Goal: Entertainment & Leisure: Browse casually

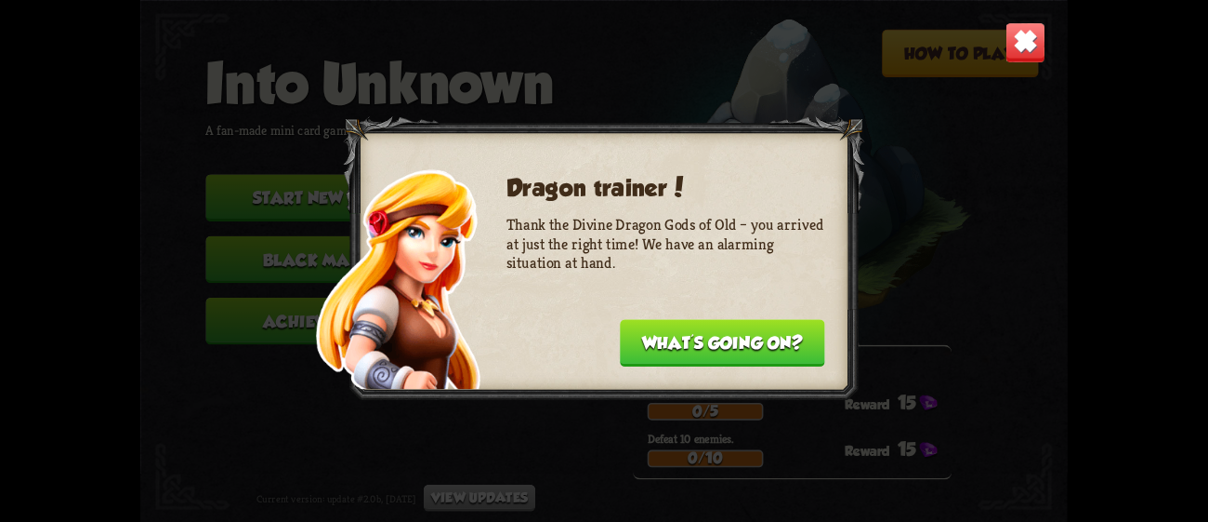
click at [706, 329] on button "What's going on?" at bounding box center [722, 342] width 205 height 47
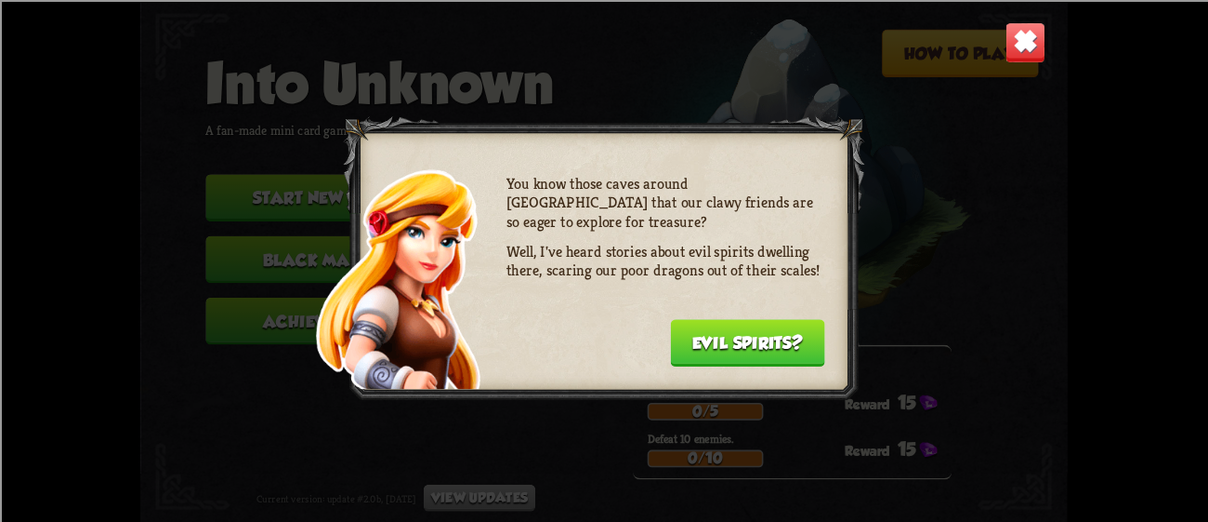
click at [706, 329] on button "Evil spirits?" at bounding box center [747, 342] width 154 height 47
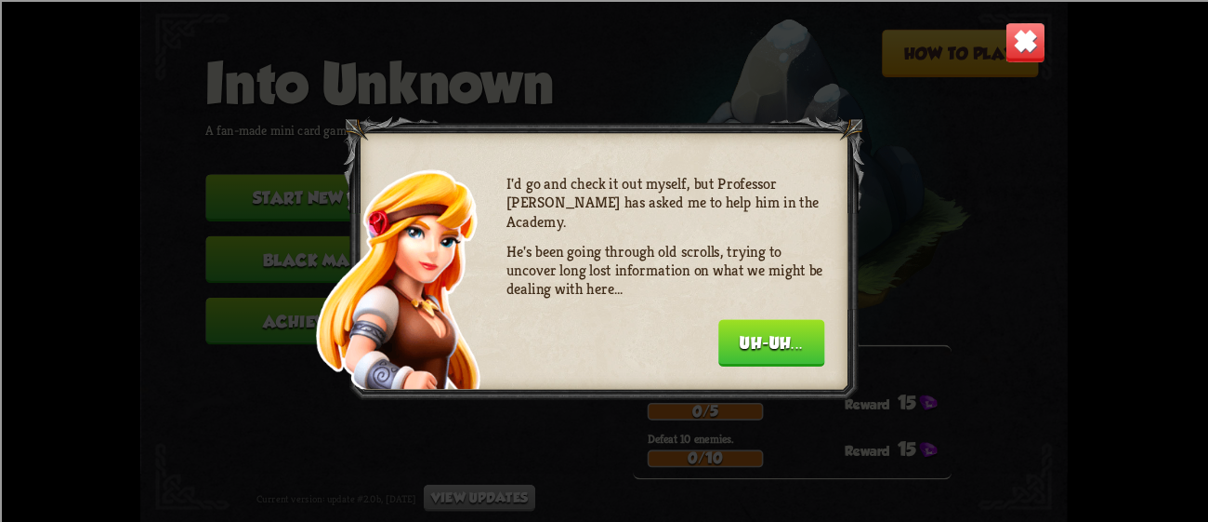
click at [706, 329] on div "I'd go and check it out myself, but Professor [PERSON_NAME] has asked me to hel…" at bounding box center [666, 268] width 319 height 189
click at [733, 333] on button "Uh-uh..." at bounding box center [772, 342] width 107 height 47
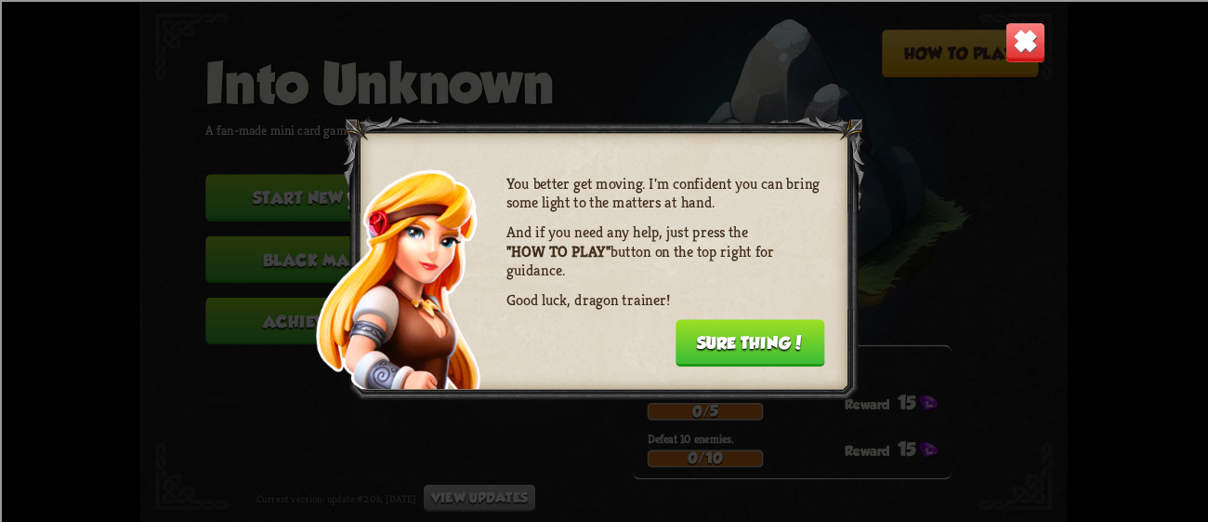
click at [733, 333] on button "Sure thing!" at bounding box center [751, 342] width 150 height 47
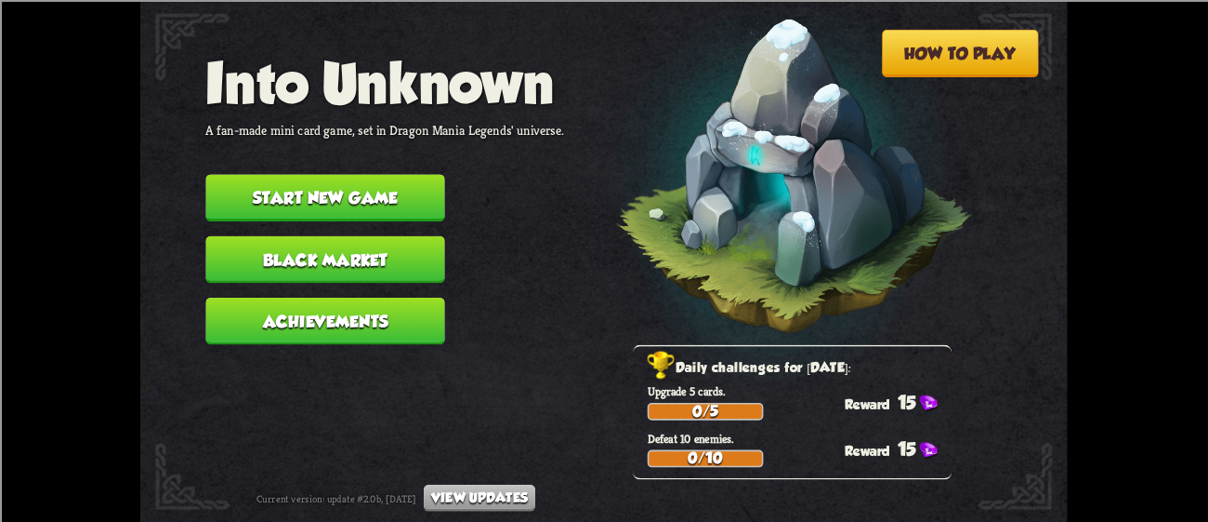
click at [733, 333] on img at bounding box center [770, 181] width 405 height 421
click at [324, 235] on button "Black Market" at bounding box center [324, 258] width 239 height 47
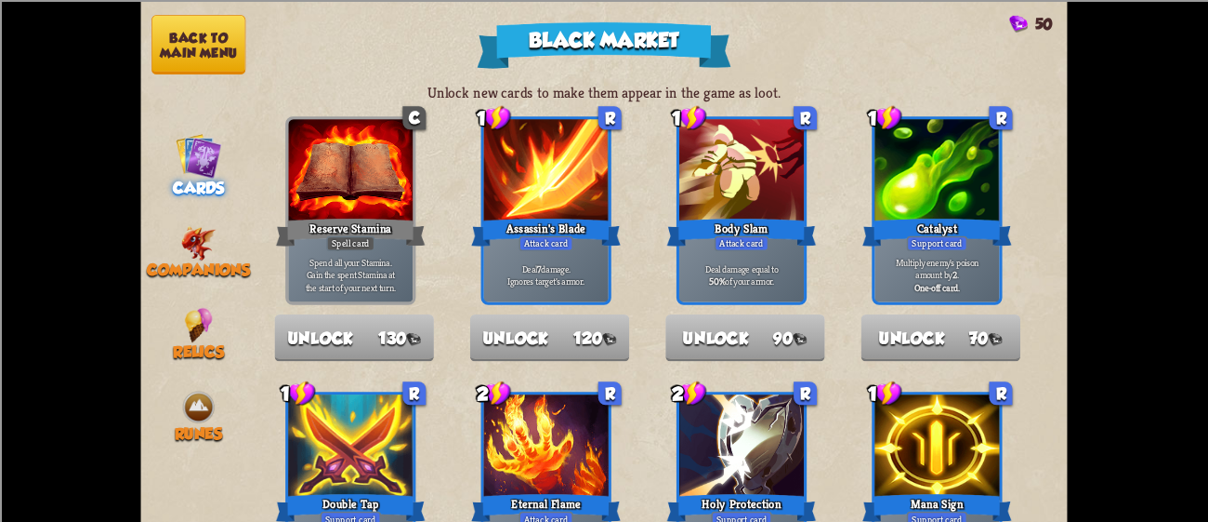
click at [174, 42] on button "Back to main menu" at bounding box center [199, 44] width 94 height 59
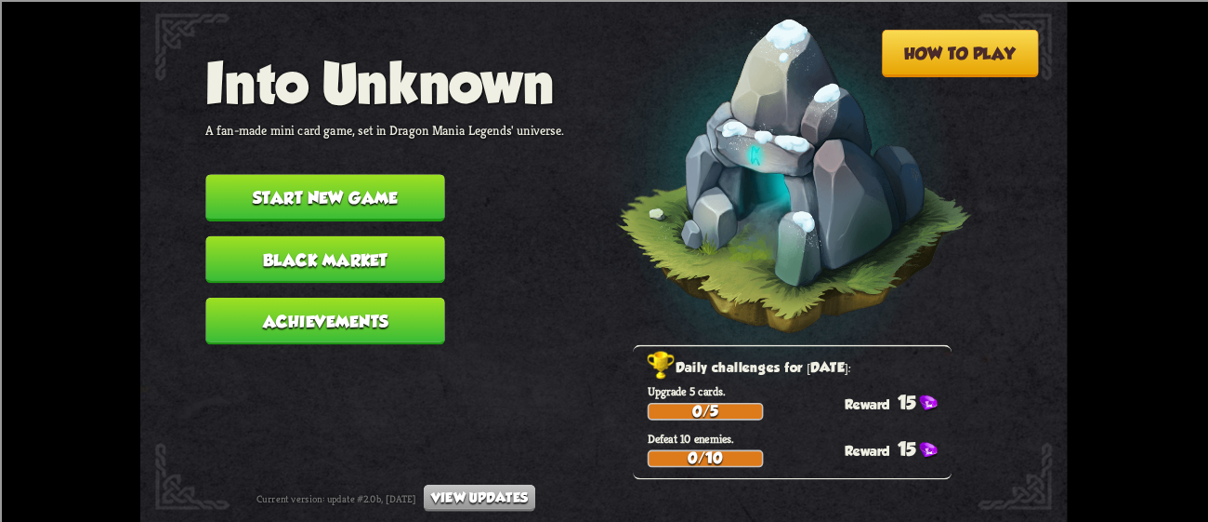
click at [321, 313] on button "Achievements" at bounding box center [324, 320] width 239 height 47
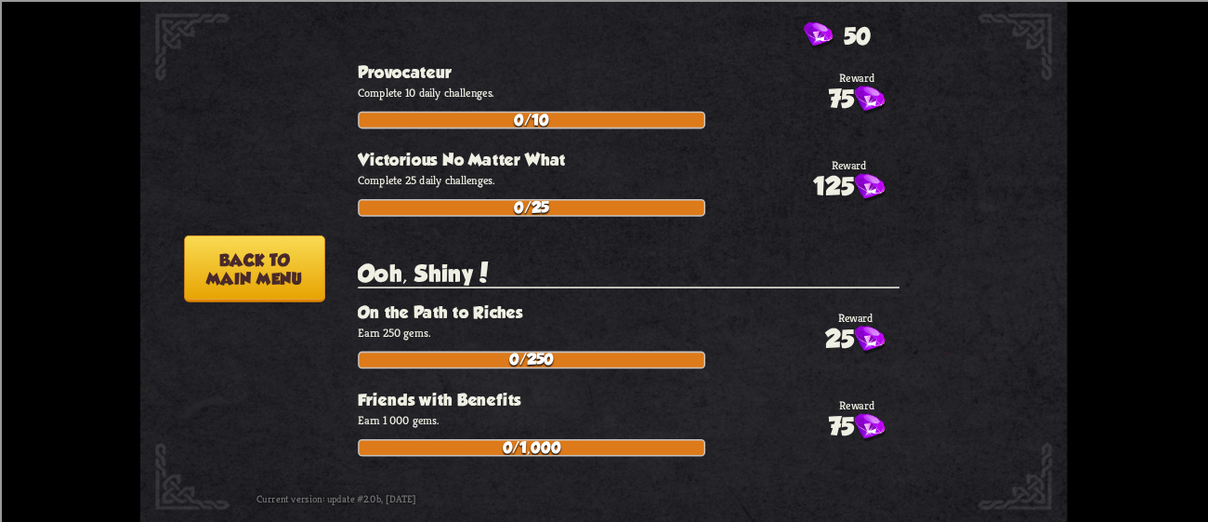
scroll to position [6481, 0]
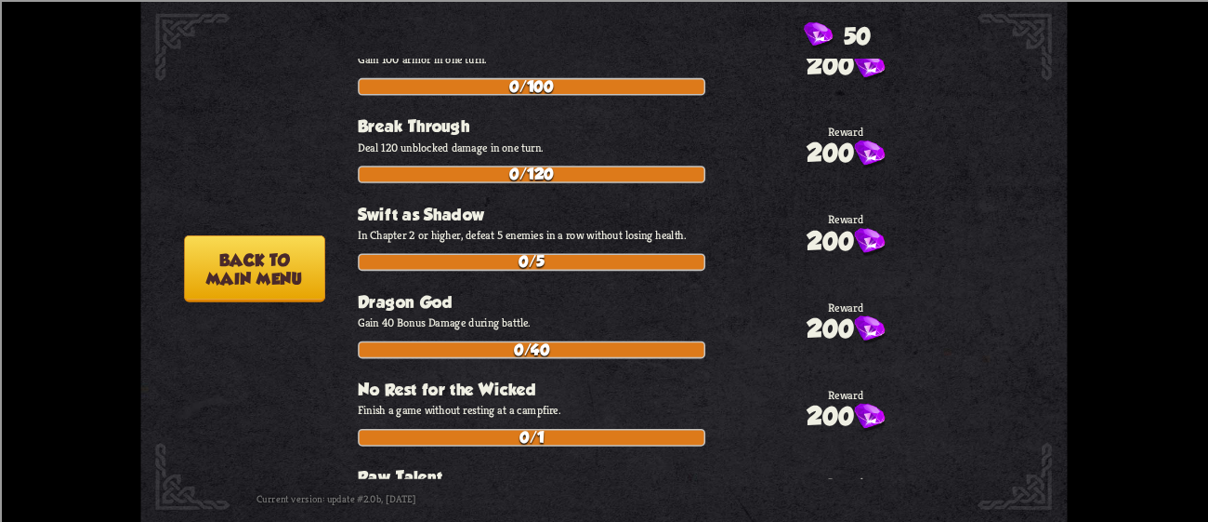
click at [309, 253] on button "Back to main menu" at bounding box center [254, 267] width 141 height 67
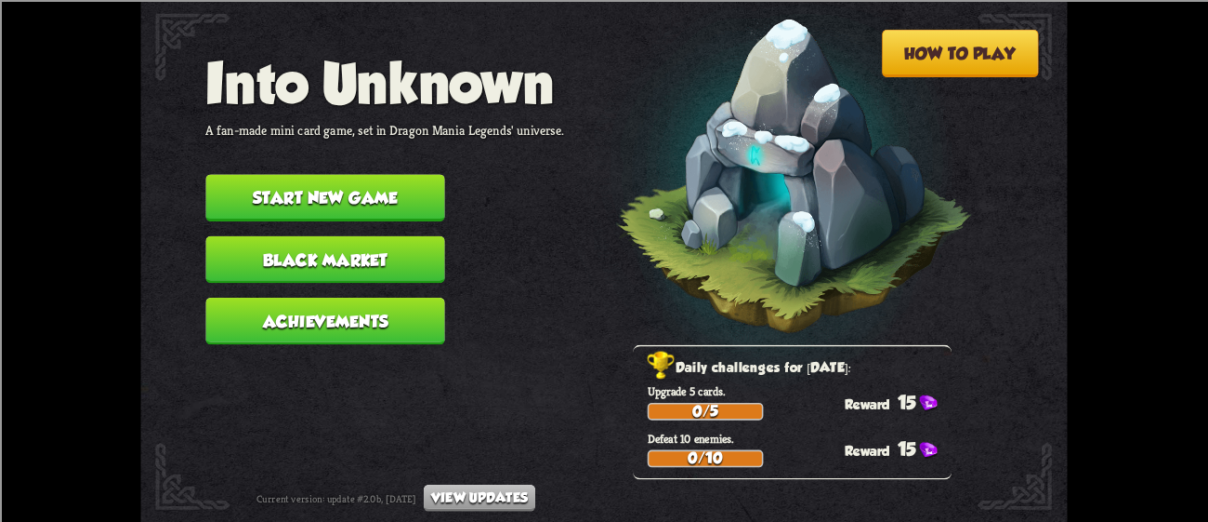
click at [311, 174] on button "Start new game" at bounding box center [324, 197] width 239 height 47
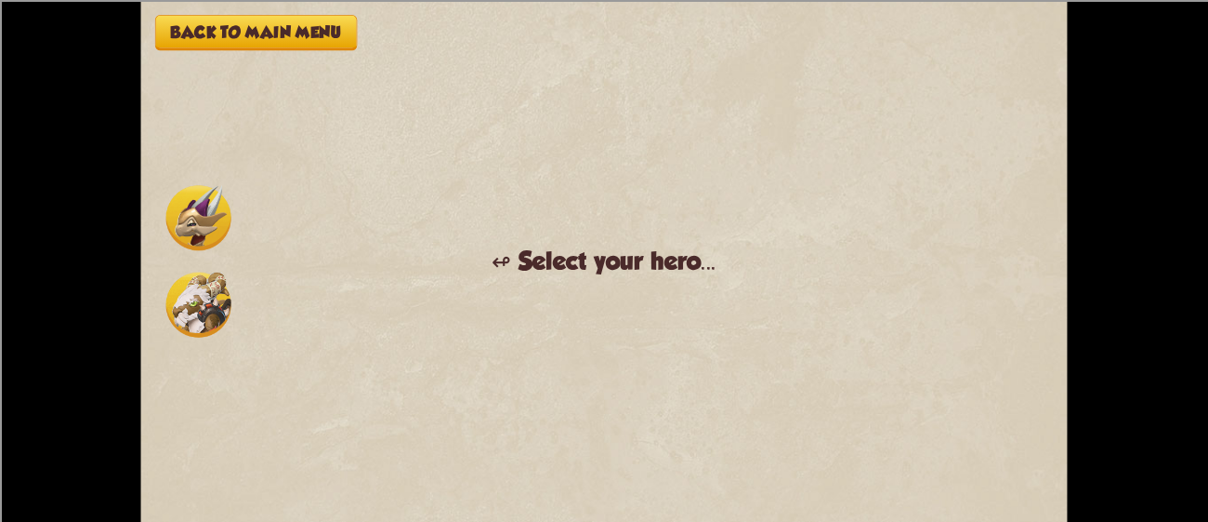
click at [197, 329] on img at bounding box center [198, 303] width 65 height 65
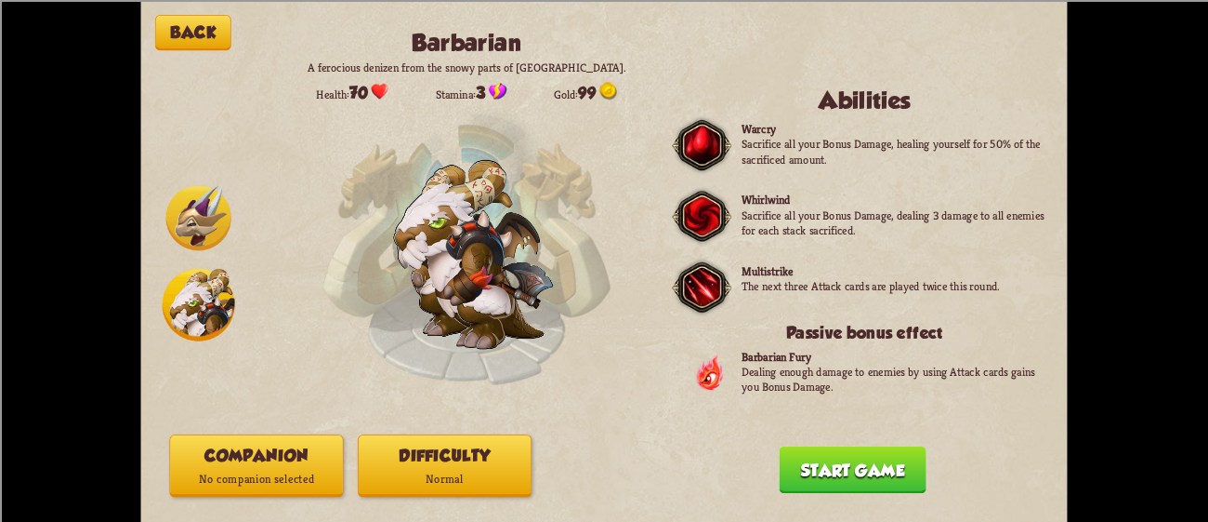
click at [217, 488] on p "No companion selected" at bounding box center [256, 478] width 172 height 23
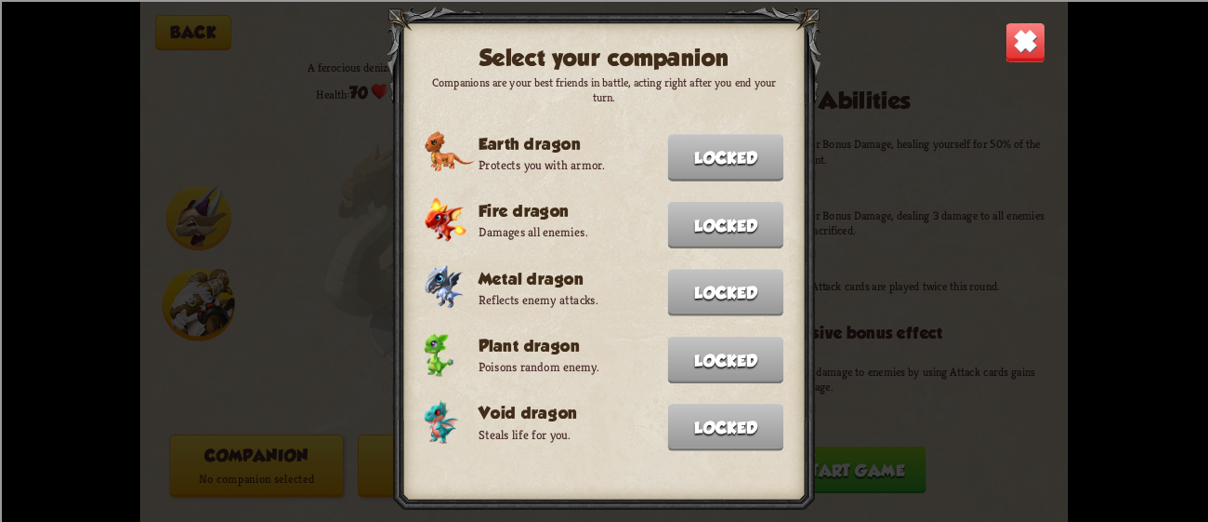
click at [212, 438] on div "Select your companion Companions are your best friends in battle, acting right …" at bounding box center [603, 261] width 927 height 522
click at [1036, 59] on img at bounding box center [1026, 41] width 41 height 41
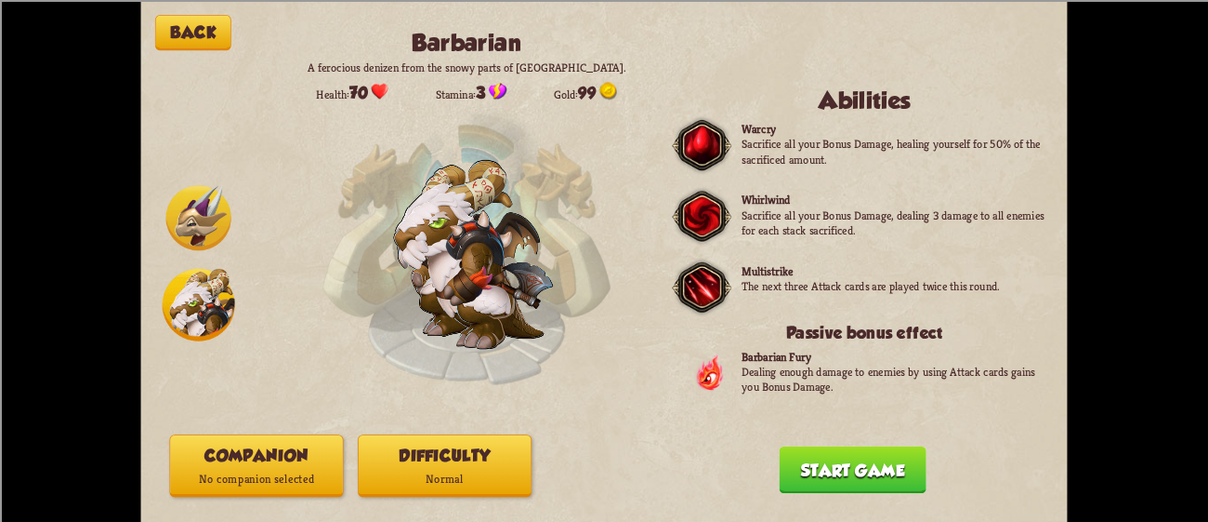
click at [192, 29] on button "Back" at bounding box center [193, 32] width 76 height 35
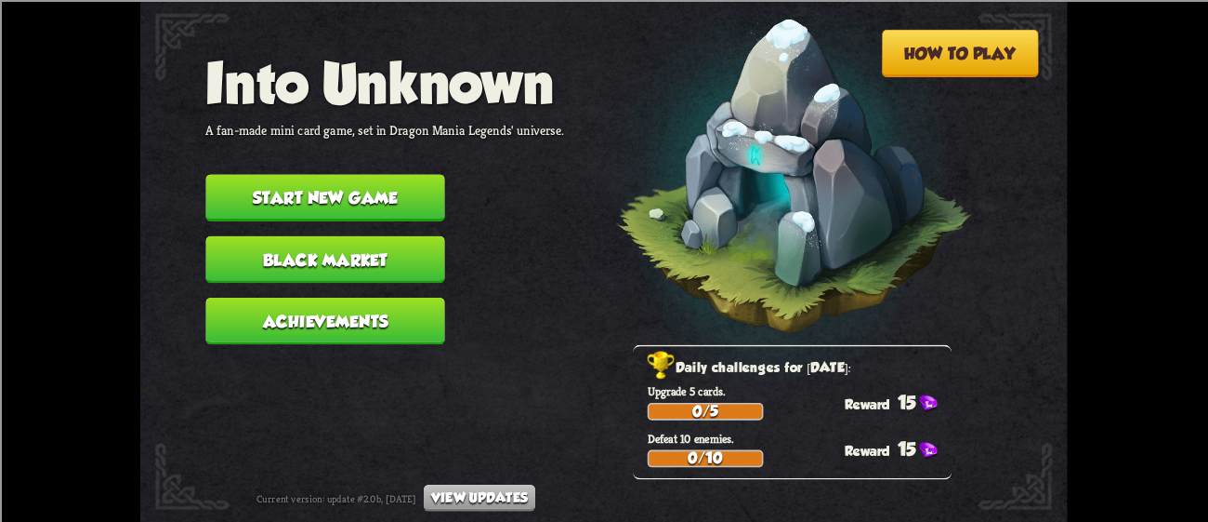
click at [277, 243] on button "Black Market" at bounding box center [324, 258] width 239 height 47
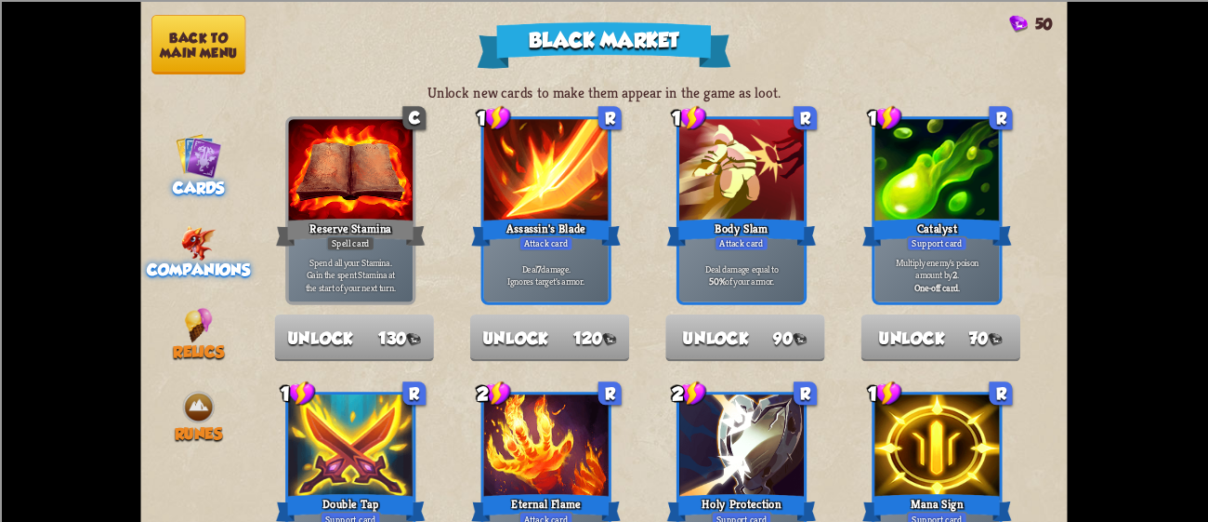
click at [194, 260] on span "Companions" at bounding box center [198, 269] width 103 height 18
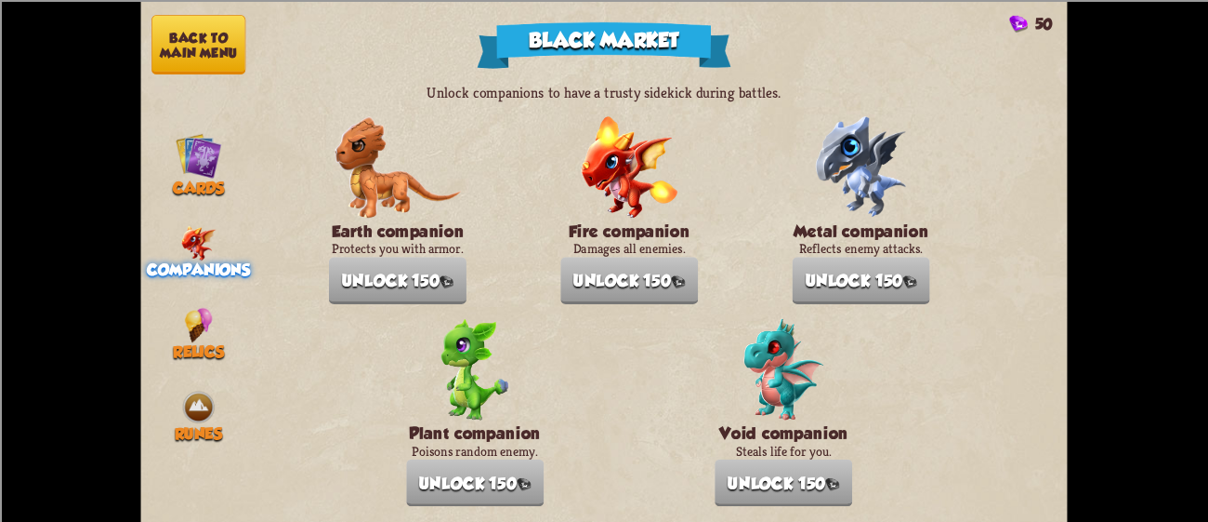
click at [172, 66] on button "Back to main menu" at bounding box center [199, 44] width 94 height 59
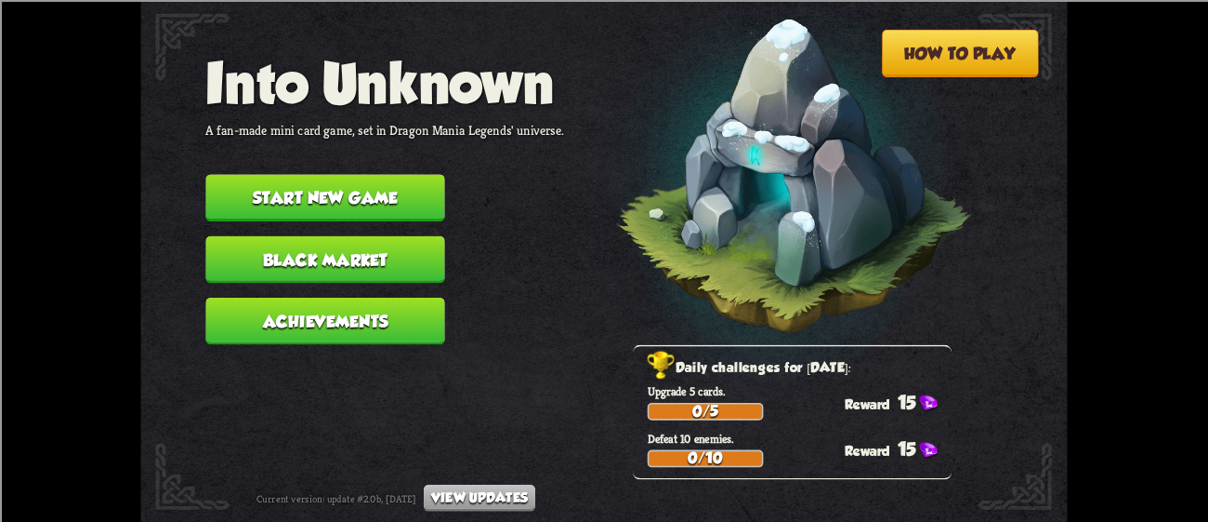
click at [174, 0] on div "How to play Into Unknown A fan-made mini card game, set in Dragon Mania Legends…" at bounding box center [603, 0] width 927 height 0
click at [272, 307] on button "Achievements" at bounding box center [324, 320] width 239 height 47
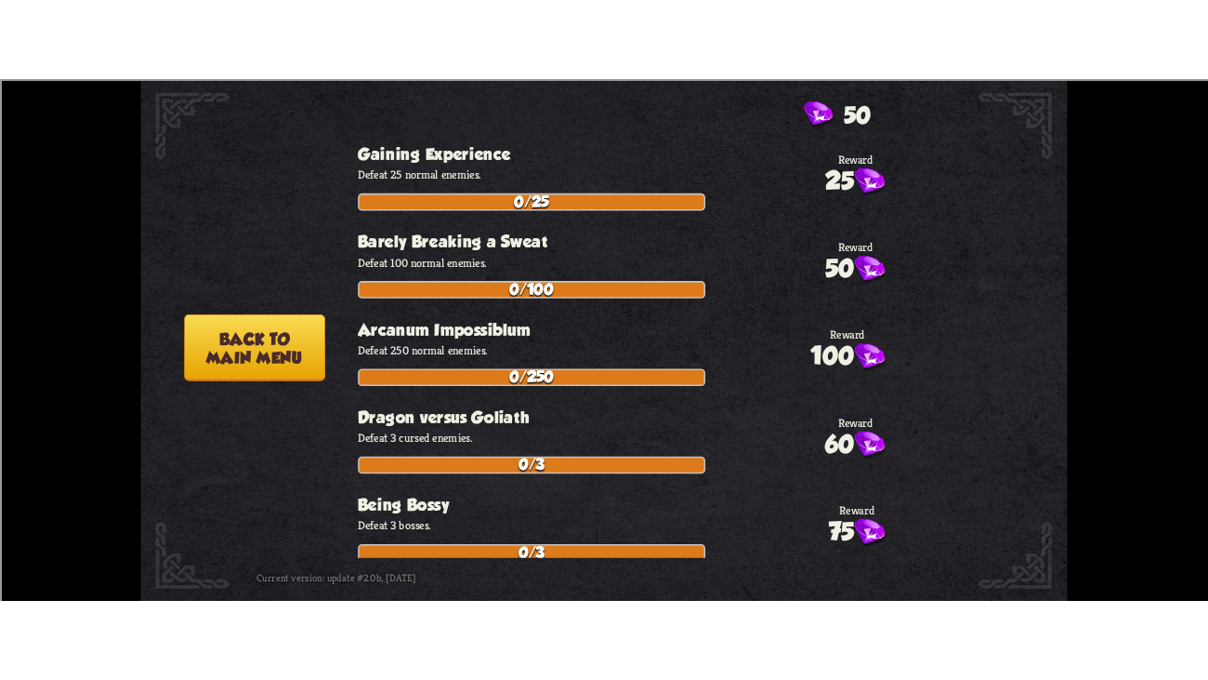
scroll to position [298, 0]
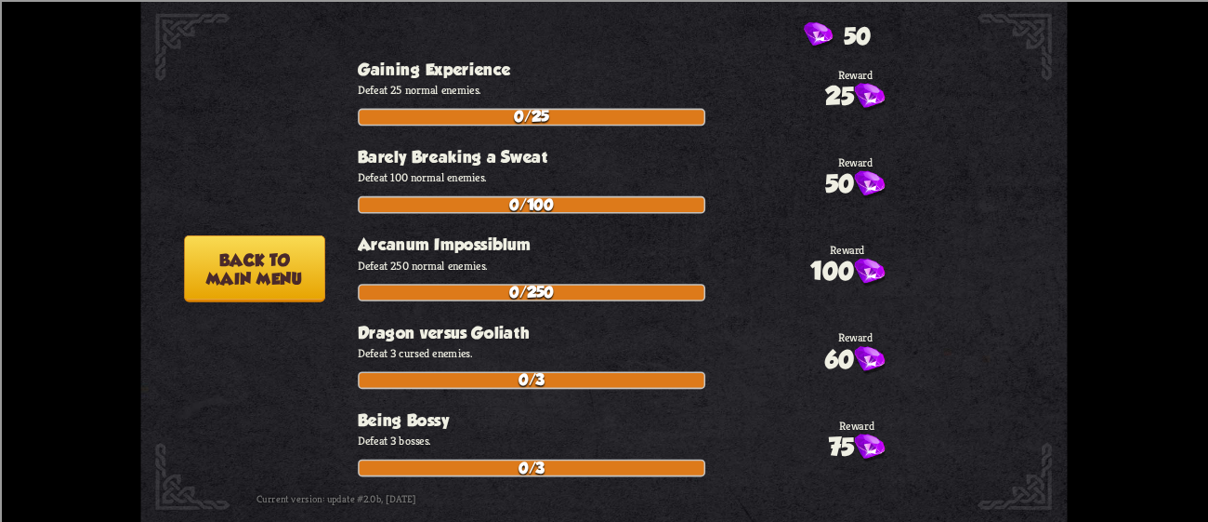
click at [252, 291] on button "Back to main menu" at bounding box center [254, 267] width 141 height 67
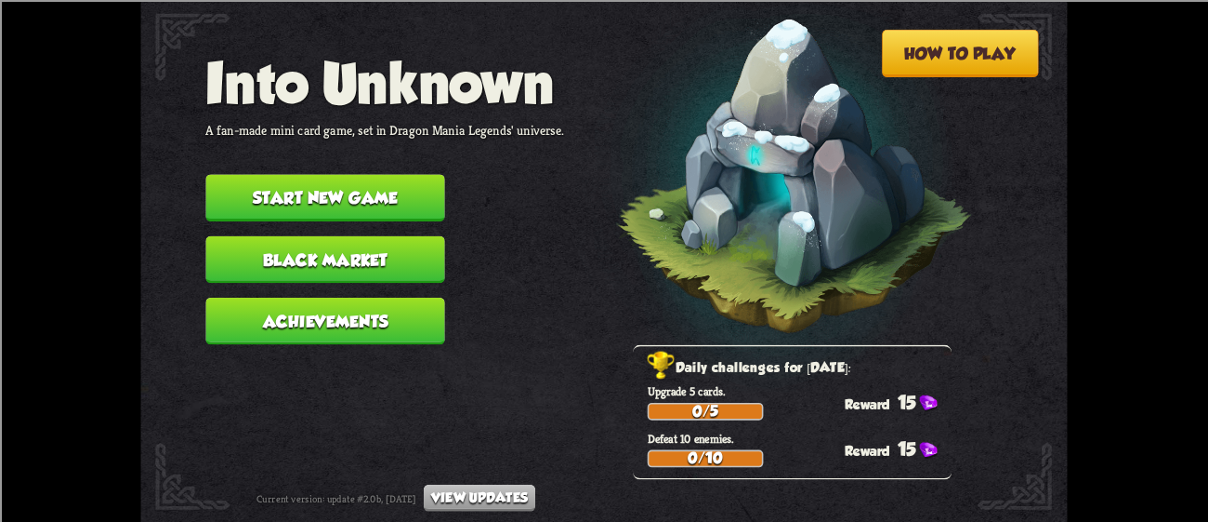
click at [238, 174] on button "Start new game" at bounding box center [324, 197] width 239 height 47
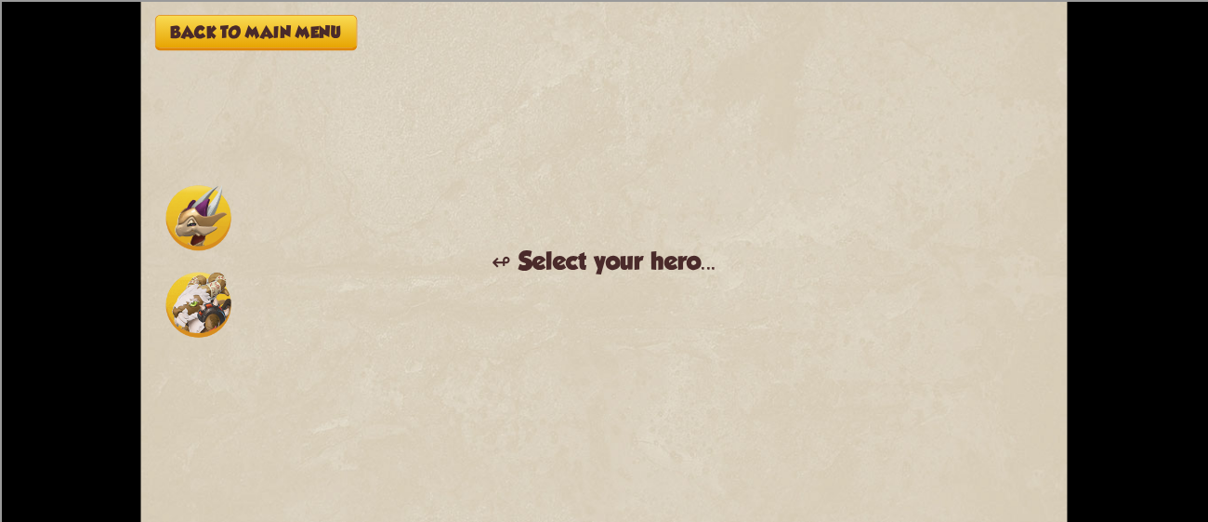
click at [200, 307] on img at bounding box center [198, 303] width 65 height 65
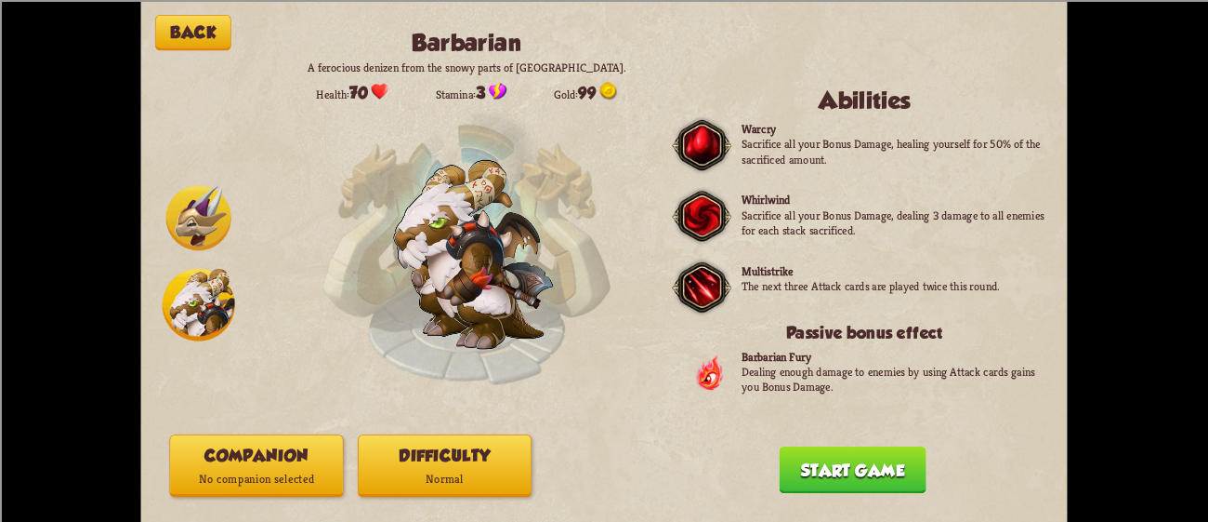
click at [871, 440] on div "Back Barbarian A ferocious denizen from the snowy parts of [GEOGRAPHIC_DATA]. H…" at bounding box center [603, 261] width 927 height 522
click at [874, 446] on div "Back Barbarian A ferocious denizen from the snowy parts of [GEOGRAPHIC_DATA]. H…" at bounding box center [603, 261] width 927 height 522
click at [834, 477] on button "Start game" at bounding box center [853, 468] width 147 height 47
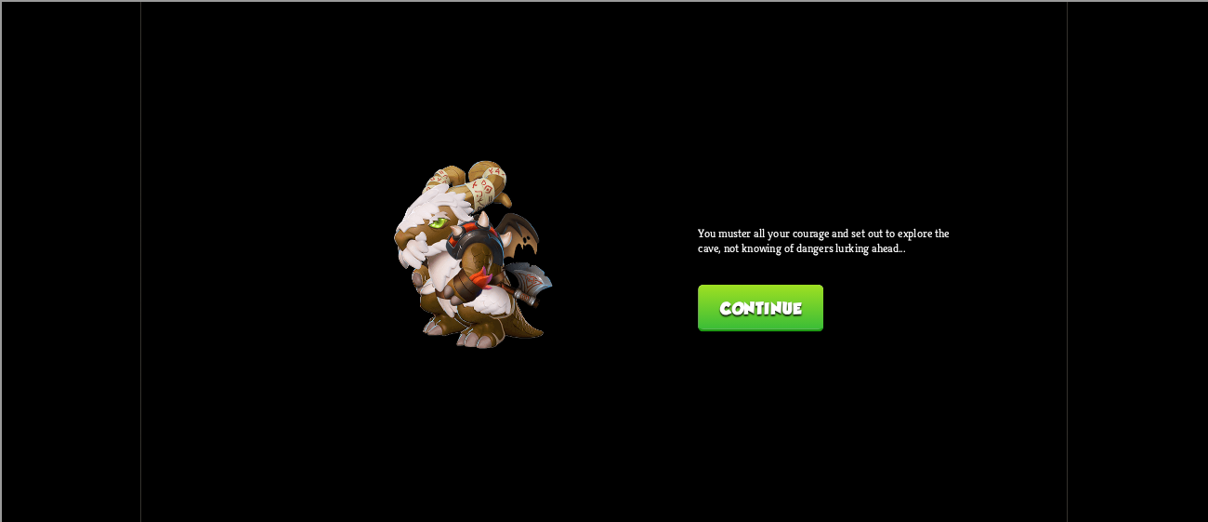
click at [733, 303] on button "Continue" at bounding box center [760, 307] width 125 height 47
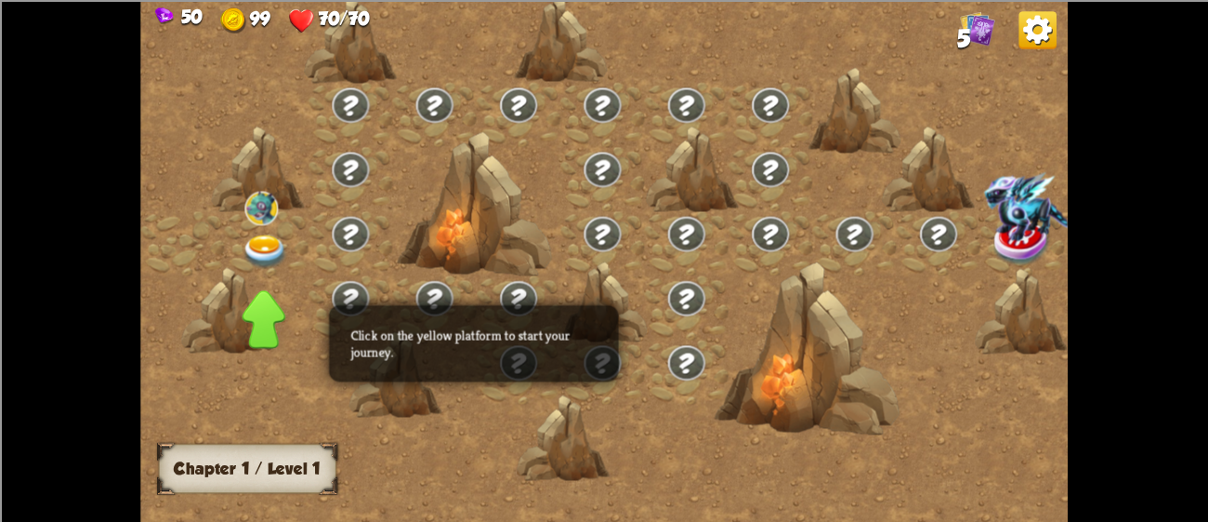
click at [258, 256] on img at bounding box center [265, 251] width 46 height 34
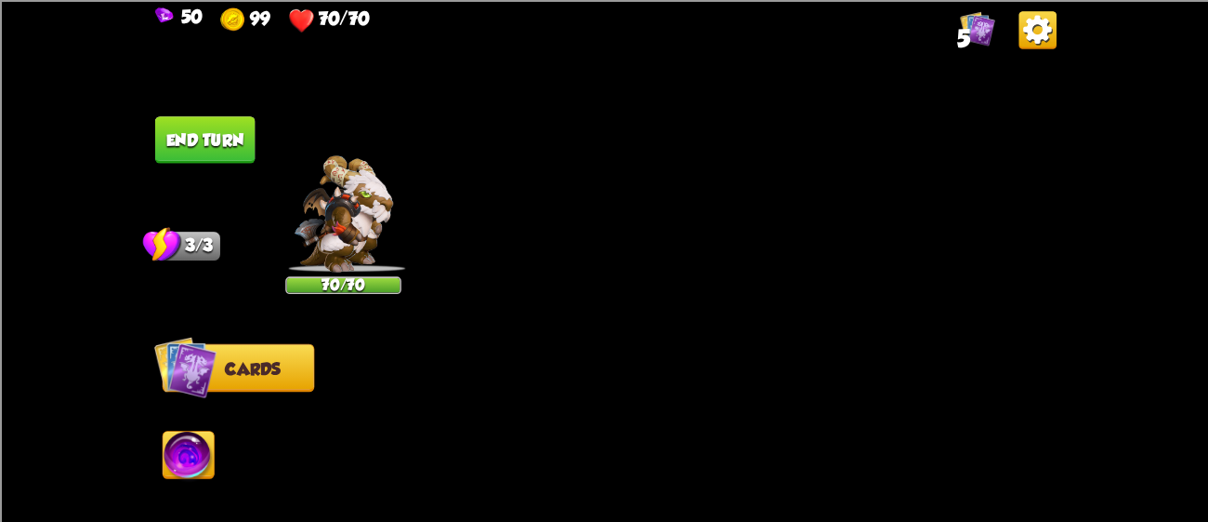
click at [1012, 57] on img at bounding box center [1026, 41] width 41 height 41
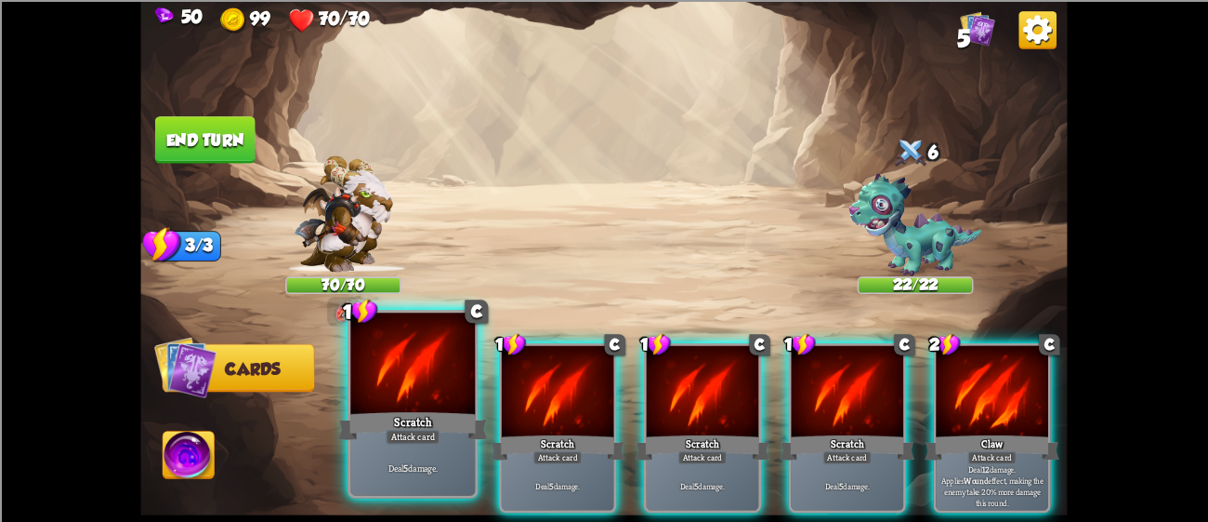
click at [379, 441] on div "Scratch" at bounding box center [413, 424] width 150 height 33
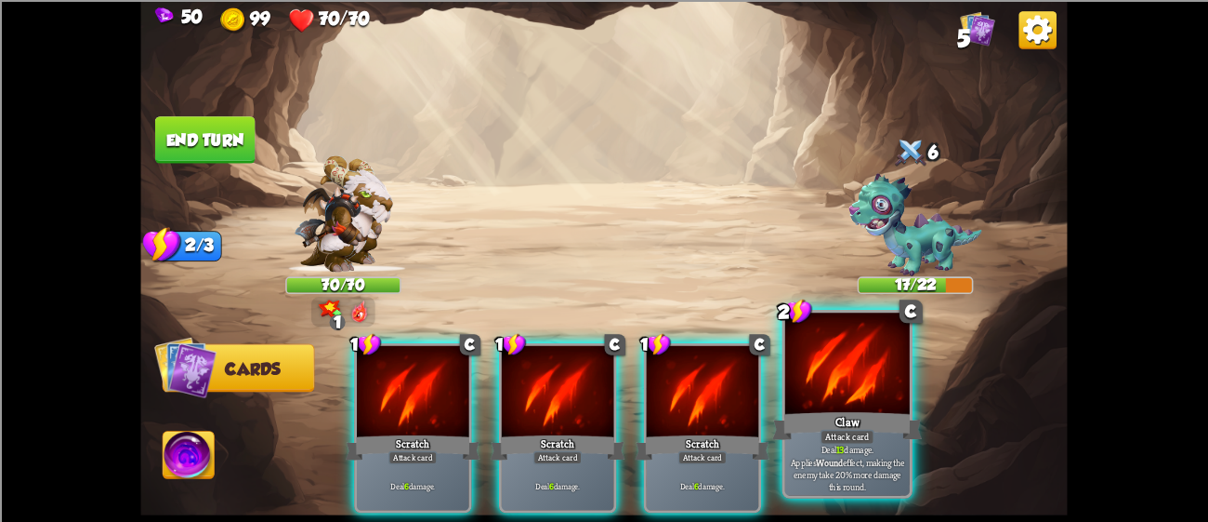
click at [814, 426] on div "Claw" at bounding box center [848, 424] width 150 height 33
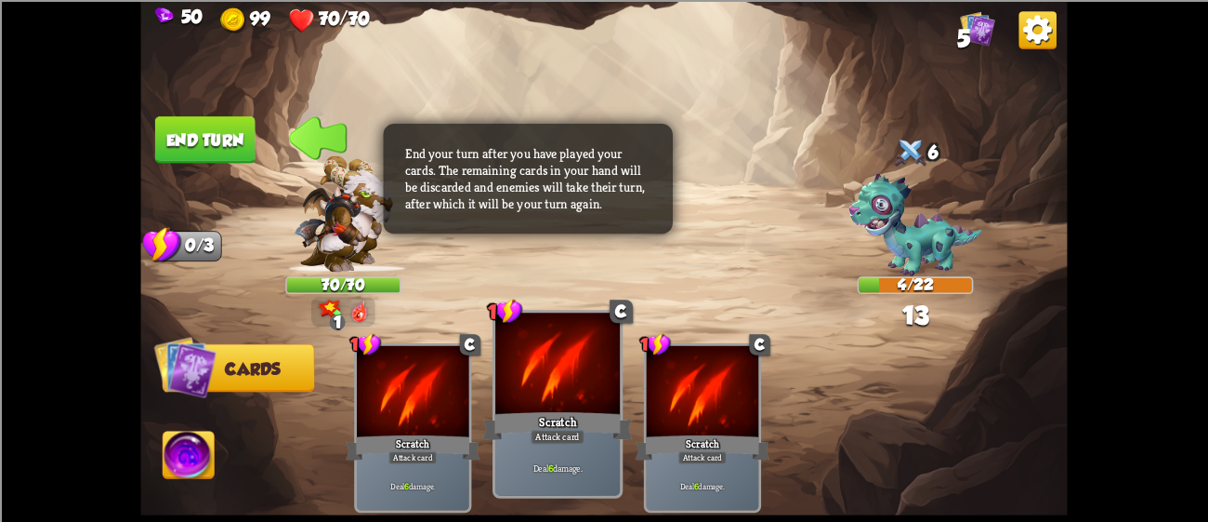
click at [608, 444] on div "Deal 6 damage." at bounding box center [557, 468] width 125 height 54
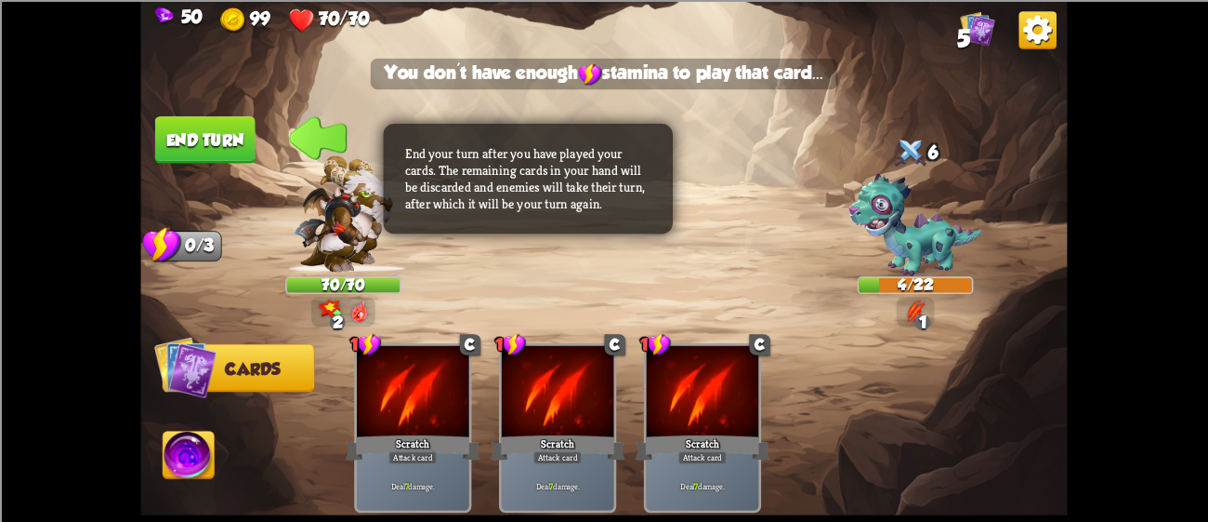
click at [1023, 18] on img at bounding box center [1038, 30] width 38 height 38
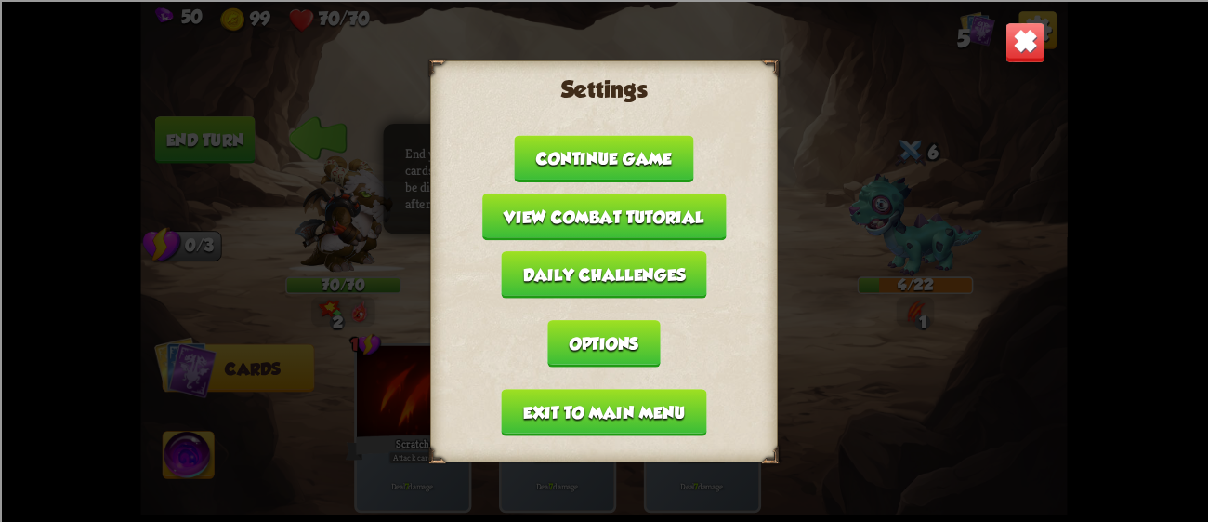
click at [588, 406] on button "Exit to main menu" at bounding box center [604, 412] width 205 height 47
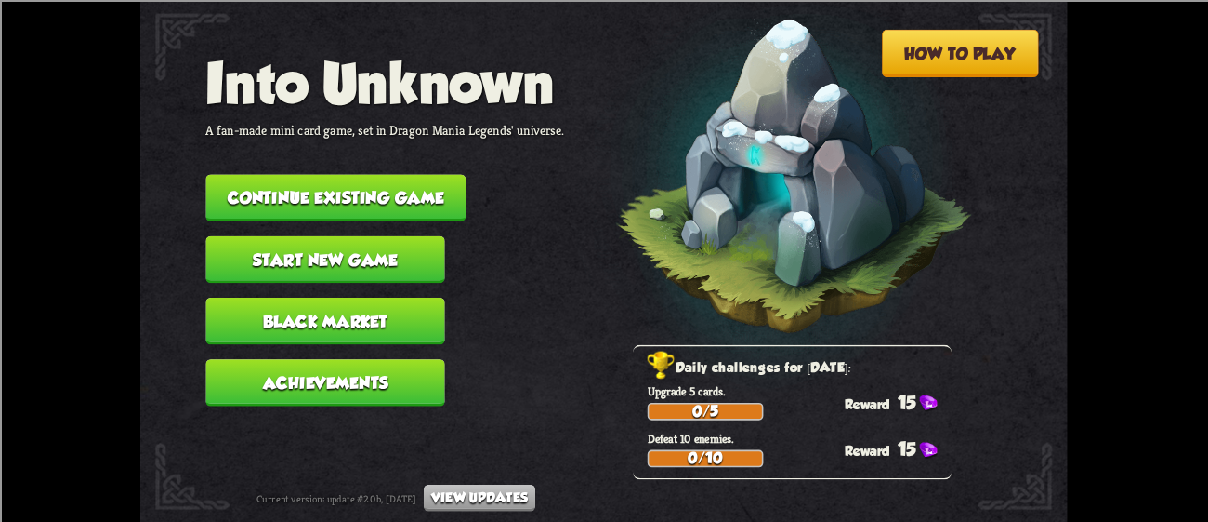
click at [332, 183] on button "Continue existing game" at bounding box center [335, 197] width 260 height 47
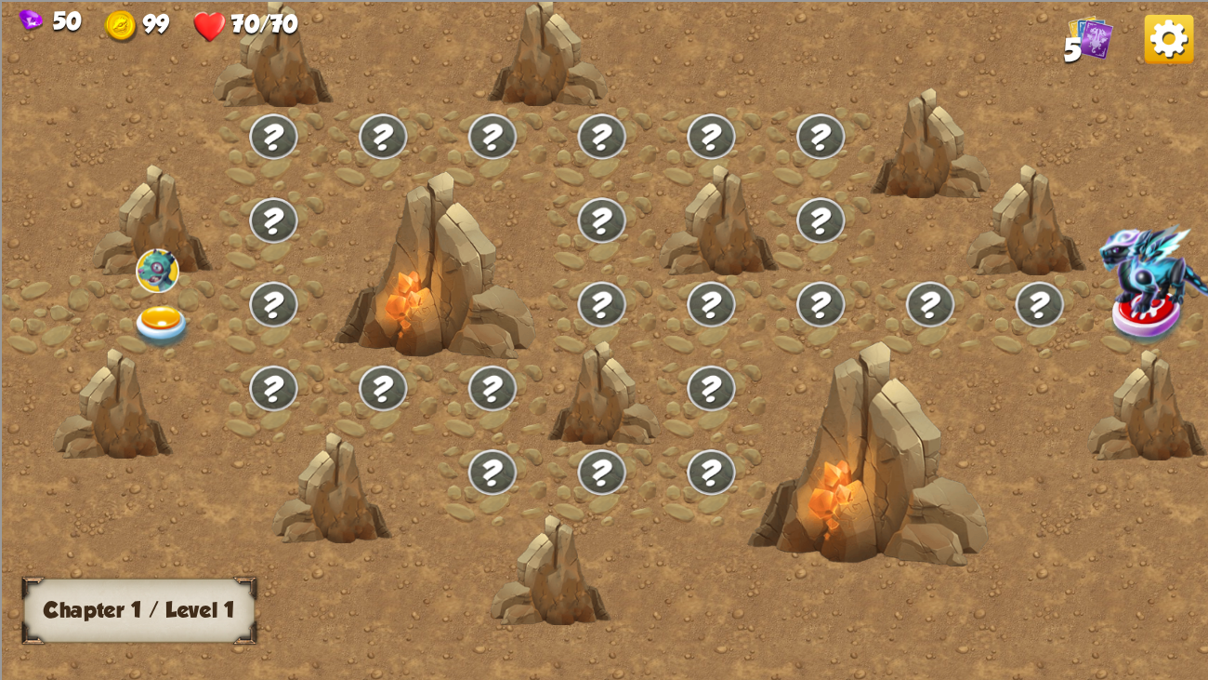
click at [160, 321] on img at bounding box center [162, 328] width 60 height 45
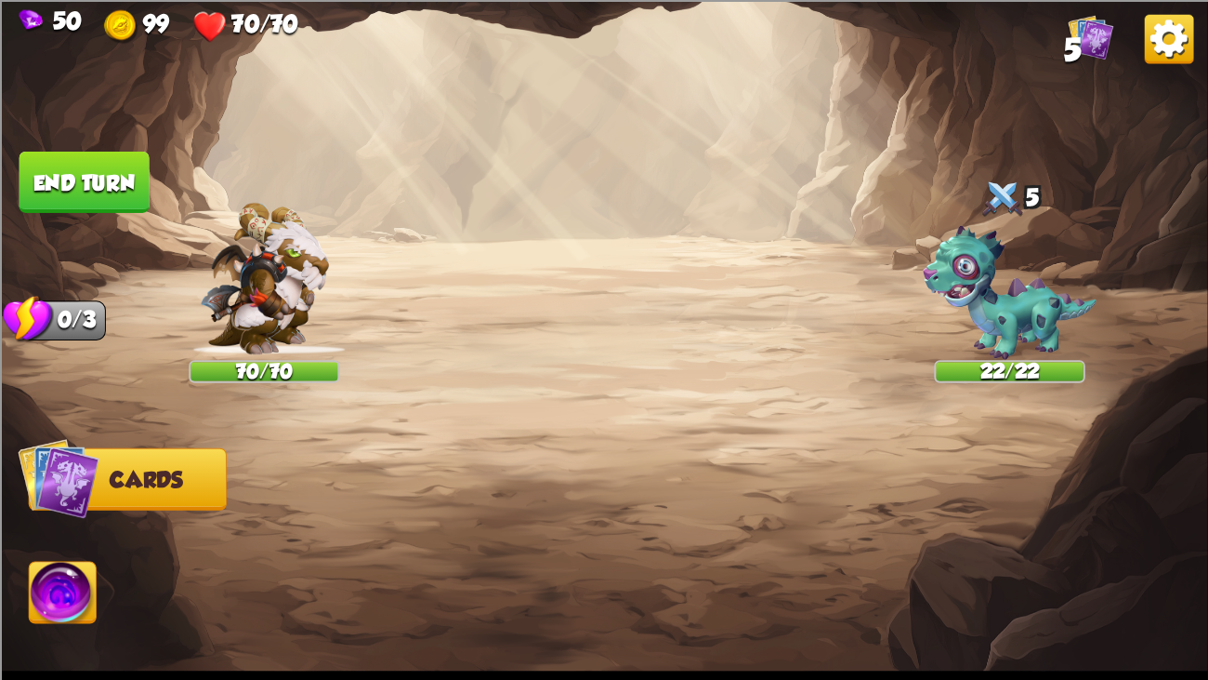
click at [628, 370] on img at bounding box center [604, 340] width 1208 height 680
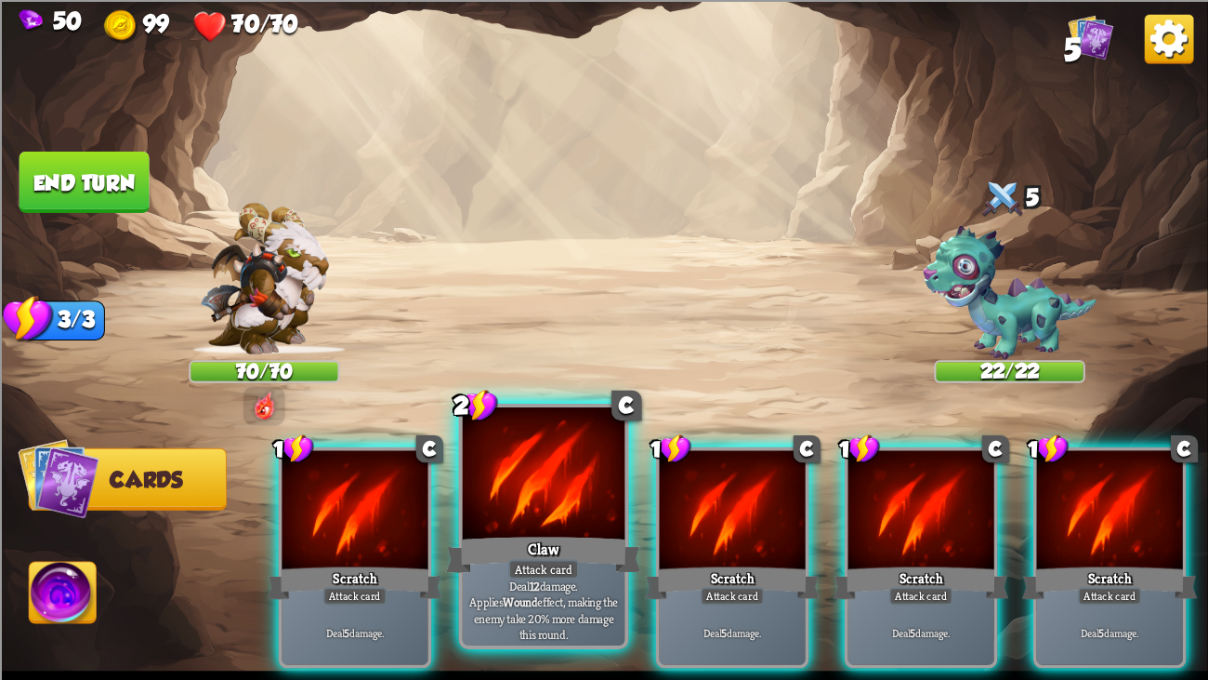
click at [586, 460] on div at bounding box center [544, 475] width 163 height 137
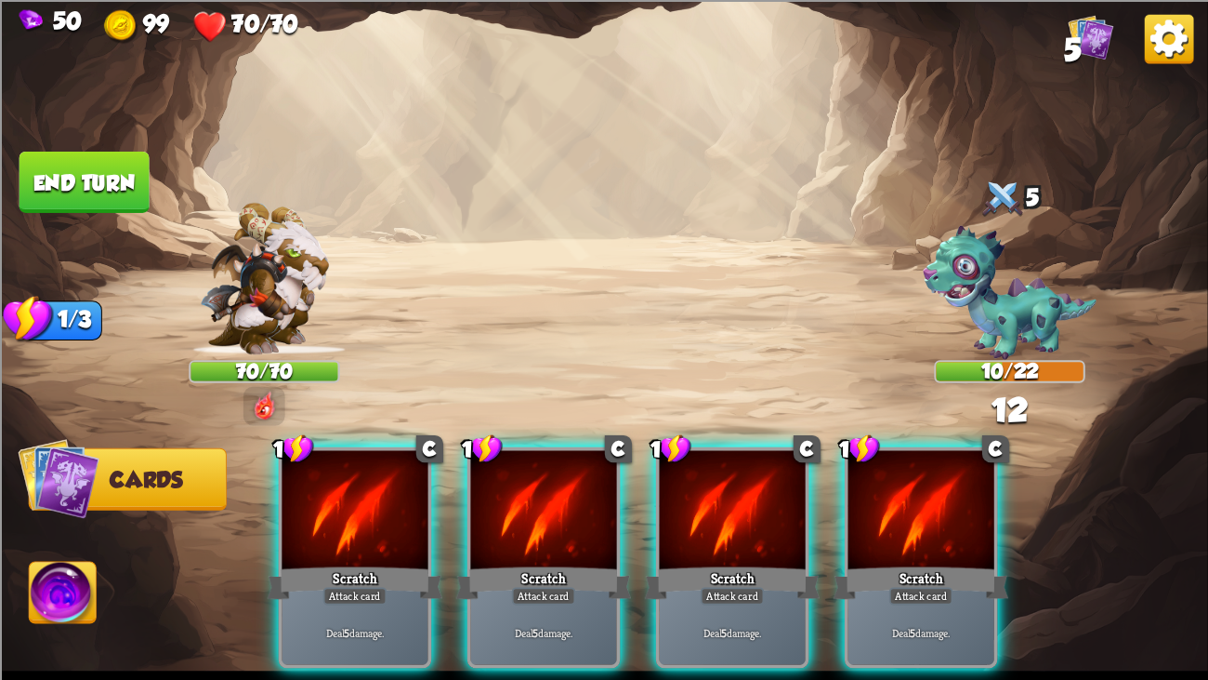
click at [450, 521] on div "1 C Scratch Attack card Deal 5 damage. 1 C Scratch Attack card Deal 5 damage. 1…" at bounding box center [725, 528] width 967 height 302
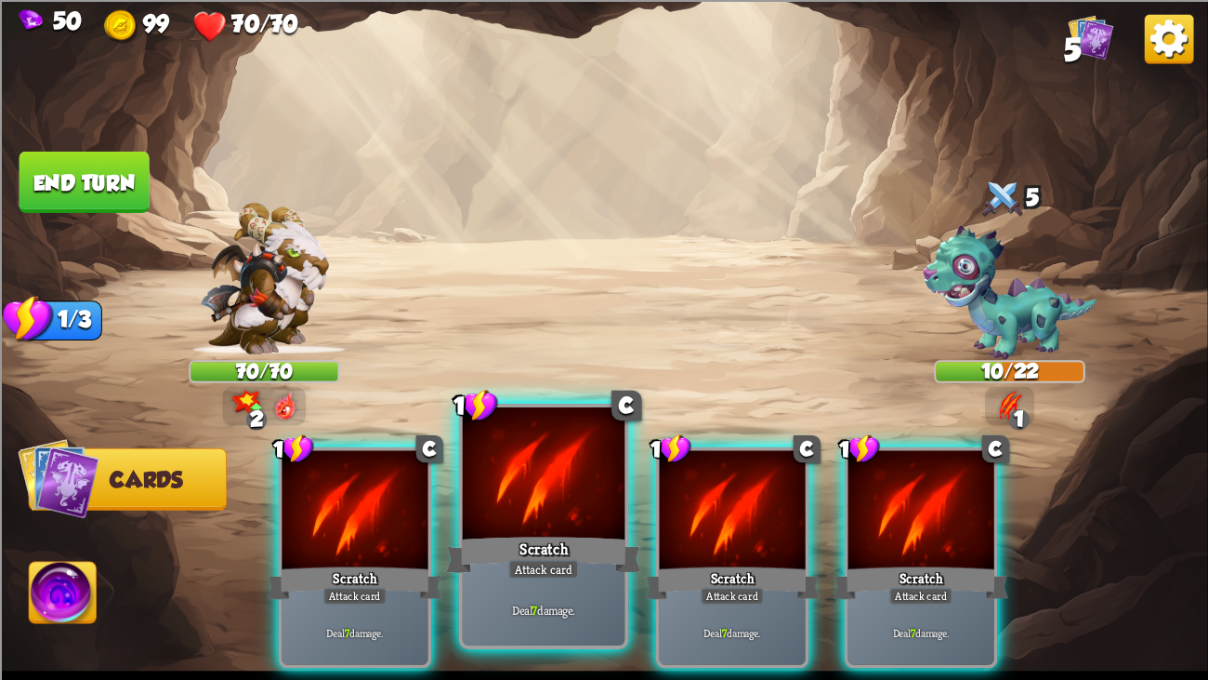
click at [481, 517] on div at bounding box center [544, 475] width 163 height 137
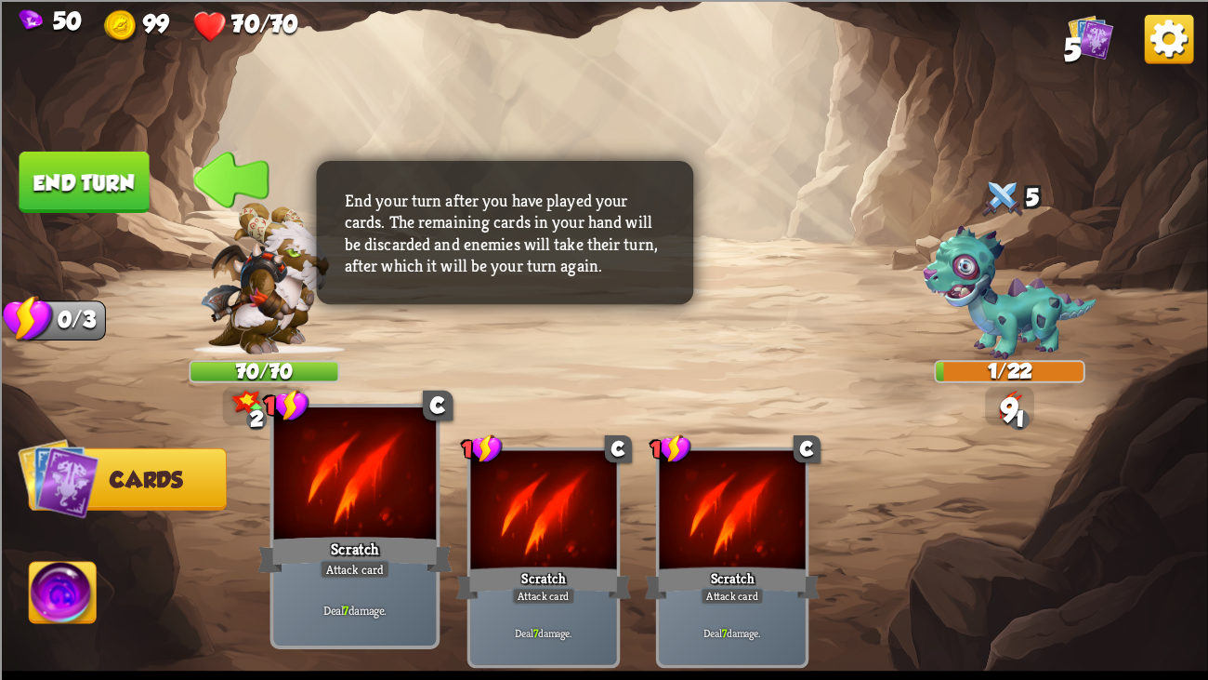
click at [362, 521] on div "Deal 7 damage." at bounding box center [355, 609] width 163 height 71
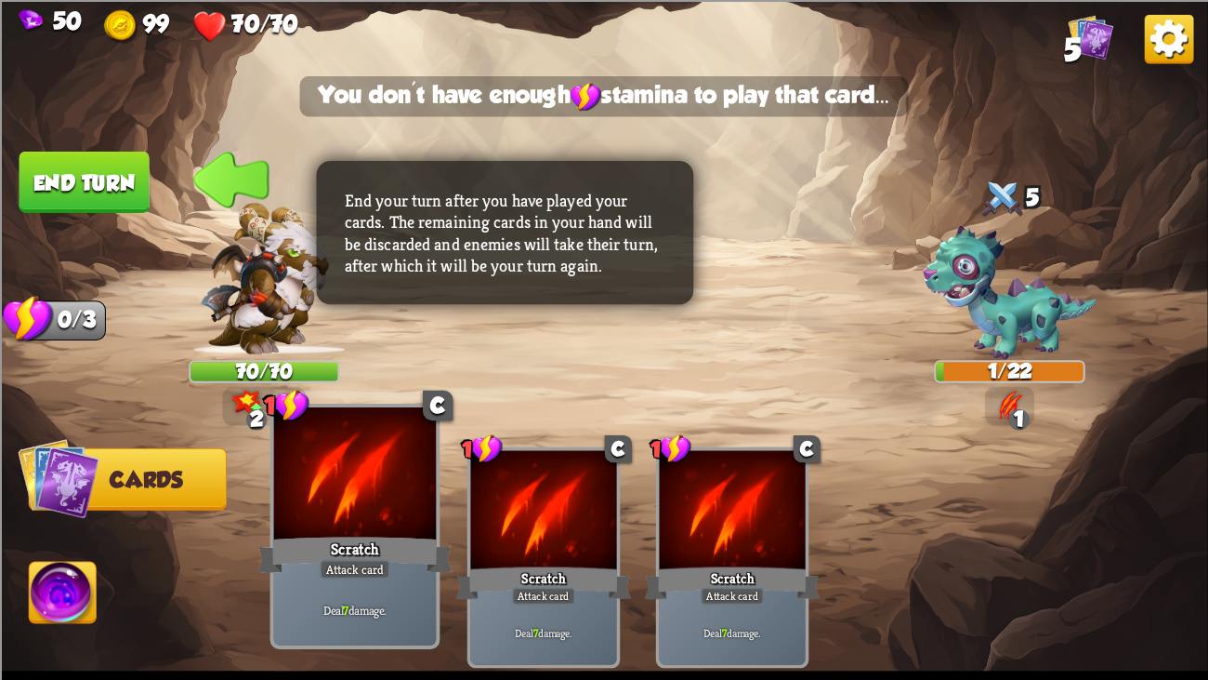
click at [362, 521] on div "Deal 7 damage." at bounding box center [355, 609] width 163 height 71
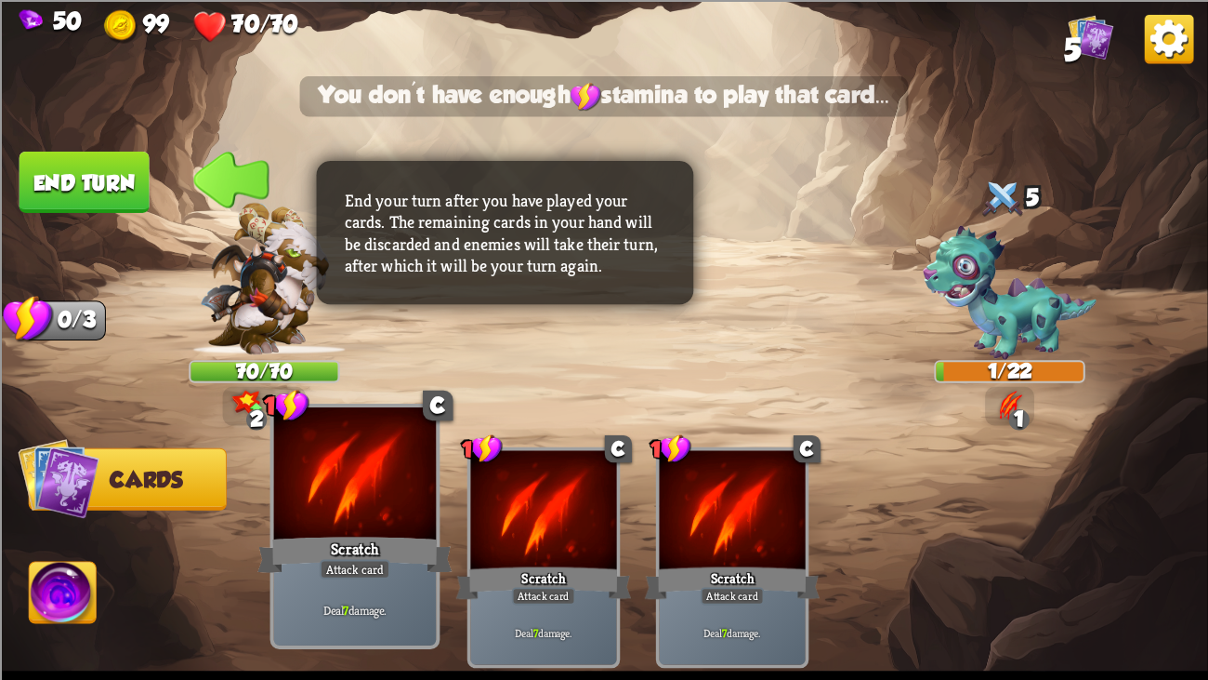
click at [362, 521] on div "Deal 7 damage." at bounding box center [355, 609] width 163 height 71
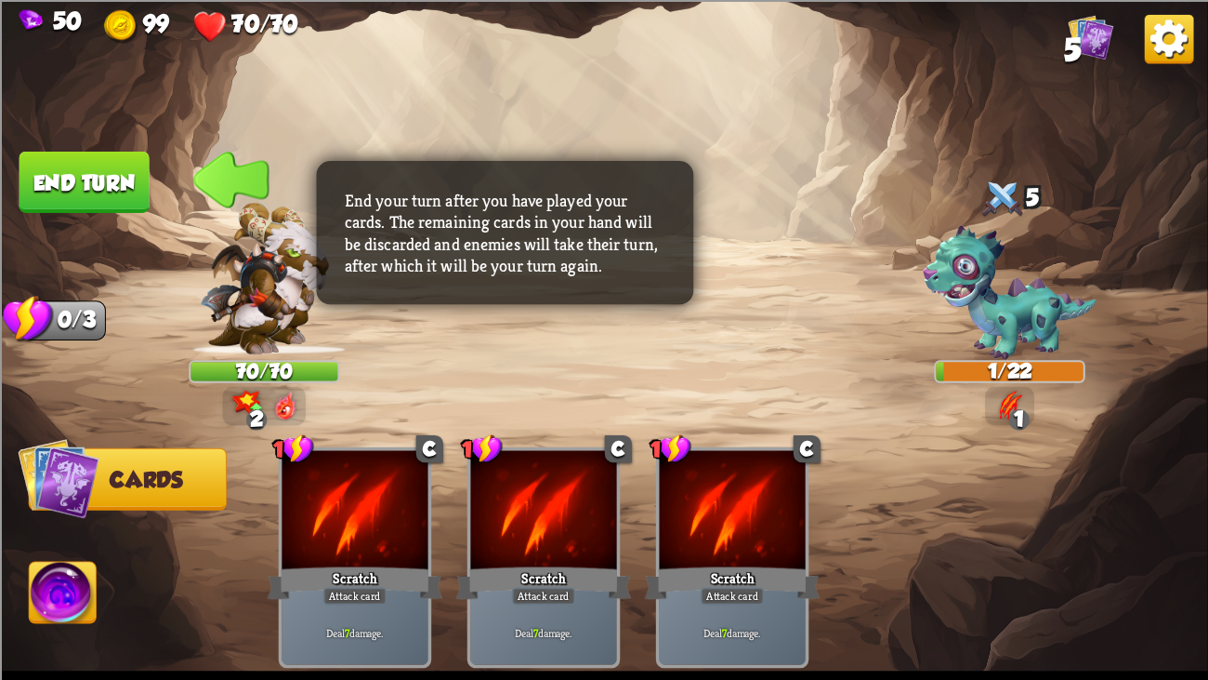
click at [1184, 27] on img at bounding box center [1169, 38] width 49 height 49
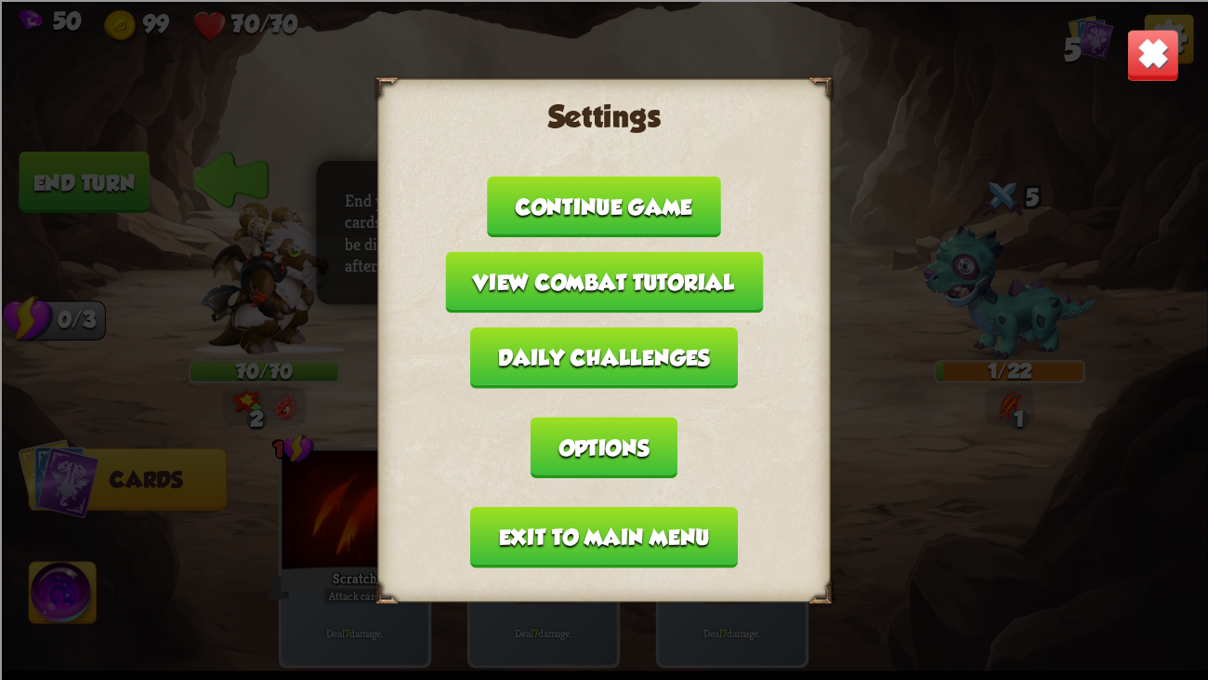
click at [592, 508] on button "Exit to main menu" at bounding box center [604, 536] width 268 height 61
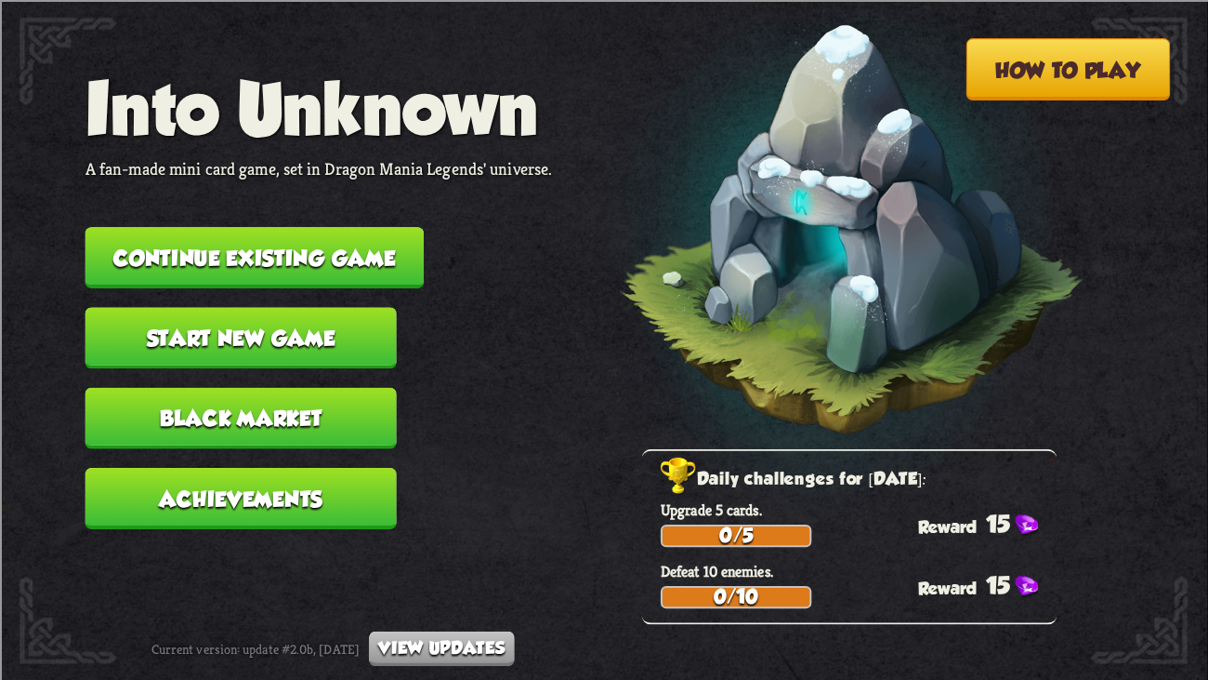
click at [297, 228] on button "Continue existing game" at bounding box center [255, 257] width 338 height 61
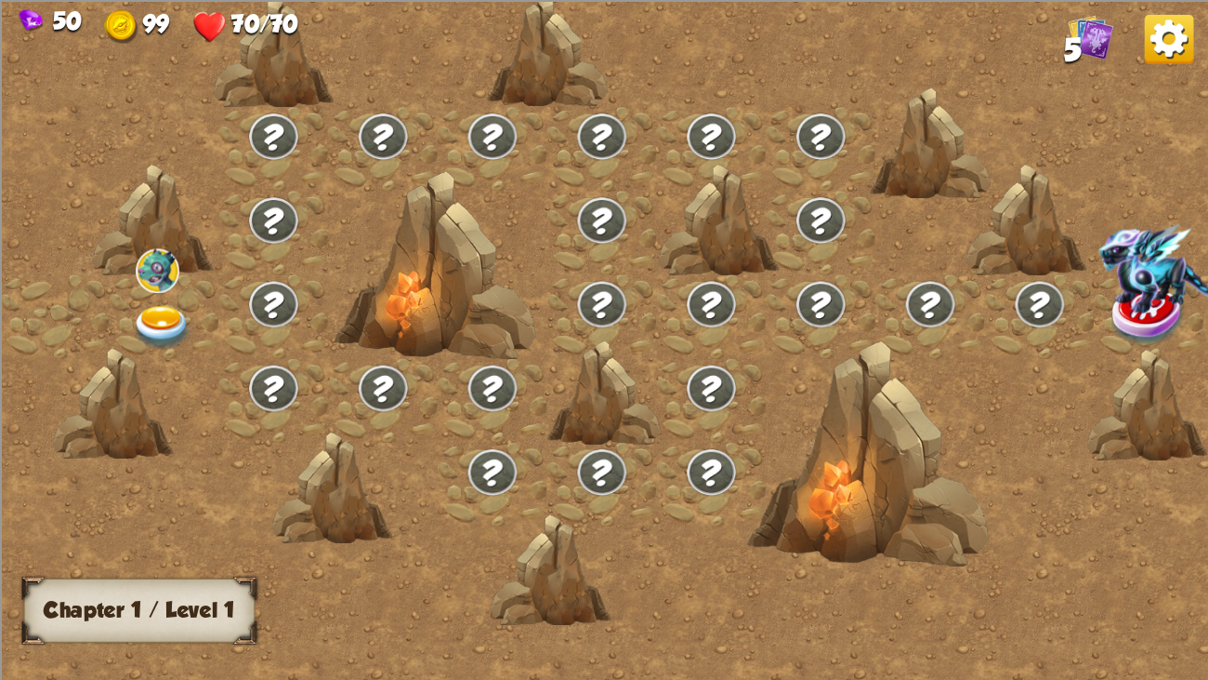
click at [134, 321] on img at bounding box center [162, 328] width 60 height 45
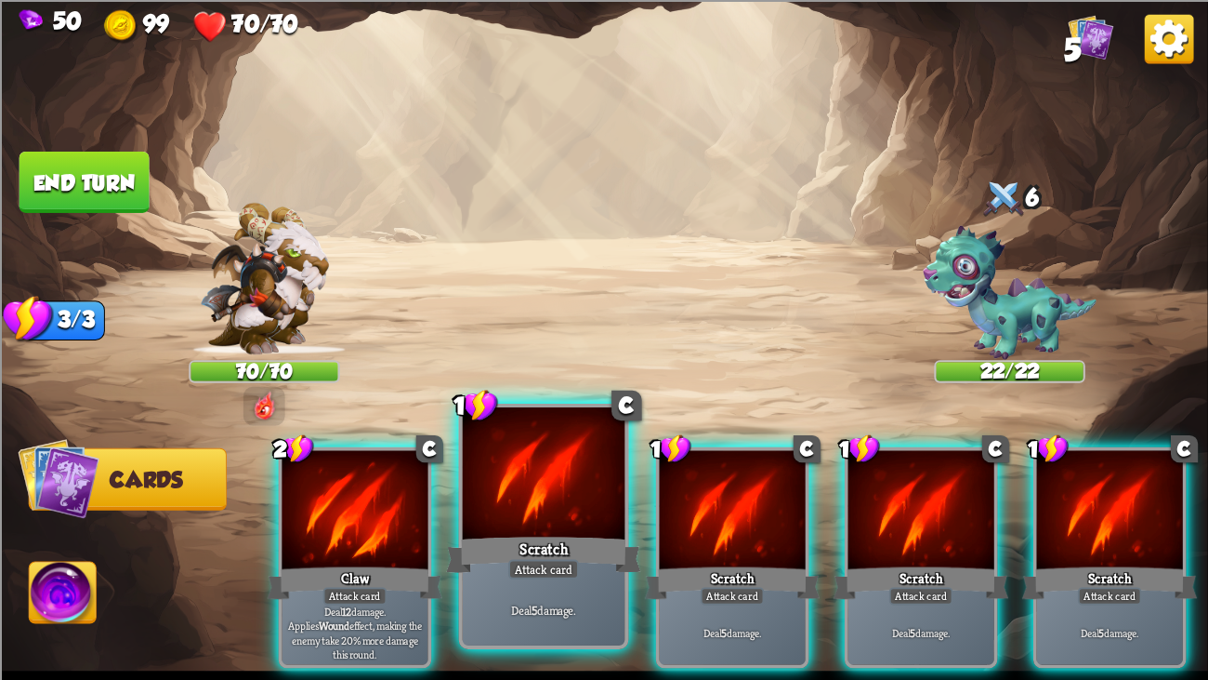
click at [516, 521] on div "Deal 5 damage." at bounding box center [544, 609] width 163 height 71
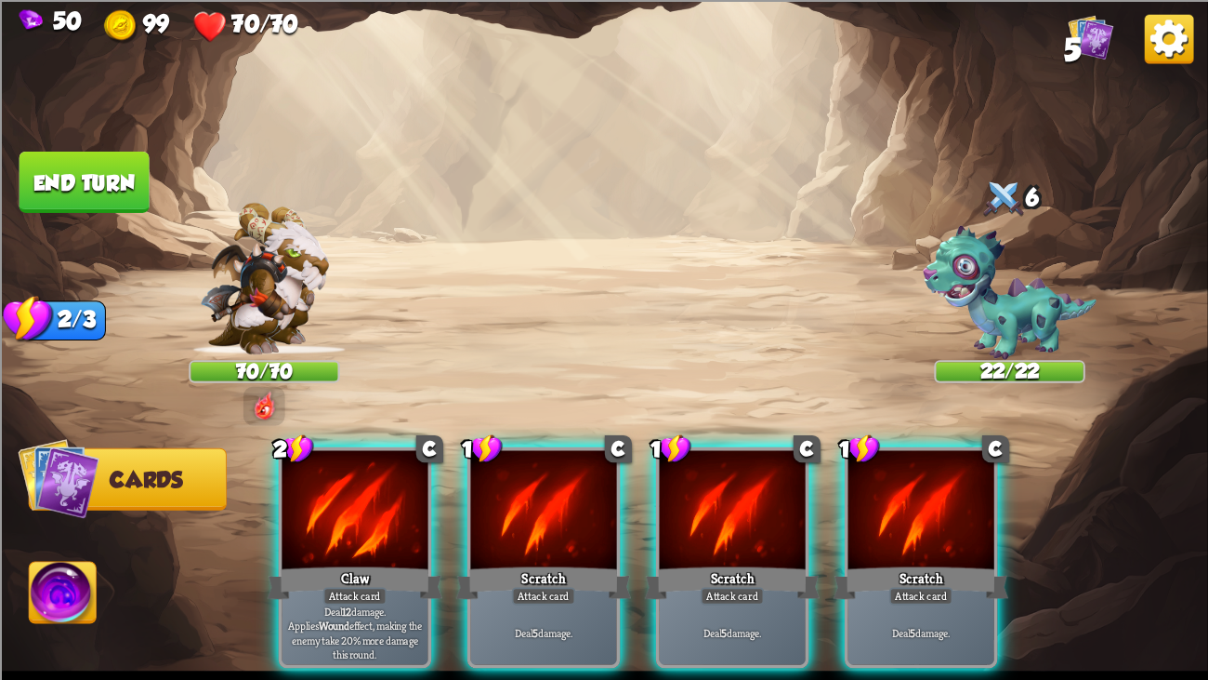
click at [516, 521] on div "Deal 5 damage." at bounding box center [543, 633] width 146 height 64
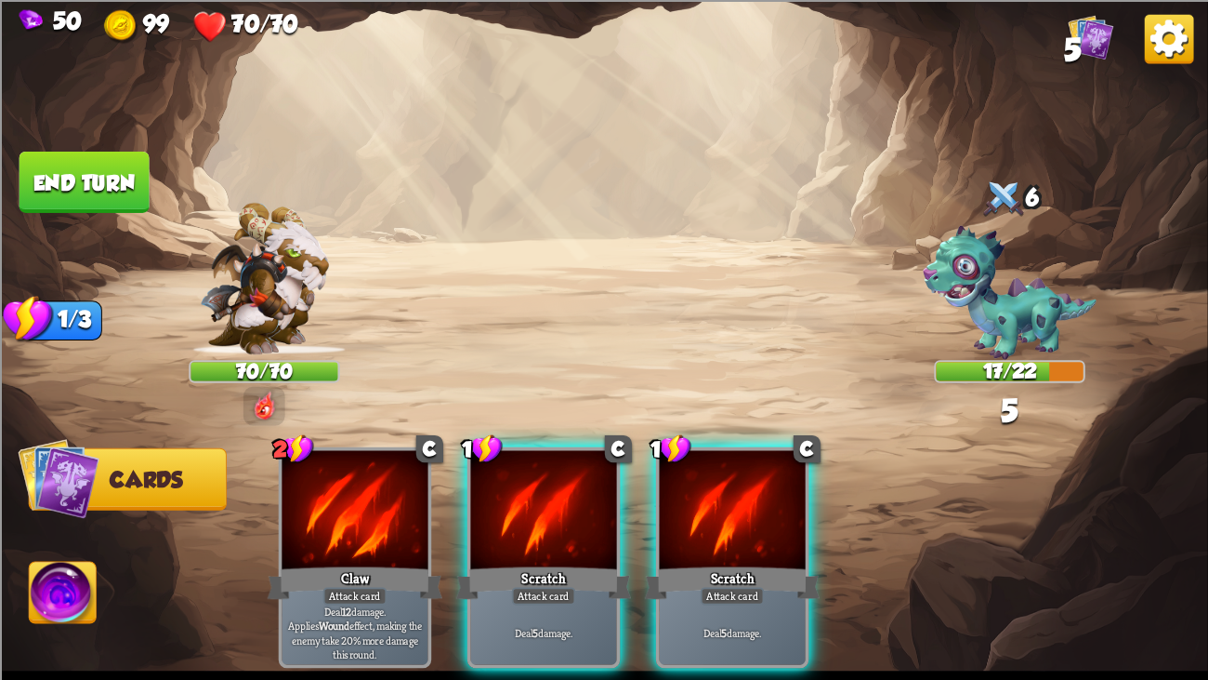
click at [516, 521] on div "Deal 5 damage." at bounding box center [543, 633] width 146 height 64
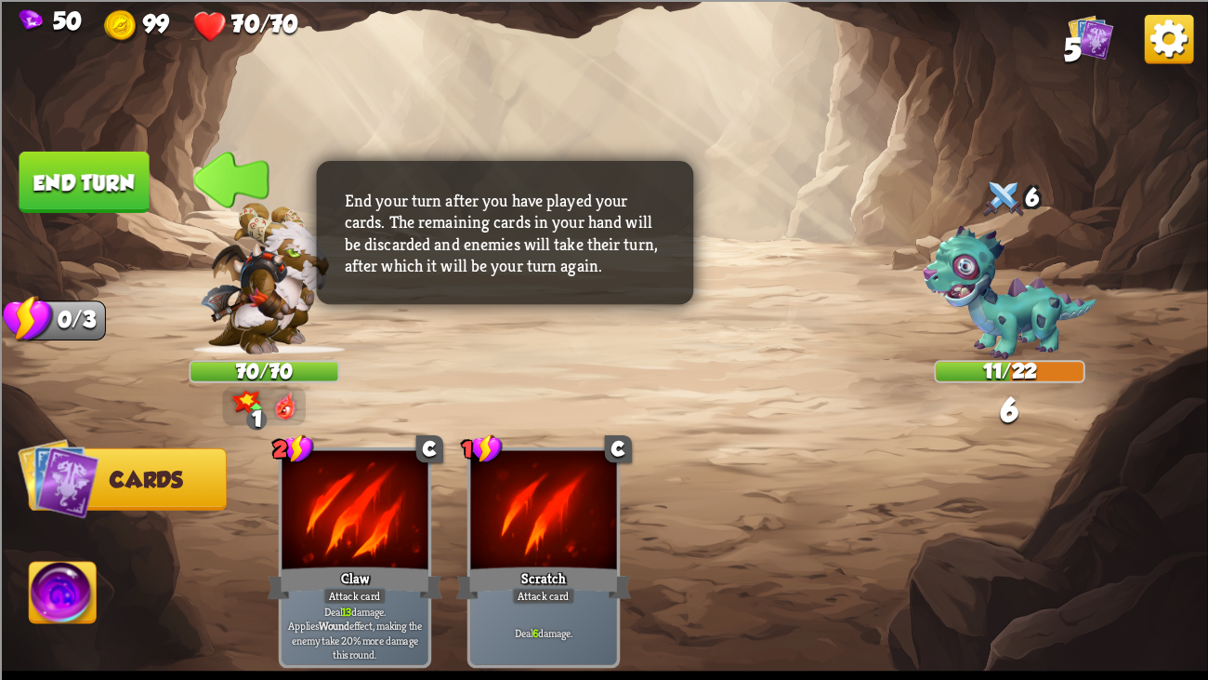
click at [106, 163] on button "End turn" at bounding box center [85, 181] width 130 height 61
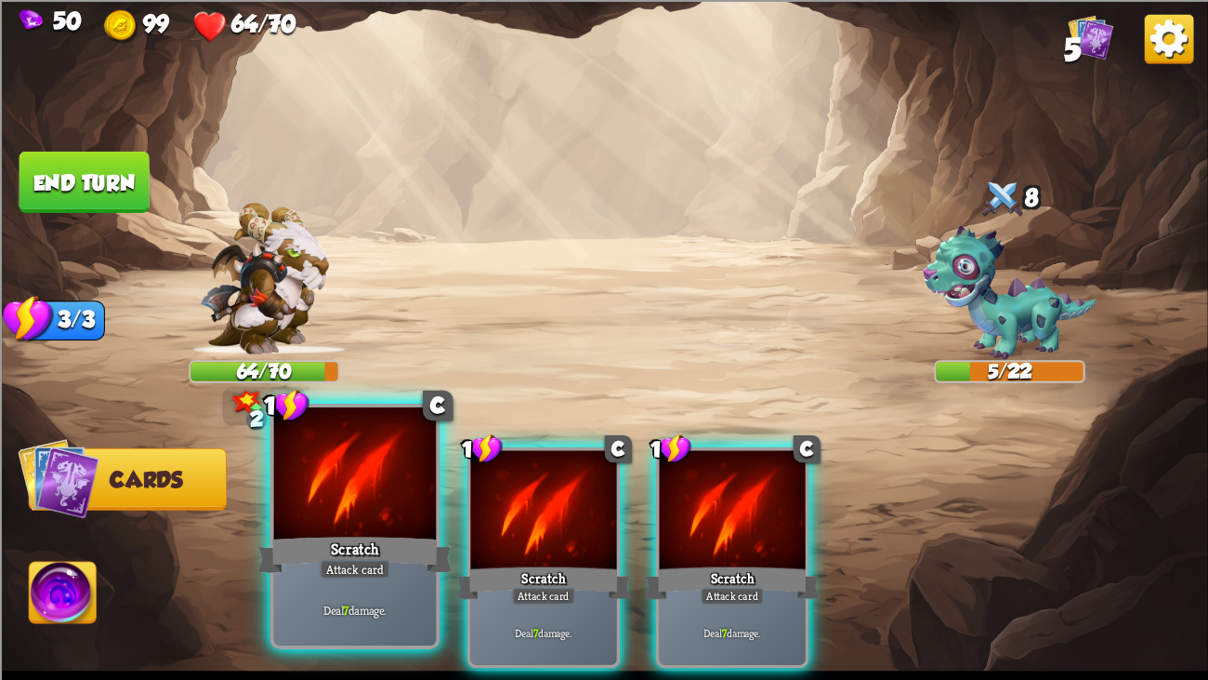
click at [408, 512] on div at bounding box center [355, 475] width 163 height 137
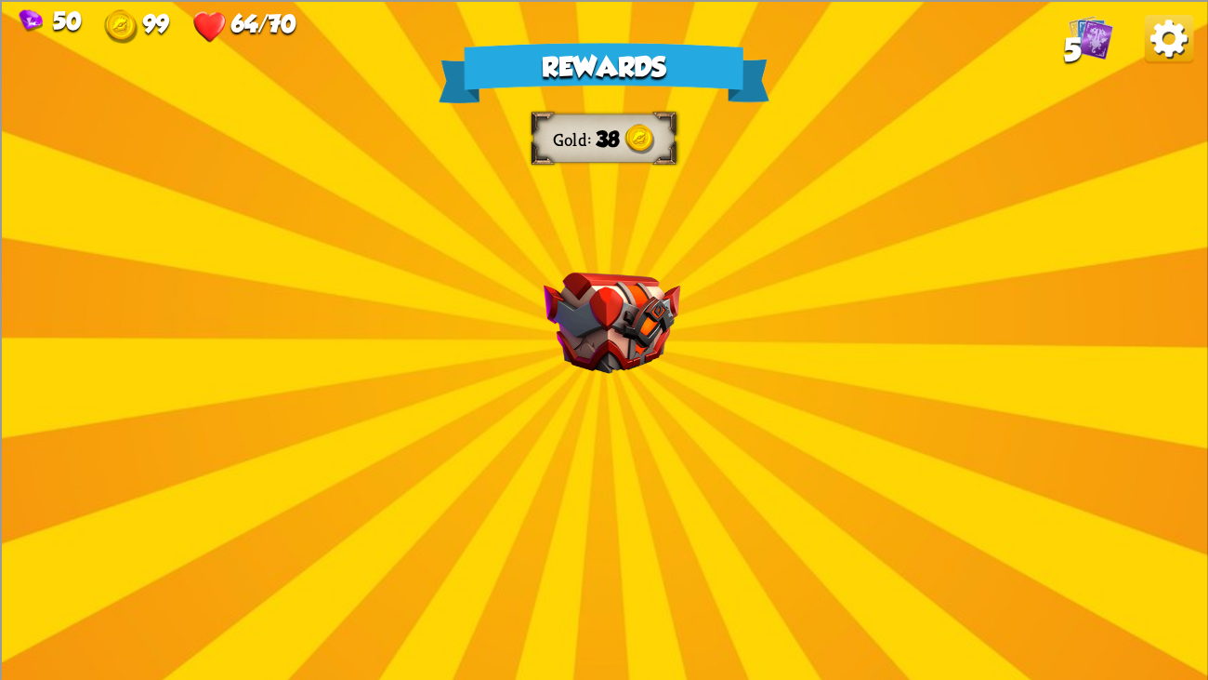
click at [623, 429] on div "Rewards Gold 38 Select a card 3 C Maul Attack card Deal 20 damage. 1 C Fireball…" at bounding box center [604, 340] width 1208 height 680
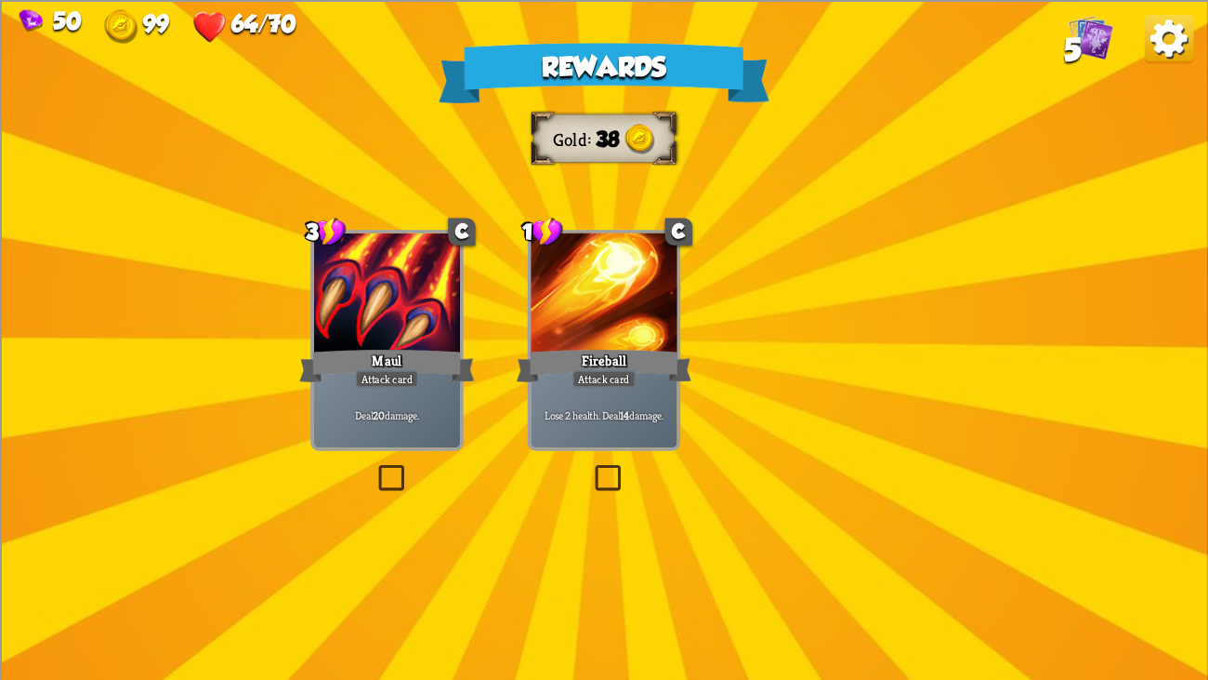
click at [620, 390] on div "Lose 2 health. Deal 14 damage." at bounding box center [604, 415] width 146 height 64
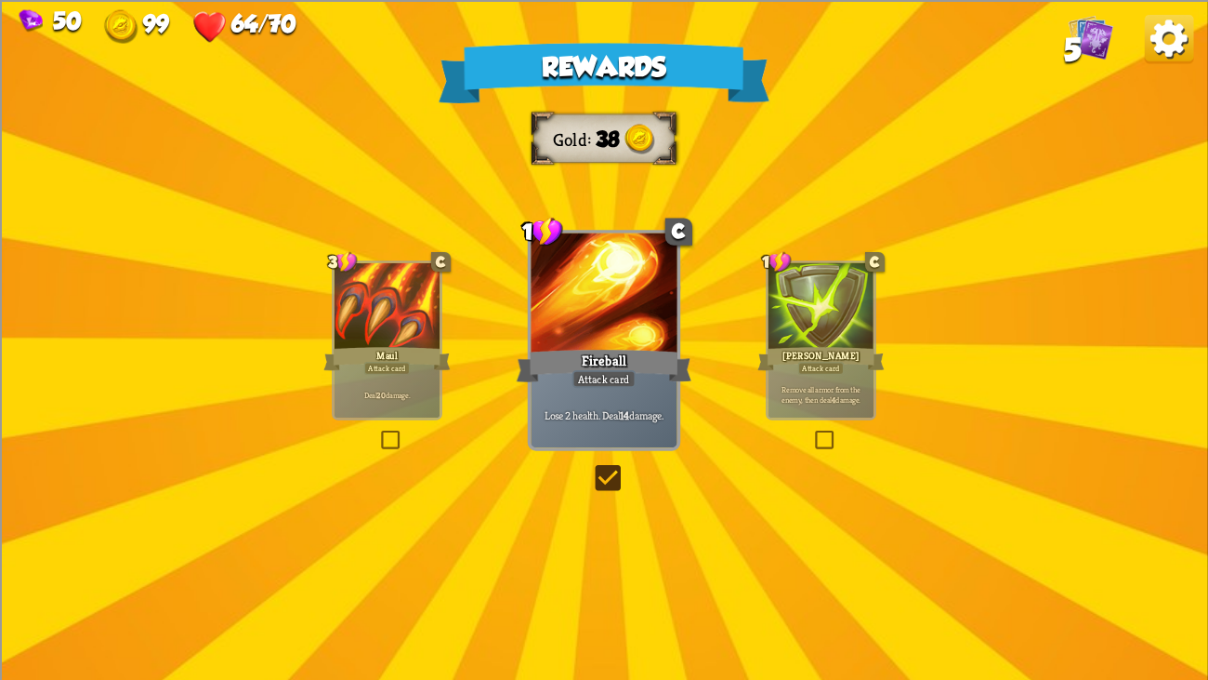
click at [590, 389] on div "Lose 2 health. Deal 14 damage." at bounding box center [604, 415] width 146 height 64
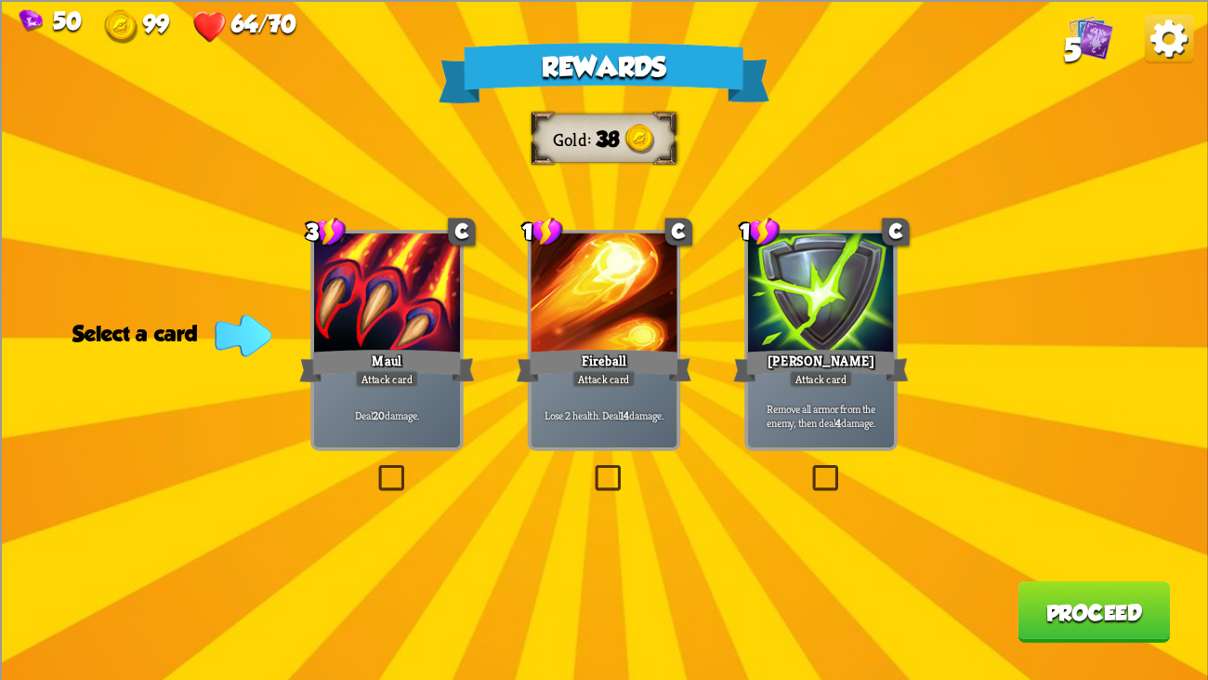
click at [405, 394] on div "Deal 20 damage." at bounding box center [387, 415] width 146 height 64
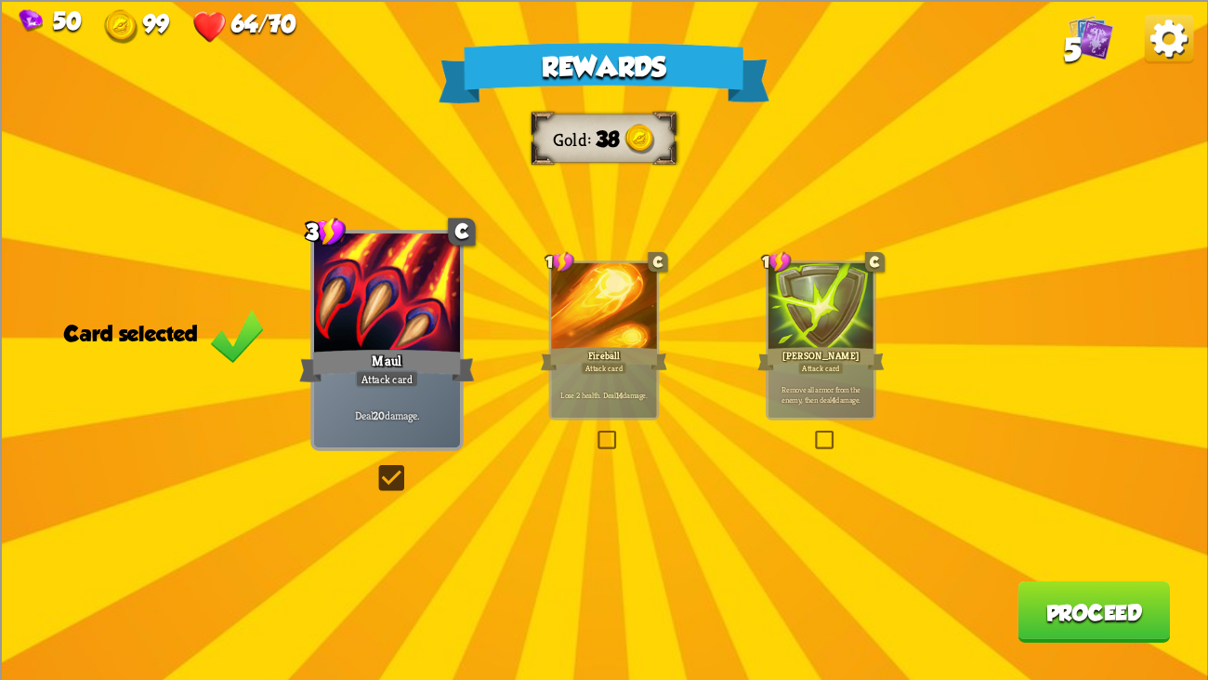
click at [1041, 521] on button "Proceed" at bounding box center [1094, 610] width 152 height 61
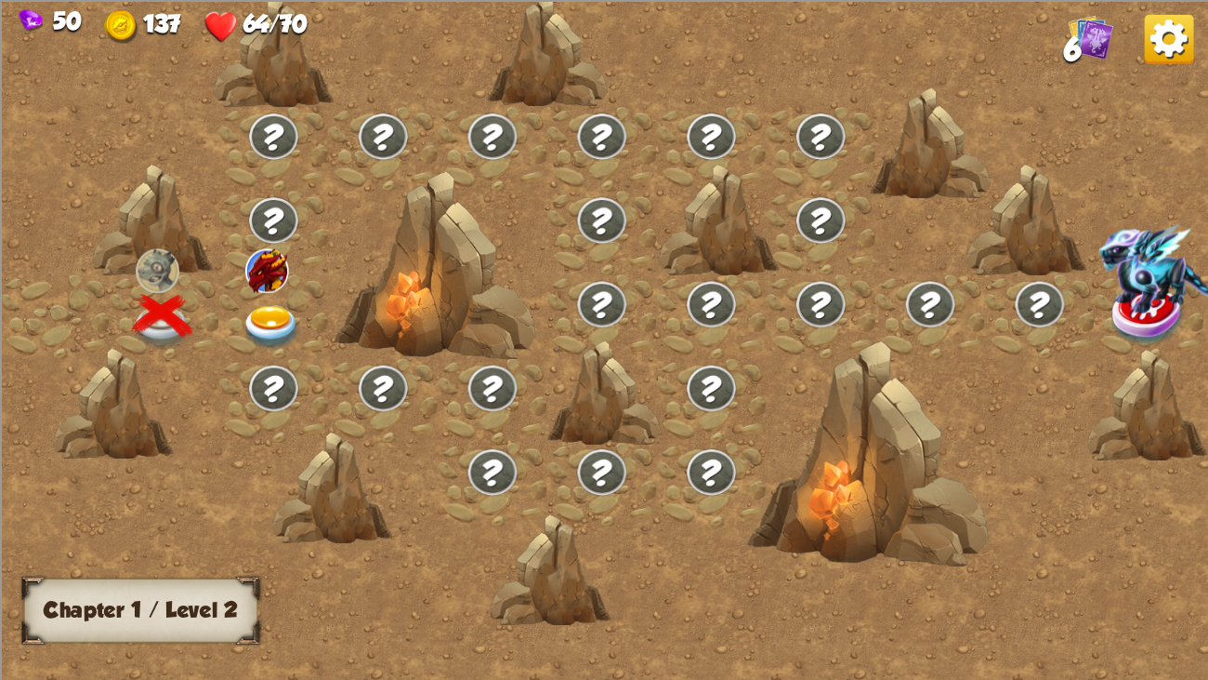
click at [256, 313] on img at bounding box center [272, 328] width 60 height 45
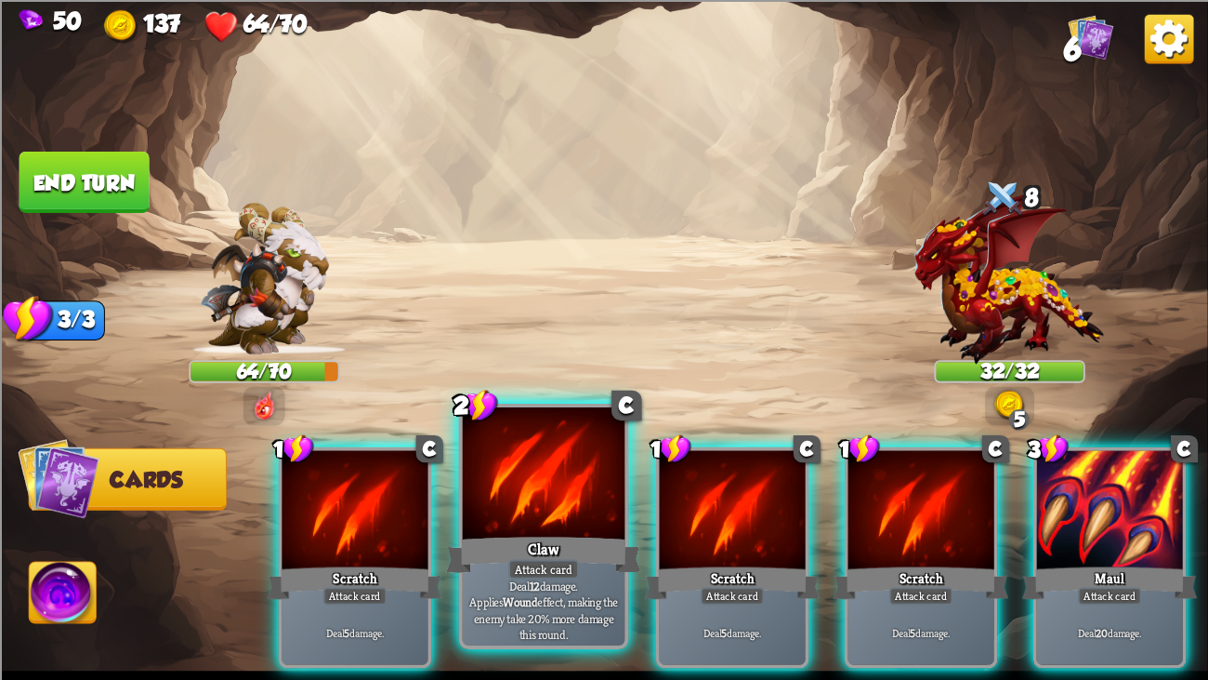
click at [521, 490] on div at bounding box center [544, 475] width 163 height 137
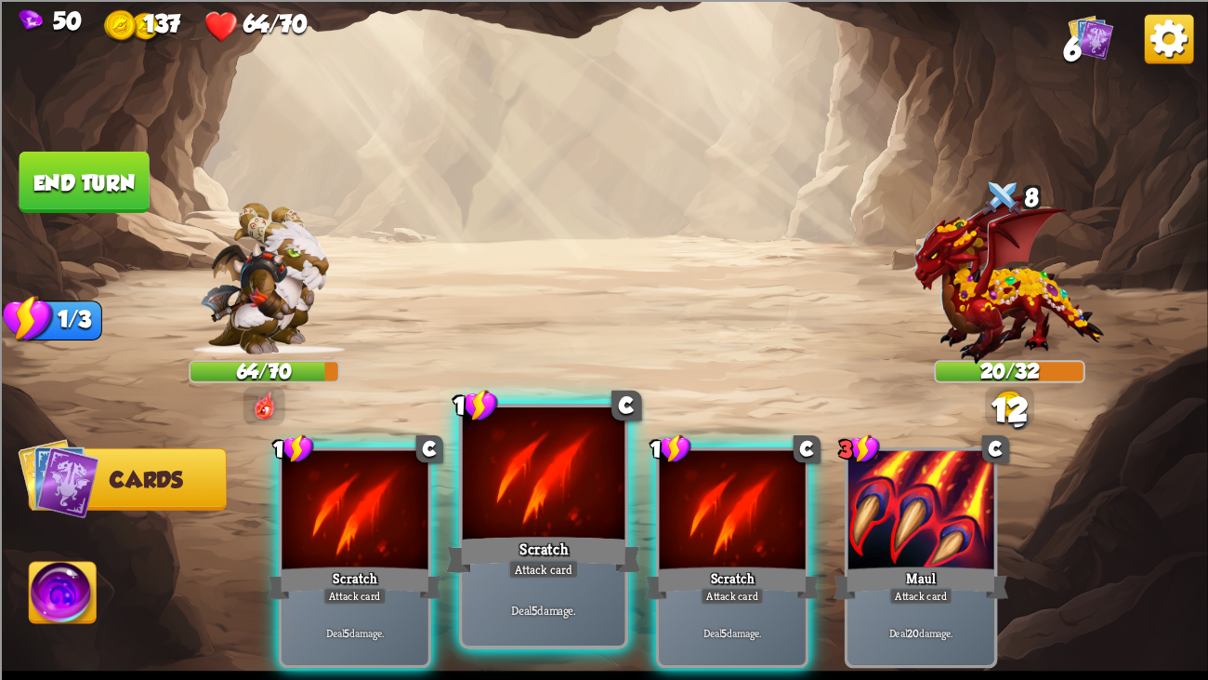
click at [519, 488] on div at bounding box center [544, 475] width 163 height 137
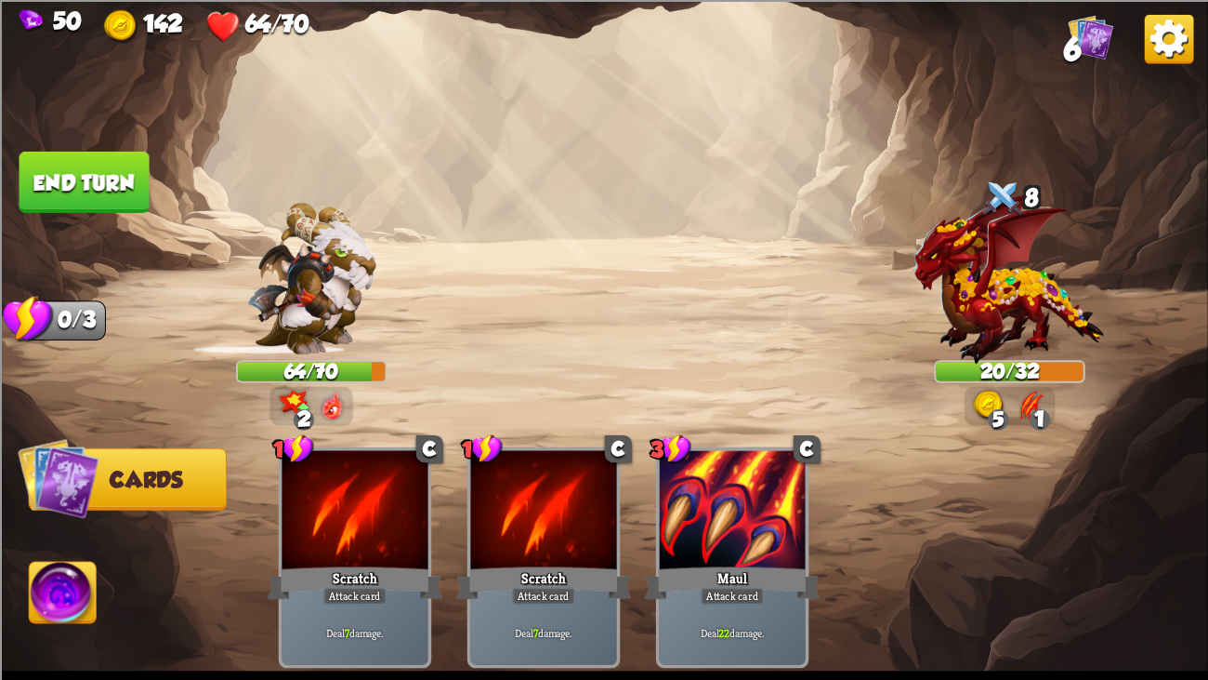
click at [102, 181] on button "End turn" at bounding box center [85, 181] width 130 height 61
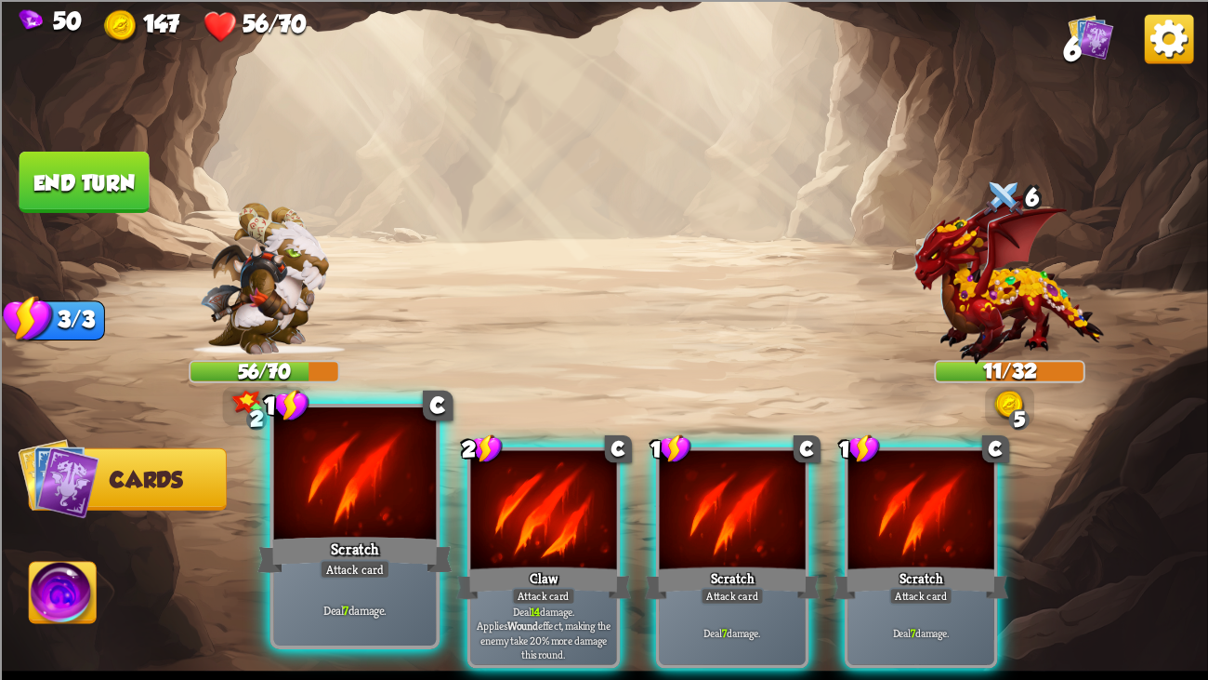
click at [297, 438] on div at bounding box center [355, 475] width 163 height 137
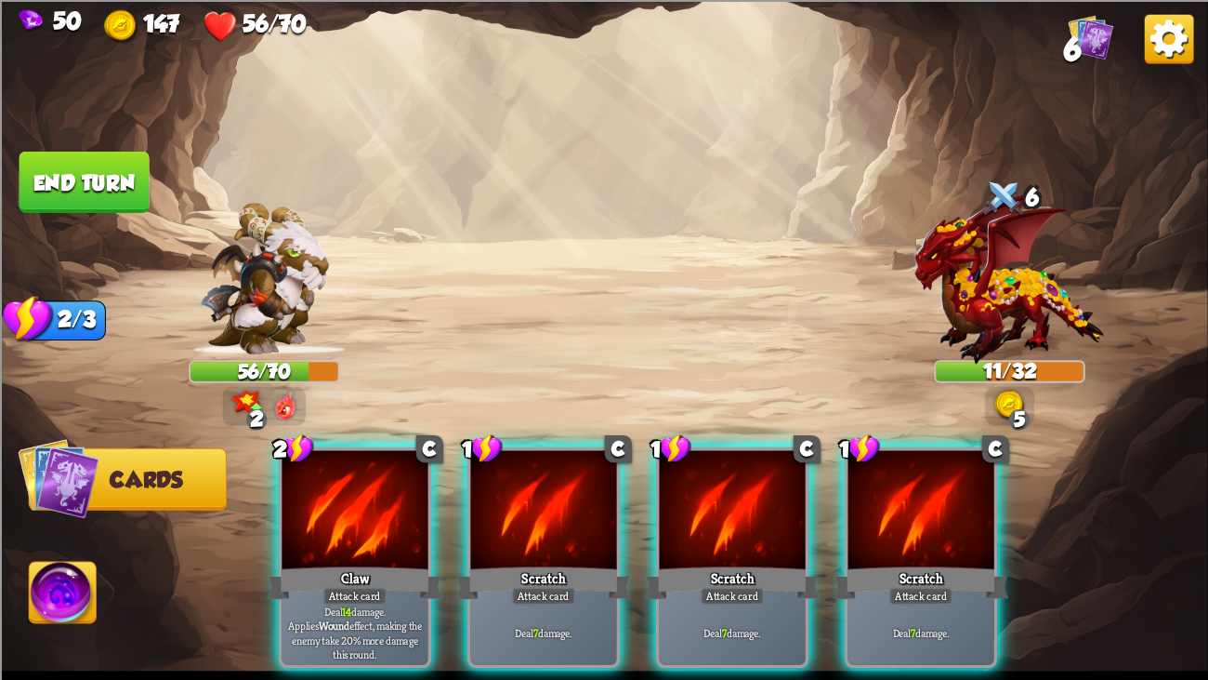
click at [297, 450] on div at bounding box center [355, 511] width 146 height 123
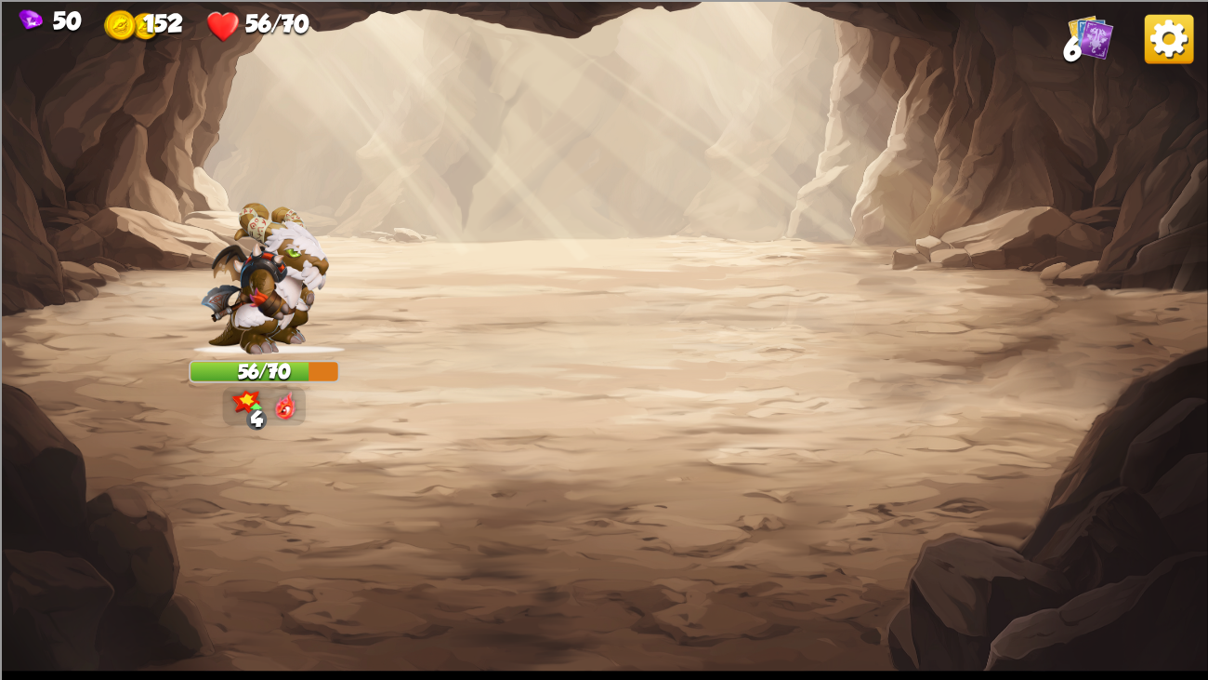
click at [297, 438] on img at bounding box center [604, 340] width 1208 height 680
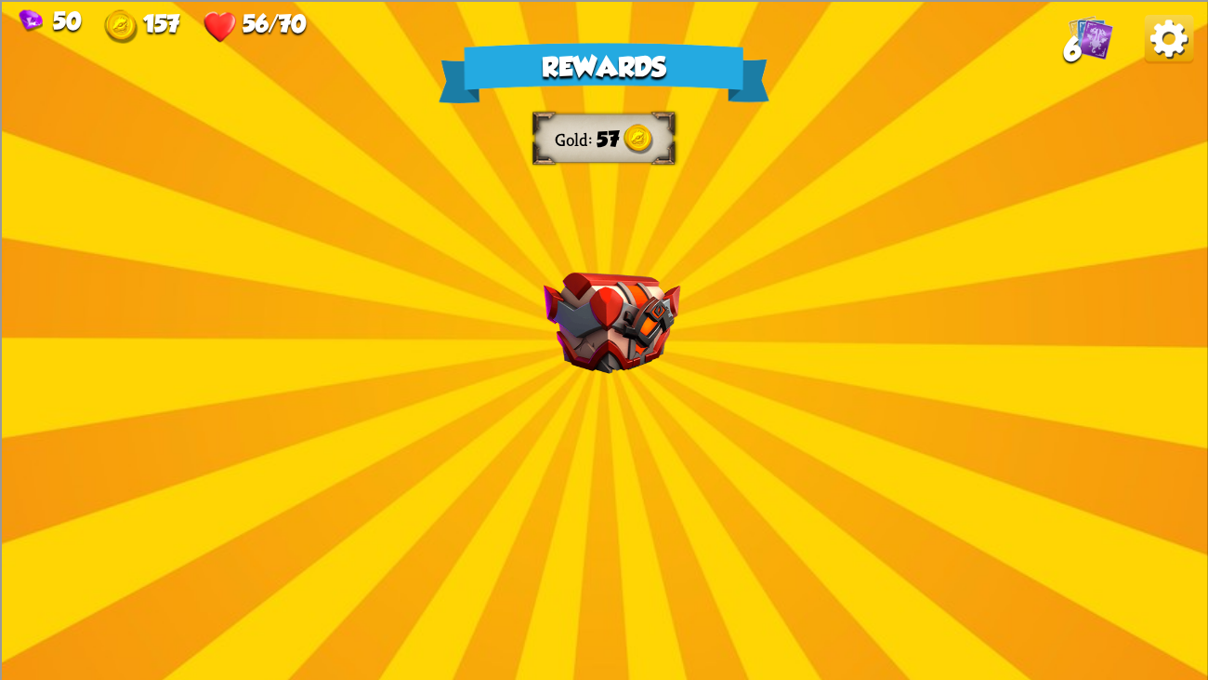
click at [593, 247] on div "Rewards Gold 57 Select a card 1 C Enchanted Scratch Attack card Deal 7 damage. …" at bounding box center [604, 340] width 1208 height 680
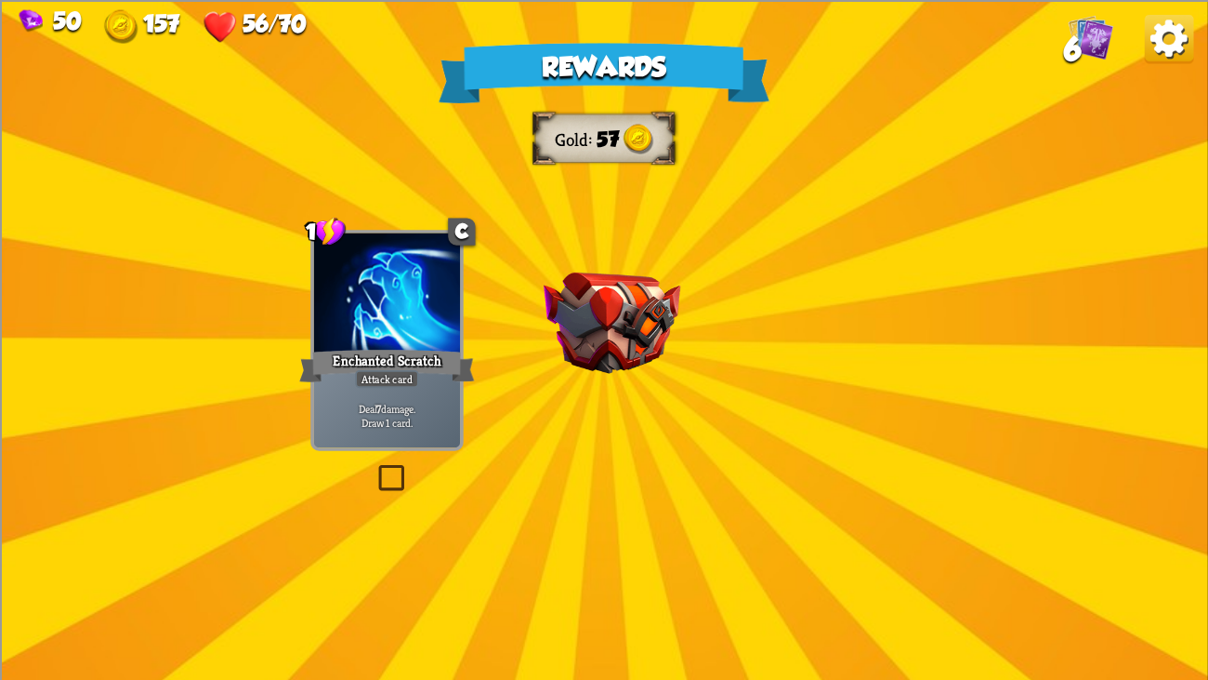
click at [593, 247] on div "Rewards Gold 57 Select a card 1 C Enchanted Scratch Attack card Deal 7 damage. …" at bounding box center [604, 340] width 1208 height 680
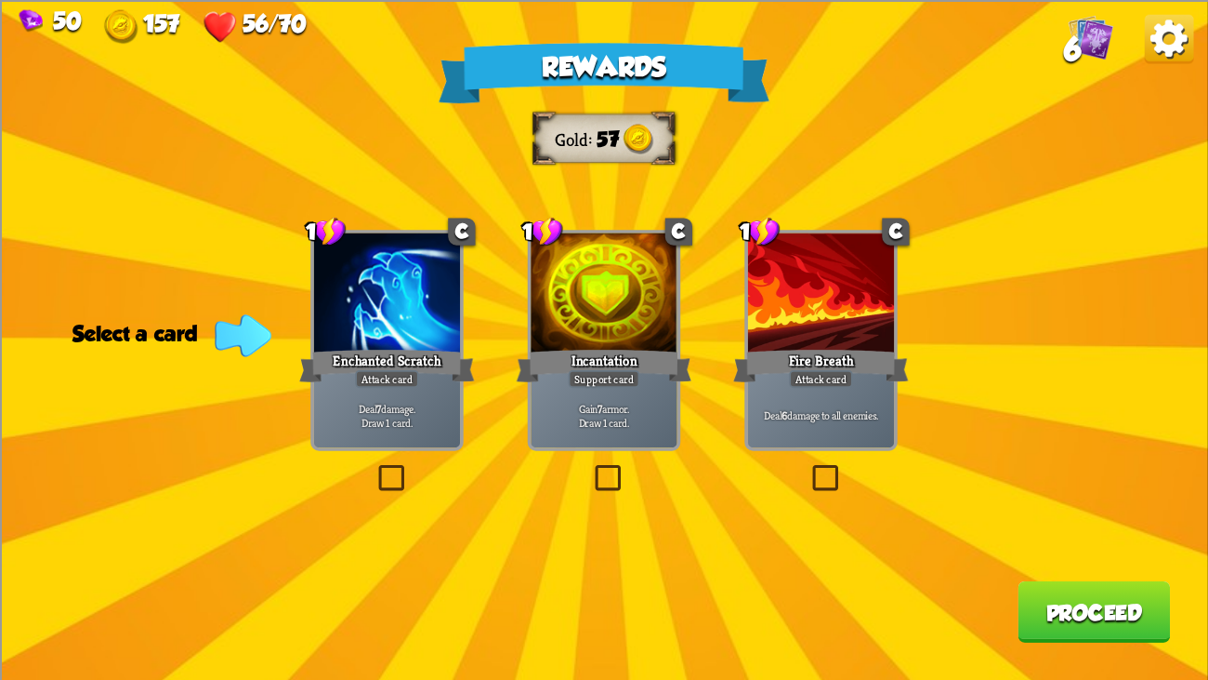
click at [414, 303] on div at bounding box center [387, 293] width 146 height 123
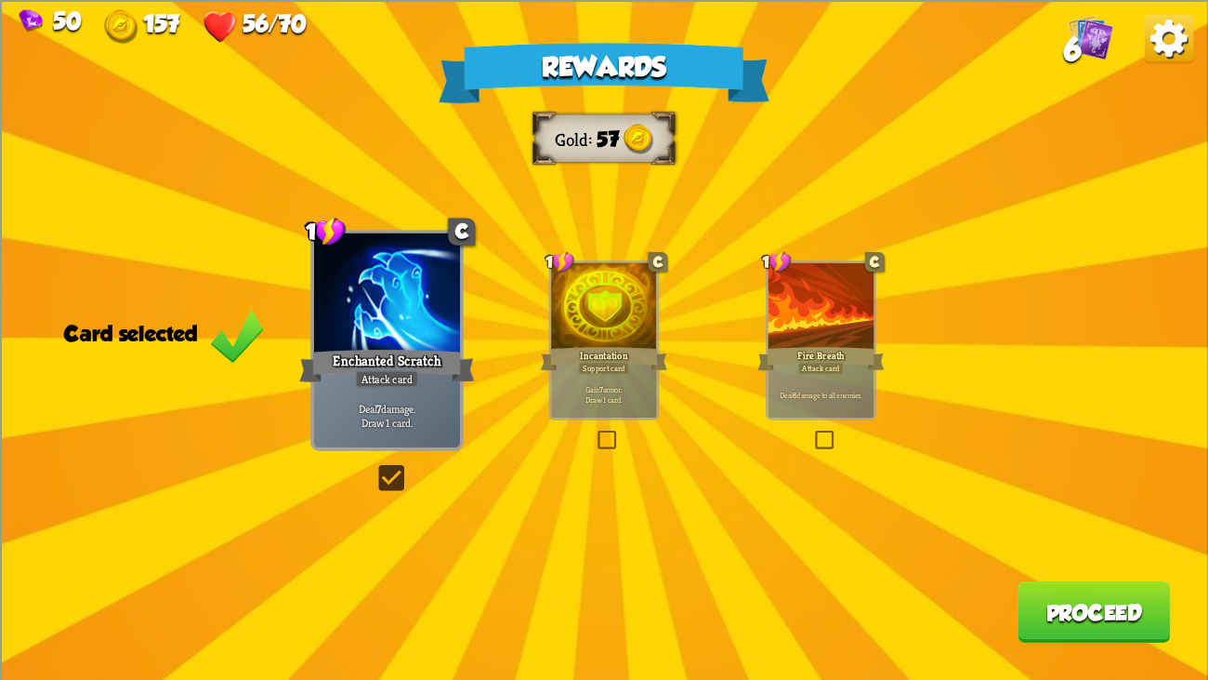
click at [627, 351] on div "Incantation" at bounding box center [604, 358] width 126 height 28
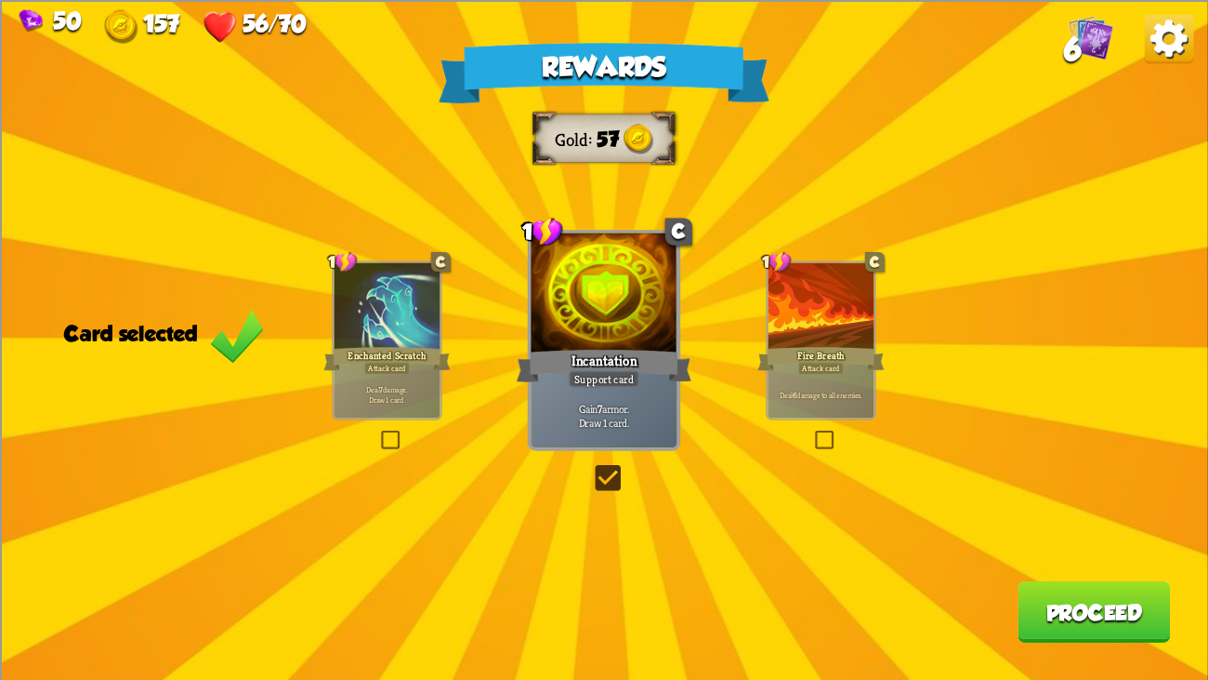
click at [1092, 521] on button "Proceed" at bounding box center [1094, 610] width 152 height 61
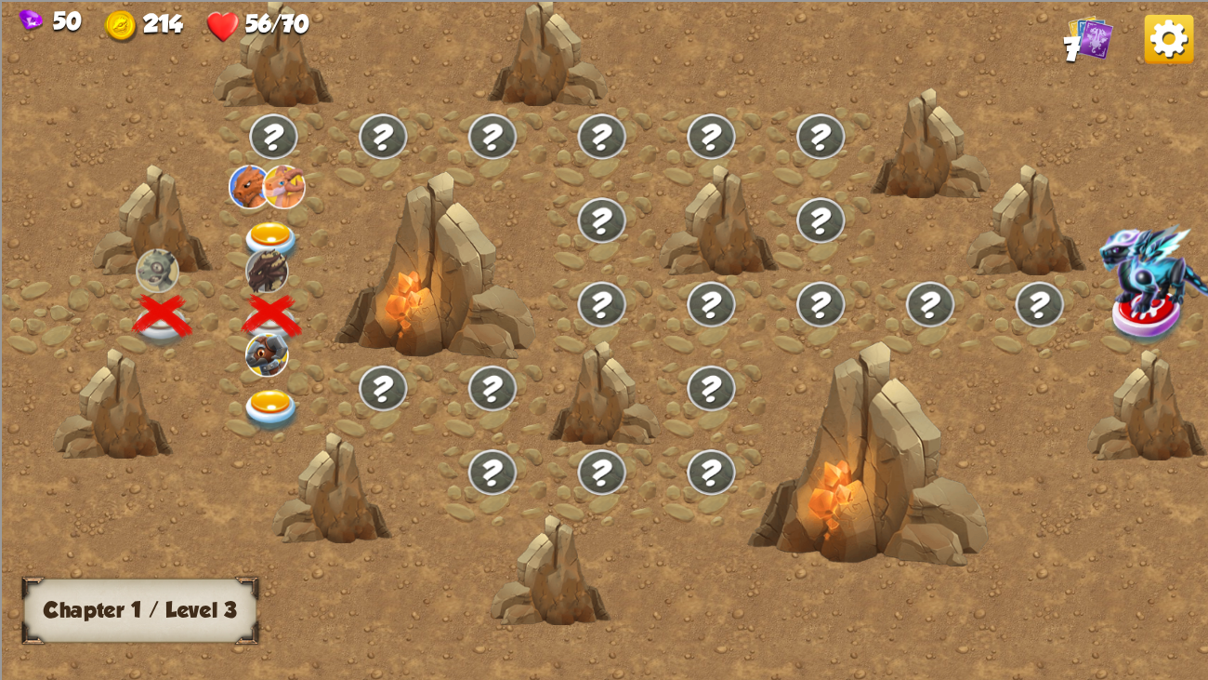
click at [256, 382] on div at bounding box center [274, 401] width 110 height 84
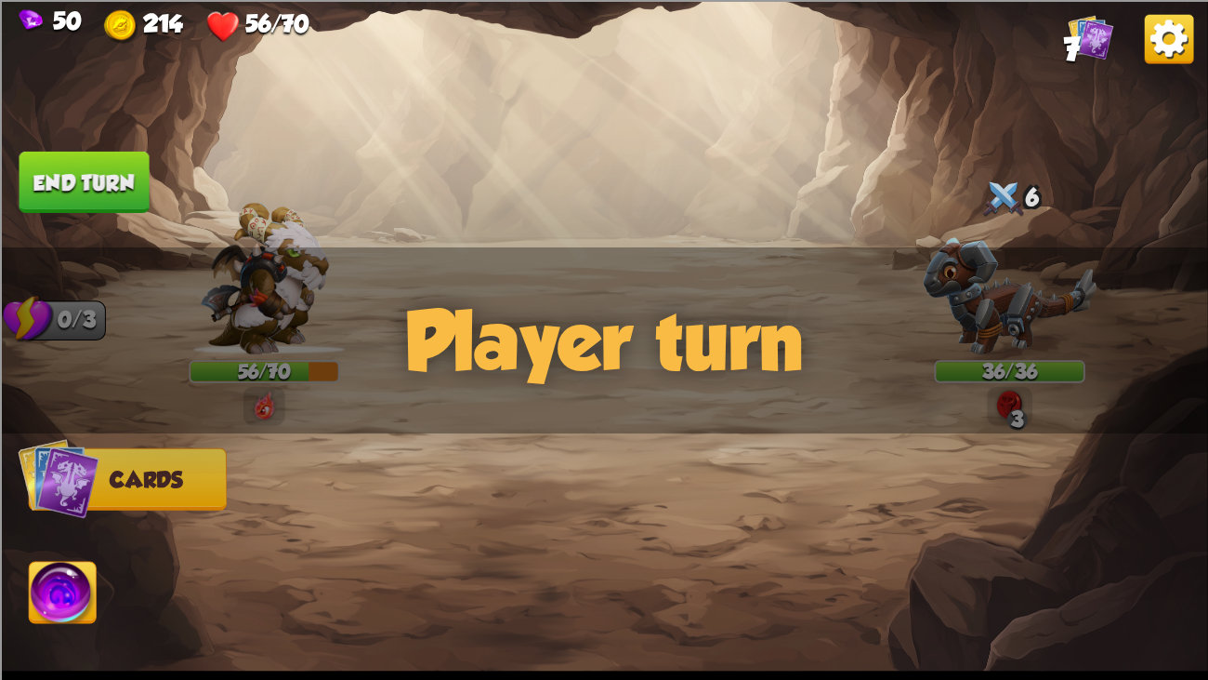
click at [1084, 268] on div "Player turn" at bounding box center [604, 339] width 1208 height 186
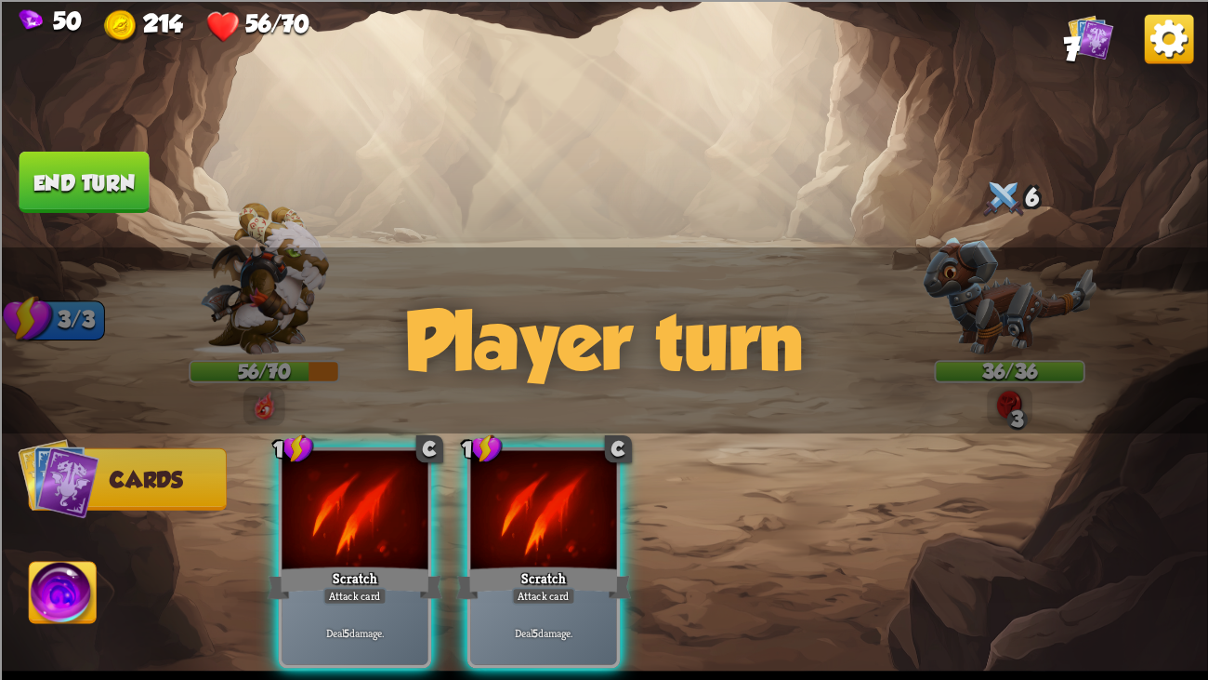
click at [1050, 265] on div "Player turn" at bounding box center [604, 339] width 1208 height 186
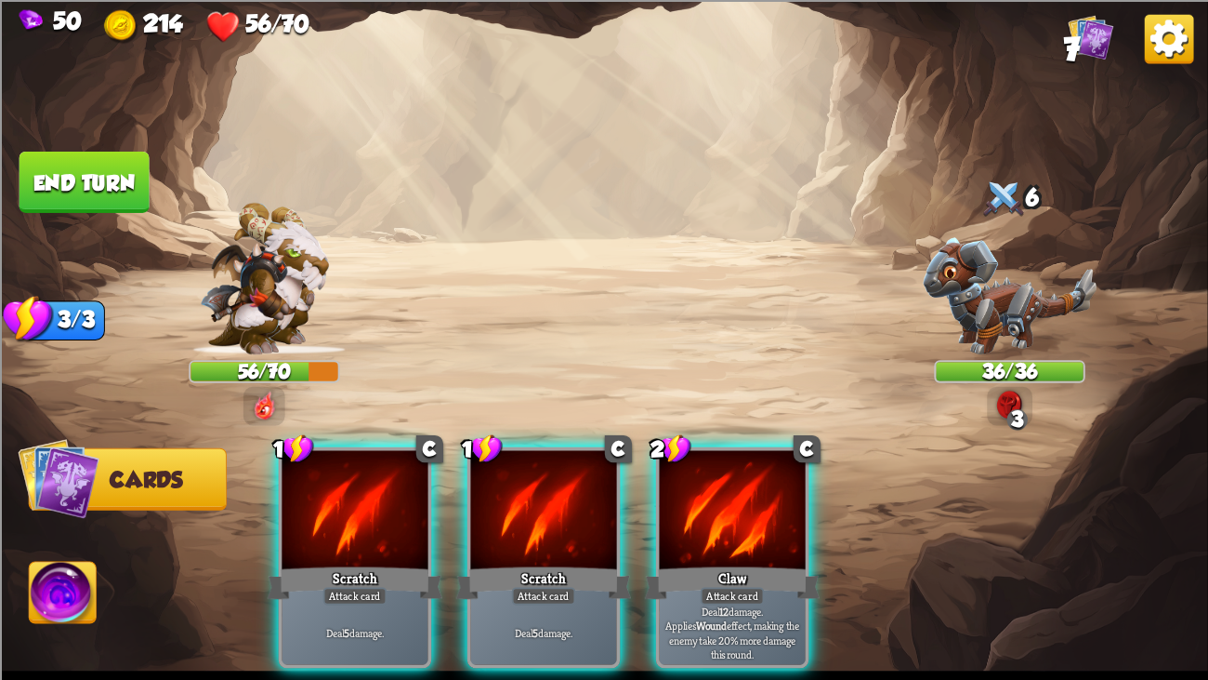
click at [1050, 265] on div "Player turn" at bounding box center [604, 339] width 1208 height 186
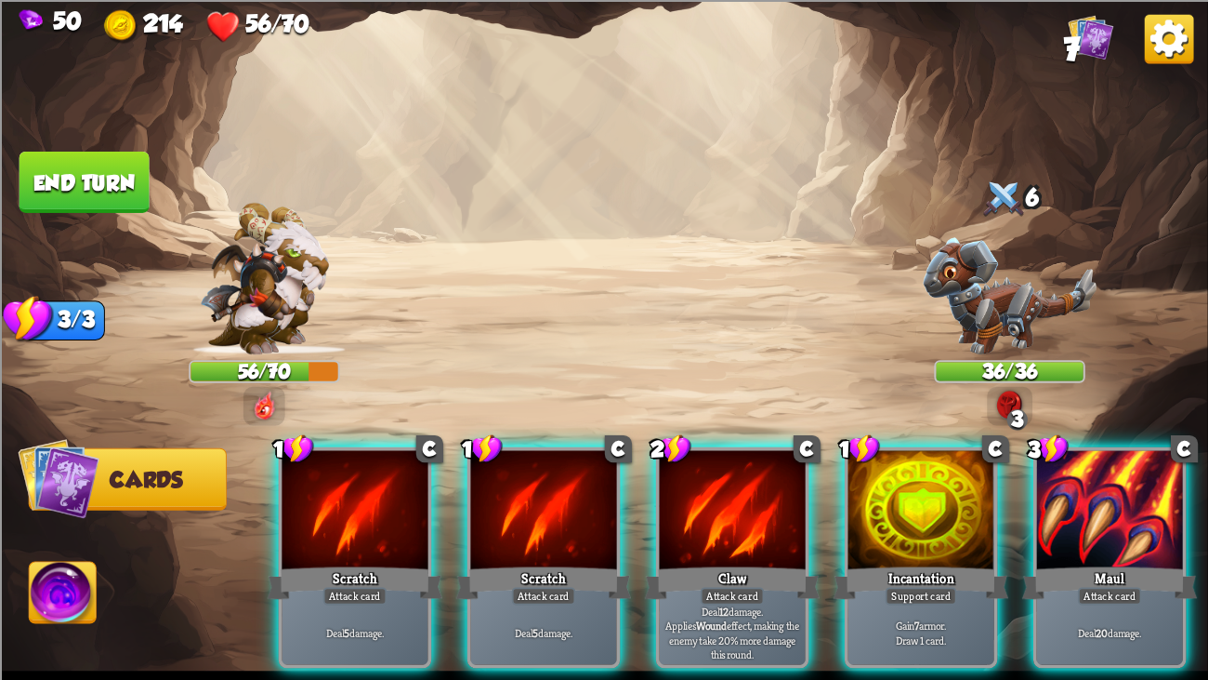
click at [1050, 265] on div "Player turn" at bounding box center [604, 339] width 1208 height 186
click at [1006, 264] on img at bounding box center [1010, 295] width 174 height 117
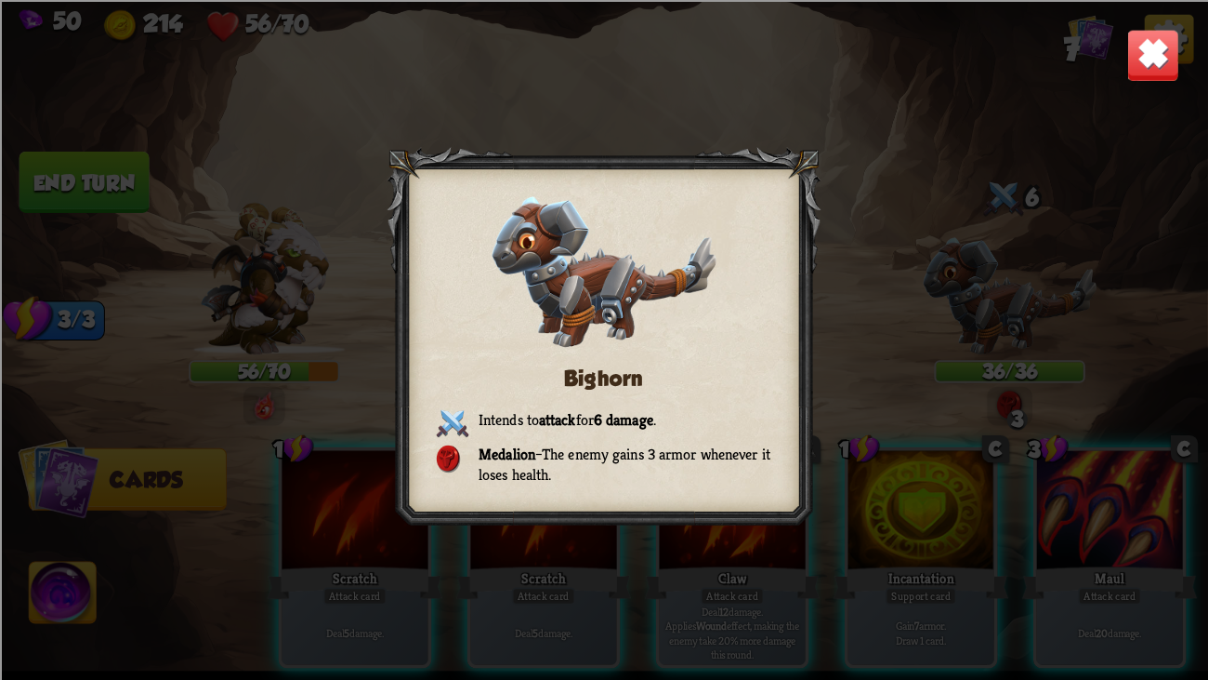
click at [1114, 53] on div "Bighorn Intends to attack for 6 damage . Medalion – The enemy gains 3 armor whe…" at bounding box center [604, 340] width 1208 height 680
click at [1127, 43] on img at bounding box center [1153, 54] width 53 height 53
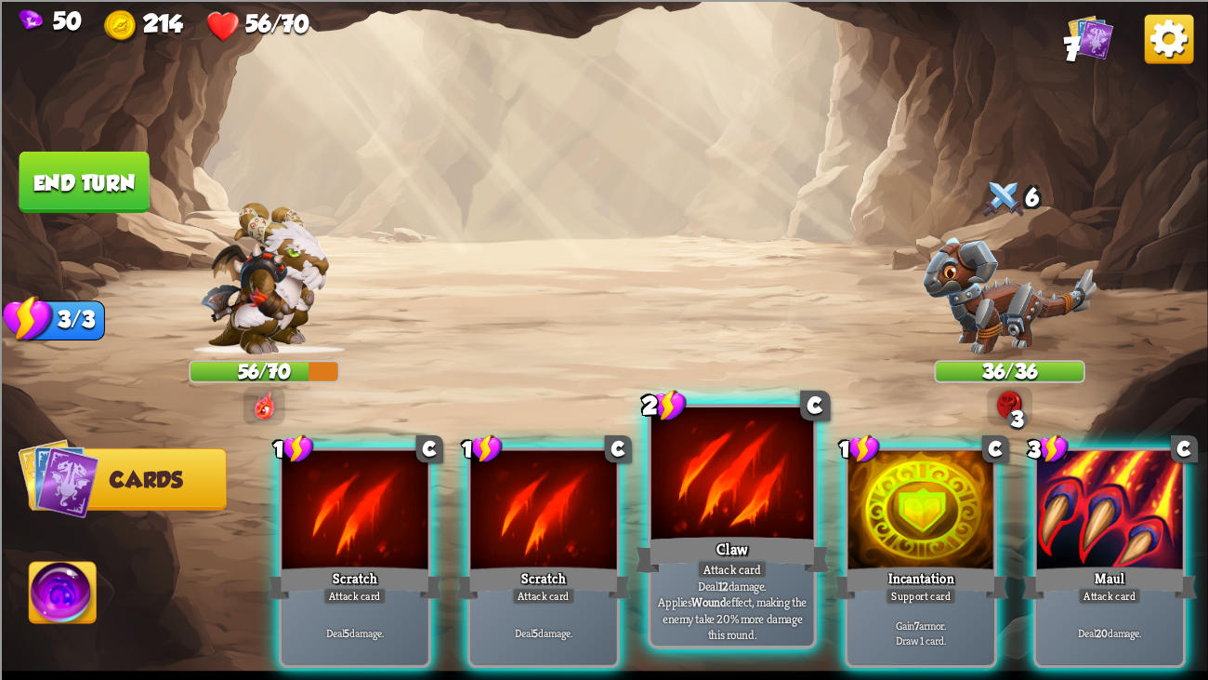
click at [724, 459] on div at bounding box center [733, 475] width 163 height 137
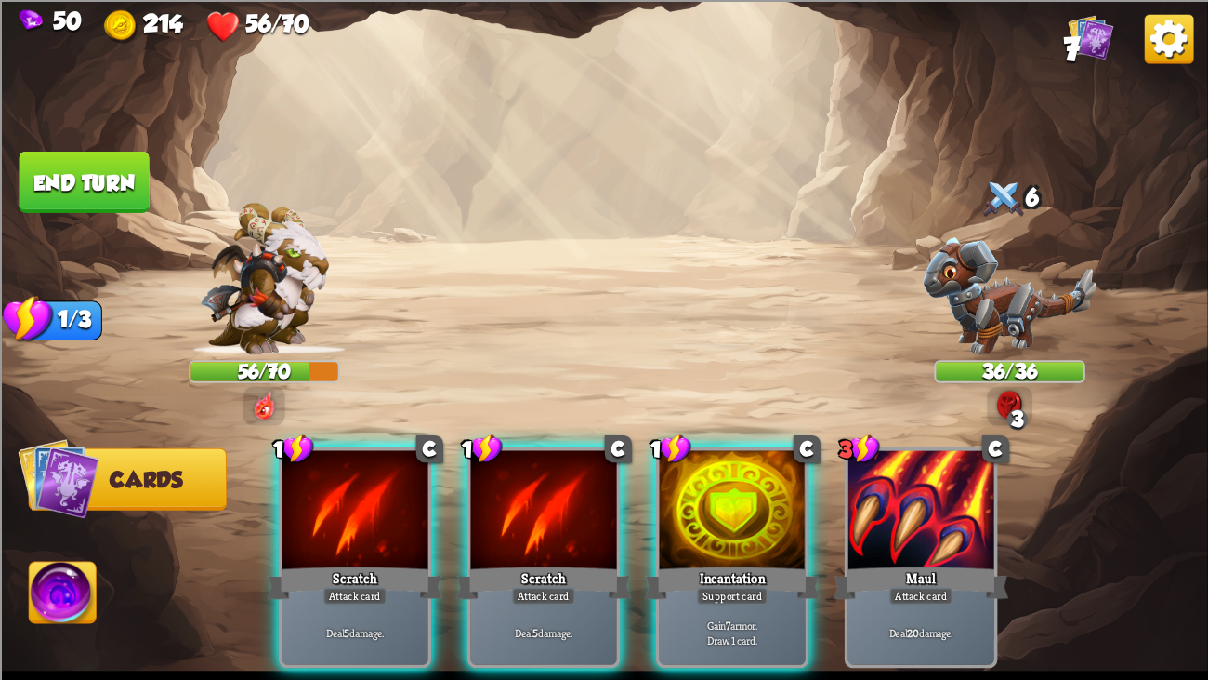
click at [724, 459] on div at bounding box center [732, 511] width 146 height 123
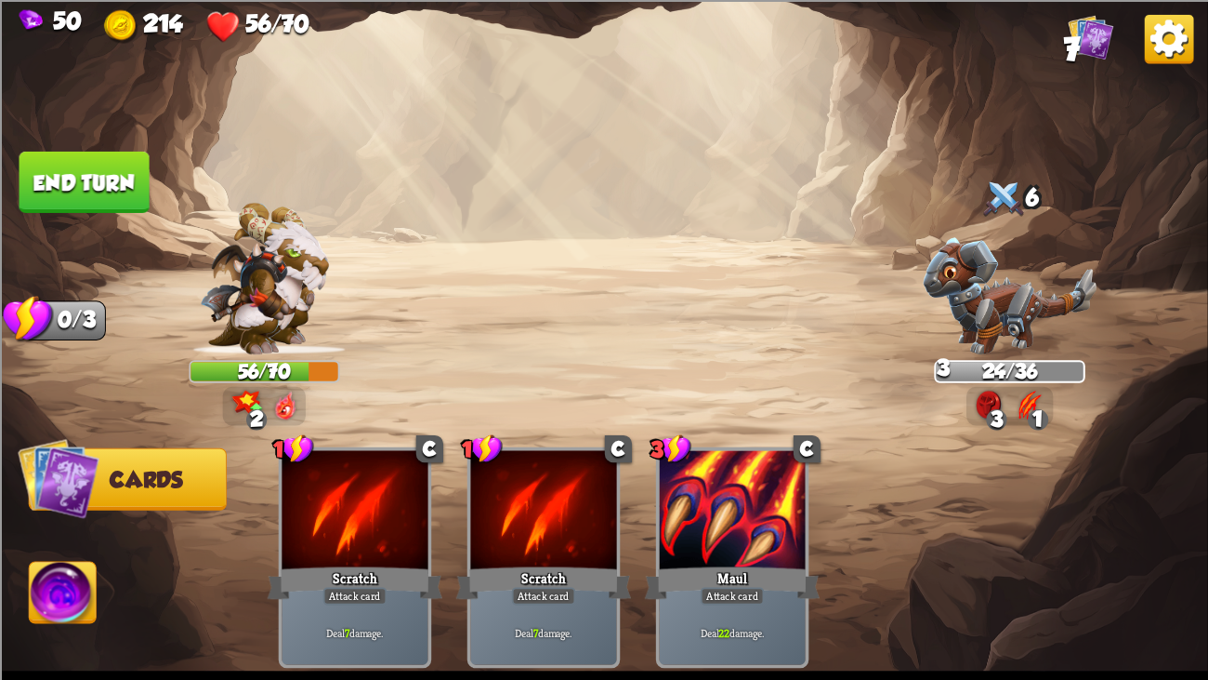
click at [62, 212] on img at bounding box center [604, 340] width 1208 height 680
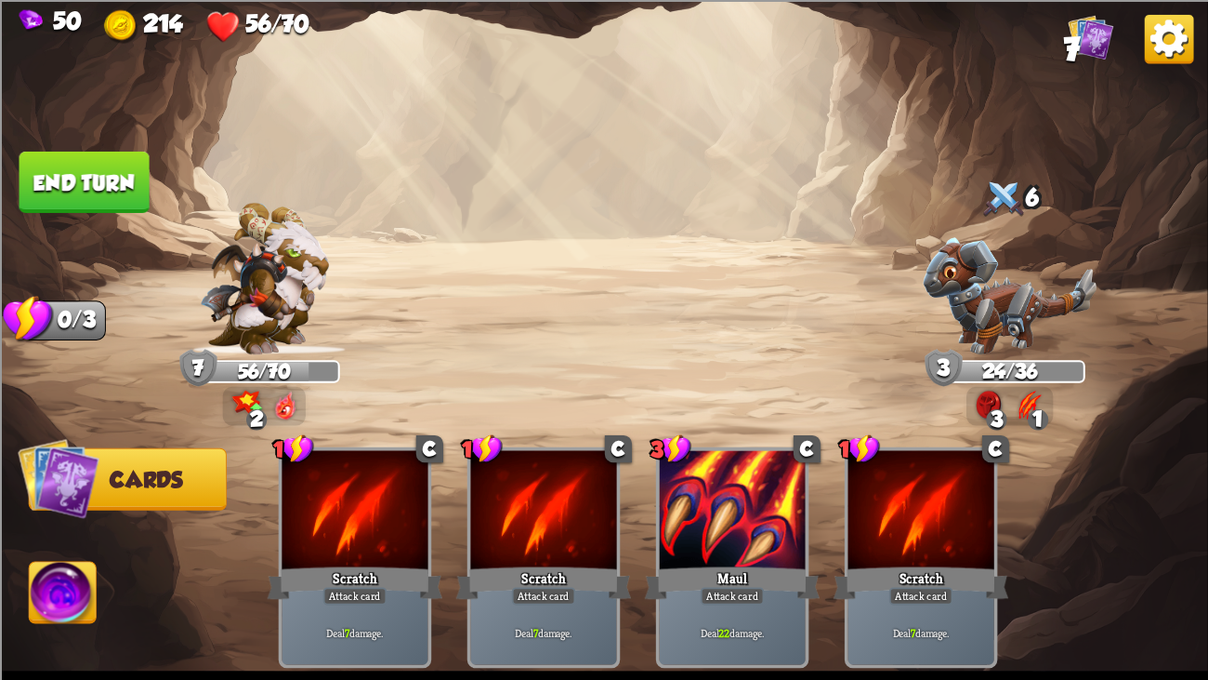
click at [78, 195] on button "End turn" at bounding box center [85, 181] width 130 height 61
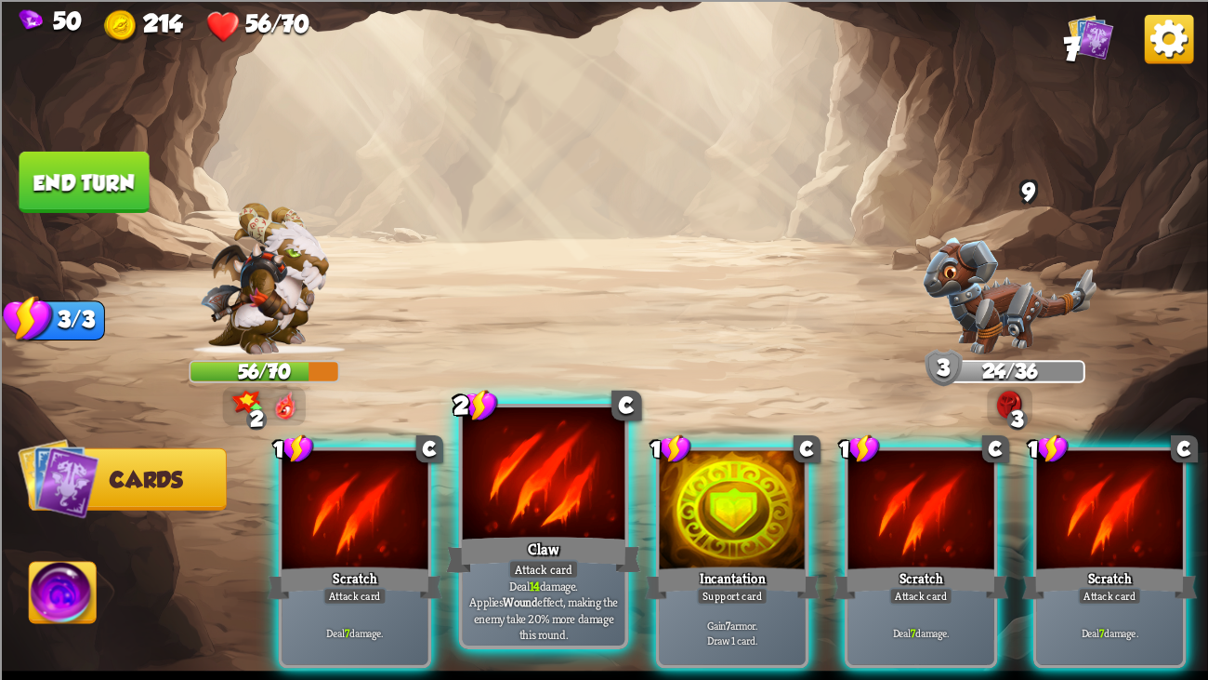
click at [486, 470] on div at bounding box center [544, 475] width 163 height 137
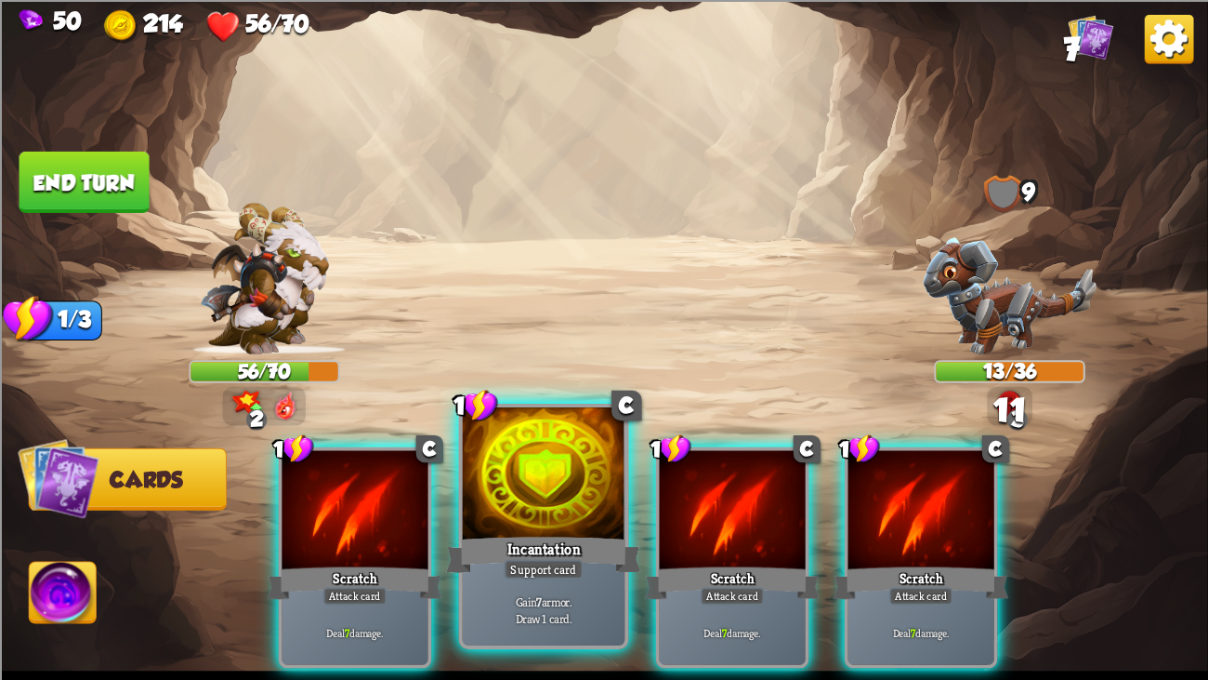
click at [613, 476] on div at bounding box center [544, 475] width 163 height 137
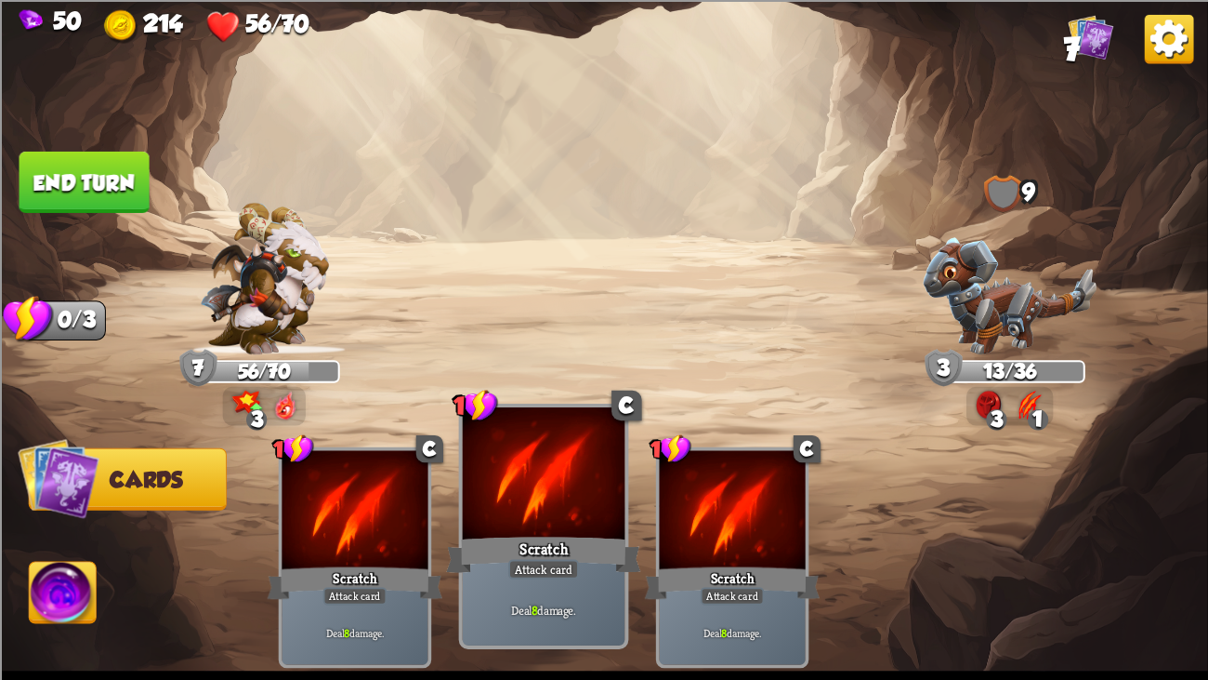
click at [602, 483] on div at bounding box center [544, 475] width 163 height 137
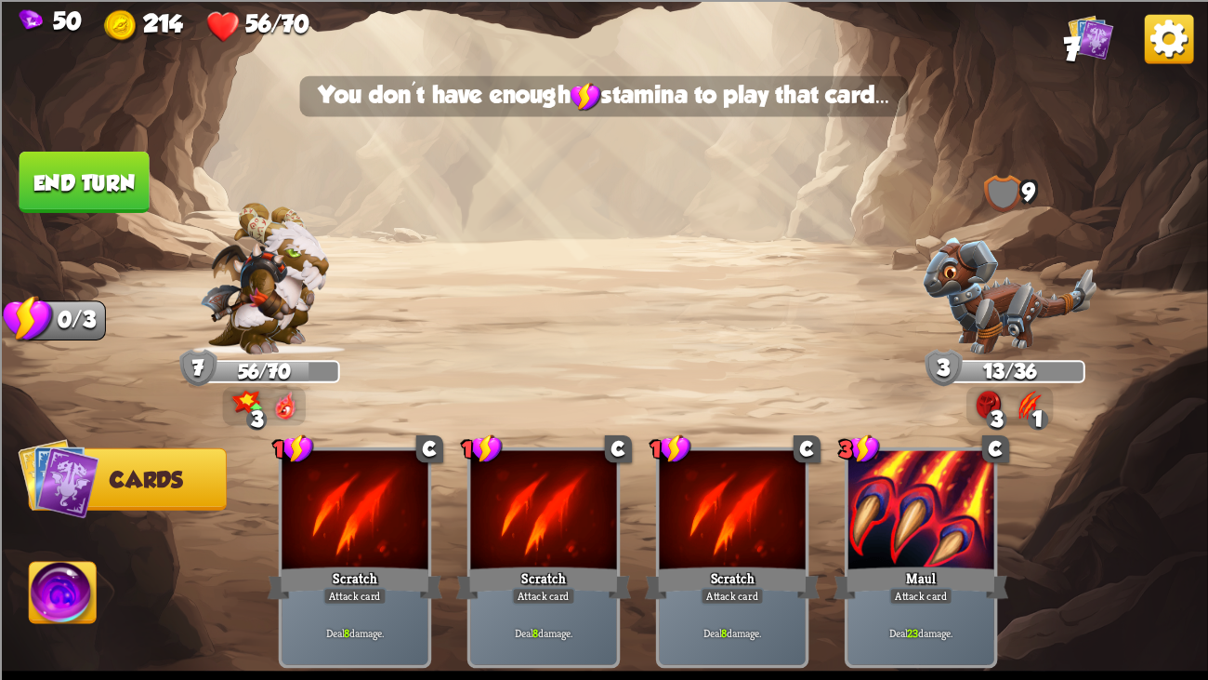
click at [72, 164] on button "End turn" at bounding box center [85, 181] width 130 height 61
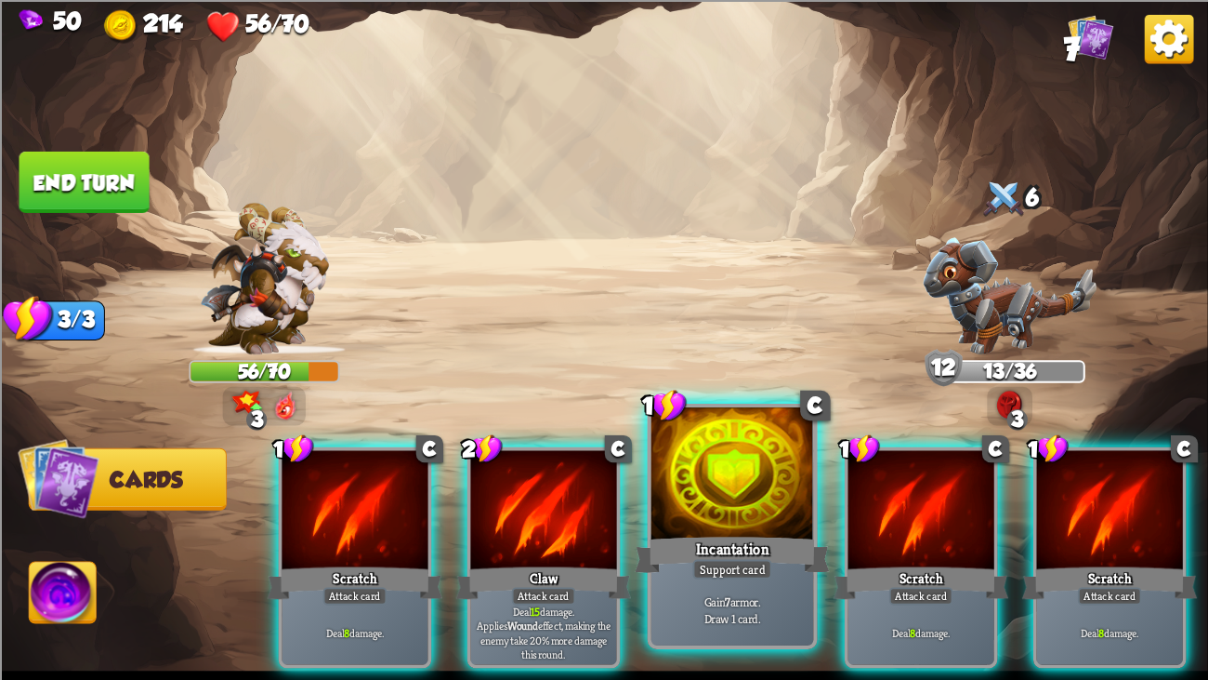
click at [746, 511] on div at bounding box center [733, 475] width 163 height 137
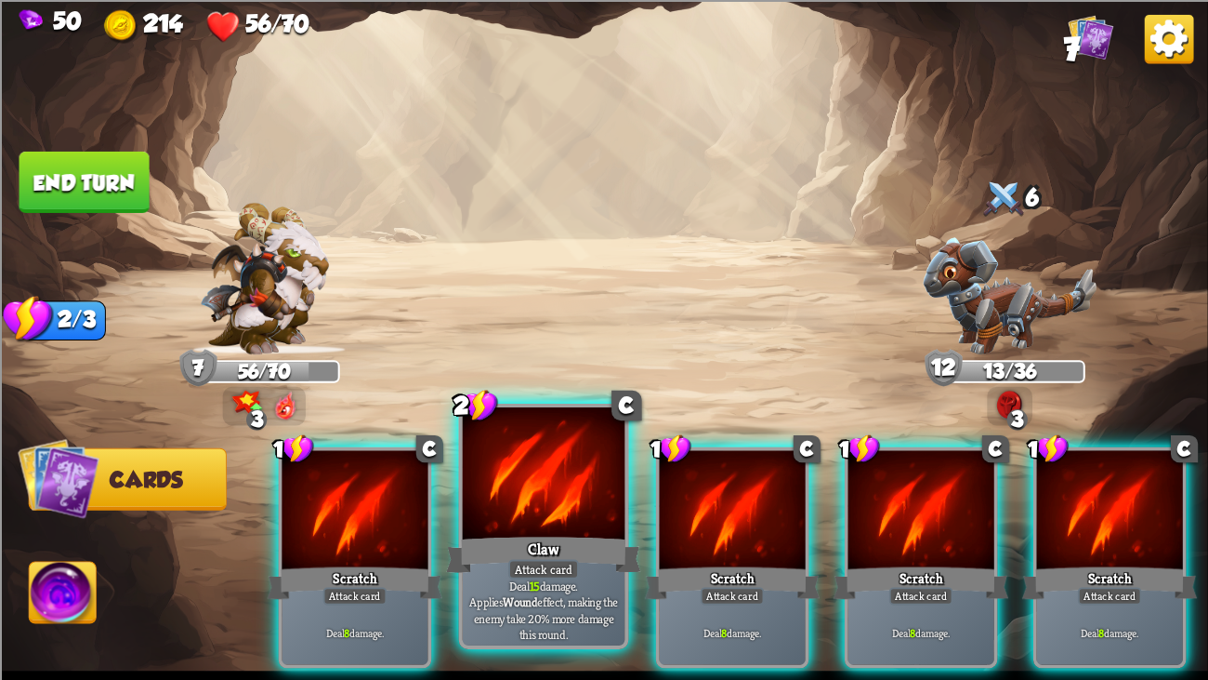
click at [553, 493] on div at bounding box center [544, 475] width 163 height 137
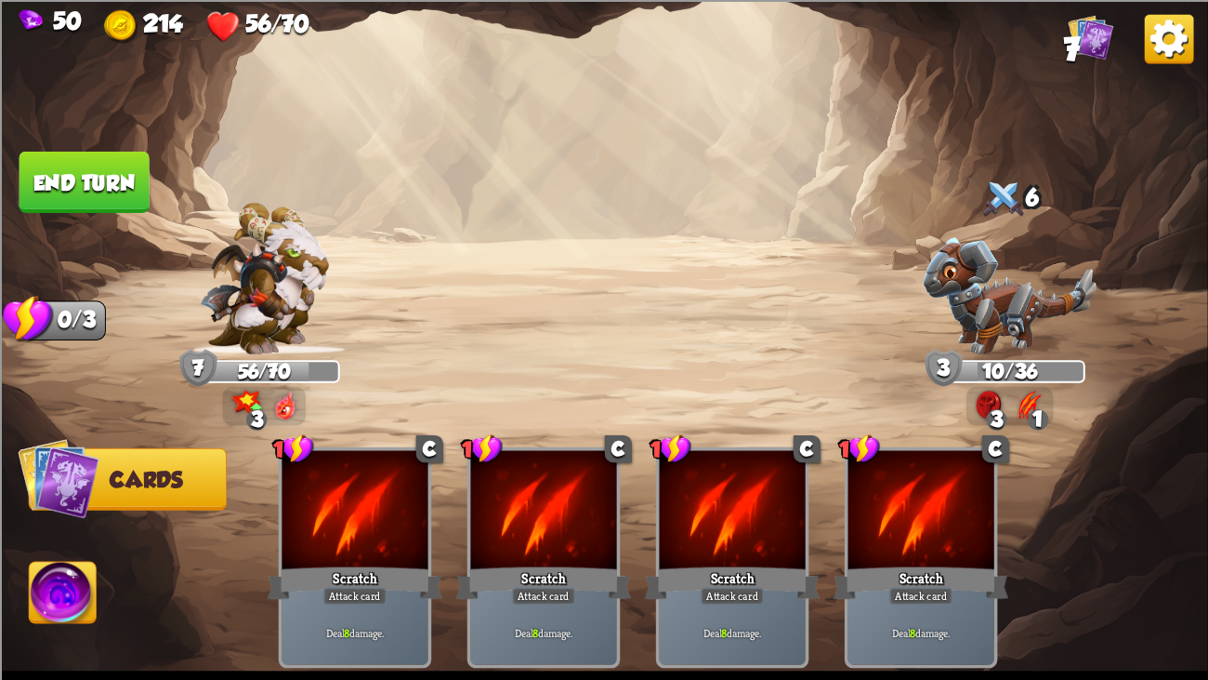
click at [92, 174] on button "End turn" at bounding box center [85, 181] width 130 height 61
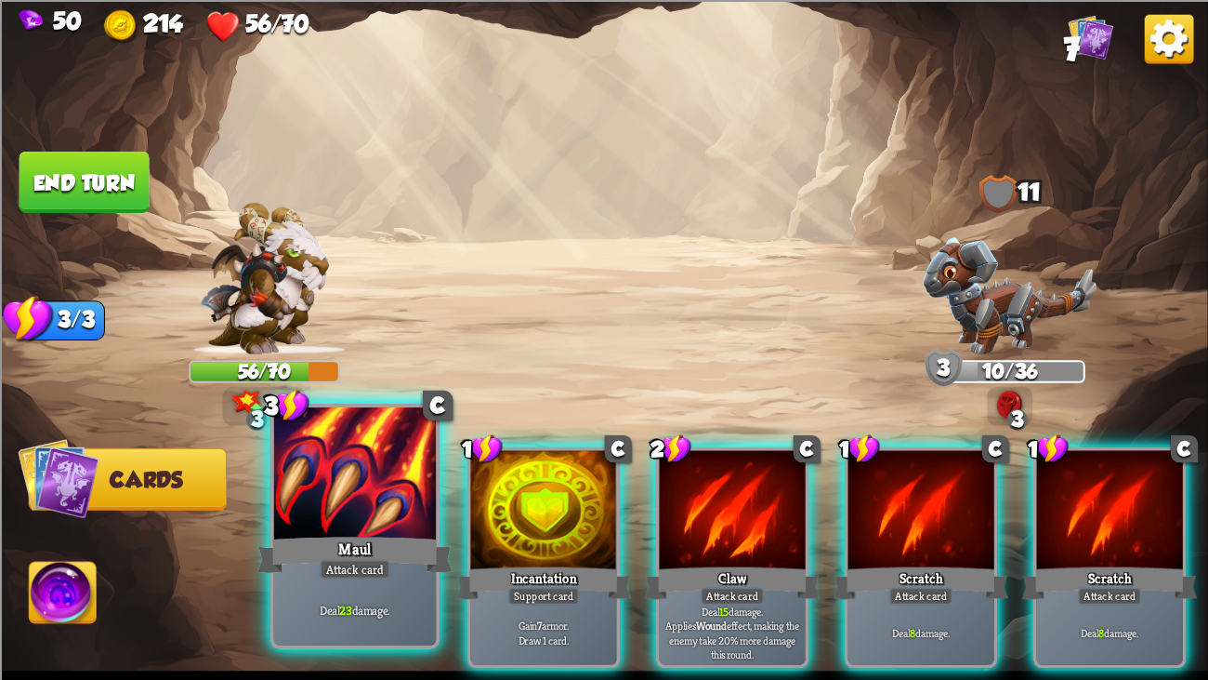
click at [324, 521] on div at bounding box center [355, 475] width 163 height 137
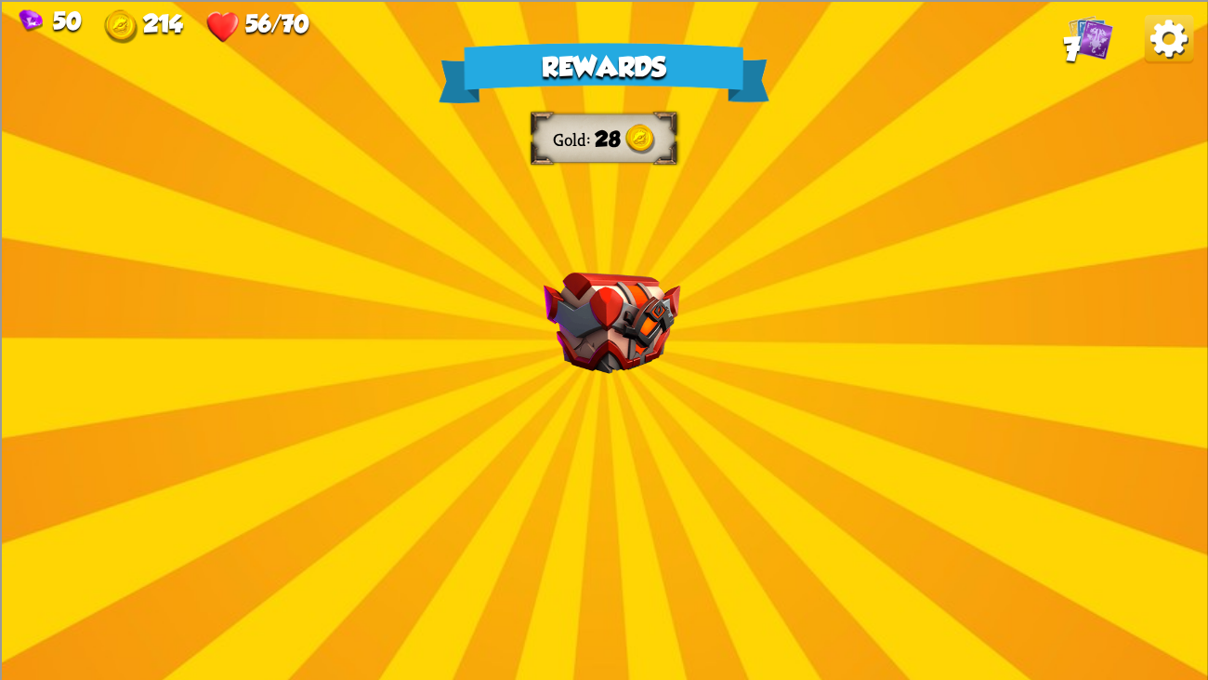
click at [591, 309] on img at bounding box center [612, 321] width 137 height 101
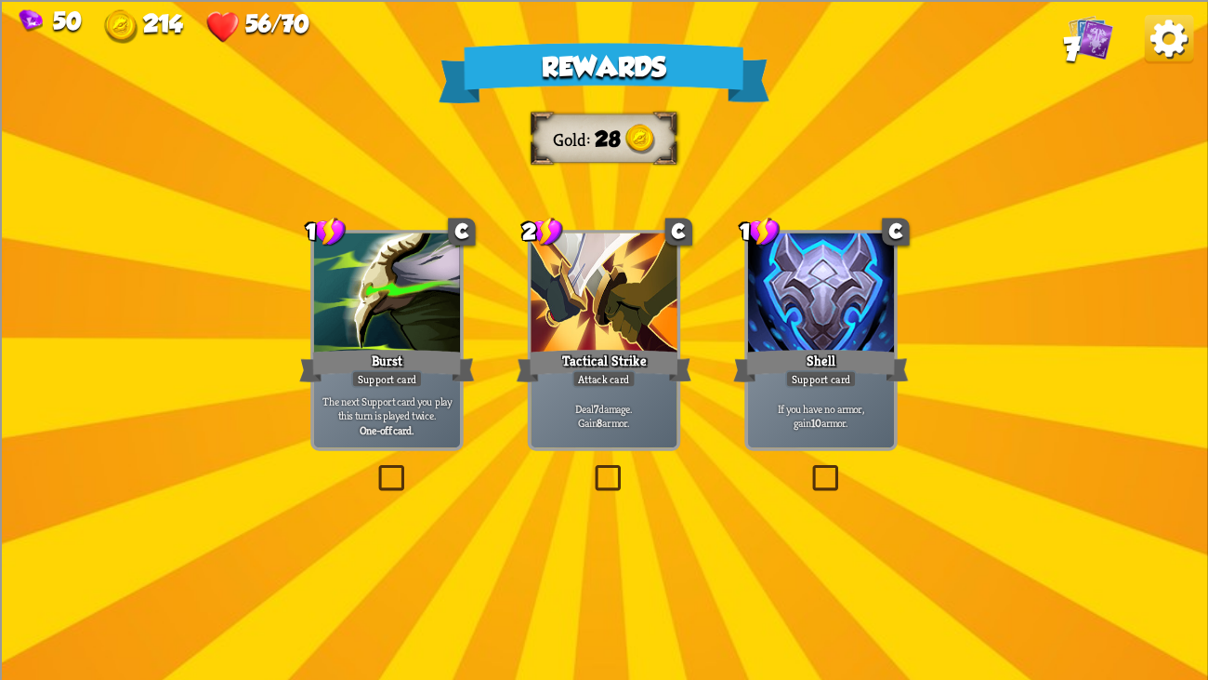
click at [411, 362] on div "Burst" at bounding box center [387, 365] width 176 height 39
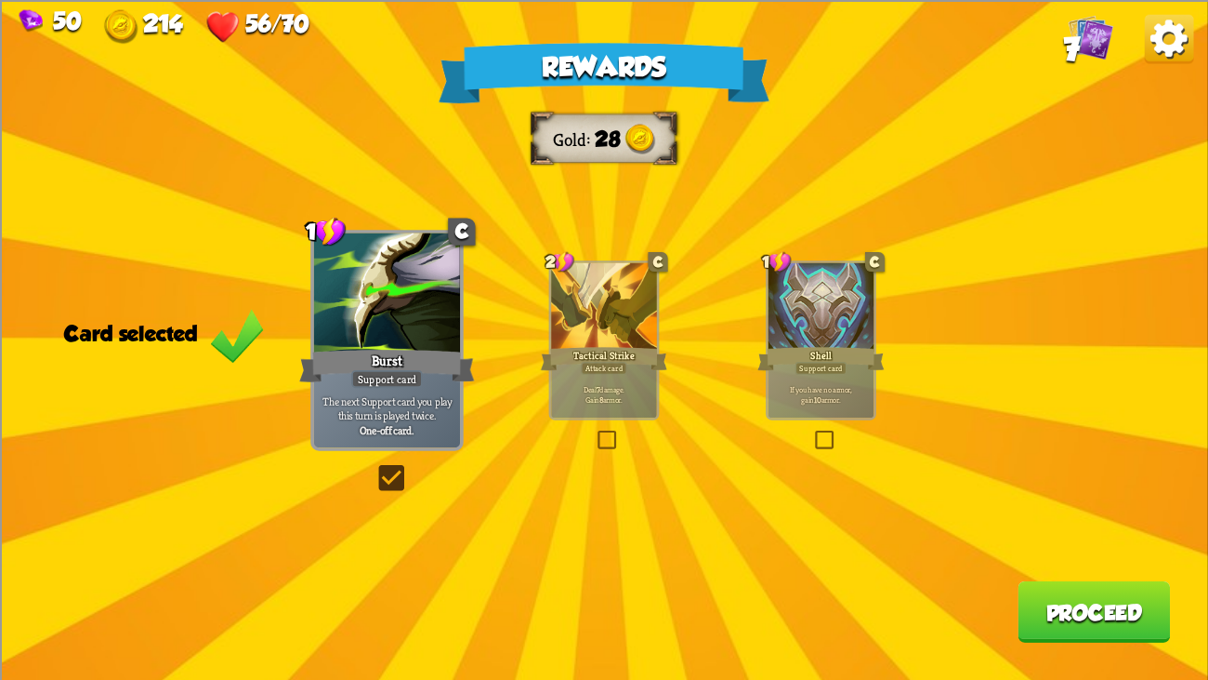
click at [568, 335] on div at bounding box center [604, 306] width 106 height 89
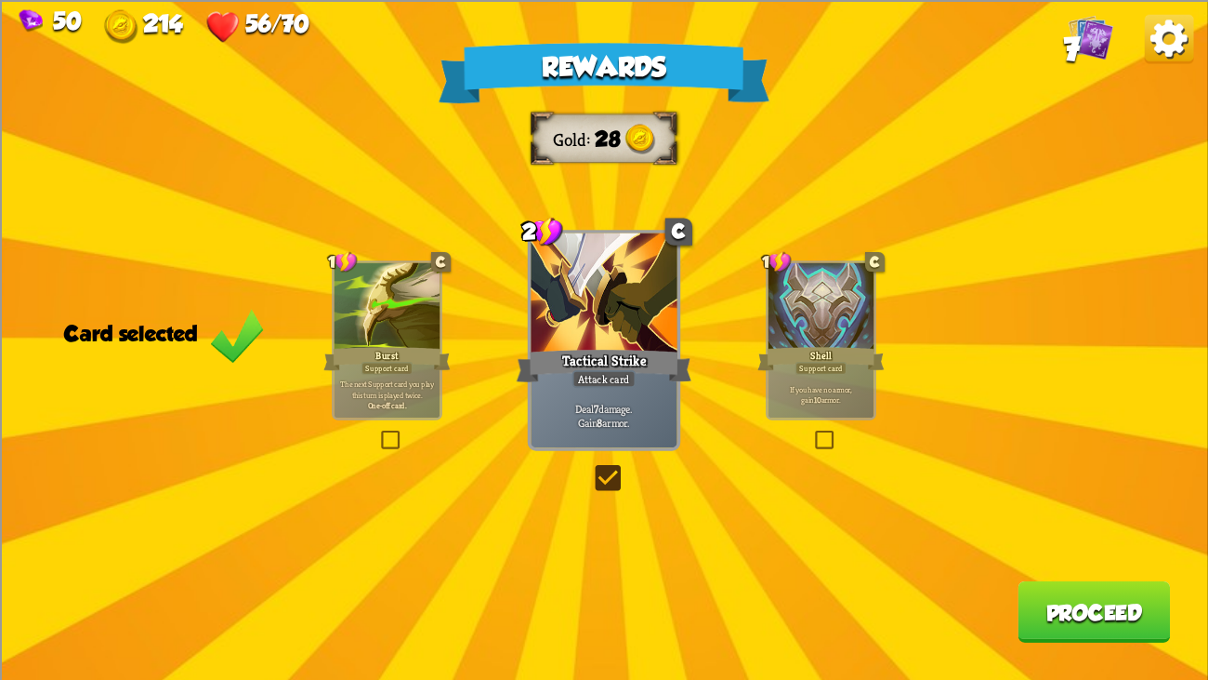
click at [1122, 521] on button "Proceed" at bounding box center [1094, 610] width 152 height 61
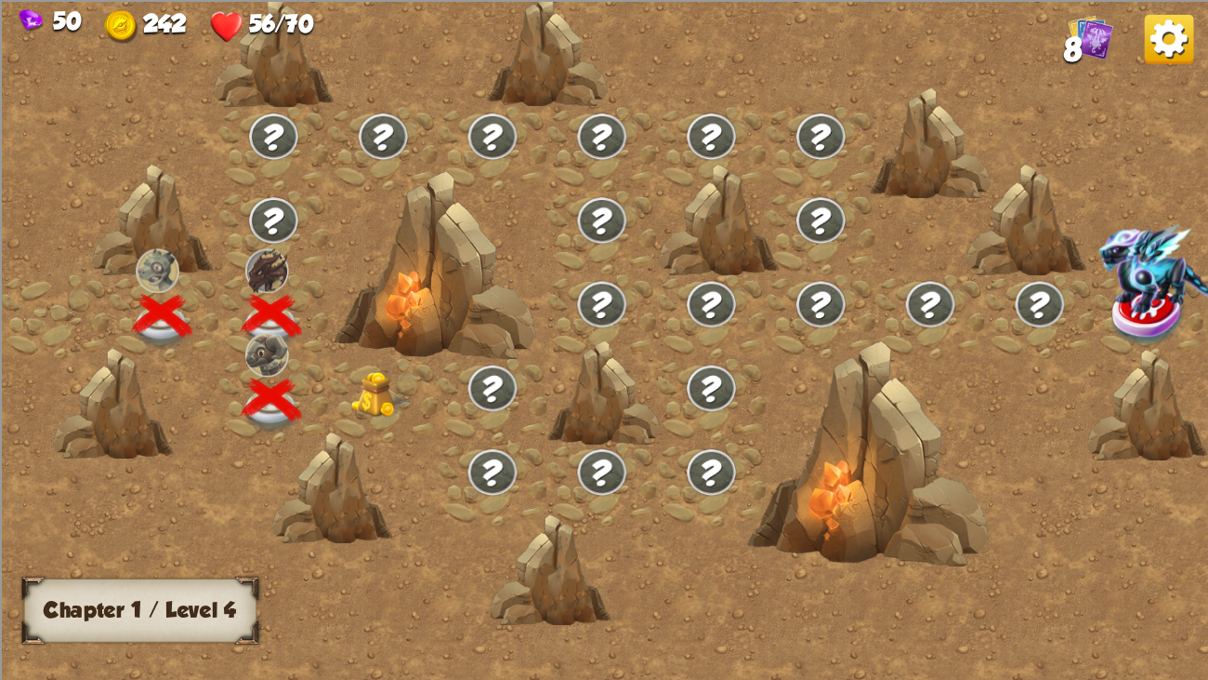
click at [375, 379] on img at bounding box center [381, 395] width 60 height 46
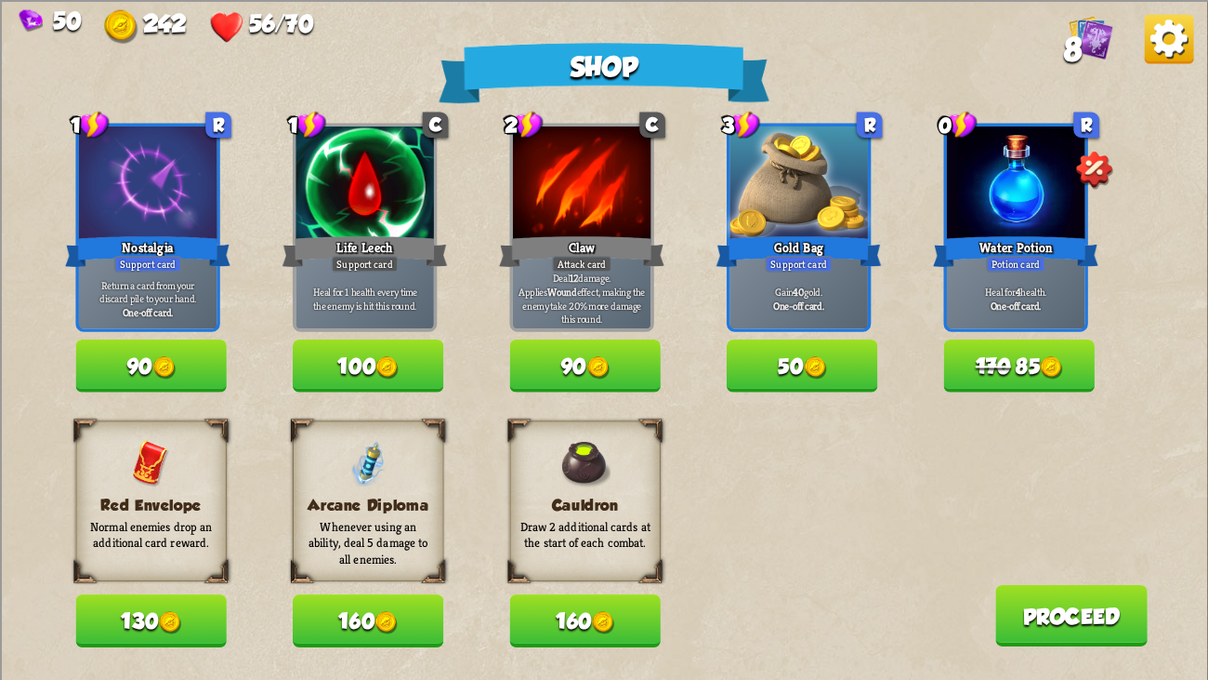
click at [352, 360] on button "100" at bounding box center [368, 365] width 151 height 52
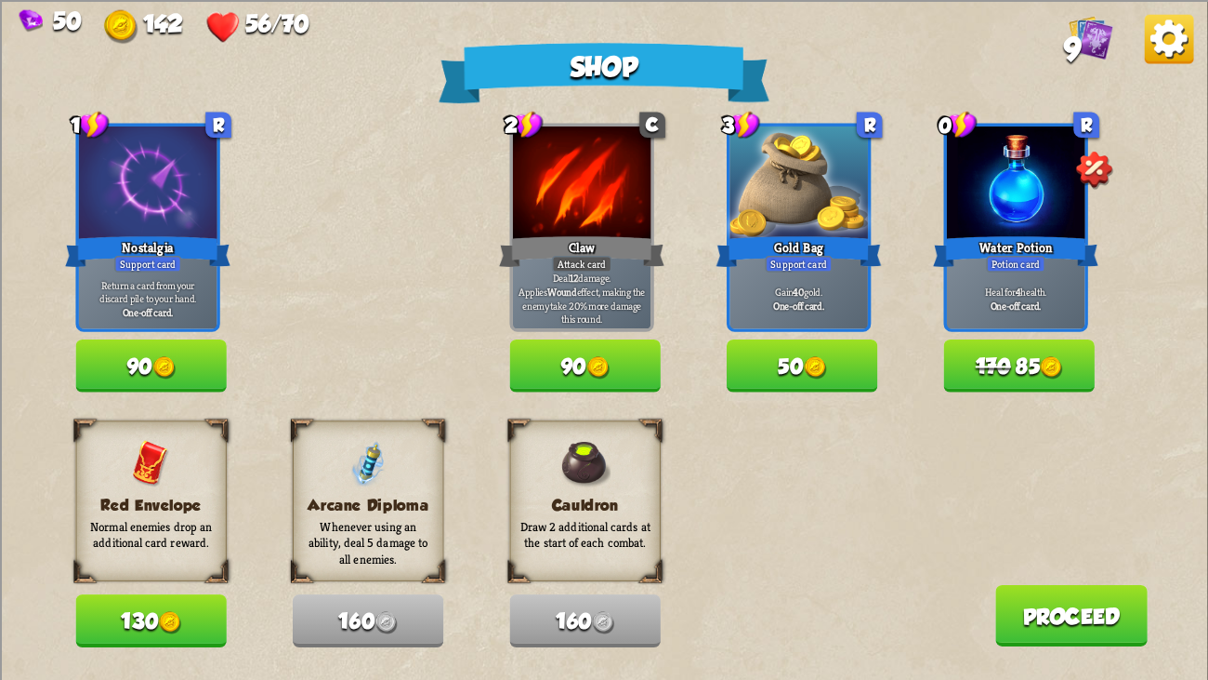
click at [167, 403] on div "Shop 1 R Nostalgia Support card Return a card from your discard pile to your ha…" at bounding box center [604, 340] width 1208 height 680
click at [161, 353] on button "90" at bounding box center [150, 365] width 151 height 52
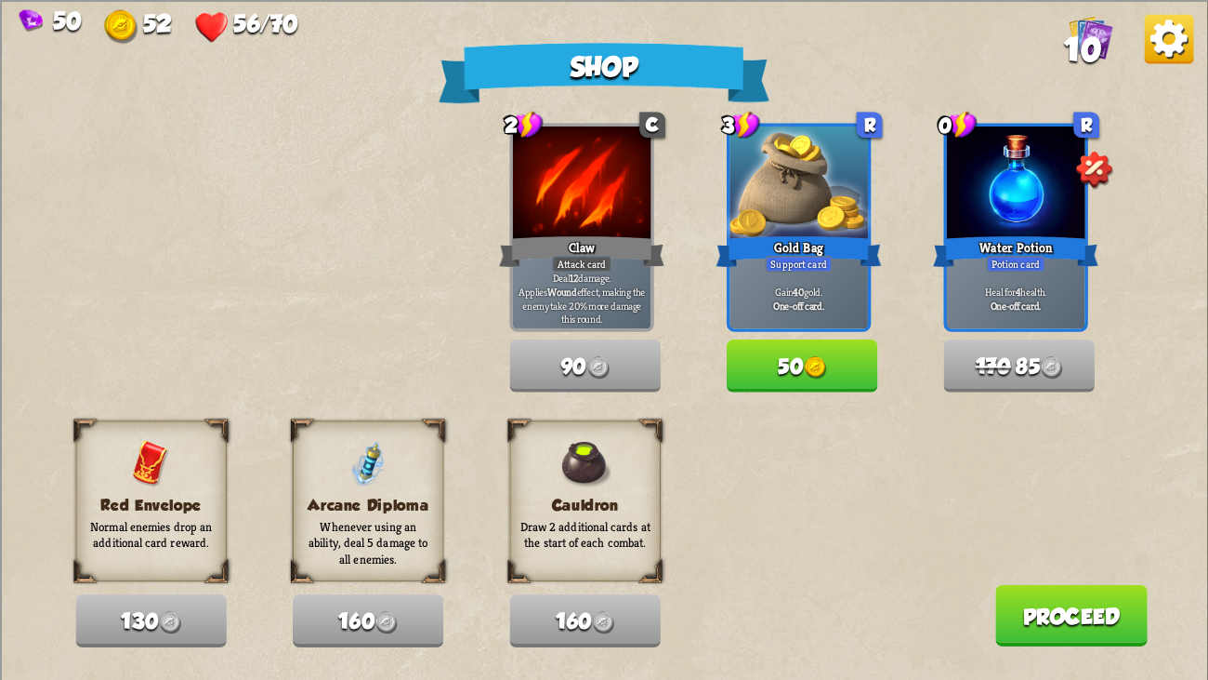
click at [1076, 521] on div "Red Envelope Normal enemies drop an additional card reward. 130 Arcane Diploma …" at bounding box center [641, 533] width 1132 height 227
click at [1126, 521] on button "Proceed" at bounding box center [1072, 614] width 152 height 61
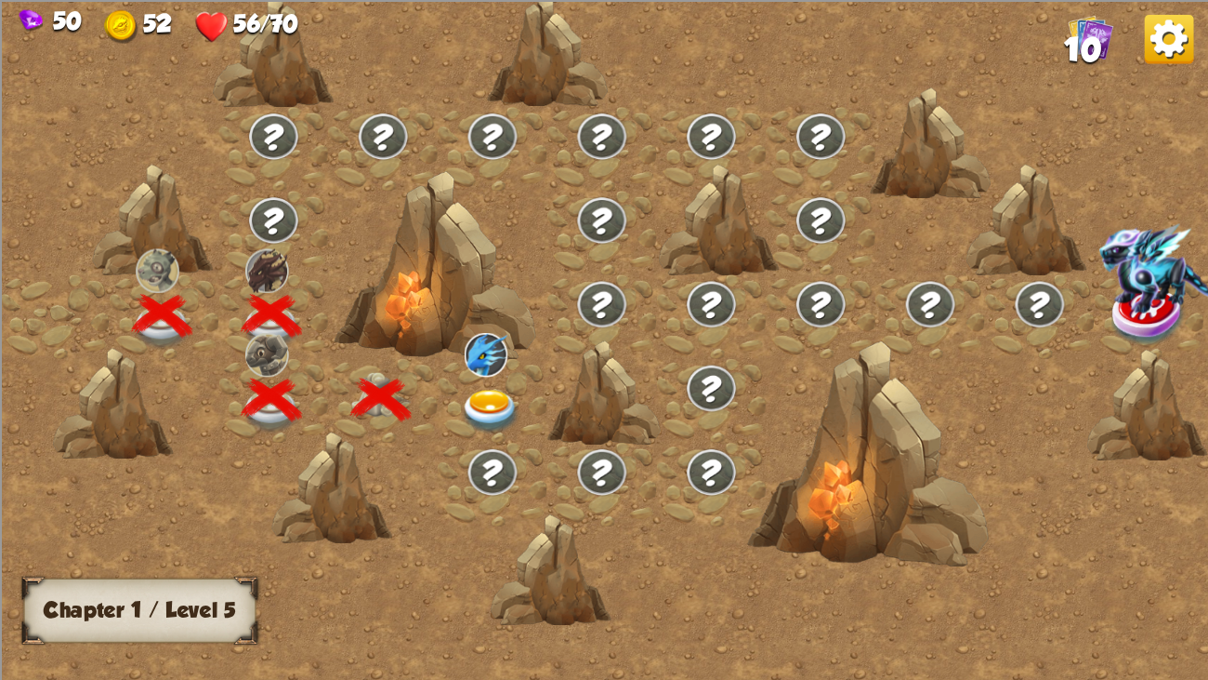
click at [494, 403] on img at bounding box center [491, 412] width 60 height 45
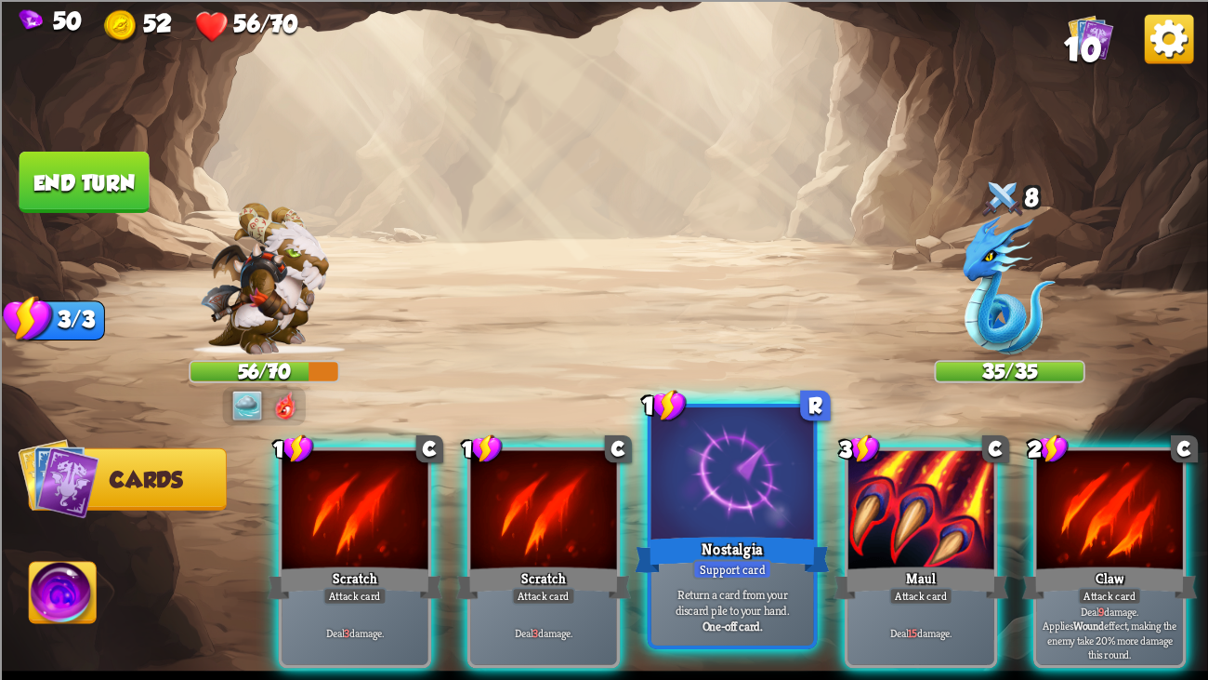
click at [682, 521] on div at bounding box center [733, 475] width 163 height 137
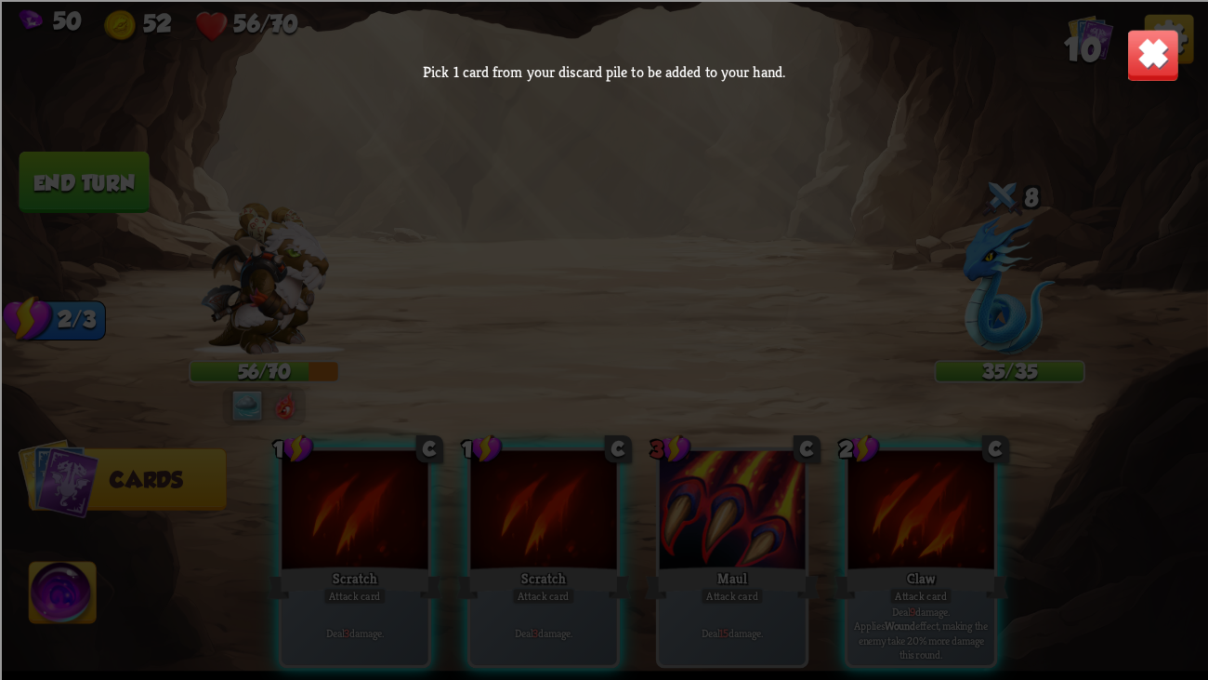
click at [1135, 56] on img at bounding box center [1153, 54] width 53 height 53
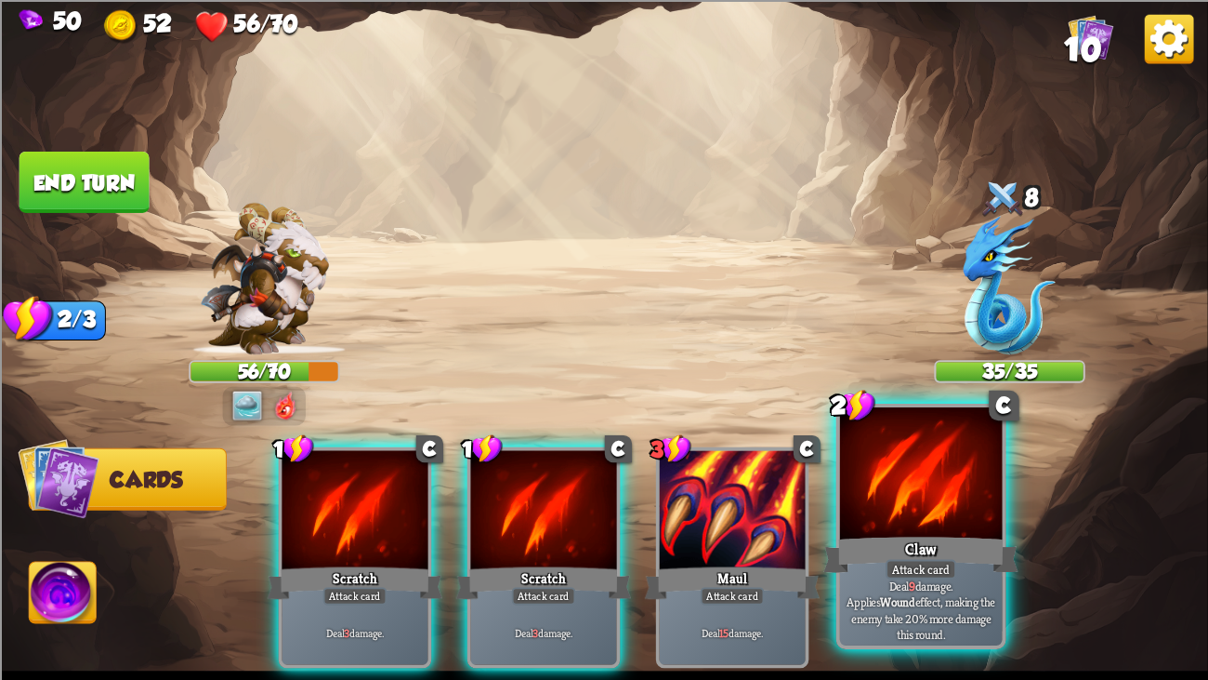
click at [865, 485] on div at bounding box center [921, 475] width 163 height 137
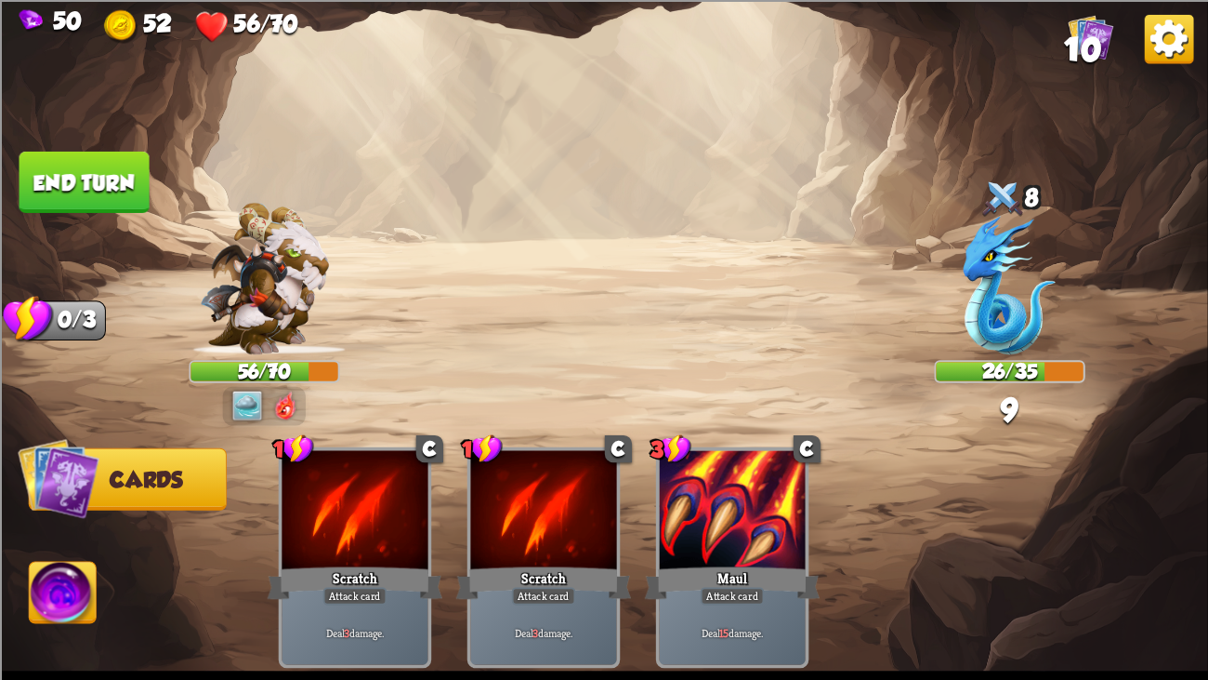
click at [130, 152] on button "End turn" at bounding box center [85, 181] width 130 height 61
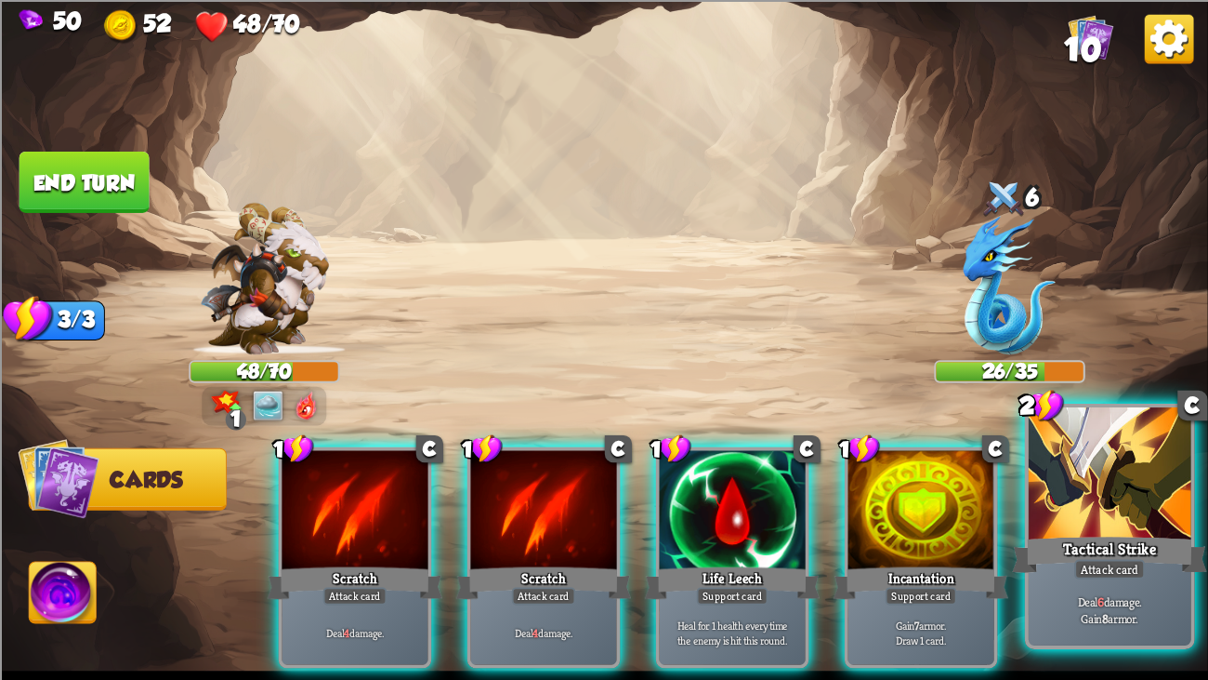
click at [1158, 502] on div at bounding box center [1110, 475] width 163 height 137
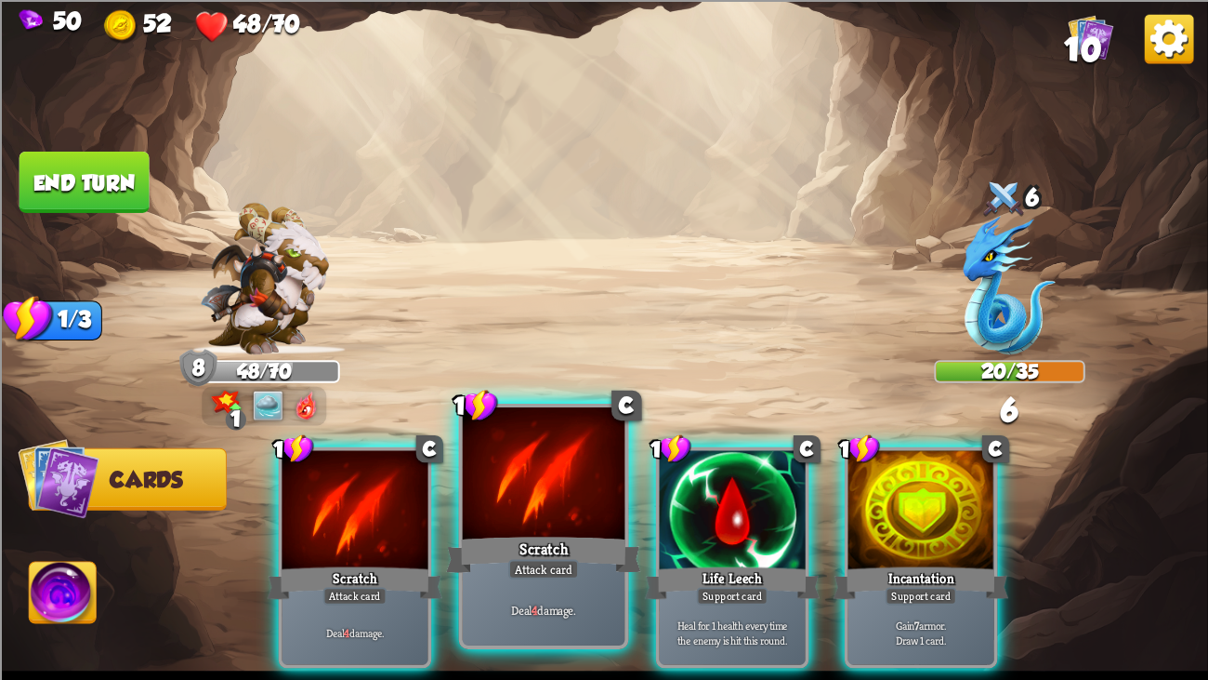
click at [500, 453] on div at bounding box center [544, 475] width 163 height 137
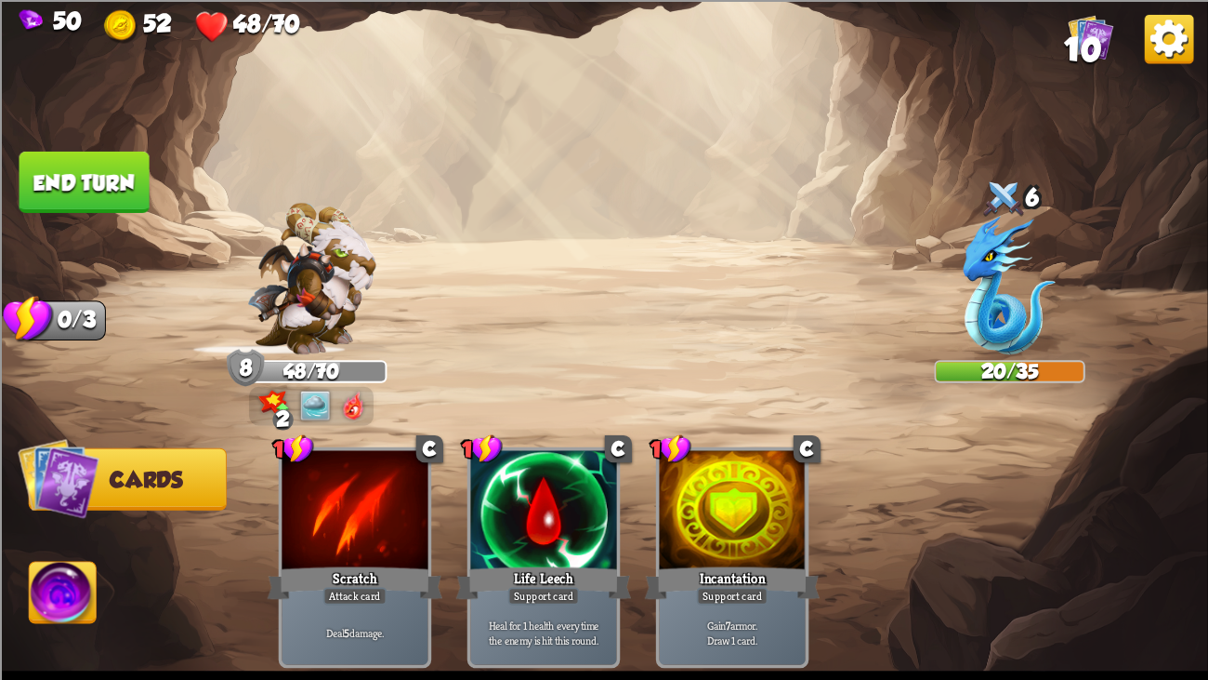
click at [113, 180] on button "End turn" at bounding box center [85, 181] width 130 height 61
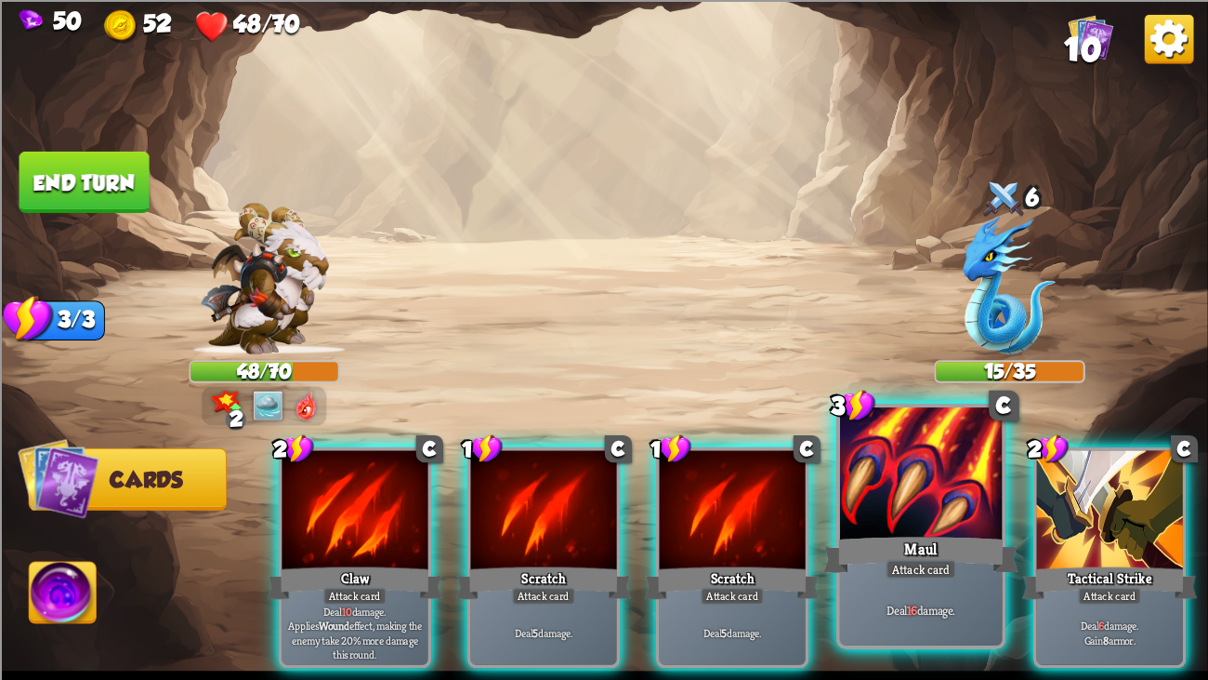
click at [912, 521] on div "Attack card" at bounding box center [921, 569] width 71 height 20
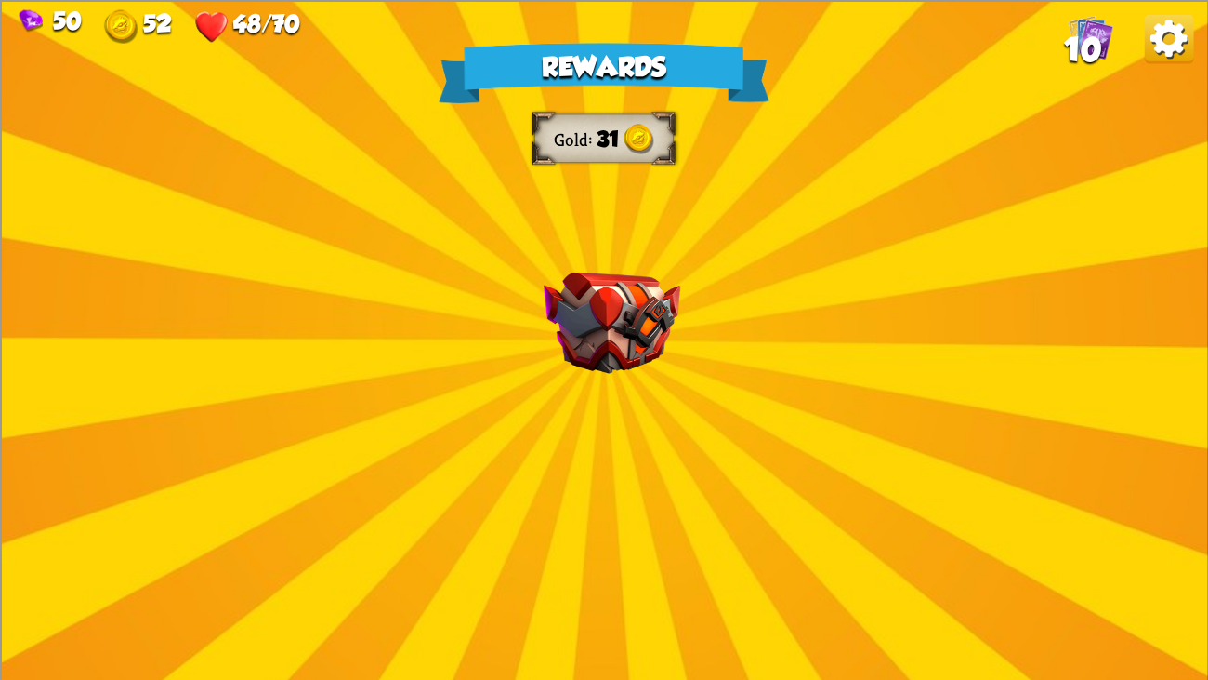
click at [602, 365] on img at bounding box center [612, 321] width 137 height 101
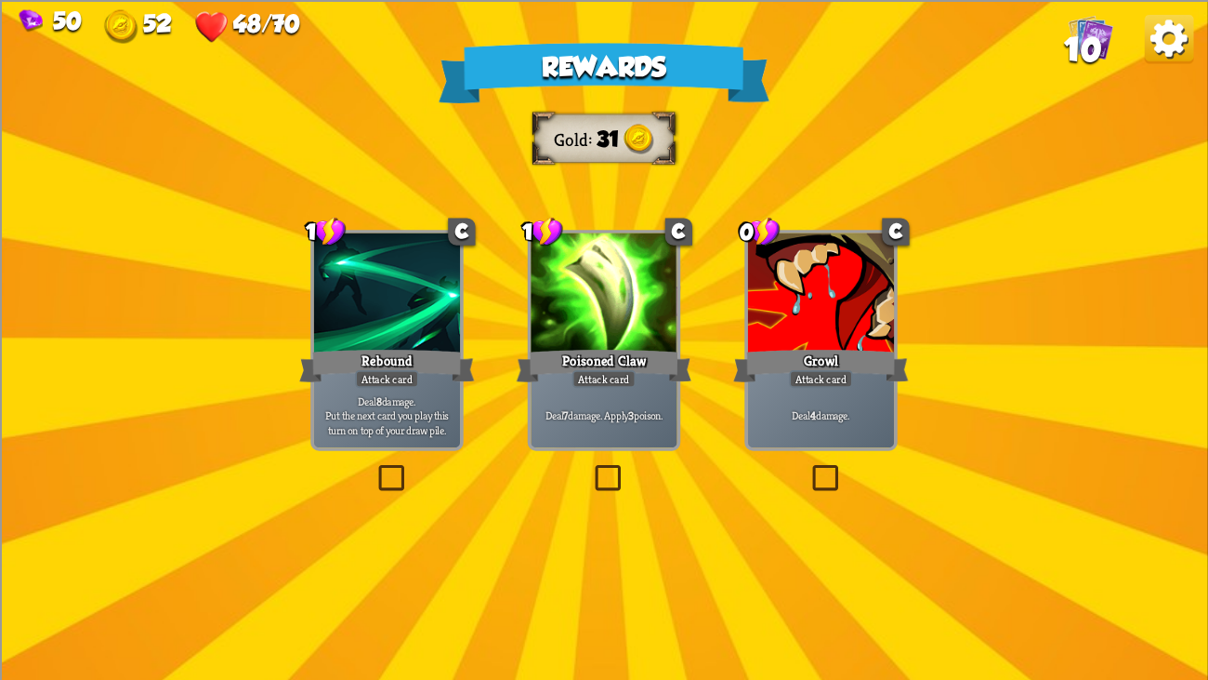
click at [614, 386] on div "Attack card" at bounding box center [605, 378] width 64 height 18
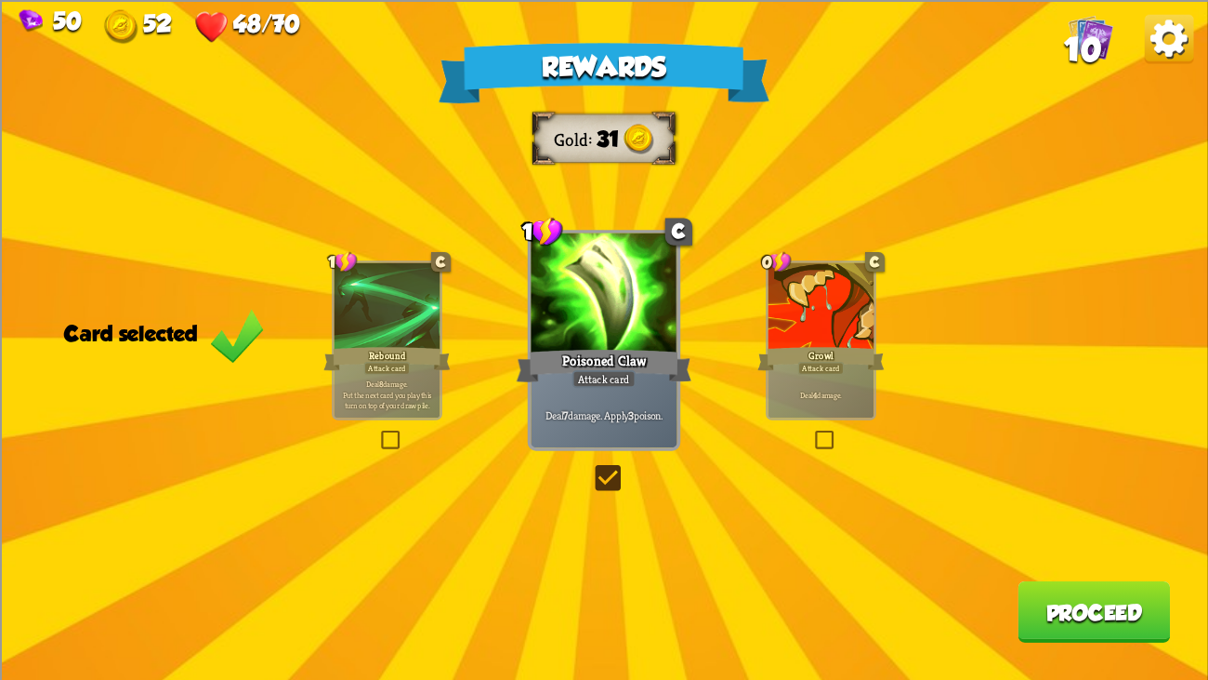
click at [1086, 521] on button "Proceed" at bounding box center [1094, 610] width 152 height 61
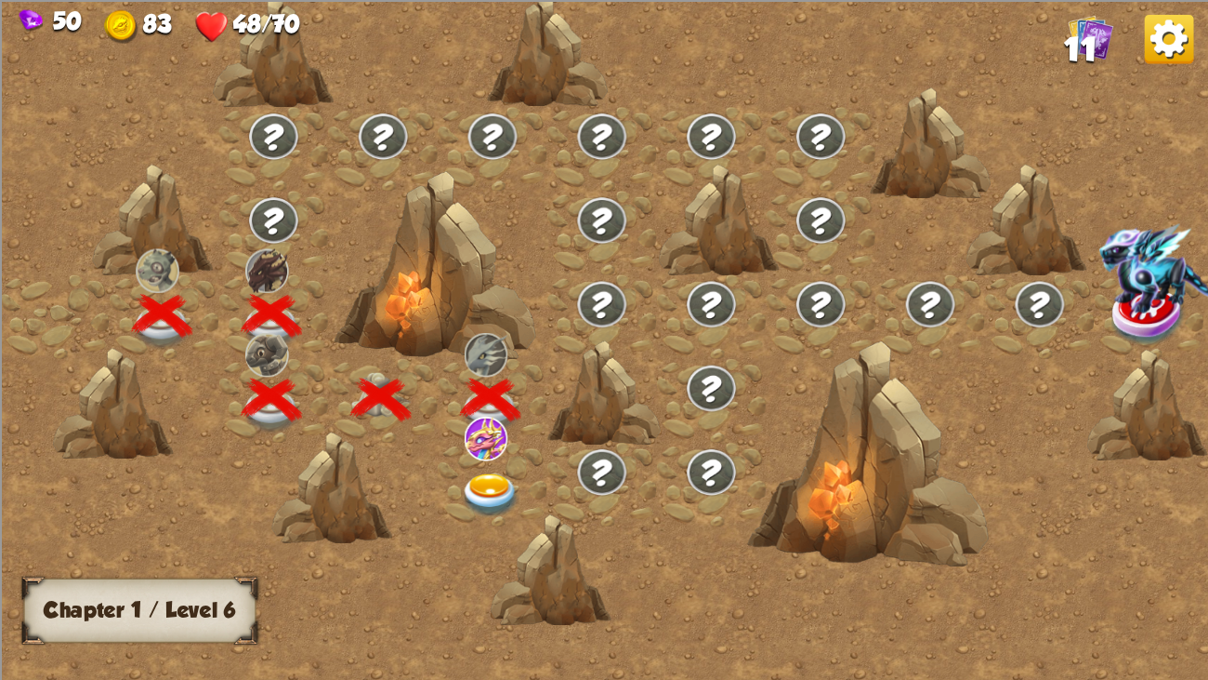
click at [482, 490] on img at bounding box center [491, 495] width 60 height 45
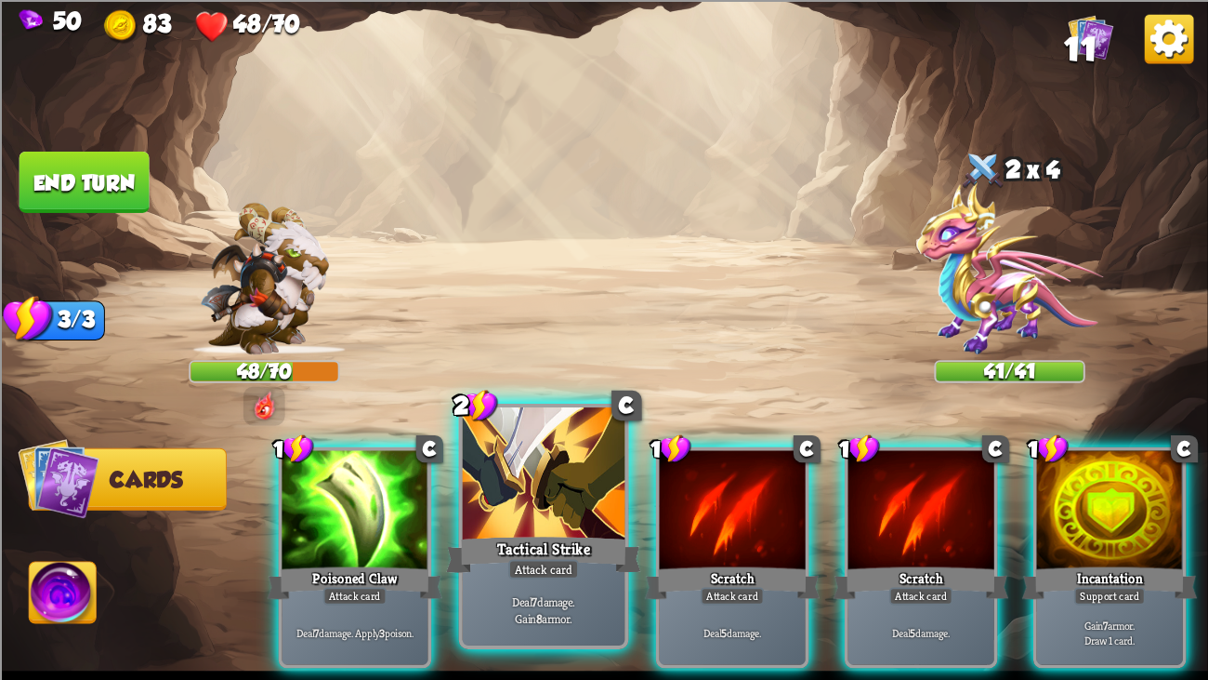
click at [545, 484] on div at bounding box center [544, 475] width 163 height 137
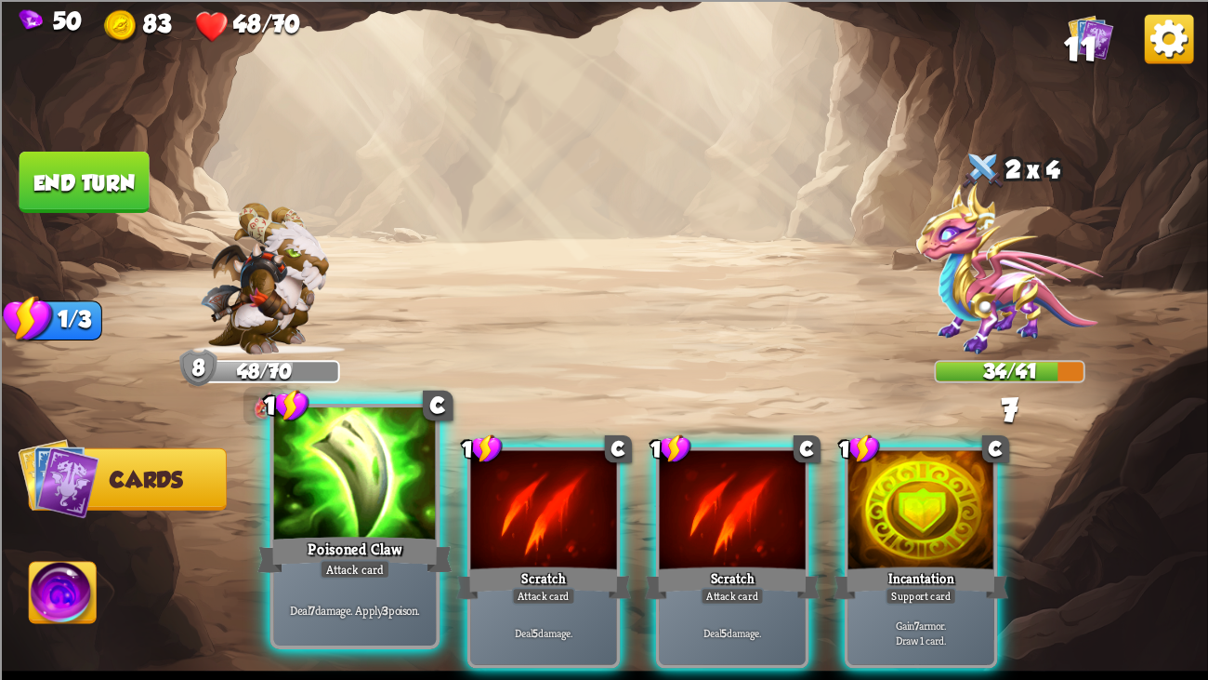
click at [349, 451] on div at bounding box center [355, 475] width 163 height 137
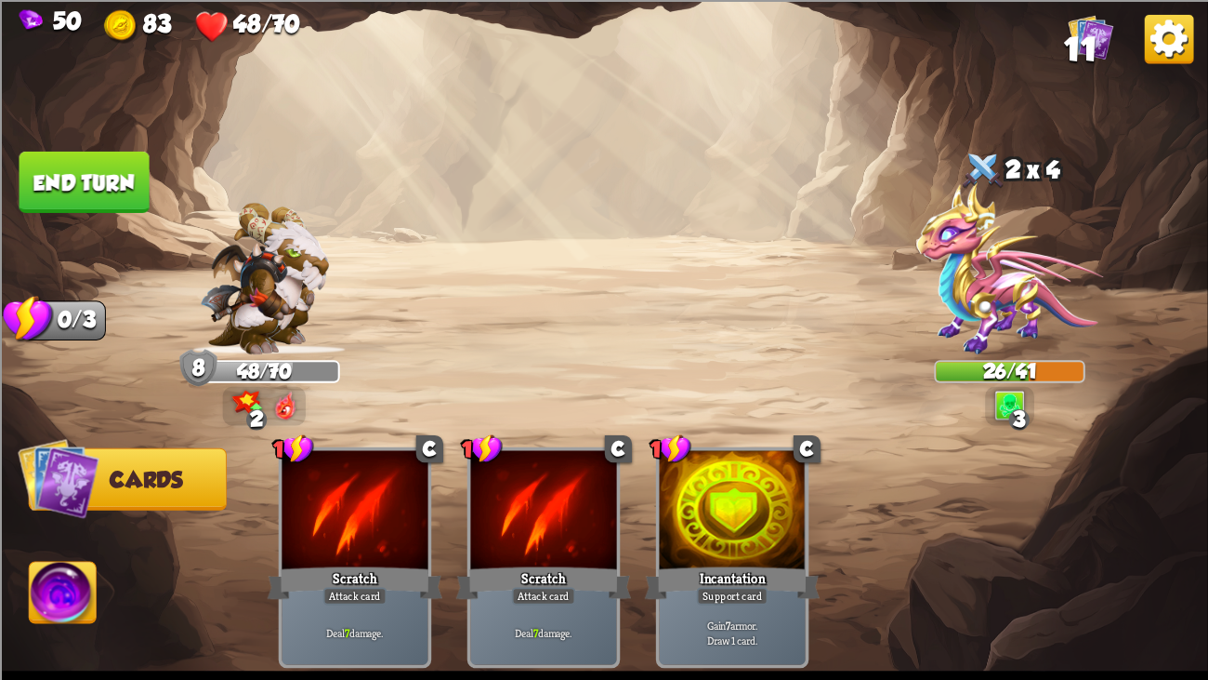
click at [128, 175] on button "End turn" at bounding box center [85, 181] width 130 height 61
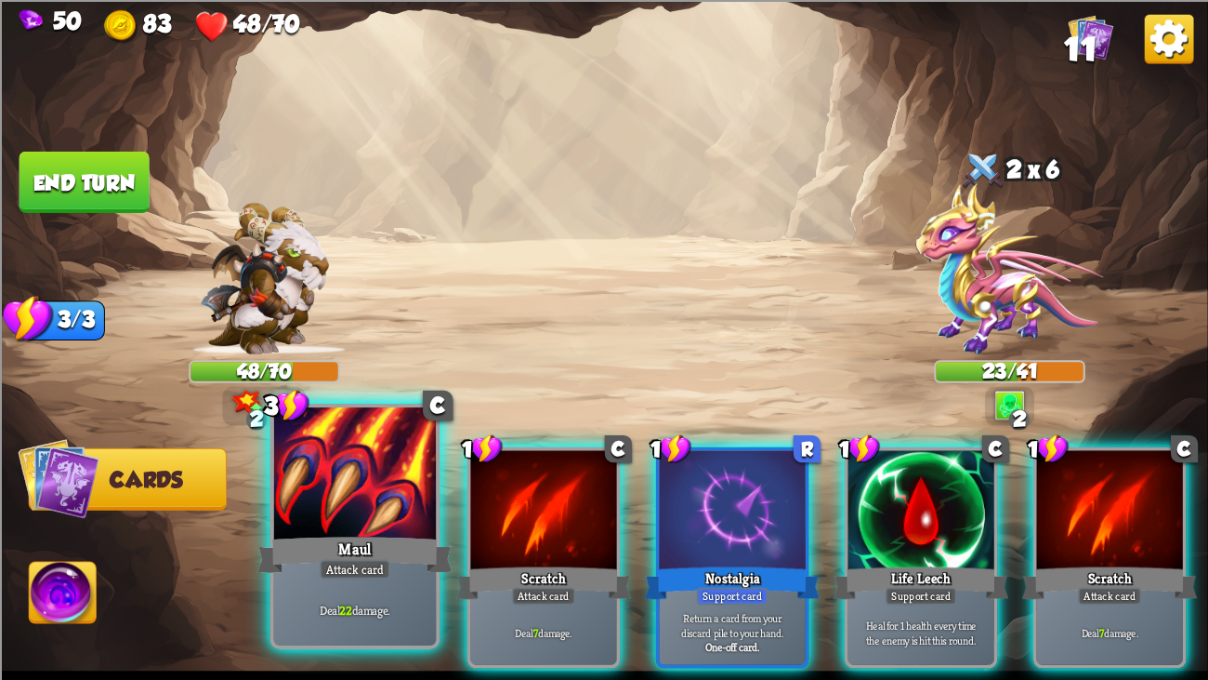
click at [352, 521] on div "Attack card" at bounding box center [355, 569] width 71 height 20
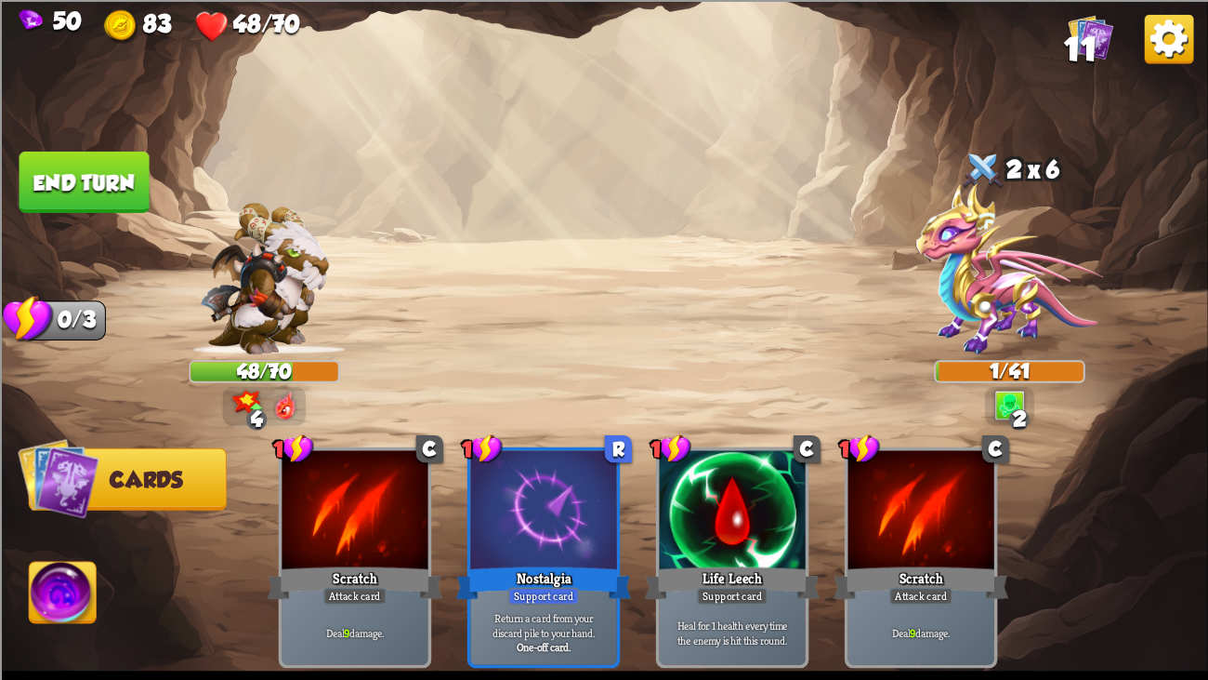
click at [111, 165] on button "End turn" at bounding box center [85, 181] width 130 height 61
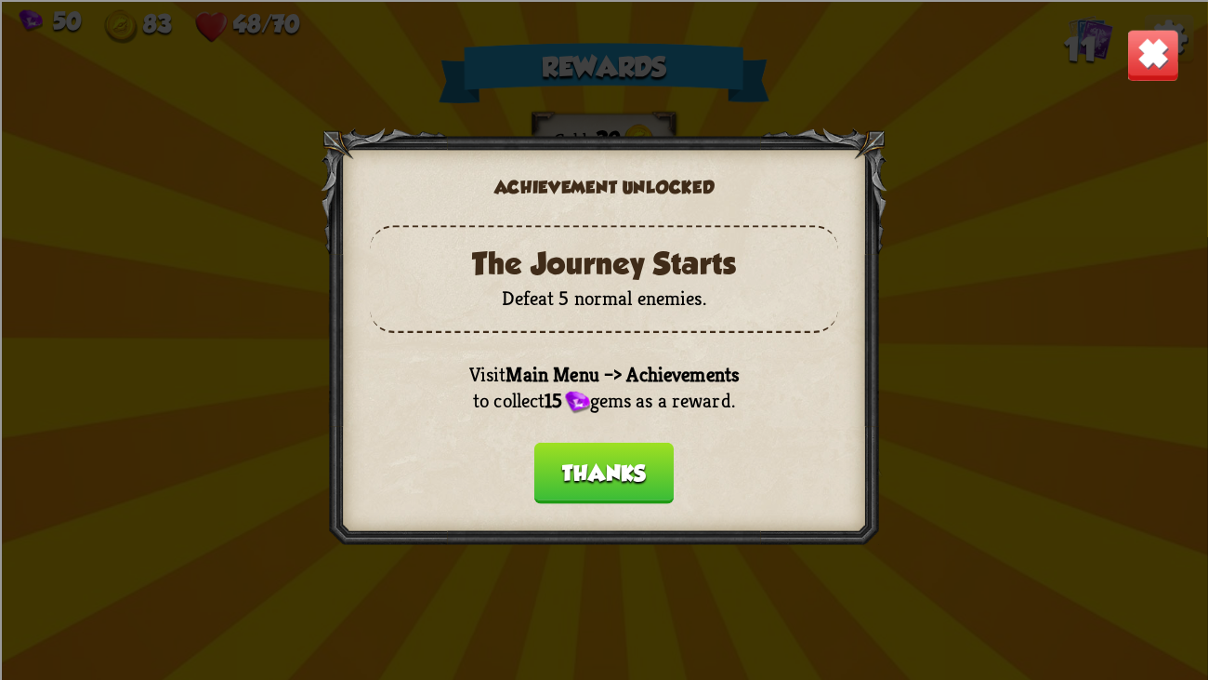
click at [586, 450] on button "Thanks" at bounding box center [604, 472] width 139 height 61
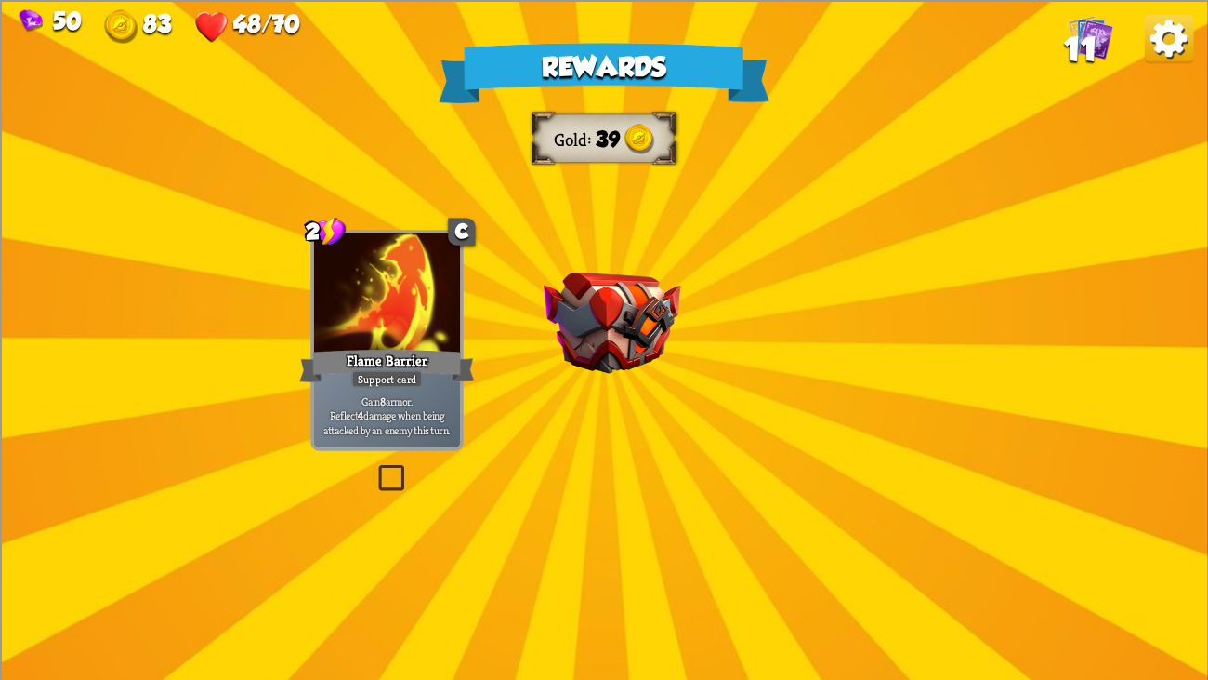
click at [586, 450] on div "Rewards Gold 39 Select a card 2 C Flame Barrier Support card Gain 8 armor. Refl…" at bounding box center [604, 340] width 1208 height 680
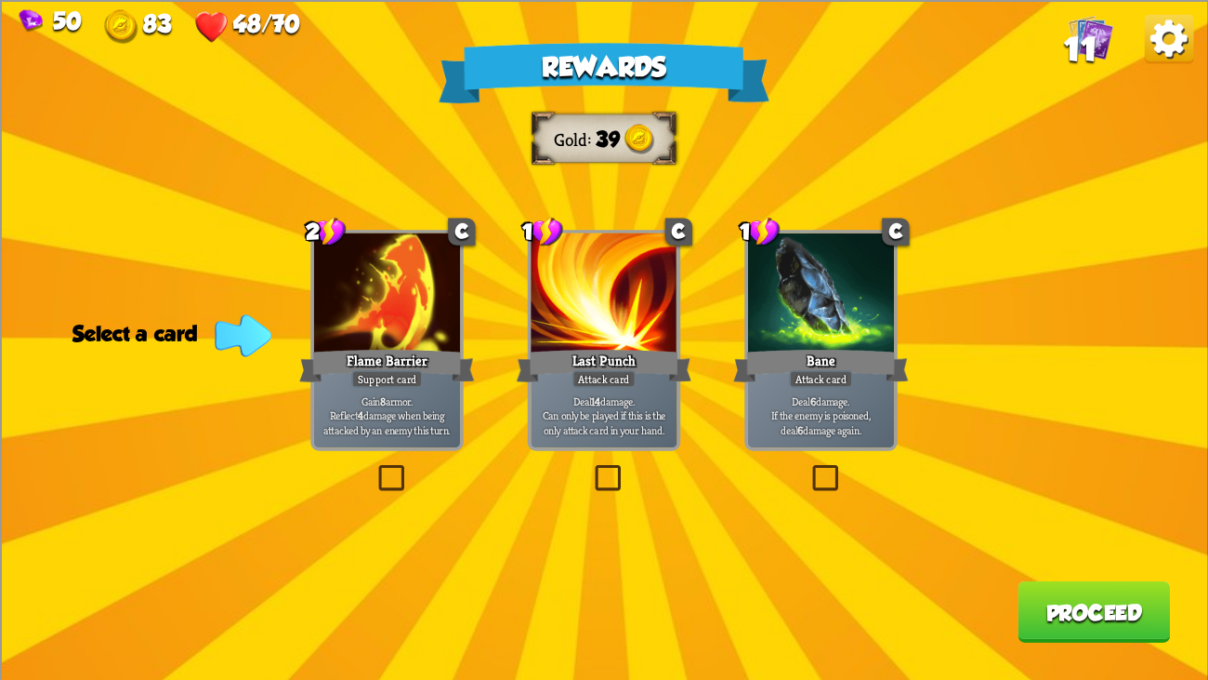
click at [429, 365] on div "Flame Barrier" at bounding box center [387, 365] width 176 height 39
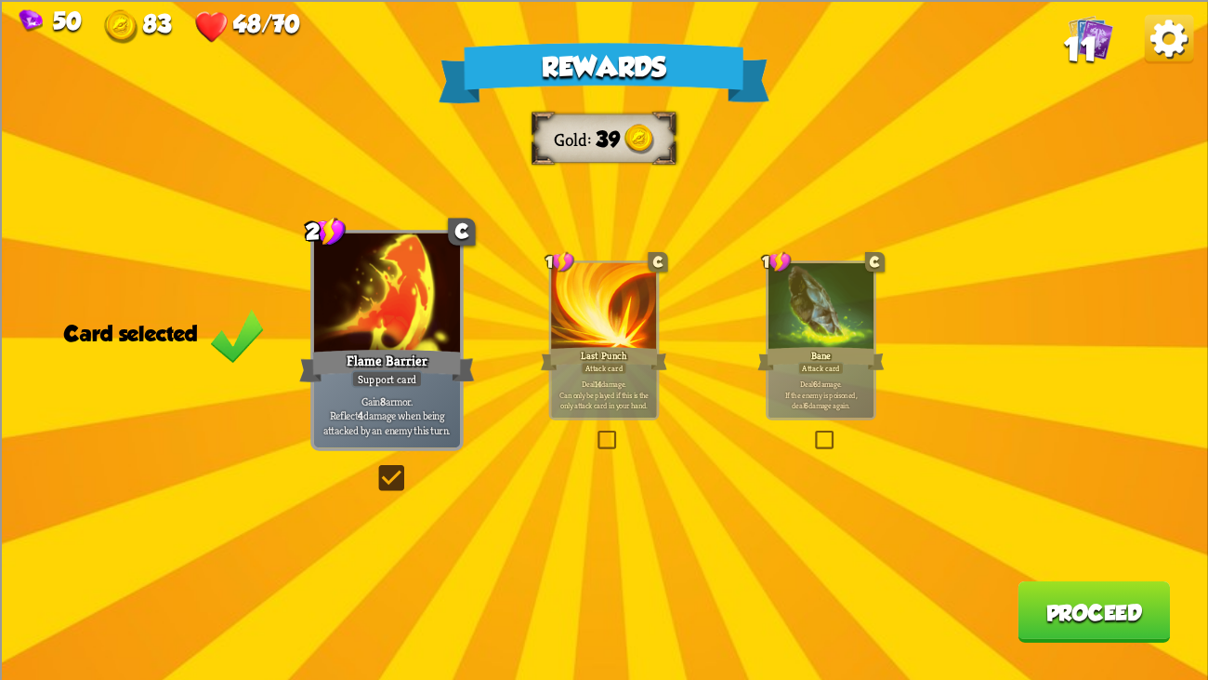
click at [1031, 521] on button "Proceed" at bounding box center [1094, 610] width 152 height 61
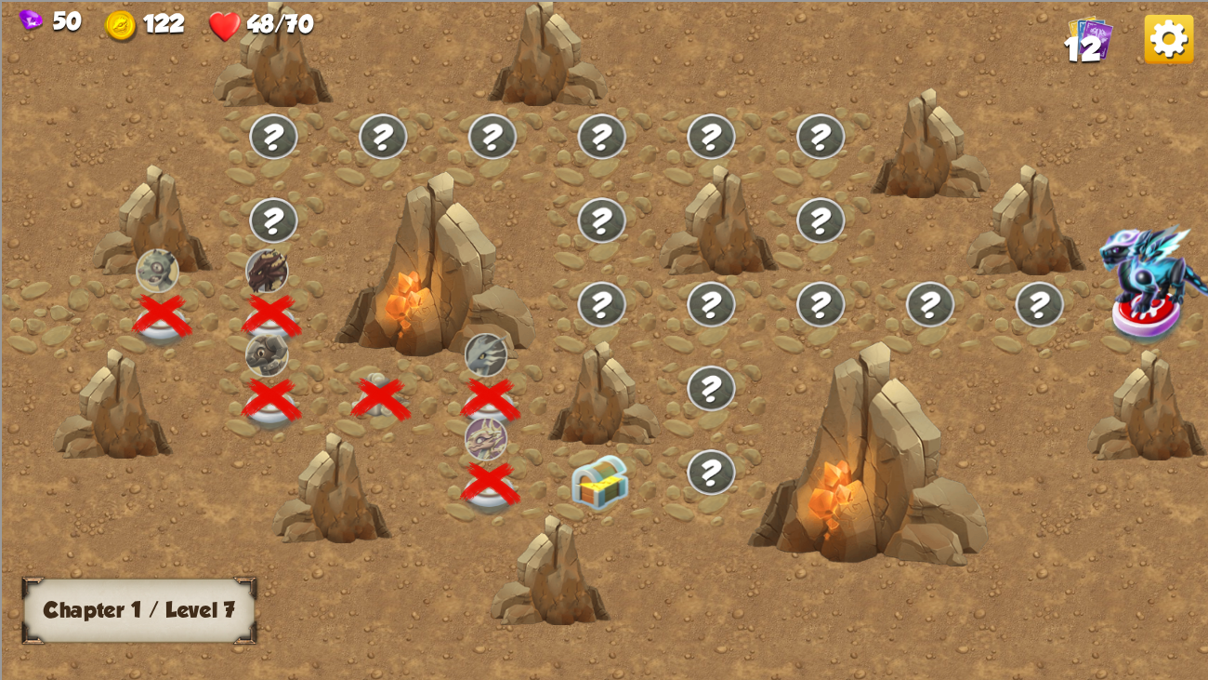
click at [592, 455] on img at bounding box center [600, 482] width 60 height 57
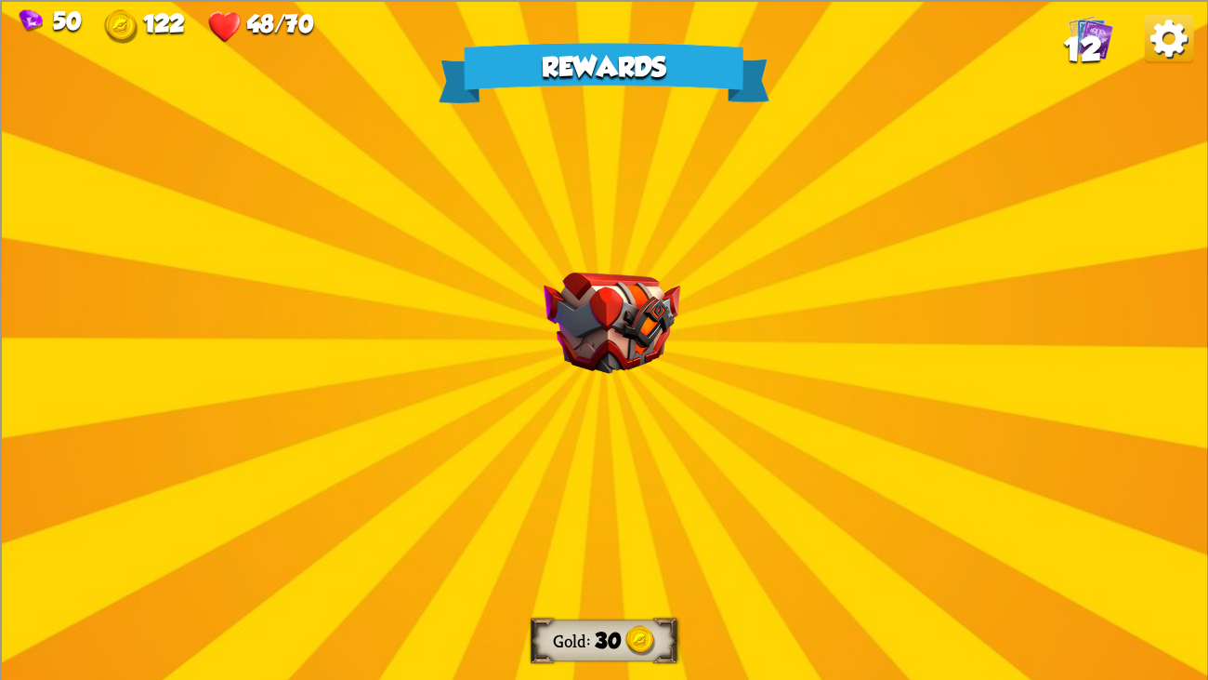
click at [594, 446] on div "Rewards Gold 30 Select a card 3 R Energy Strike Attack card Deal 7 damage 3 tim…" at bounding box center [604, 340] width 1208 height 680
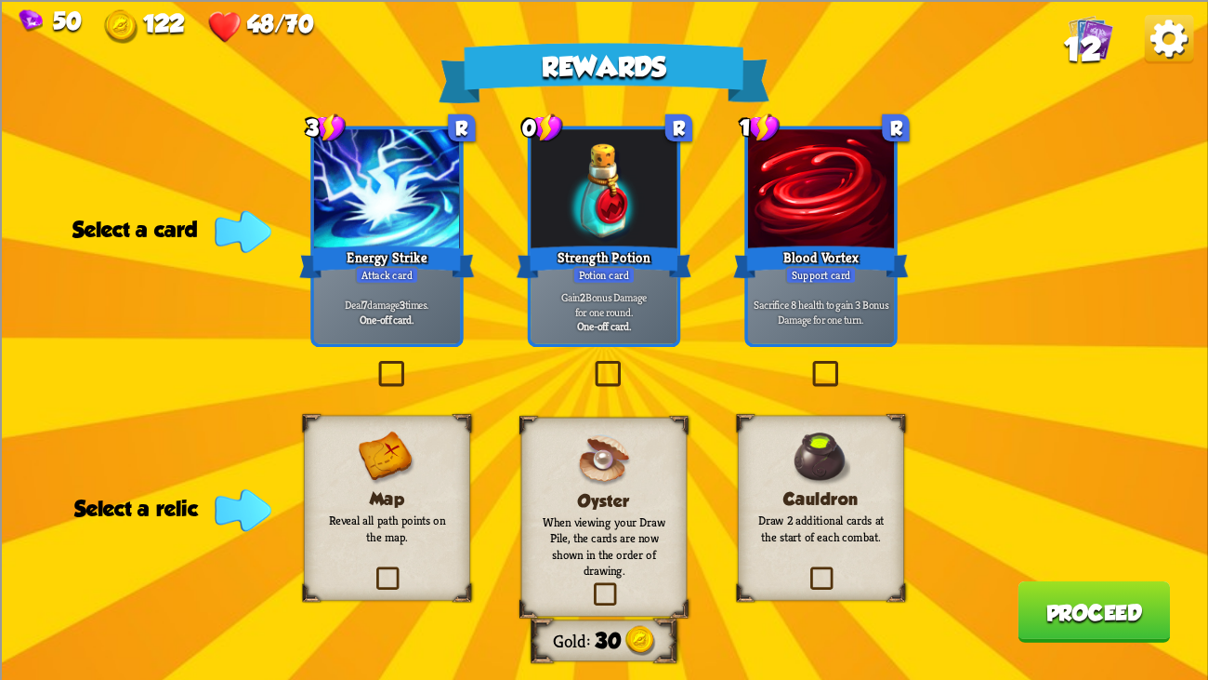
click at [765, 472] on div "Cauldron Draw 2 additional cards at the start of each combat." at bounding box center [821, 507] width 166 height 185
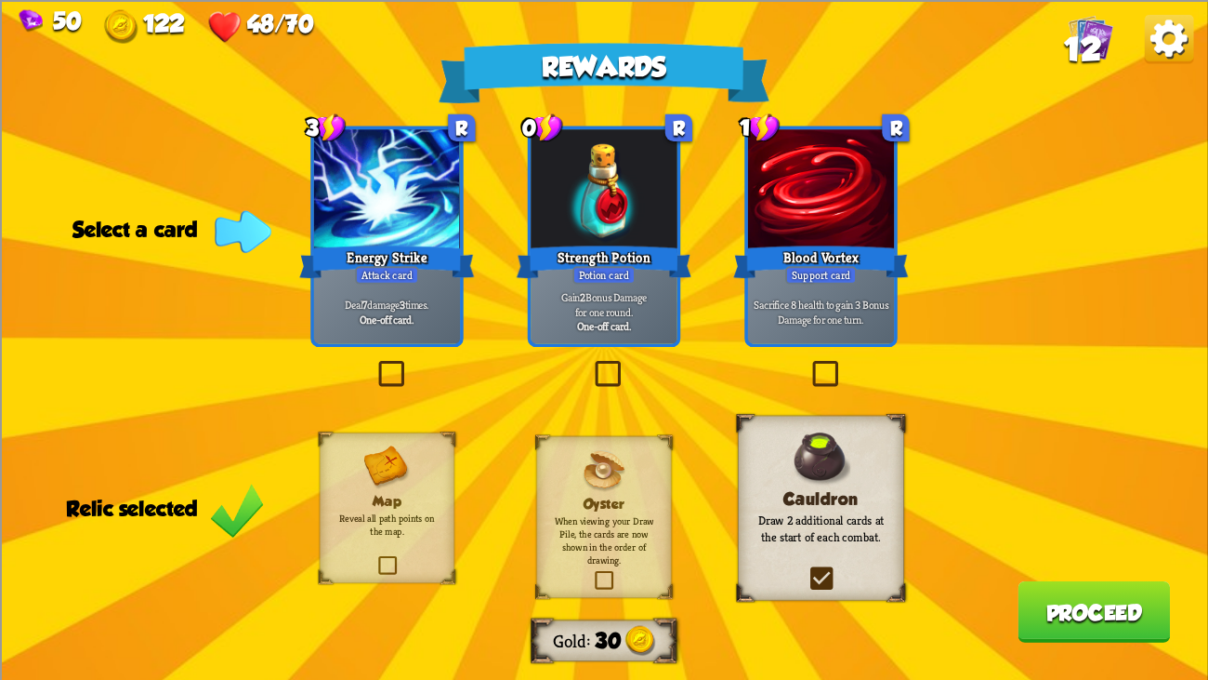
click at [333, 171] on div at bounding box center [387, 190] width 146 height 123
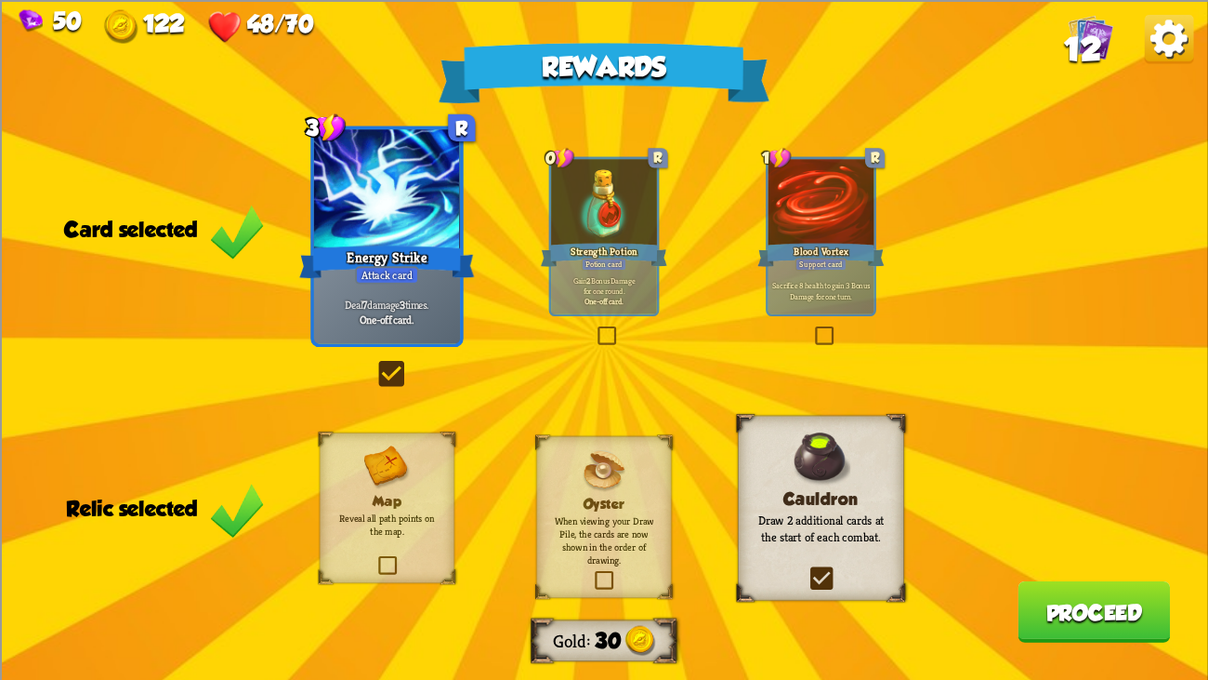
click at [1050, 521] on button "Proceed" at bounding box center [1094, 610] width 152 height 61
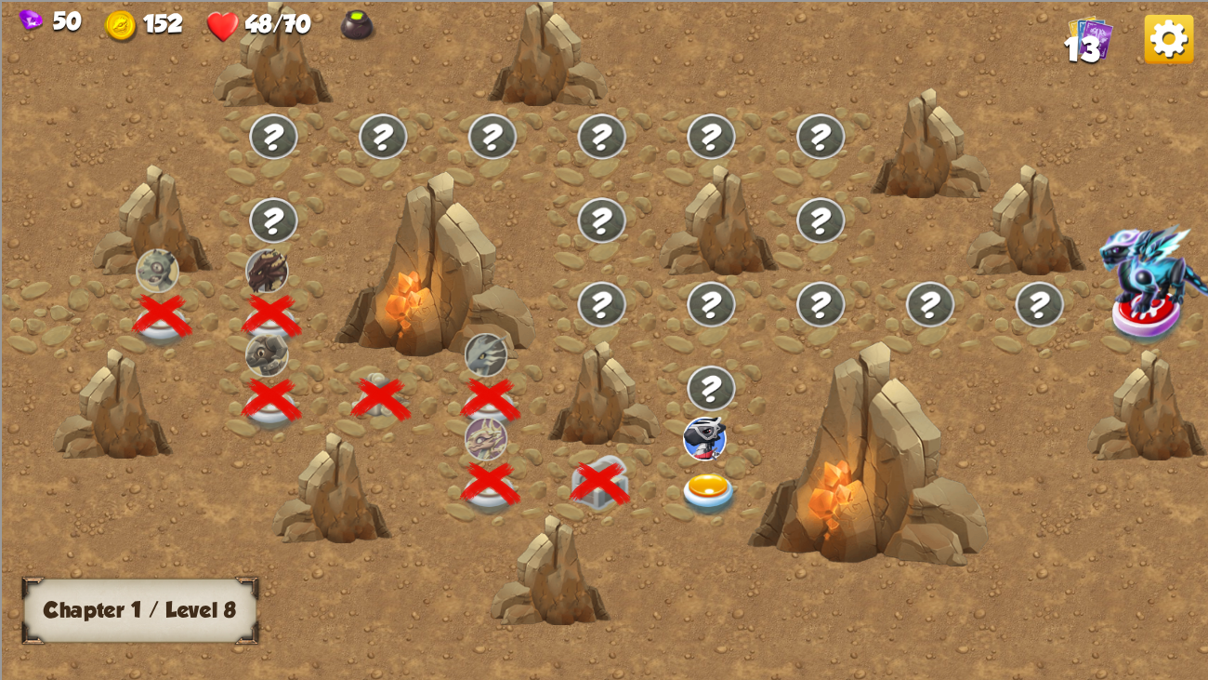
click at [701, 480] on img at bounding box center [710, 495] width 60 height 45
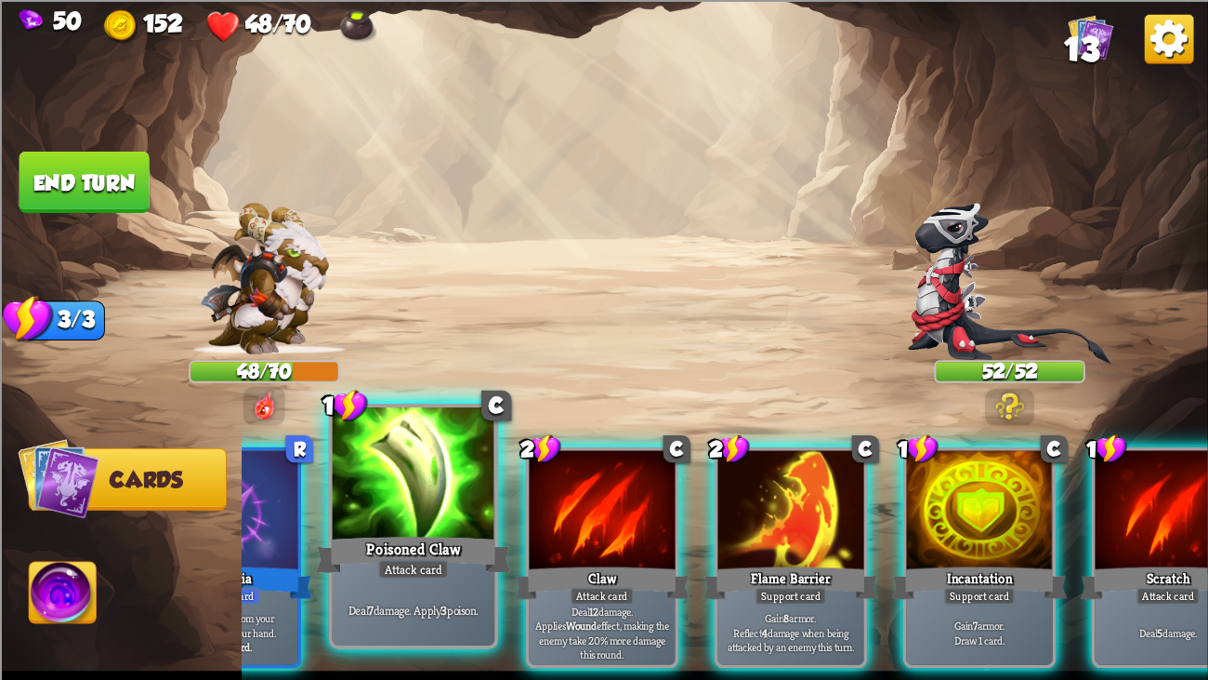
scroll to position [0, 363]
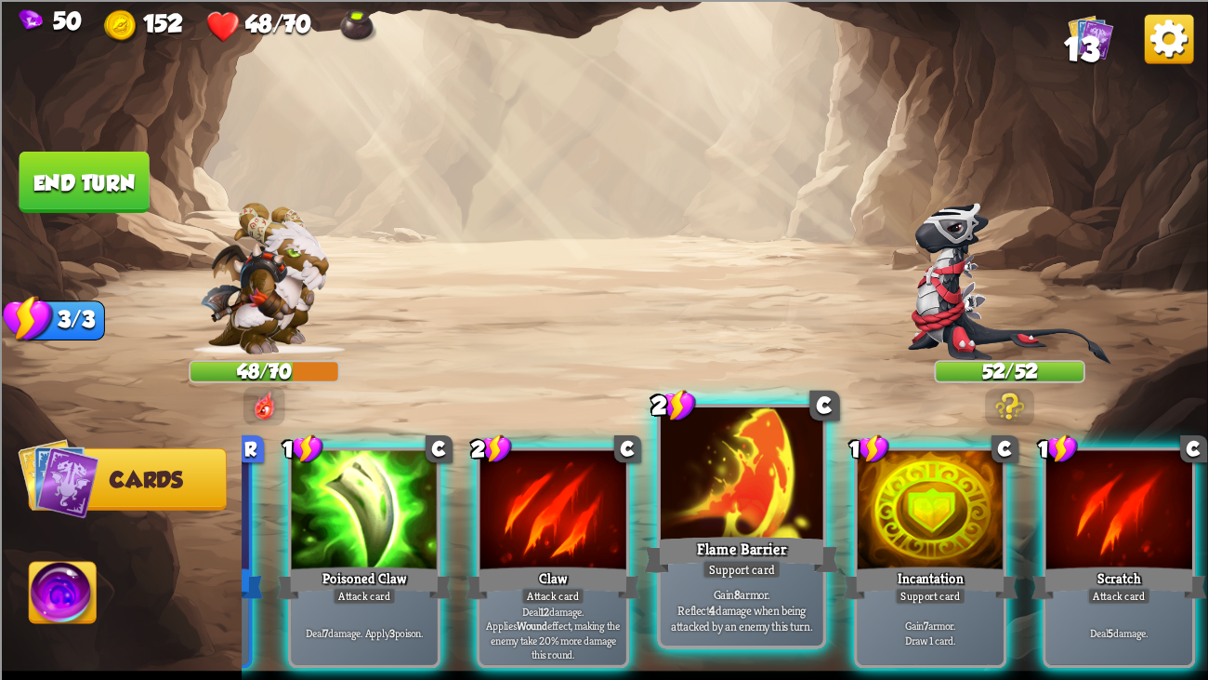
click at [738, 477] on div at bounding box center [742, 475] width 163 height 137
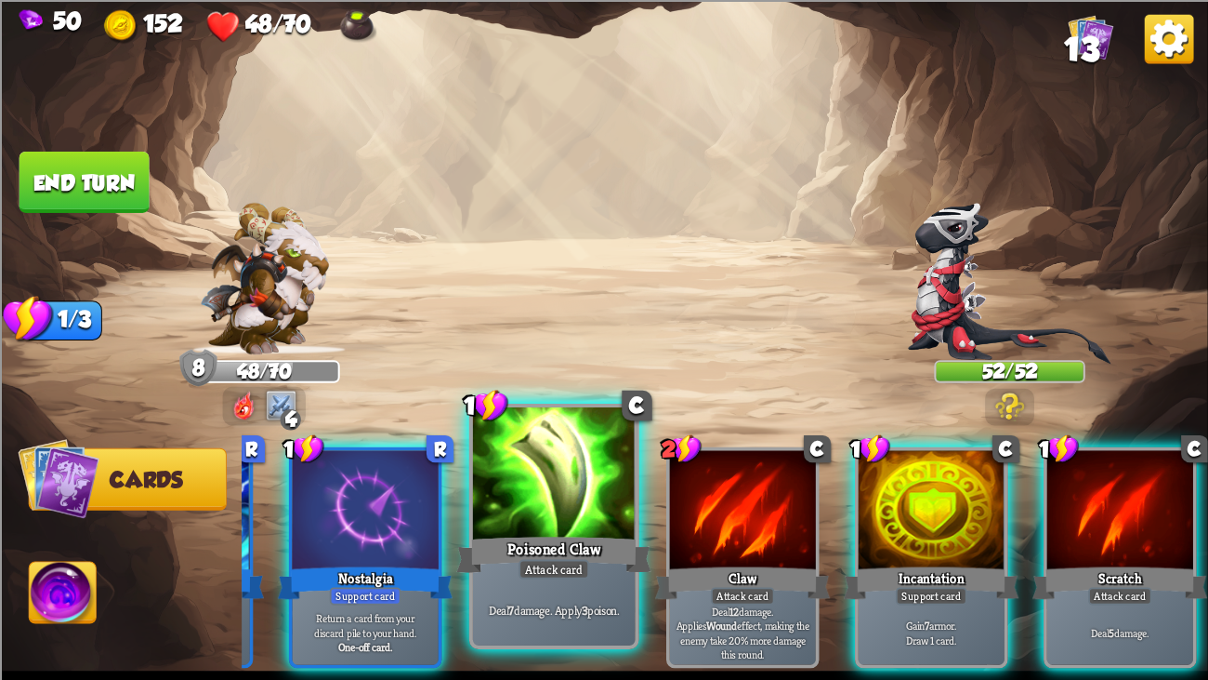
click at [579, 474] on div at bounding box center [554, 475] width 163 height 137
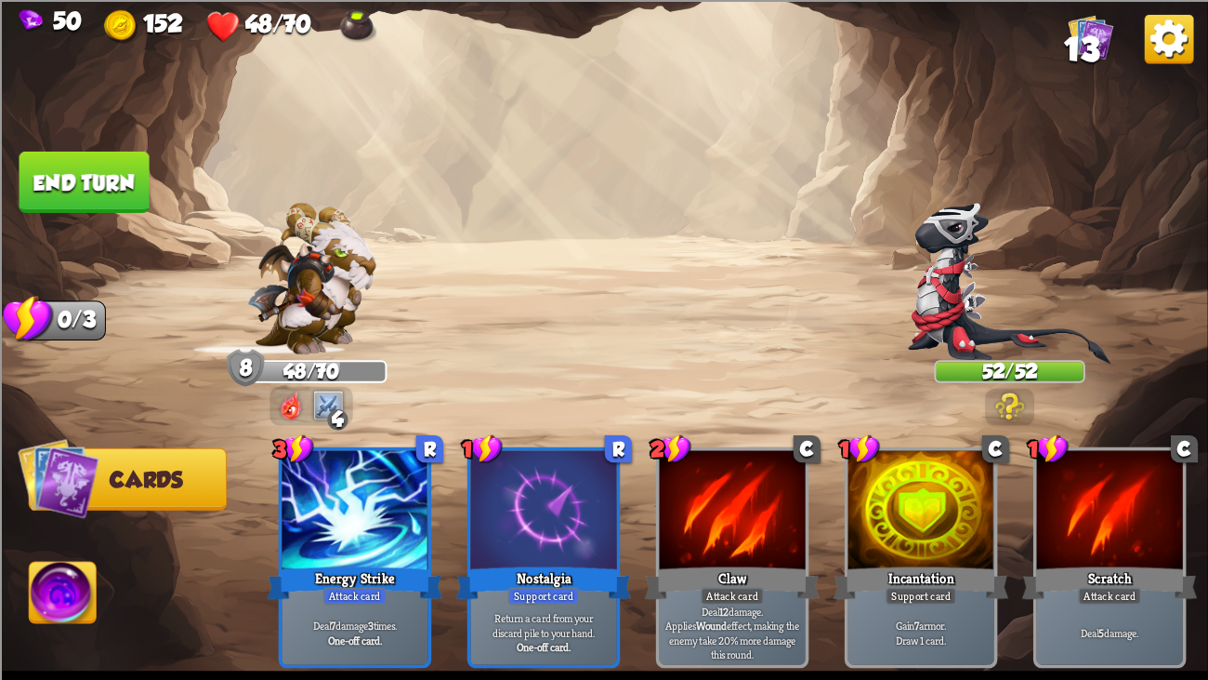
scroll to position [0, 0]
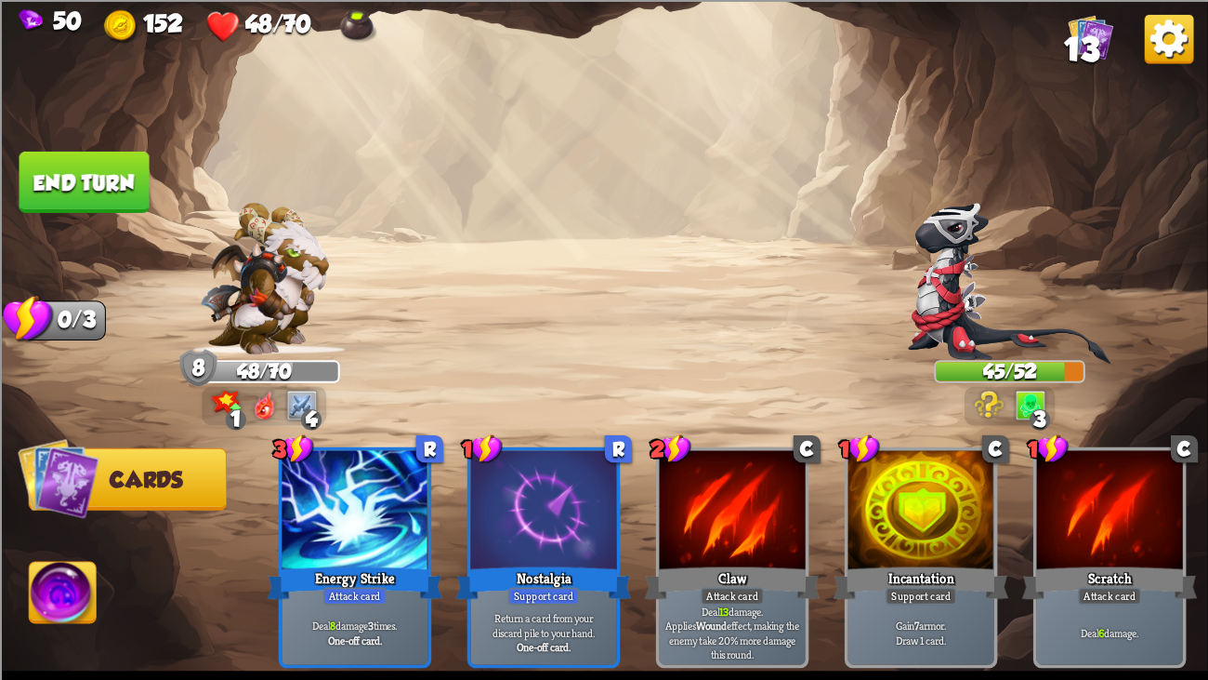
click at [99, 156] on button "End turn" at bounding box center [85, 181] width 130 height 61
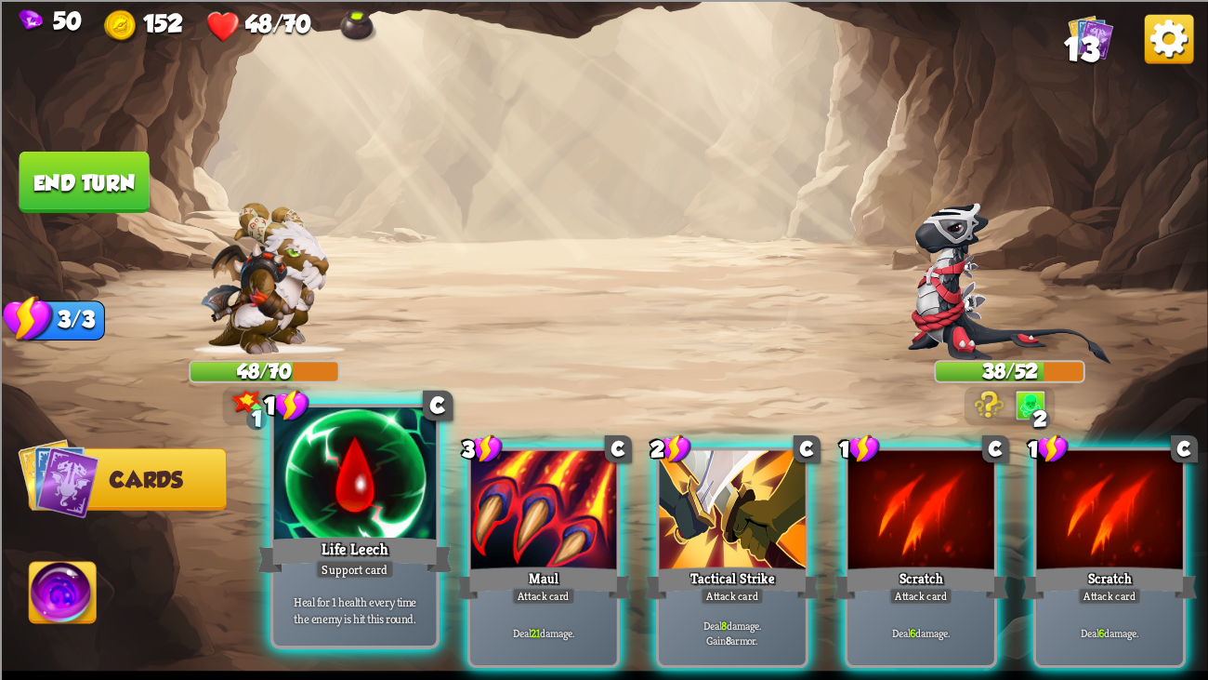
click at [358, 475] on div at bounding box center [355, 475] width 163 height 137
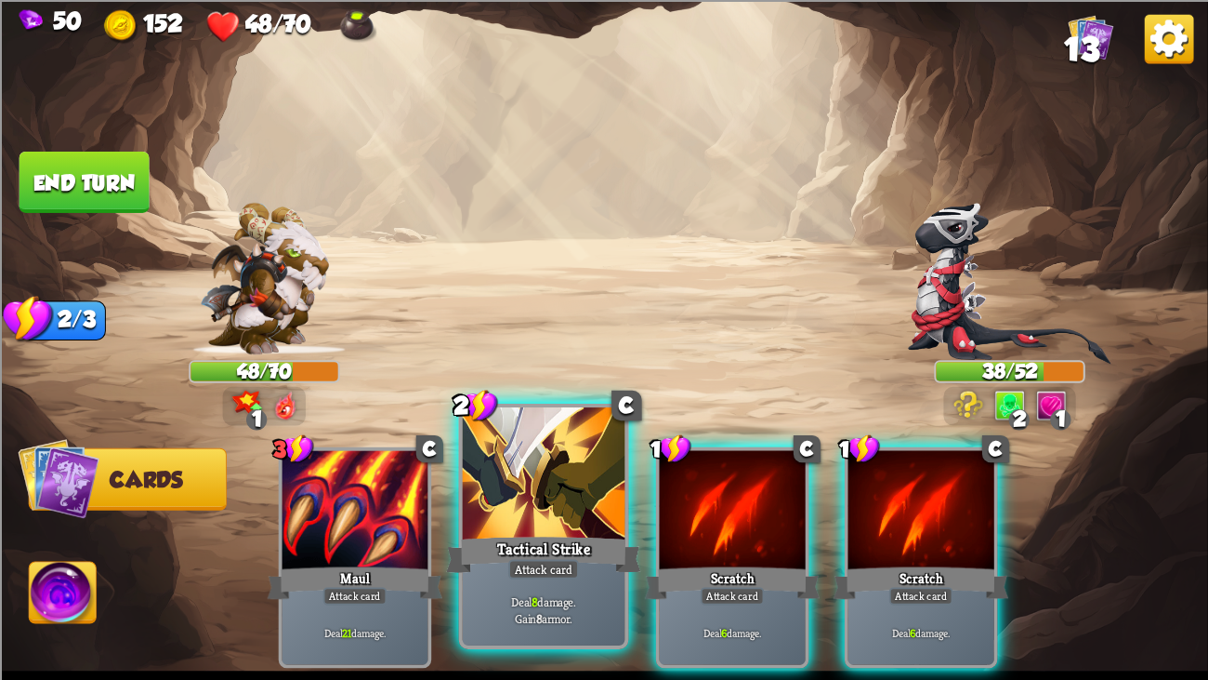
click at [477, 479] on div at bounding box center [544, 475] width 163 height 137
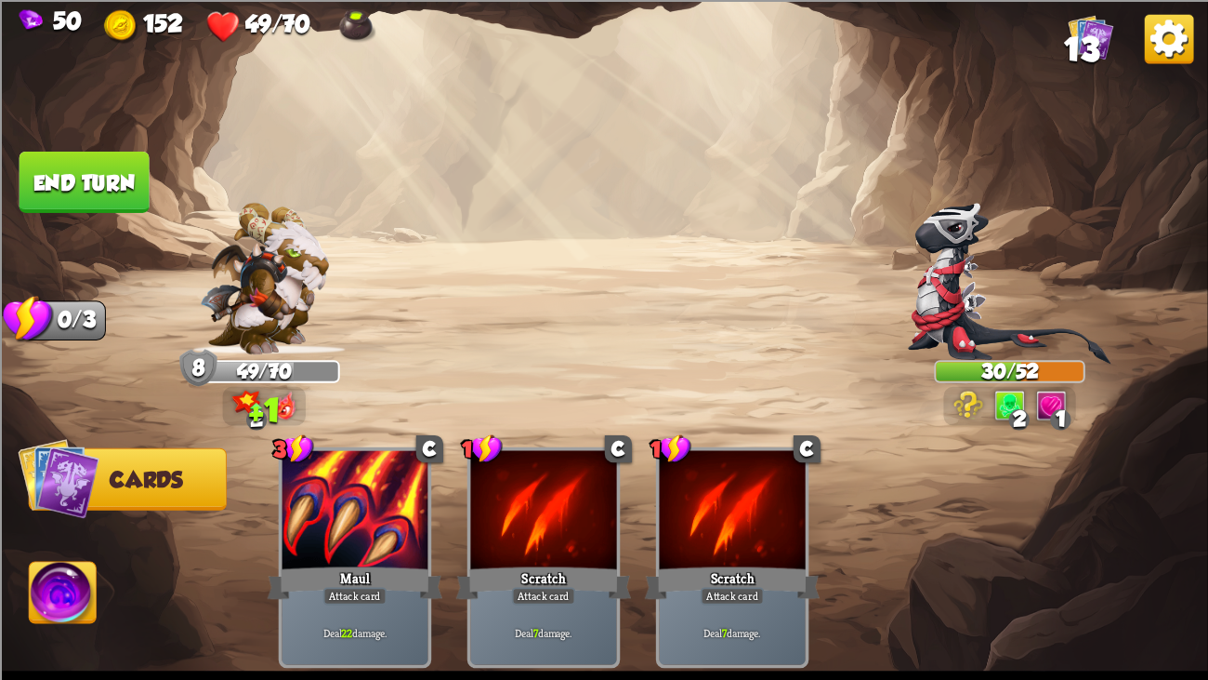
click at [137, 201] on button "End turn" at bounding box center [85, 181] width 130 height 61
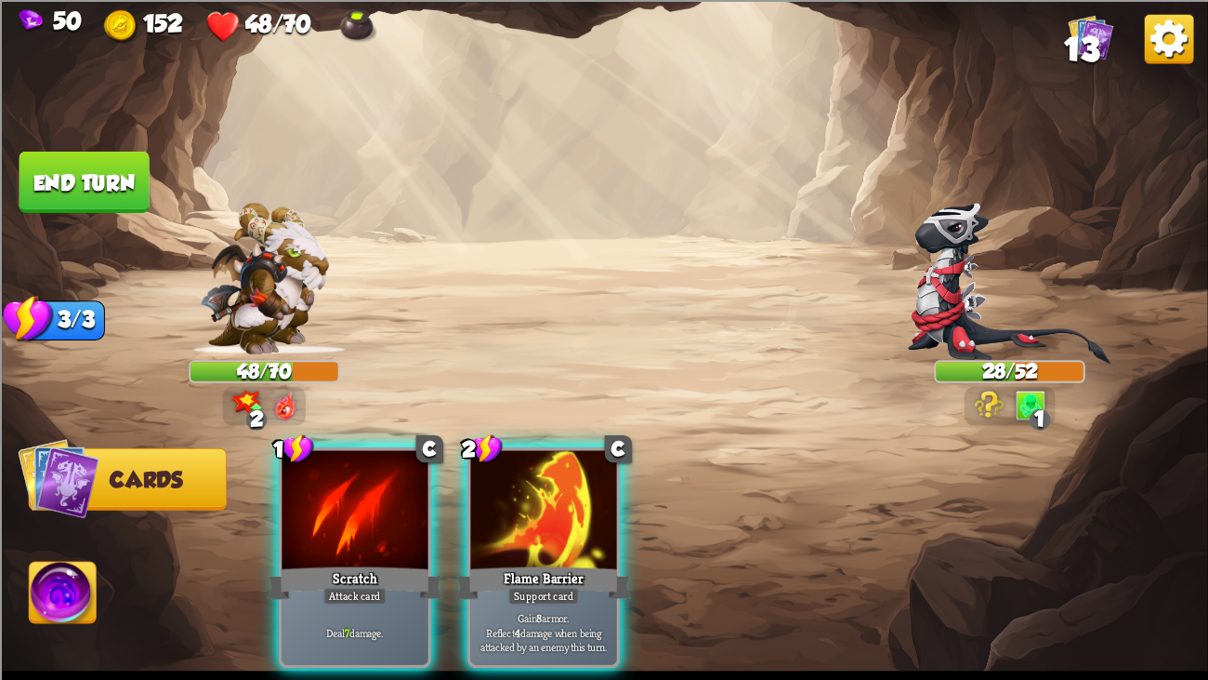
click at [298, 229] on img at bounding box center [264, 278] width 129 height 152
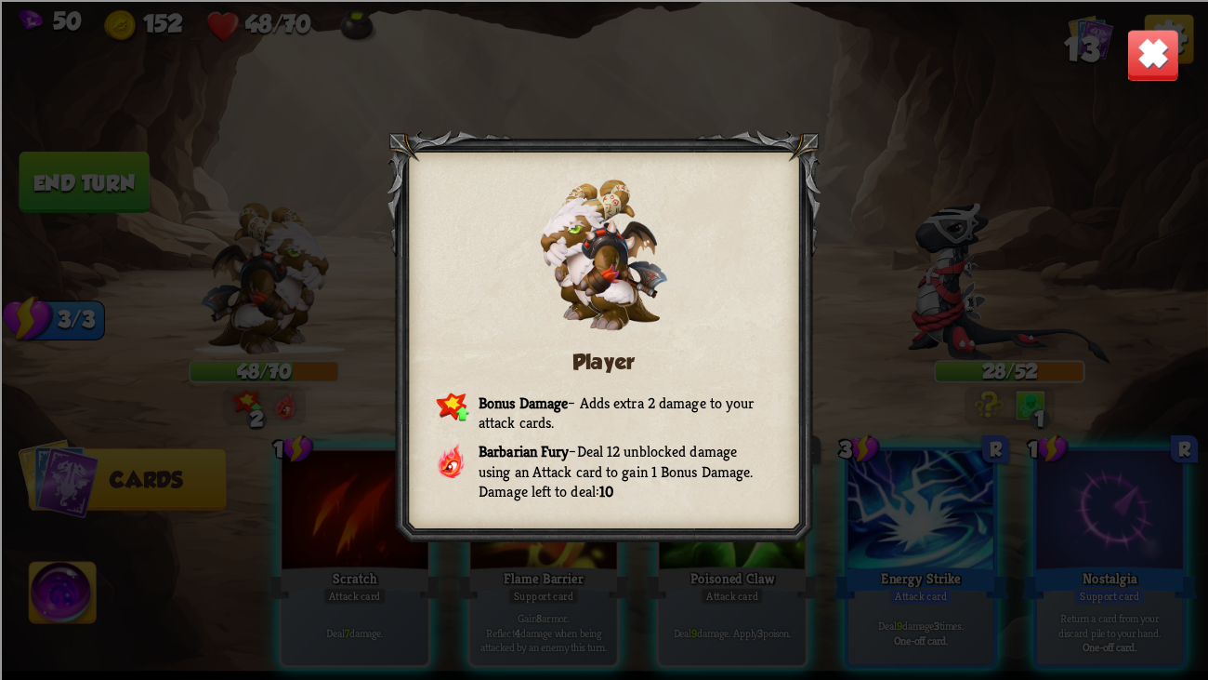
click at [1144, 44] on img at bounding box center [1153, 54] width 53 height 53
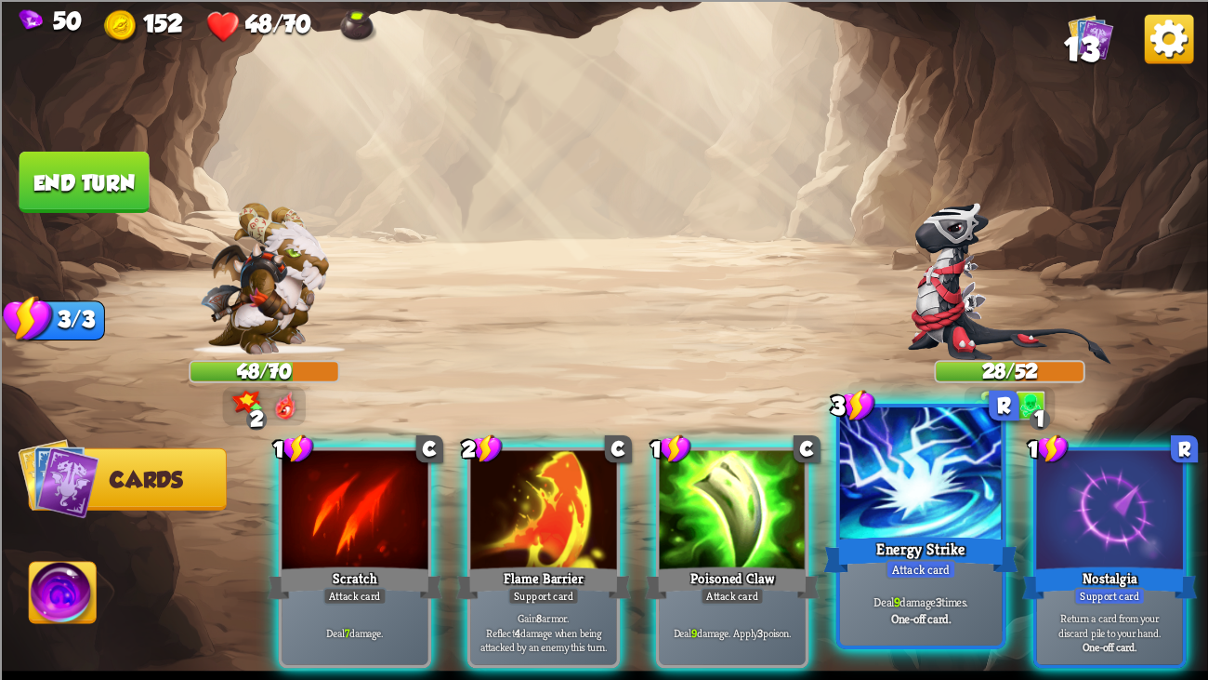
click at [968, 431] on div at bounding box center [921, 475] width 163 height 137
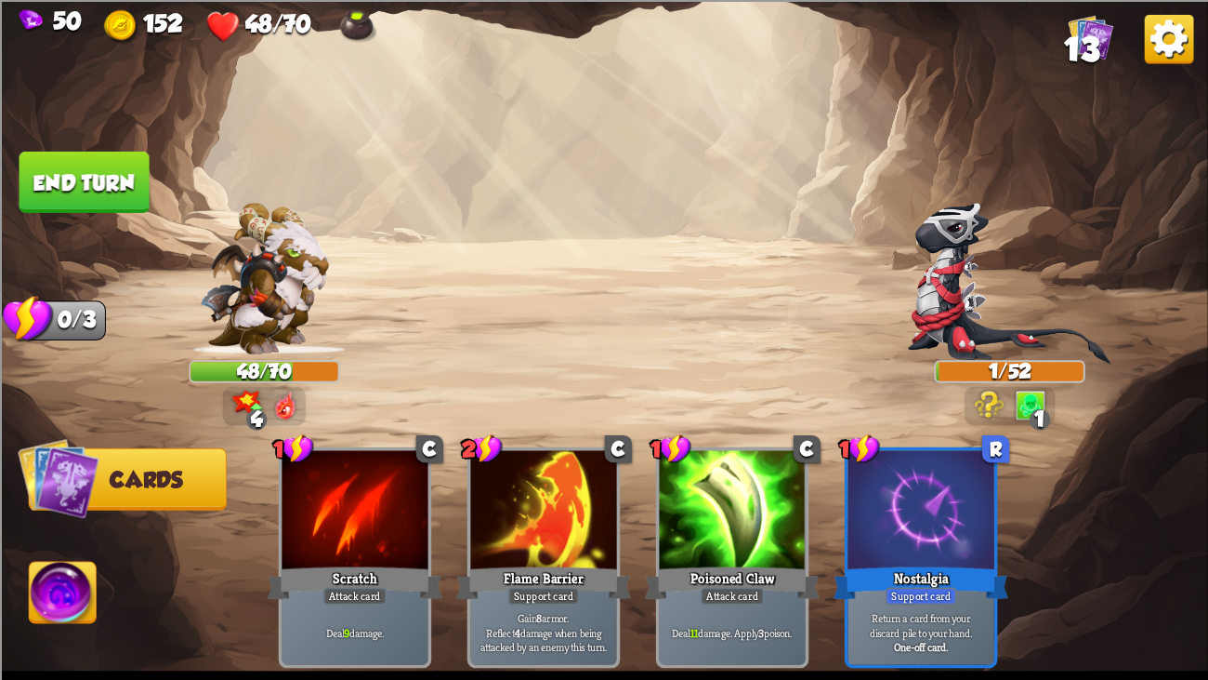
click at [86, 177] on button "End turn" at bounding box center [85, 181] width 130 height 61
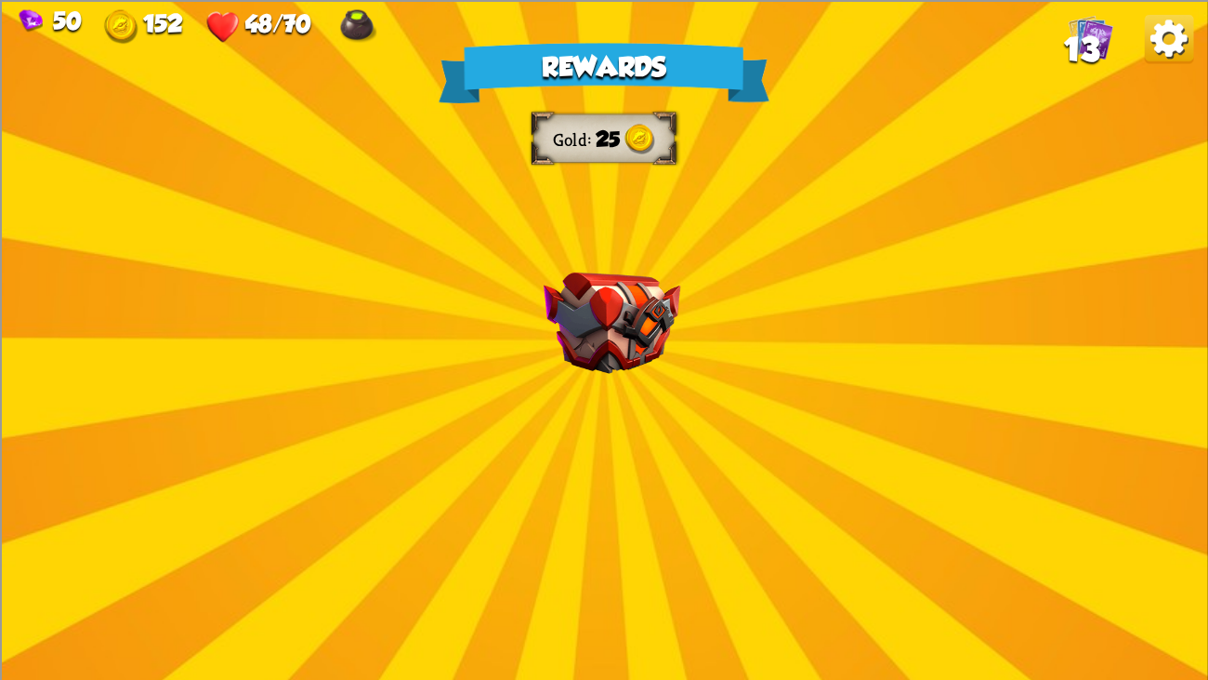
click at [601, 250] on div "Rewards Gold 25 Select a card 1 C Life Leech Support card Heal for 1 health eve…" at bounding box center [604, 340] width 1208 height 680
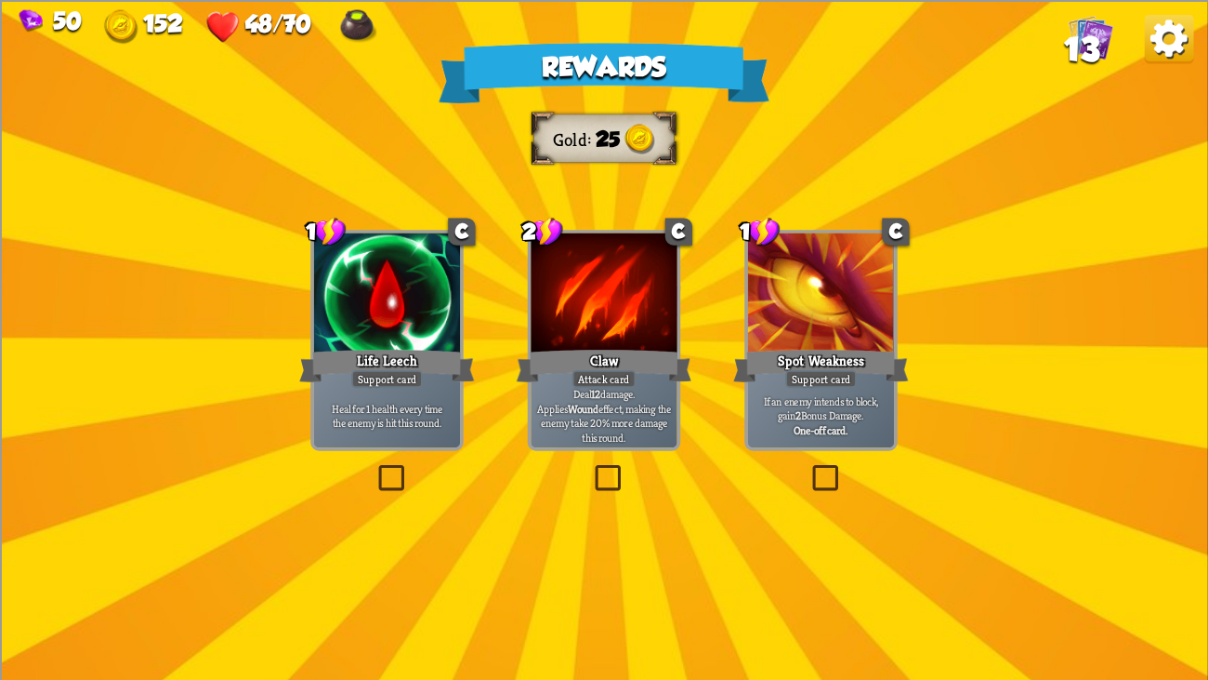
click at [627, 329] on div at bounding box center [604, 293] width 146 height 123
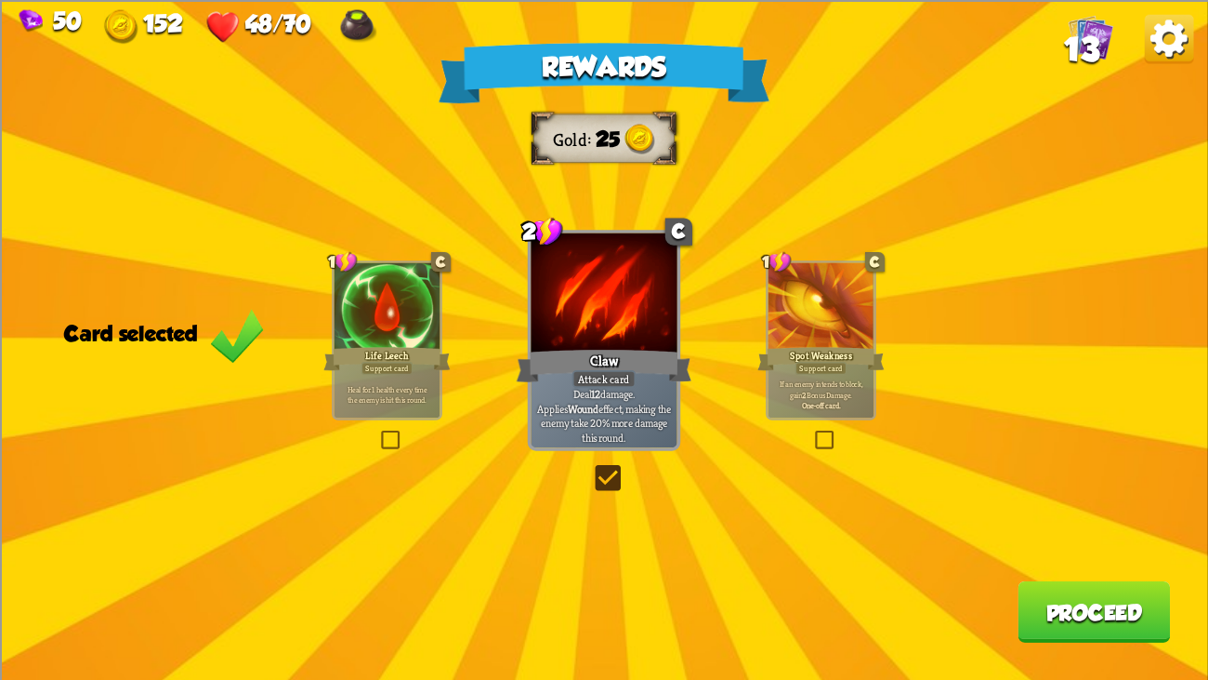
click at [1065, 521] on button "Proceed" at bounding box center [1094, 610] width 152 height 61
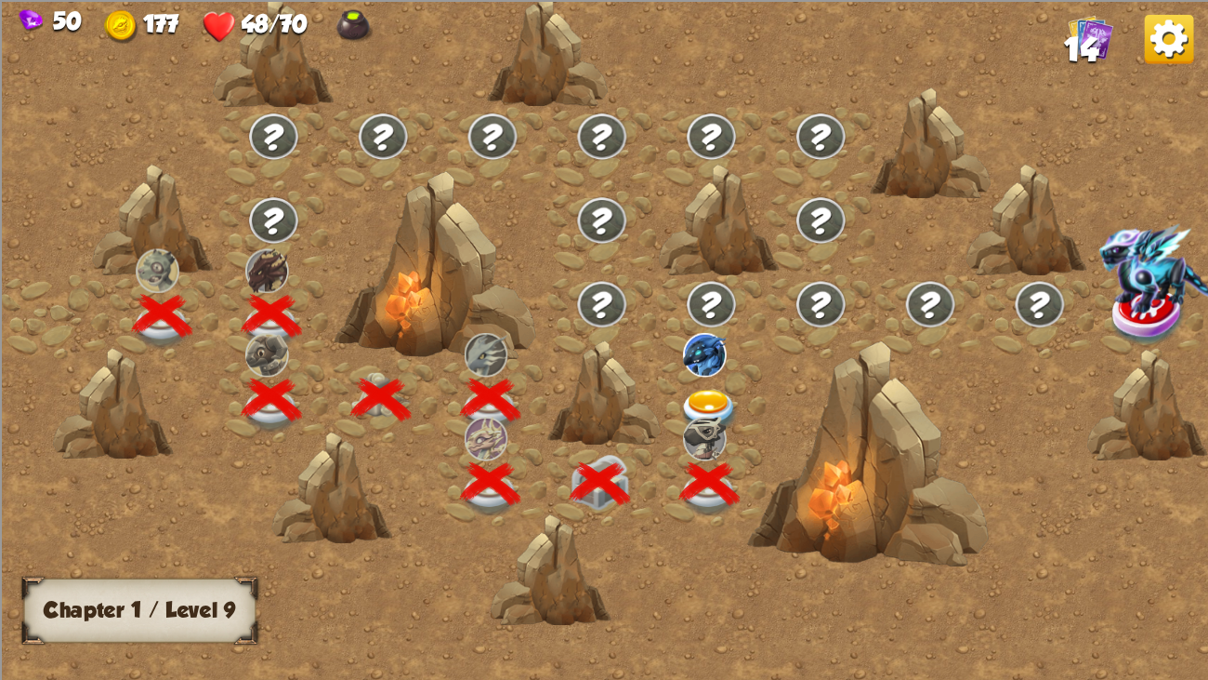
click at [699, 381] on div at bounding box center [712, 401] width 110 height 84
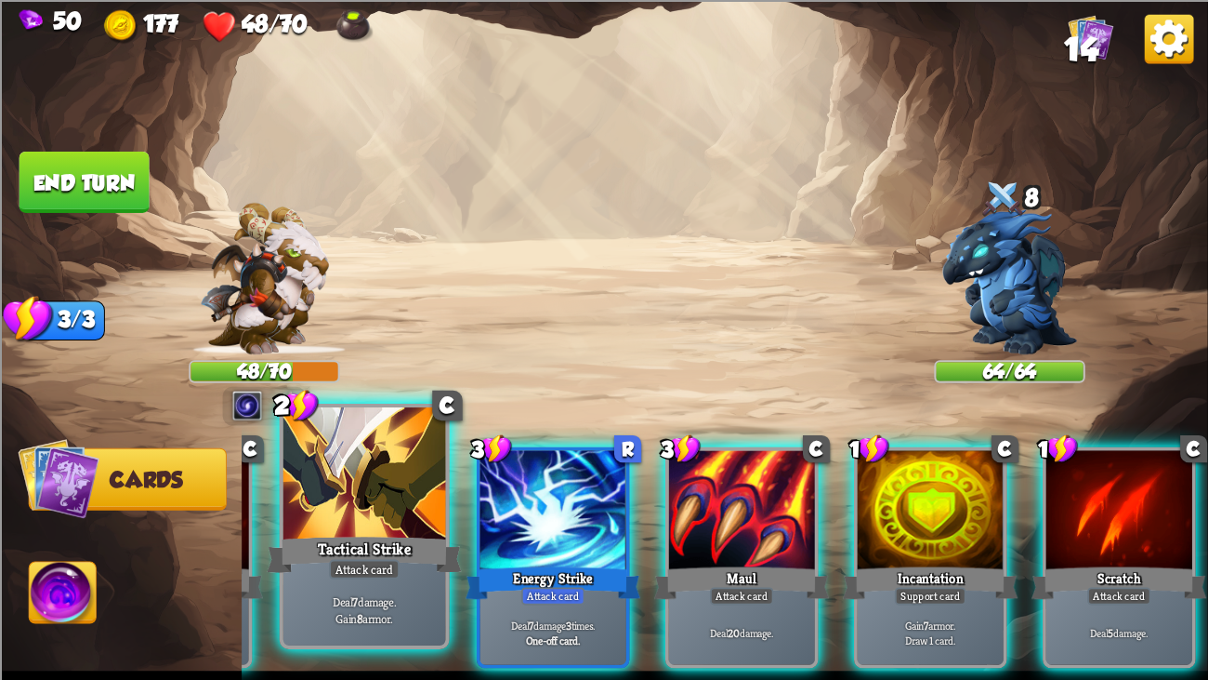
scroll to position [0, 359]
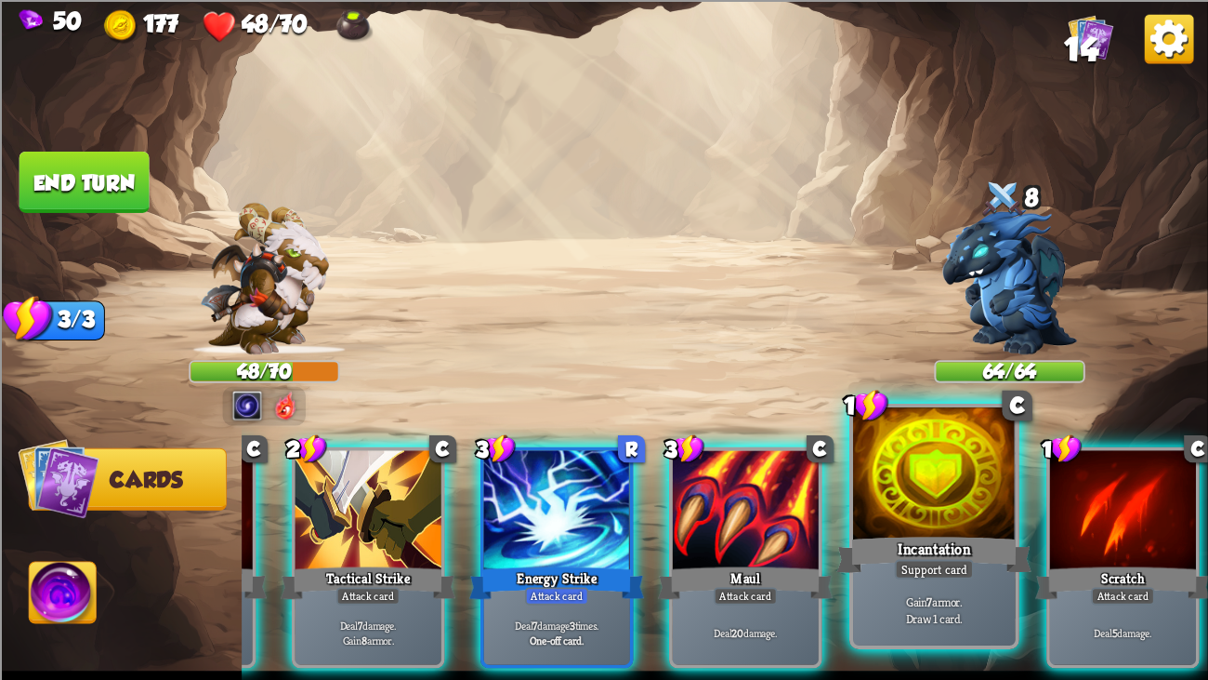
click at [887, 521] on div at bounding box center [934, 475] width 163 height 137
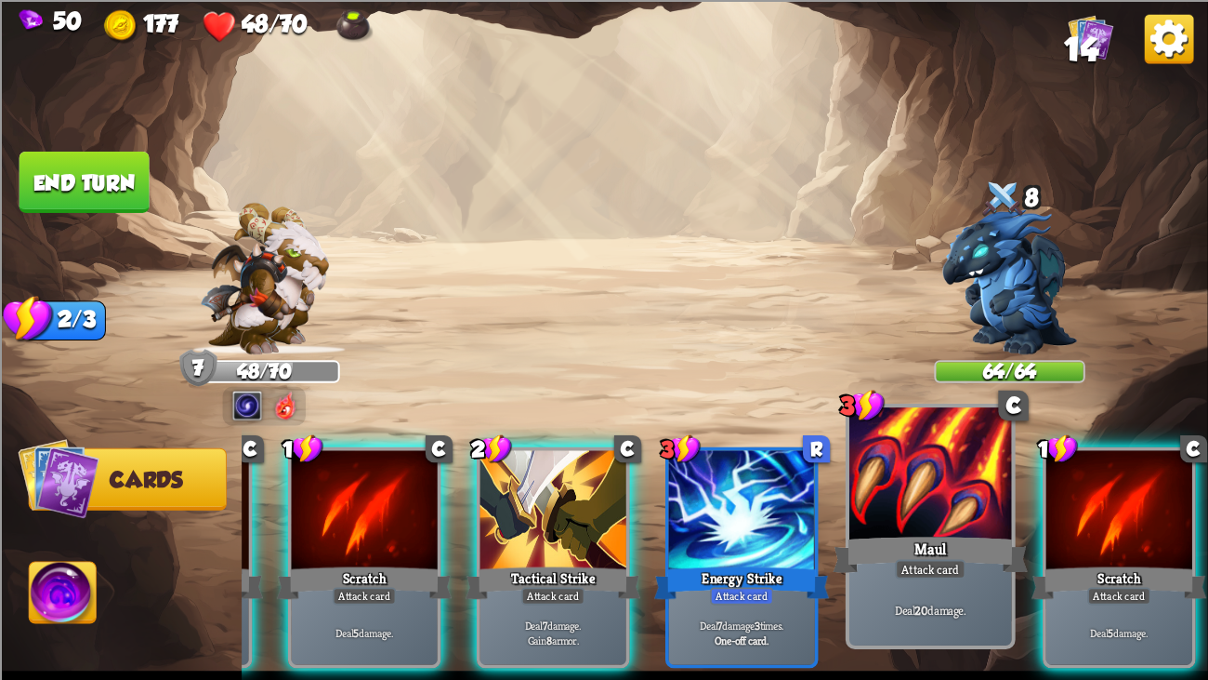
scroll to position [0, 176]
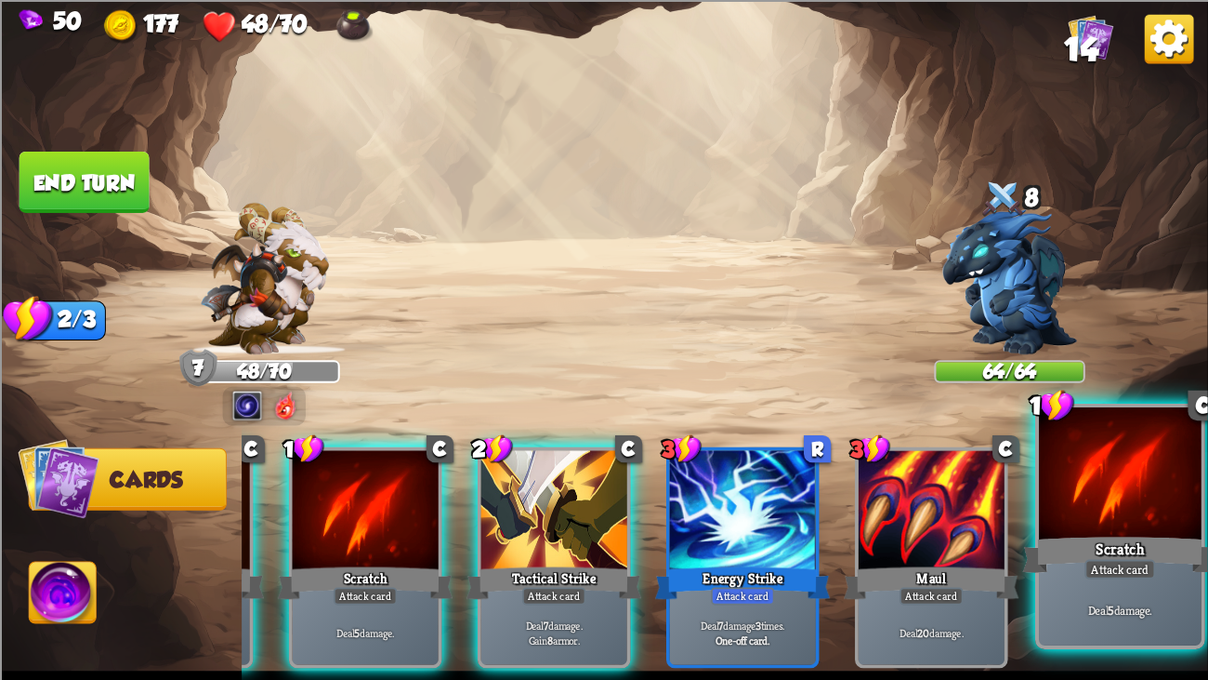
click at [1052, 515] on div at bounding box center [1120, 475] width 163 height 137
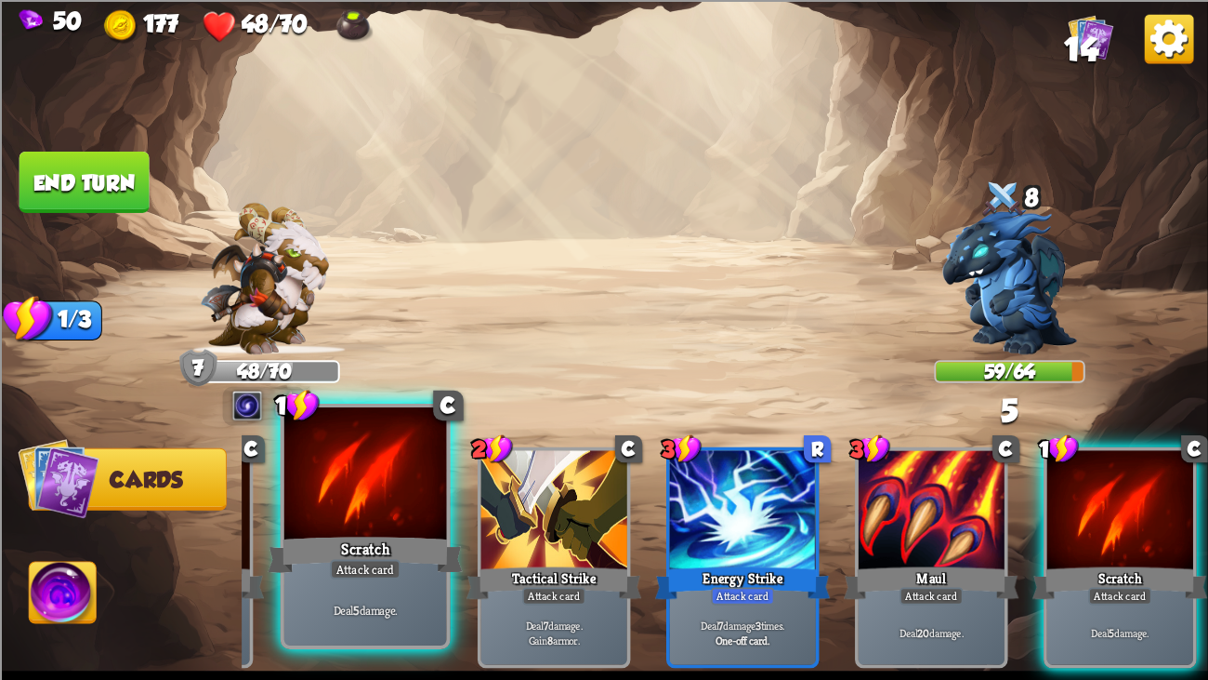
click at [432, 500] on div at bounding box center [365, 475] width 163 height 137
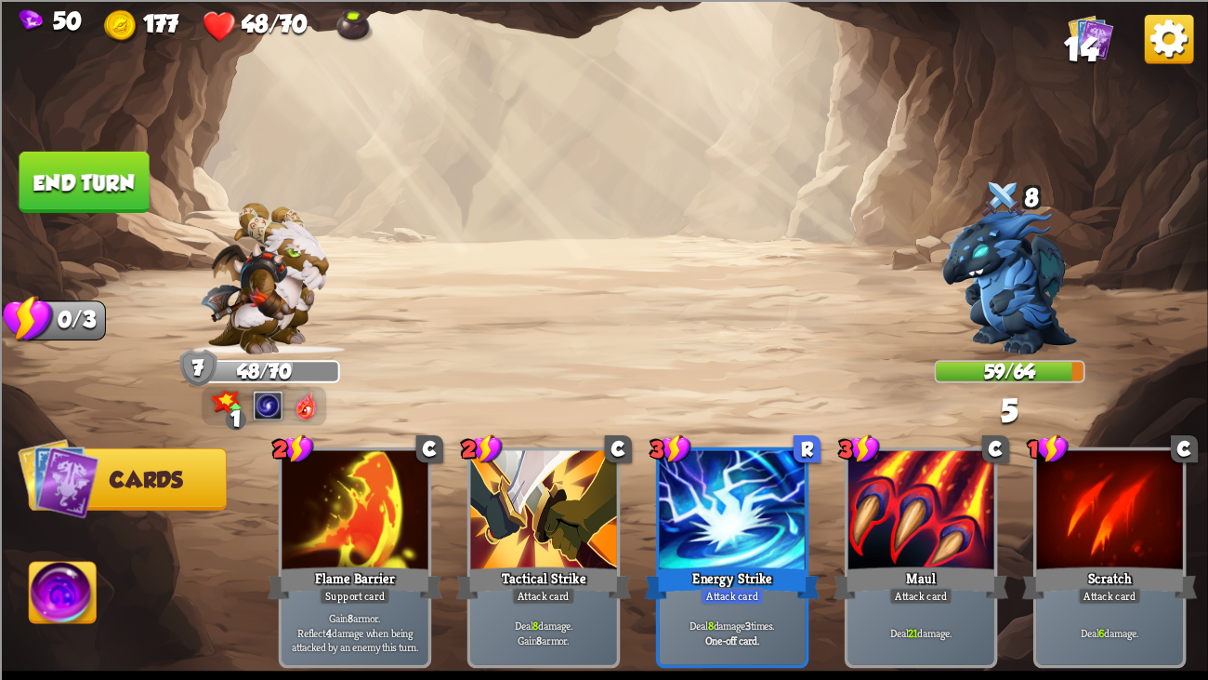
scroll to position [0, 0]
click at [108, 186] on button "End turn" at bounding box center [85, 181] width 130 height 61
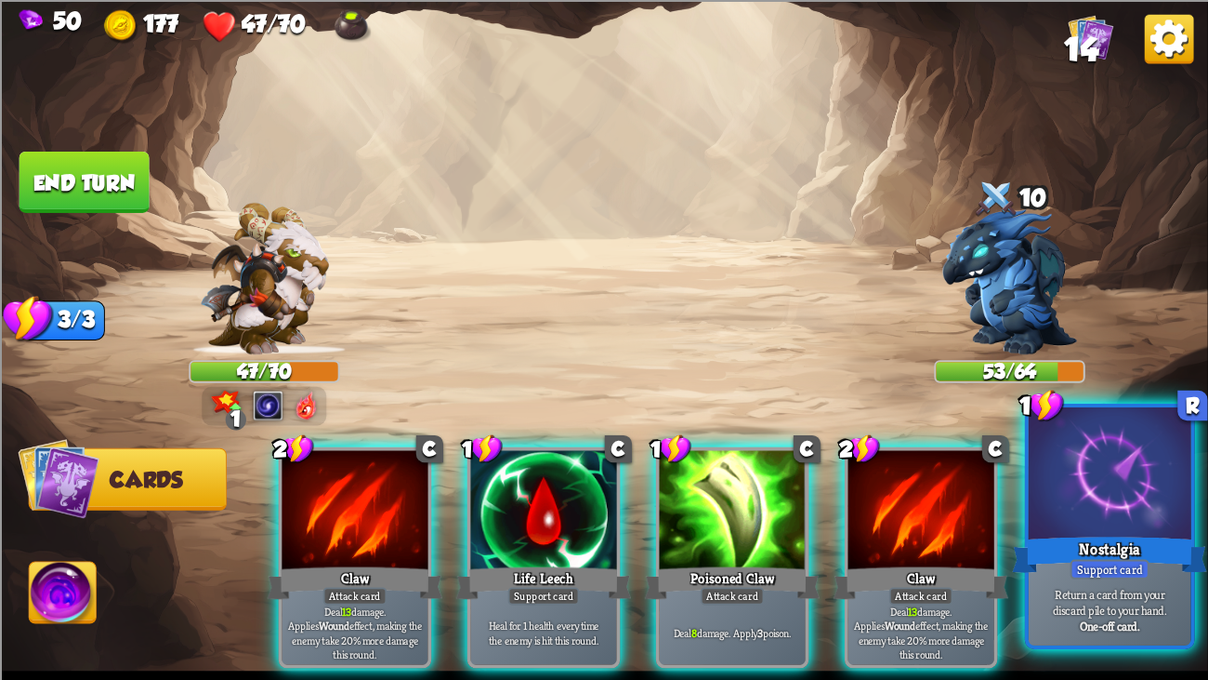
click at [1126, 488] on div at bounding box center [1110, 475] width 163 height 137
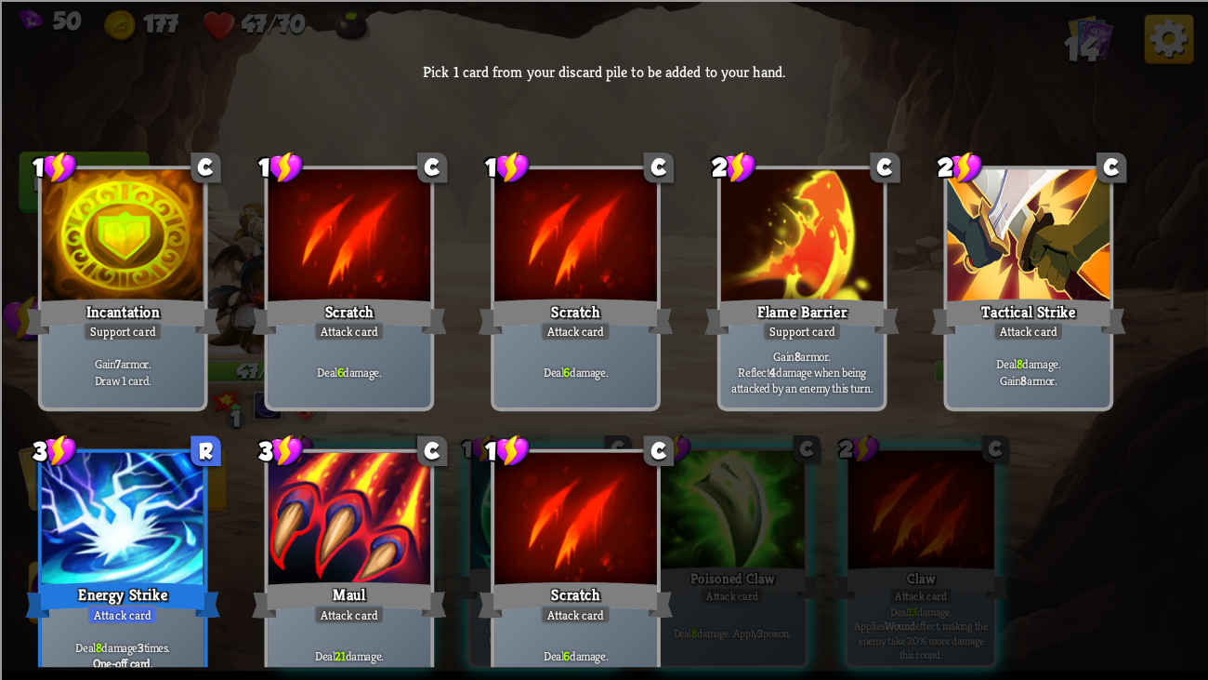
click at [1012, 344] on div "Deal 8 damage. Gain 8 armor." at bounding box center [1029, 372] width 163 height 71
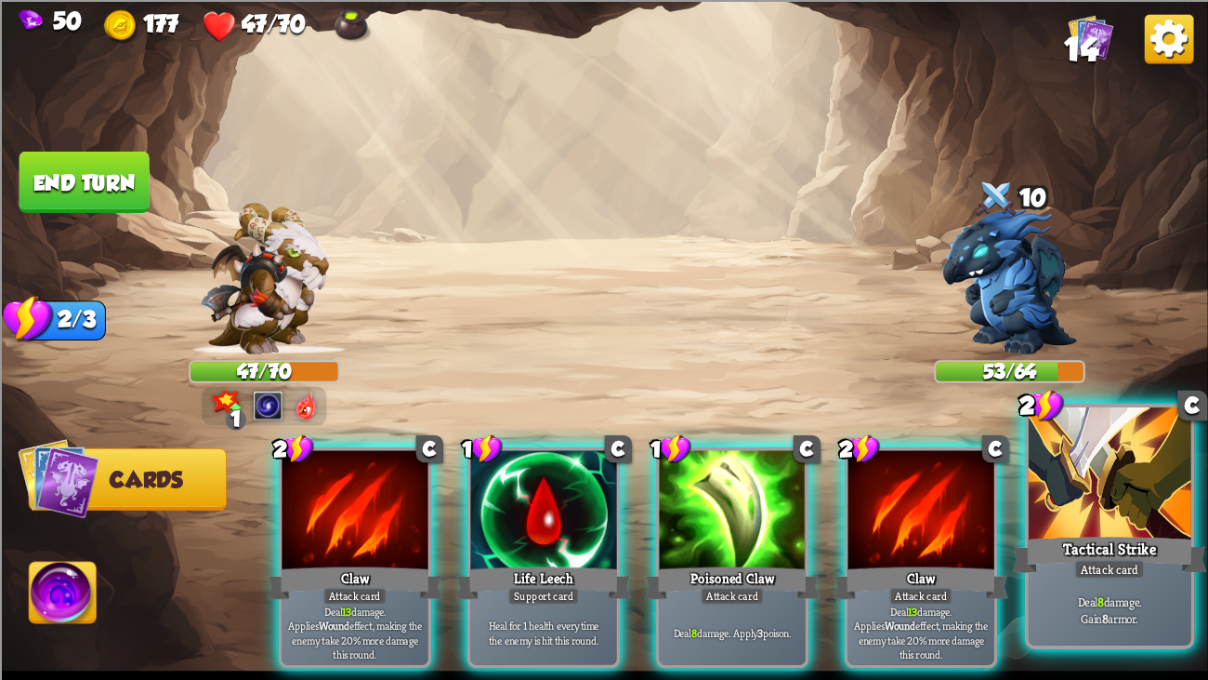
click at [1070, 514] on div at bounding box center [1110, 475] width 163 height 137
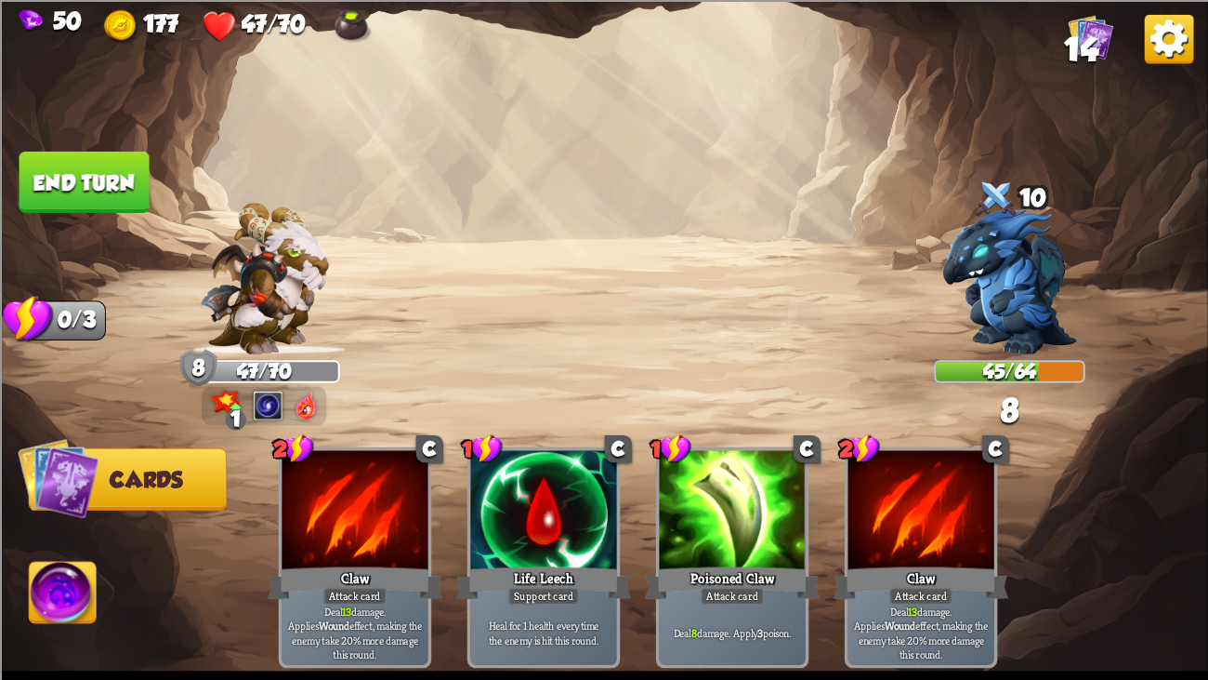
click at [85, 144] on img at bounding box center [604, 340] width 1208 height 680
click at [103, 176] on button "End turn" at bounding box center [85, 181] width 130 height 61
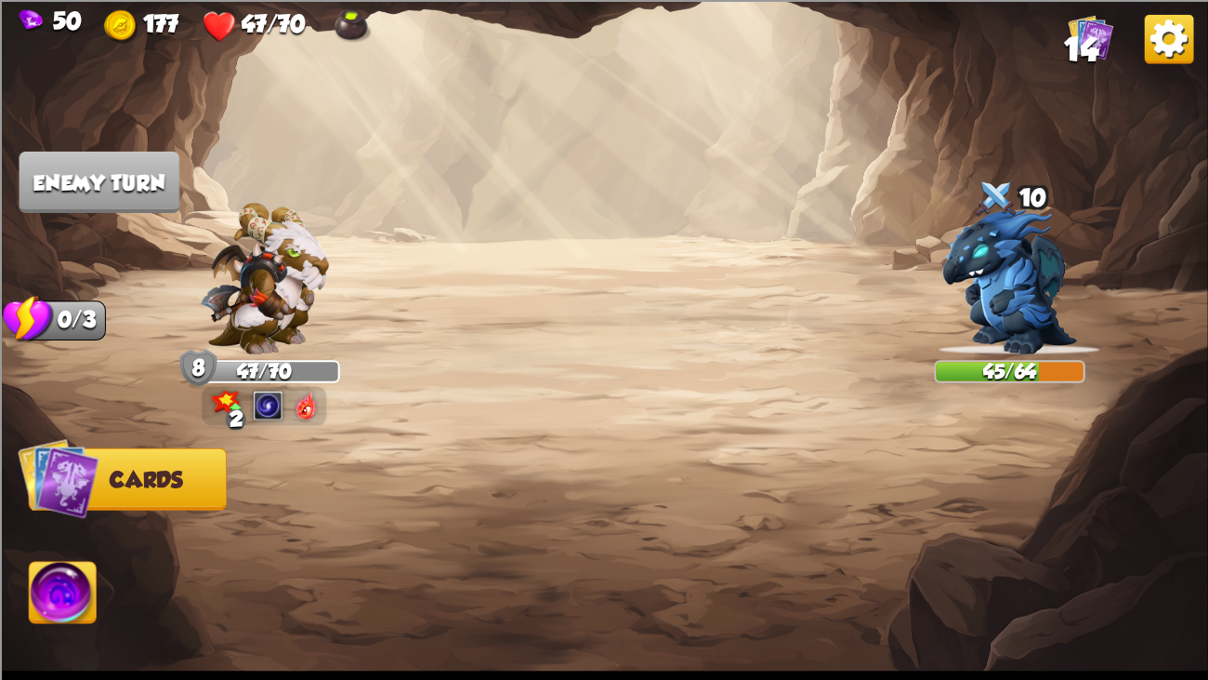
click at [303, 294] on img at bounding box center [264, 278] width 129 height 152
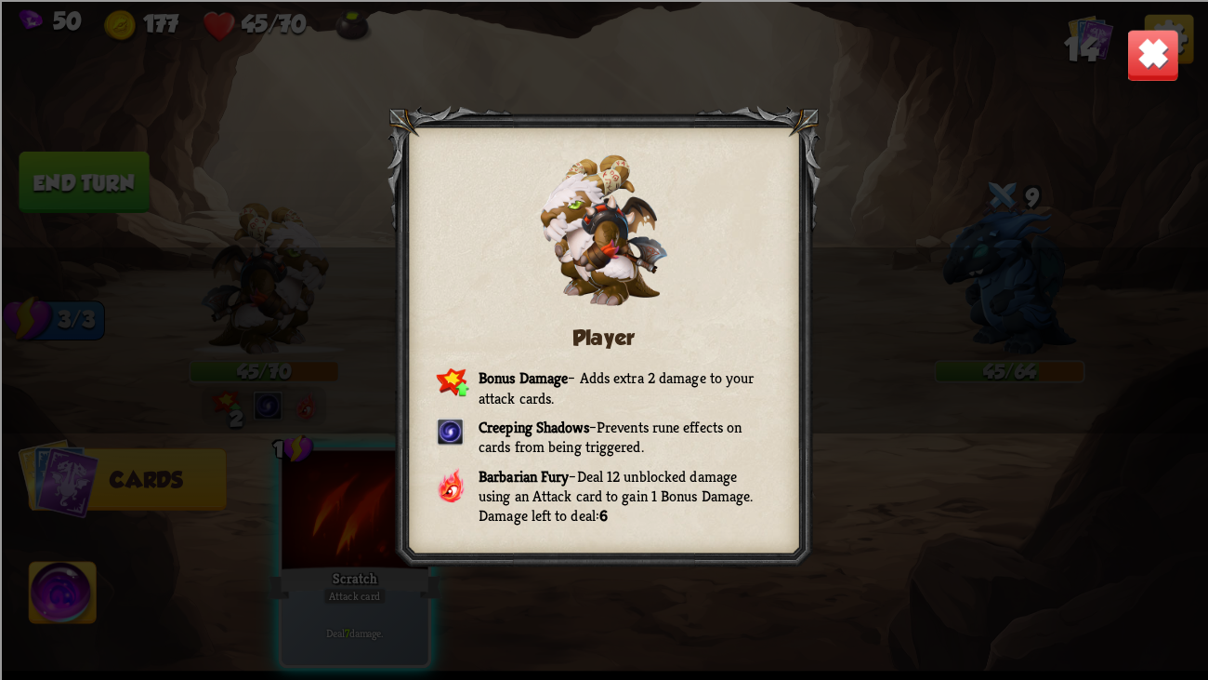
click at [1154, 44] on img at bounding box center [1153, 54] width 53 height 53
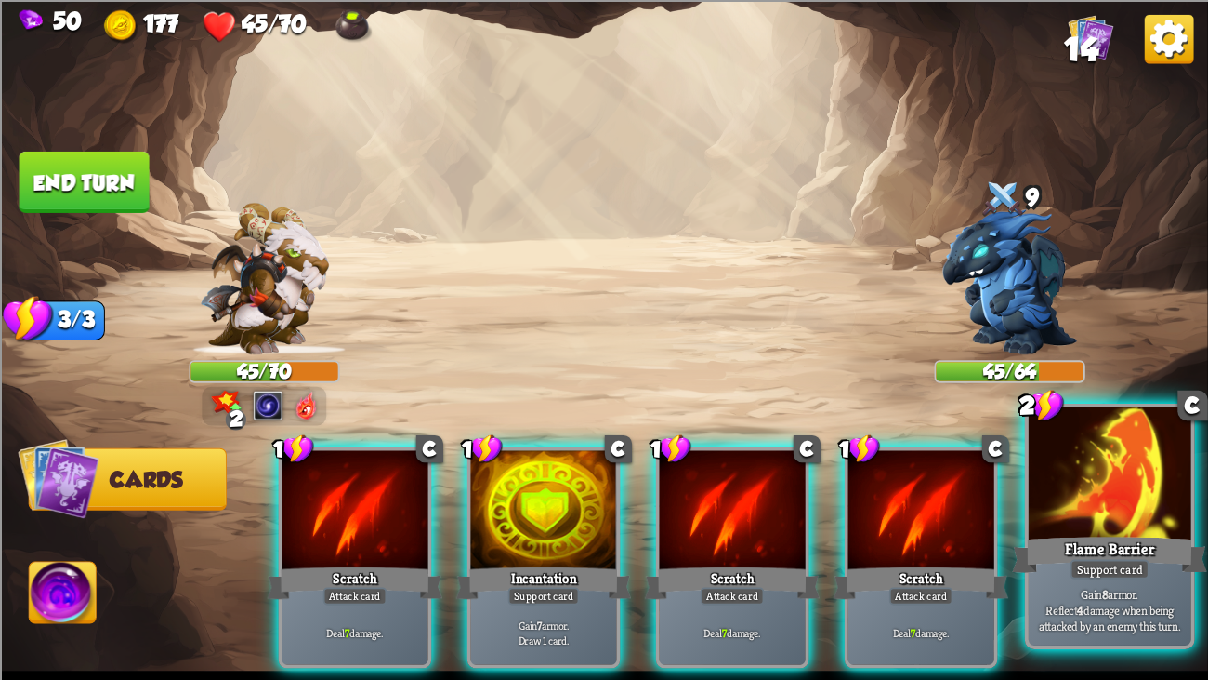
click at [1113, 498] on div at bounding box center [1110, 475] width 163 height 137
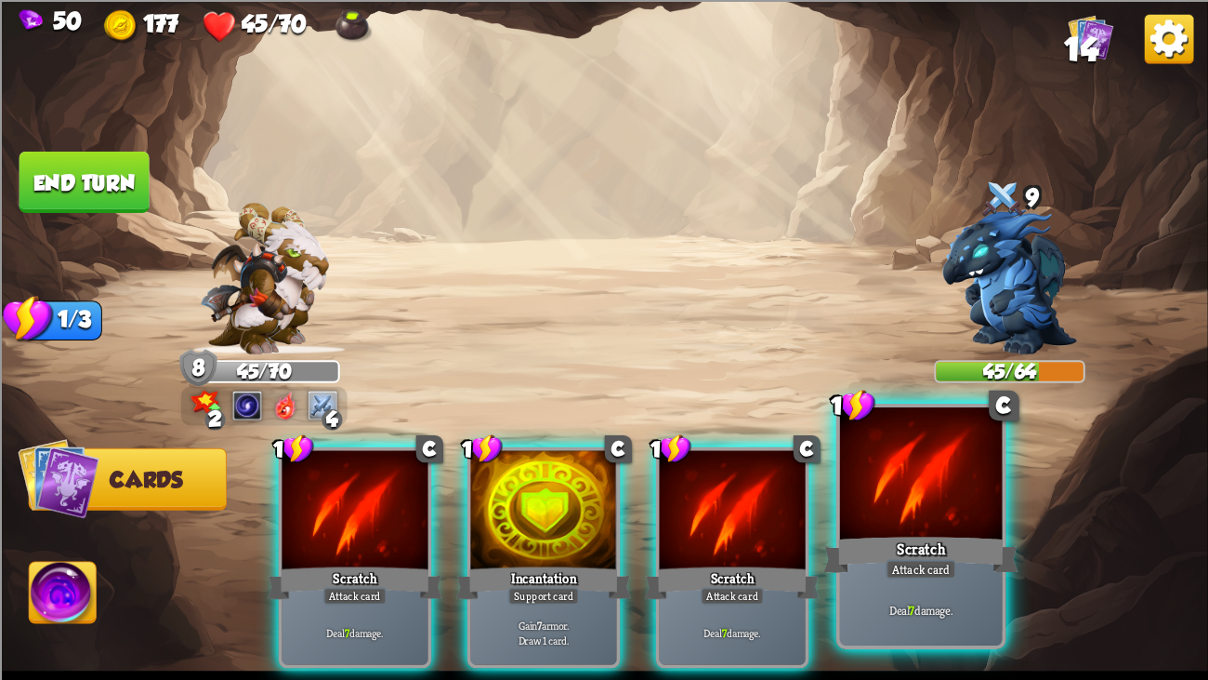
click at [906, 461] on div at bounding box center [921, 475] width 163 height 137
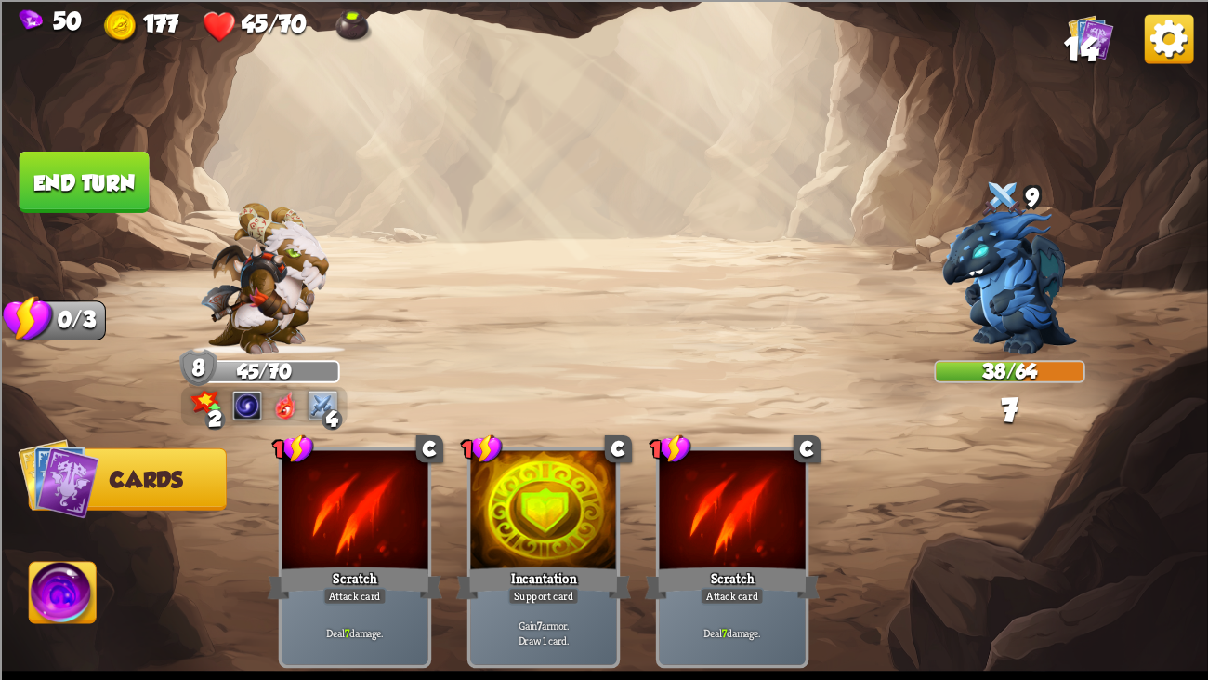
click at [38, 165] on button "End turn" at bounding box center [85, 181] width 130 height 61
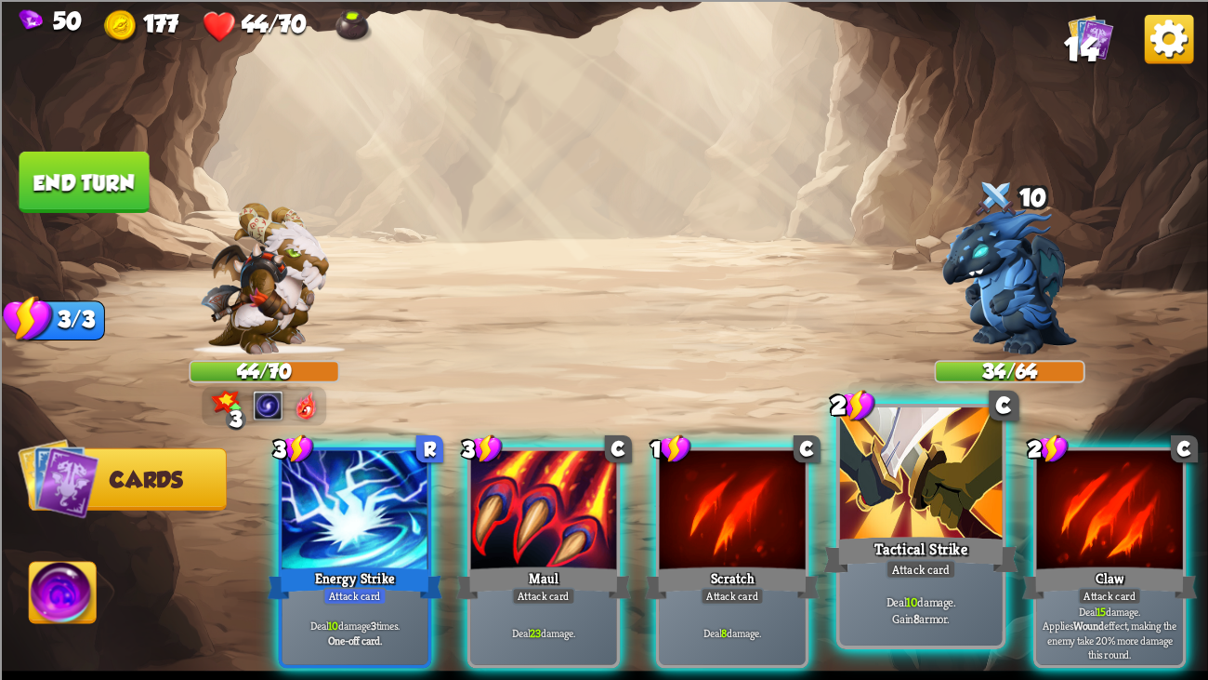
click at [846, 476] on div at bounding box center [921, 475] width 163 height 137
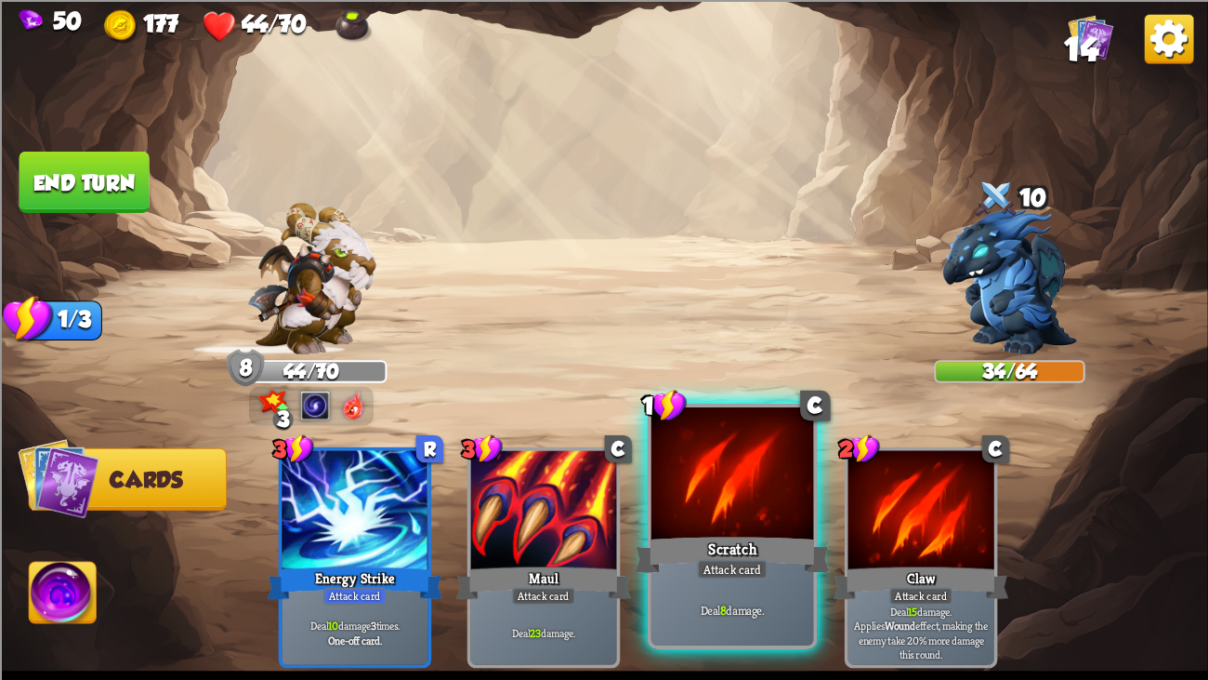
click at [750, 467] on div at bounding box center [733, 475] width 163 height 137
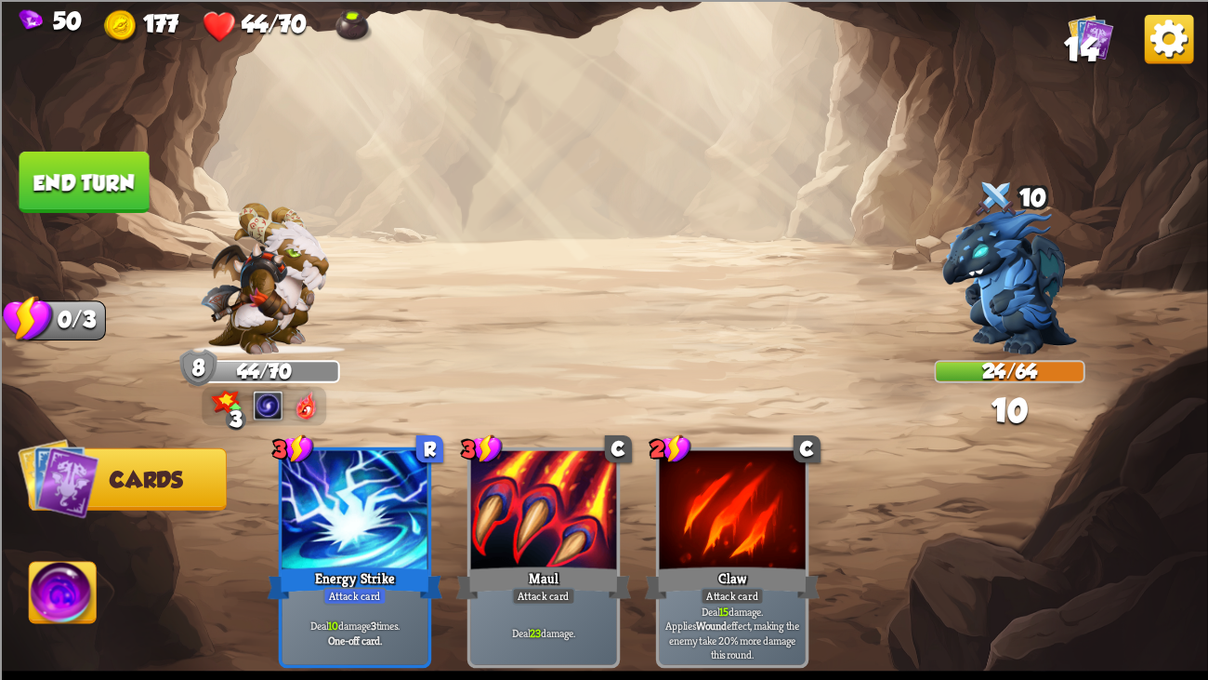
click at [139, 156] on button "End turn" at bounding box center [85, 181] width 130 height 61
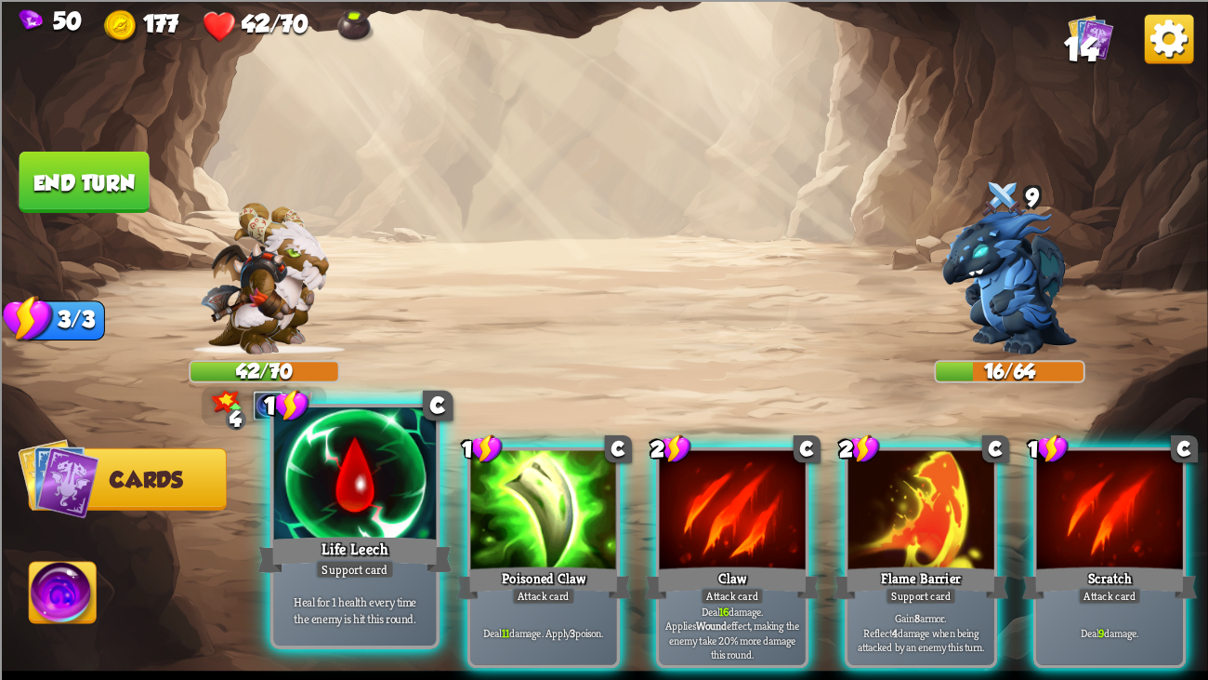
click at [376, 521] on div at bounding box center [355, 475] width 163 height 137
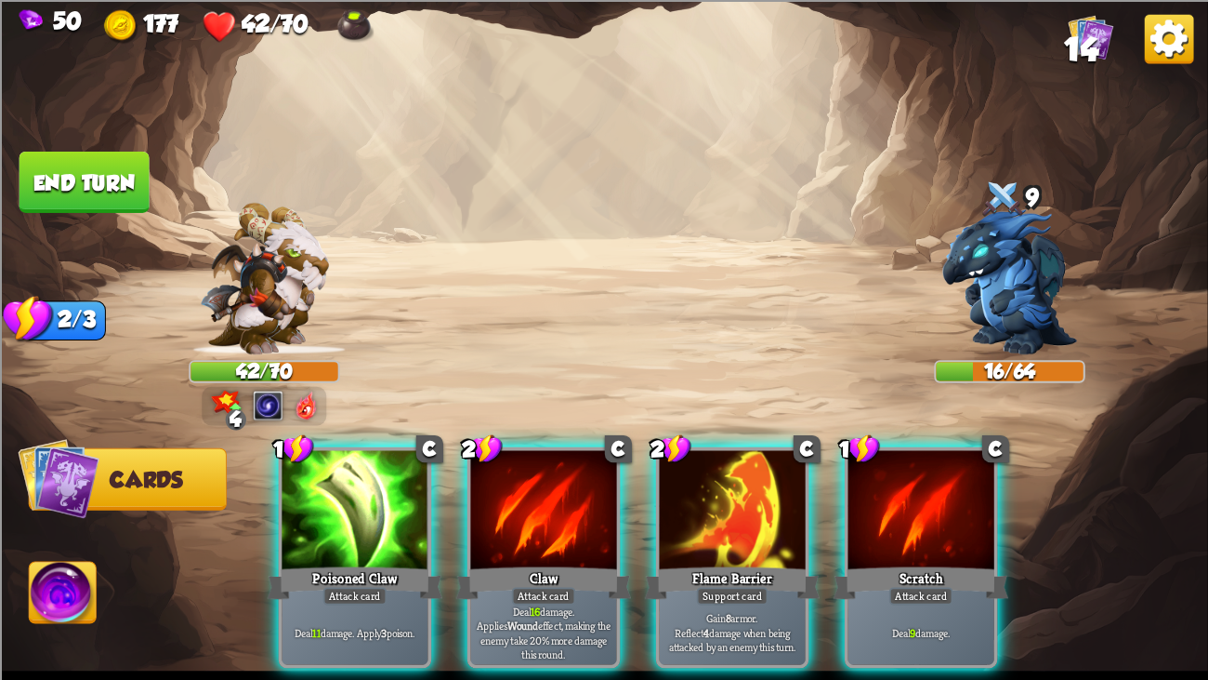
click at [376, 521] on div at bounding box center [355, 511] width 146 height 123
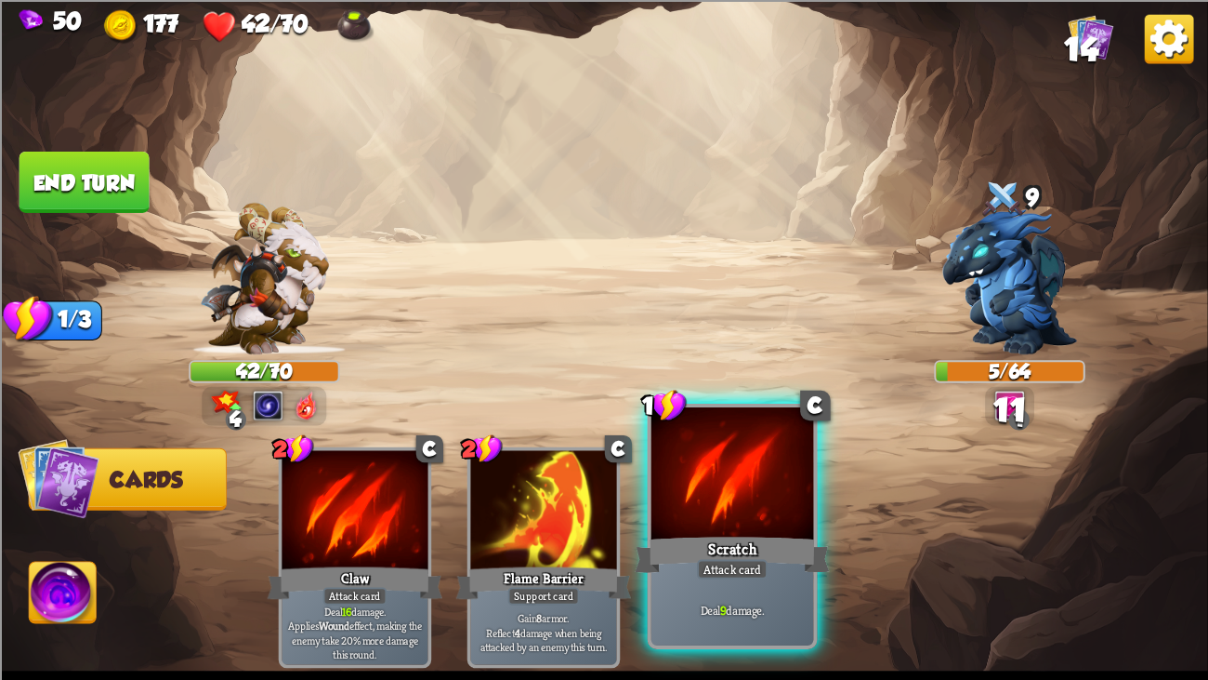
click at [718, 502] on div at bounding box center [733, 475] width 163 height 137
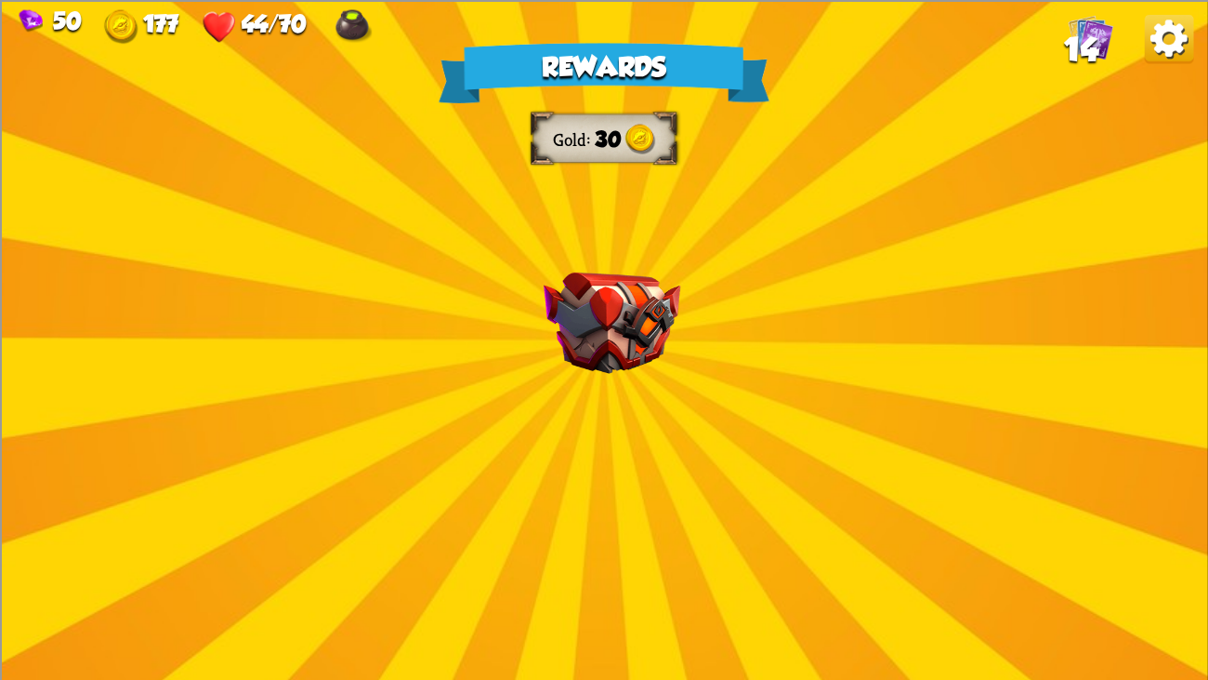
click at [648, 377] on div "Rewards Gold 30 Select a card 1 C Dragon Glass Attack card Deal 12 damage. Redu…" at bounding box center [604, 340] width 1208 height 680
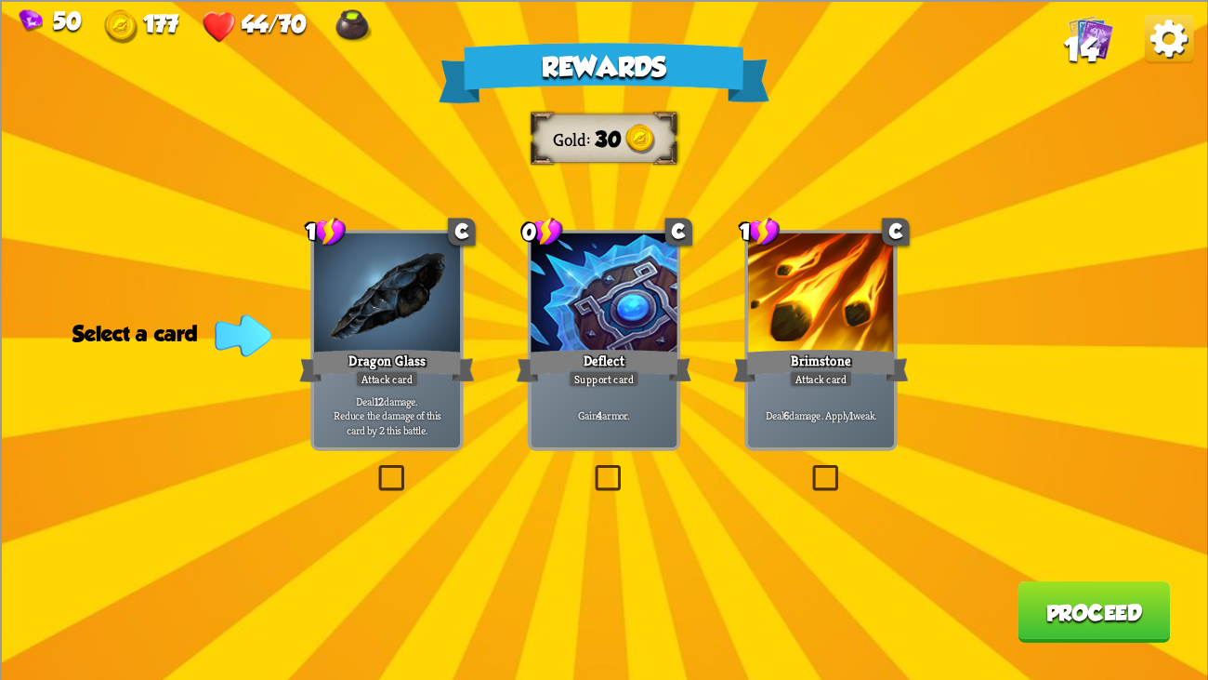
click at [765, 381] on div "Brimstone" at bounding box center [821, 365] width 176 height 39
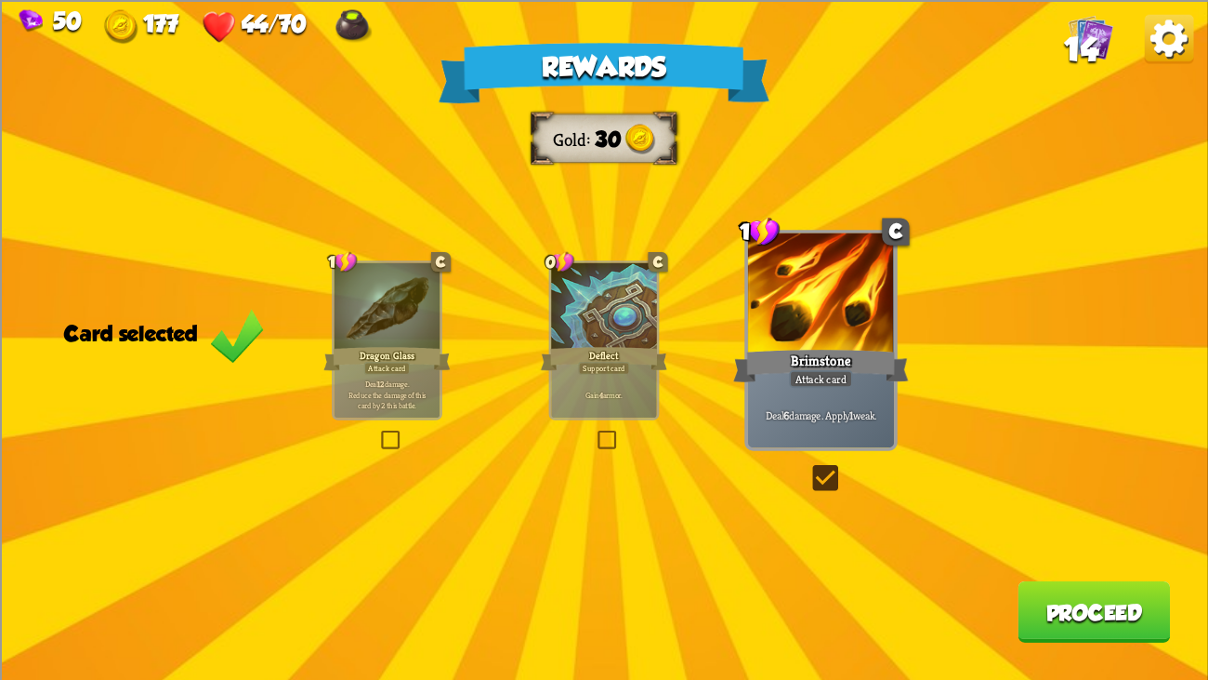
click at [405, 318] on div at bounding box center [388, 306] width 106 height 89
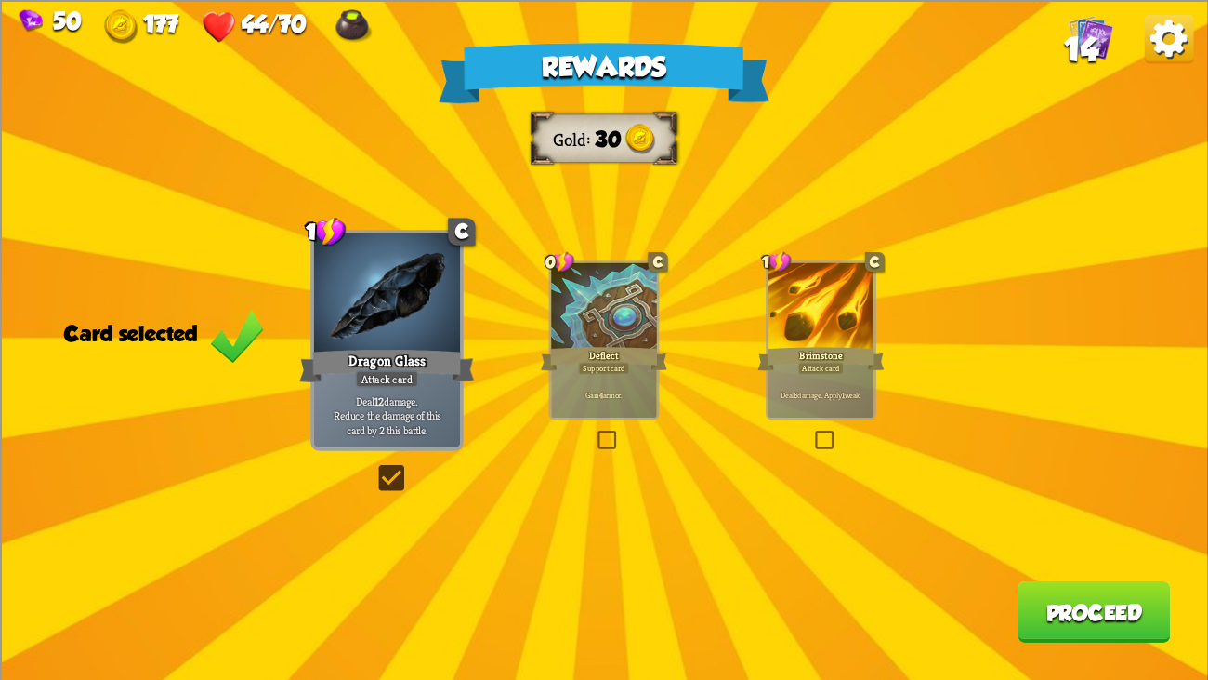
click at [1038, 521] on div "Rewards Gold 30 Card selected 1 C Dragon Glass Attack card Deal 12 damage. Redu…" at bounding box center [604, 340] width 1208 height 680
click at [1049, 521] on button "Proceed" at bounding box center [1094, 610] width 152 height 61
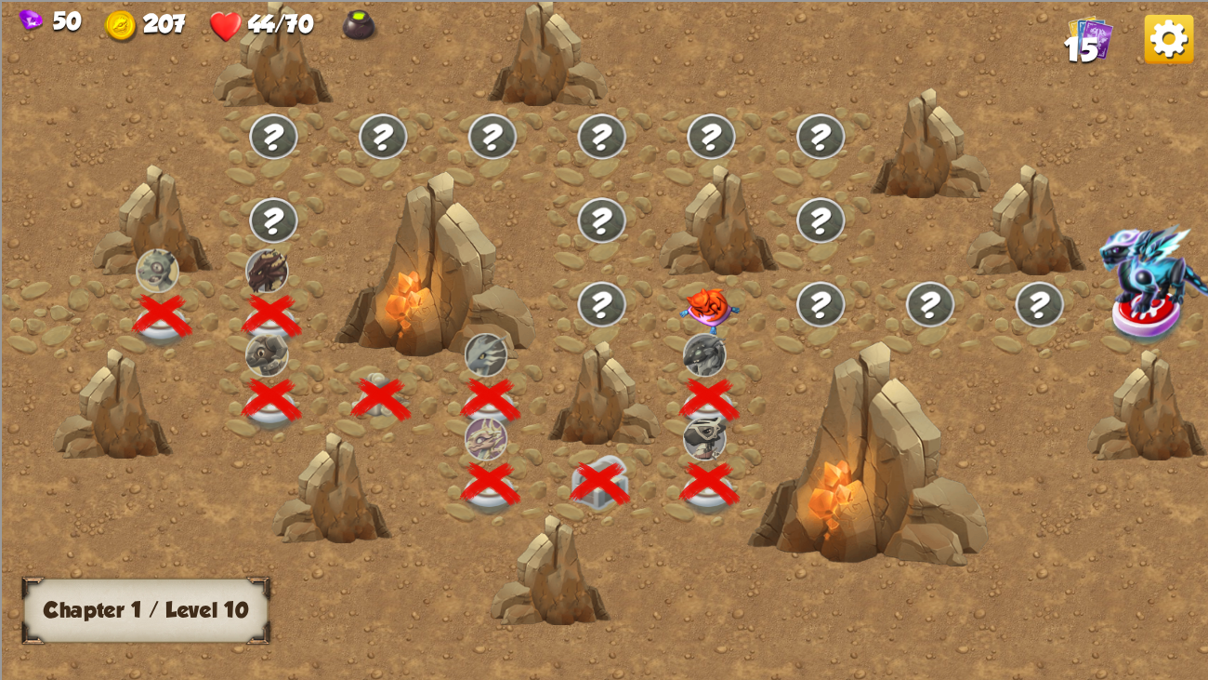
click at [705, 296] on img at bounding box center [710, 310] width 60 height 47
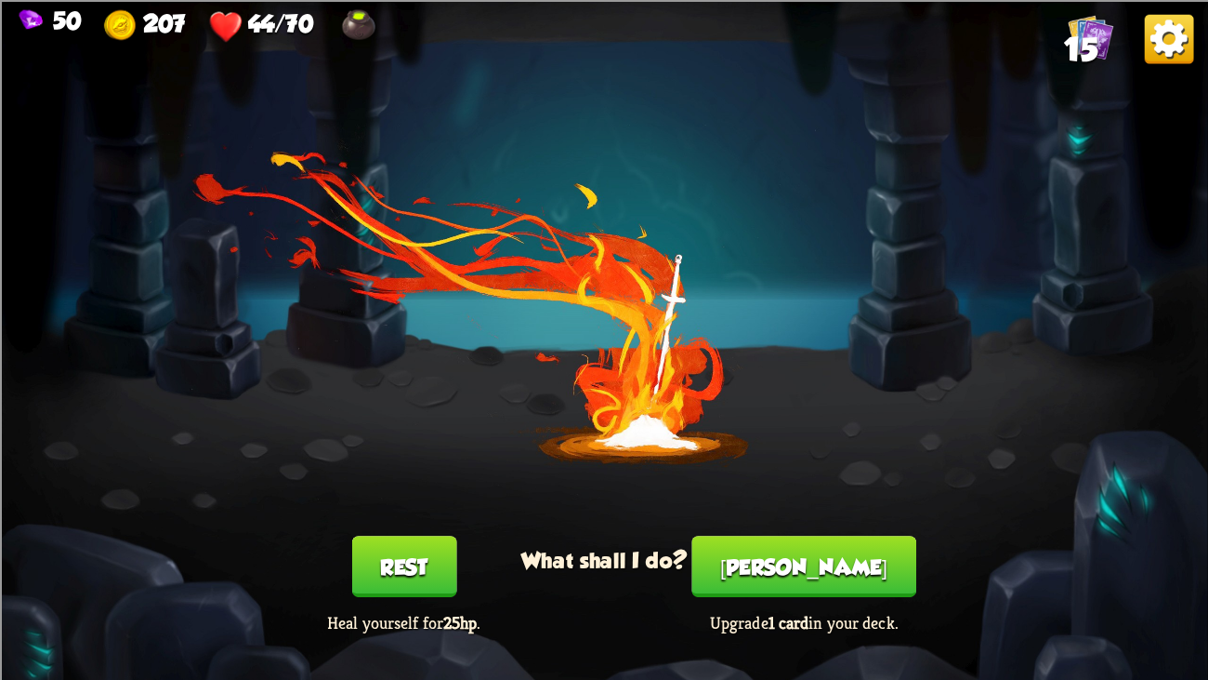
click at [785, 521] on button "[PERSON_NAME]" at bounding box center [804, 565] width 224 height 61
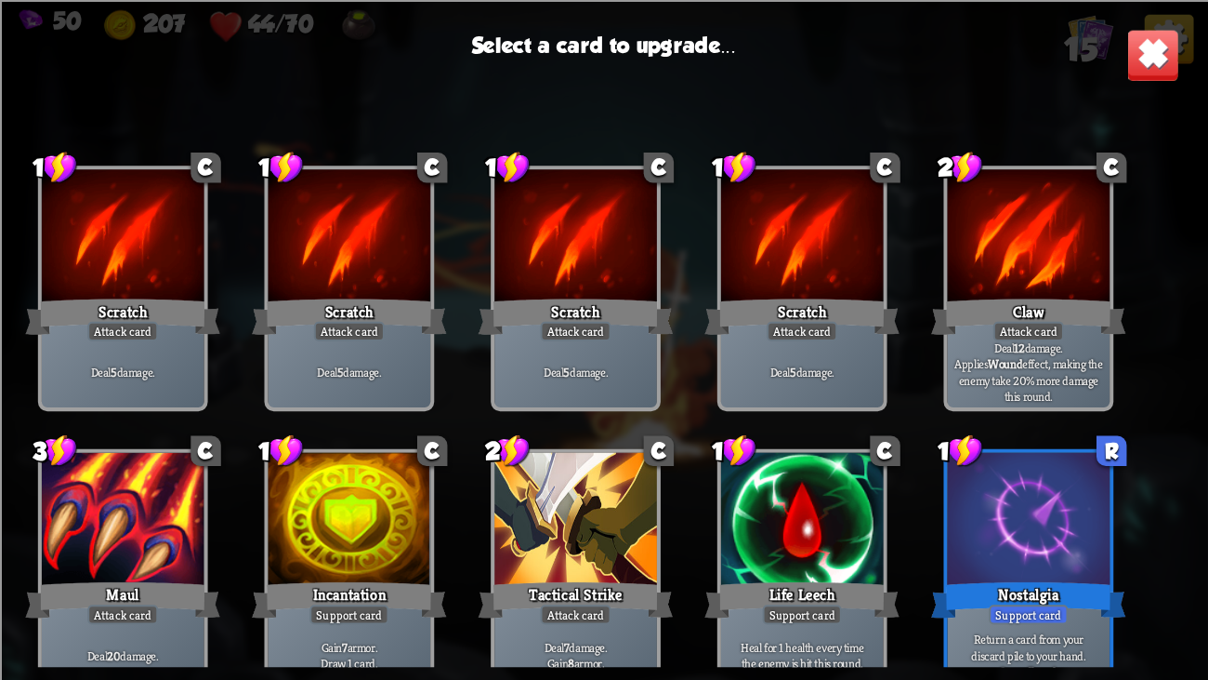
scroll to position [307, 0]
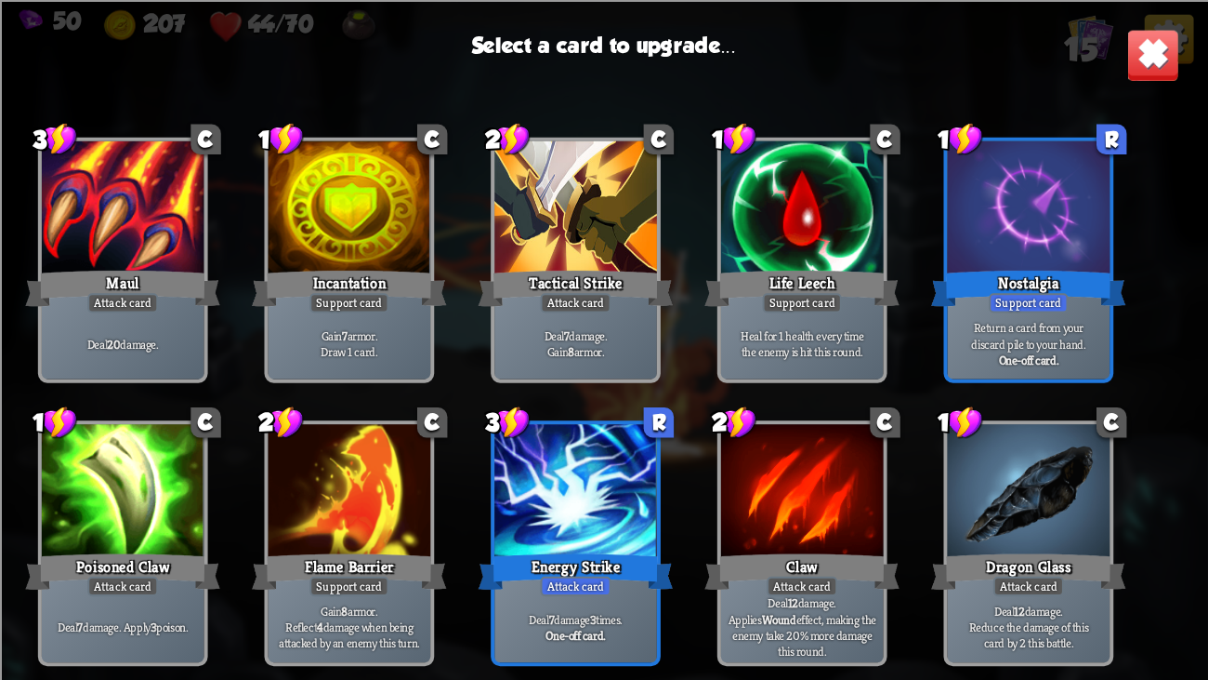
click at [522, 449] on div at bounding box center [576, 492] width 163 height 137
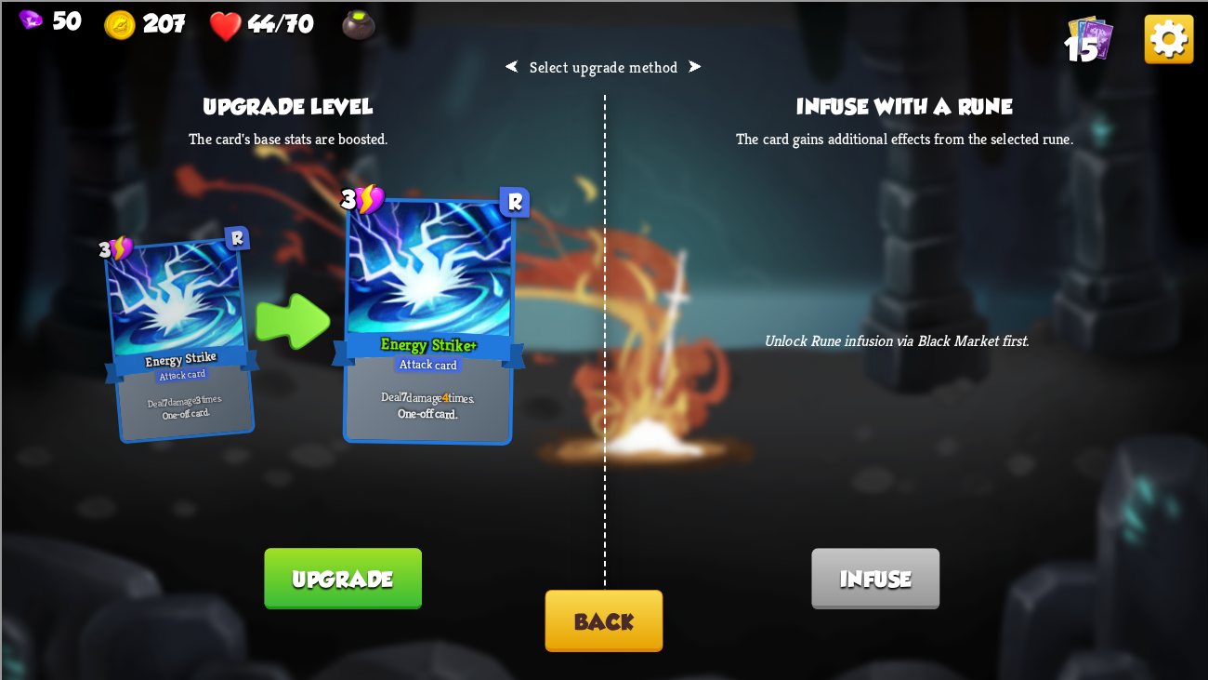
click at [367, 521] on button "Upgrade" at bounding box center [342, 578] width 157 height 61
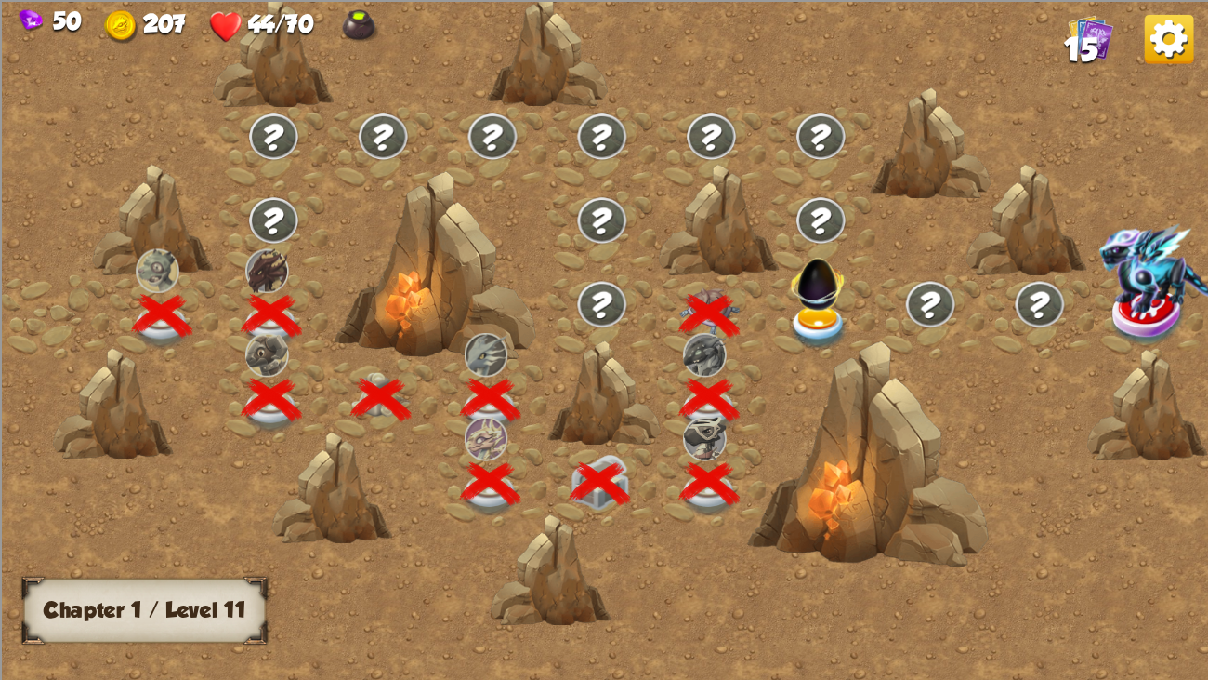
scroll to position [0, 282]
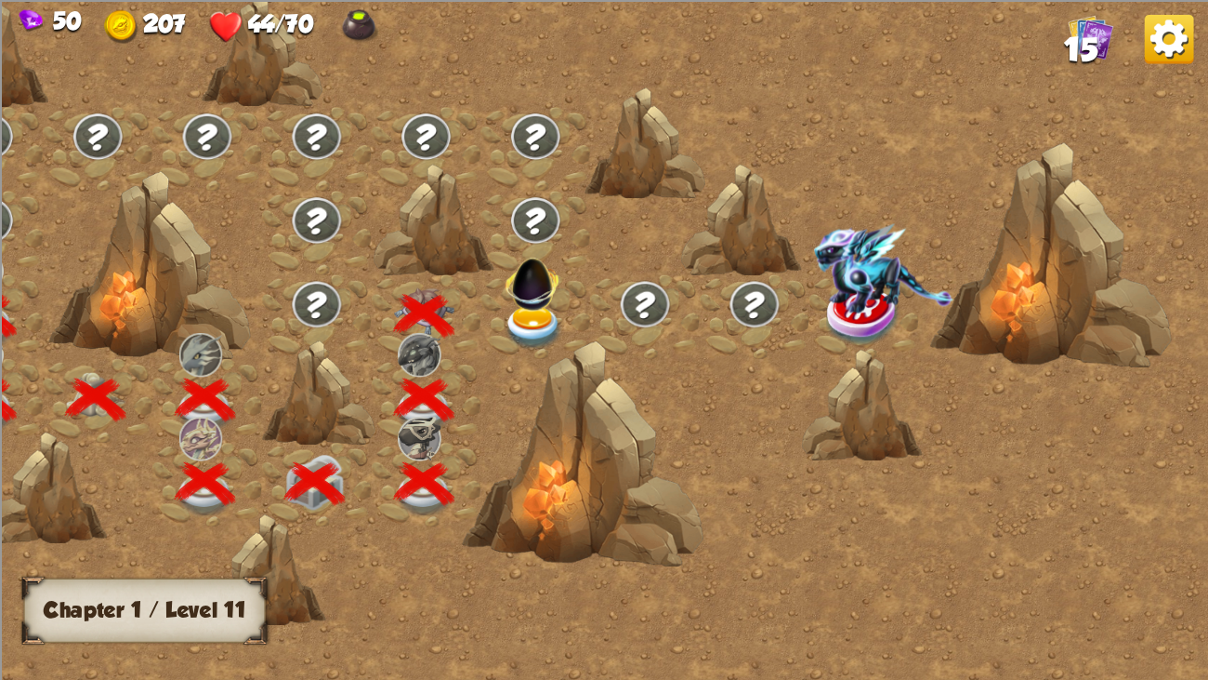
click at [529, 316] on img at bounding box center [533, 328] width 60 height 45
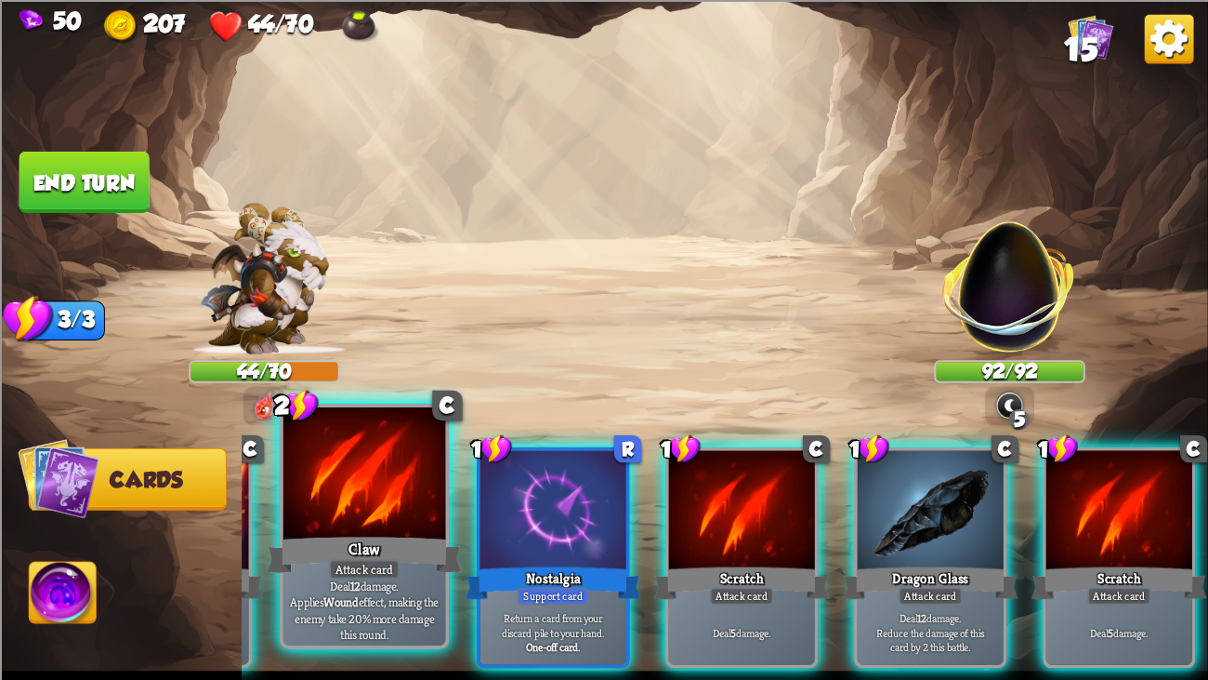
scroll to position [0, 0]
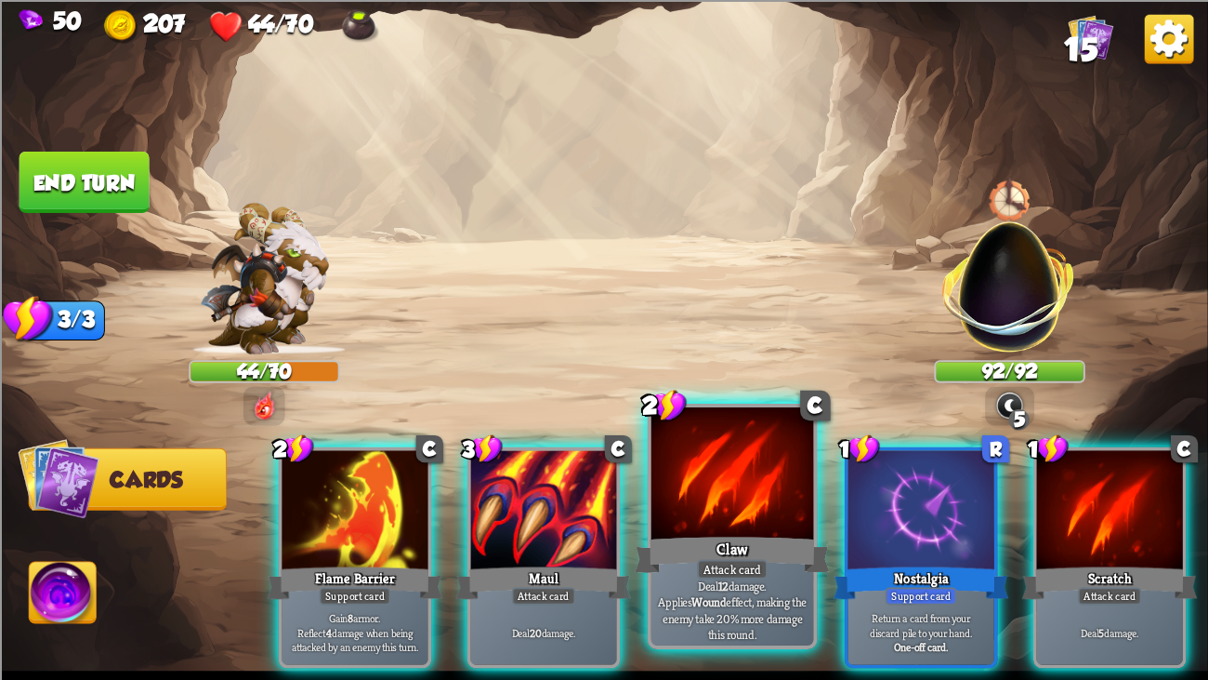
click at [693, 485] on div at bounding box center [733, 475] width 163 height 137
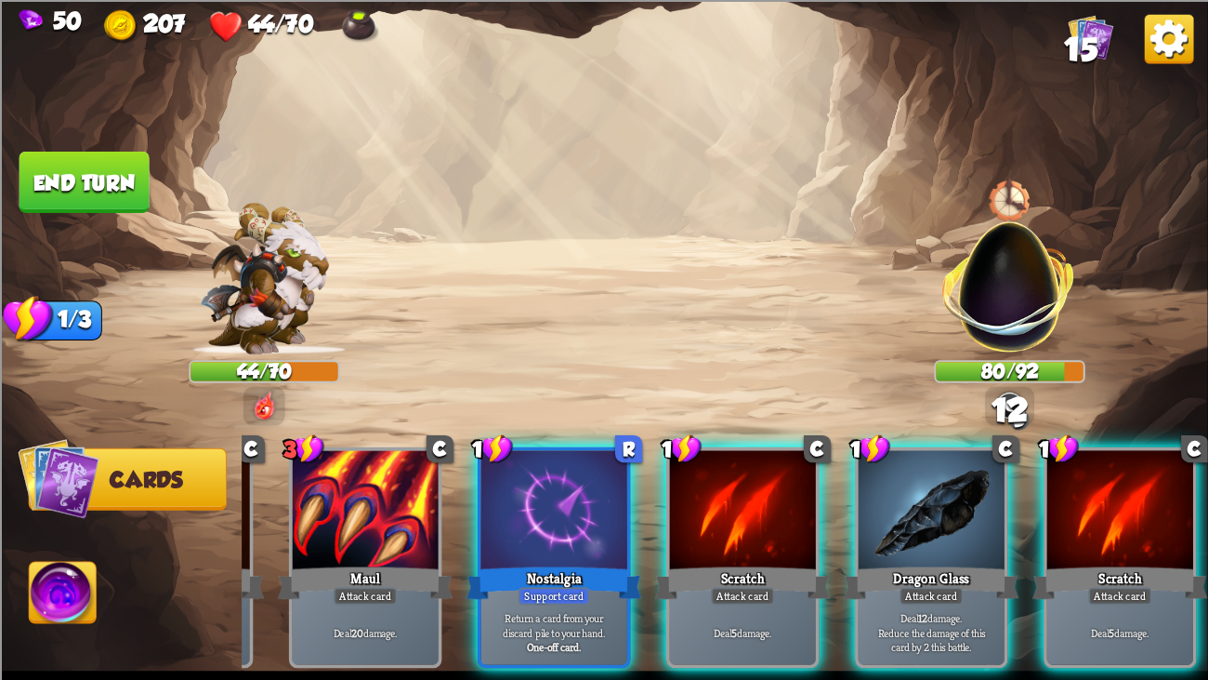
click at [693, 485] on div at bounding box center [743, 511] width 146 height 123
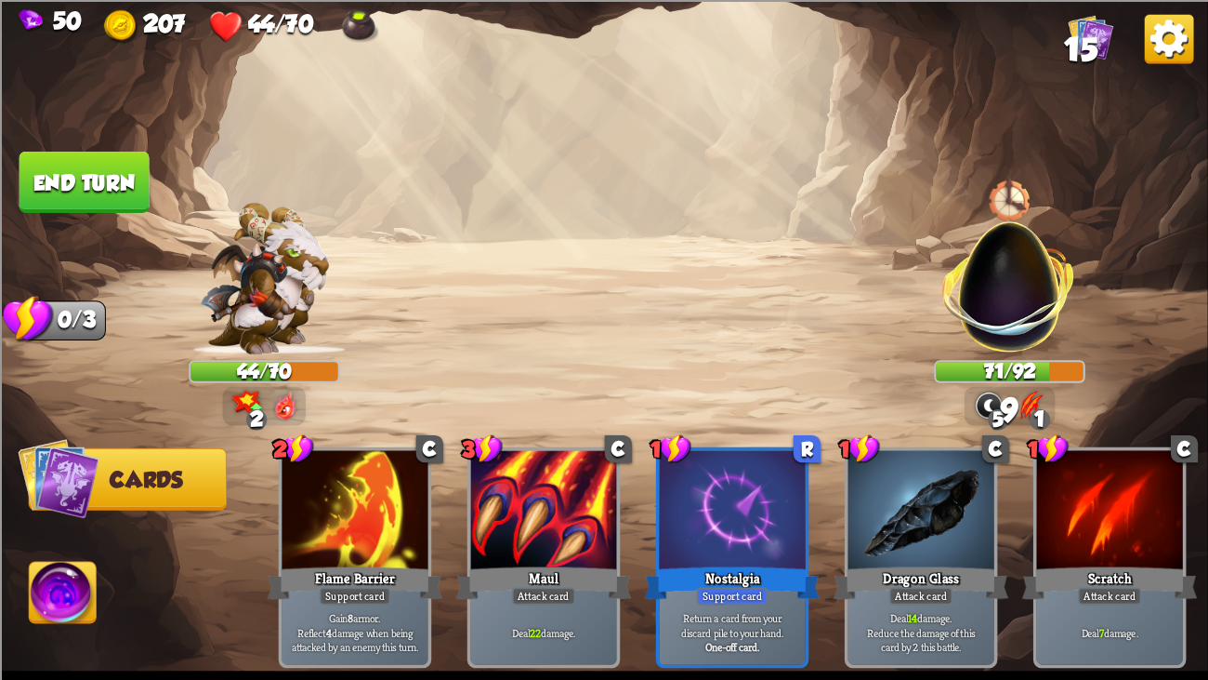
click at [109, 171] on button "End turn" at bounding box center [85, 181] width 130 height 61
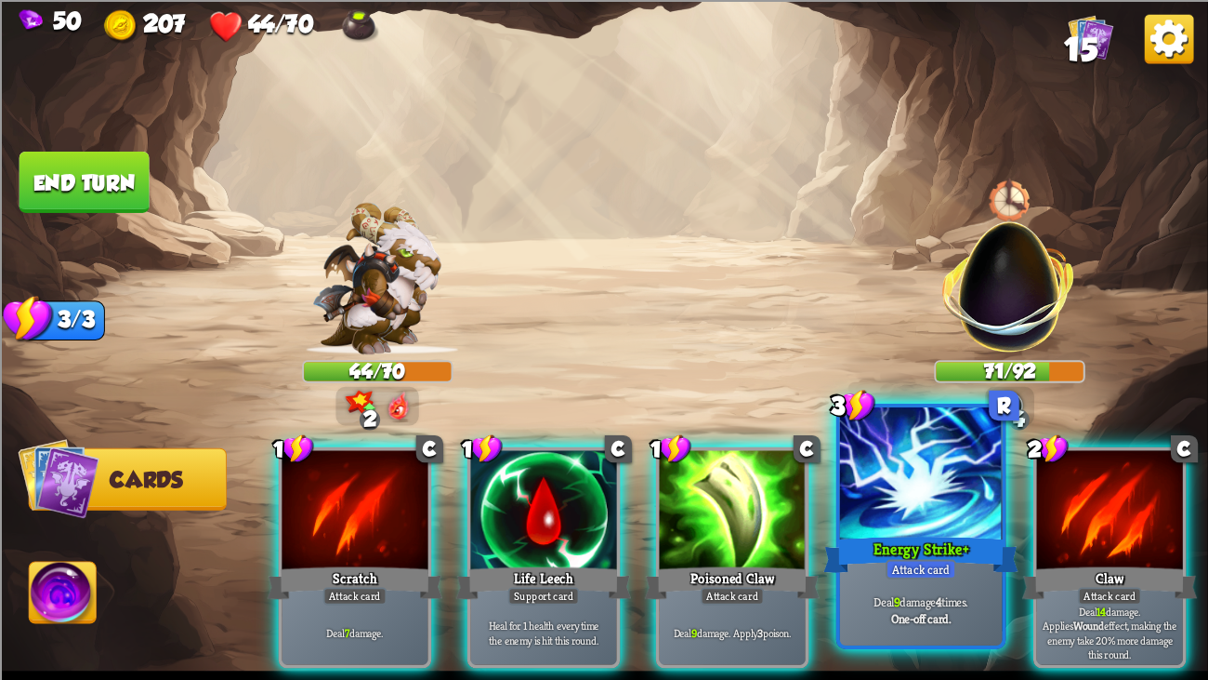
click at [850, 510] on div at bounding box center [921, 475] width 163 height 137
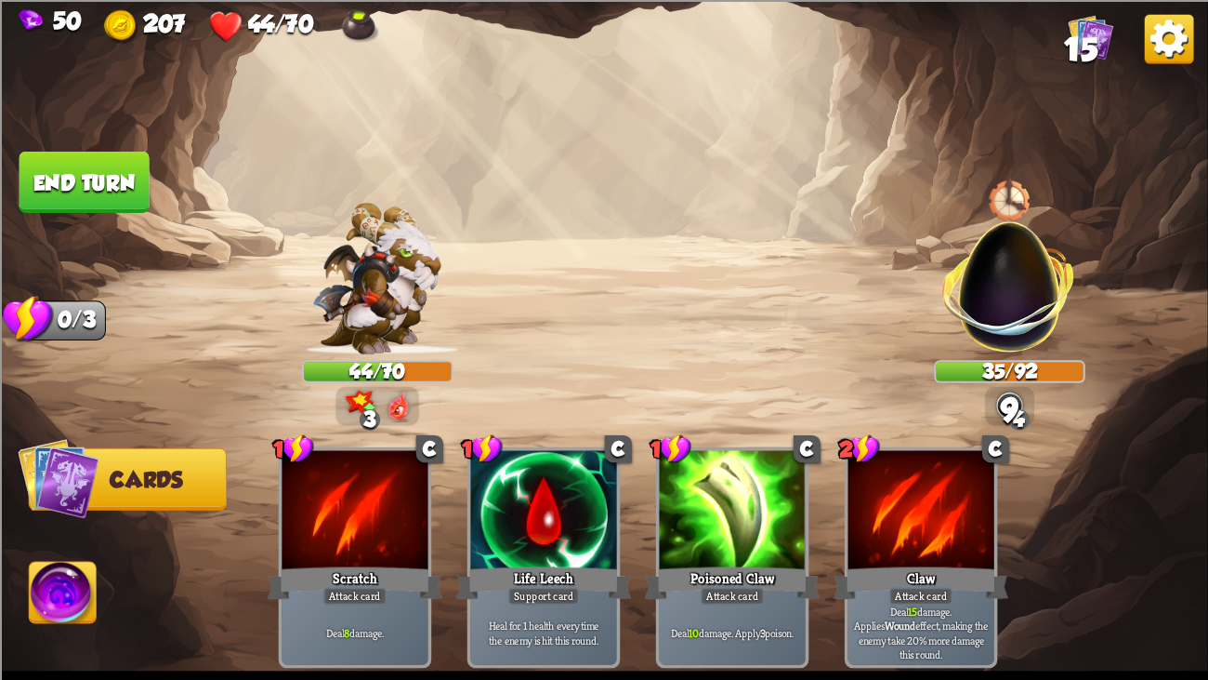
click at [86, 155] on button "End turn" at bounding box center [85, 181] width 130 height 61
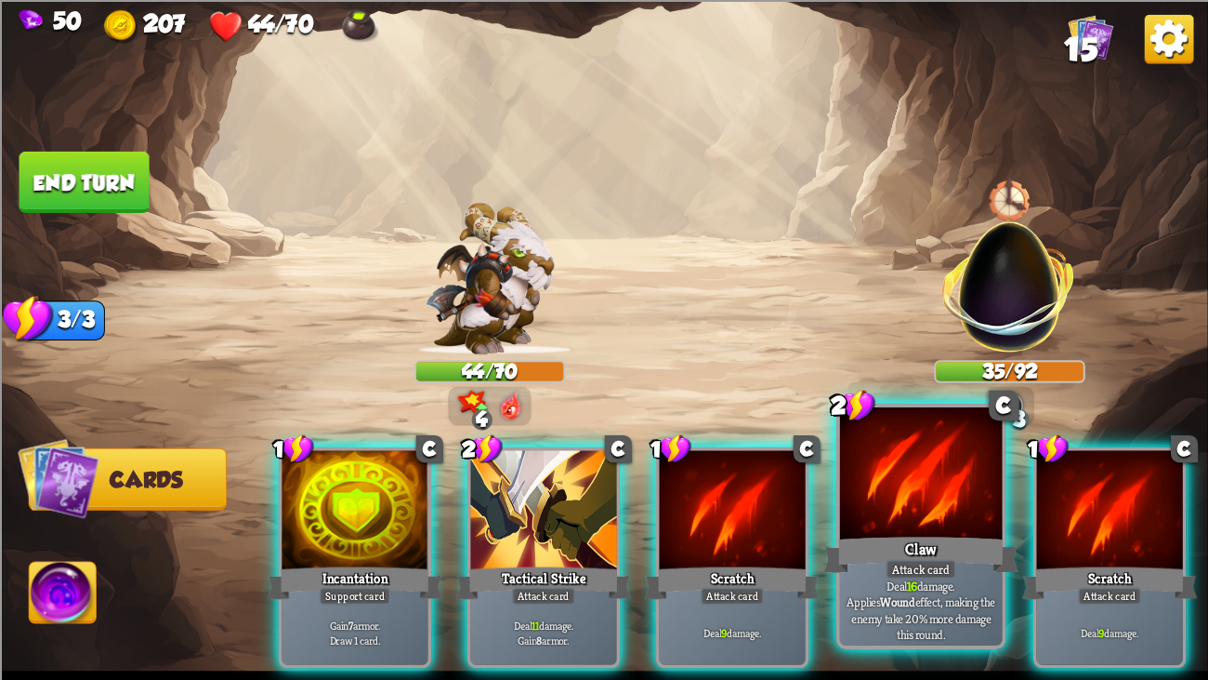
click at [893, 474] on div at bounding box center [921, 475] width 163 height 137
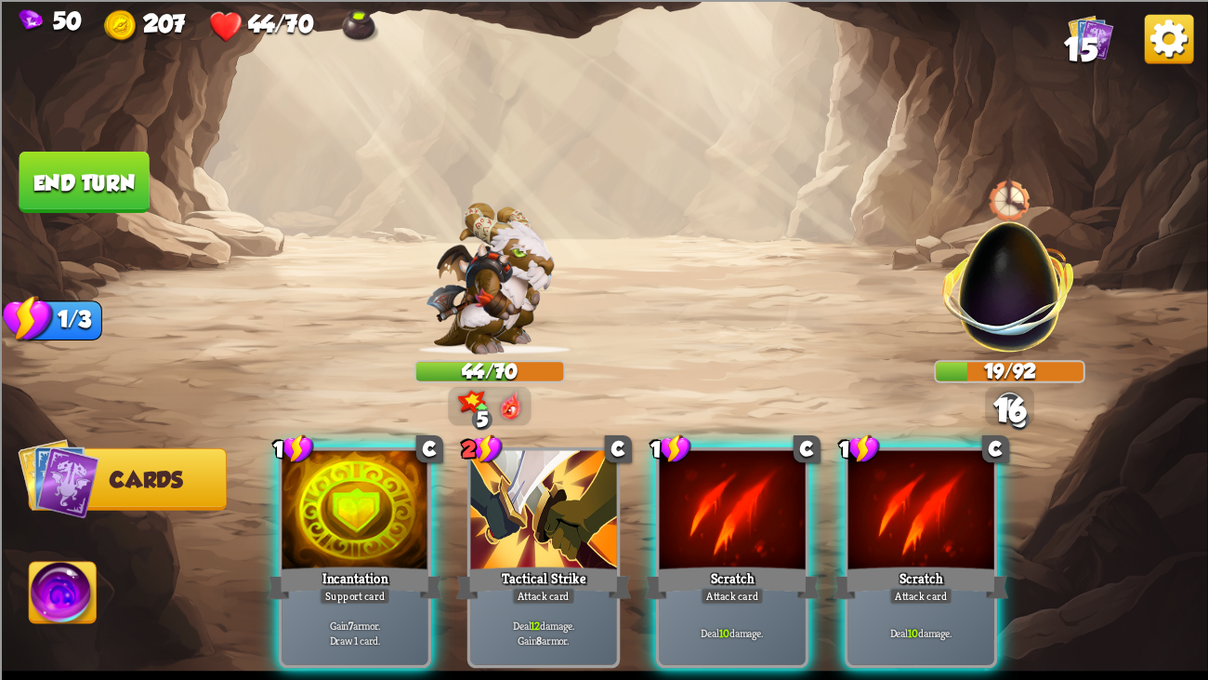
click at [893, 474] on div at bounding box center [922, 511] width 146 height 123
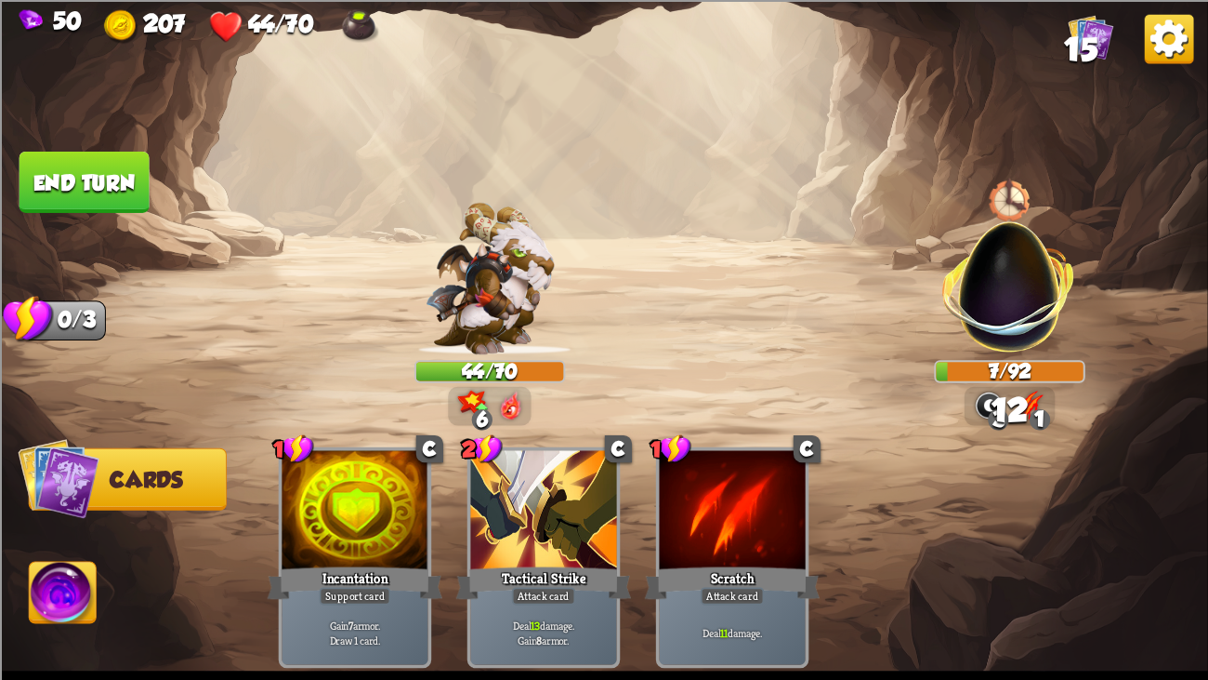
click at [72, 125] on img at bounding box center [604, 340] width 1208 height 680
click at [79, 166] on button "End turn" at bounding box center [85, 181] width 130 height 61
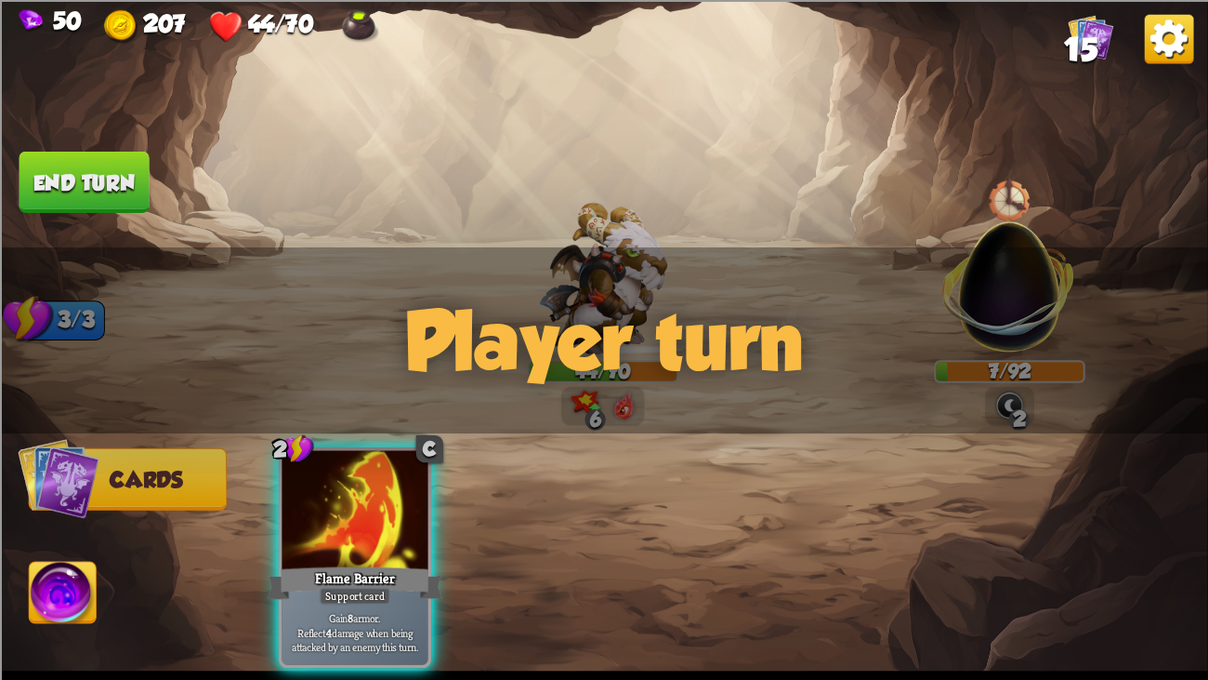
click at [966, 306] on div "Player turn" at bounding box center [604, 339] width 1208 height 186
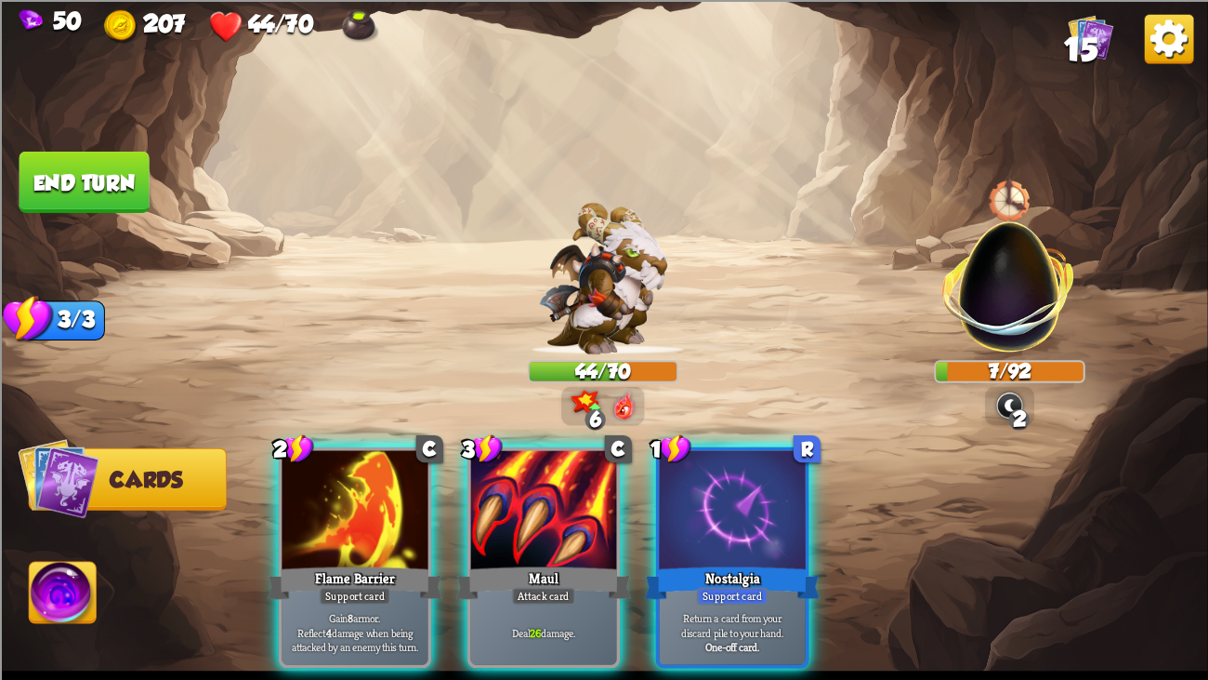
click at [986, 297] on div "Player turn" at bounding box center [604, 339] width 1208 height 186
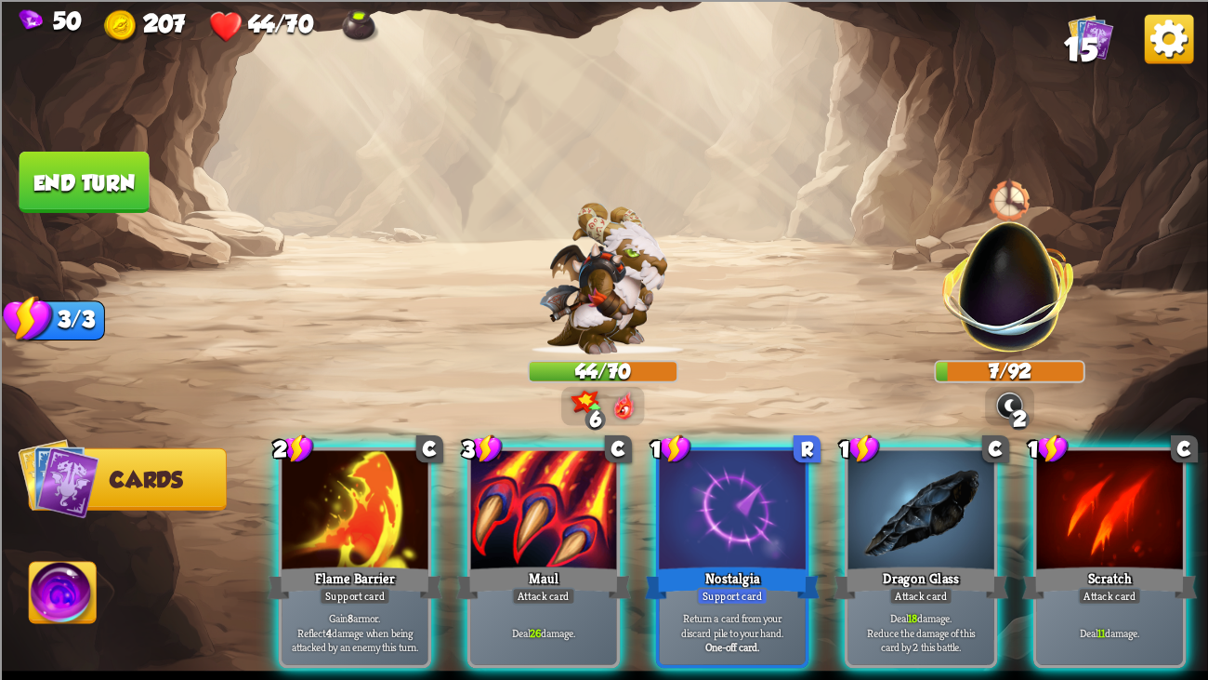
click at [986, 297] on img at bounding box center [1010, 274] width 159 height 159
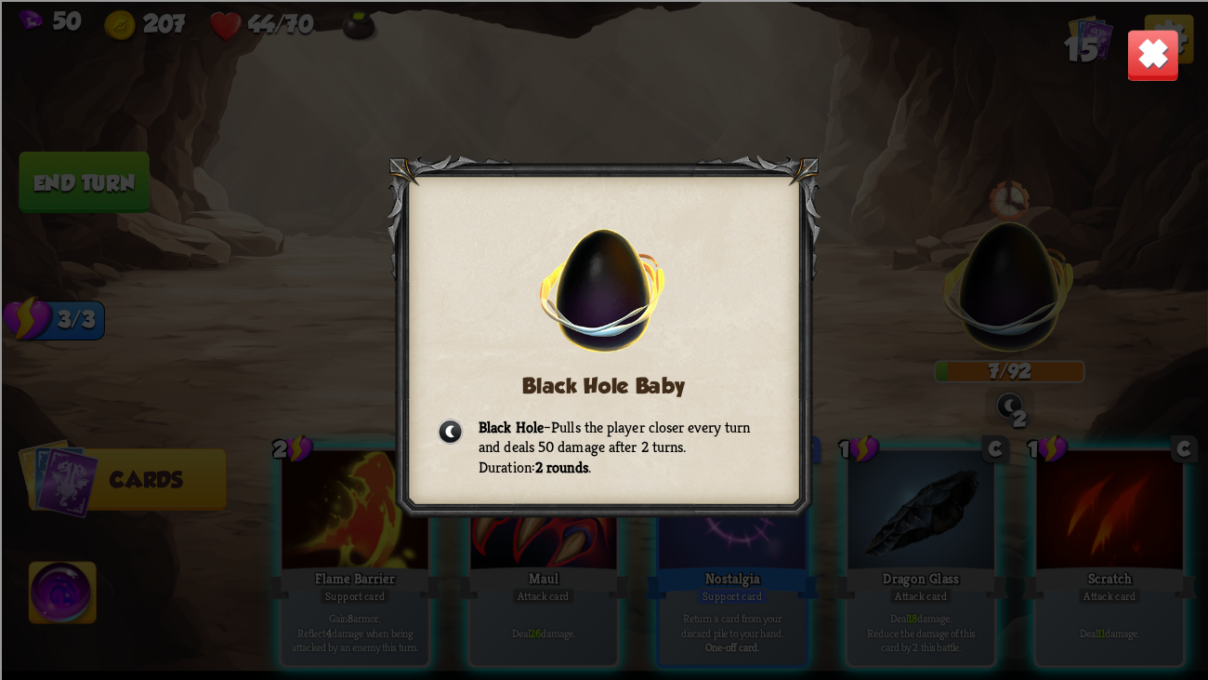
click at [1181, 54] on div "Black Hole Baby Black Hole – Pulls the player closer every turn and deals 50 da…" at bounding box center [604, 340] width 1208 height 680
click at [1158, 48] on img at bounding box center [1153, 54] width 53 height 53
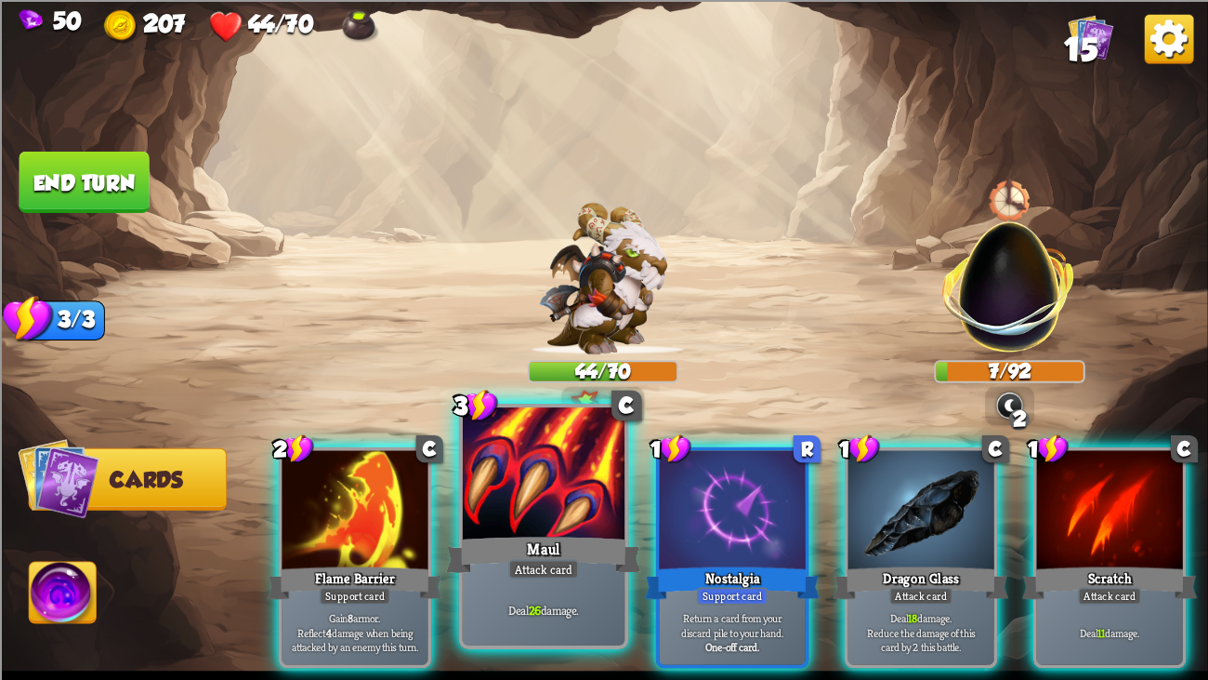
click at [574, 497] on div at bounding box center [544, 475] width 163 height 137
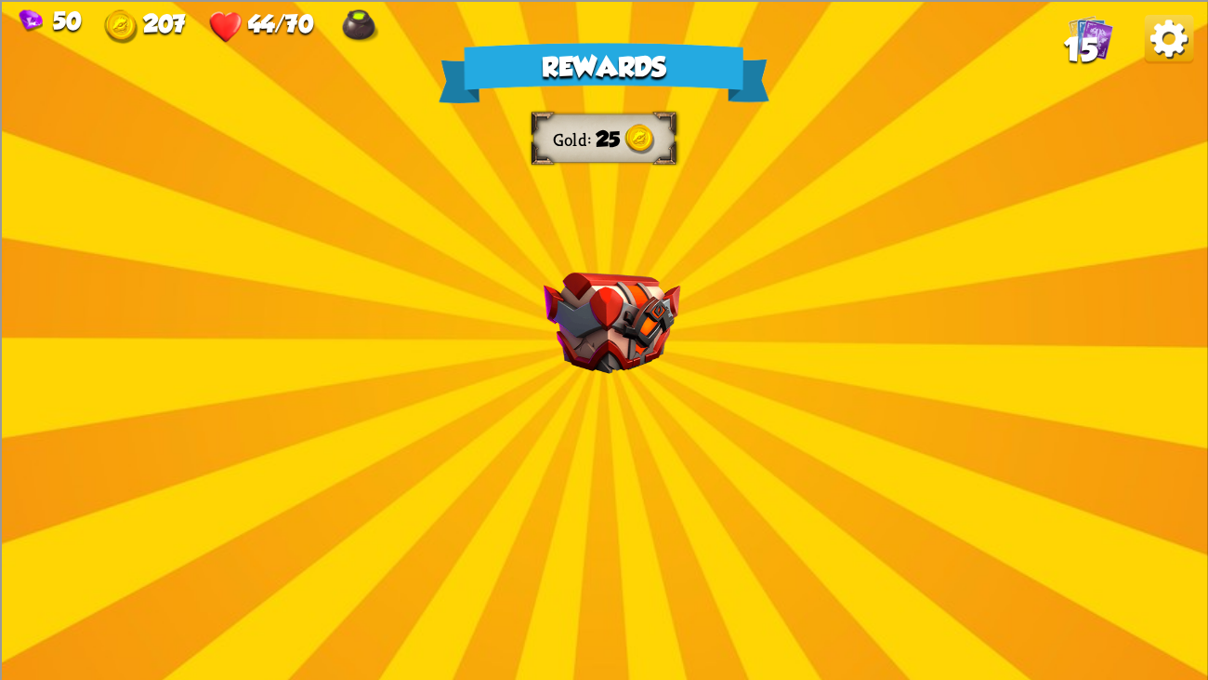
click at [593, 325] on img at bounding box center [612, 321] width 137 height 101
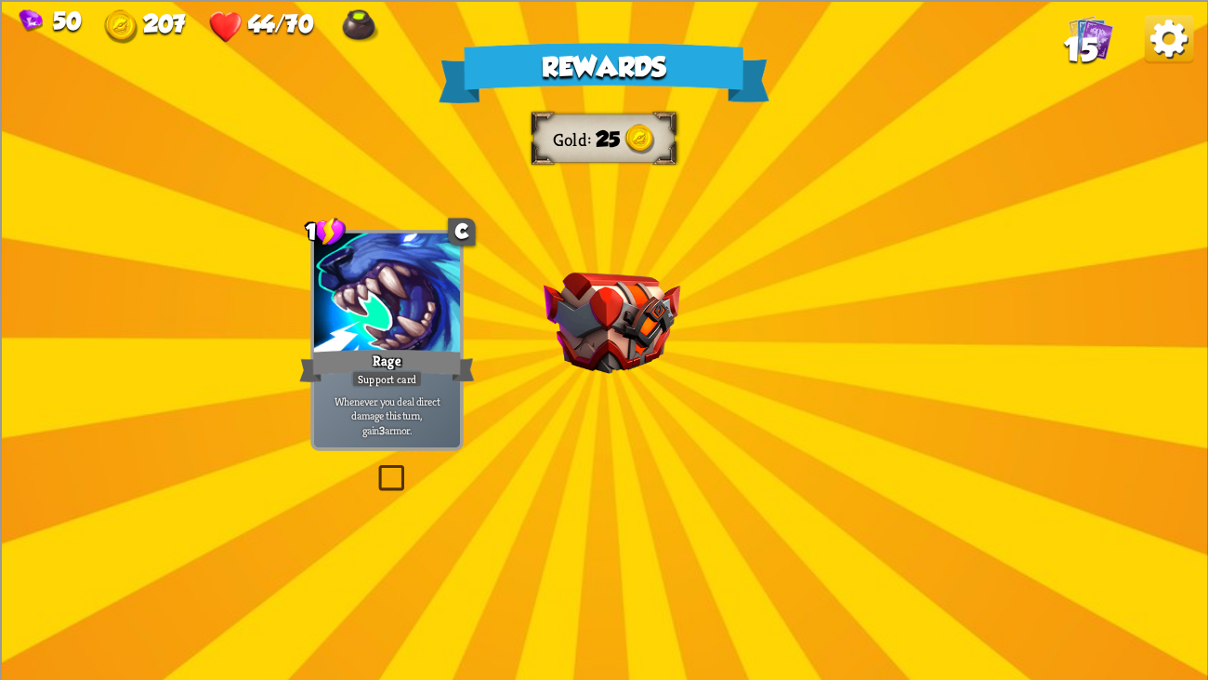
click at [593, 325] on img at bounding box center [612, 321] width 137 height 101
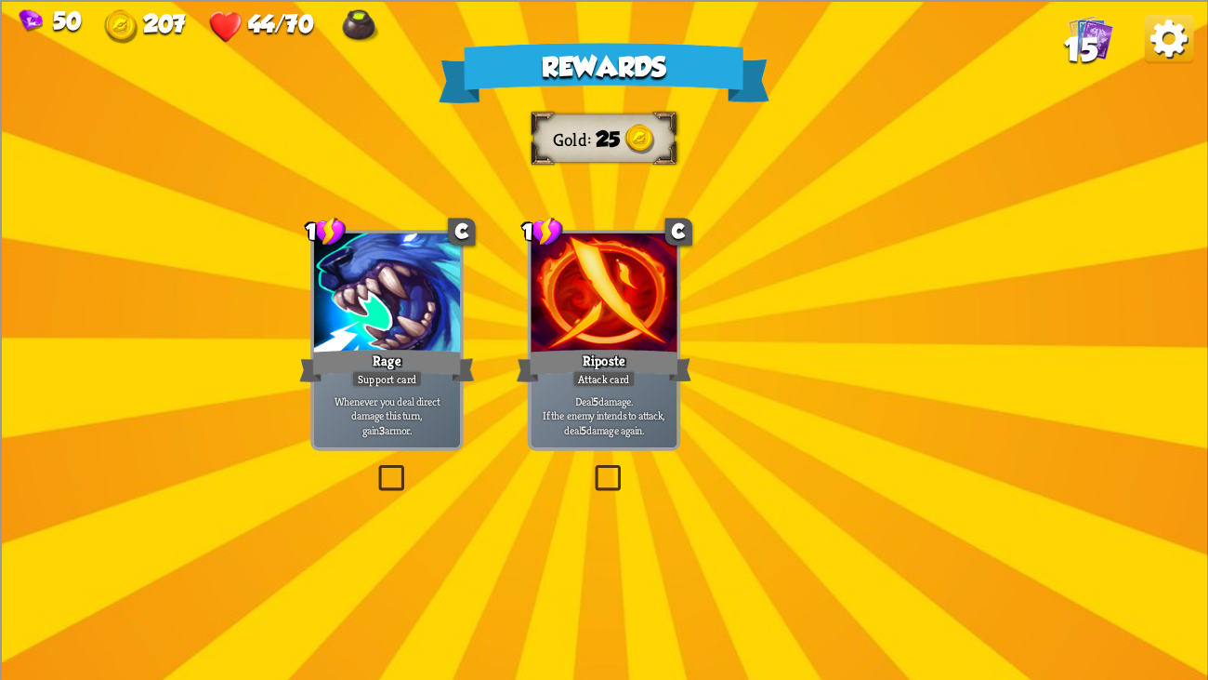
click at [593, 325] on img at bounding box center [612, 321] width 137 height 101
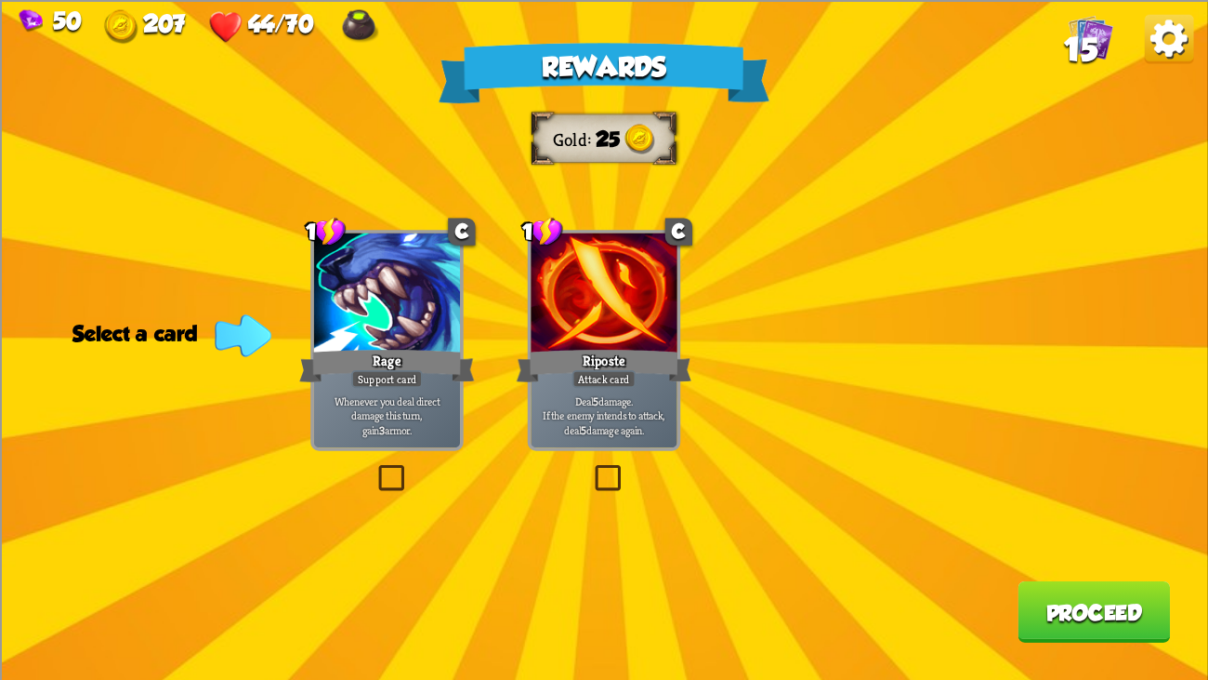
click at [599, 329] on div at bounding box center [604, 293] width 146 height 123
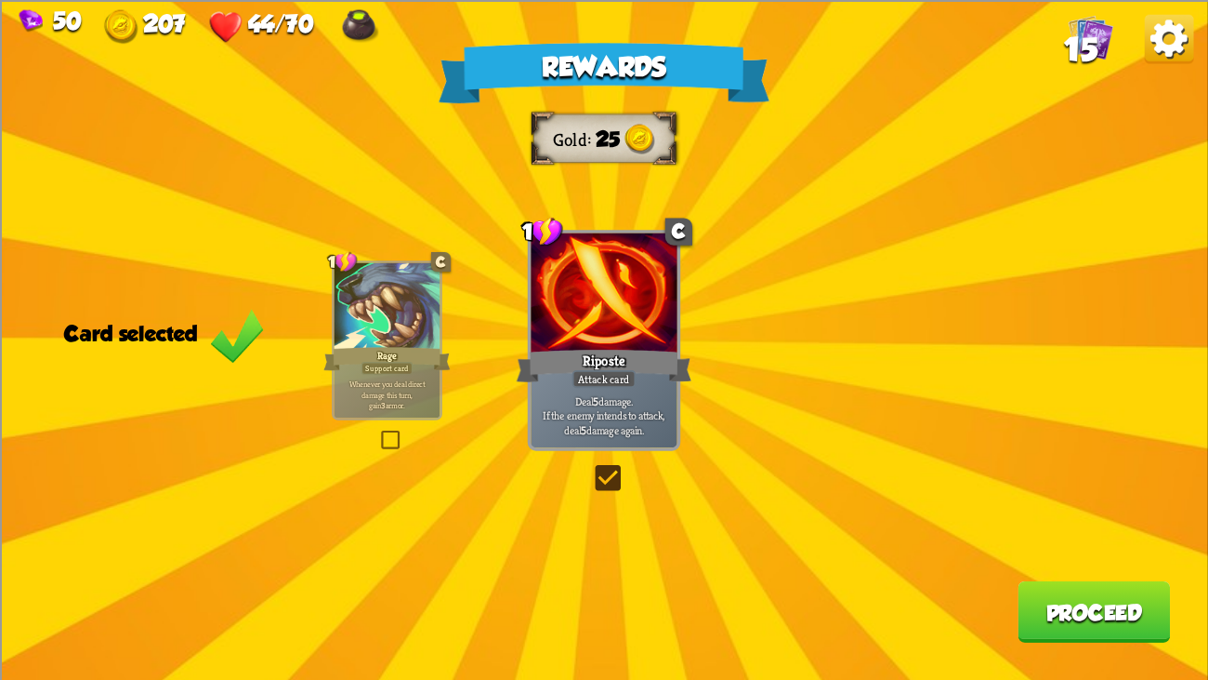
click at [1099, 521] on button "Proceed" at bounding box center [1094, 610] width 152 height 61
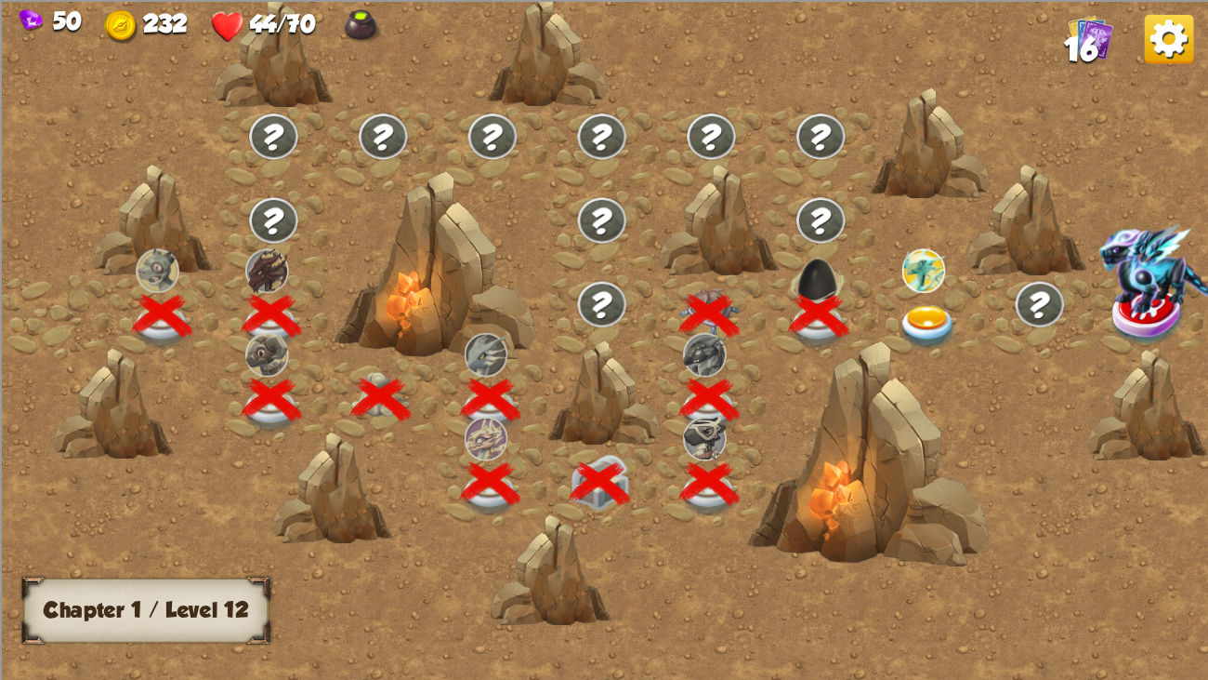
scroll to position [0, 282]
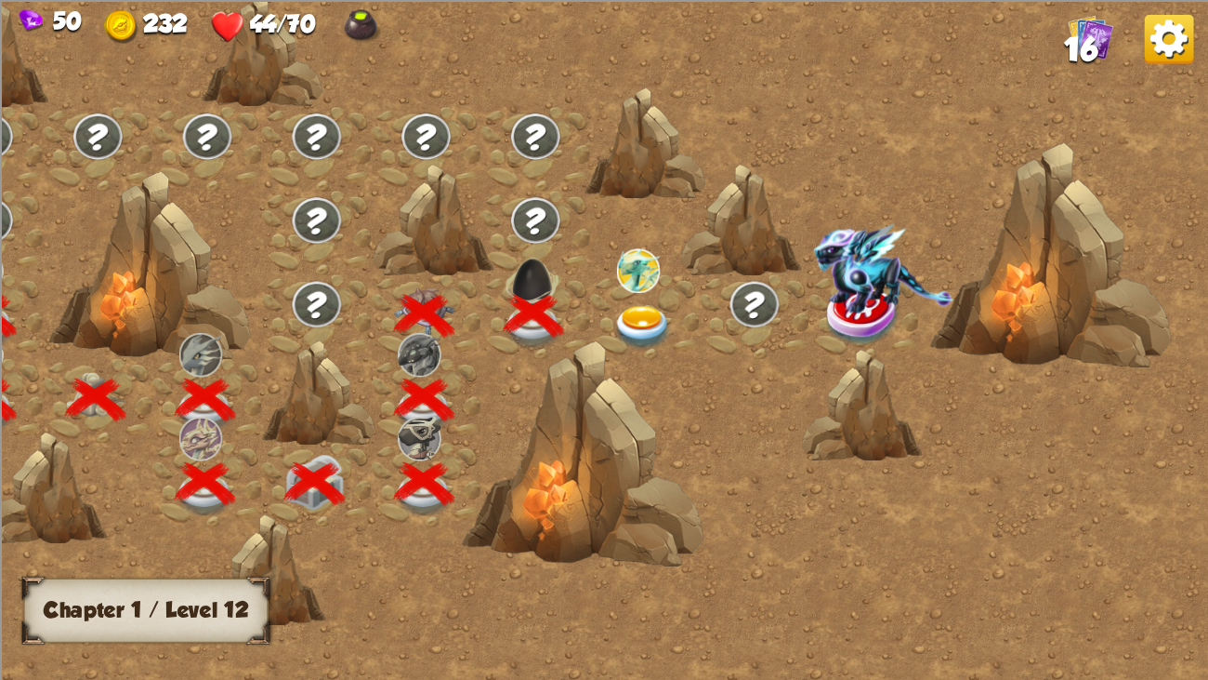
click at [638, 323] on img at bounding box center [643, 328] width 60 height 45
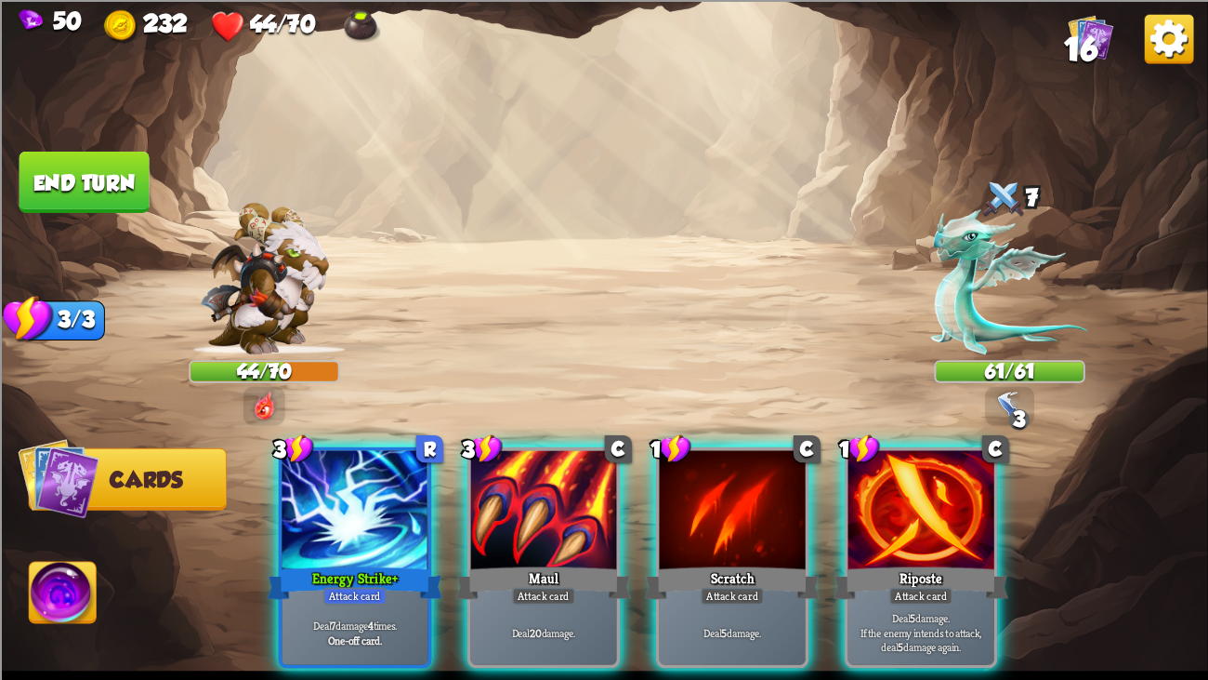
click at [971, 289] on div "Player turn" at bounding box center [604, 339] width 1208 height 186
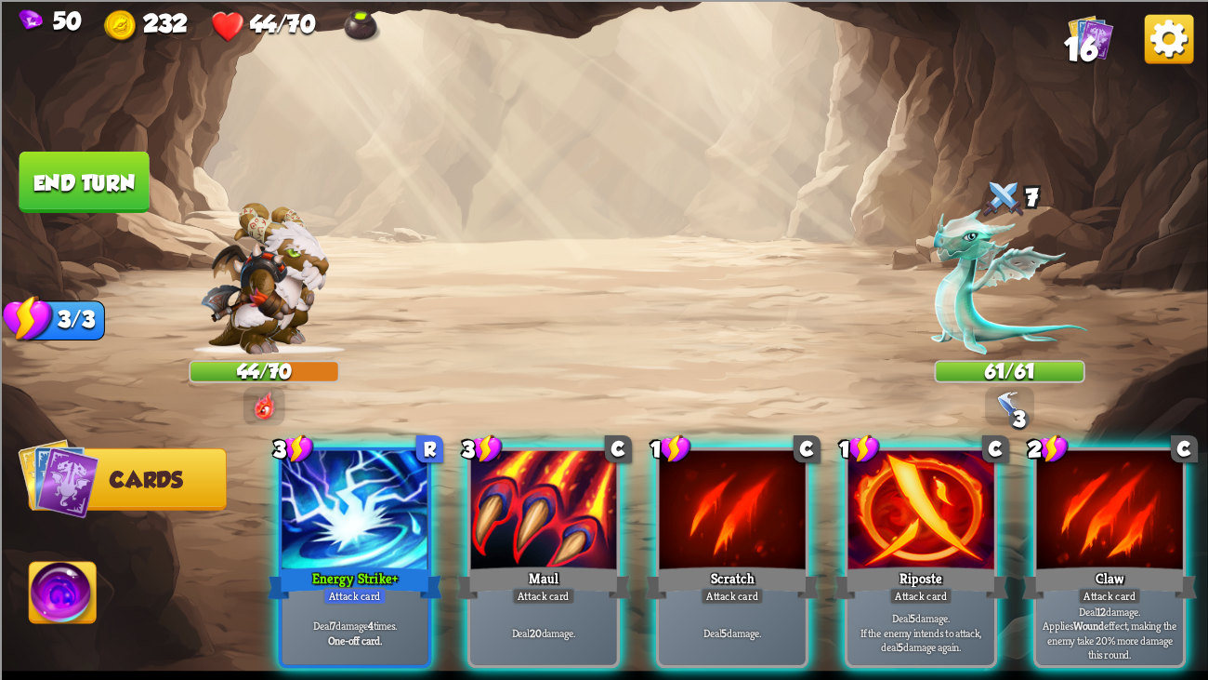
click at [971, 289] on img at bounding box center [1009, 280] width 157 height 145
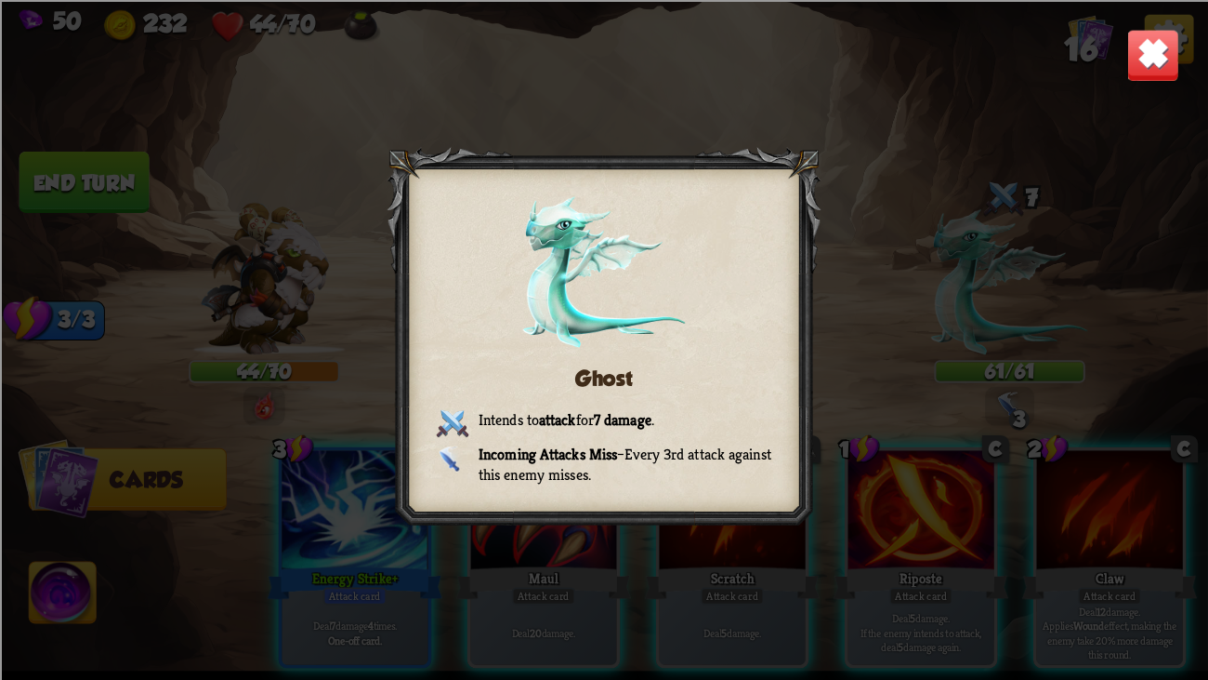
click at [1150, 51] on img at bounding box center [1153, 54] width 53 height 53
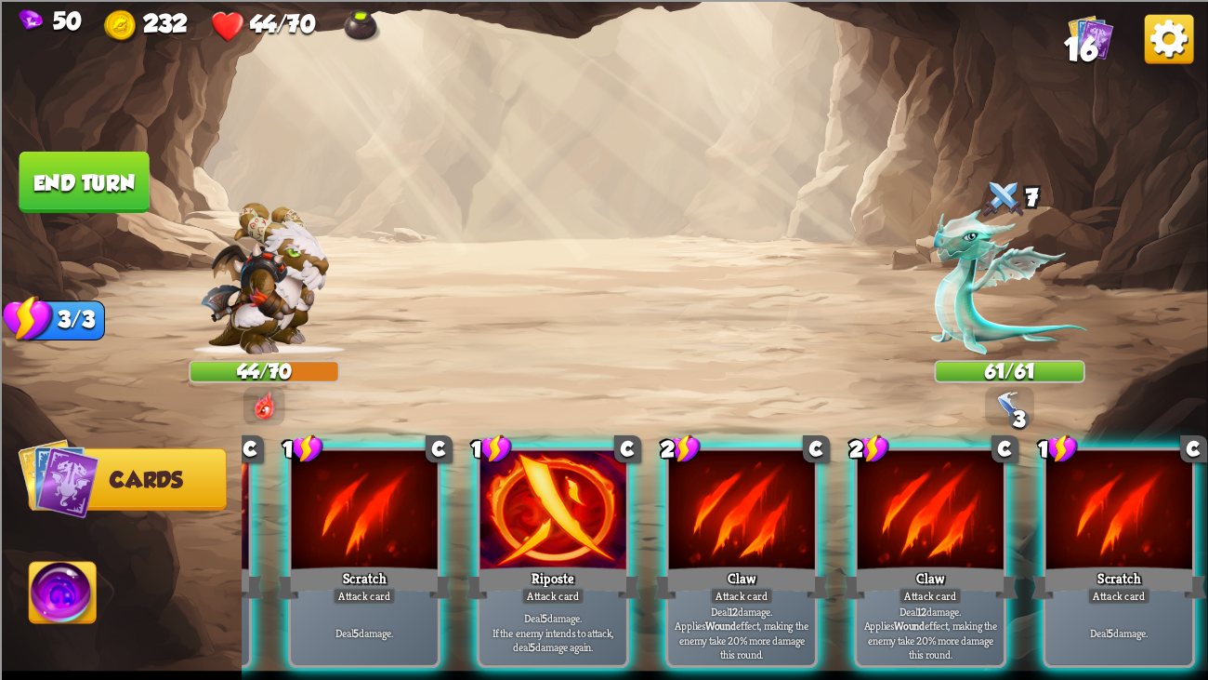
scroll to position [0, 0]
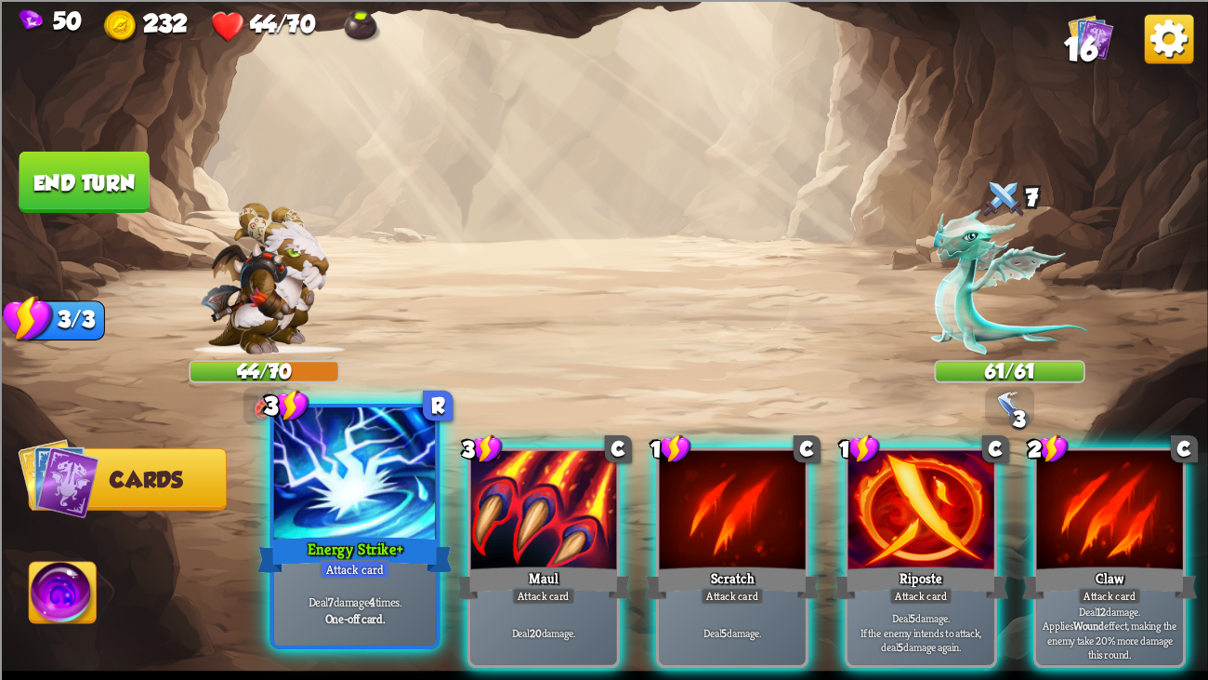
click at [361, 516] on div at bounding box center [355, 475] width 163 height 137
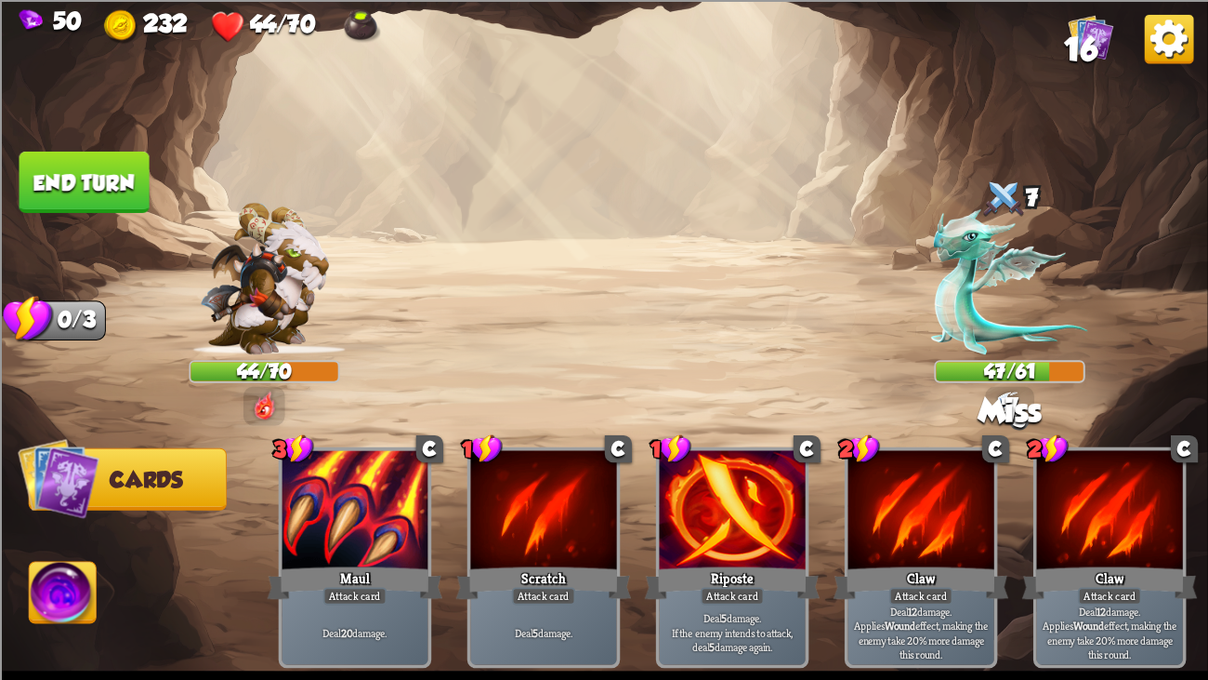
click at [106, 186] on button "End turn" at bounding box center [85, 181] width 130 height 61
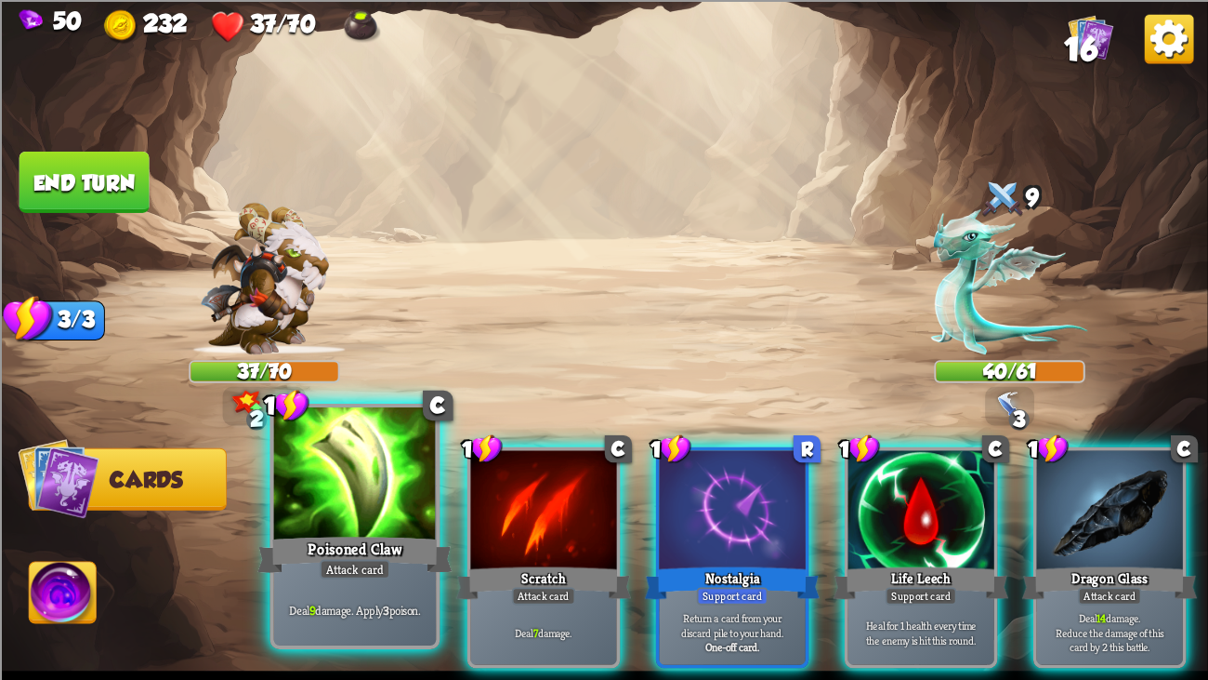
click at [308, 521] on div at bounding box center [355, 475] width 163 height 137
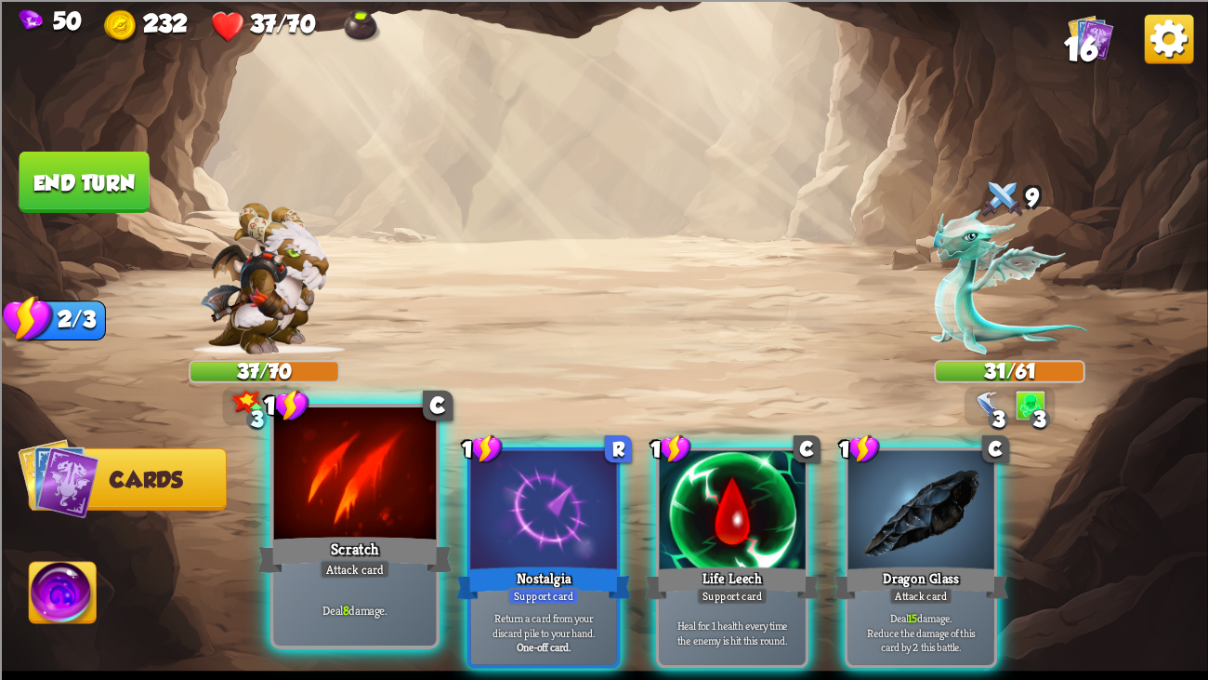
click at [308, 517] on div at bounding box center [355, 475] width 163 height 137
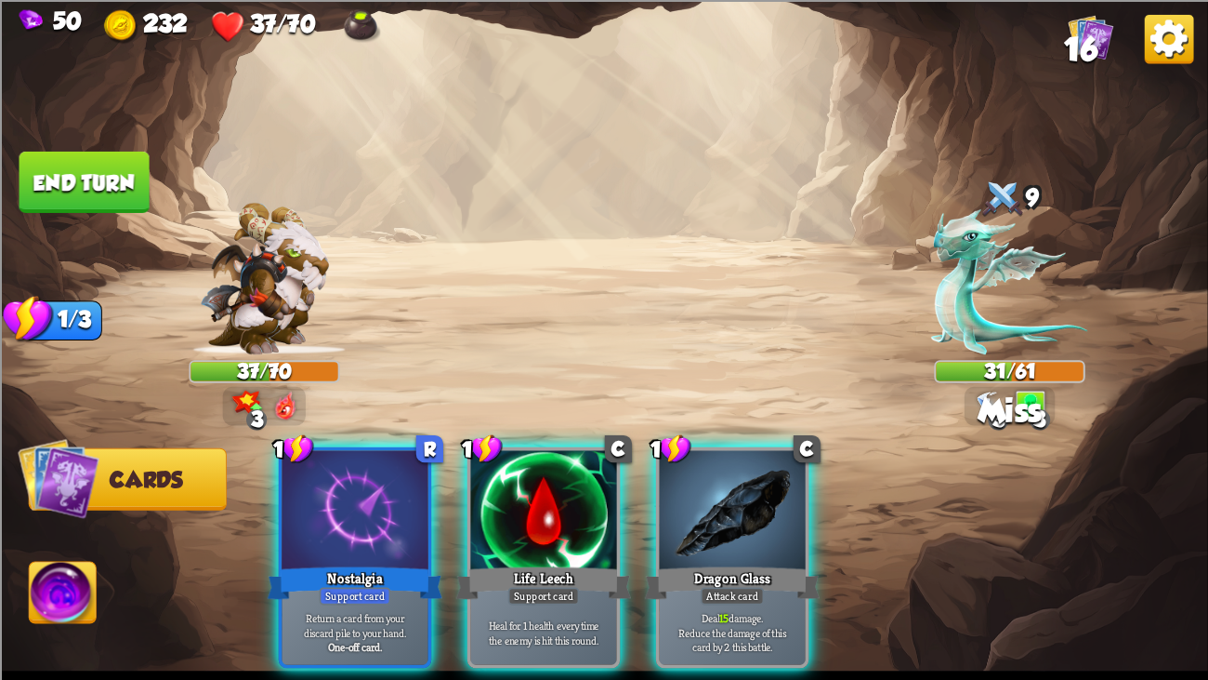
click at [93, 178] on button "End turn" at bounding box center [85, 181] width 130 height 61
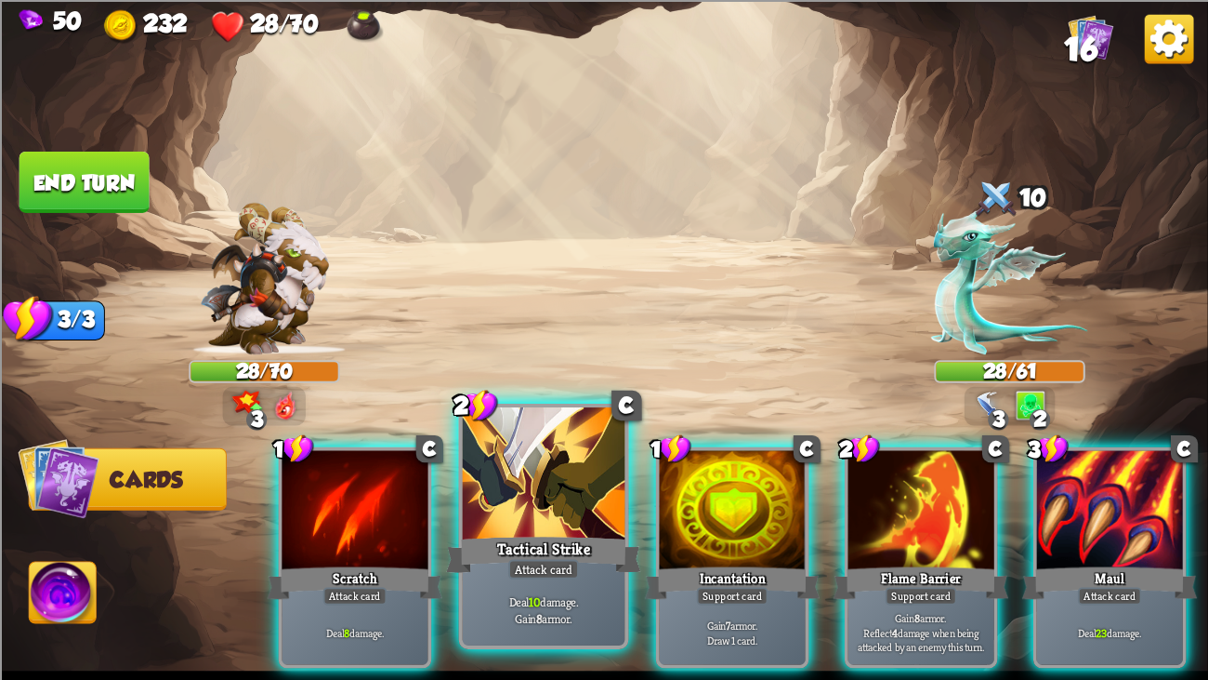
click at [565, 518] on div at bounding box center [544, 475] width 163 height 137
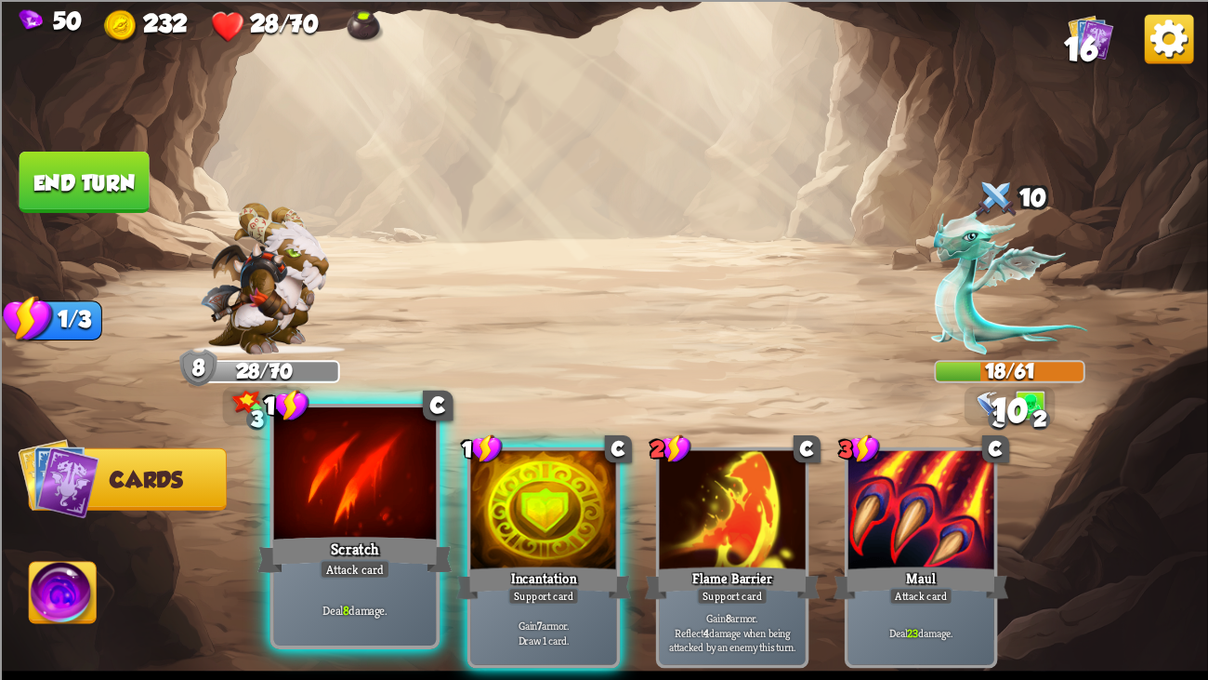
click at [314, 521] on div at bounding box center [355, 475] width 163 height 137
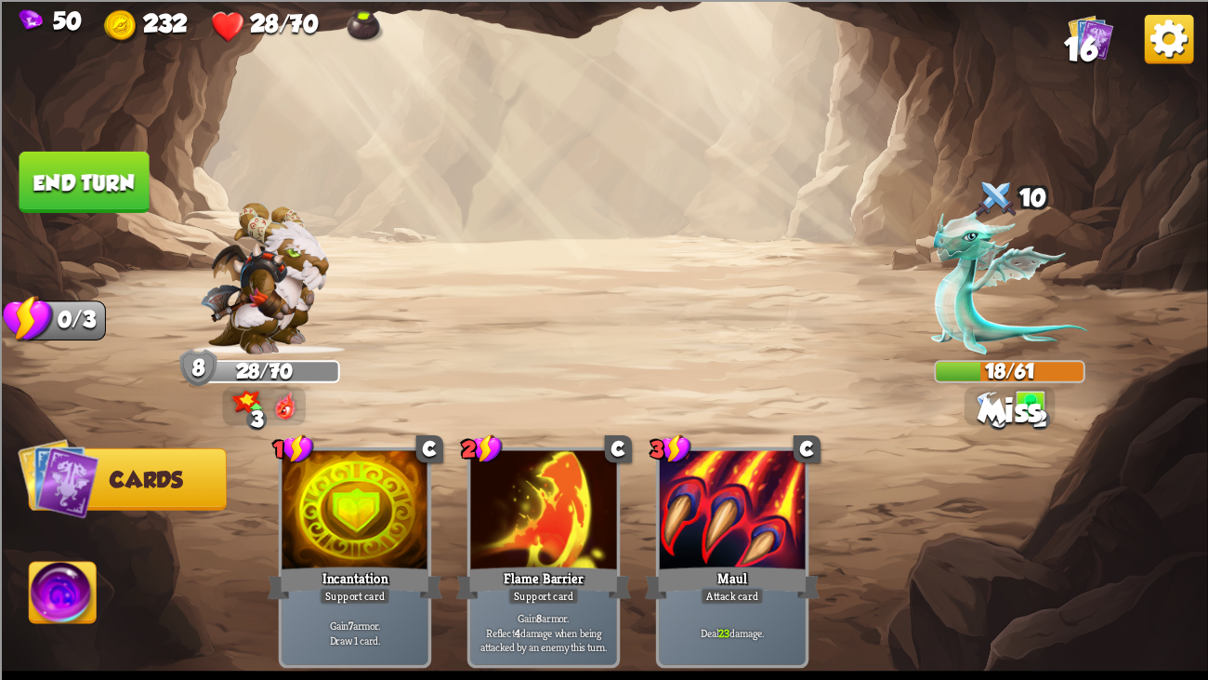
click at [37, 173] on button "End turn" at bounding box center [85, 181] width 130 height 61
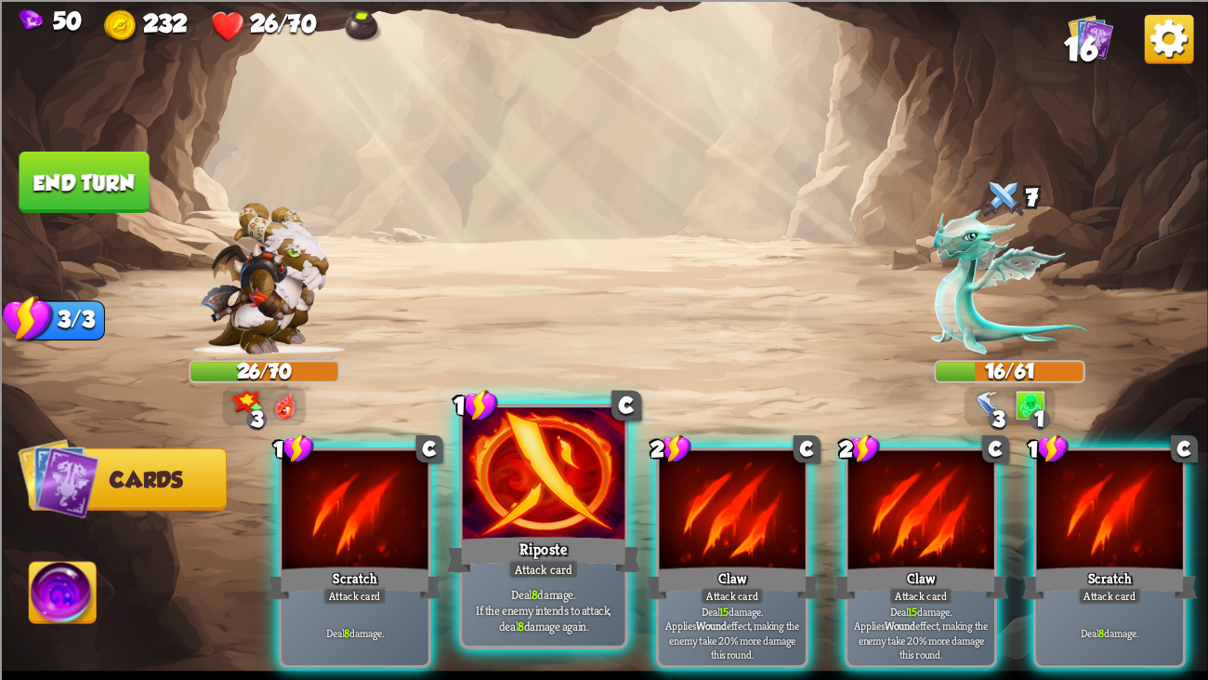
click at [487, 453] on div at bounding box center [544, 475] width 163 height 137
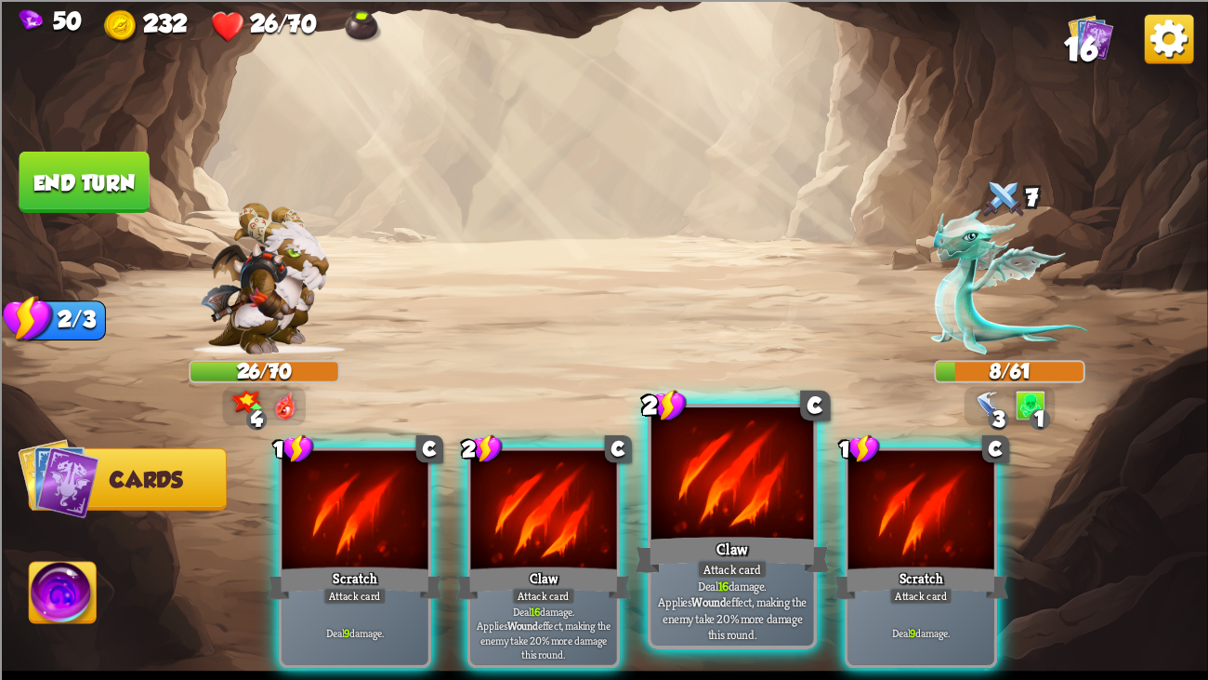
click at [703, 481] on div at bounding box center [733, 475] width 163 height 137
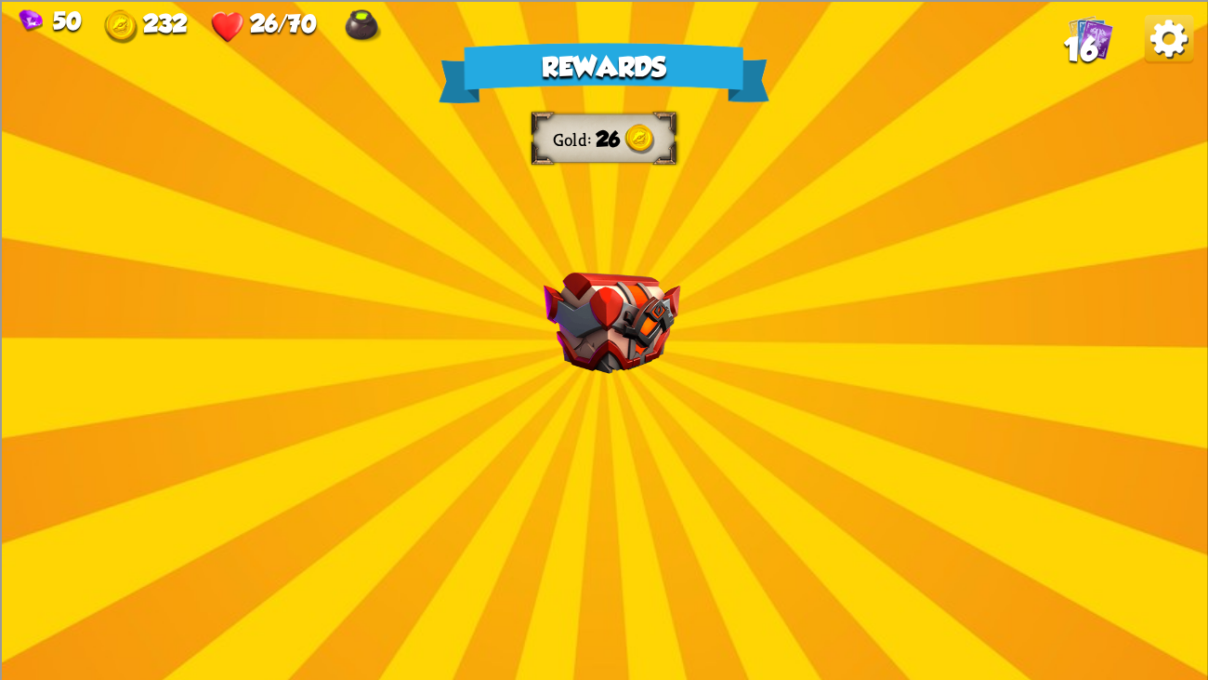
click at [605, 379] on div "Rewards Gold 26 Select a card 1 C Fireball Attack card Lose 2 health. Deal 14 d…" at bounding box center [604, 340] width 1208 height 680
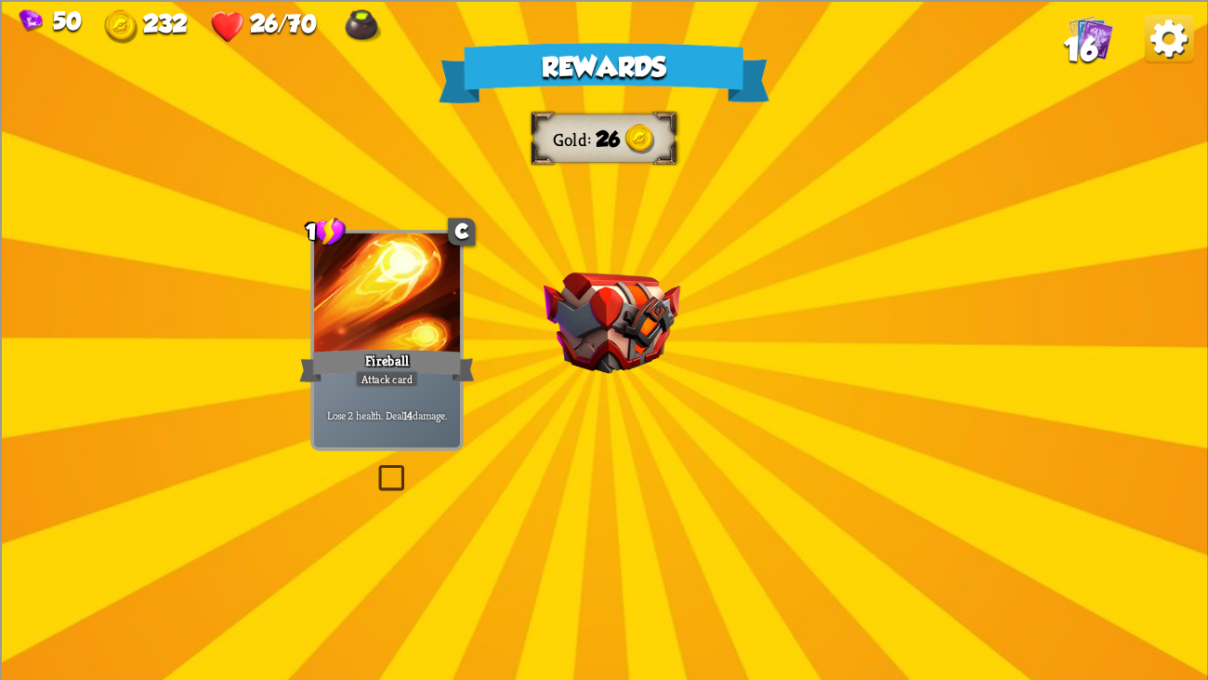
click at [611, 347] on b "20" at bounding box center [611, 347] width 0 height 0
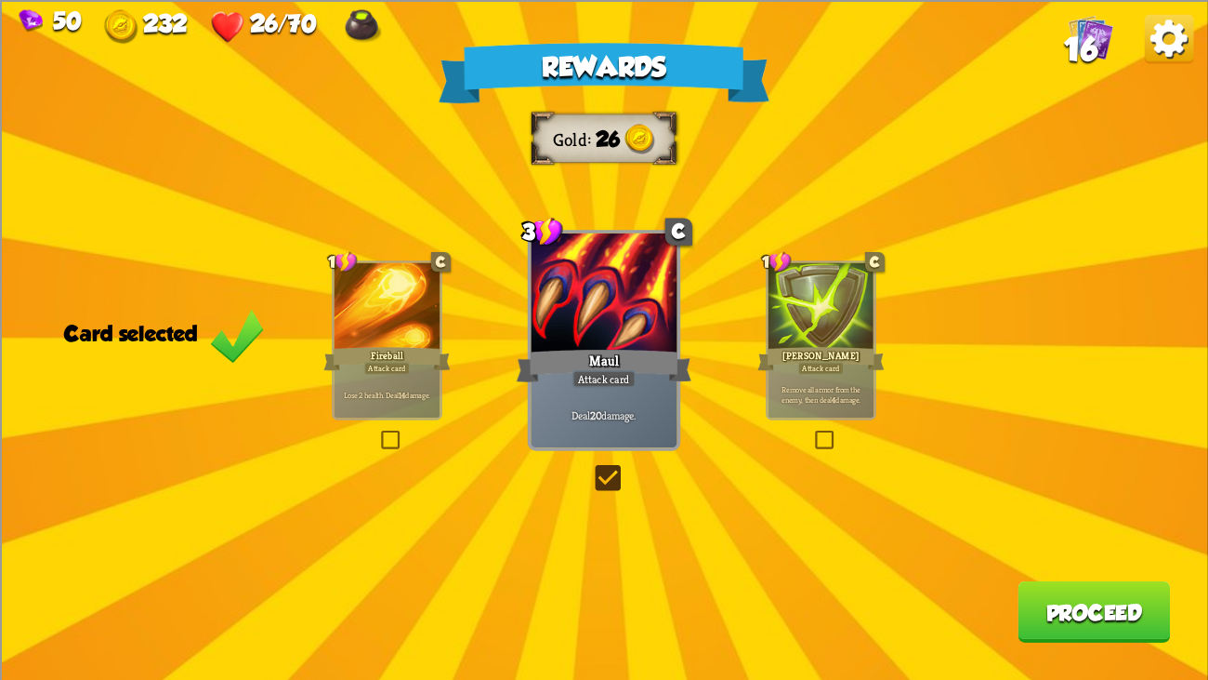
click at [1094, 521] on button "Proceed" at bounding box center [1094, 610] width 152 height 61
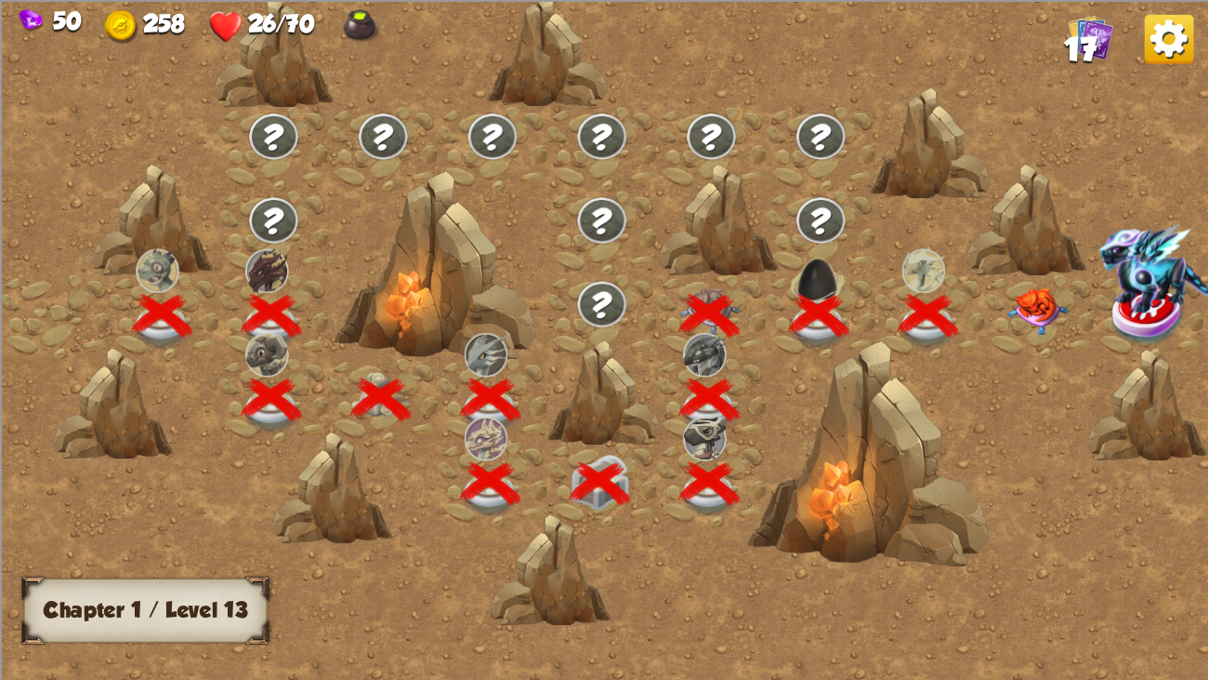
scroll to position [0, 282]
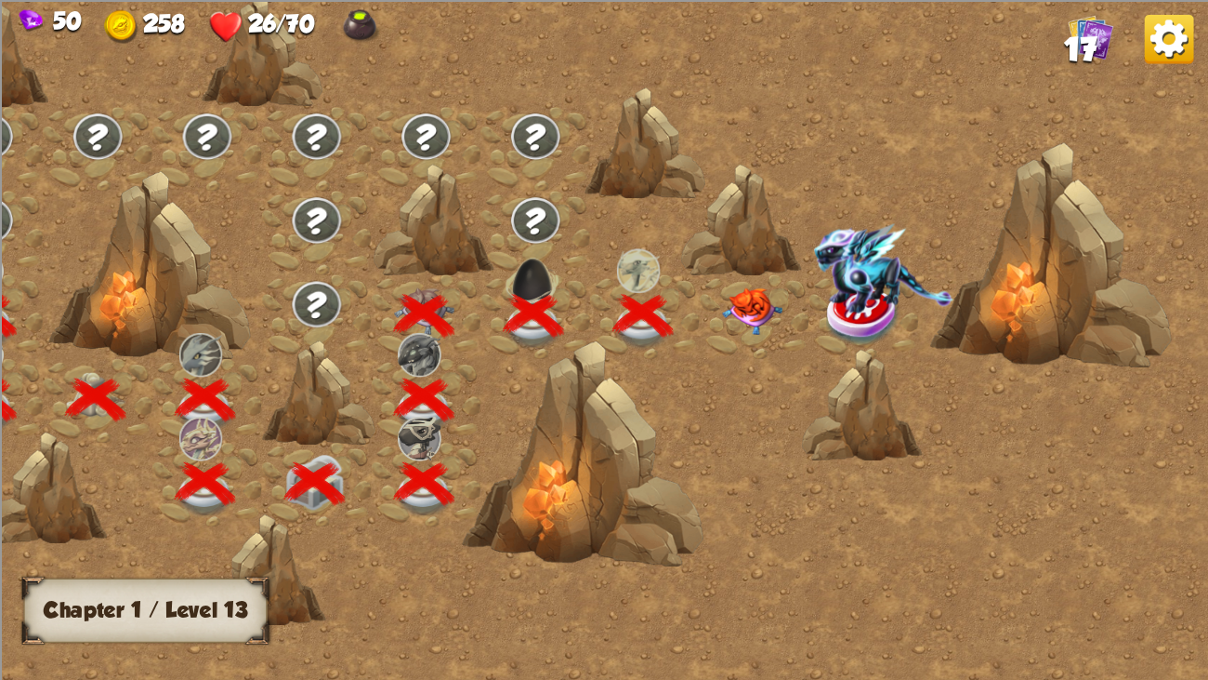
click at [739, 323] on img at bounding box center [752, 310] width 60 height 47
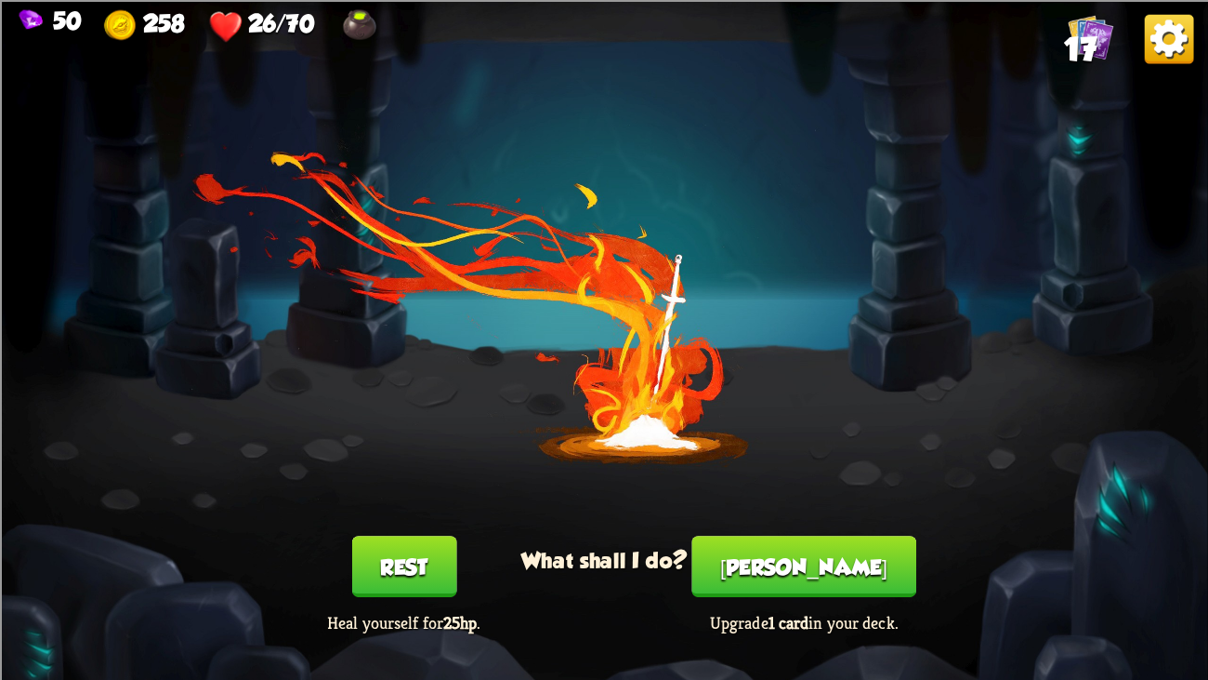
click at [433, 521] on button "Rest" at bounding box center [403, 565] width 105 height 61
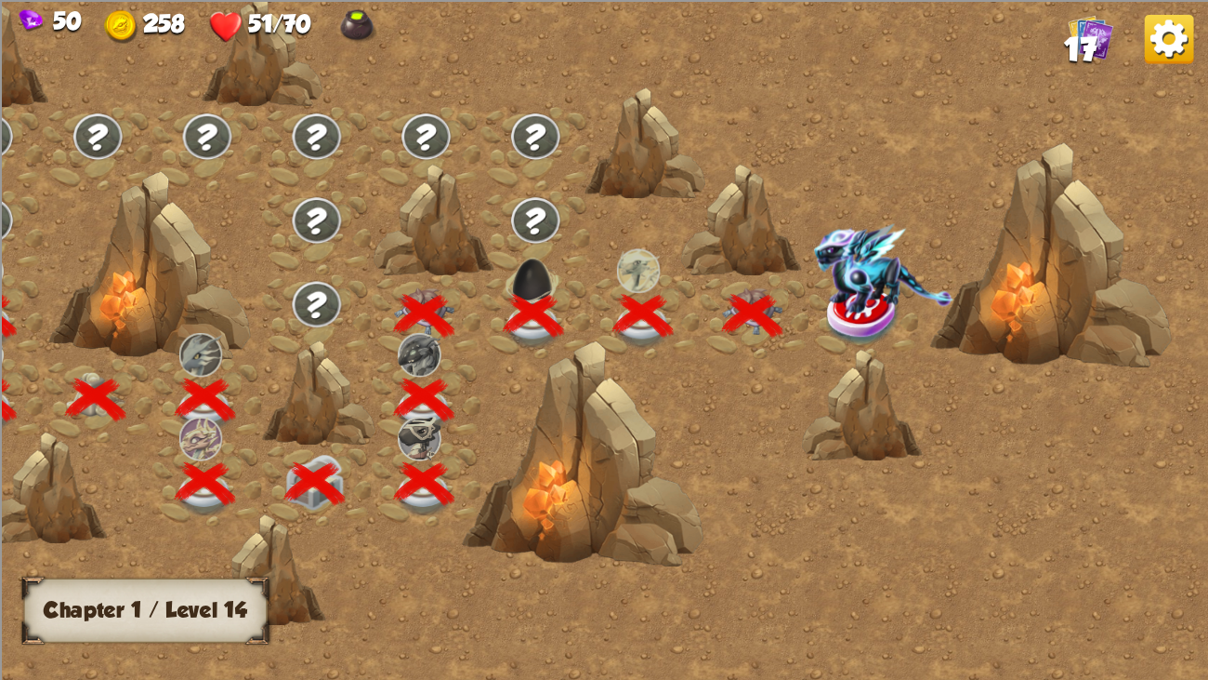
click at [861, 283] on img at bounding box center [882, 267] width 139 height 89
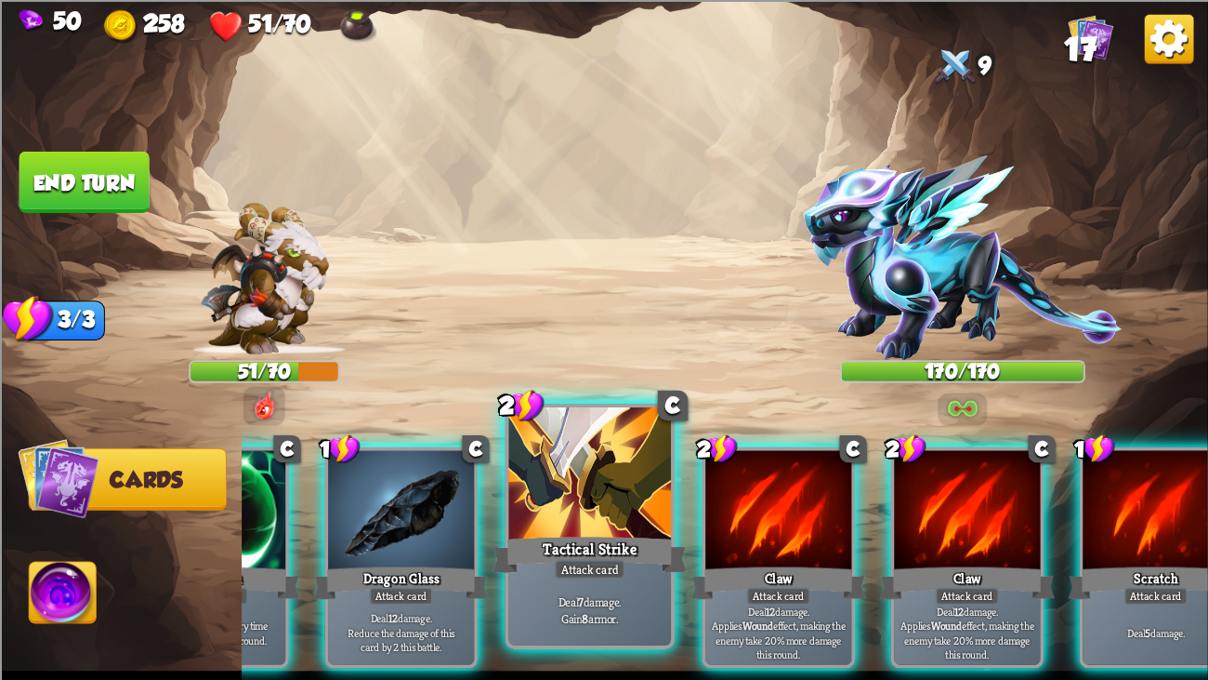
scroll to position [0, 363]
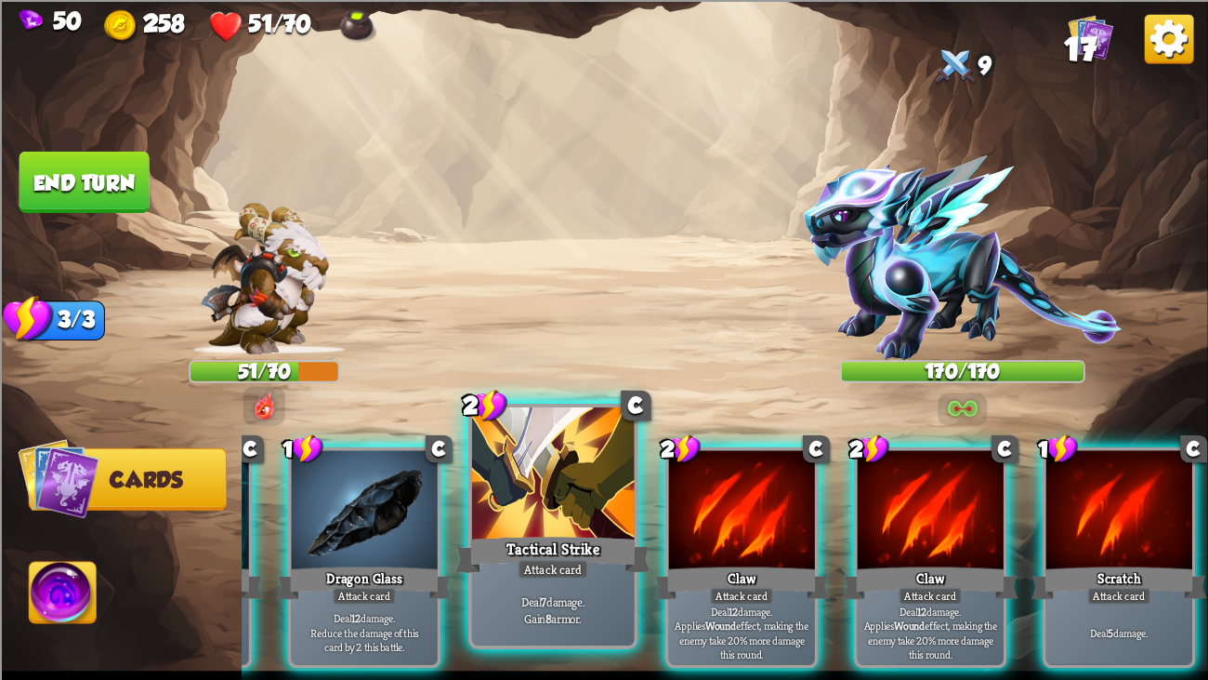
click at [571, 475] on div at bounding box center [553, 475] width 163 height 137
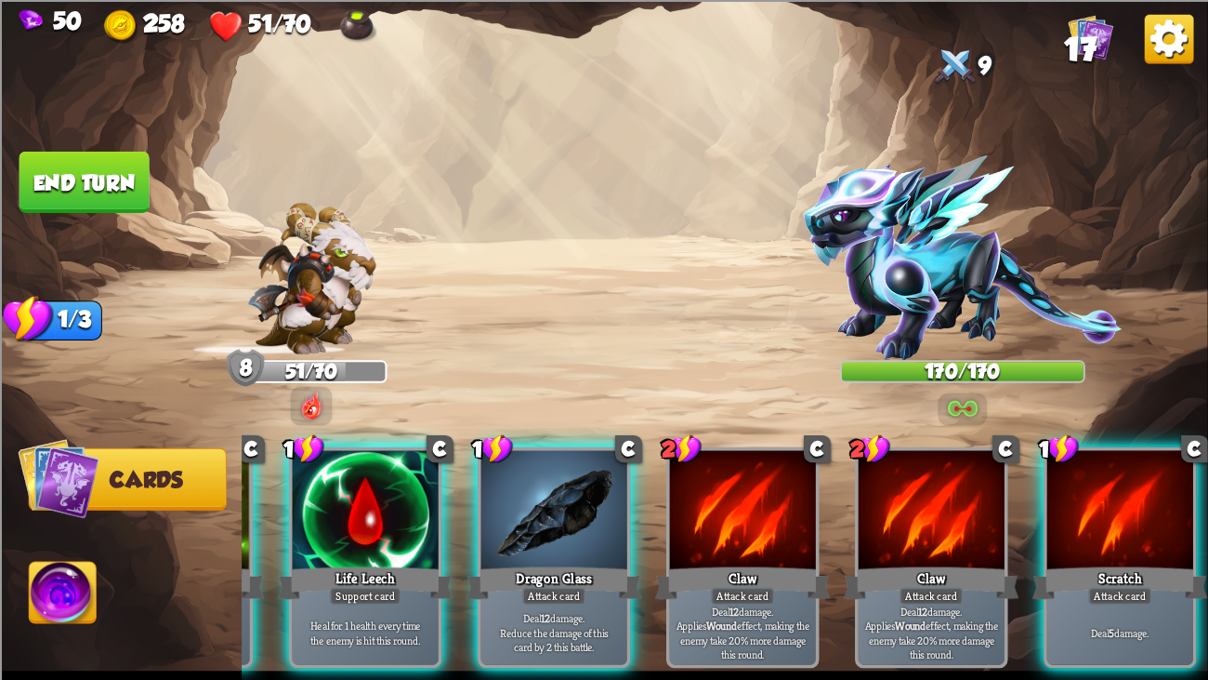
scroll to position [0, 0]
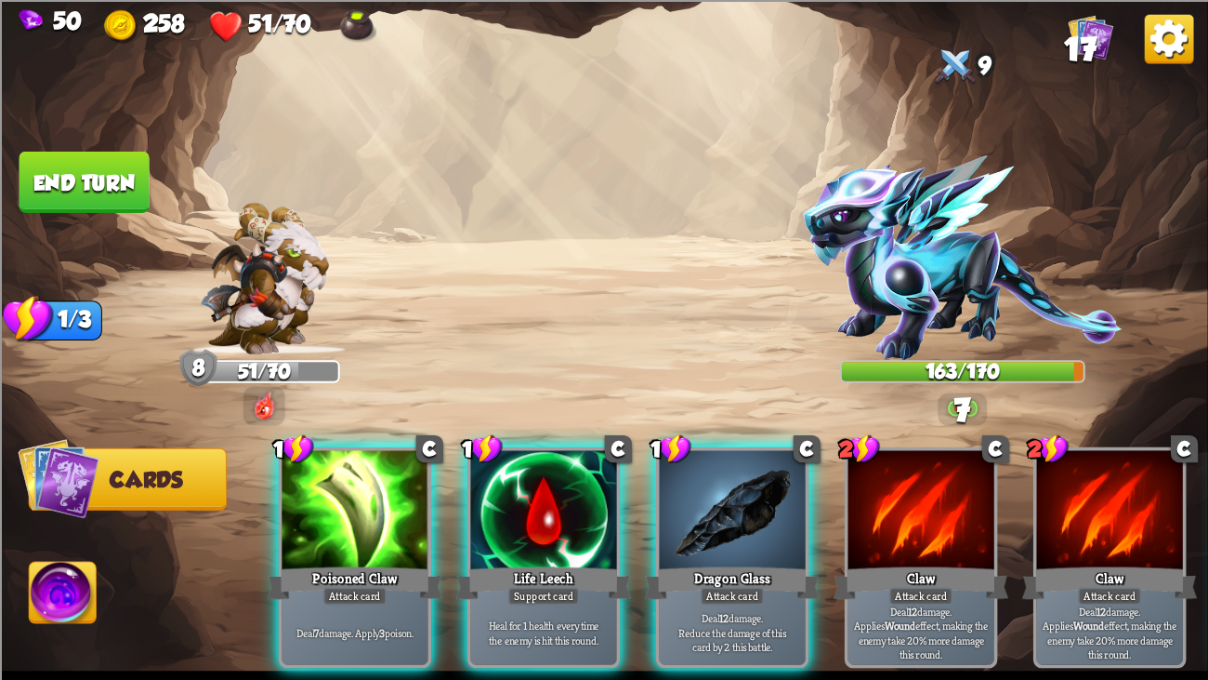
click at [268, 447] on div "1 C Poisoned Claw Attack card Deal 7 damage. Apply 3 poison. 1 C Life Leech Sup…" at bounding box center [725, 528] width 967 height 302
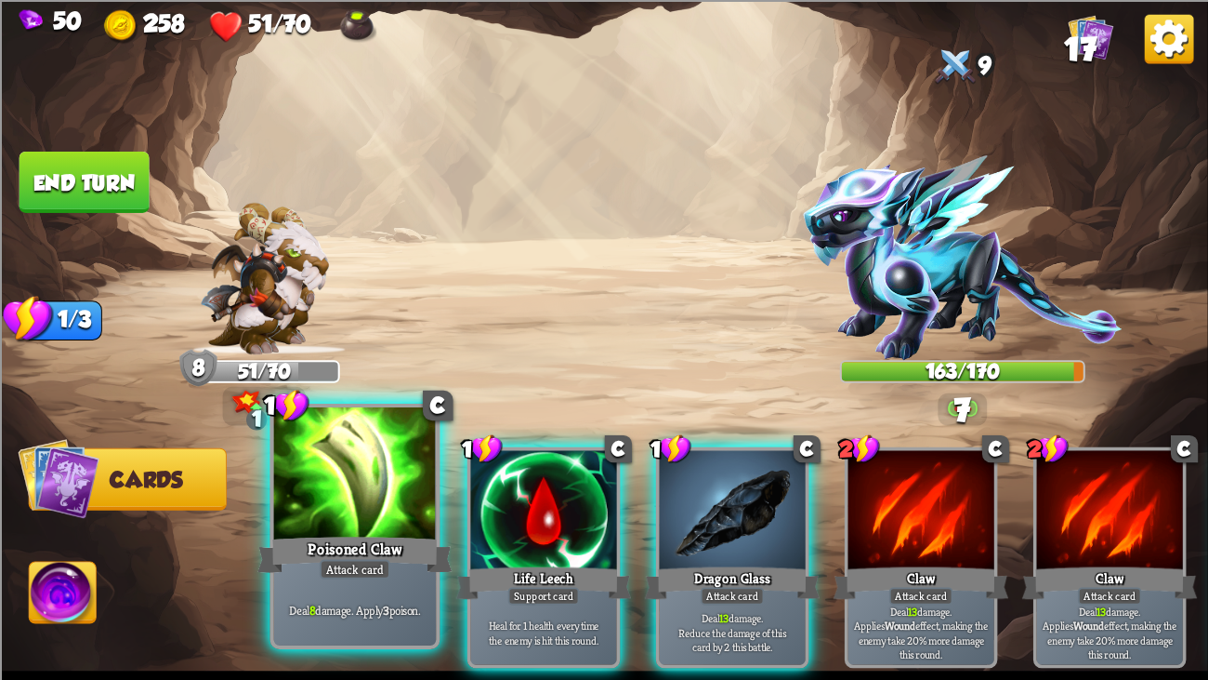
click at [297, 449] on div at bounding box center [355, 475] width 163 height 137
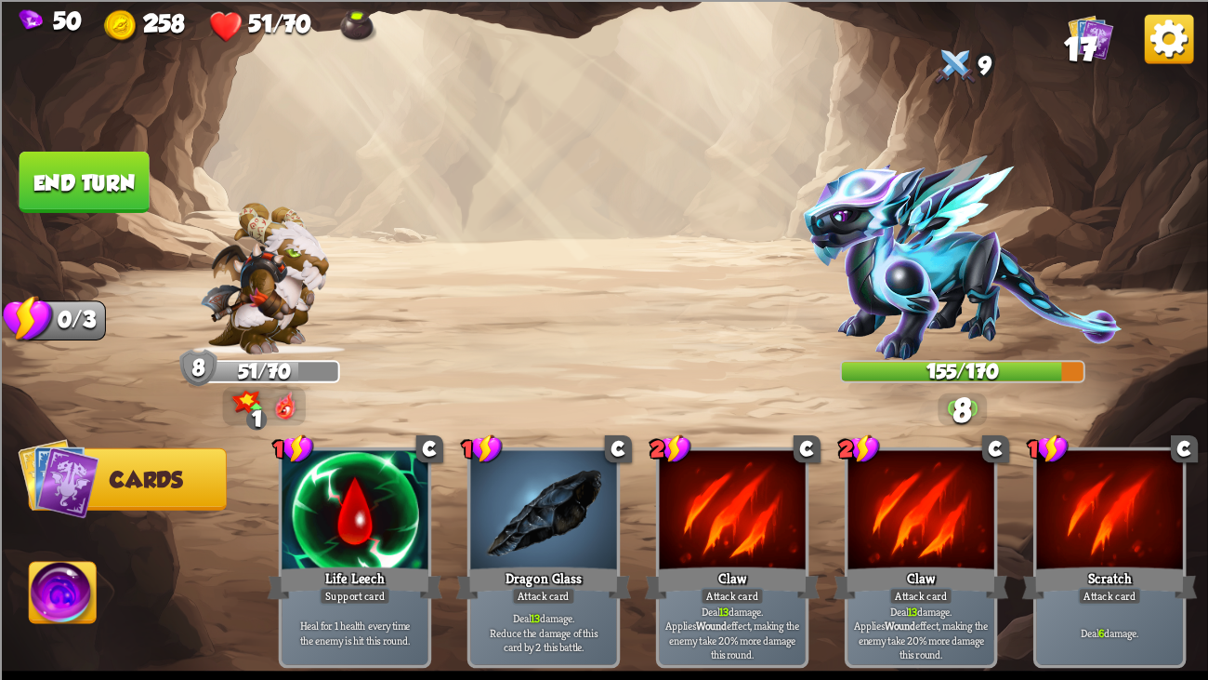
click at [79, 158] on button "End turn" at bounding box center [85, 181] width 130 height 61
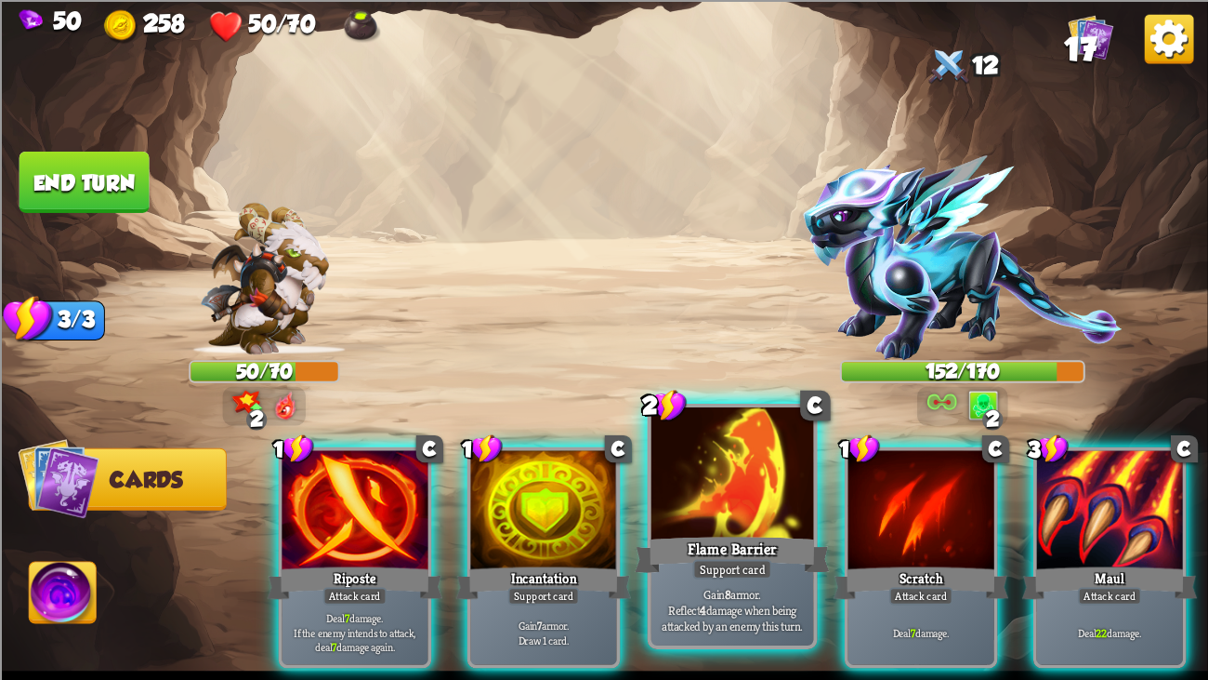
click at [748, 489] on div at bounding box center [733, 475] width 163 height 137
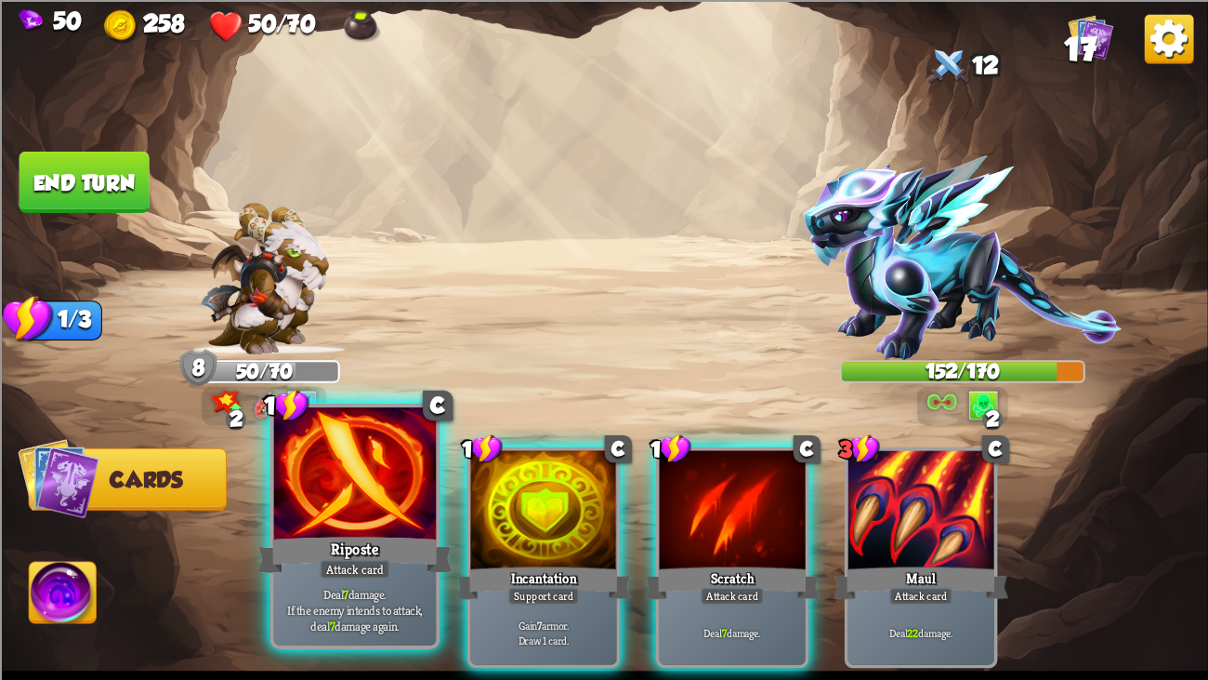
click at [339, 488] on div at bounding box center [355, 475] width 163 height 137
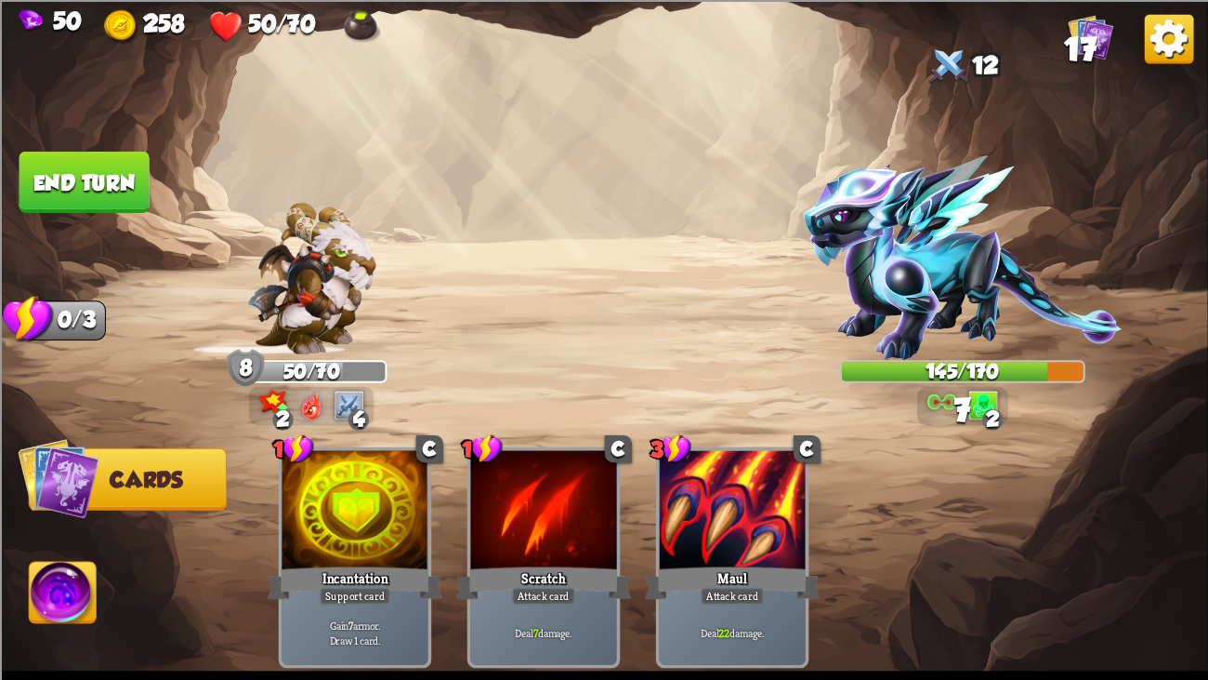
click at [115, 191] on button "End turn" at bounding box center [85, 181] width 130 height 61
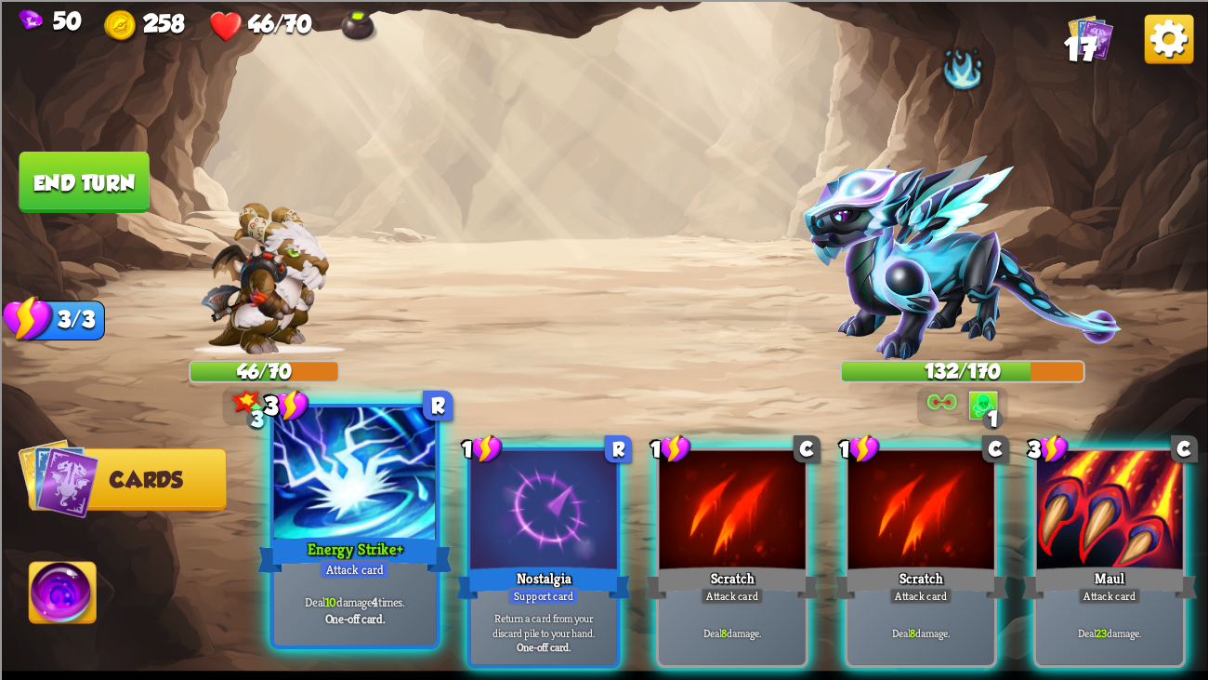
click at [323, 521] on div "Attack card" at bounding box center [355, 569] width 71 height 20
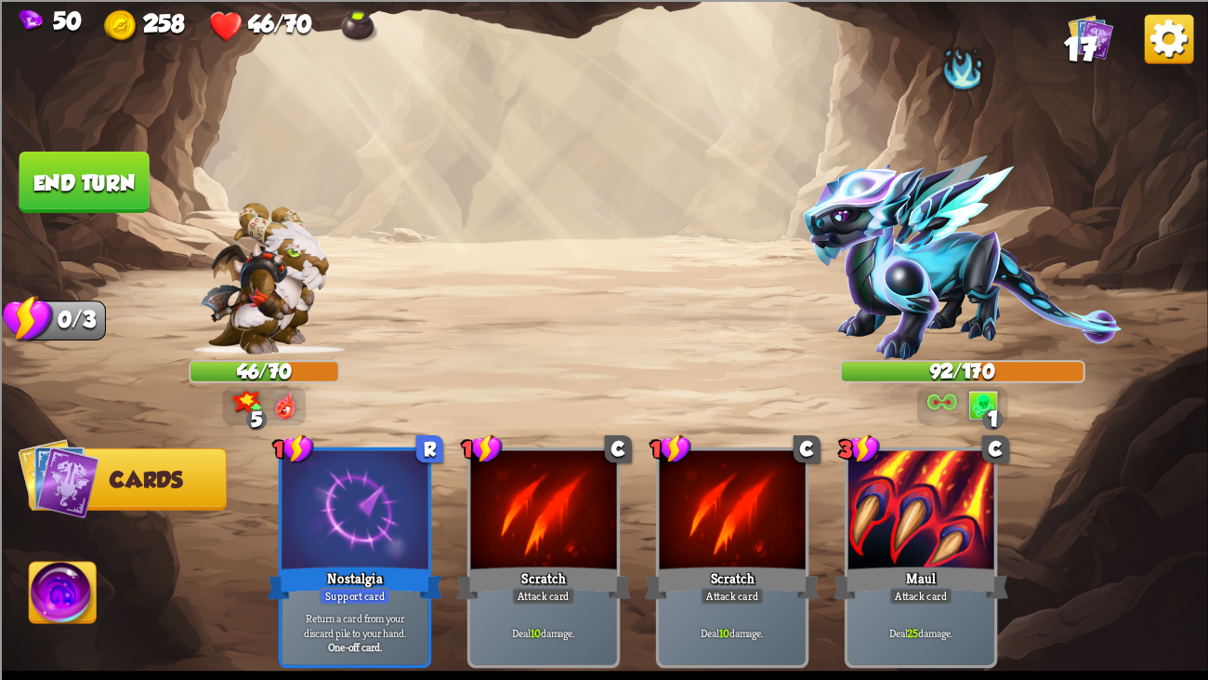
click at [96, 205] on button "End turn" at bounding box center [85, 181] width 130 height 61
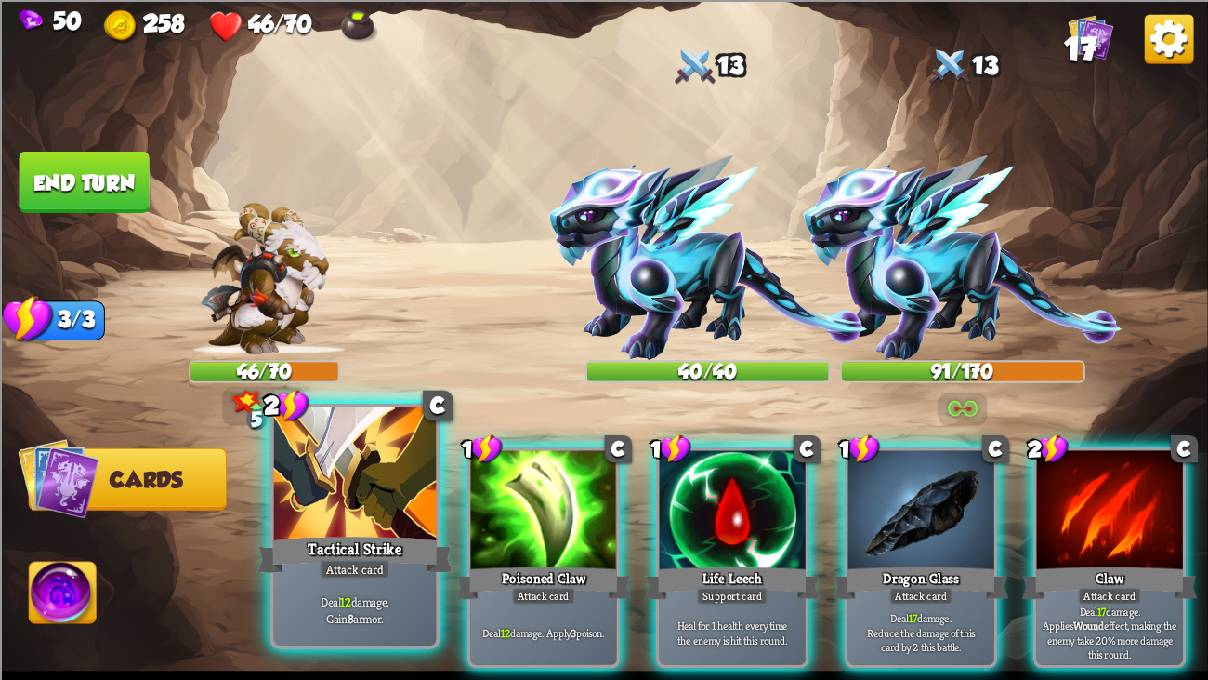
click at [340, 521] on div at bounding box center [355, 475] width 163 height 137
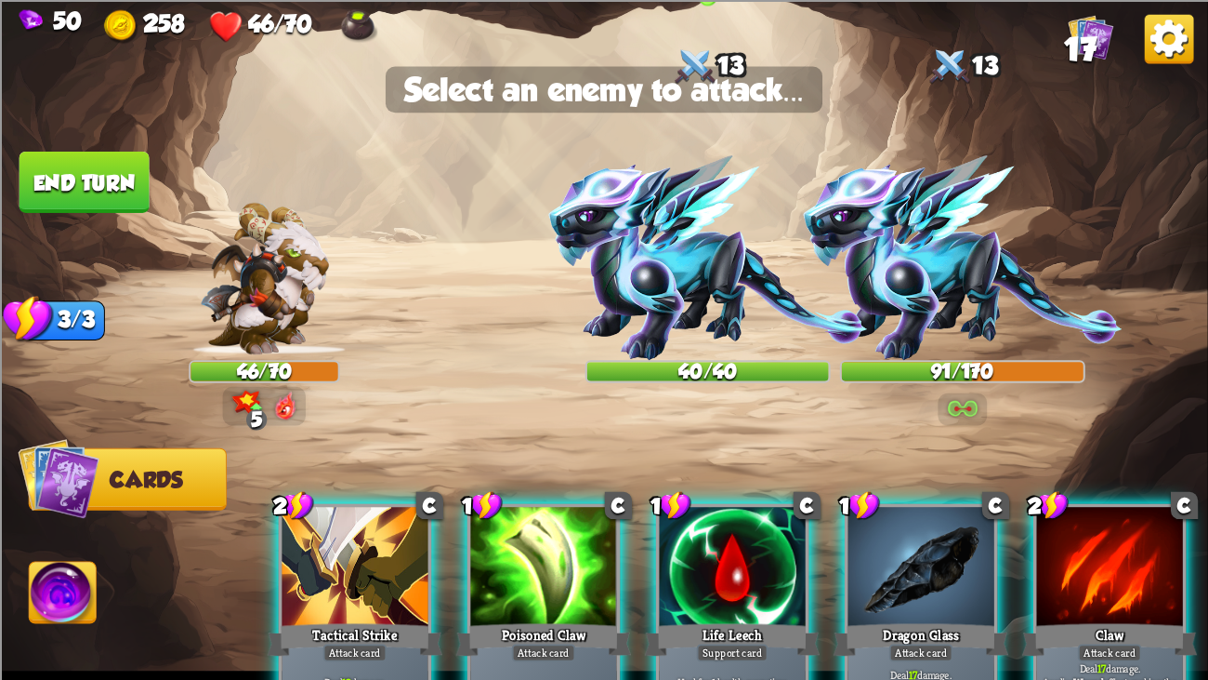
click at [712, 257] on img at bounding box center [707, 257] width 319 height 205
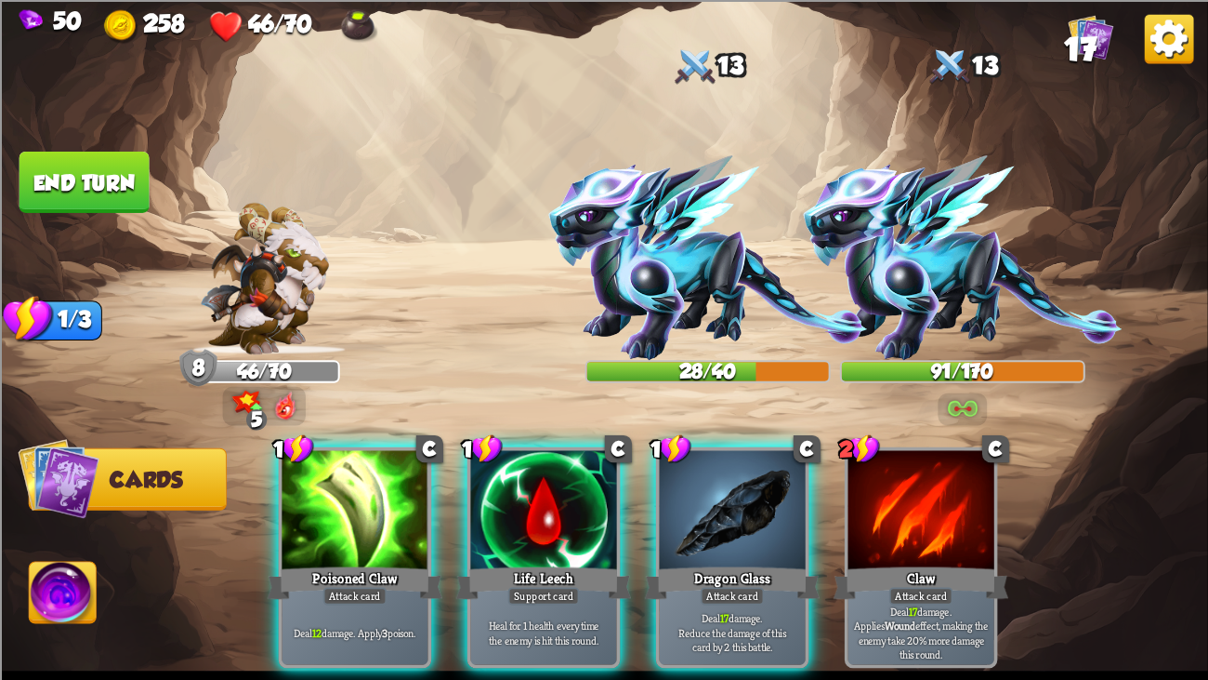
click at [451, 521] on div "1 C Poisoned Claw Attack card Deal 12 damage. Apply 3 poison. 1 C Life Leech Su…" at bounding box center [725, 528] width 967 height 302
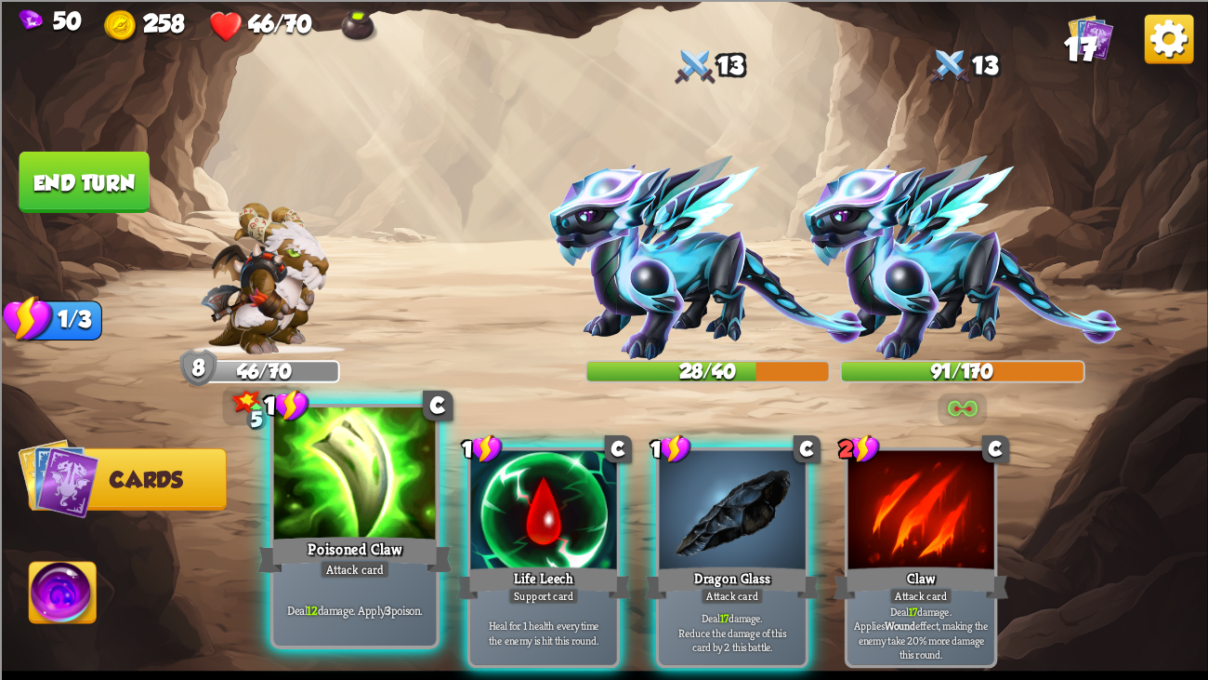
click at [405, 513] on div at bounding box center [355, 475] width 163 height 137
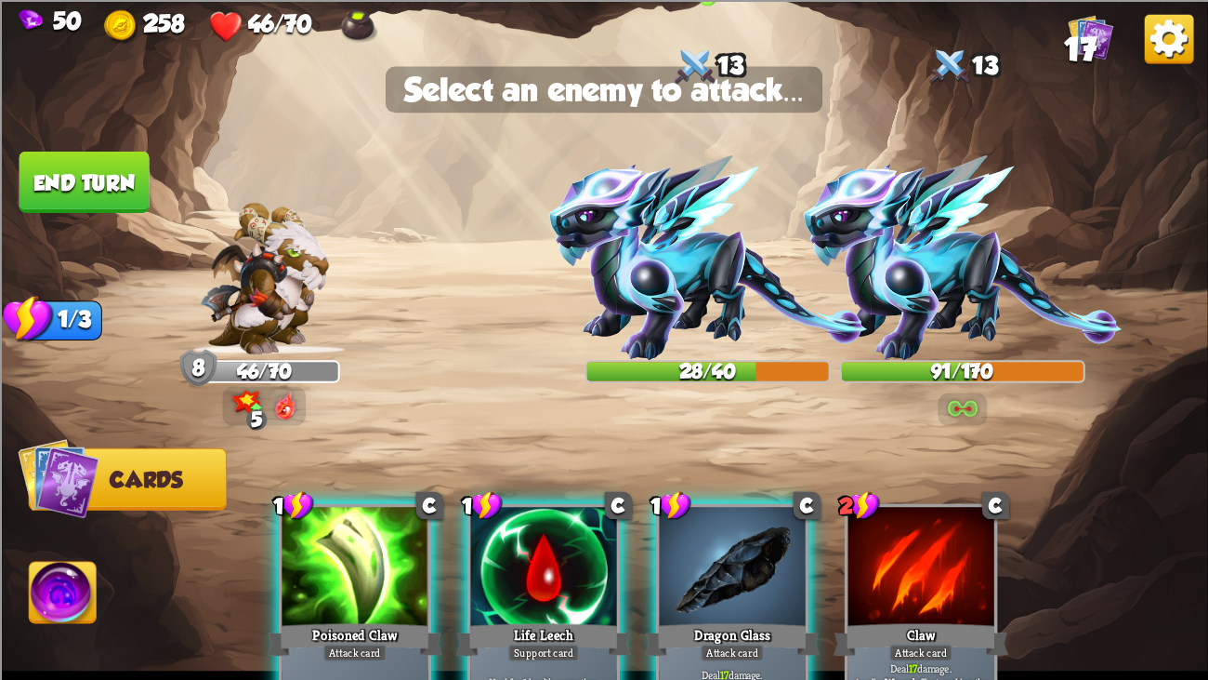
click at [679, 261] on img at bounding box center [707, 257] width 319 height 205
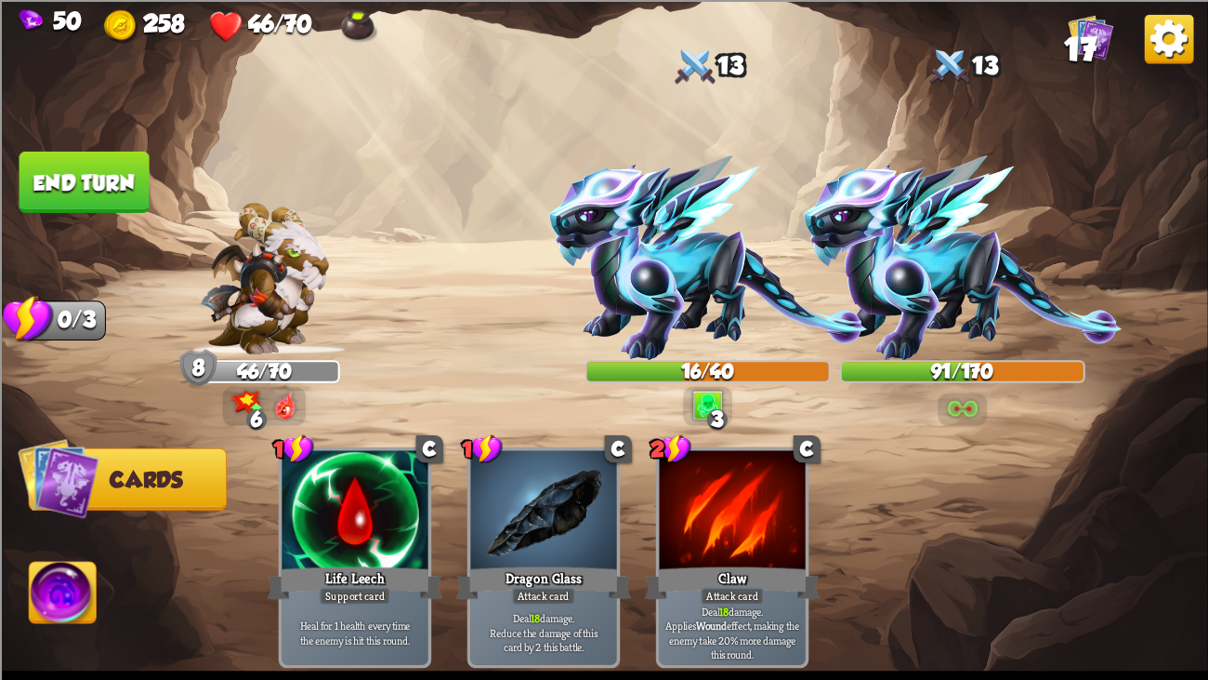
click at [64, 151] on button "End turn" at bounding box center [85, 181] width 130 height 61
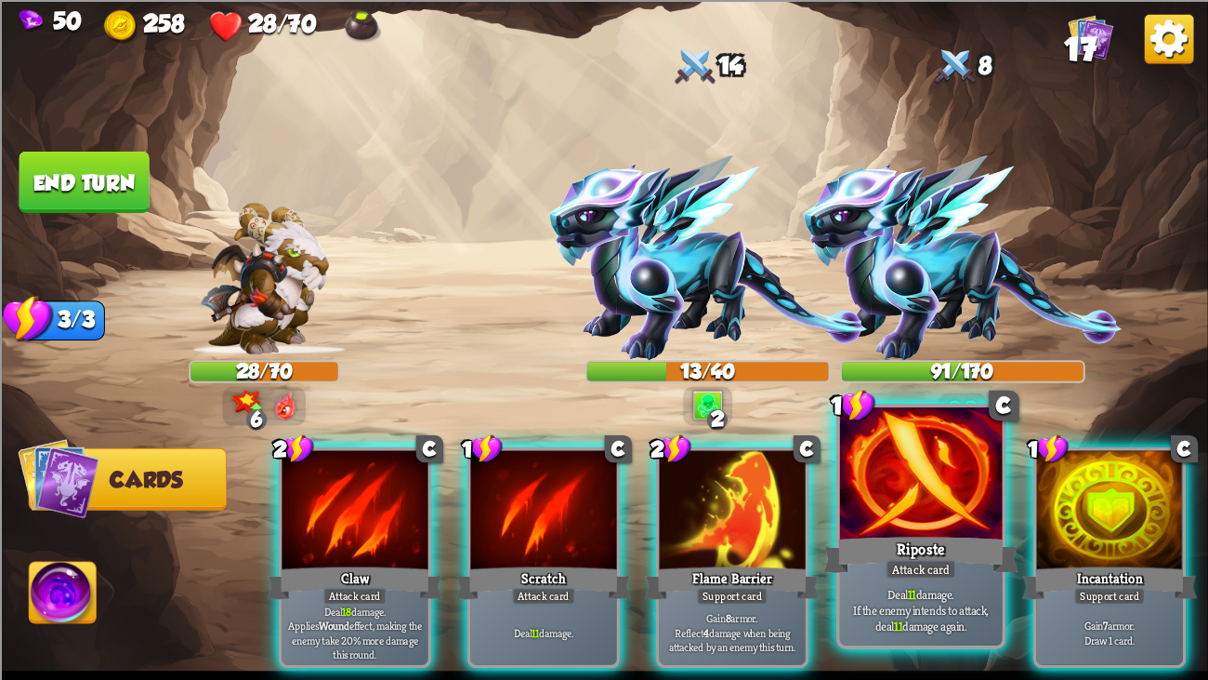
click at [865, 521] on div at bounding box center [921, 475] width 163 height 137
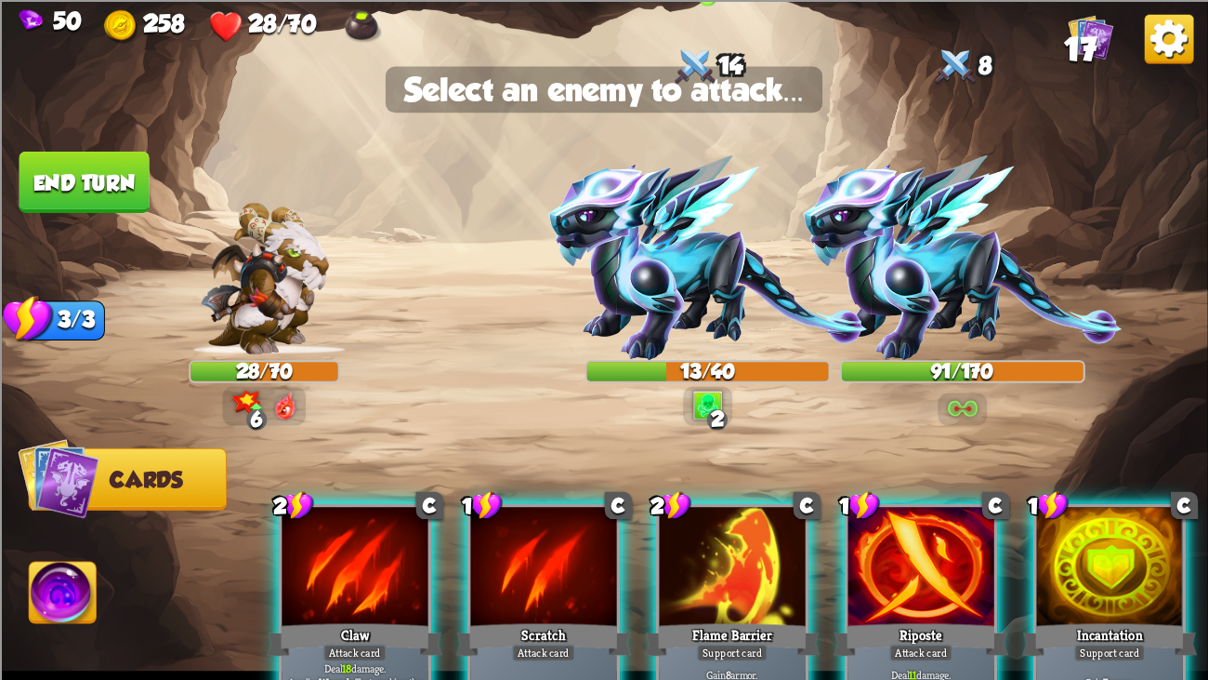
click at [645, 291] on img at bounding box center [707, 257] width 319 height 205
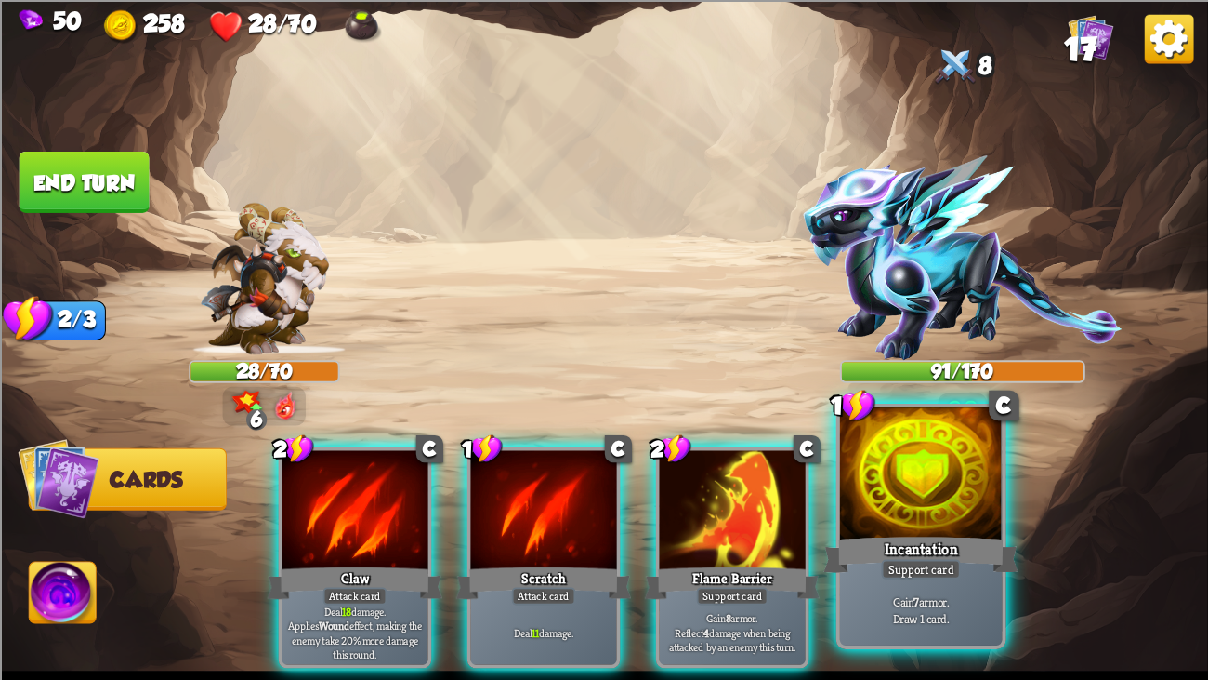
click at [984, 501] on div at bounding box center [921, 475] width 163 height 137
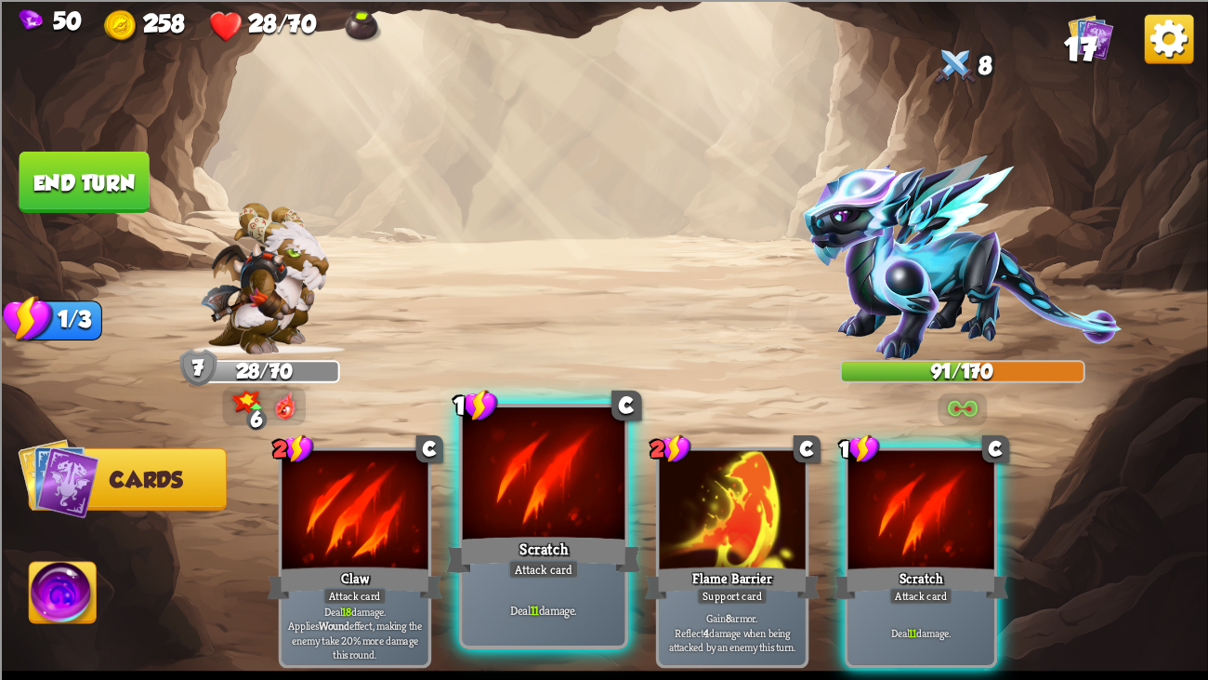
click at [557, 449] on div at bounding box center [544, 475] width 163 height 137
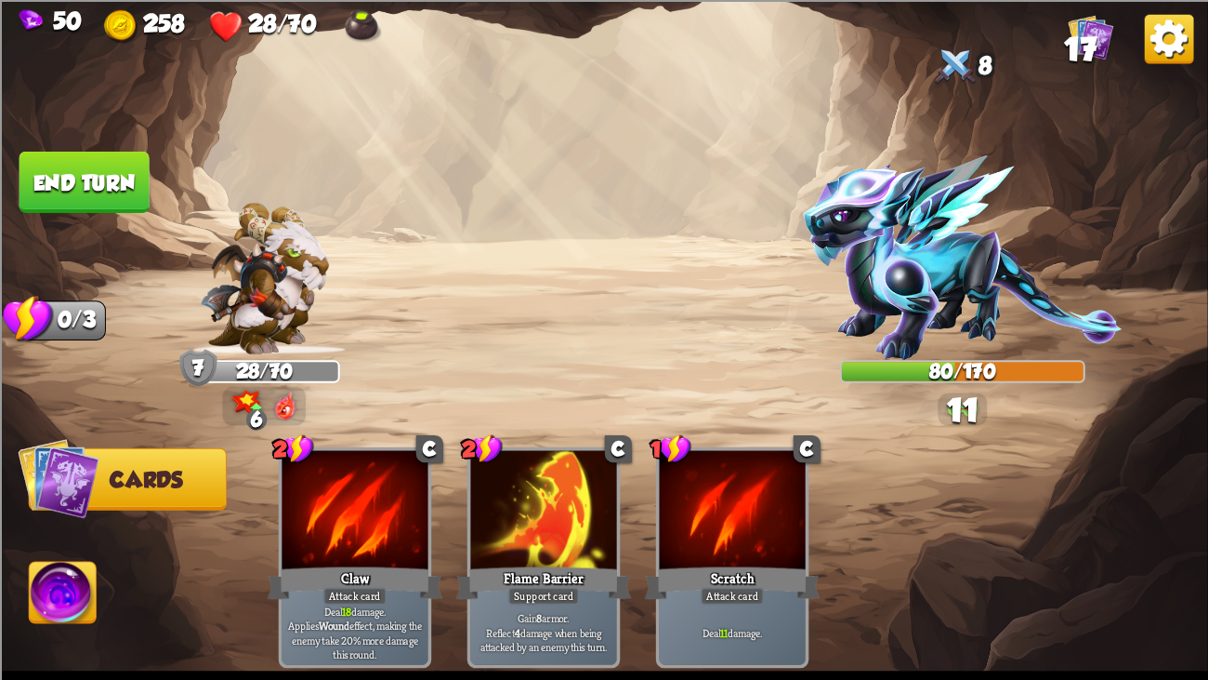
click at [88, 169] on button "End turn" at bounding box center [85, 181] width 130 height 61
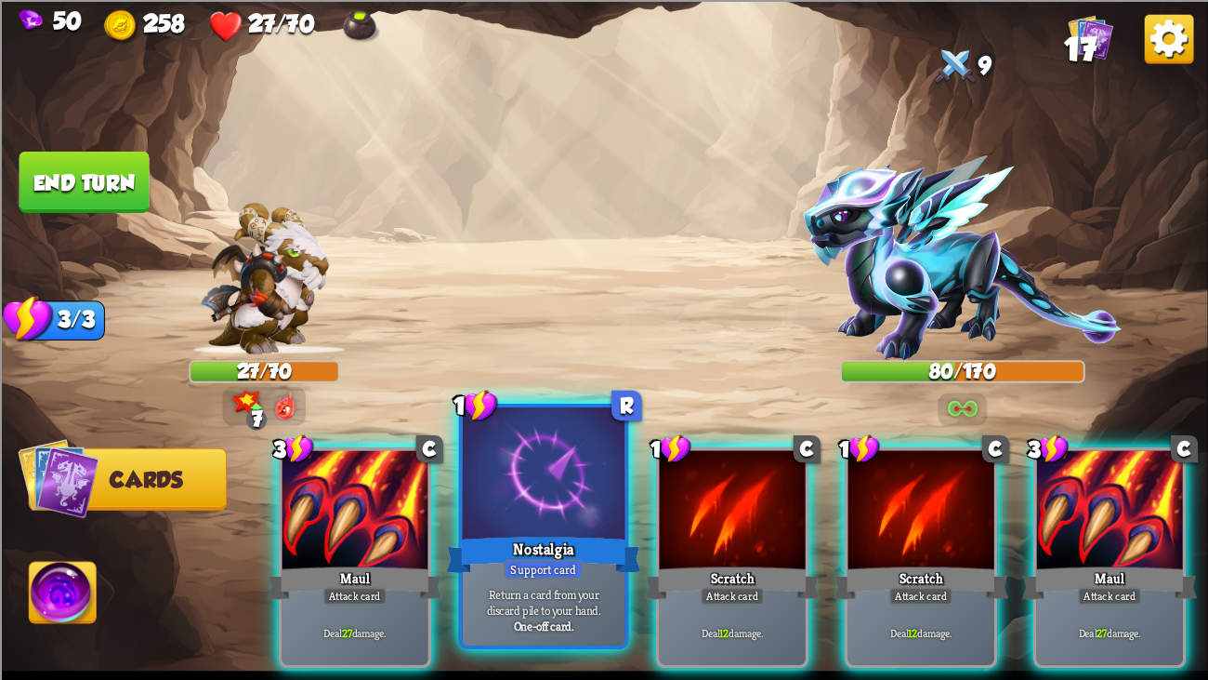
click at [493, 521] on div "Nostalgia" at bounding box center [543, 555] width 195 height 44
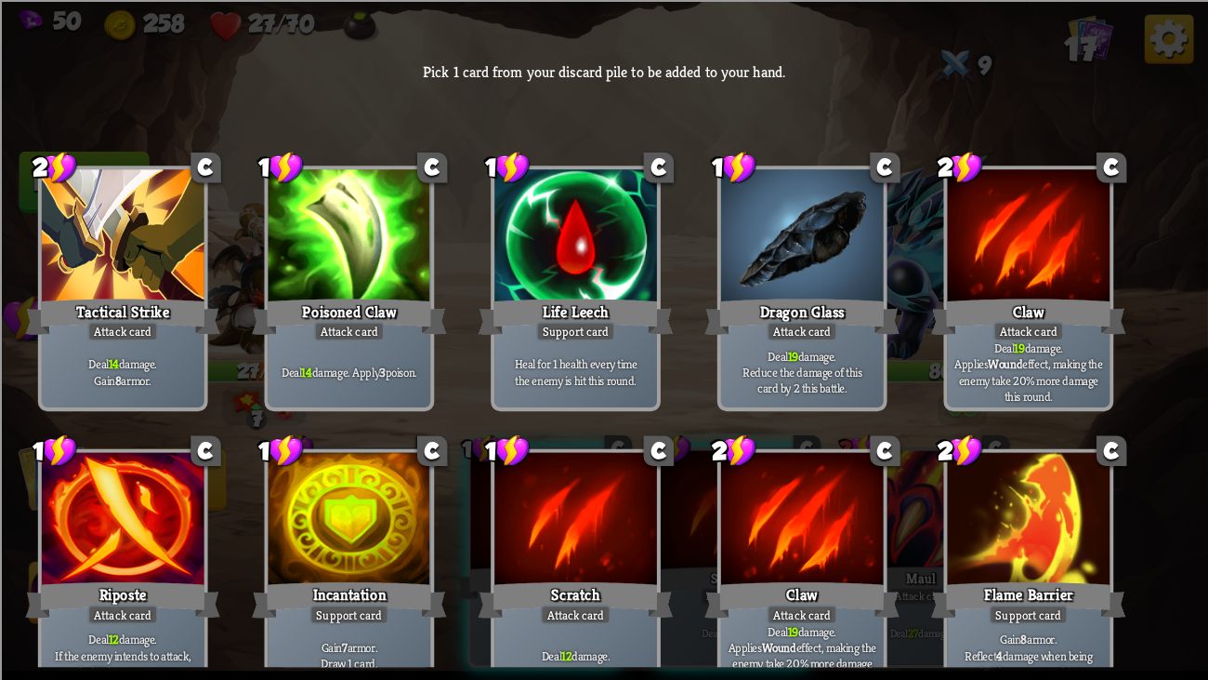
click at [79, 376] on p "Deal 14 damage. Gain 8 armor." at bounding box center [123, 371] width 154 height 33
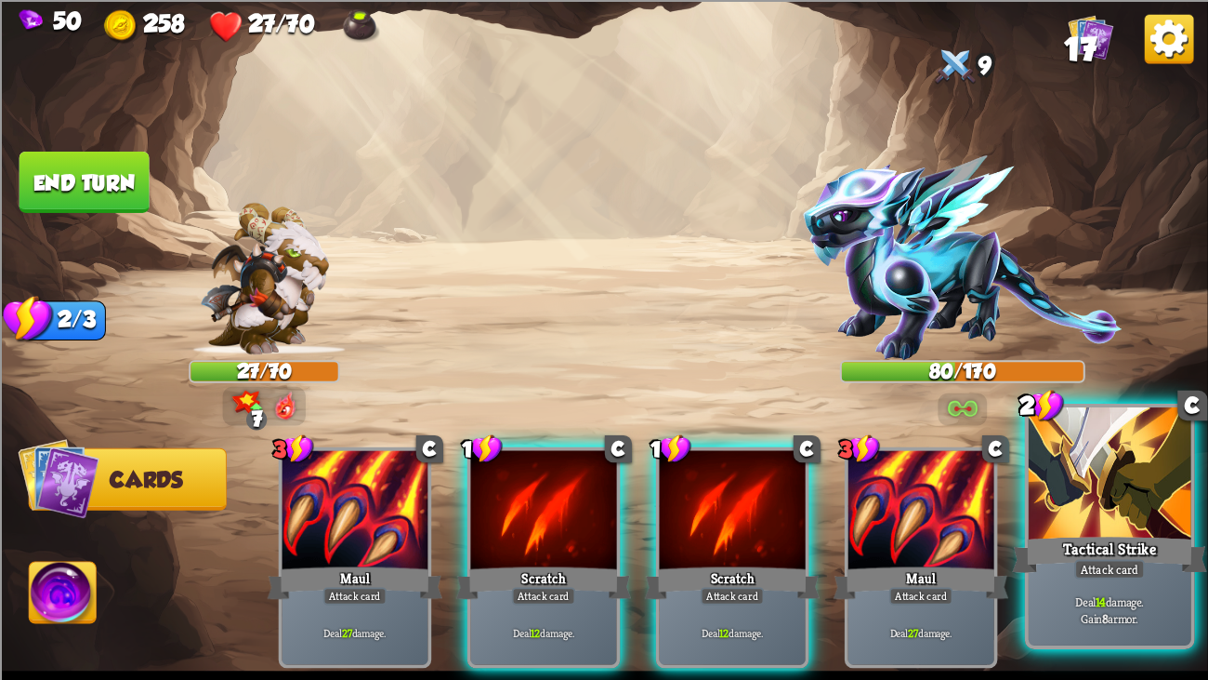
click at [1103, 490] on div at bounding box center [1110, 475] width 163 height 137
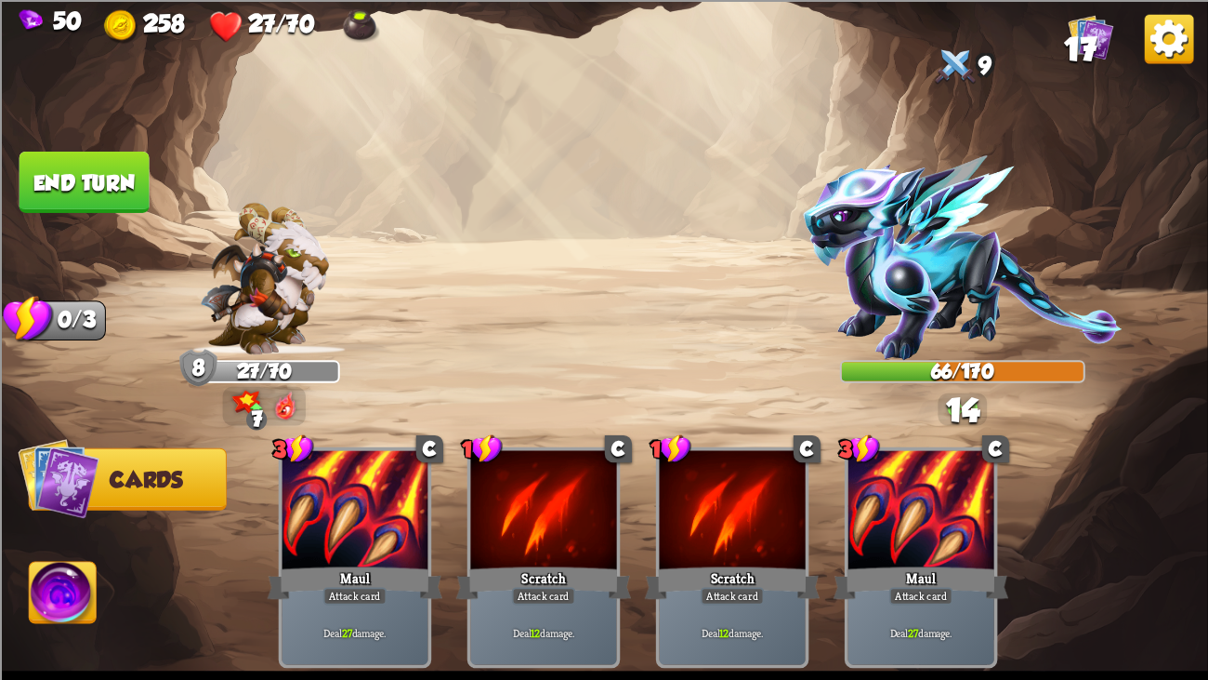
click at [96, 187] on button "End turn" at bounding box center [85, 181] width 130 height 61
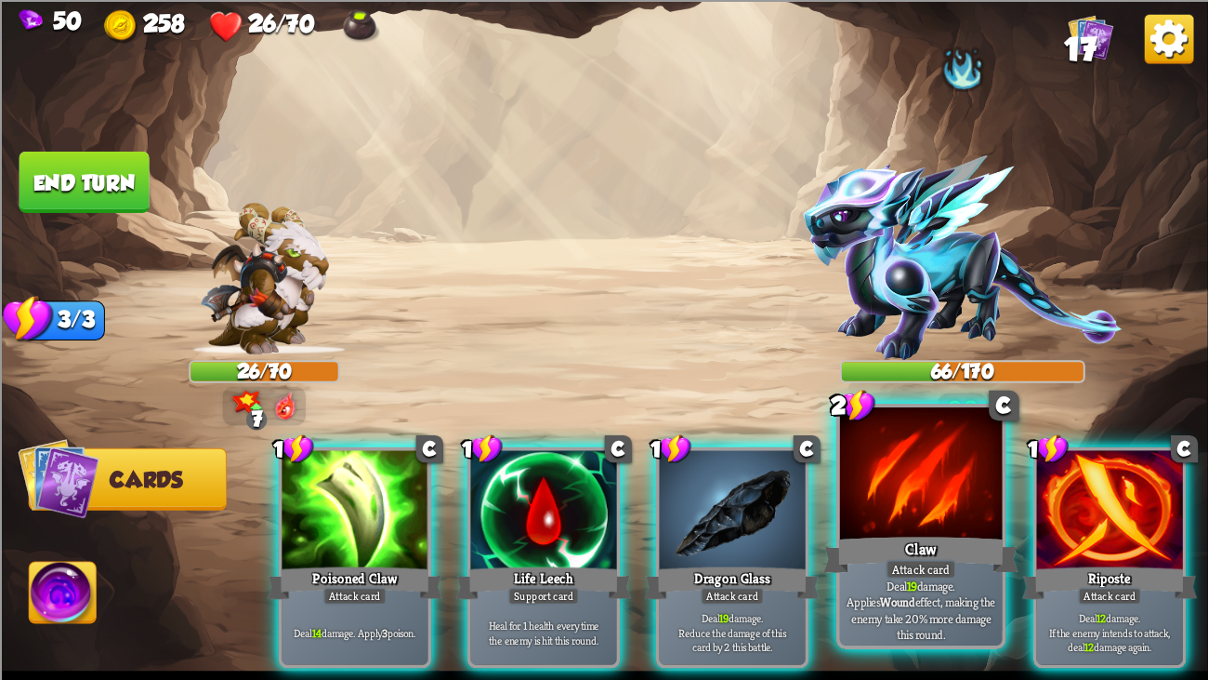
click at [954, 521] on div "Claw" at bounding box center [921, 555] width 195 height 44
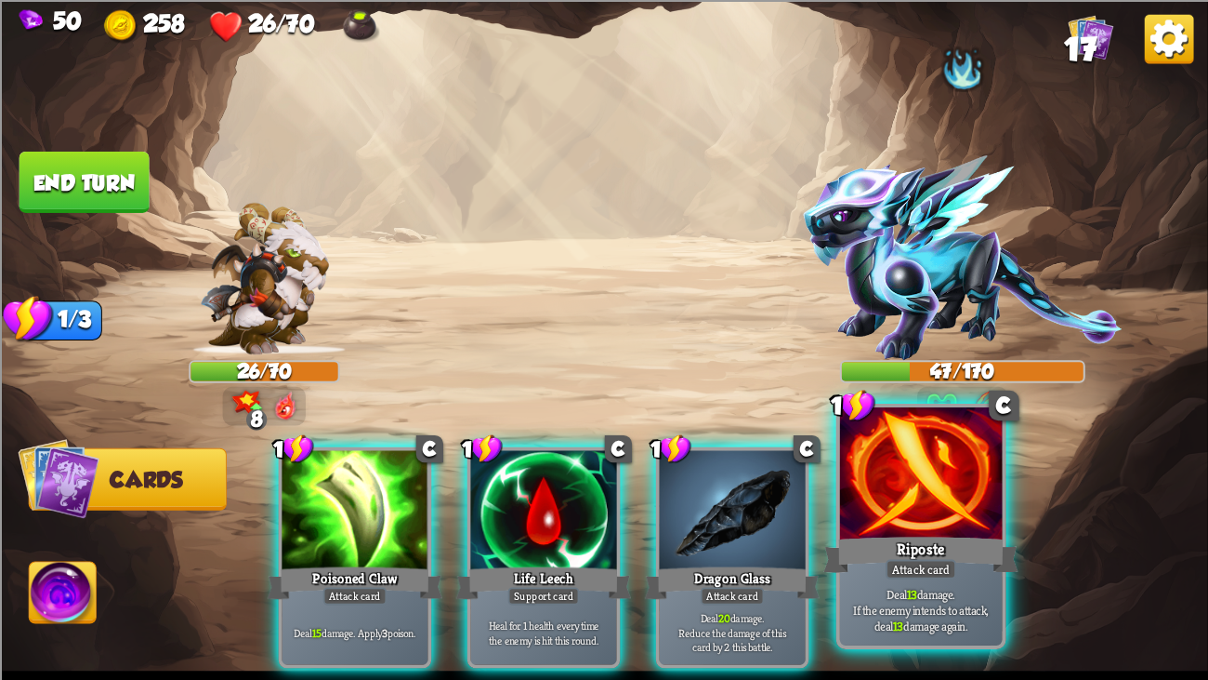
click at [927, 489] on div at bounding box center [921, 475] width 163 height 137
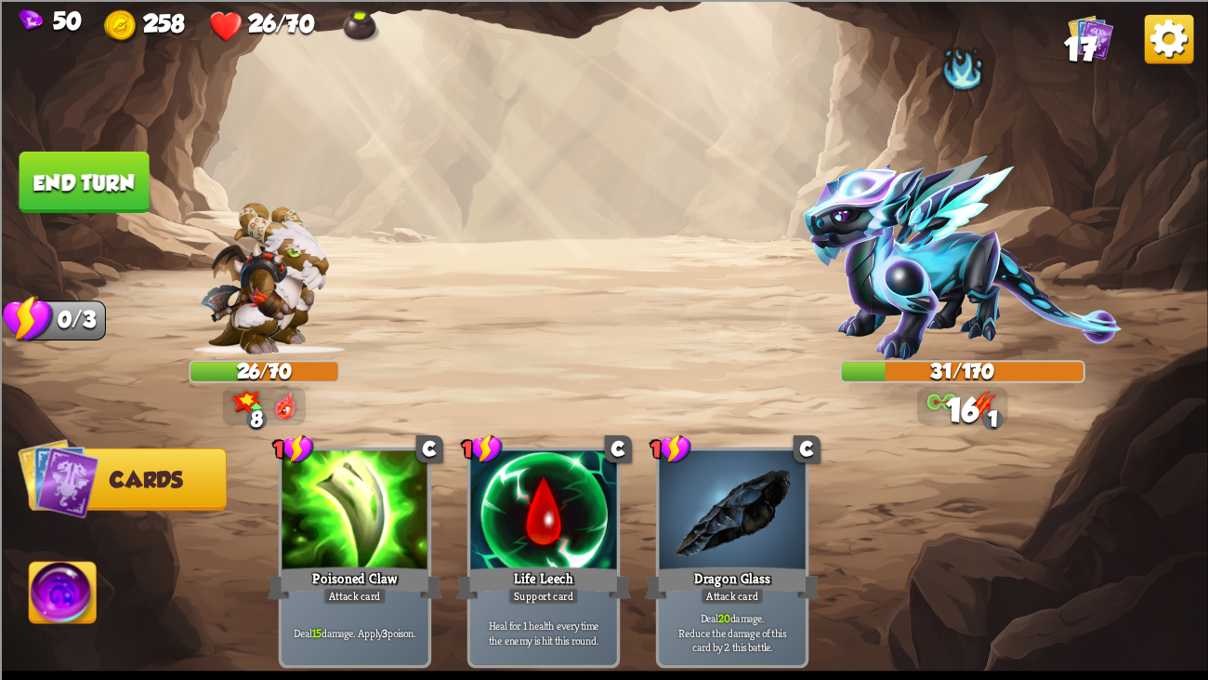
click at [105, 180] on button "End turn" at bounding box center [85, 181] width 130 height 61
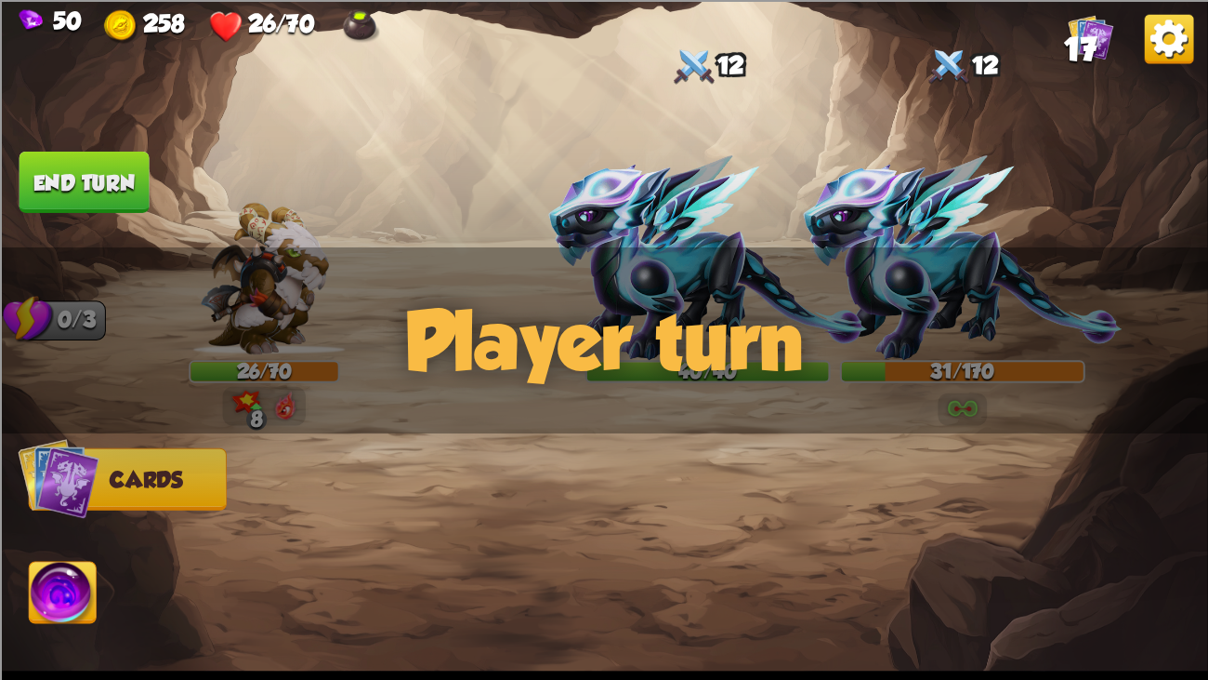
click at [350, 196] on img at bounding box center [604, 340] width 1208 height 680
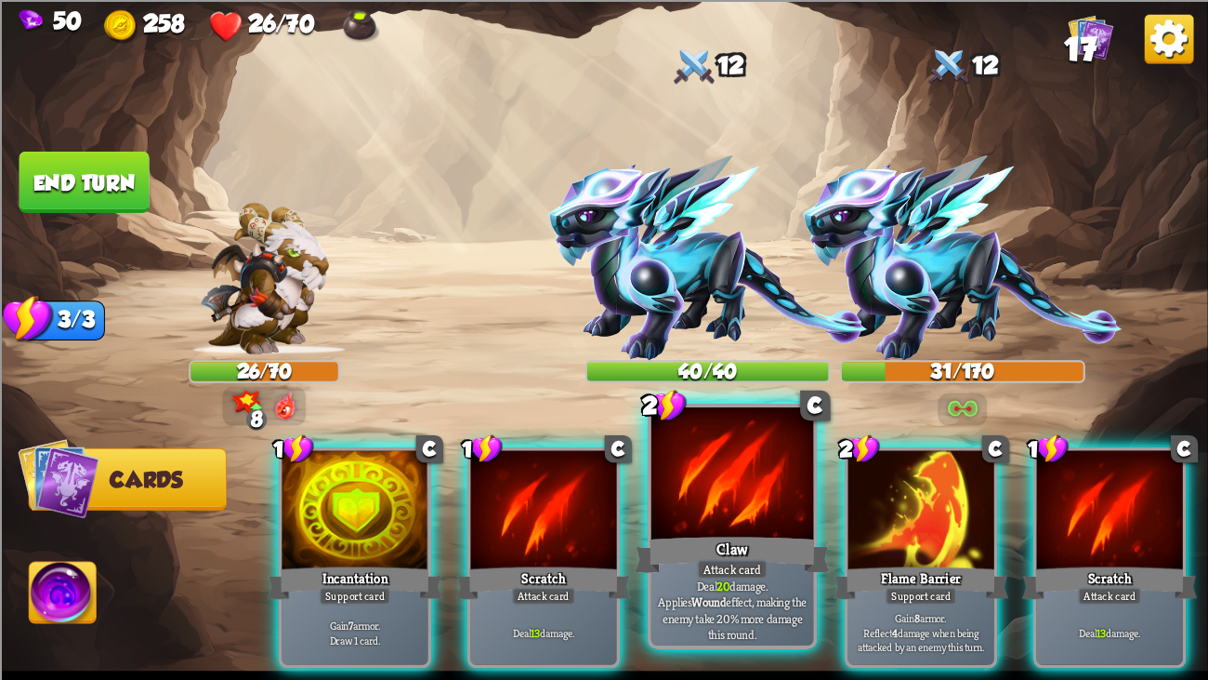
click at [725, 455] on div at bounding box center [733, 475] width 163 height 137
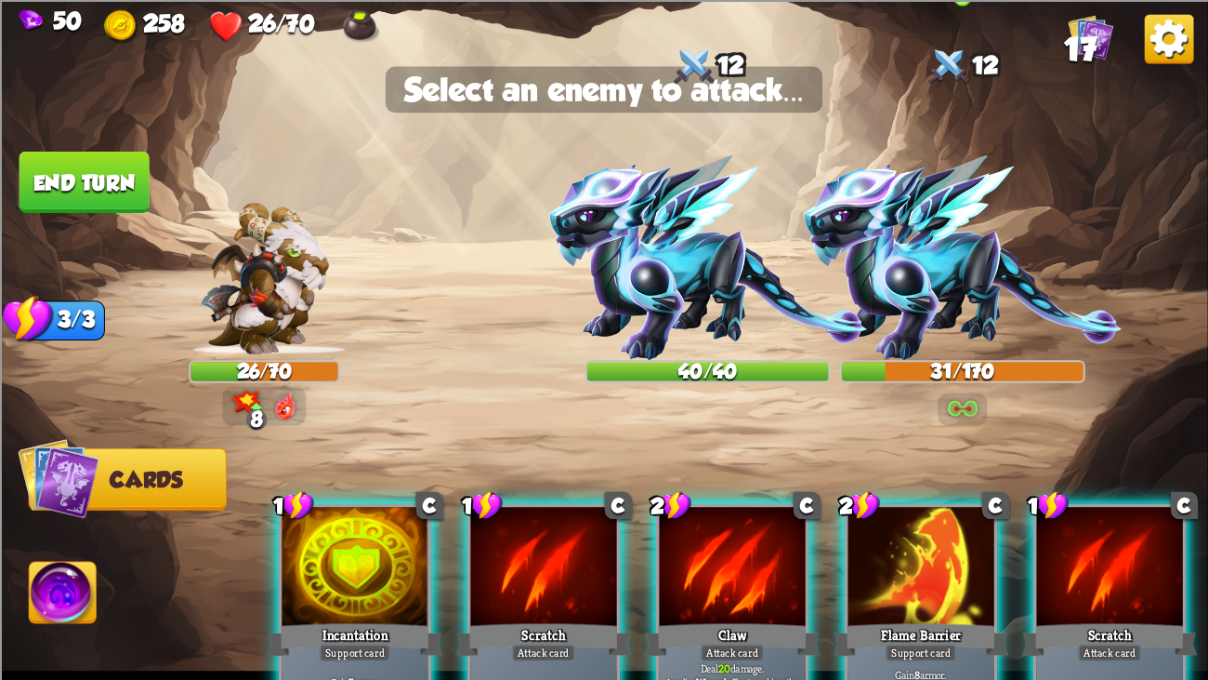
click at [942, 263] on img at bounding box center [962, 257] width 319 height 205
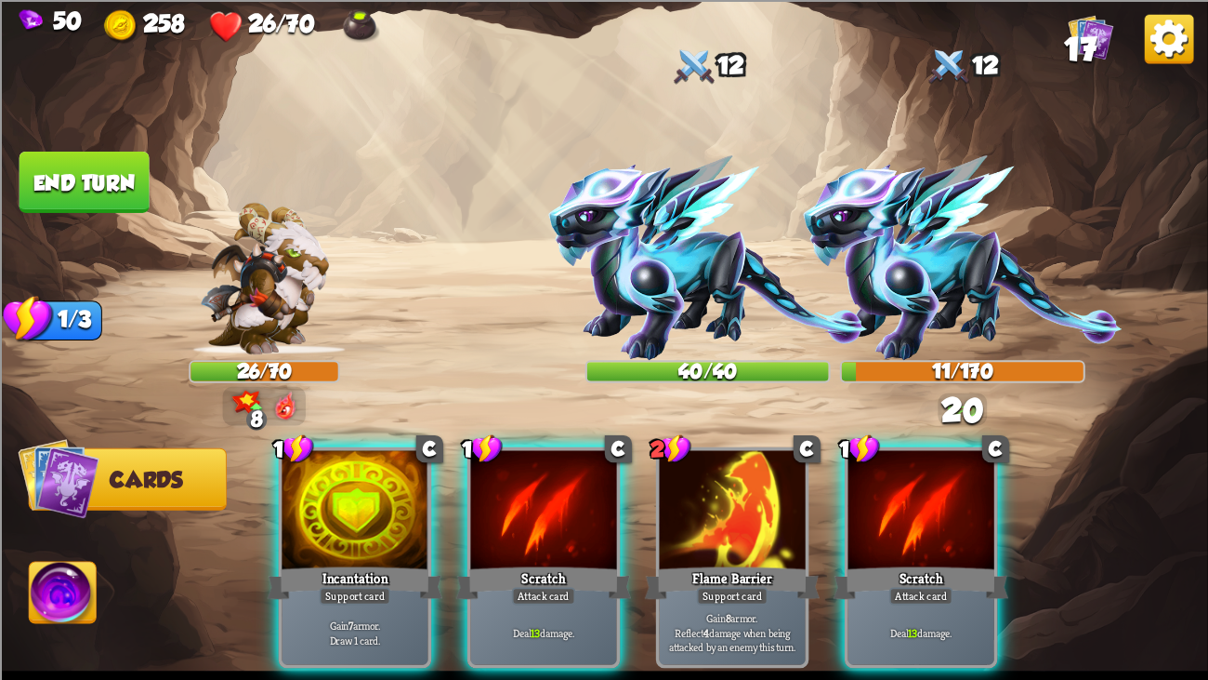
click at [916, 444] on div "1 C Incantation Support card Gain 7 armor. Draw 1 card. 1 C Scratch Attack card…" at bounding box center [725, 528] width 967 height 302
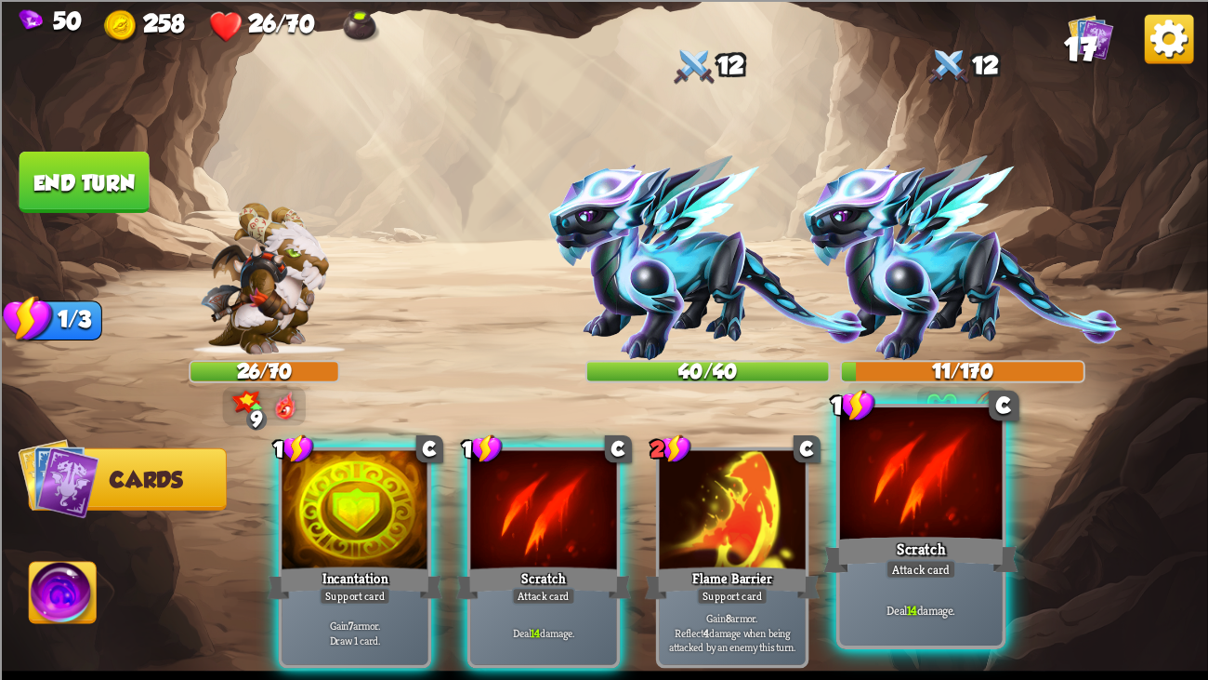
click at [896, 490] on div at bounding box center [921, 475] width 163 height 137
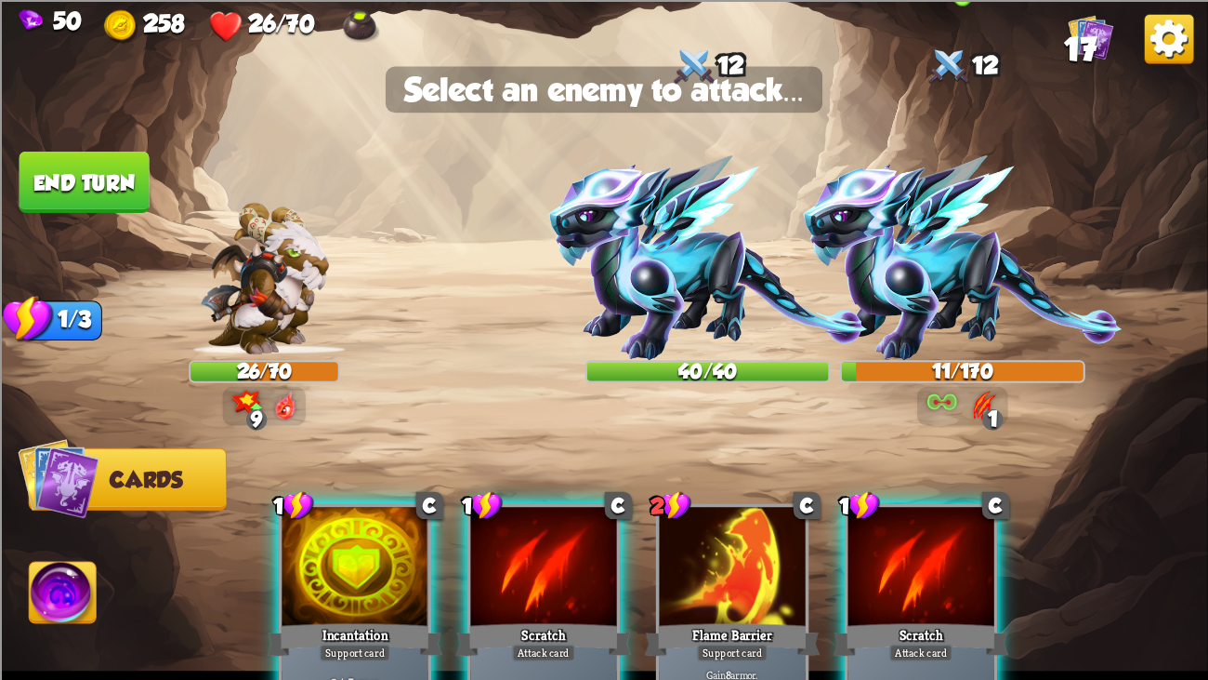
click at [910, 325] on img at bounding box center [962, 257] width 319 height 205
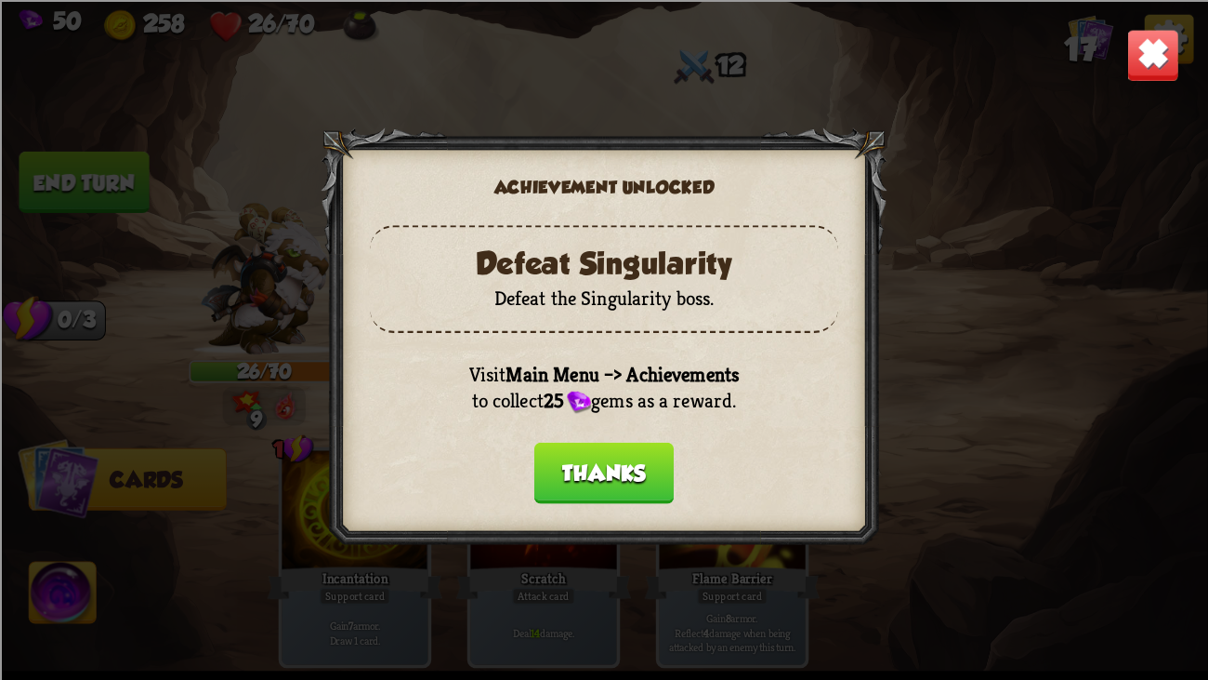
click at [598, 459] on button "Thanks" at bounding box center [604, 472] width 139 height 61
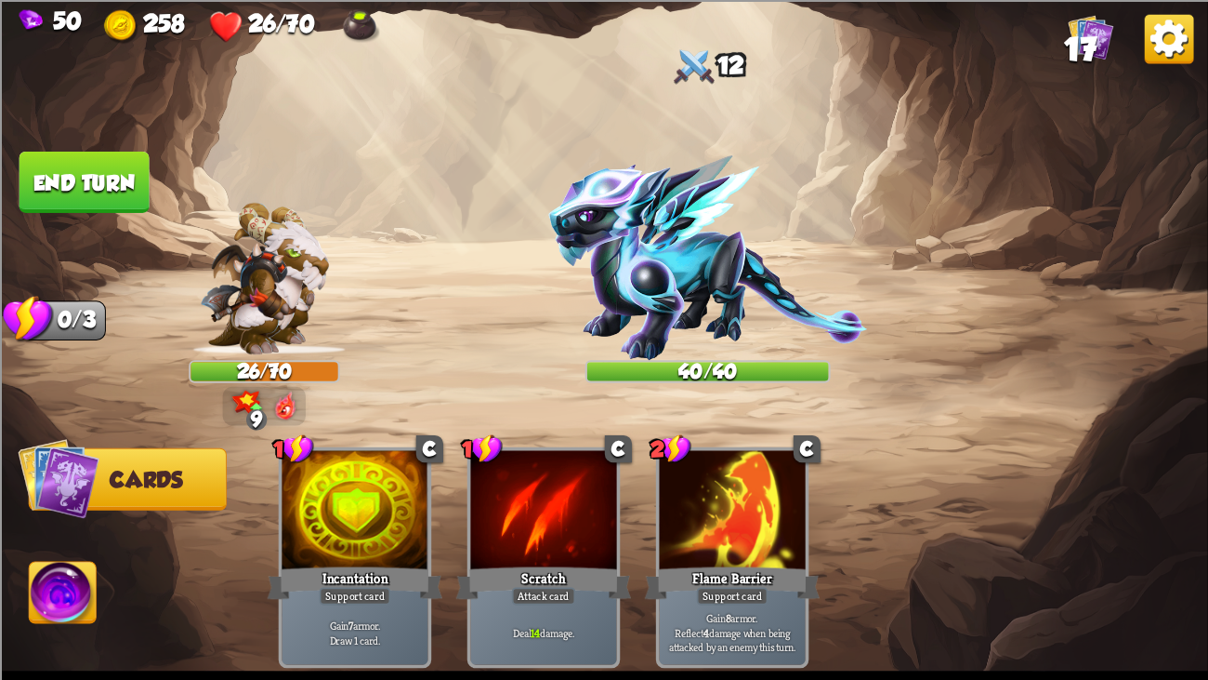
click at [83, 169] on button "End turn" at bounding box center [85, 181] width 130 height 61
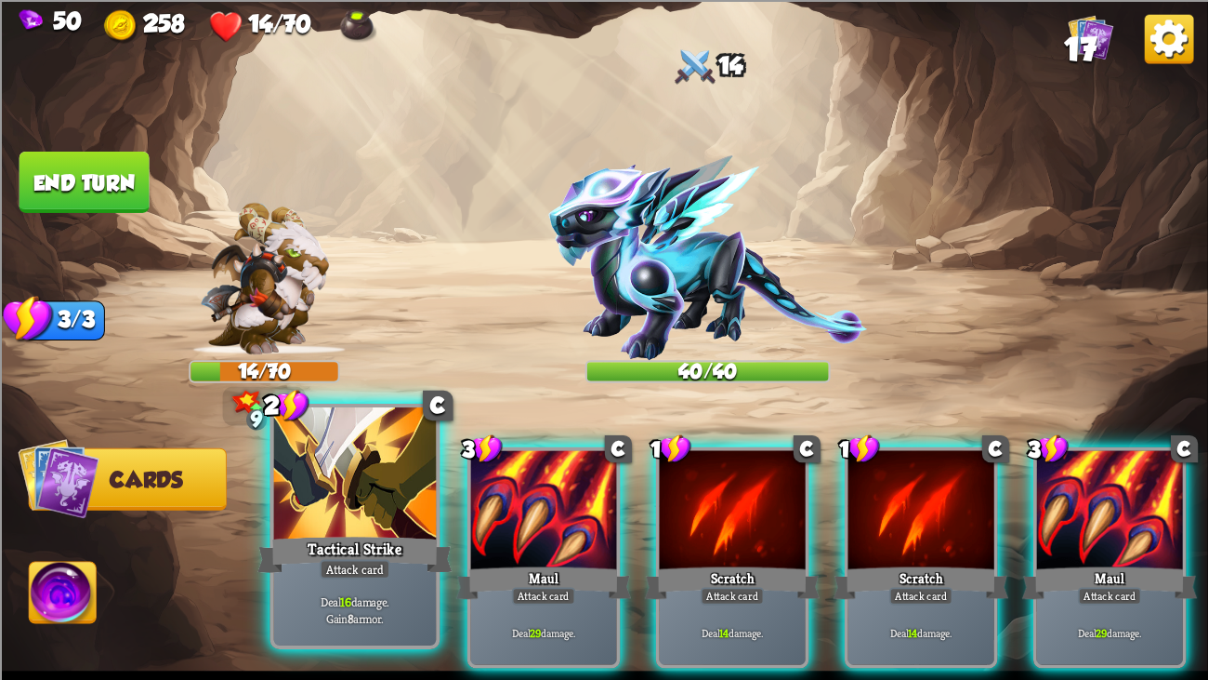
click at [310, 437] on div at bounding box center [355, 475] width 163 height 137
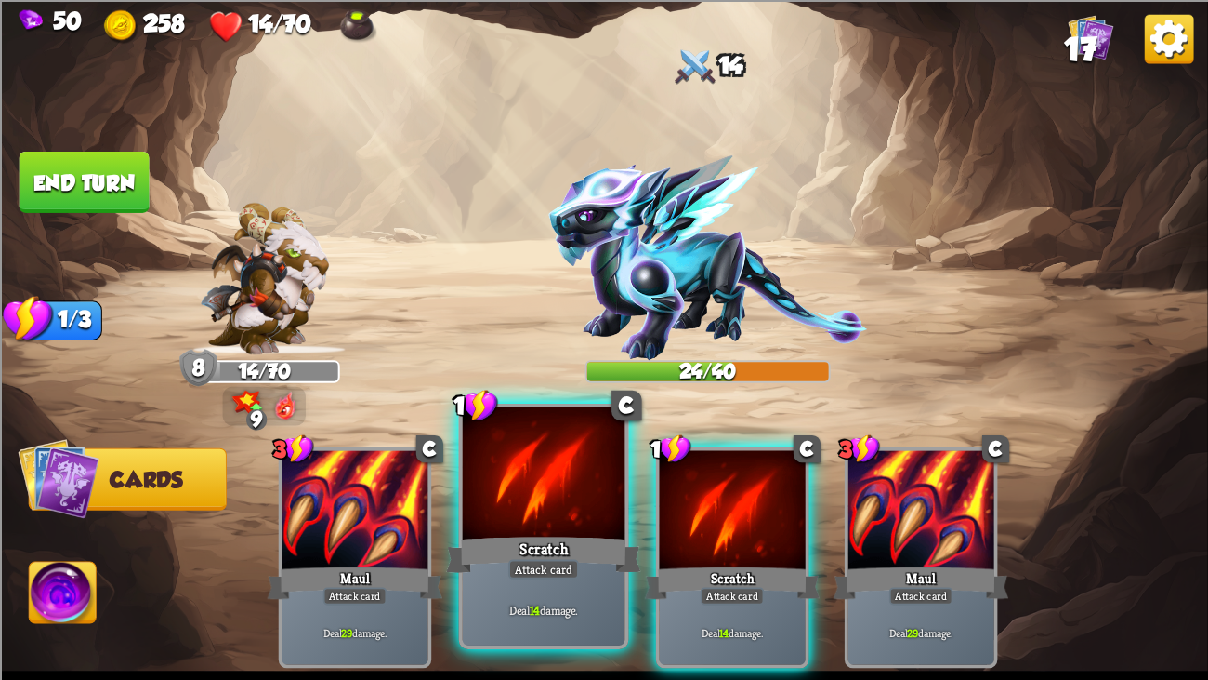
click at [544, 494] on div at bounding box center [544, 475] width 163 height 137
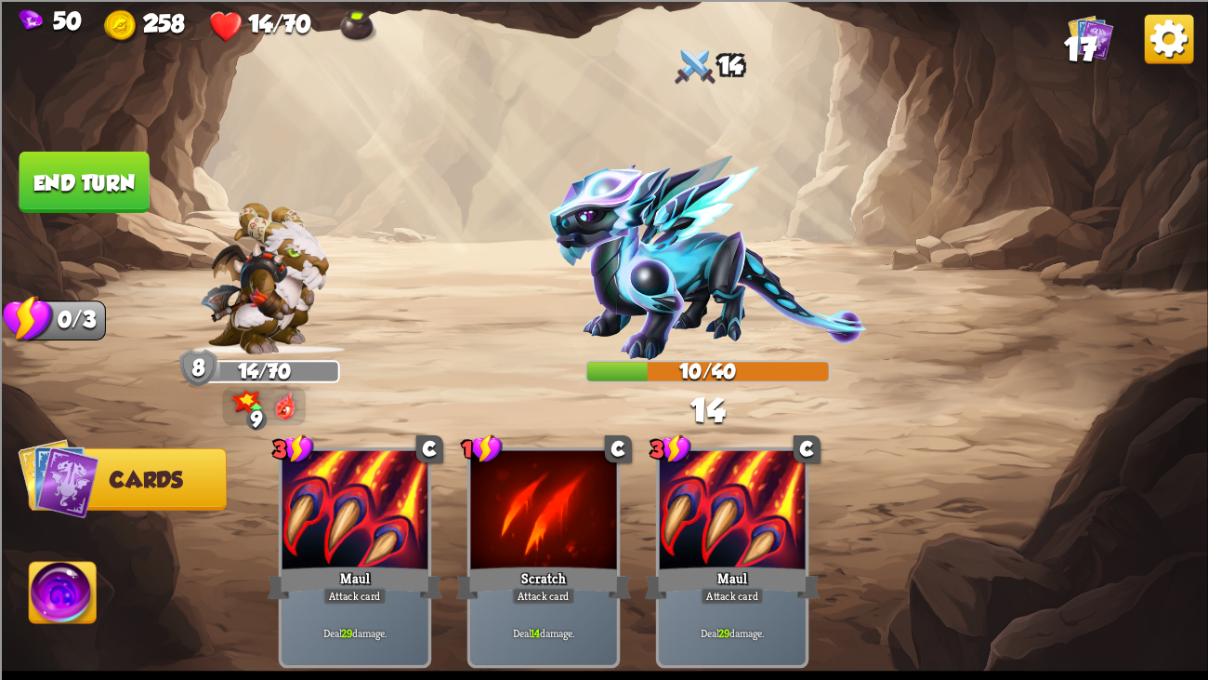
click at [93, 167] on button "End turn" at bounding box center [85, 181] width 130 height 61
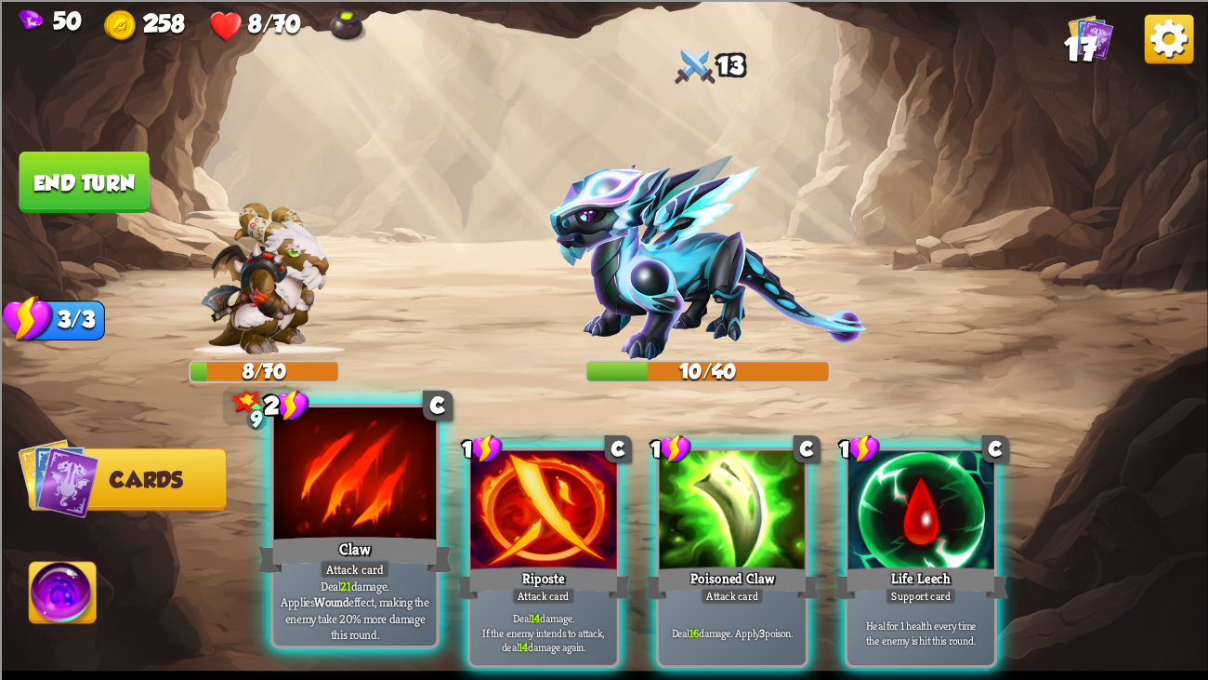
click at [384, 521] on div "Attack card" at bounding box center [355, 569] width 71 height 20
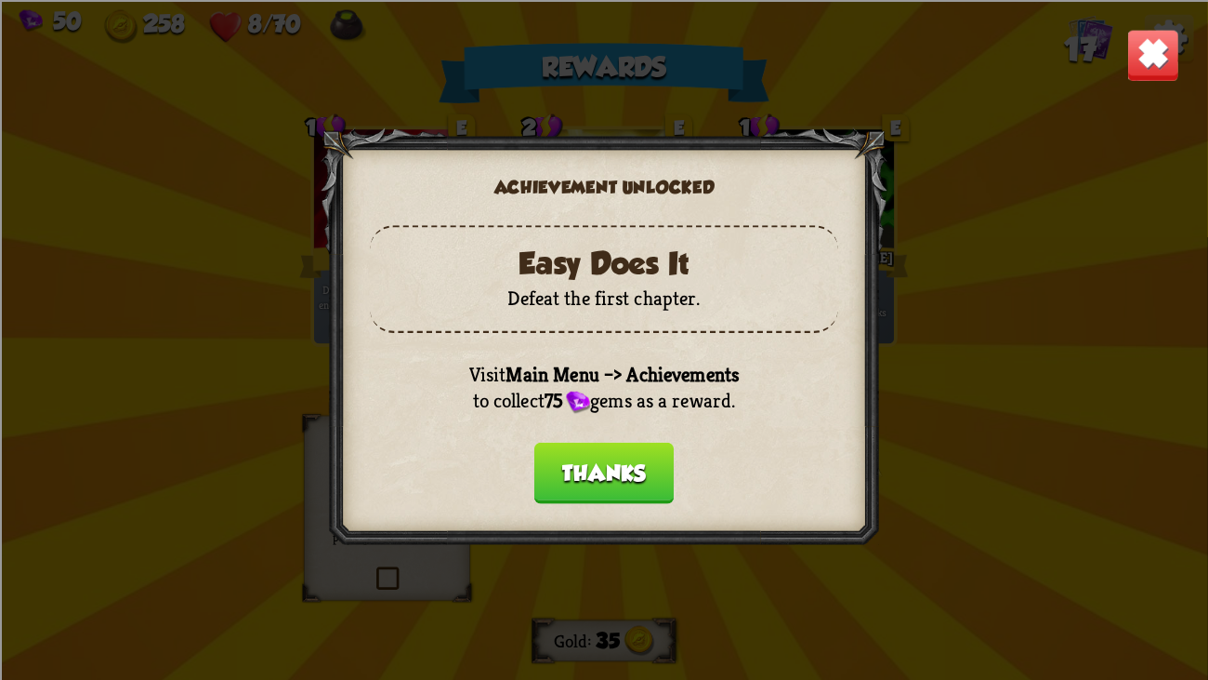
click at [632, 445] on button "Thanks" at bounding box center [604, 472] width 139 height 61
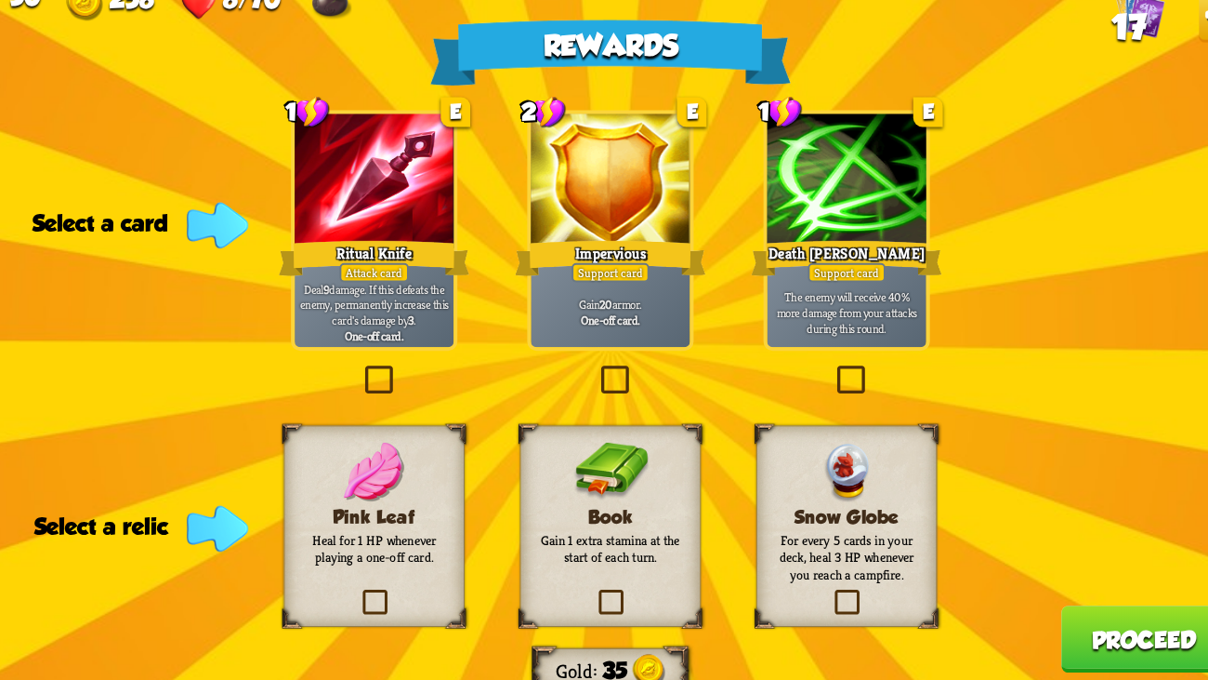
click at [402, 260] on div "Ritual Knife" at bounding box center [387, 261] width 176 height 39
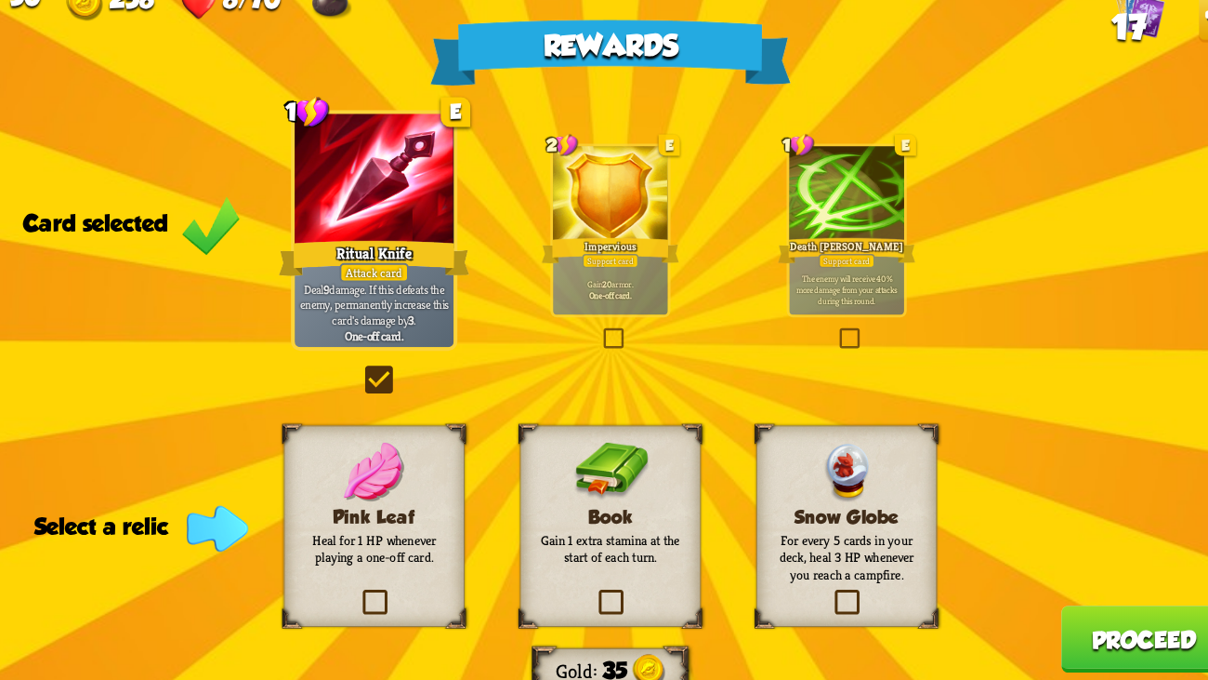
click at [442, 489] on h3 "Pink Leaf" at bounding box center [387, 499] width 135 height 20
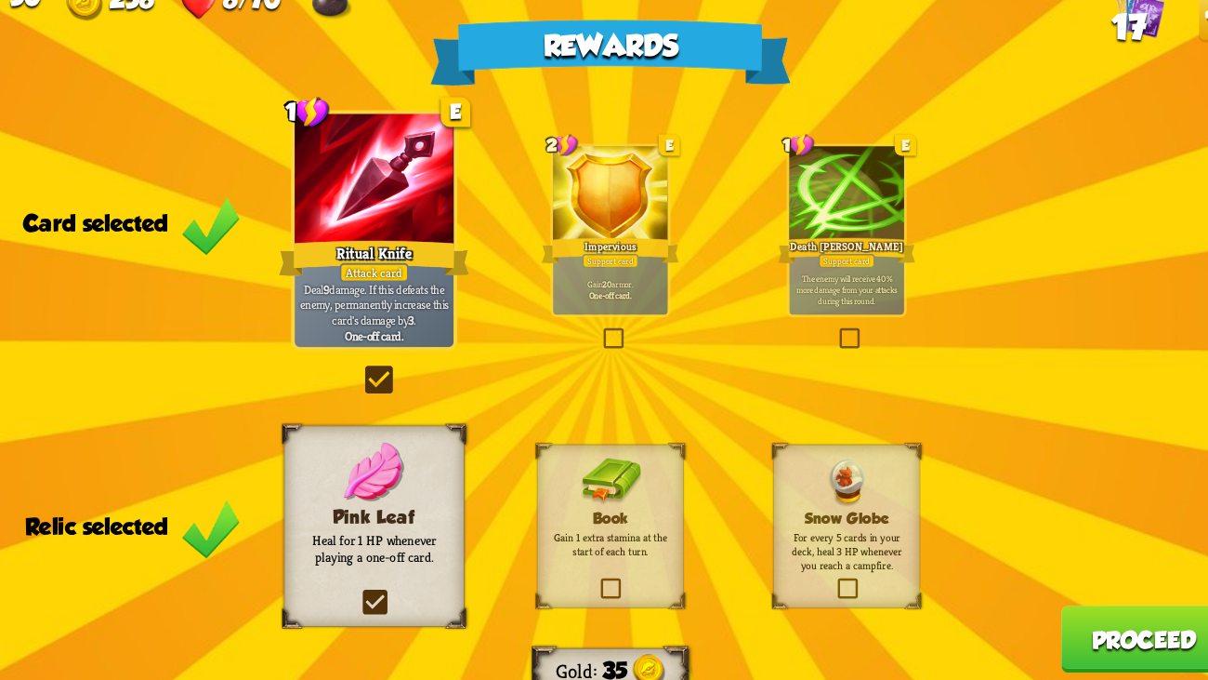
click at [442, 489] on h3 "Pink Leaf" at bounding box center [387, 499] width 135 height 20
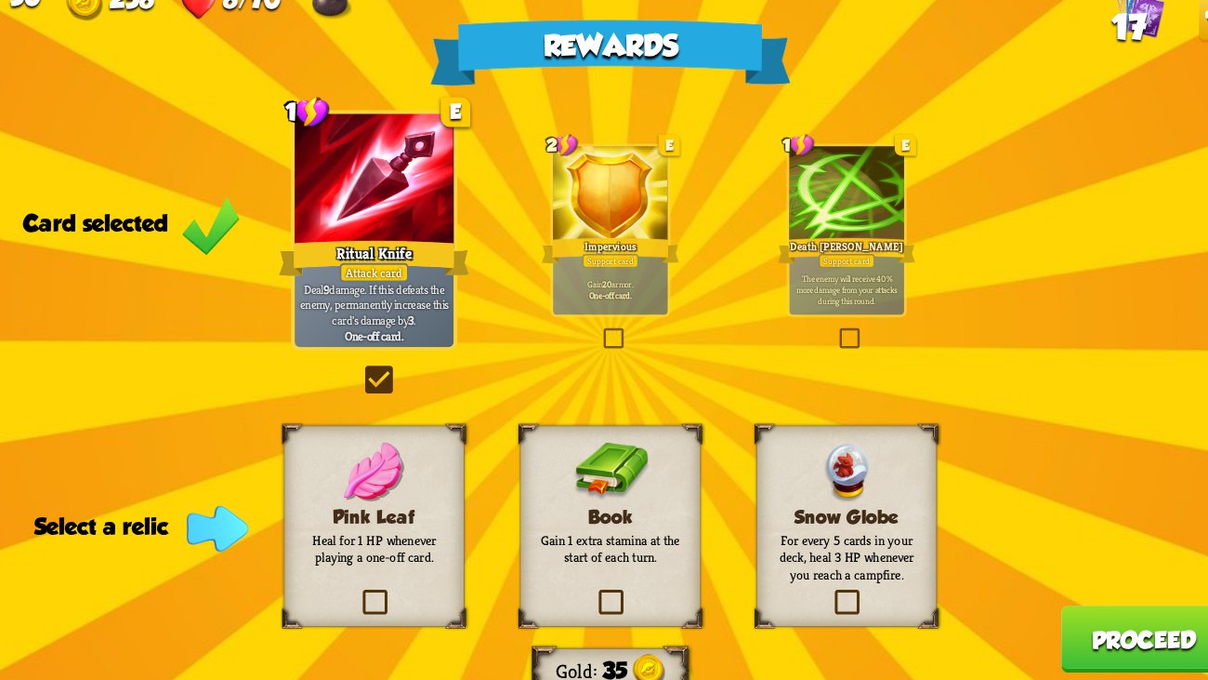
click at [639, 521] on p "Gain 1 extra stamina at the start of each turn." at bounding box center [604, 528] width 135 height 32
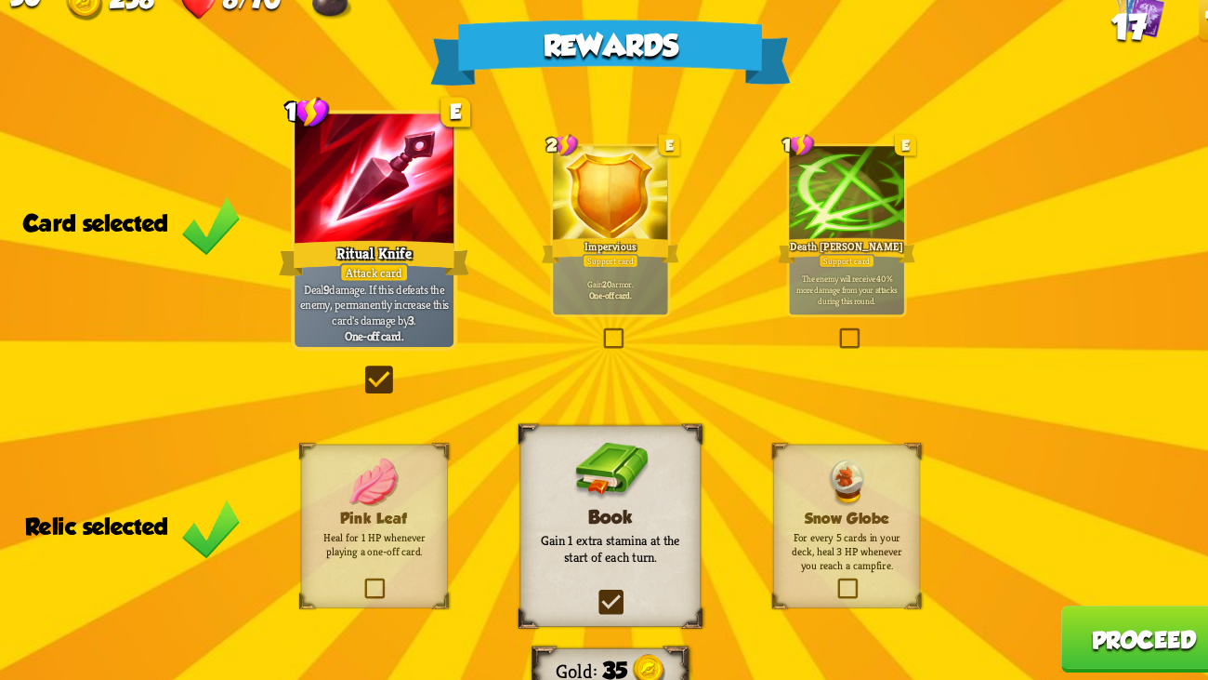
click at [1052, 521] on button "Proceed" at bounding box center [1094, 610] width 152 height 61
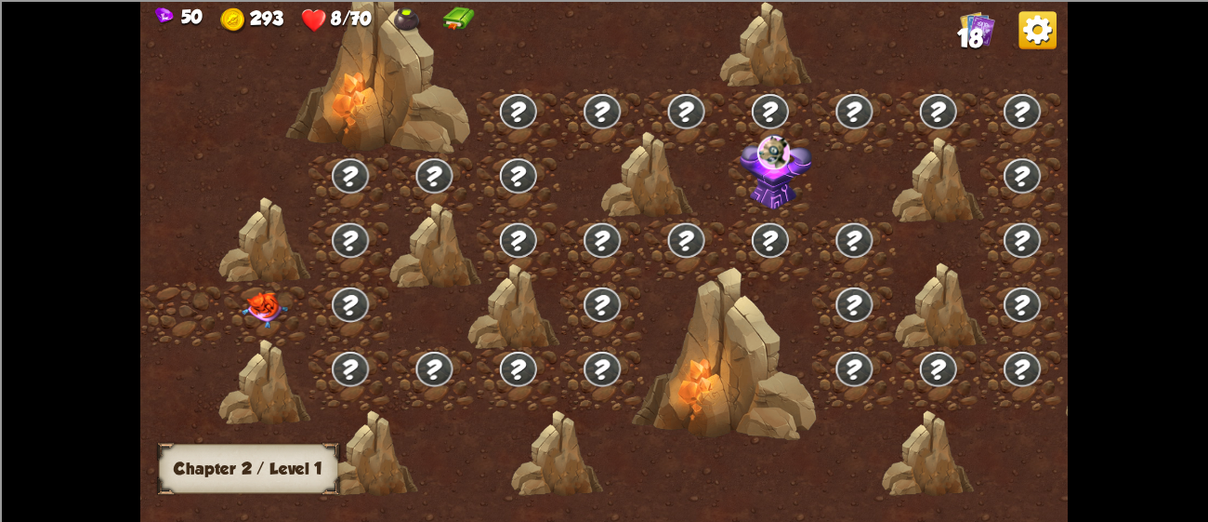
click at [246, 318] on img at bounding box center [265, 310] width 46 height 36
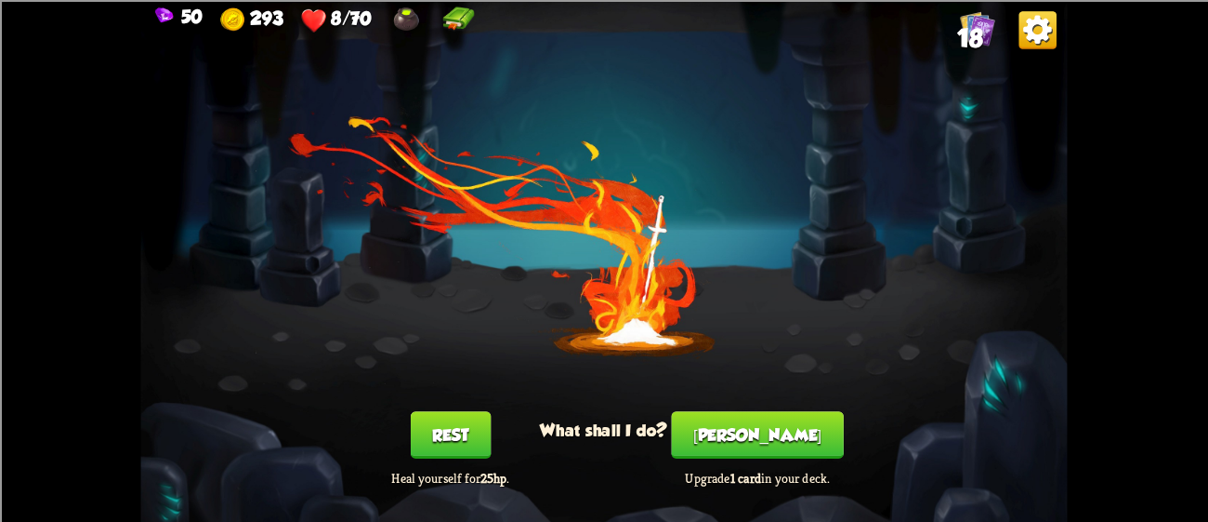
click at [442, 433] on button "Rest" at bounding box center [451, 434] width 80 height 47
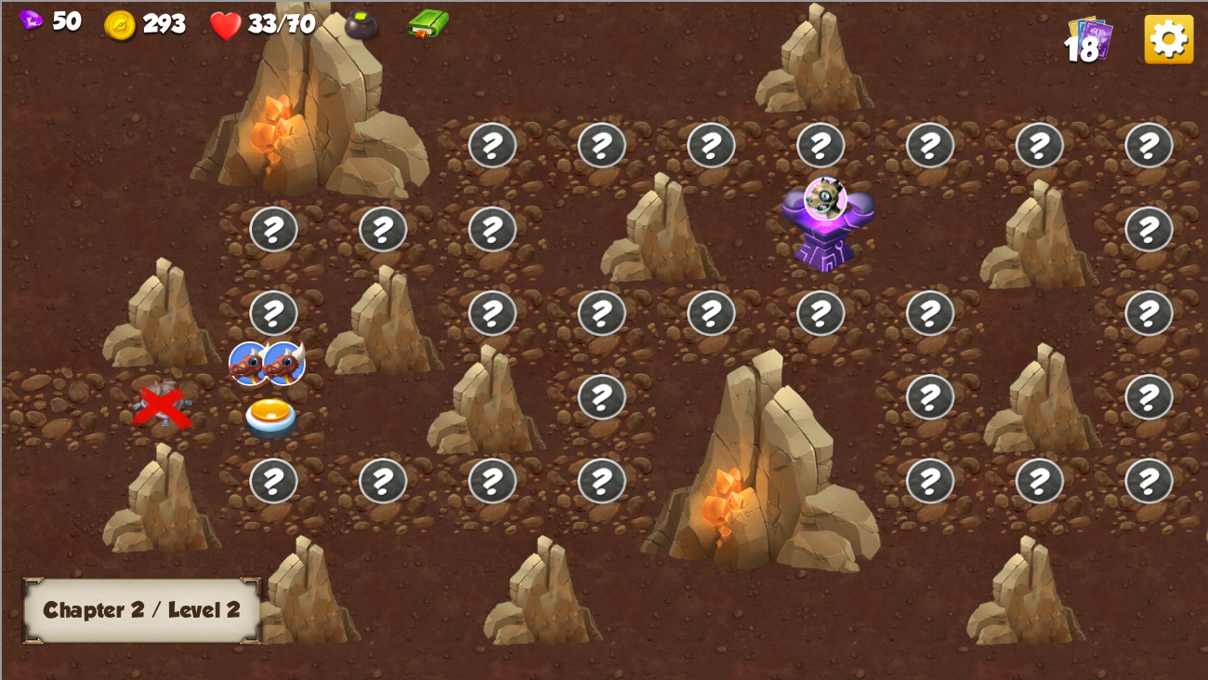
click at [253, 448] on div at bounding box center [274, 409] width 110 height 84
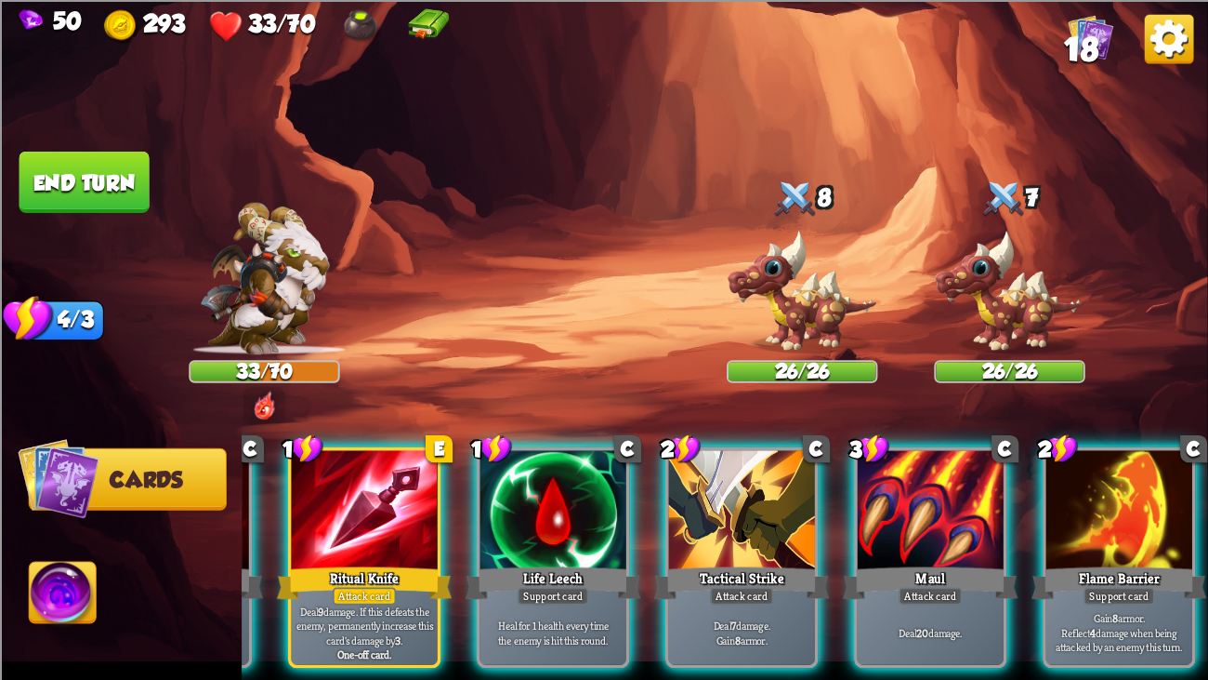
scroll to position [0, 358]
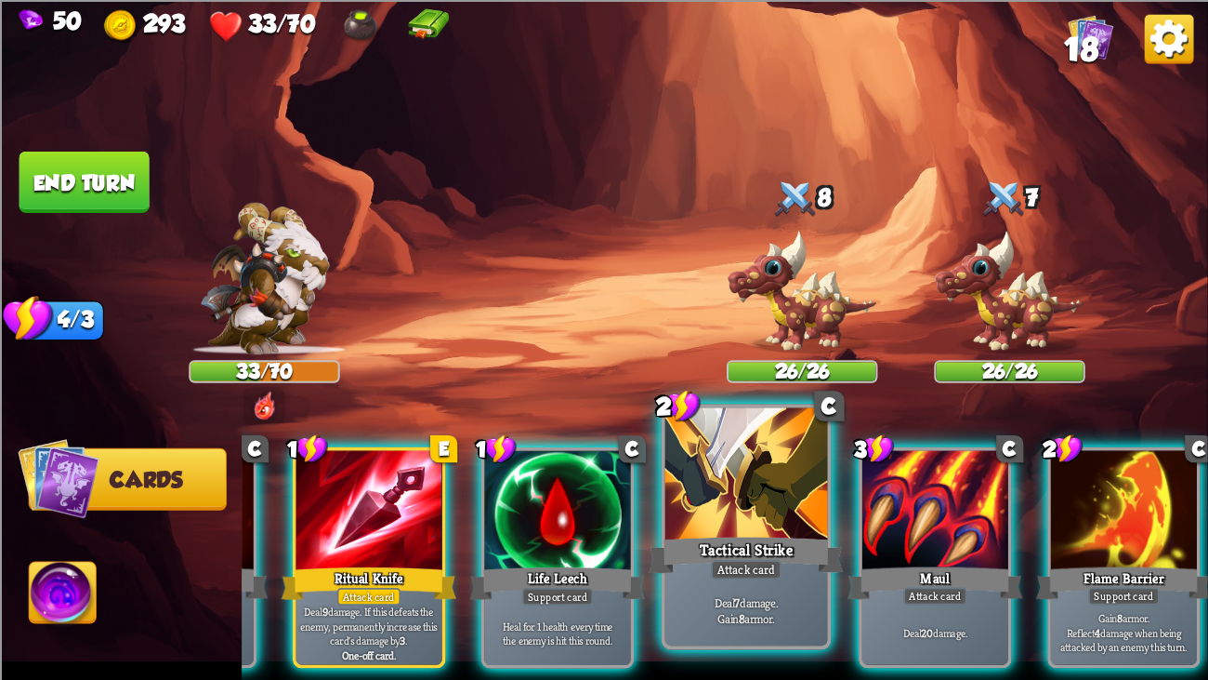
click at [725, 455] on div at bounding box center [747, 475] width 163 height 137
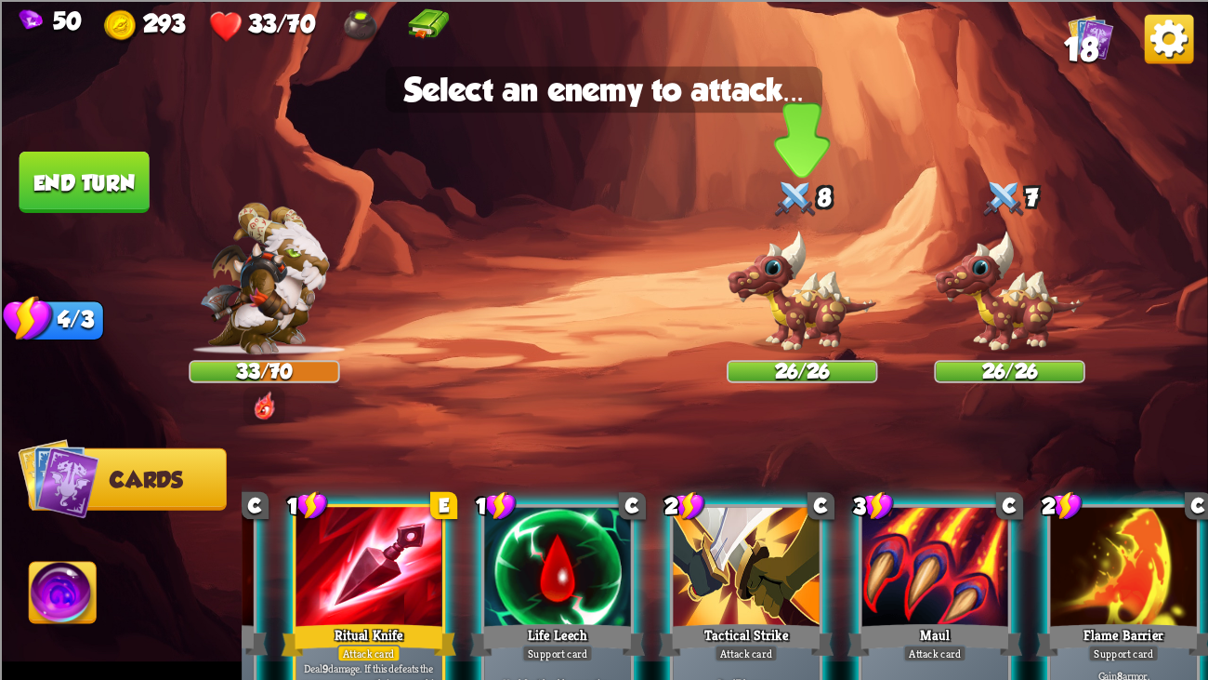
click at [791, 304] on img at bounding box center [802, 291] width 151 height 125
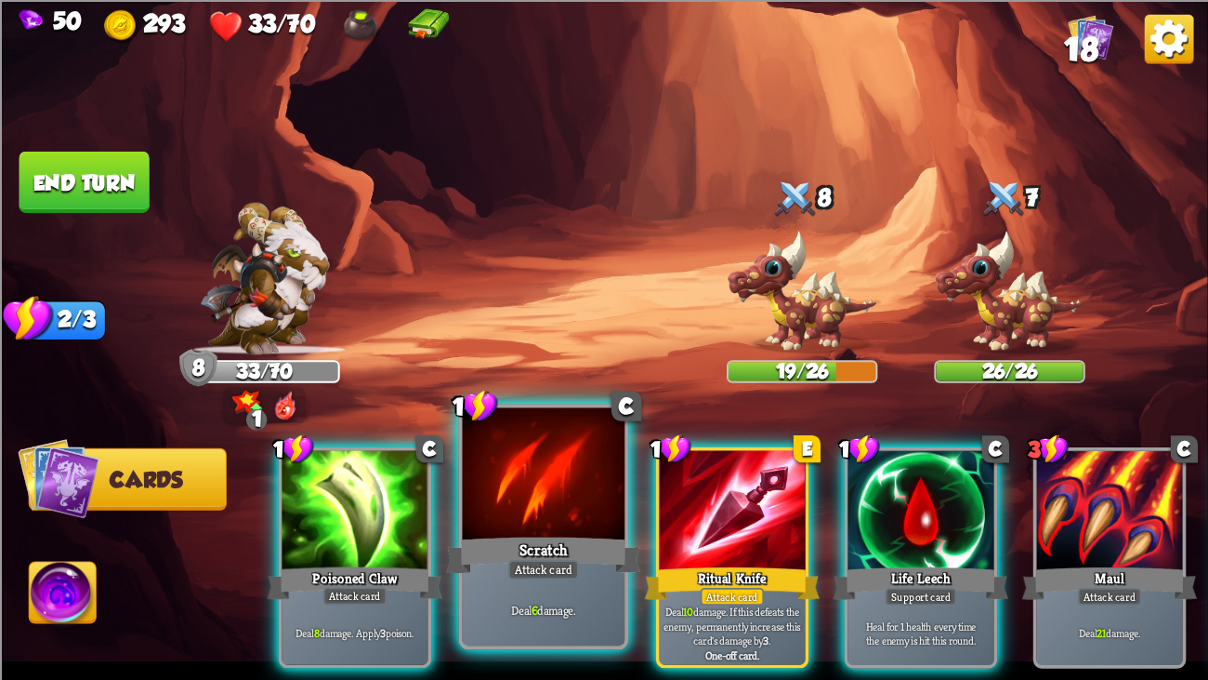
scroll to position [0, 176]
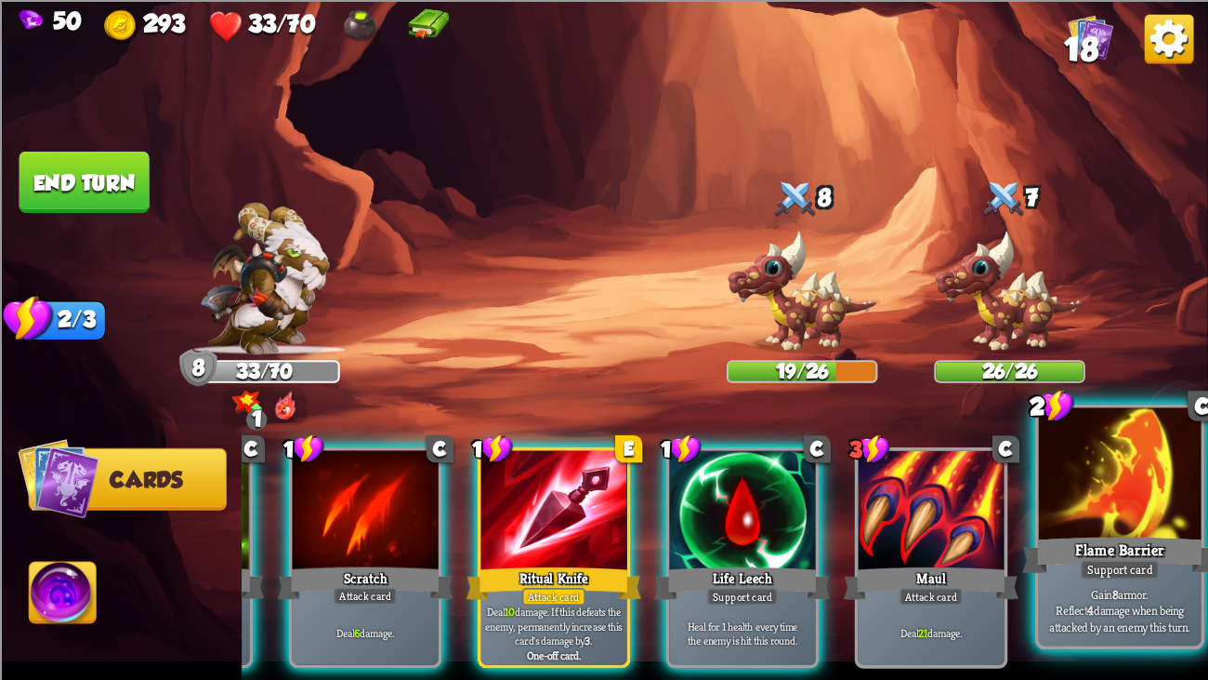
click at [1086, 457] on div at bounding box center [1120, 475] width 163 height 137
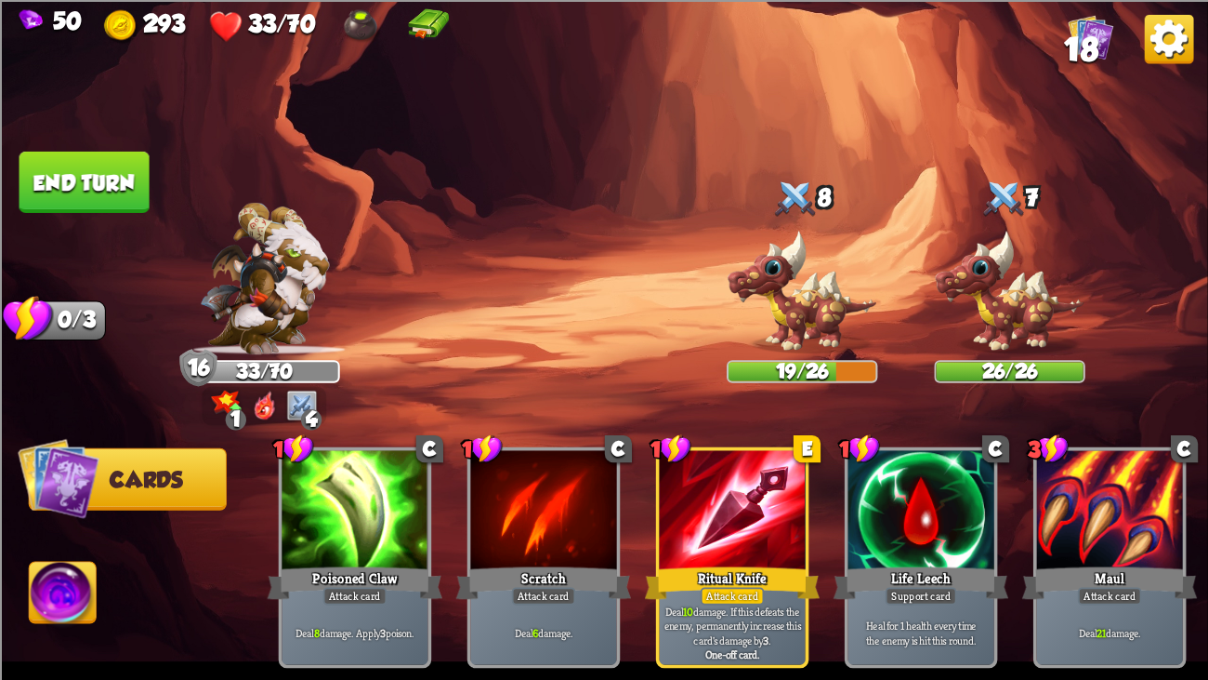
click at [97, 193] on button "End turn" at bounding box center [85, 181] width 130 height 61
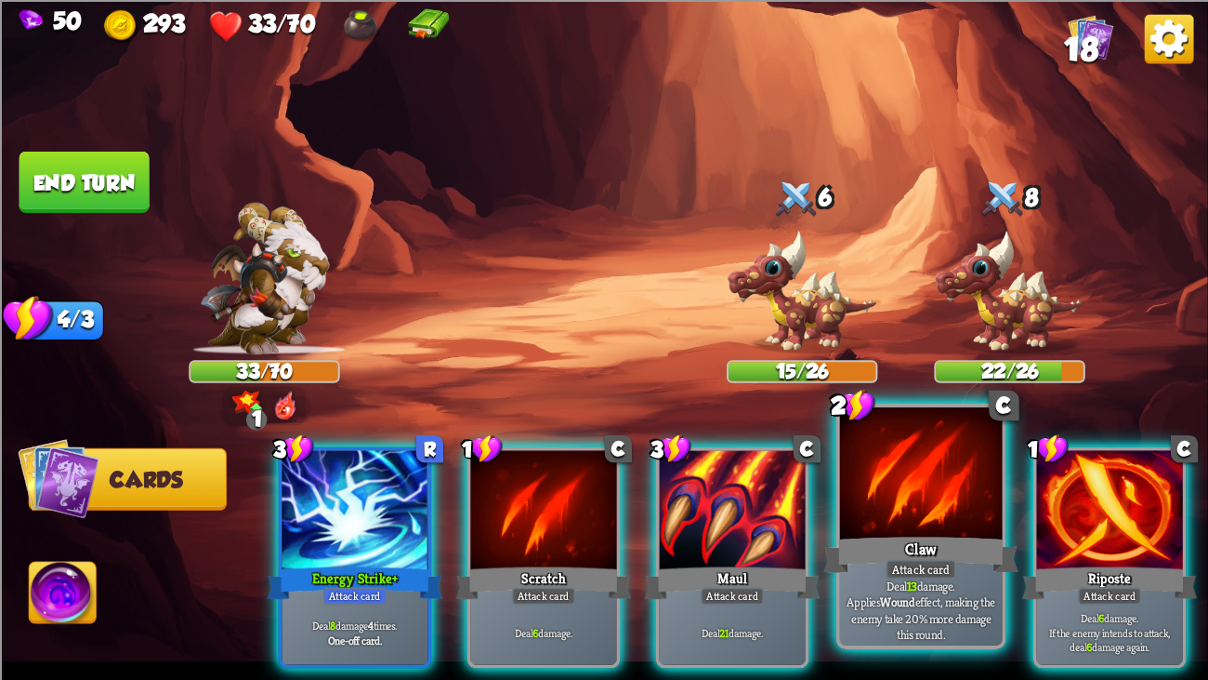
click at [919, 521] on div at bounding box center [921, 475] width 163 height 137
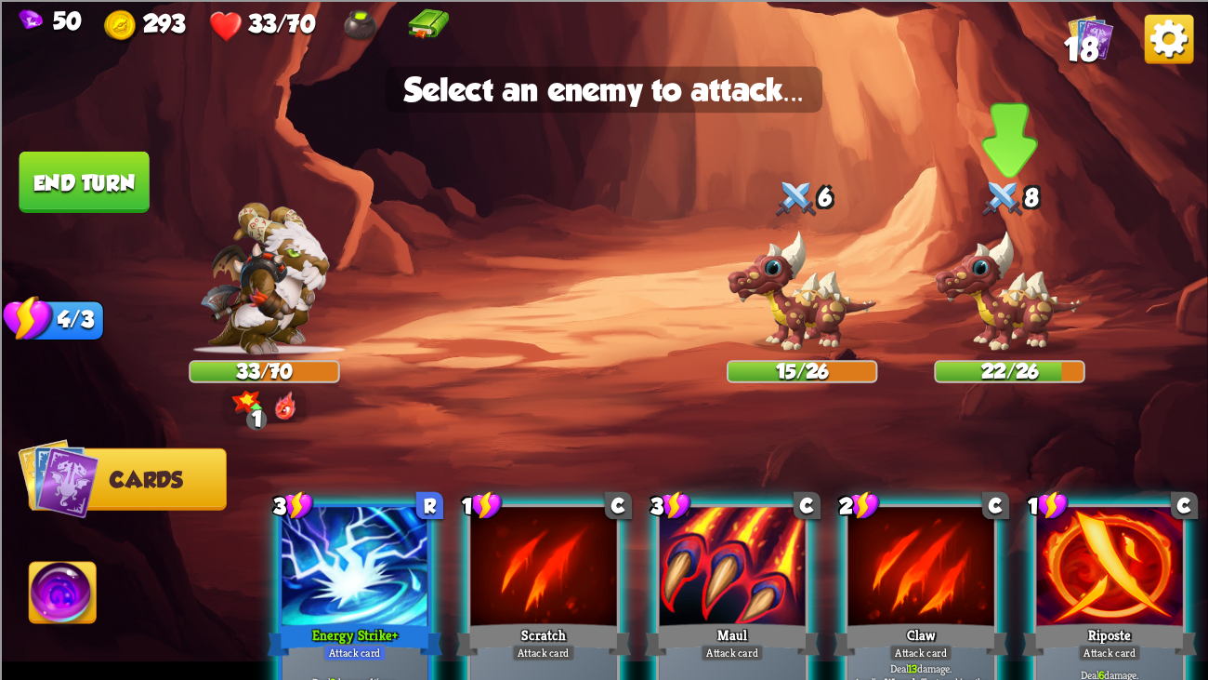
click at [985, 330] on img at bounding box center [1009, 291] width 151 height 125
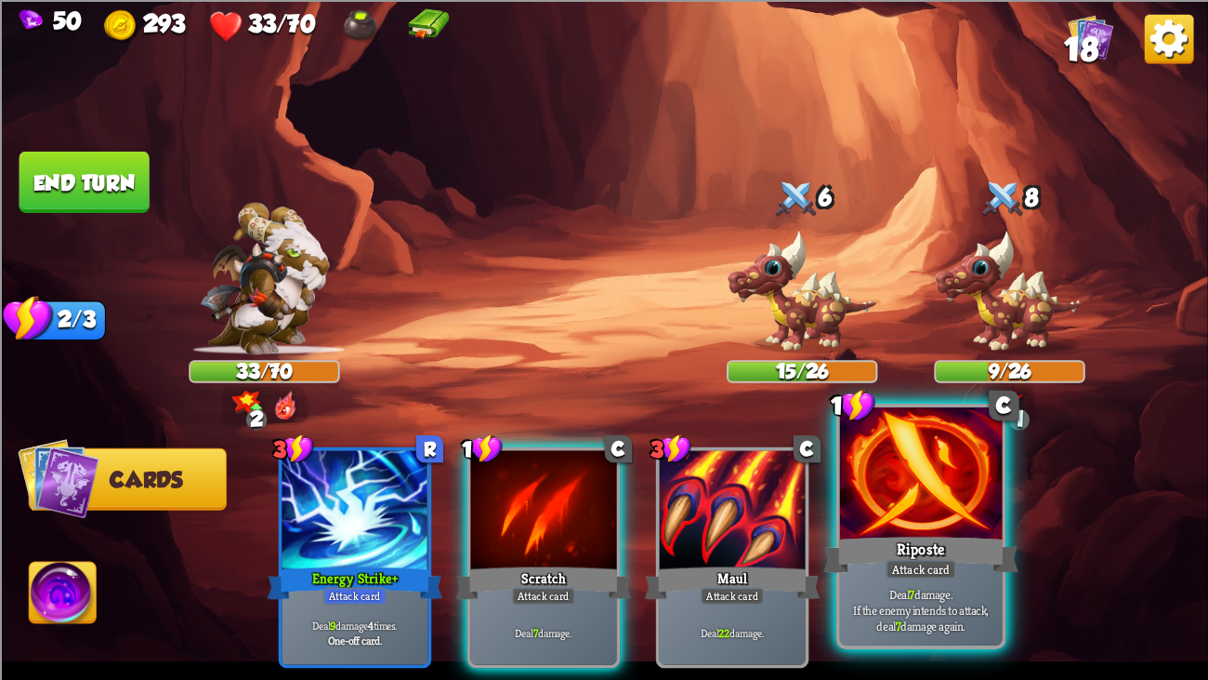
click at [900, 512] on div at bounding box center [921, 475] width 163 height 137
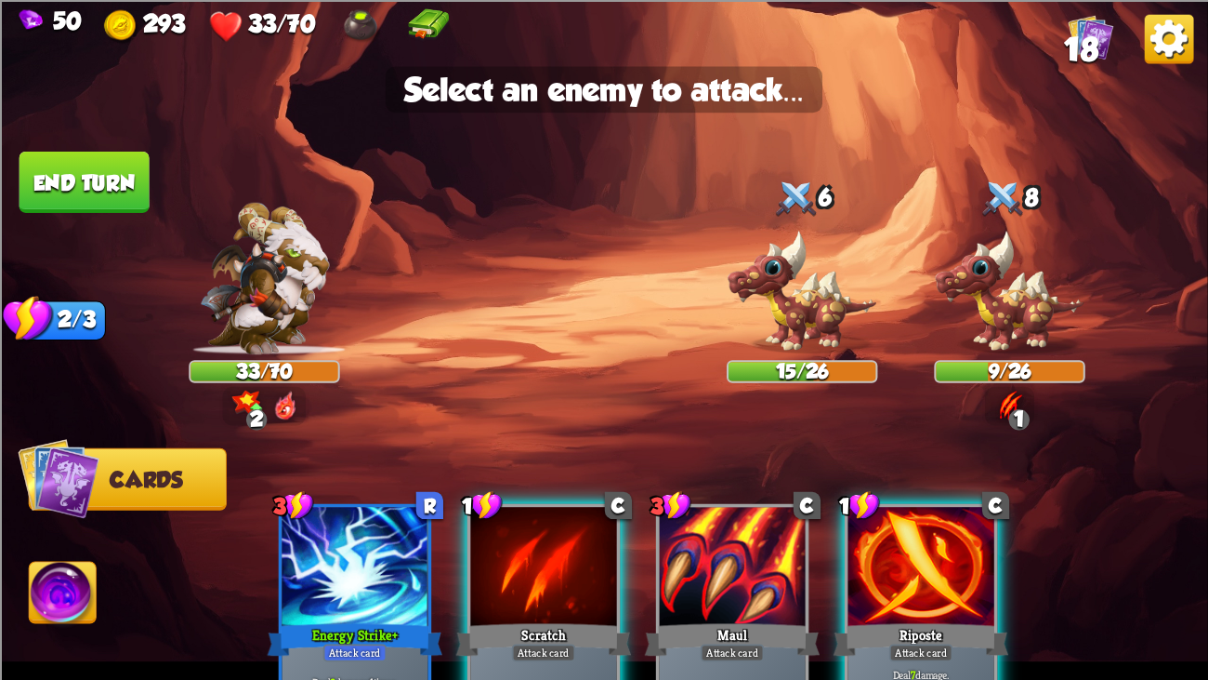
click at [911, 521] on div at bounding box center [922, 568] width 146 height 123
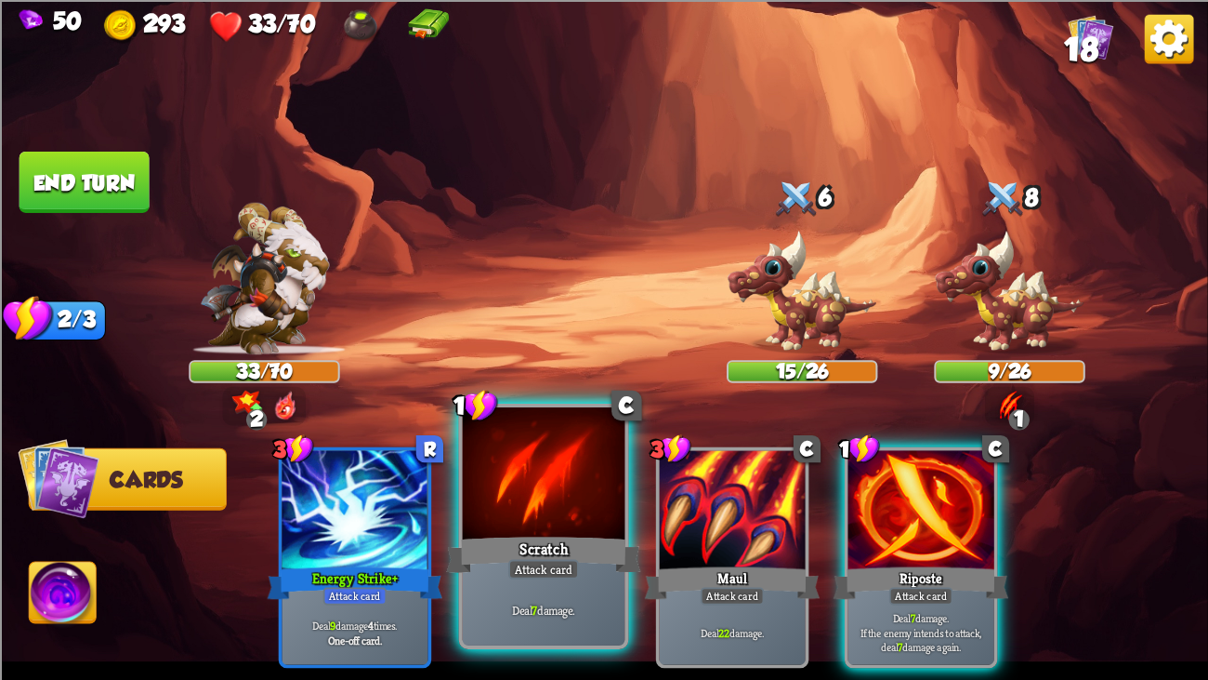
click at [534, 486] on div at bounding box center [544, 475] width 163 height 137
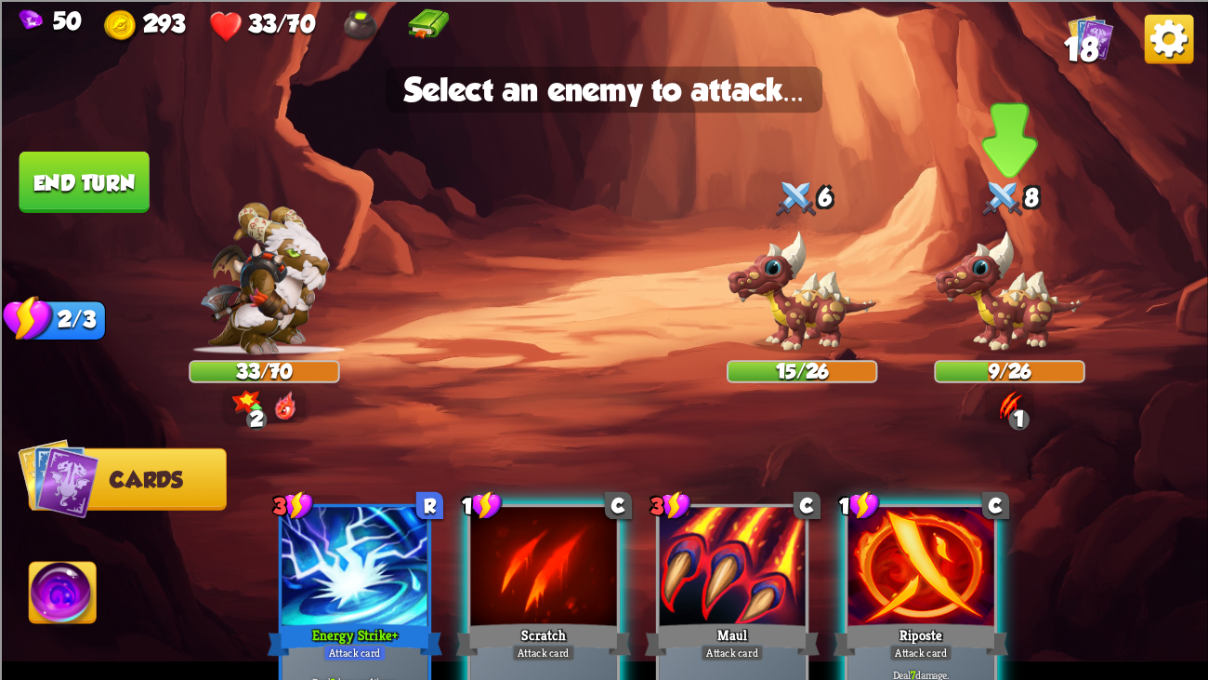
click at [972, 308] on img at bounding box center [1009, 291] width 151 height 125
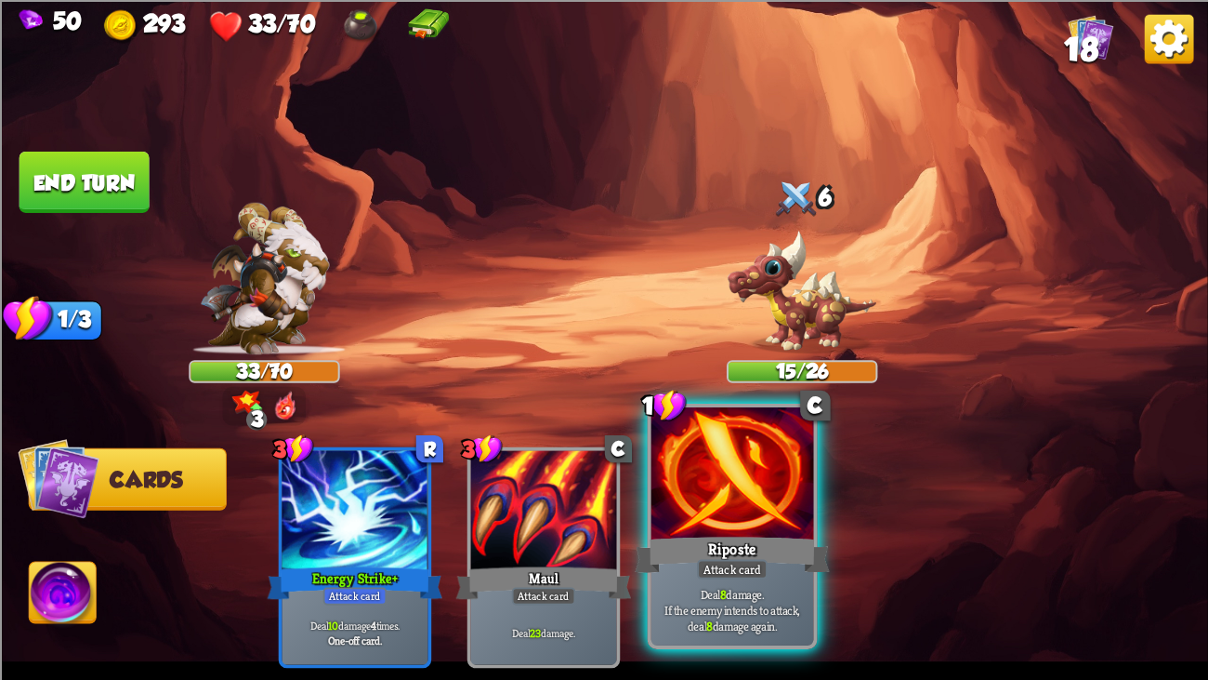
click at [770, 474] on div at bounding box center [733, 475] width 163 height 137
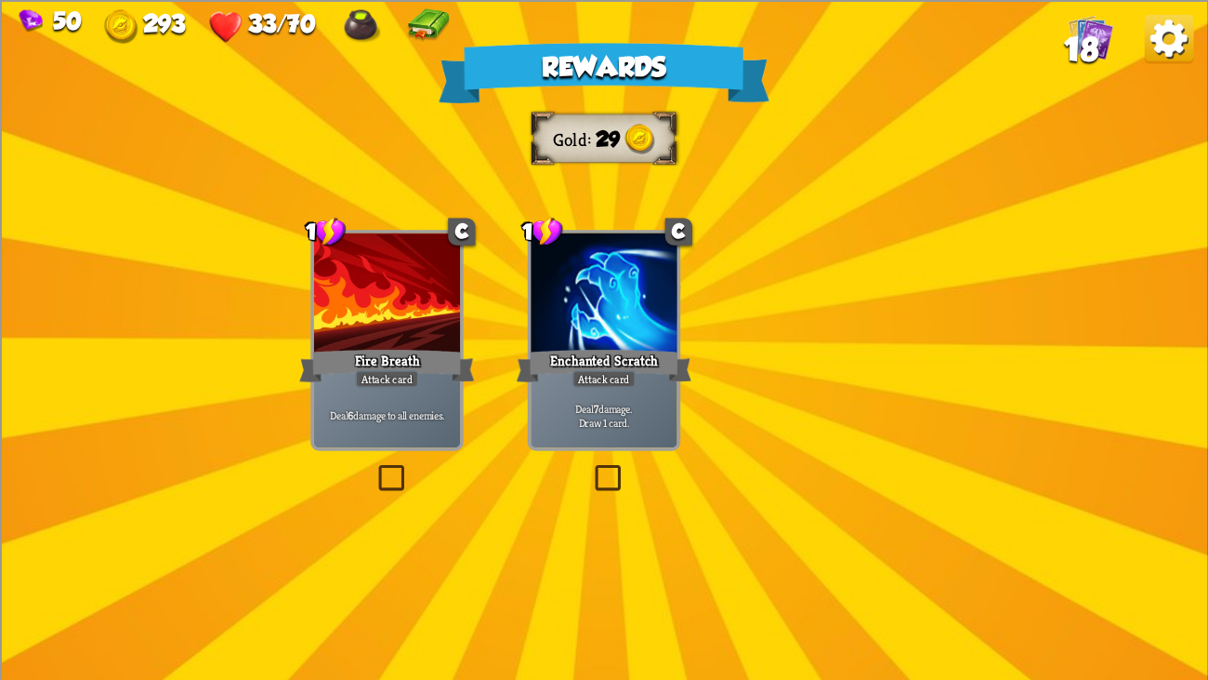
click at [594, 356] on div "Enchanted Scratch" at bounding box center [605, 365] width 176 height 39
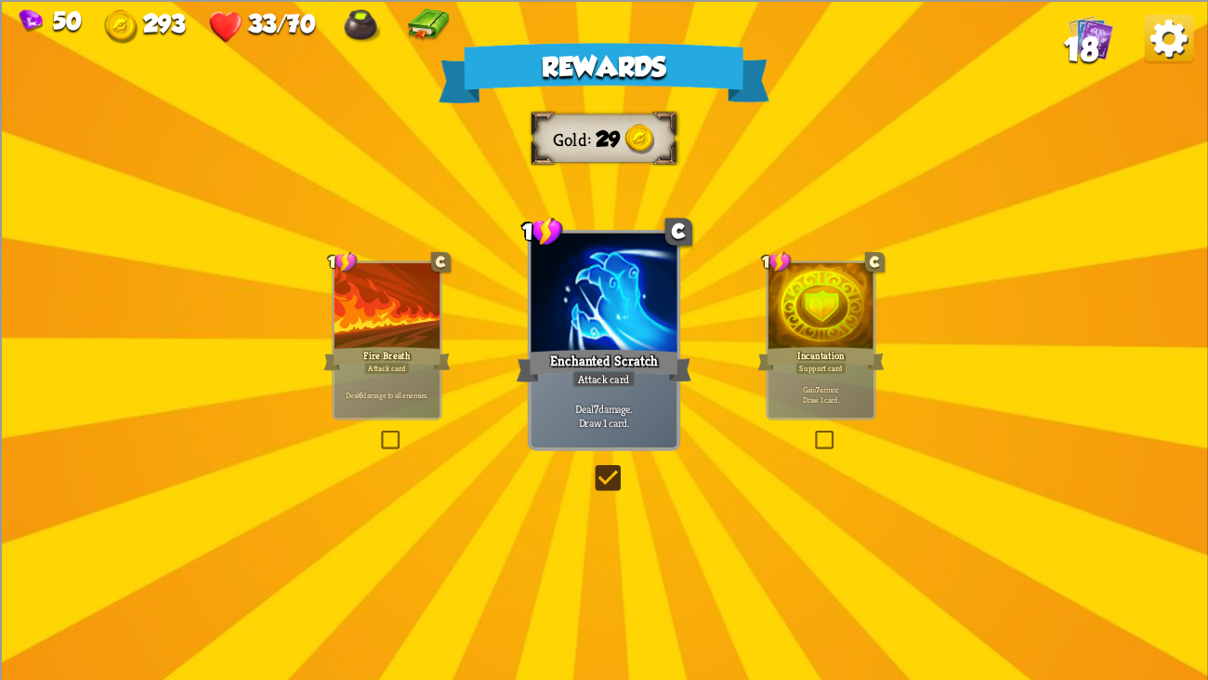
click at [594, 356] on div "Enchanted Scratch" at bounding box center [605, 365] width 176 height 39
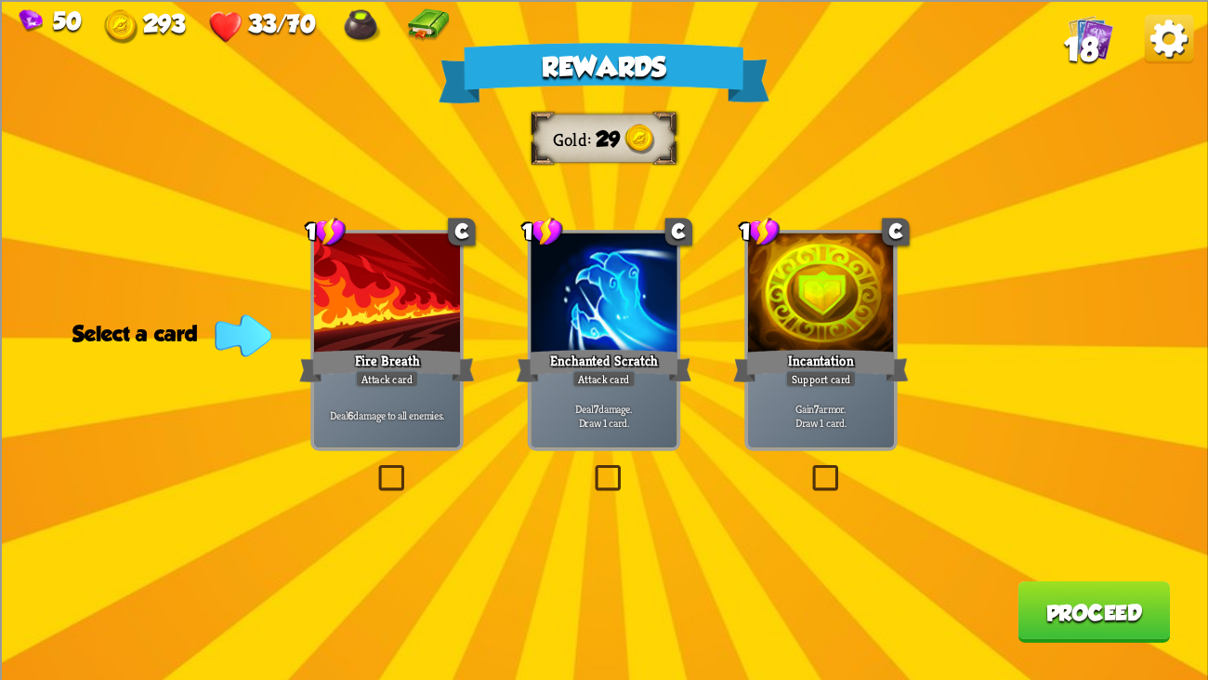
click at [555, 346] on div "Enchanted Scratch" at bounding box center [605, 365] width 176 height 39
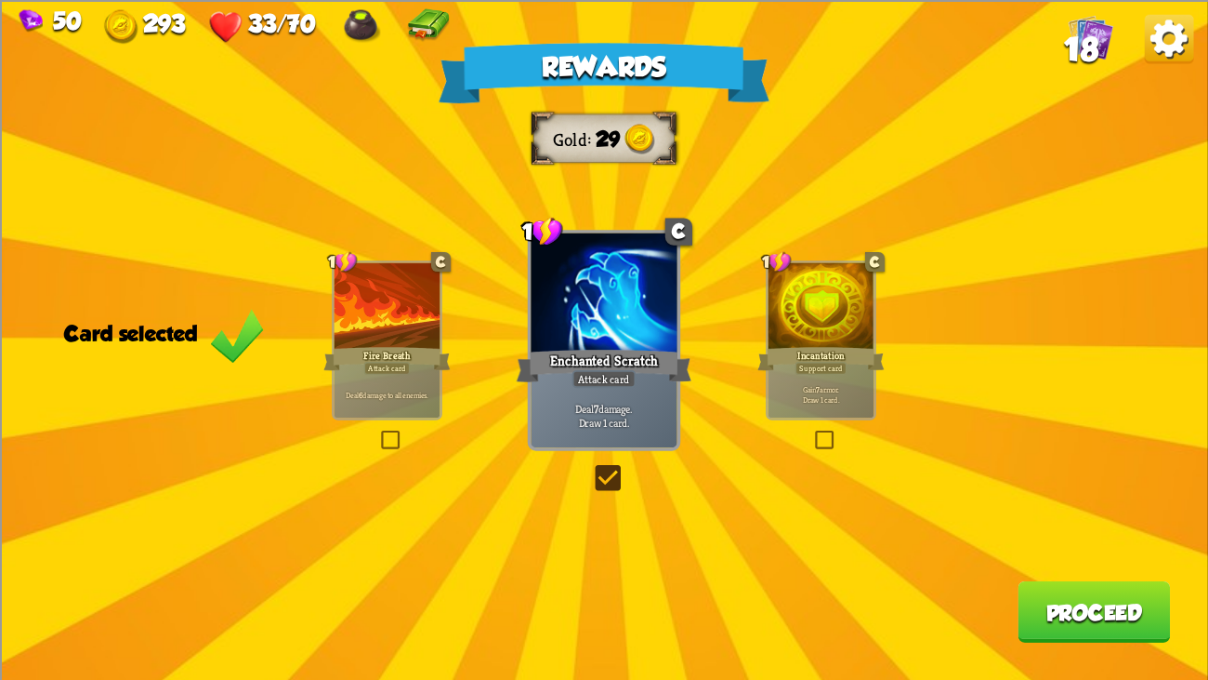
click at [1133, 521] on button "Proceed" at bounding box center [1094, 610] width 152 height 61
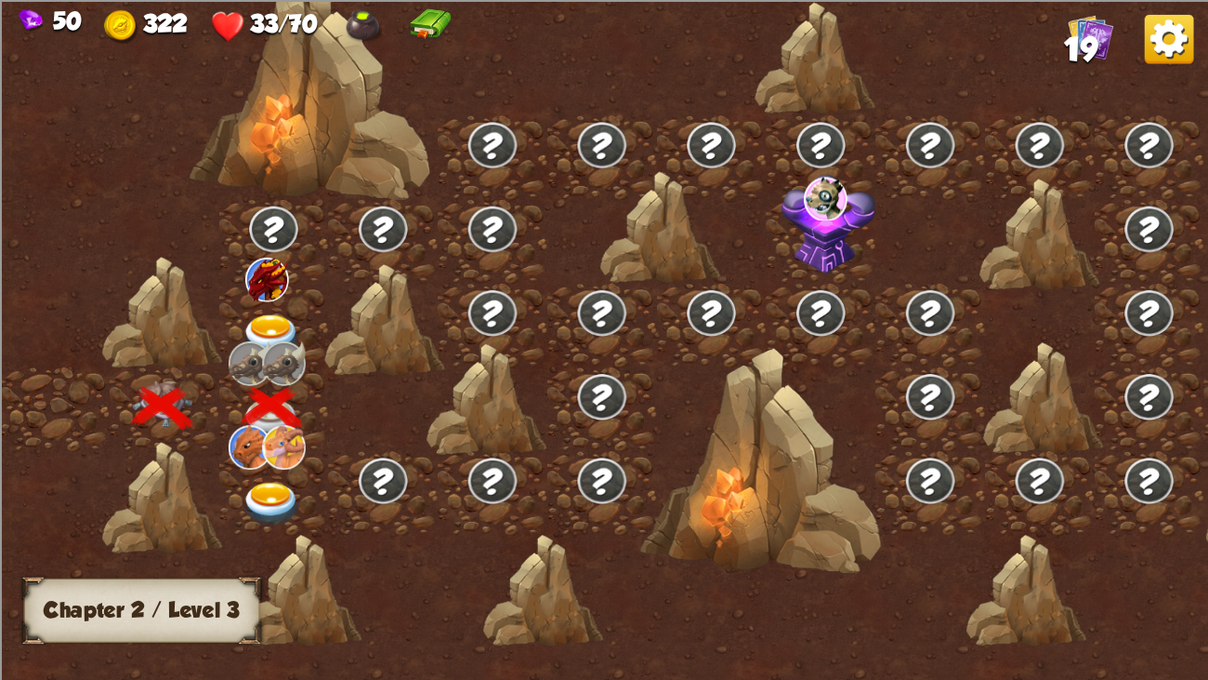
click at [255, 323] on img at bounding box center [272, 336] width 60 height 45
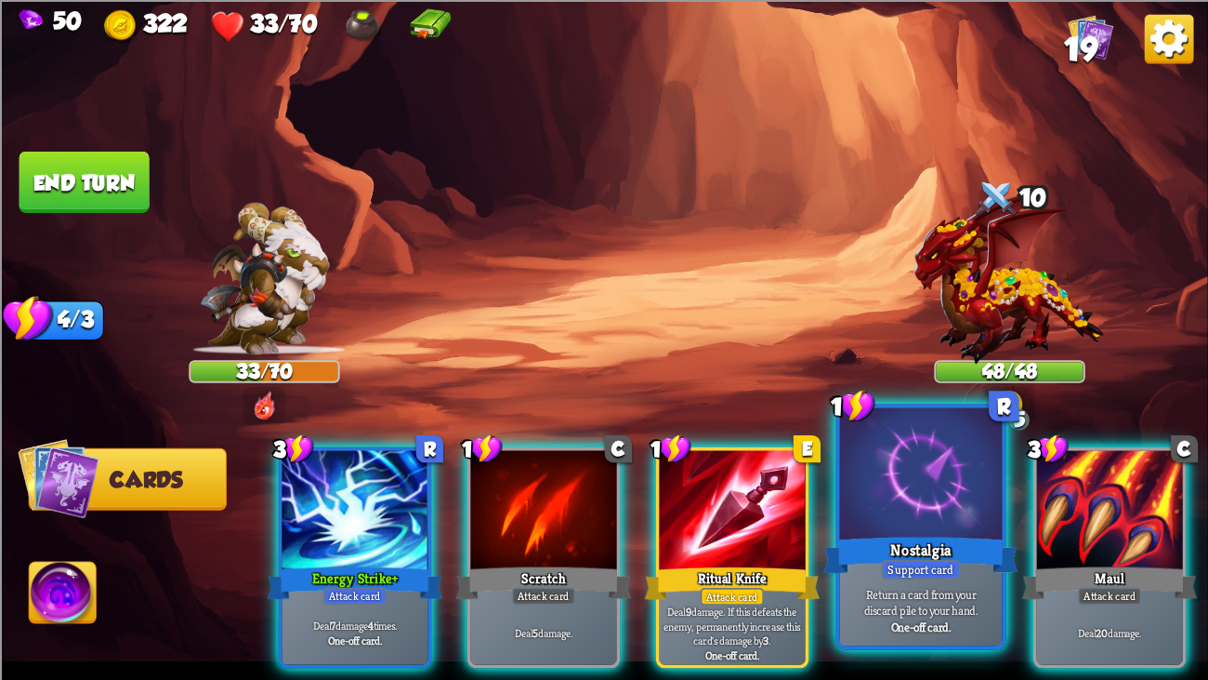
scroll to position [0, 363]
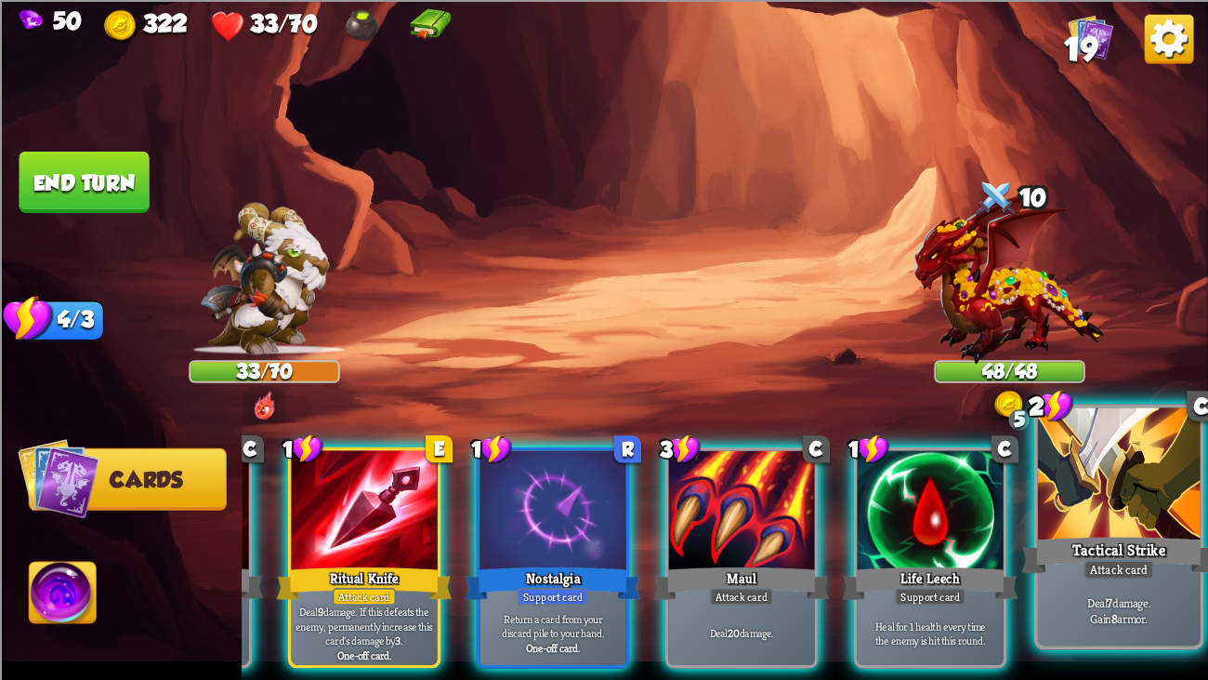
click at [1116, 521] on div "Tactical Strike" at bounding box center [1120, 555] width 195 height 44
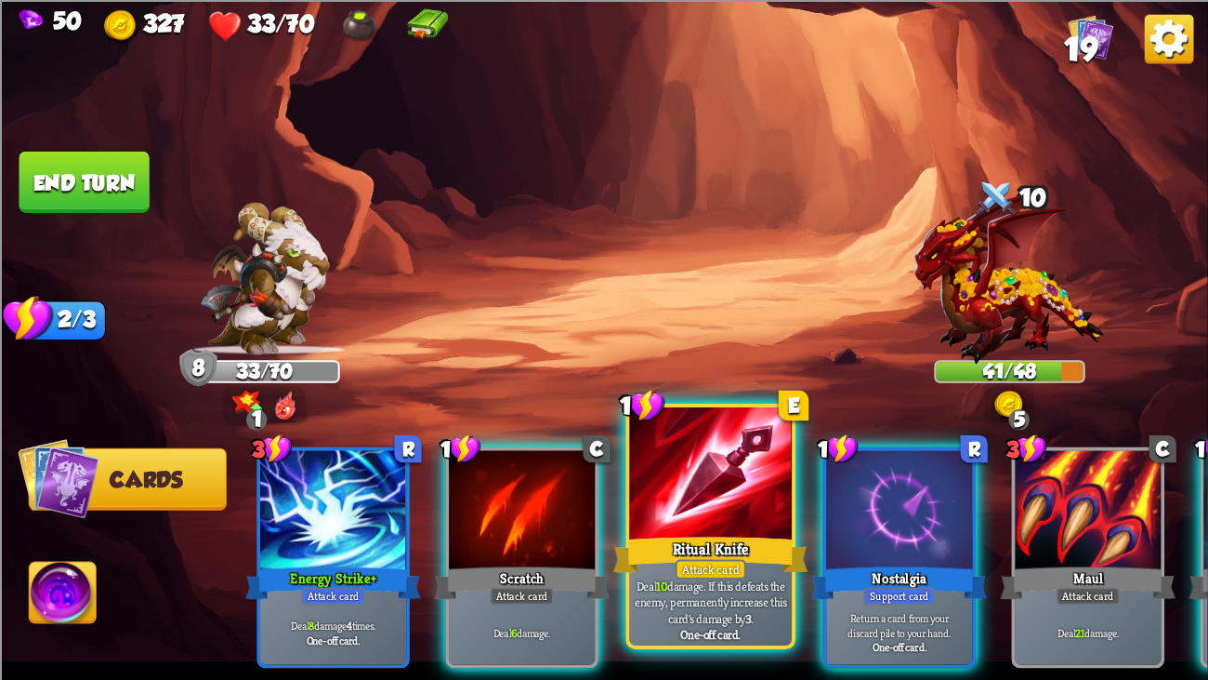
scroll to position [0, 20]
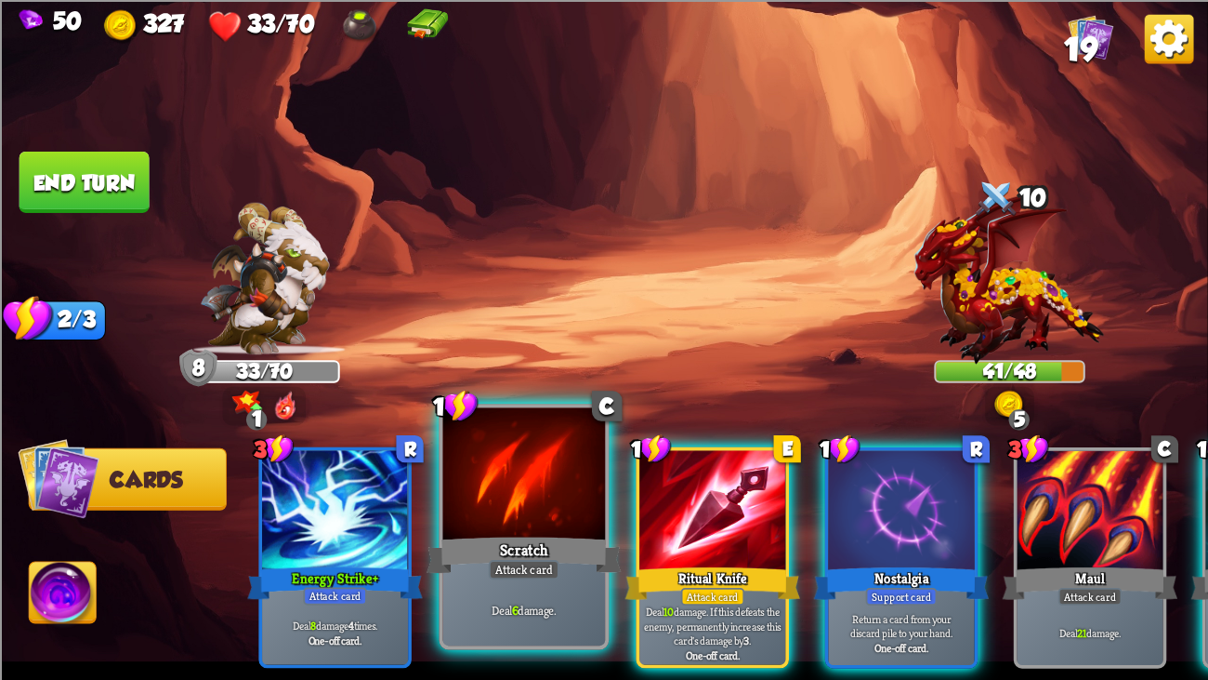
click at [490, 496] on div at bounding box center [523, 475] width 163 height 137
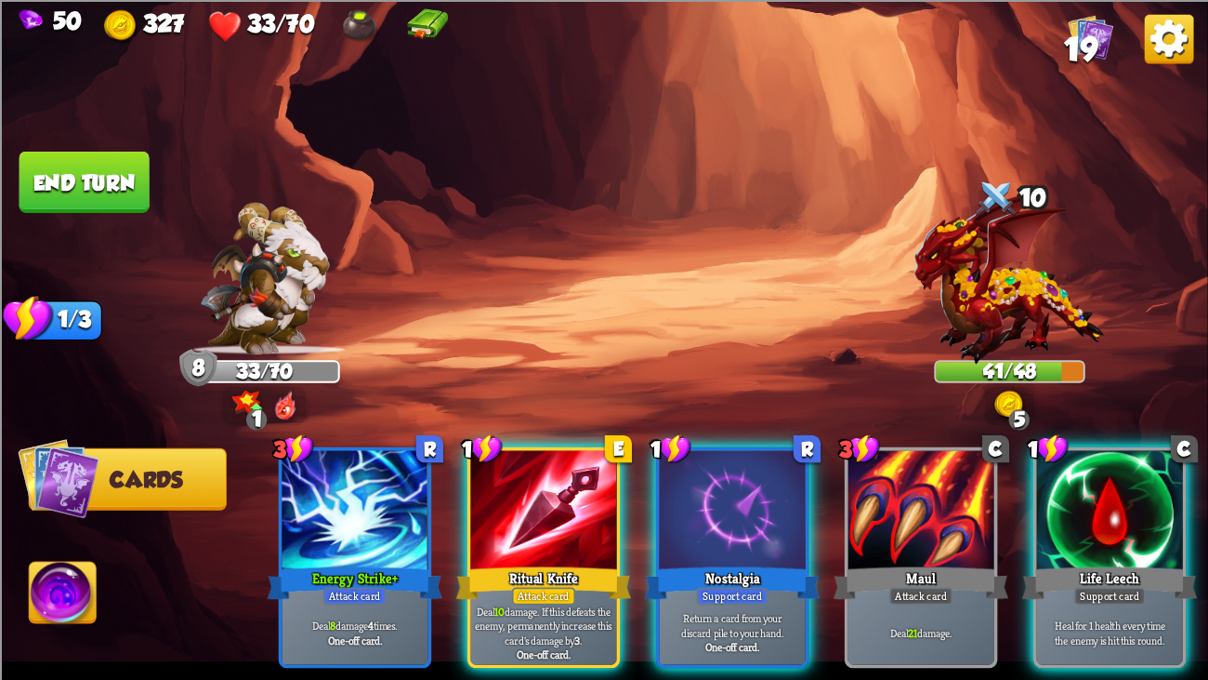
scroll to position [0, 0]
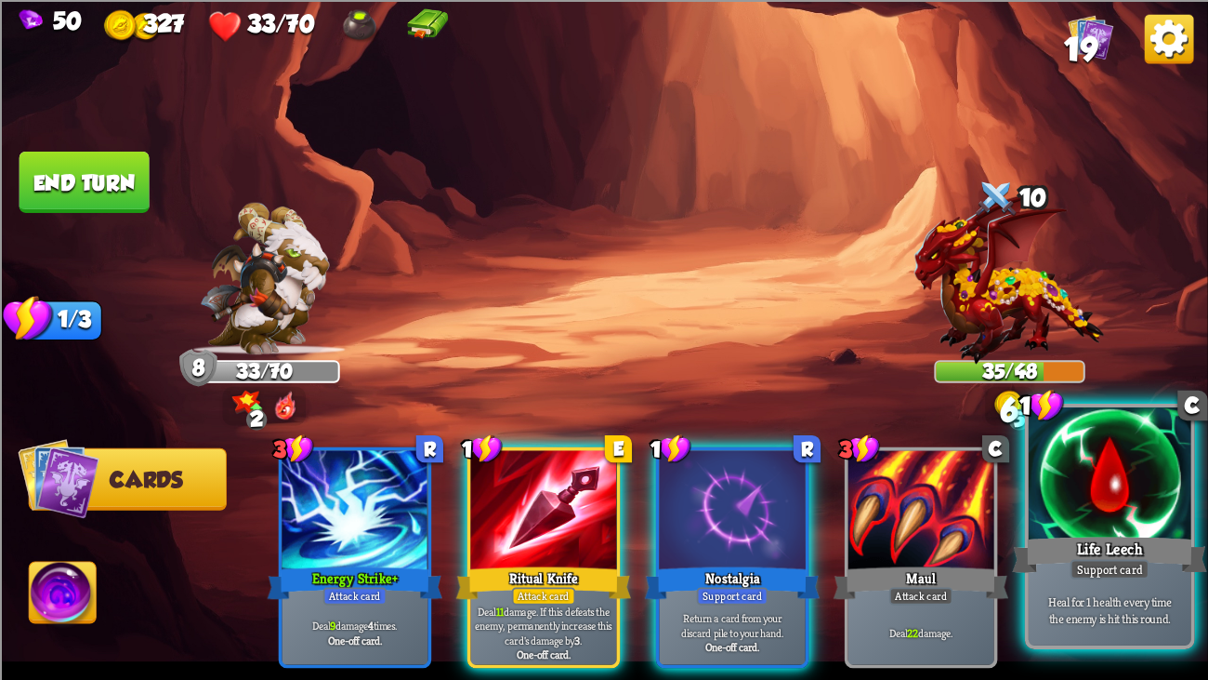
click at [1086, 521] on div "Support card" at bounding box center [1110, 569] width 79 height 20
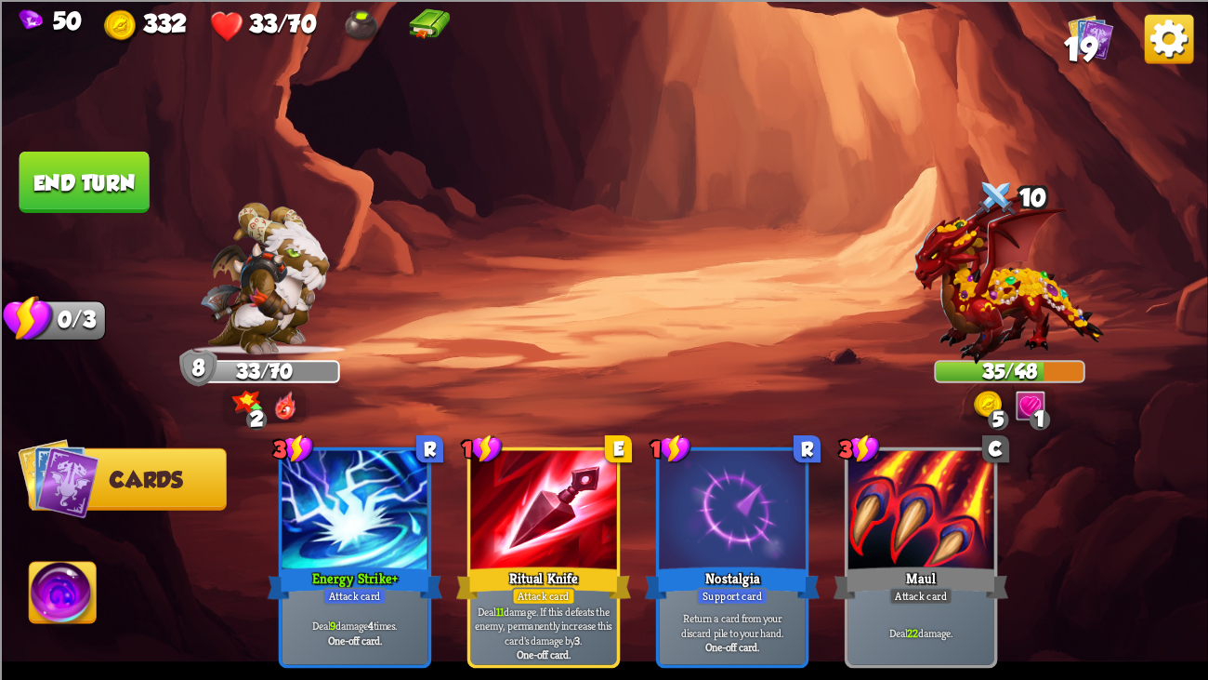
click at [81, 173] on button "End turn" at bounding box center [85, 181] width 130 height 61
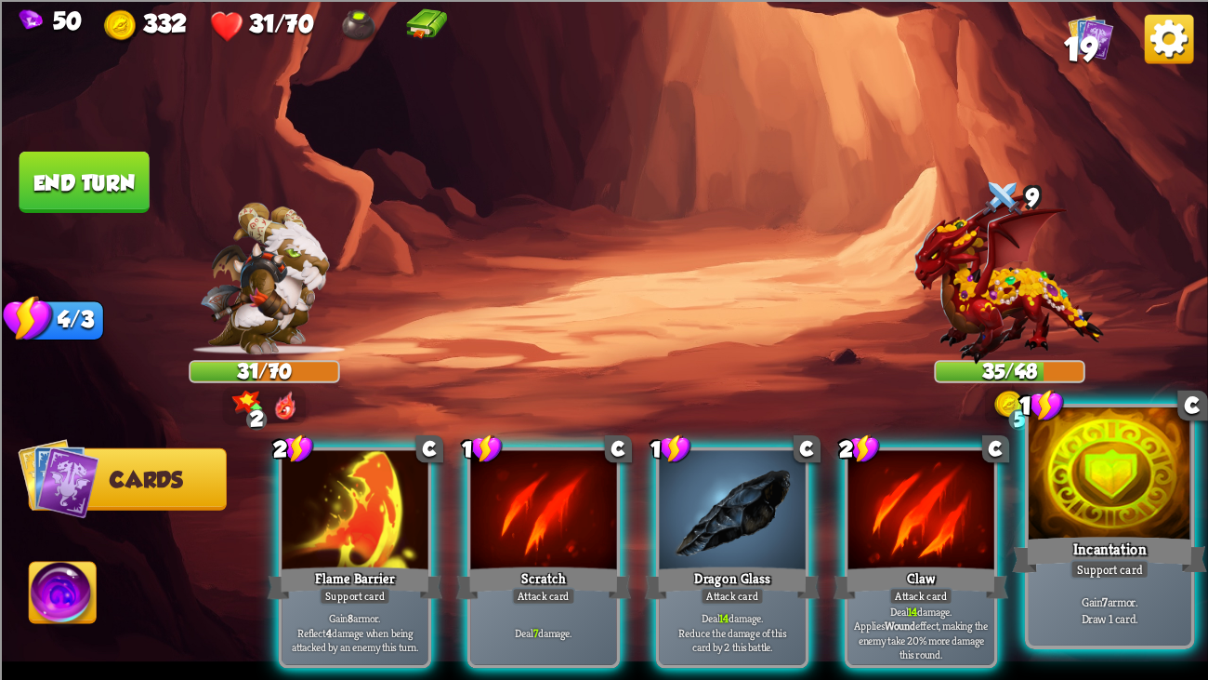
click at [1035, 521] on div "Incantation" at bounding box center [1109, 555] width 195 height 44
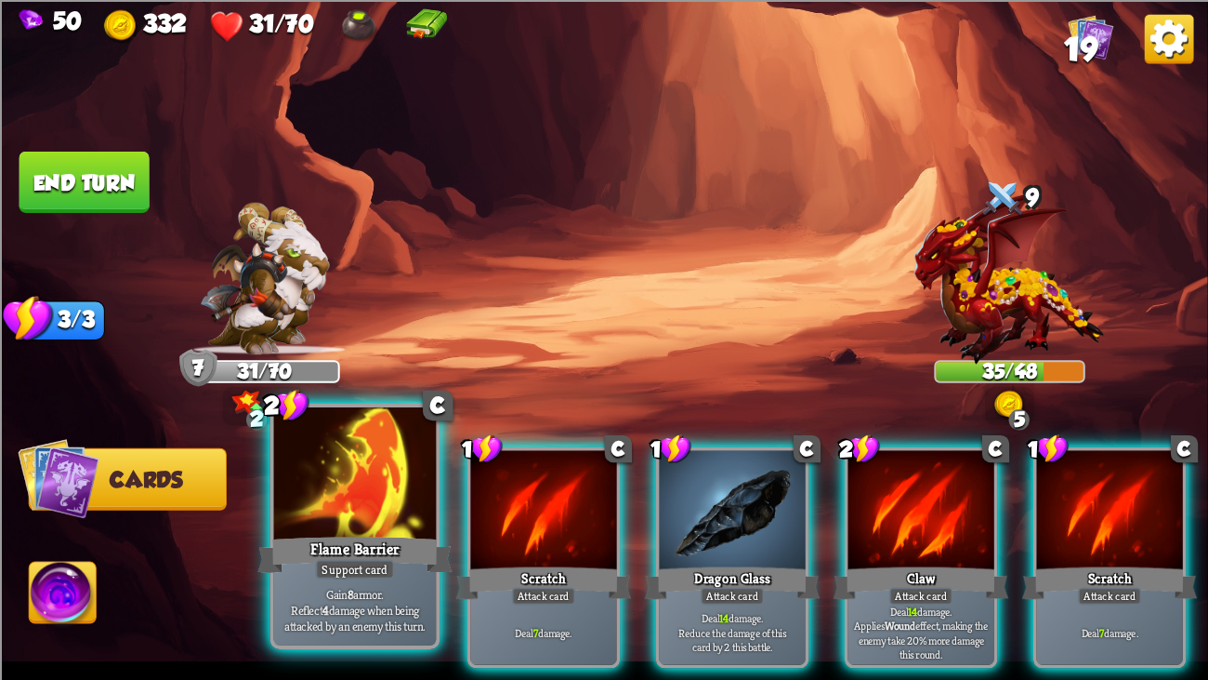
click at [357, 521] on div "Flame Barrier" at bounding box center [355, 555] width 195 height 44
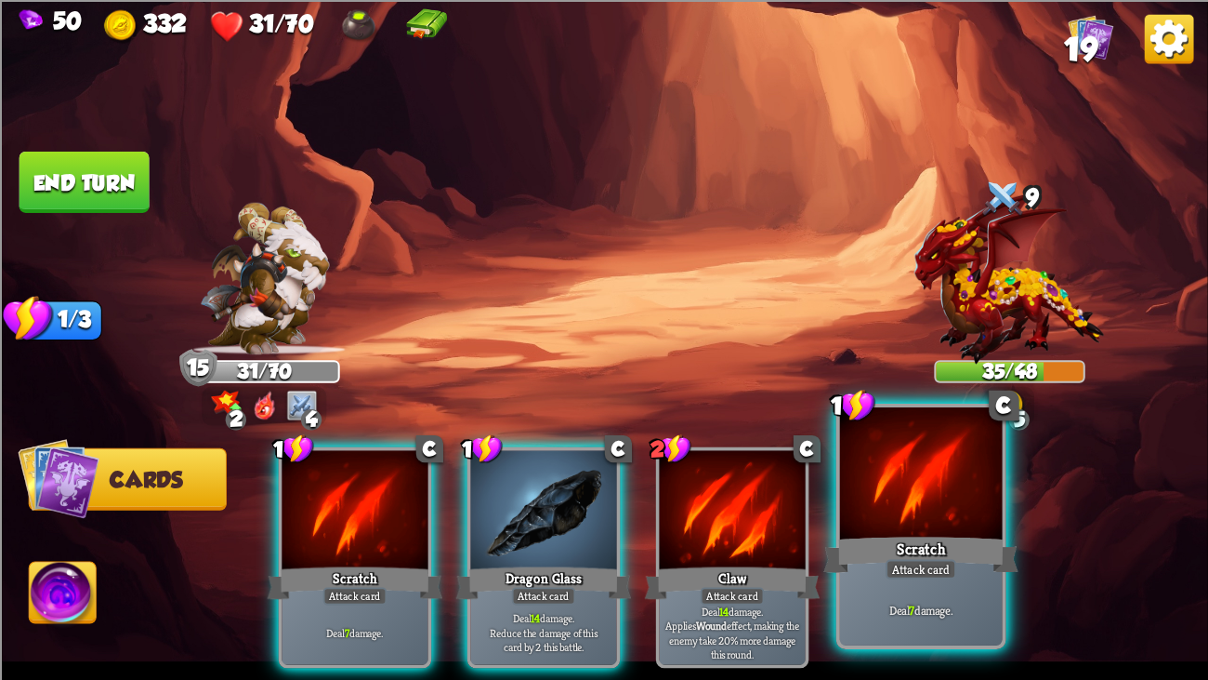
click at [959, 521] on div "Scratch" at bounding box center [921, 555] width 195 height 44
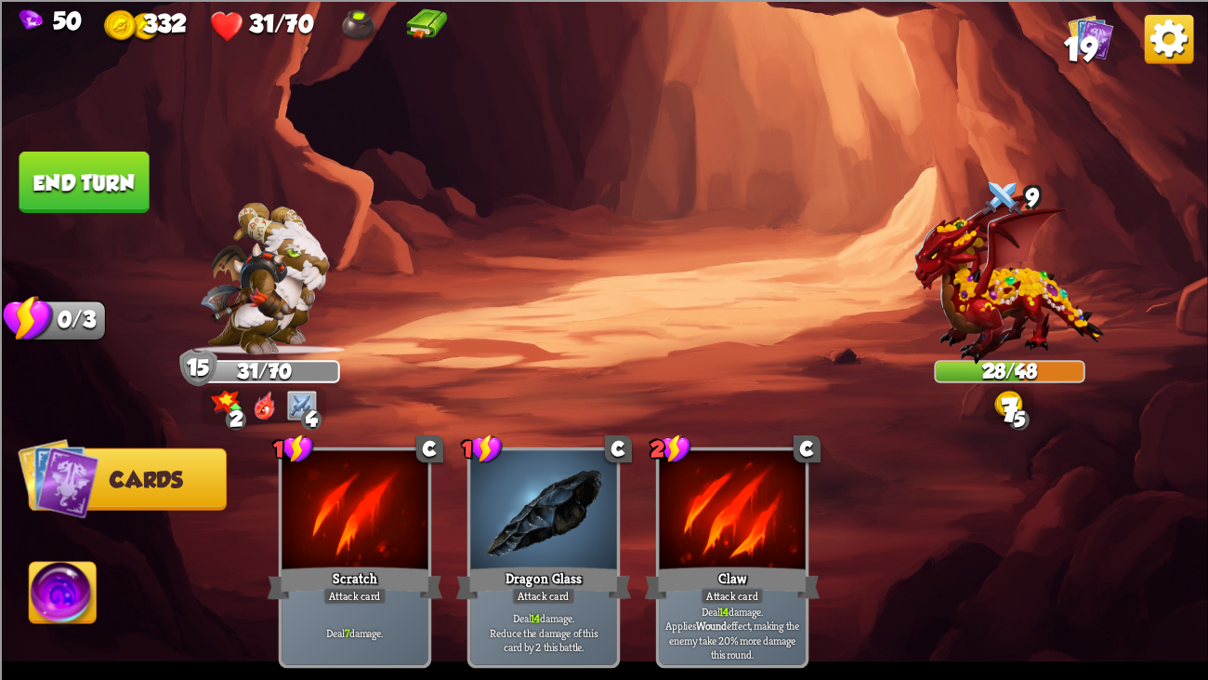
click at [112, 166] on button "End turn" at bounding box center [85, 181] width 130 height 61
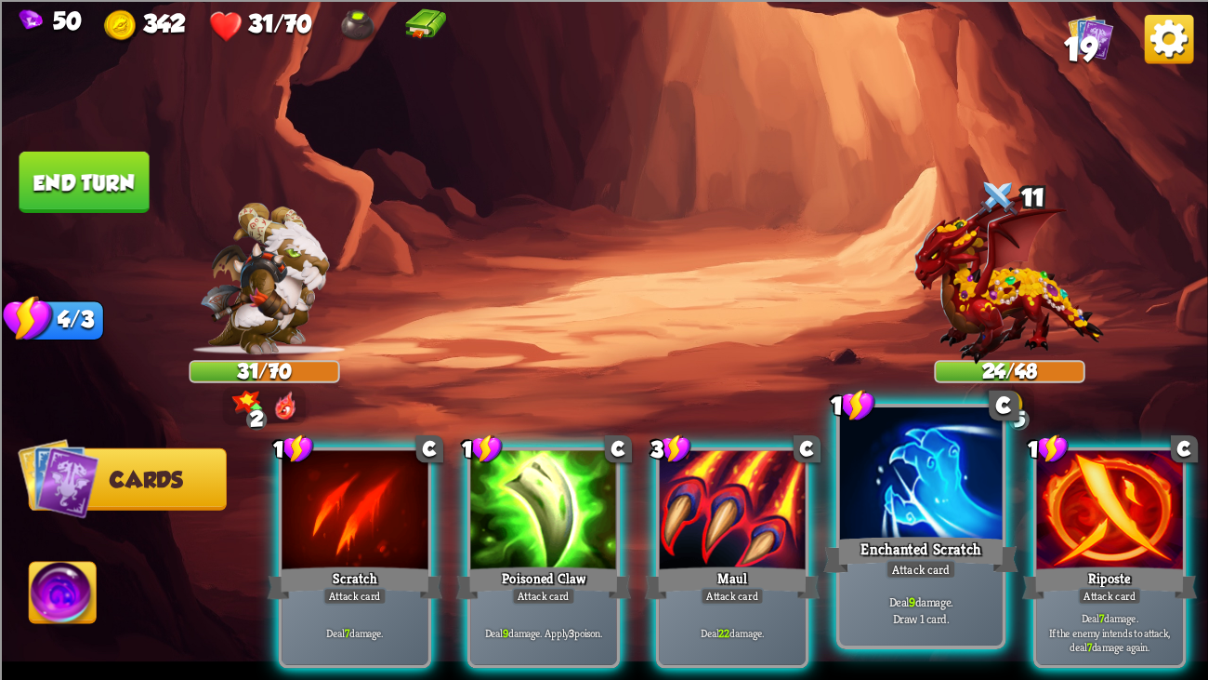
click at [928, 513] on div at bounding box center [921, 475] width 163 height 137
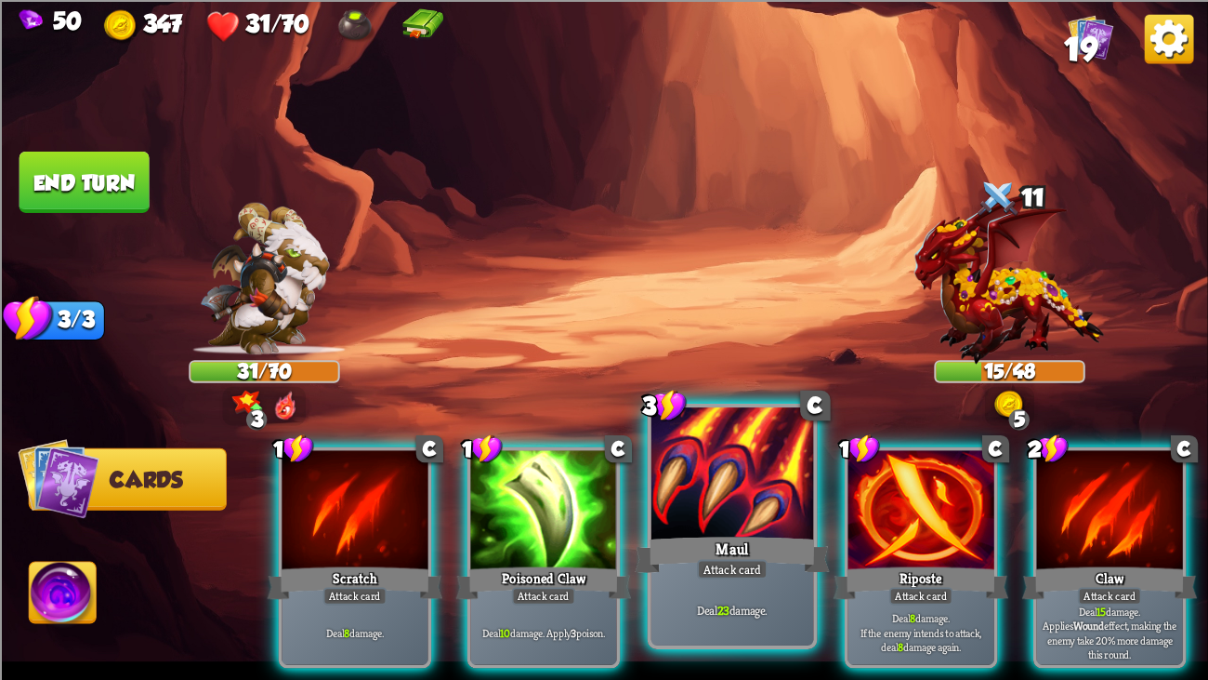
click at [737, 521] on div at bounding box center [733, 475] width 163 height 137
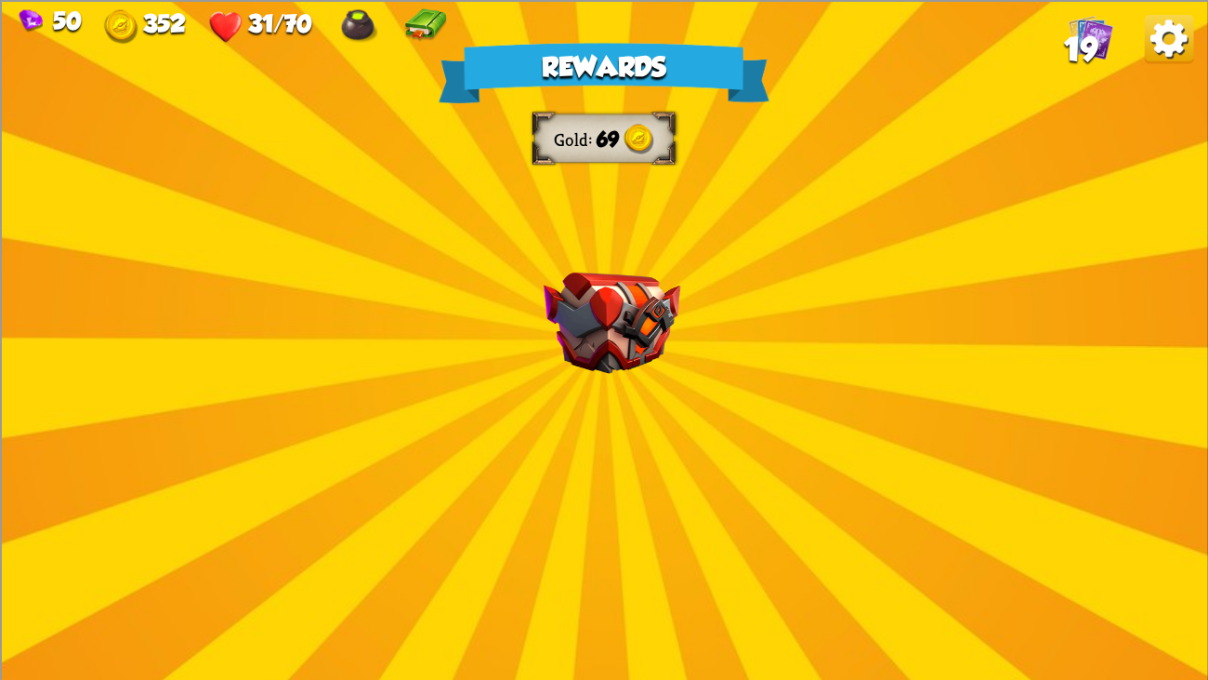
click at [660, 297] on img at bounding box center [612, 321] width 137 height 101
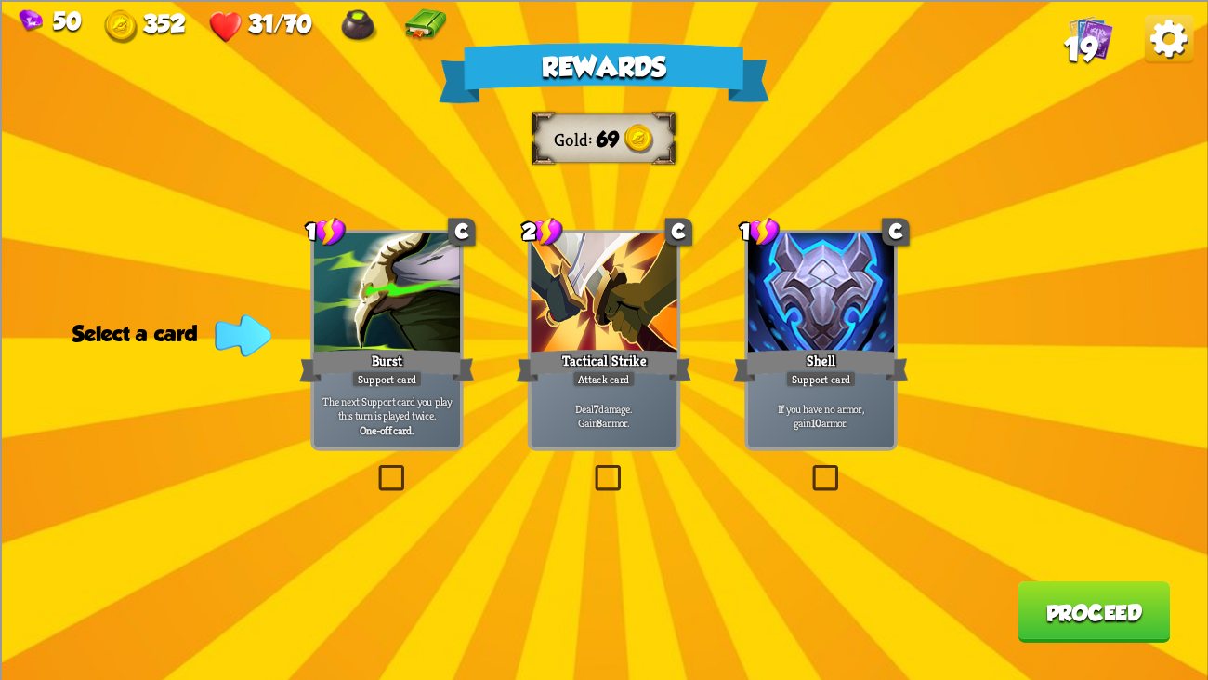
click at [604, 292] on div at bounding box center [604, 293] width 146 height 123
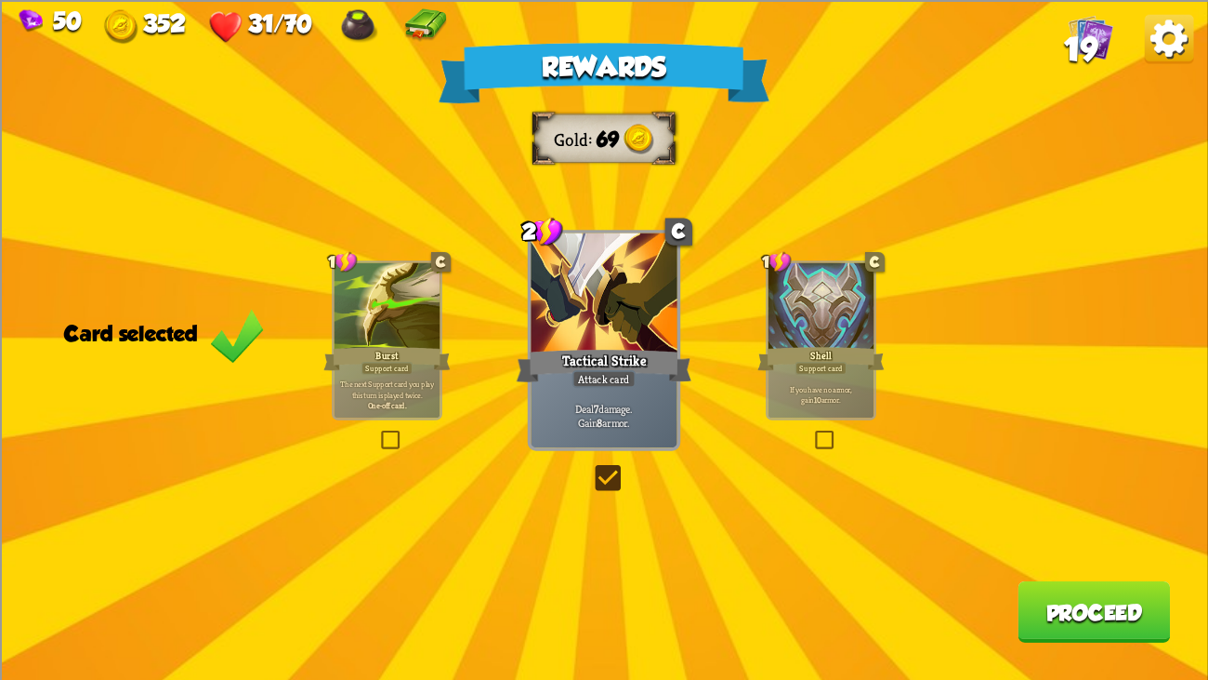
click at [1064, 521] on button "Proceed" at bounding box center [1094, 610] width 152 height 61
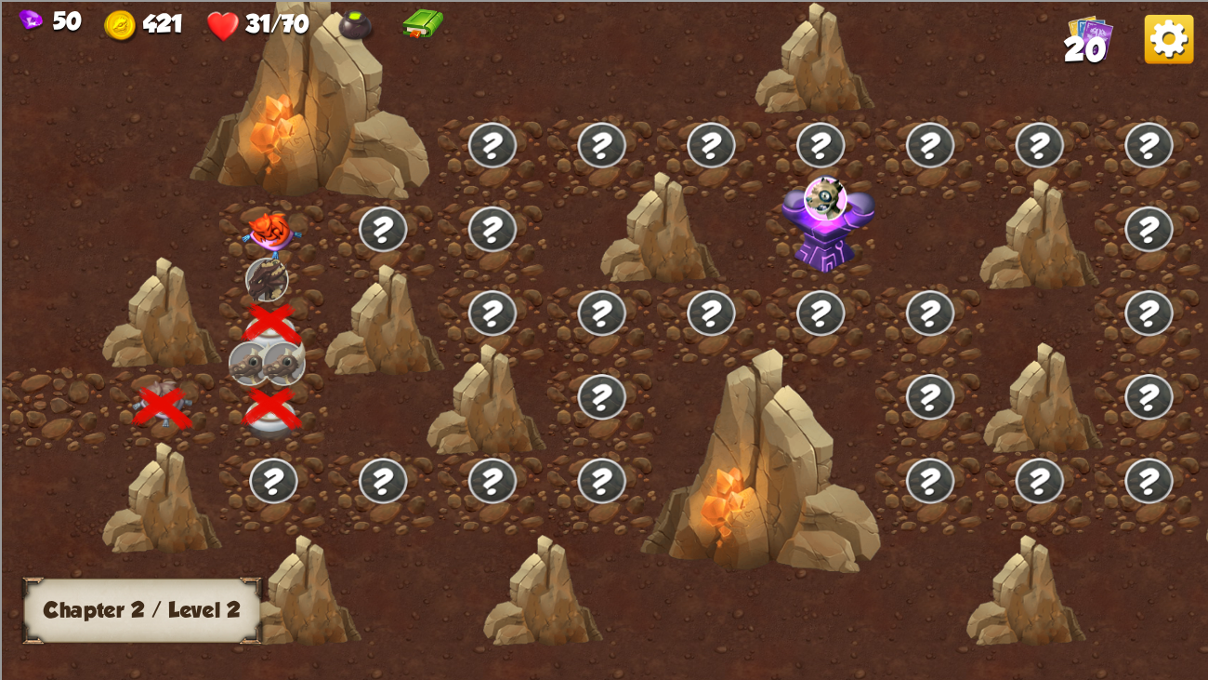
click at [270, 233] on img at bounding box center [272, 236] width 60 height 47
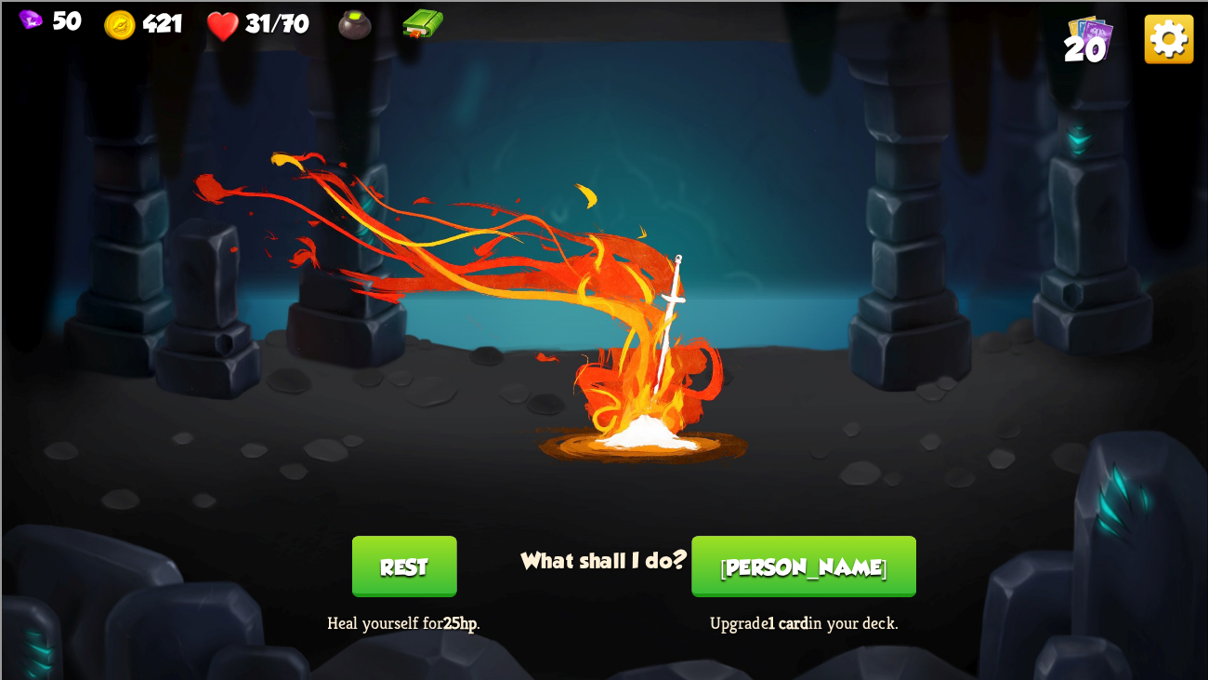
click at [815, 521] on button "[PERSON_NAME]" at bounding box center [804, 565] width 224 height 61
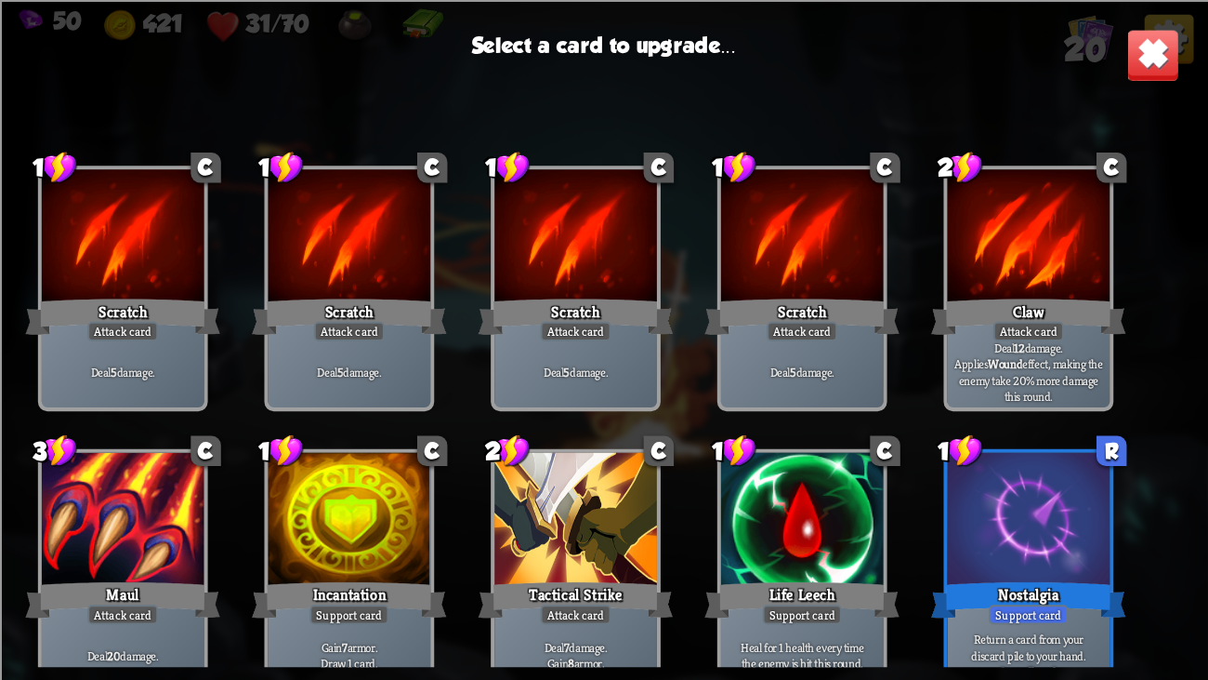
scroll to position [586, 0]
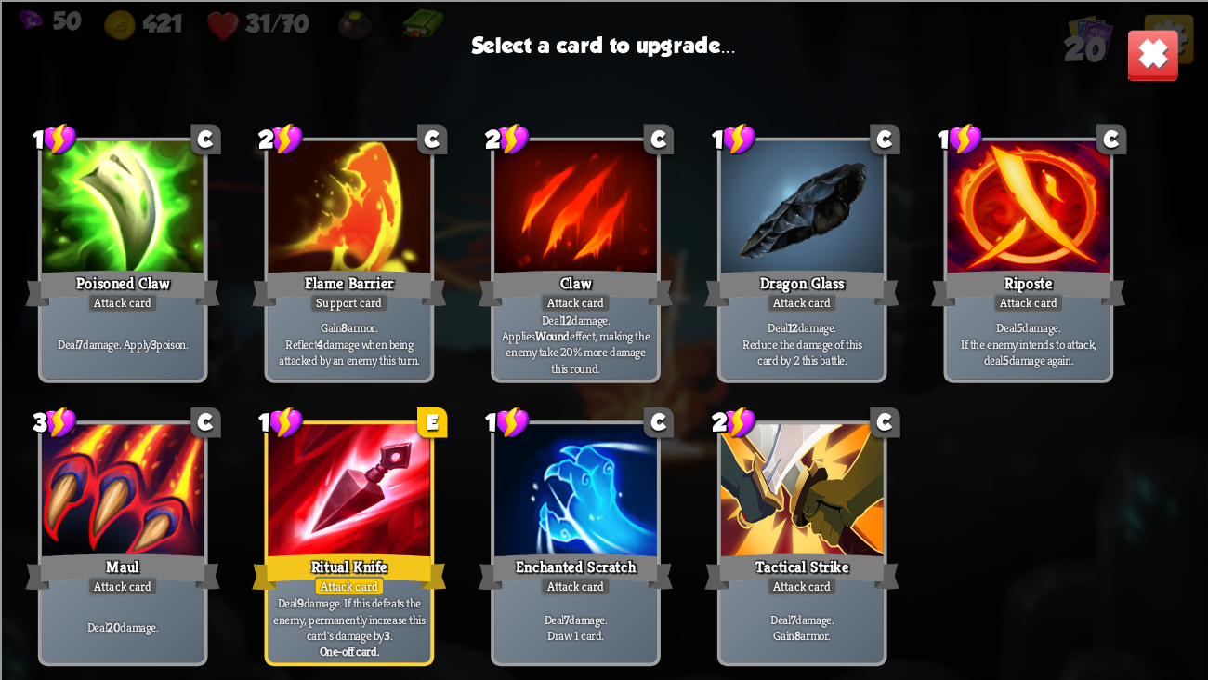
click at [310, 472] on div at bounding box center [350, 492] width 163 height 137
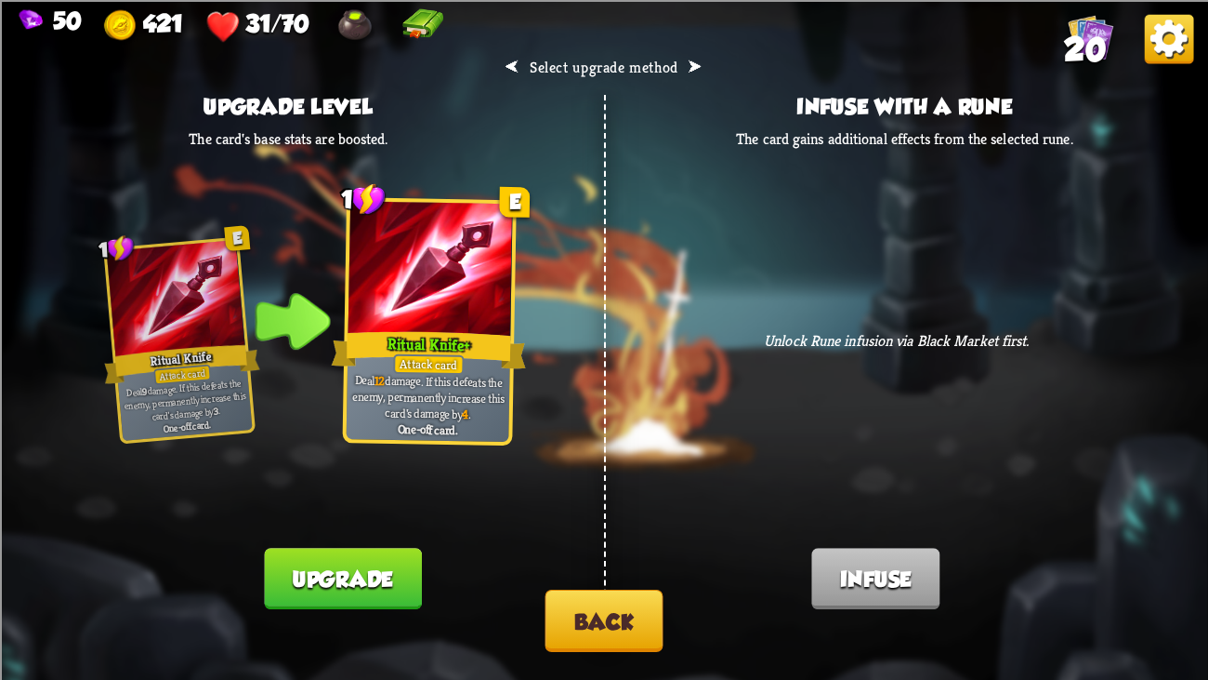
click at [362, 521] on button "Upgrade" at bounding box center [342, 578] width 157 height 61
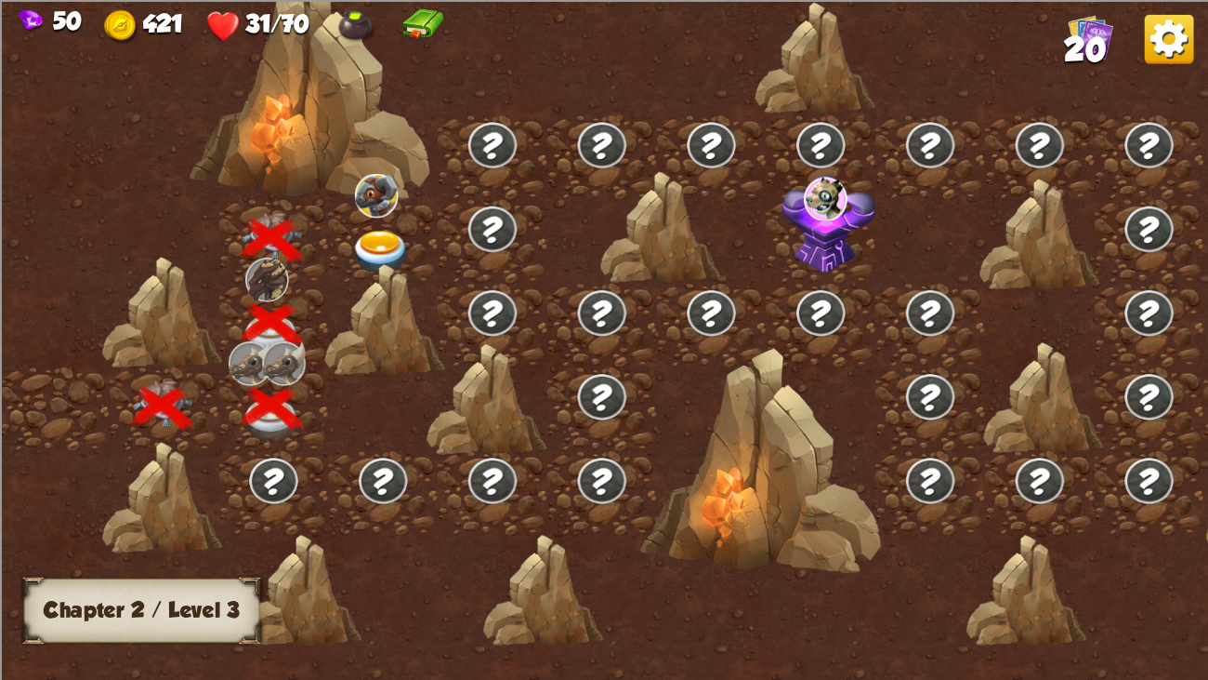
click at [359, 232] on img at bounding box center [381, 253] width 60 height 45
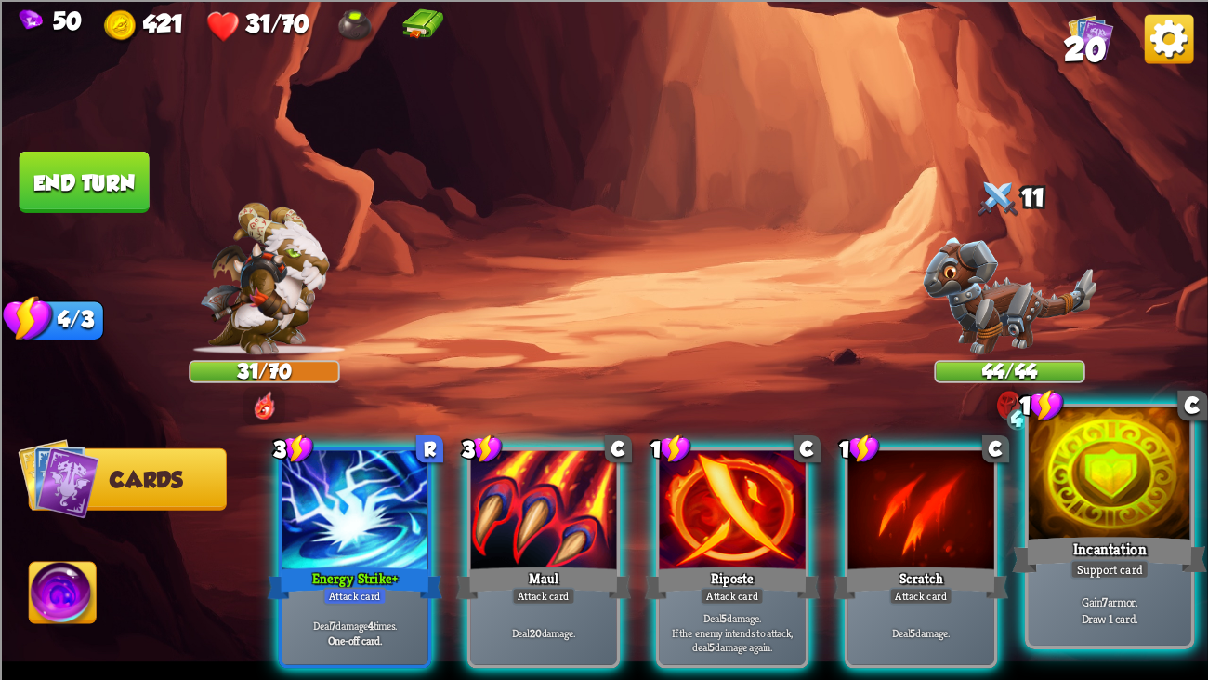
scroll to position [0, 363]
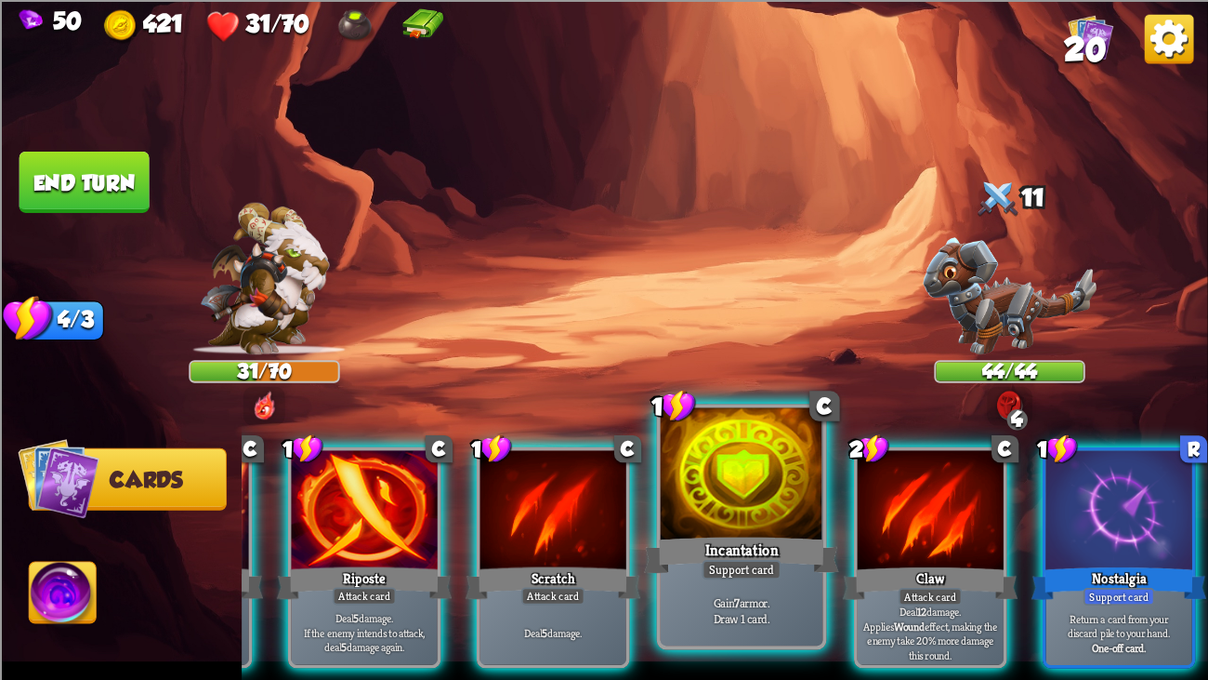
click at [758, 521] on div "Incantation" at bounding box center [741, 555] width 195 height 44
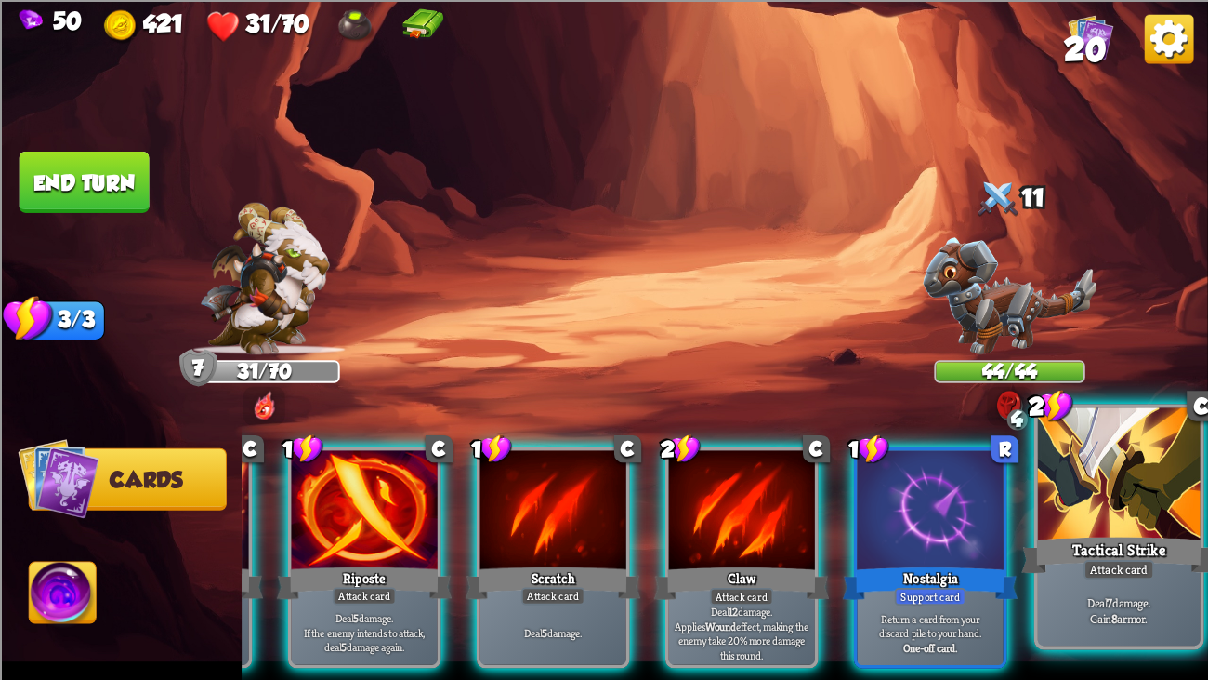
click at [1092, 521] on div at bounding box center [1119, 475] width 163 height 137
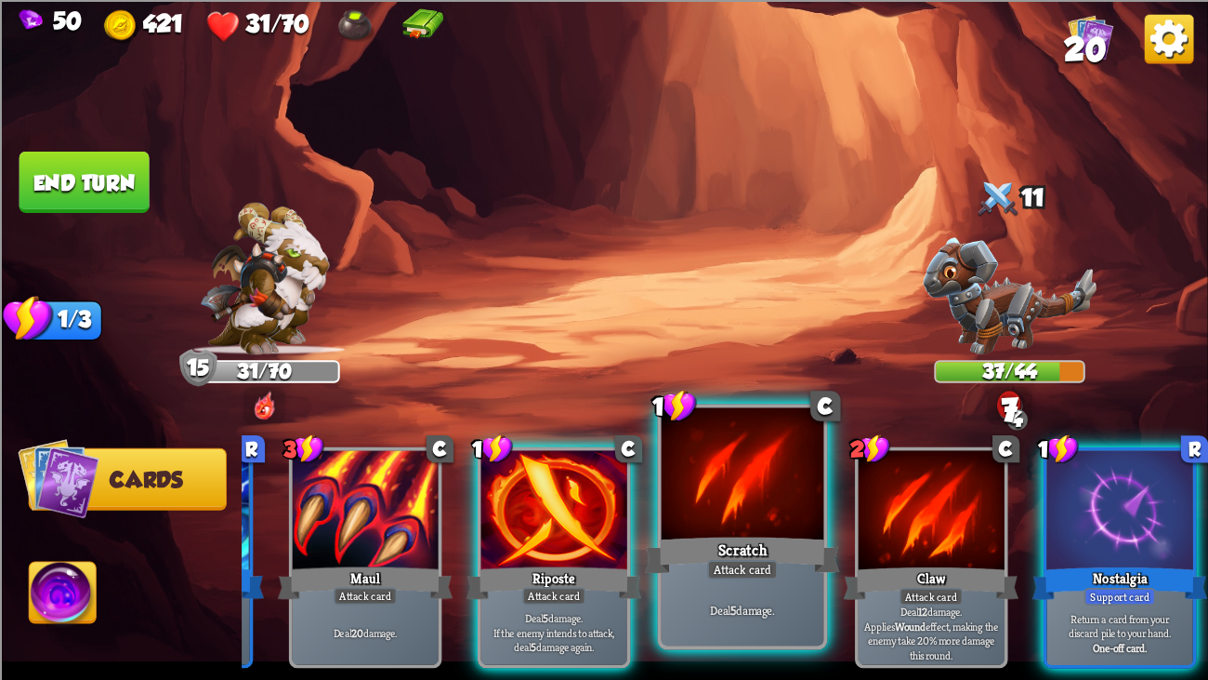
click at [746, 513] on div at bounding box center [743, 475] width 163 height 137
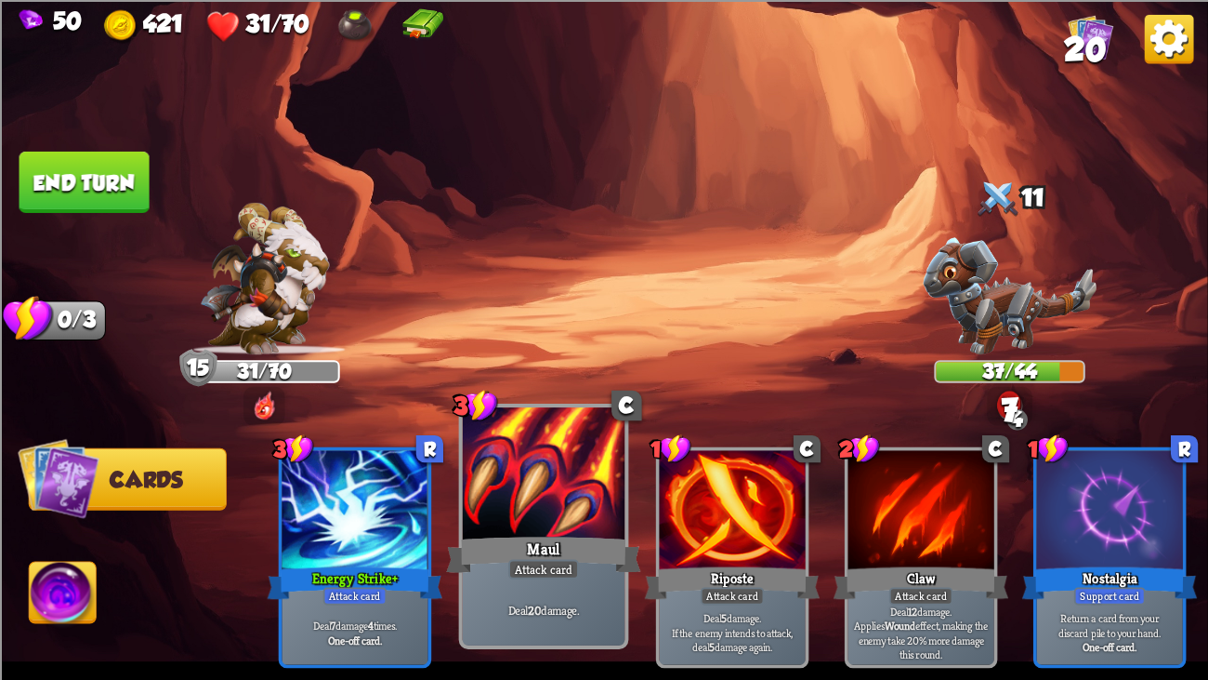
scroll to position [0, 0]
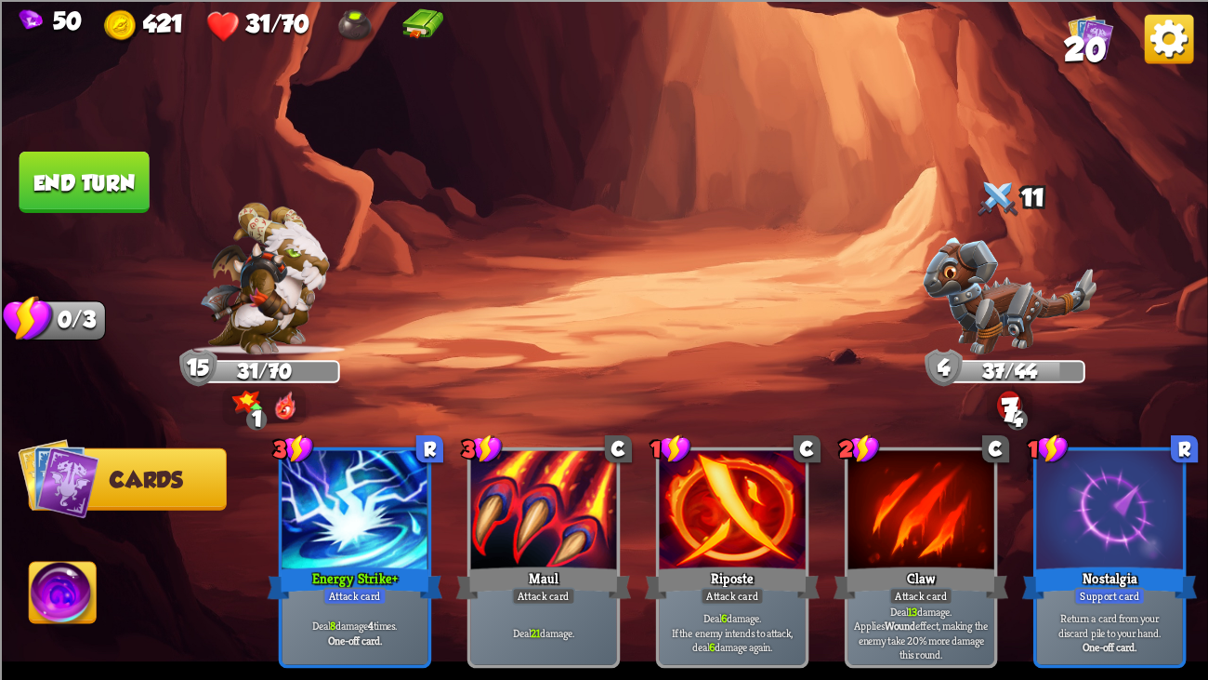
click at [104, 173] on button "End turn" at bounding box center [85, 181] width 130 height 61
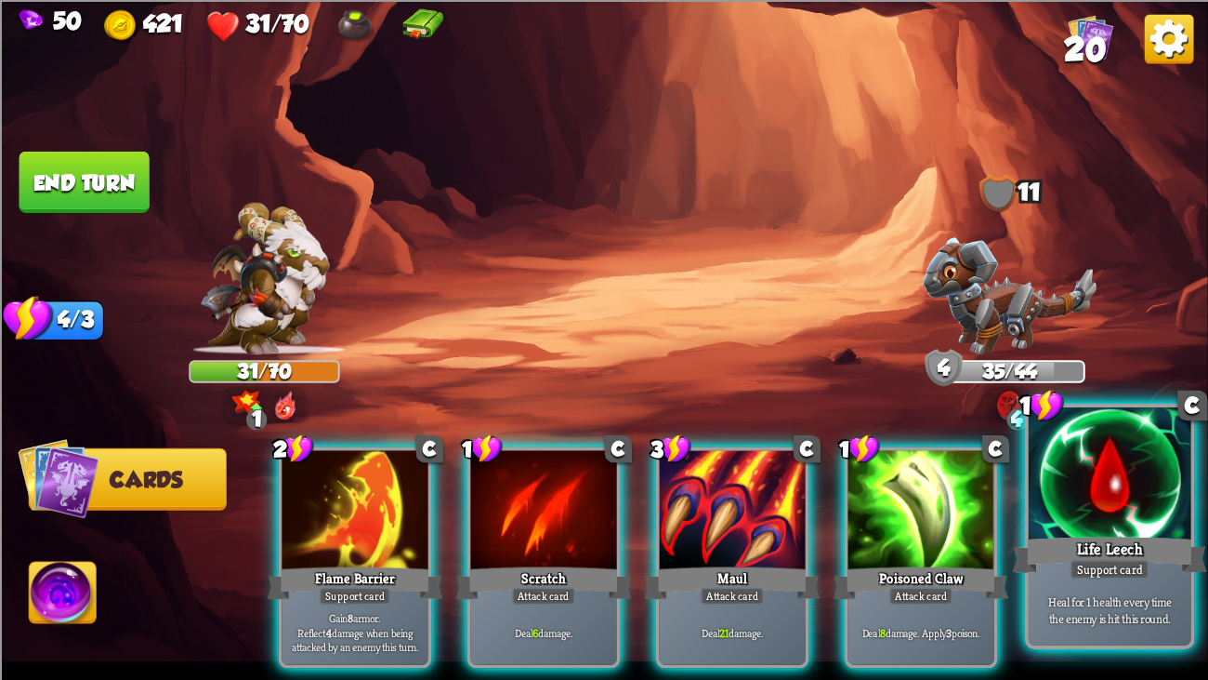
click at [1160, 521] on div "Heal for 1 health every time the enemy is hit this round." at bounding box center [1110, 609] width 163 height 71
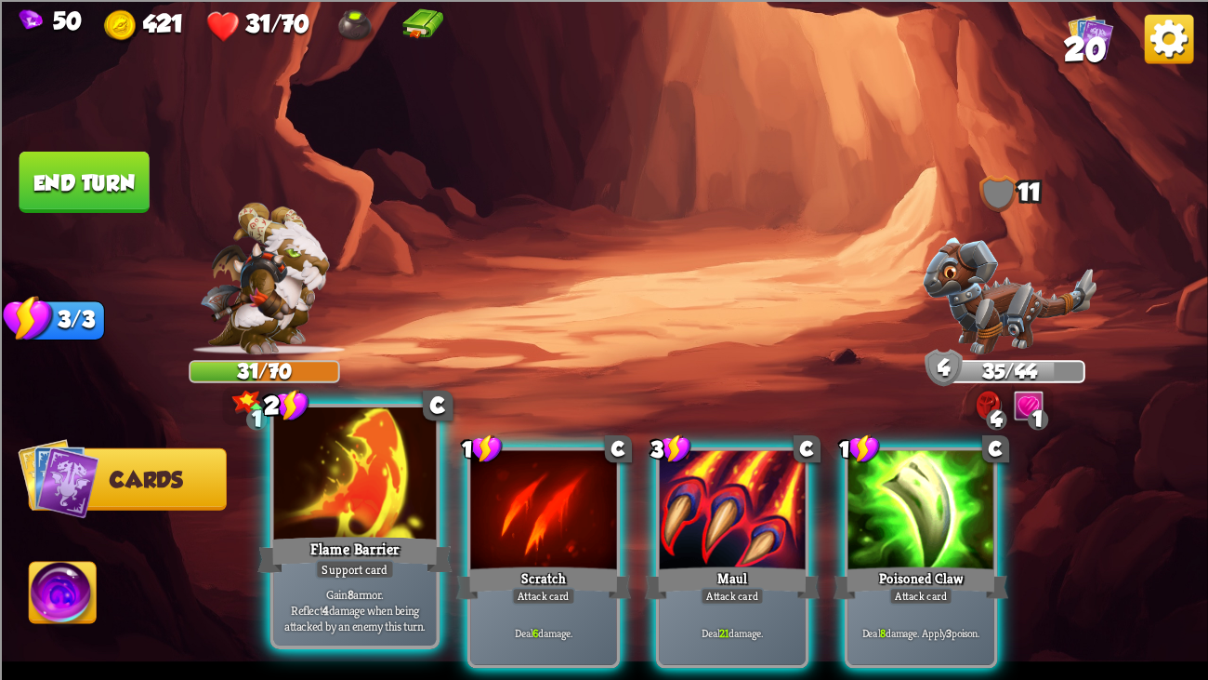
click at [390, 521] on div "Flame Barrier" at bounding box center [355, 555] width 195 height 44
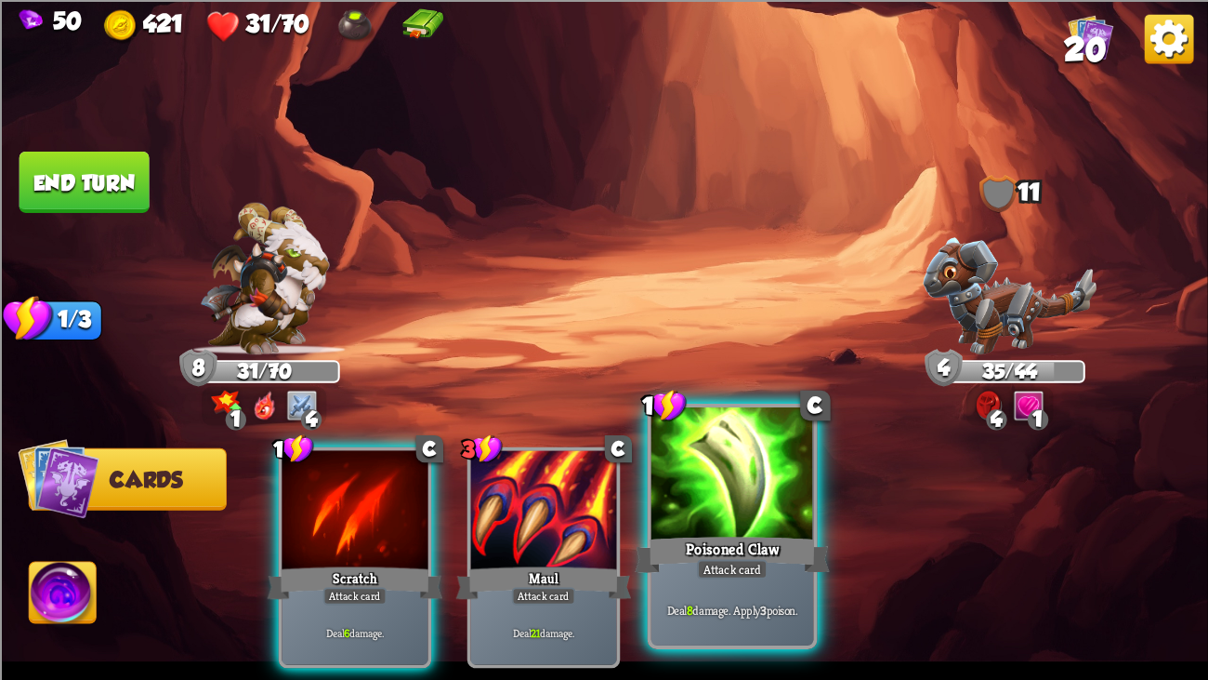
click at [762, 521] on div "Attack card" at bounding box center [732, 569] width 71 height 20
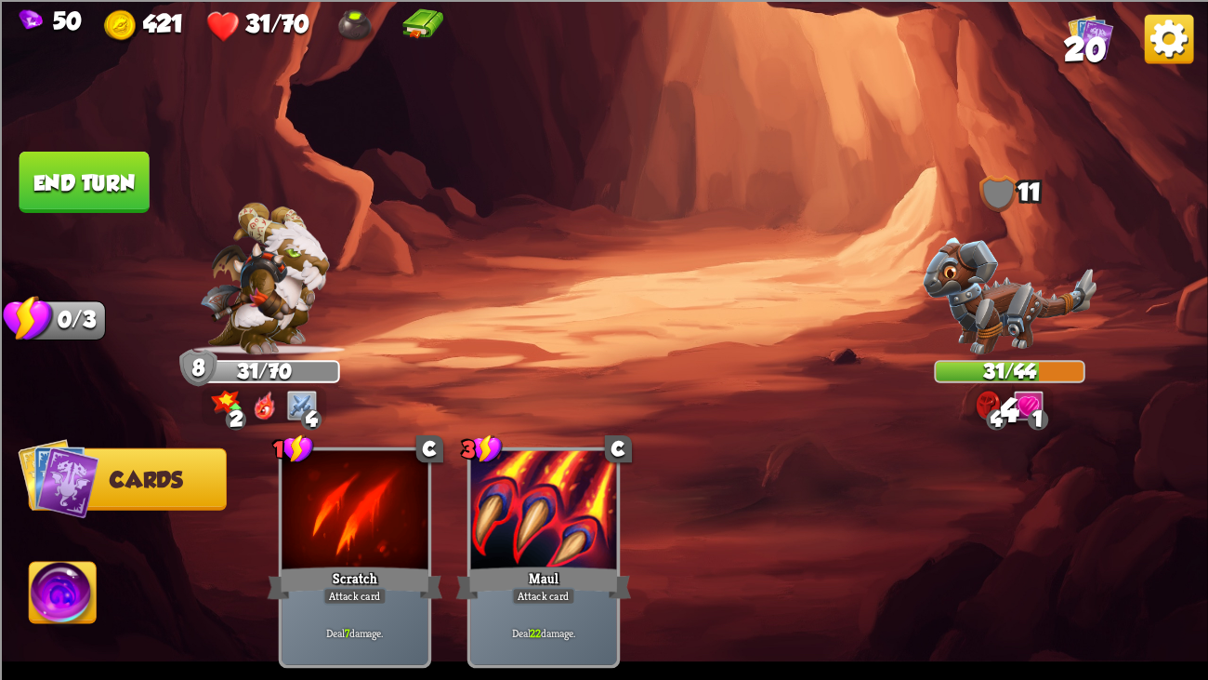
click at [99, 174] on button "End turn" at bounding box center [85, 181] width 130 height 61
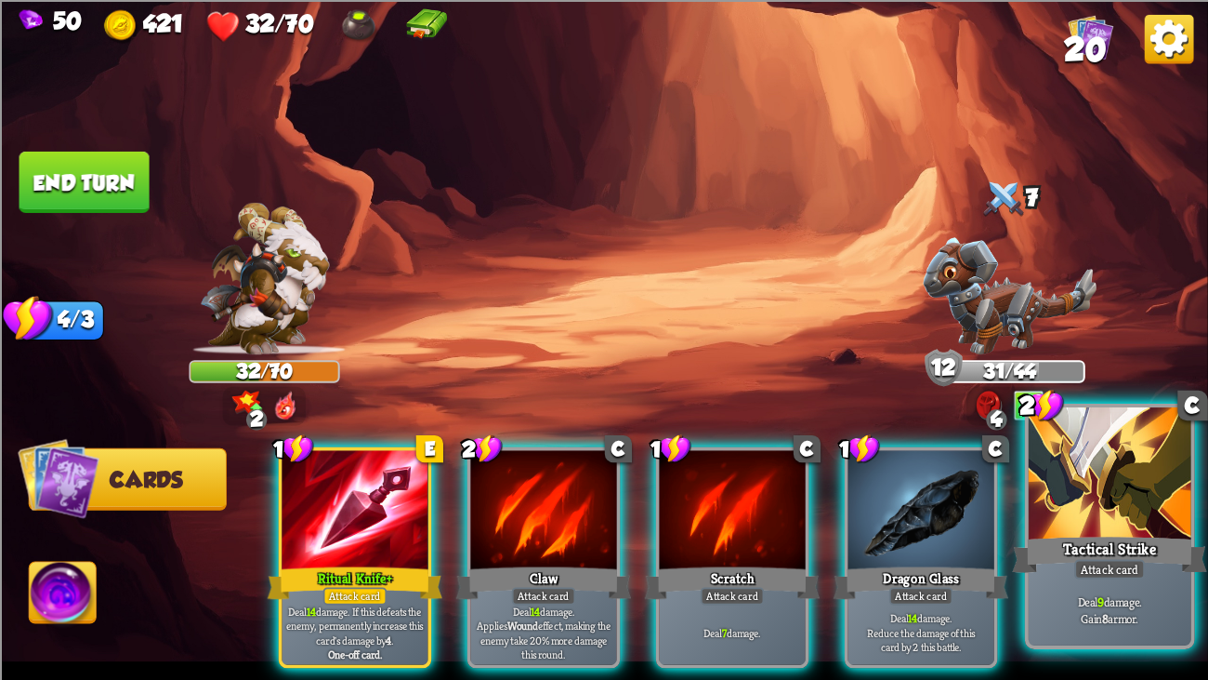
click at [1070, 521] on div at bounding box center [1110, 475] width 163 height 137
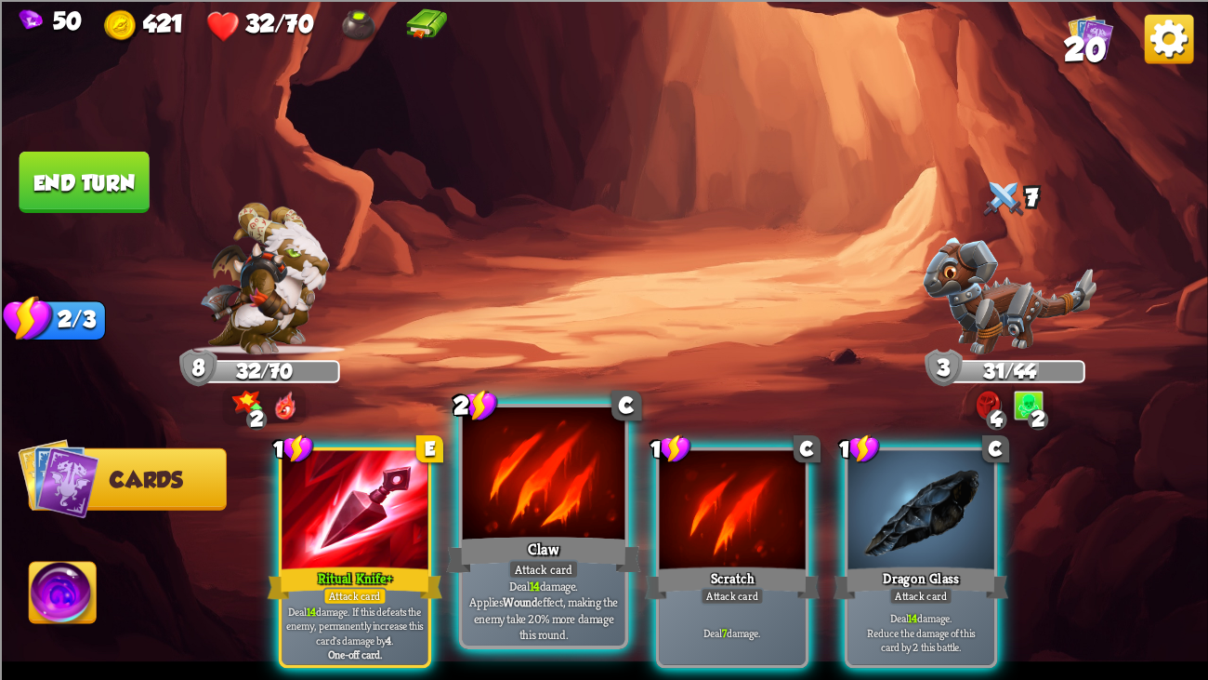
click at [587, 516] on div at bounding box center [544, 475] width 163 height 137
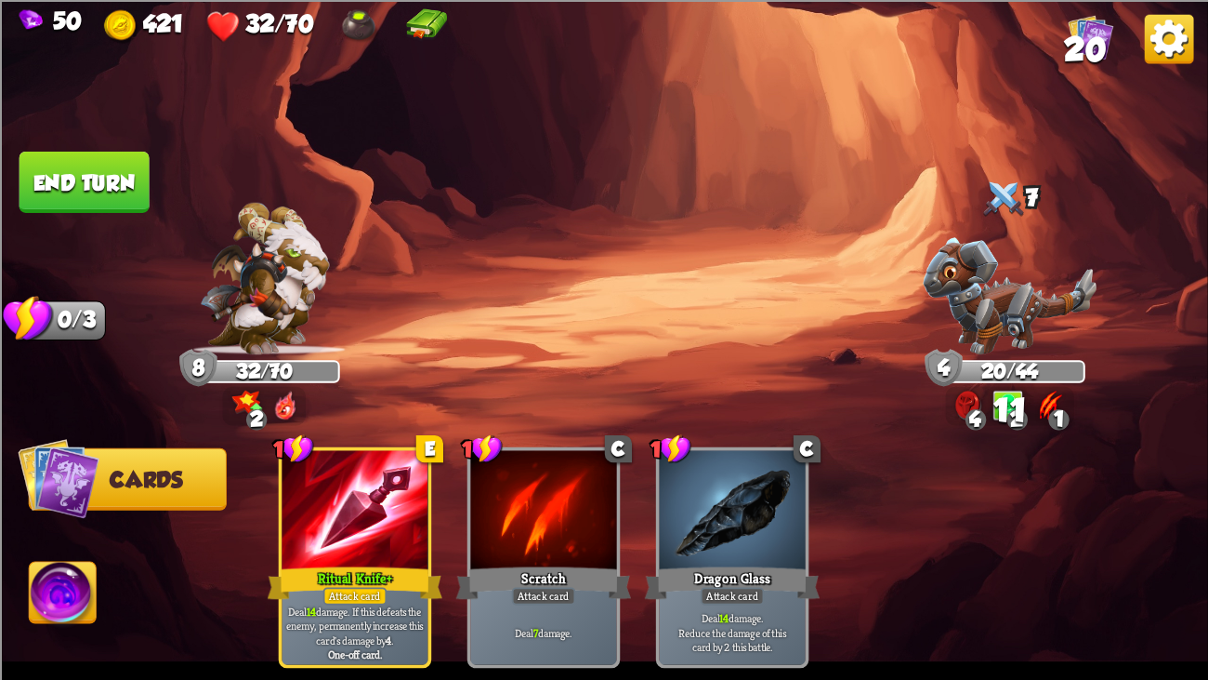
click at [122, 178] on button "End turn" at bounding box center [85, 181] width 130 height 61
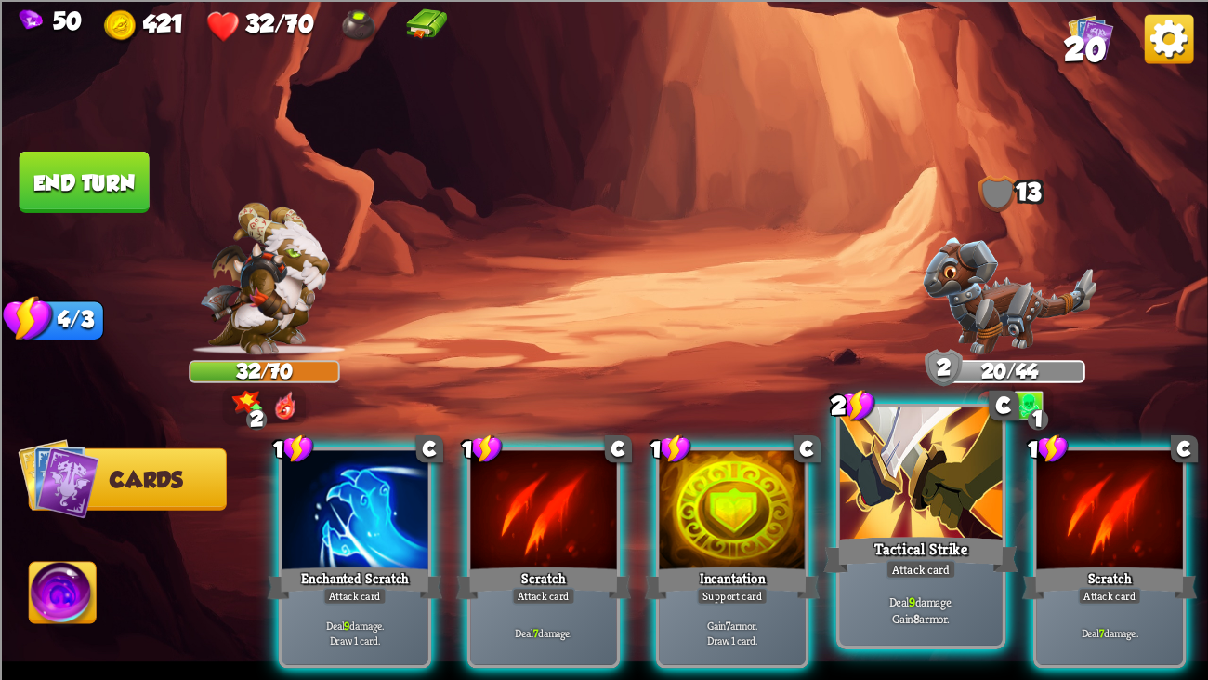
click at [851, 463] on div at bounding box center [921, 475] width 163 height 137
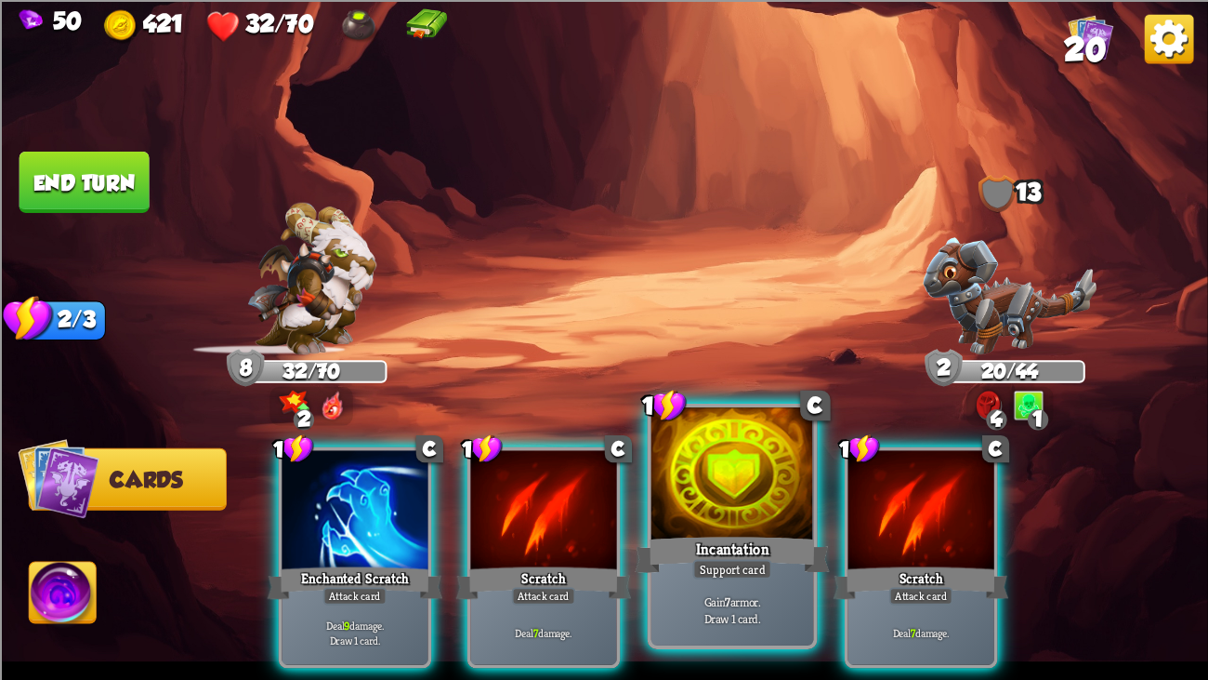
click at [669, 432] on div at bounding box center [733, 475] width 163 height 137
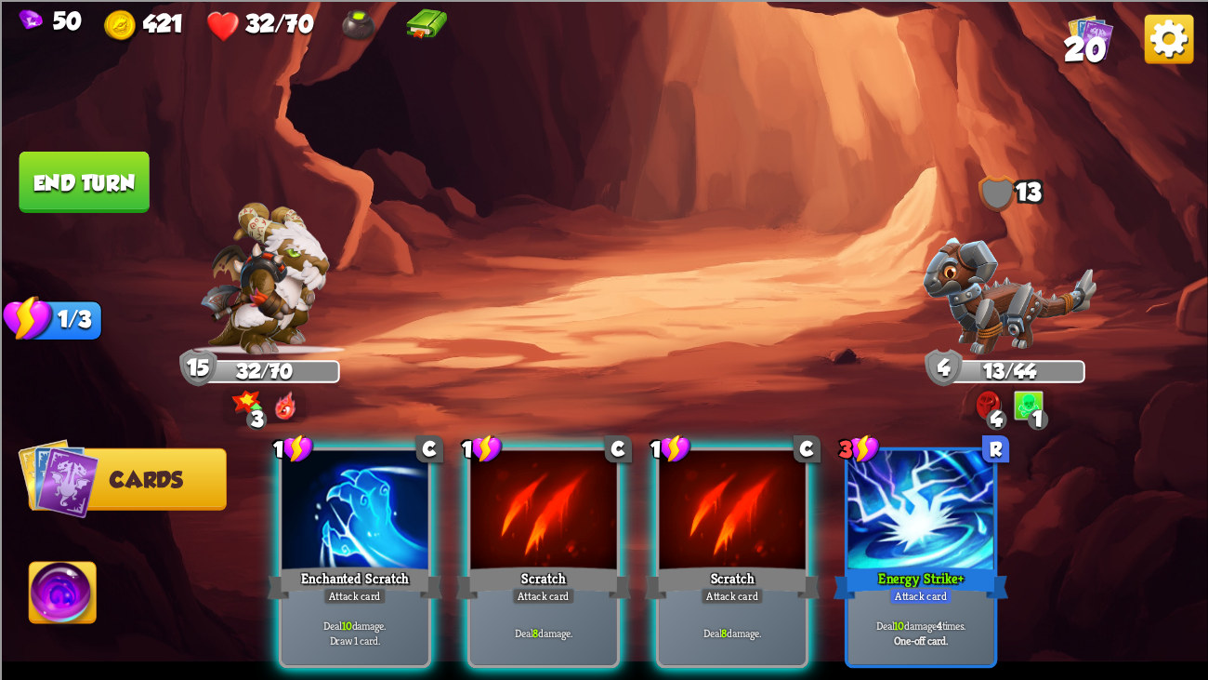
click at [65, 171] on button "End turn" at bounding box center [85, 181] width 130 height 61
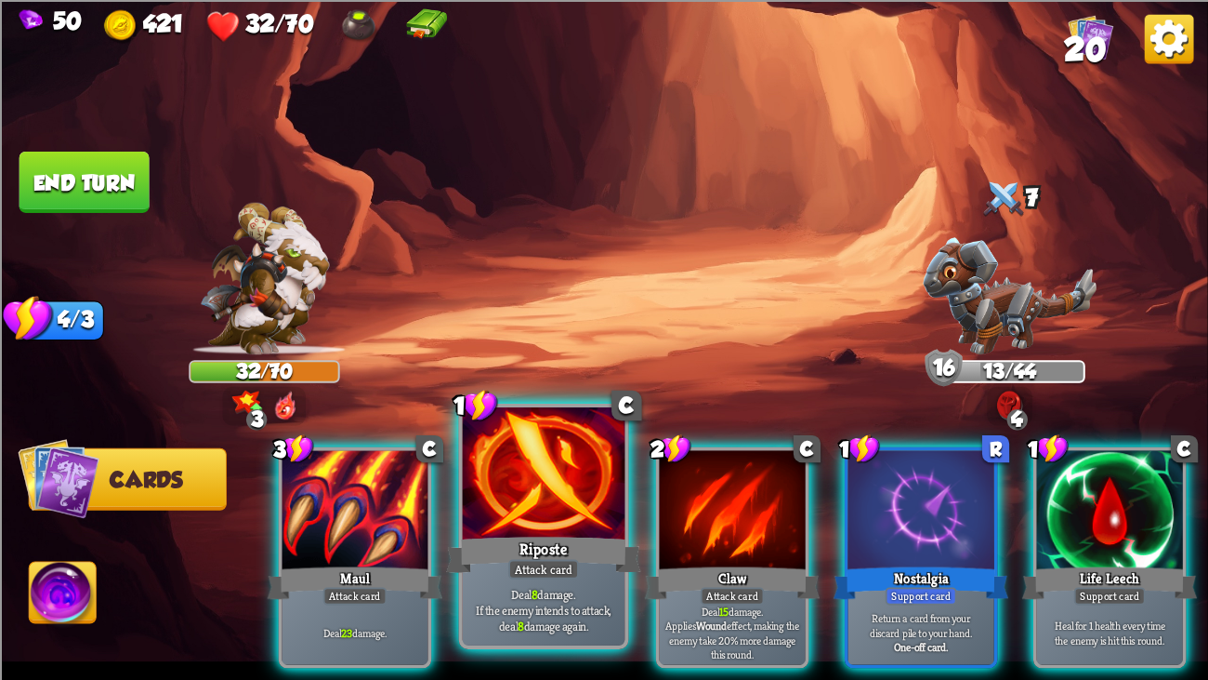
click at [564, 521] on div at bounding box center [544, 475] width 163 height 137
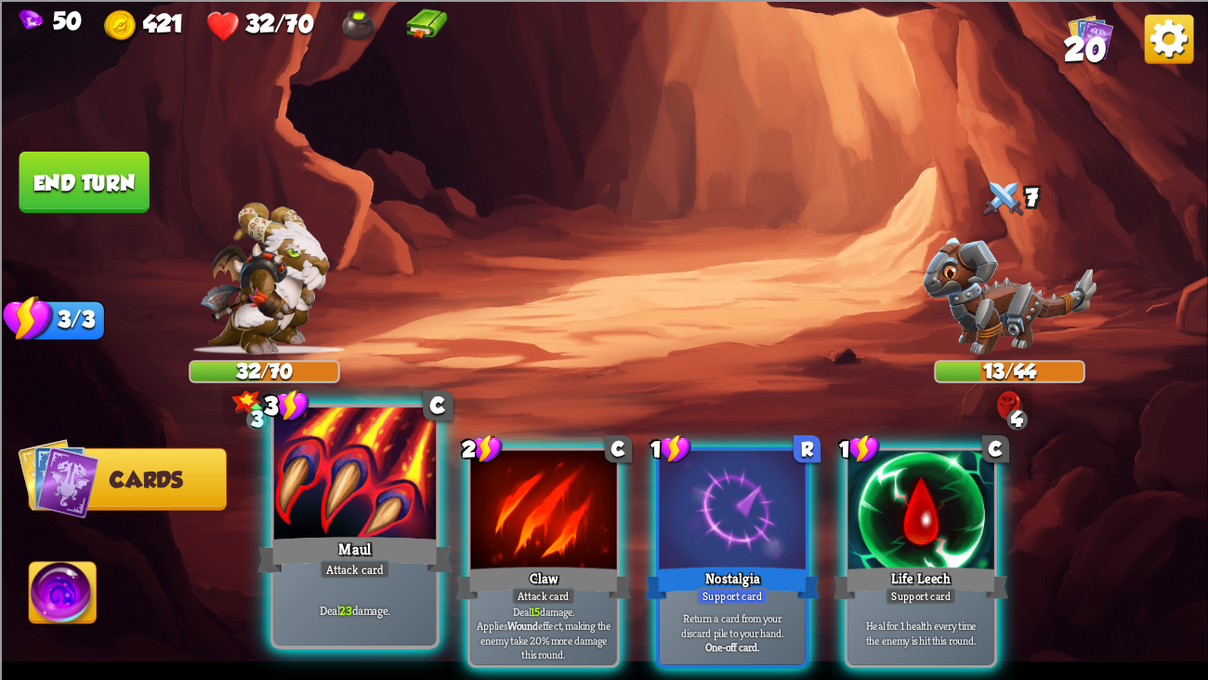
click at [375, 521] on div "Deal 23 damage." at bounding box center [355, 609] width 163 height 71
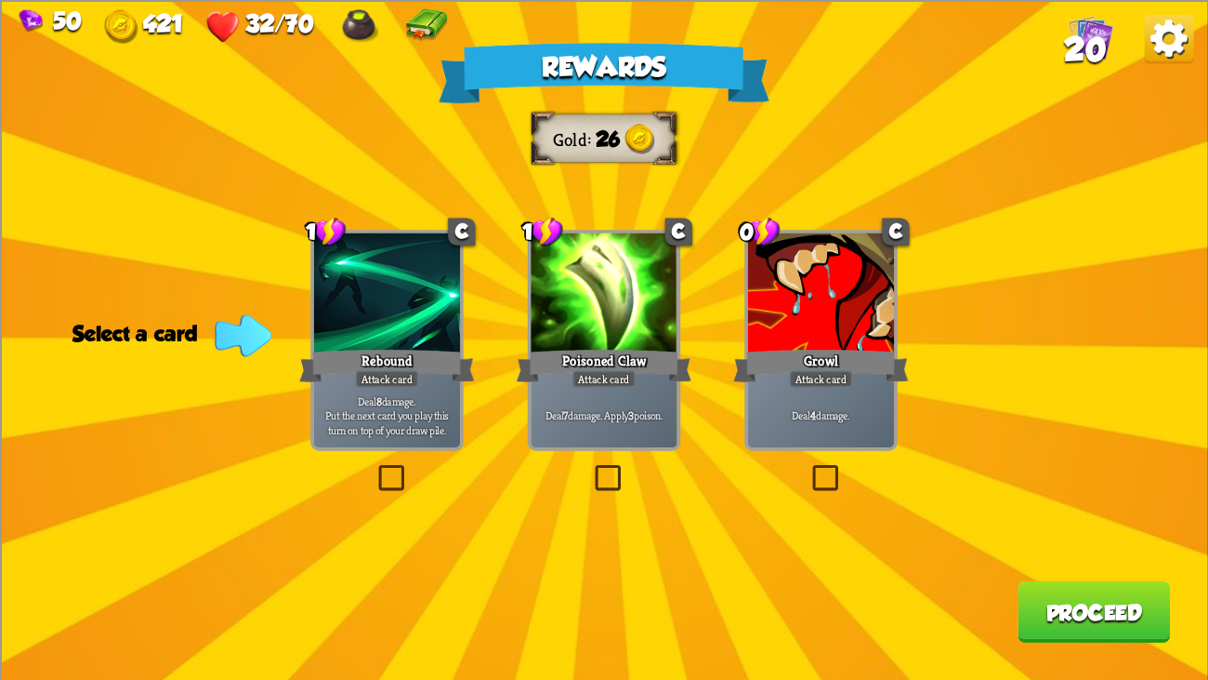
click at [432, 306] on div at bounding box center [387, 293] width 146 height 123
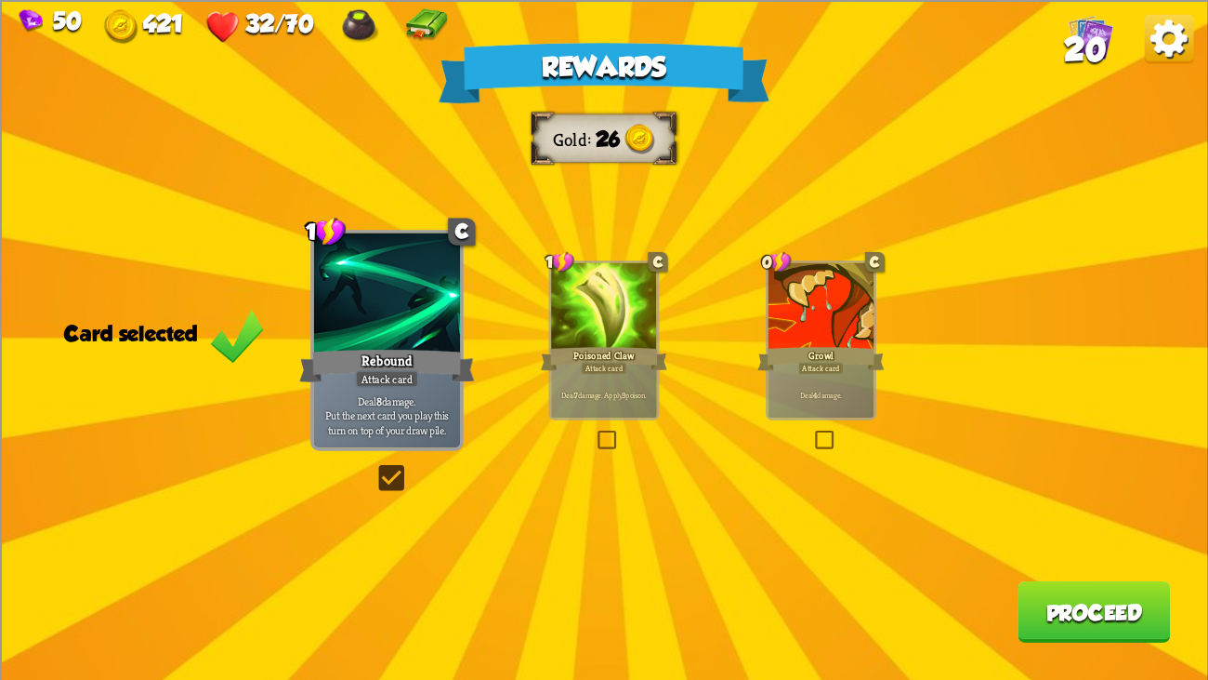
click at [1064, 521] on button "Proceed" at bounding box center [1094, 610] width 152 height 61
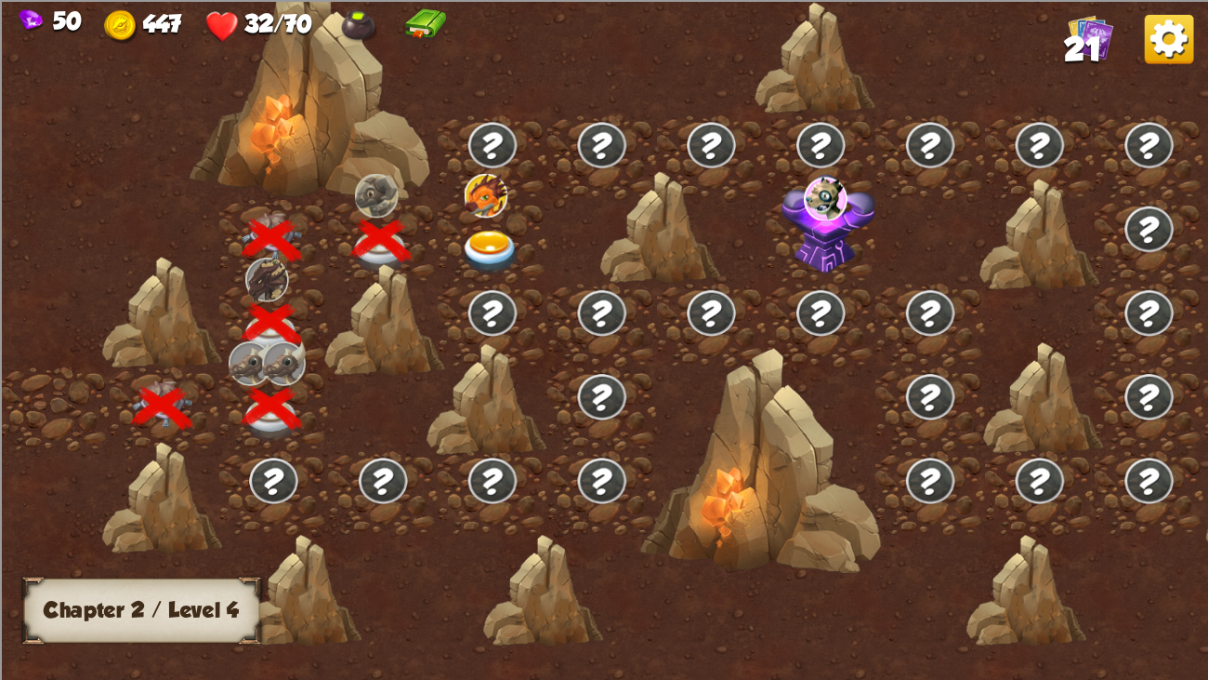
click at [492, 243] on img at bounding box center [491, 253] width 60 height 45
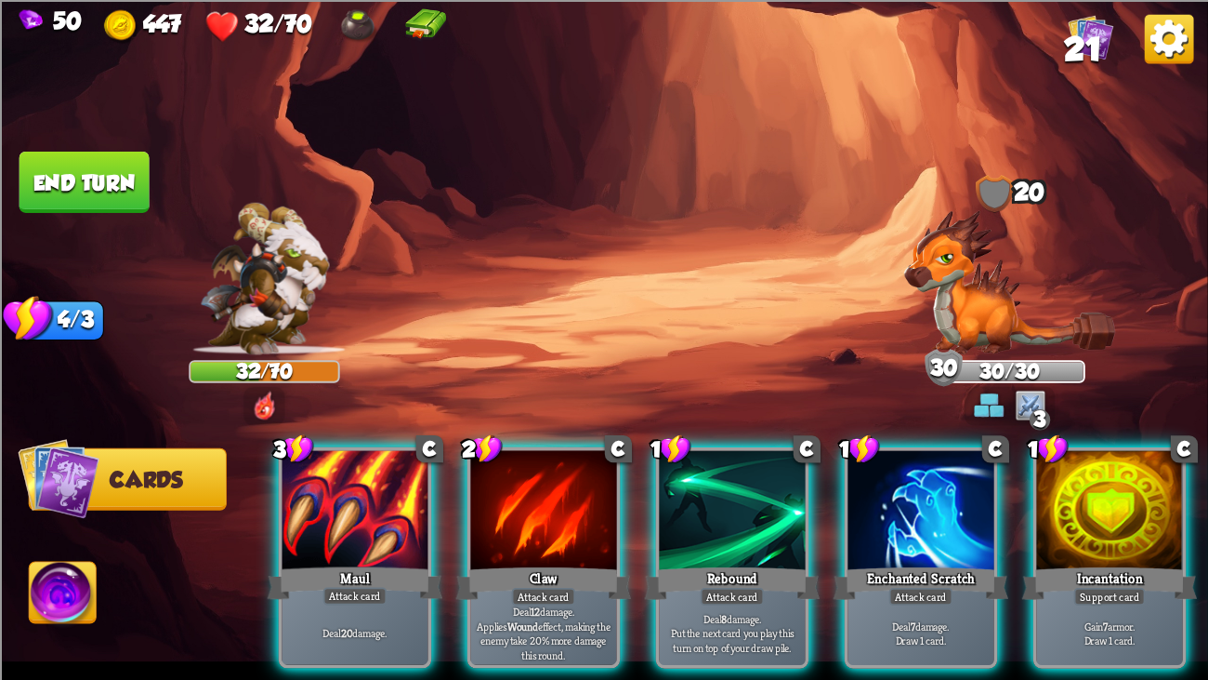
scroll to position [0, 363]
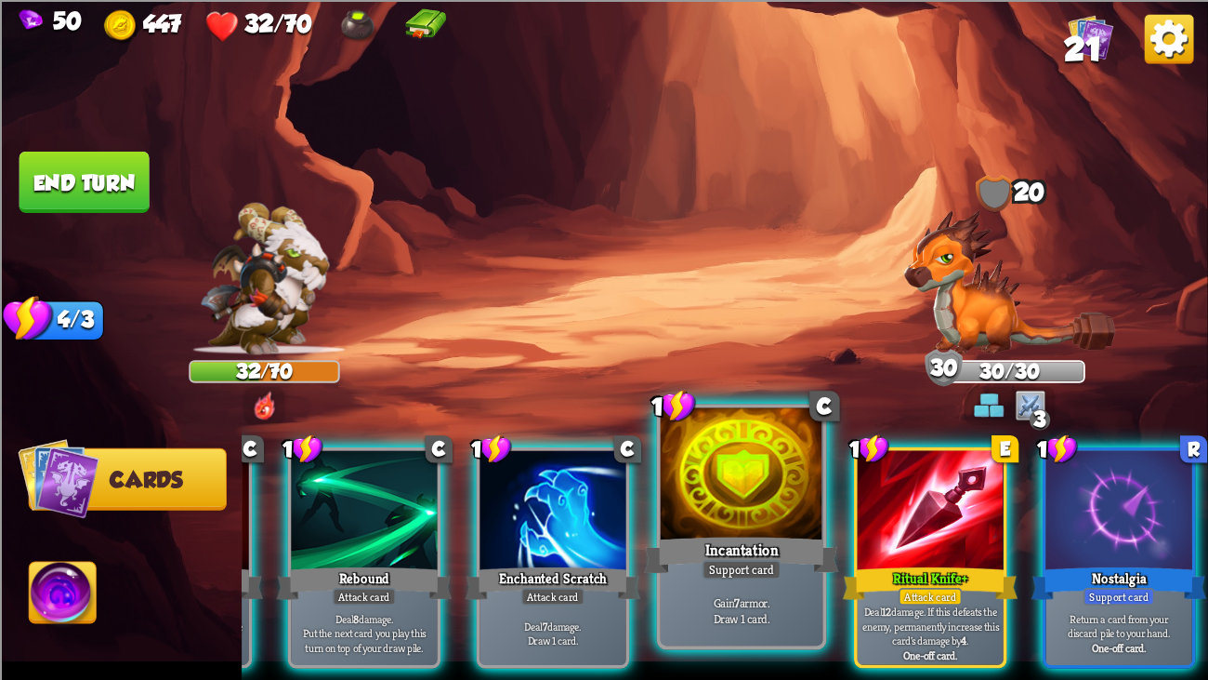
click at [669, 521] on div at bounding box center [742, 475] width 163 height 137
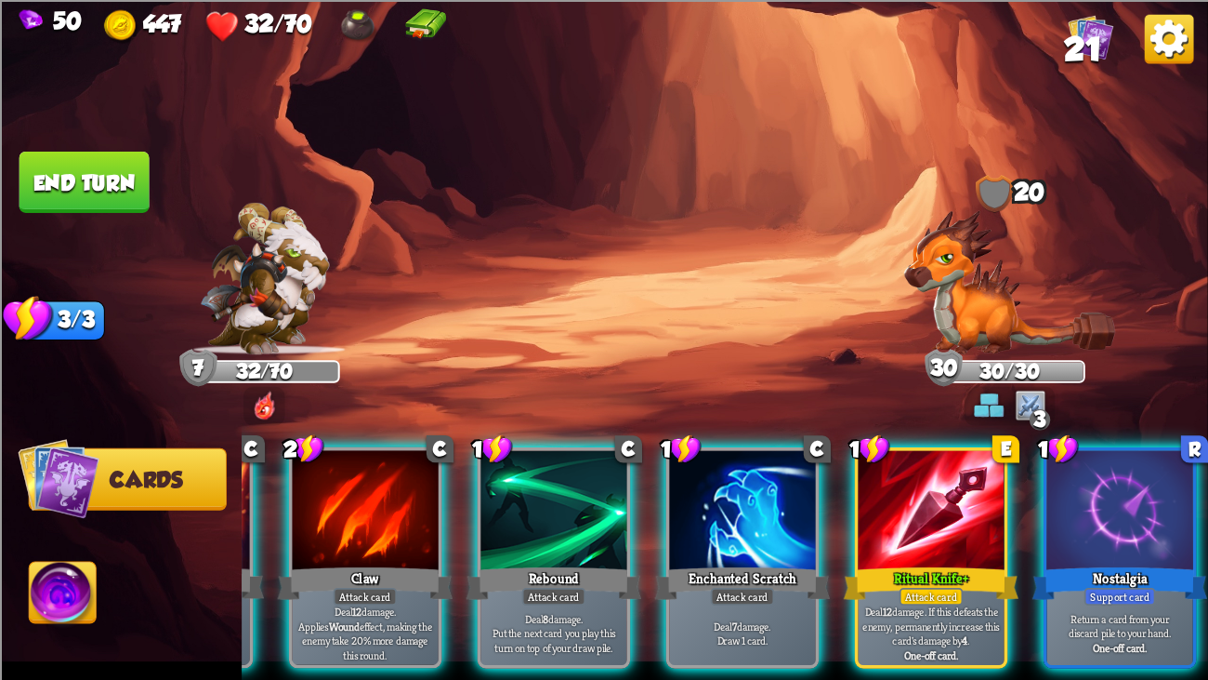
scroll to position [0, 0]
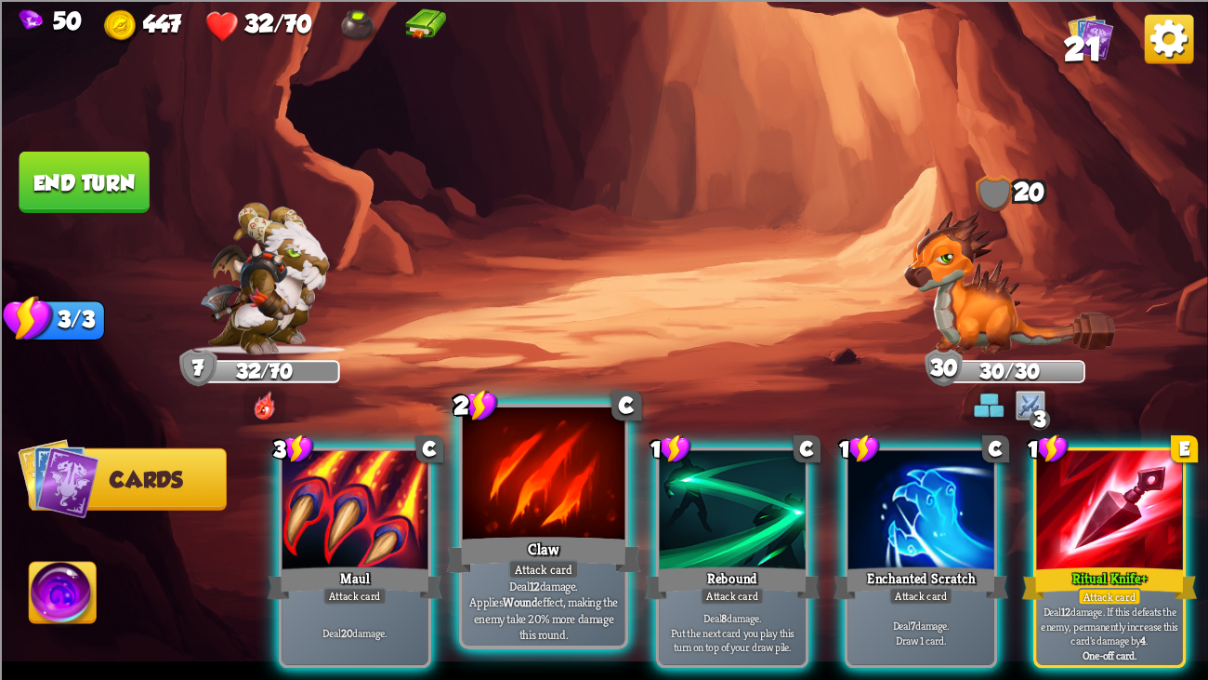
click at [520, 521] on div at bounding box center [544, 475] width 163 height 137
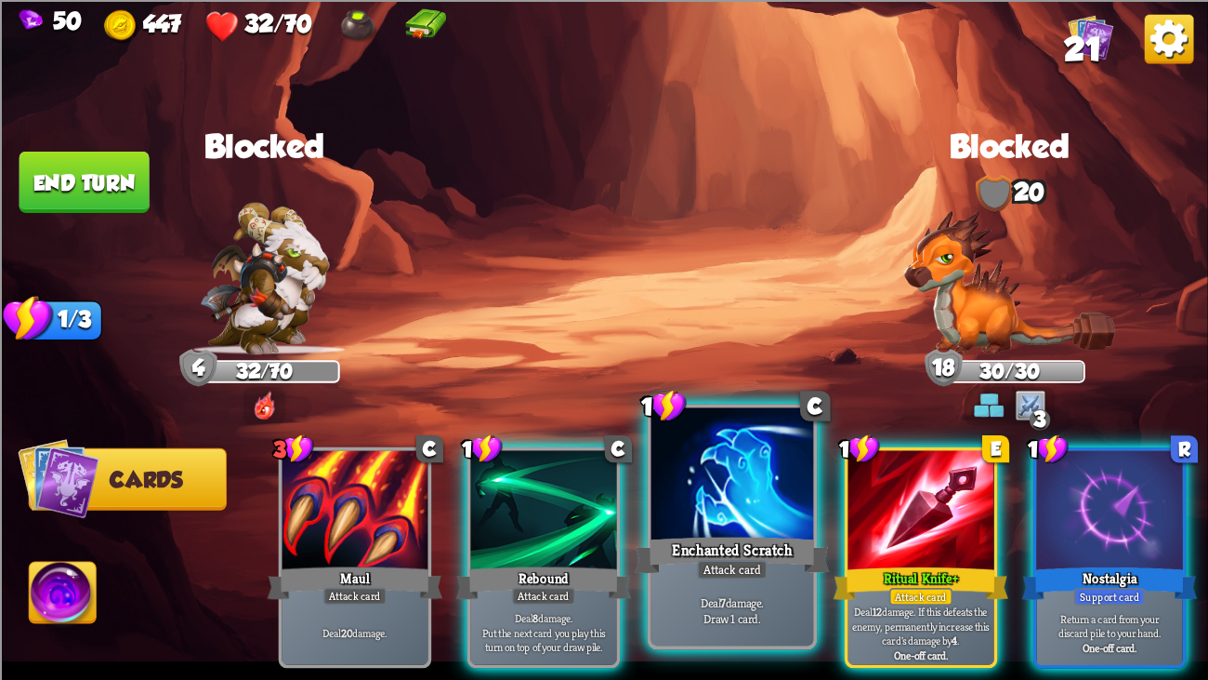
click at [741, 478] on div at bounding box center [733, 475] width 163 height 137
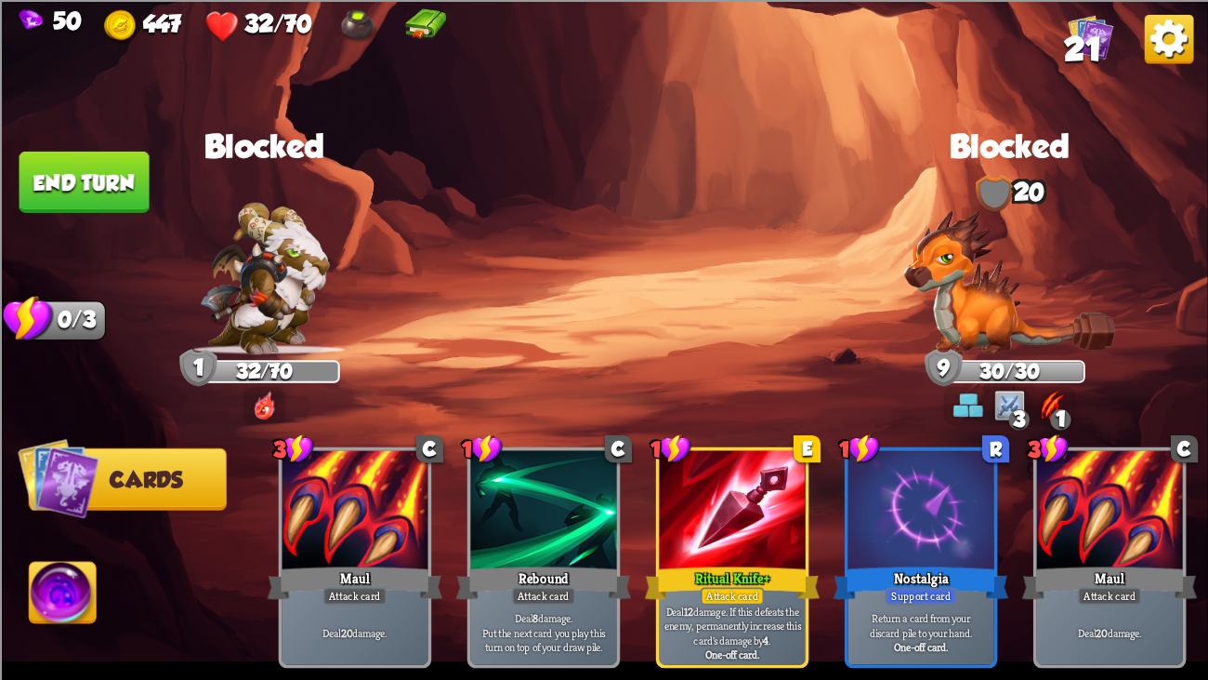
click at [85, 177] on button "End turn" at bounding box center [85, 181] width 130 height 61
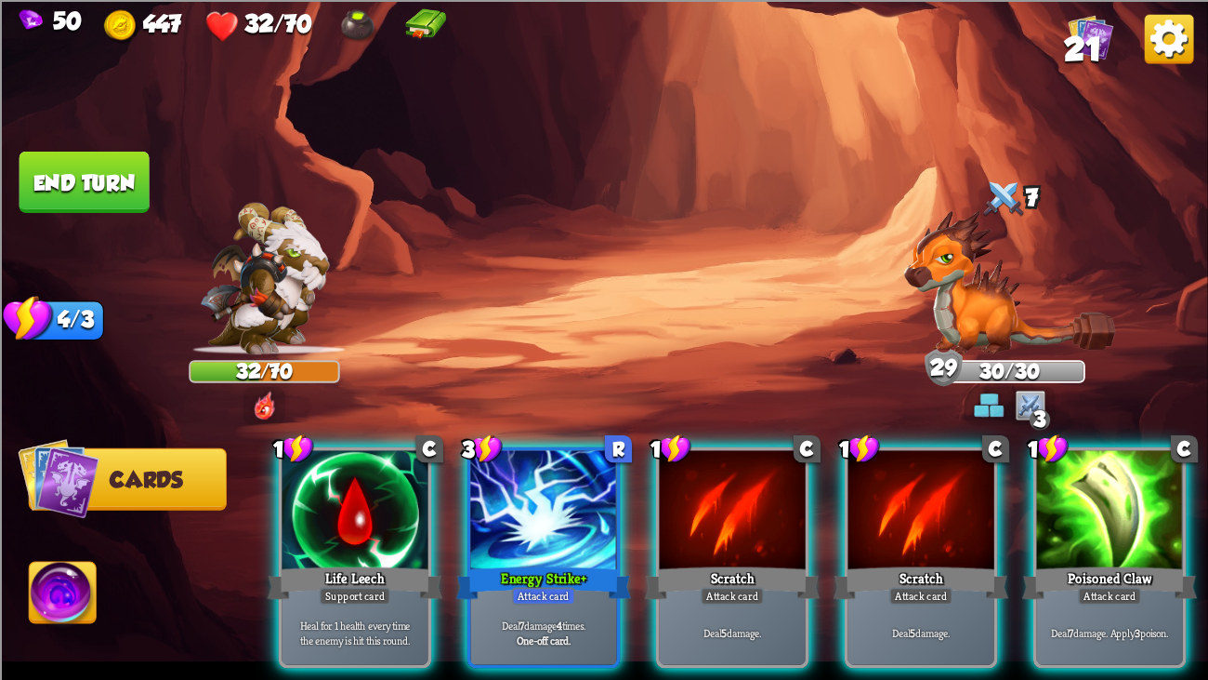
click at [100, 177] on button "End turn" at bounding box center [85, 181] width 130 height 61
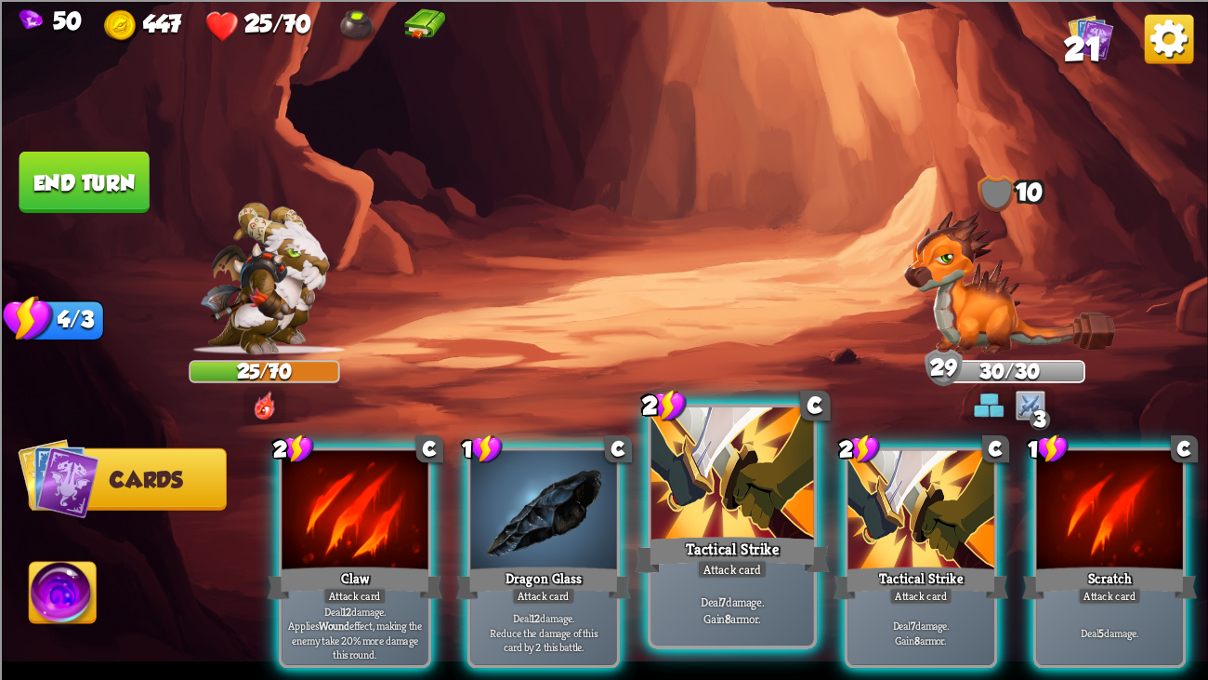
click at [687, 521] on div "Tactical Strike" at bounding box center [732, 555] width 195 height 44
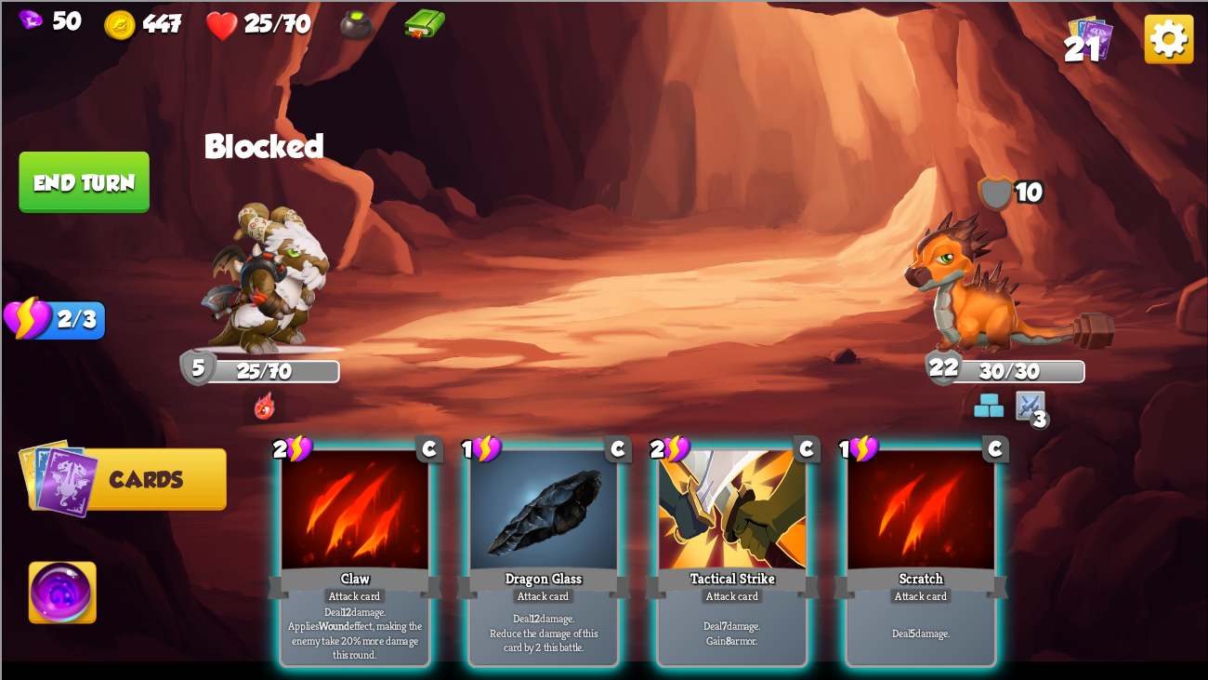
click at [687, 521] on div "Tactical Strike" at bounding box center [733, 581] width 176 height 39
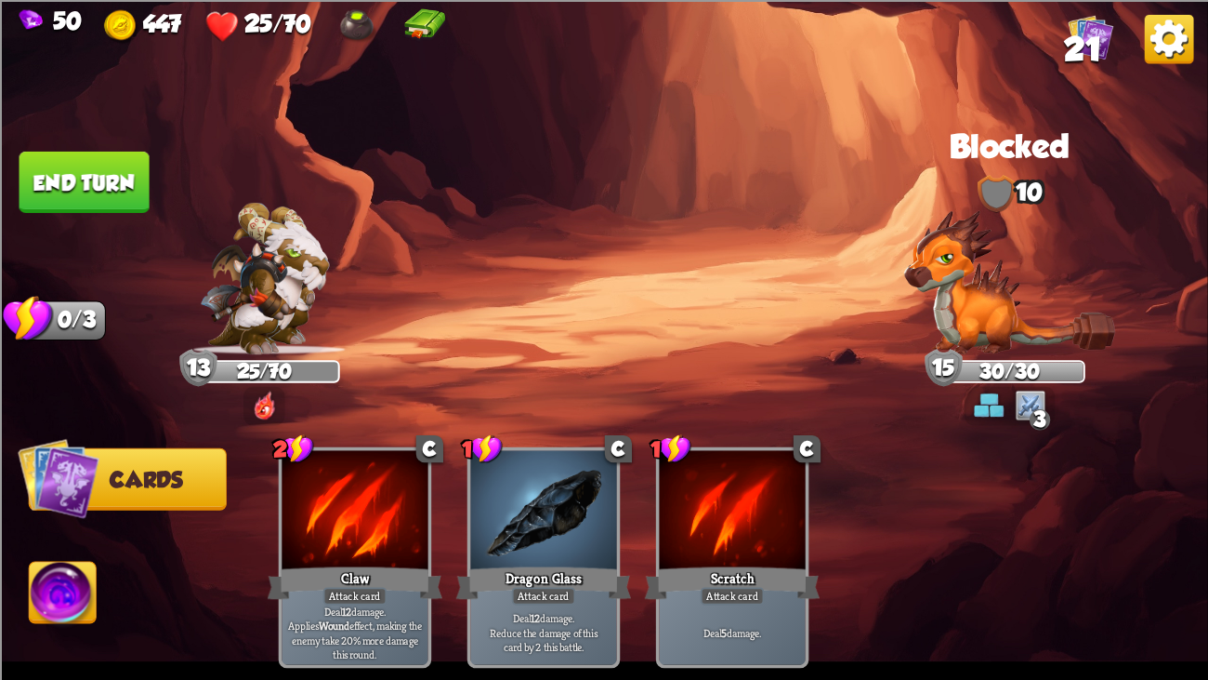
click at [81, 203] on button "End turn" at bounding box center [85, 181] width 130 height 61
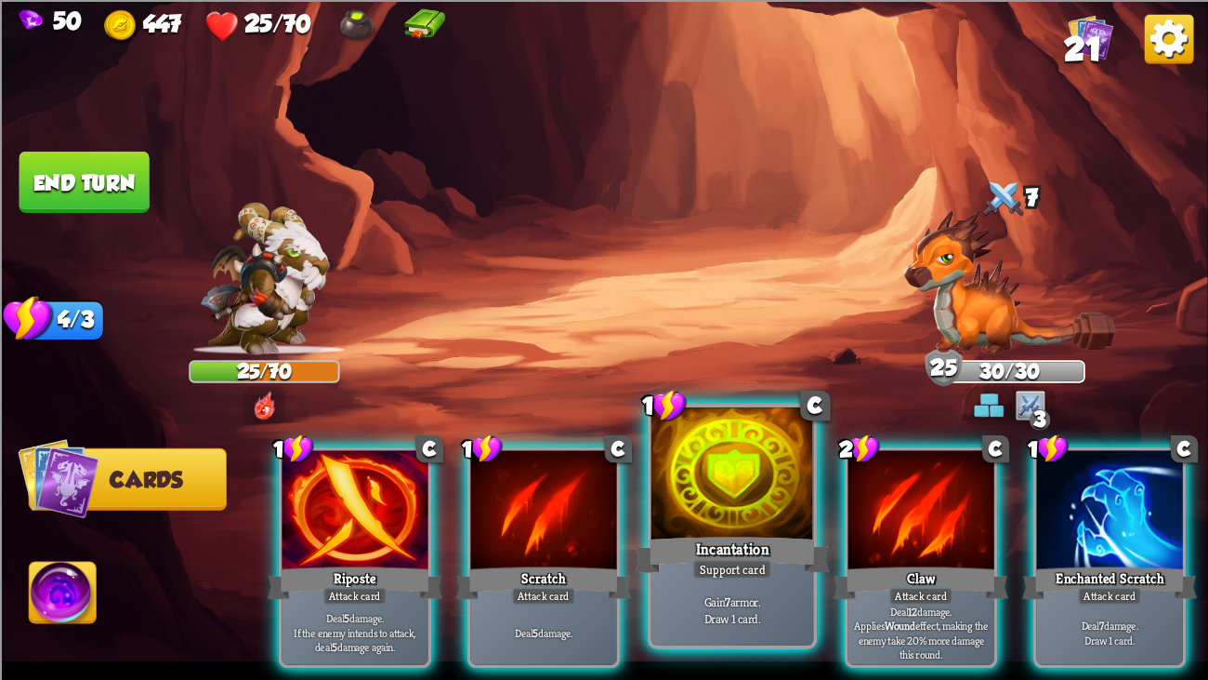
click at [713, 488] on div at bounding box center [733, 475] width 163 height 137
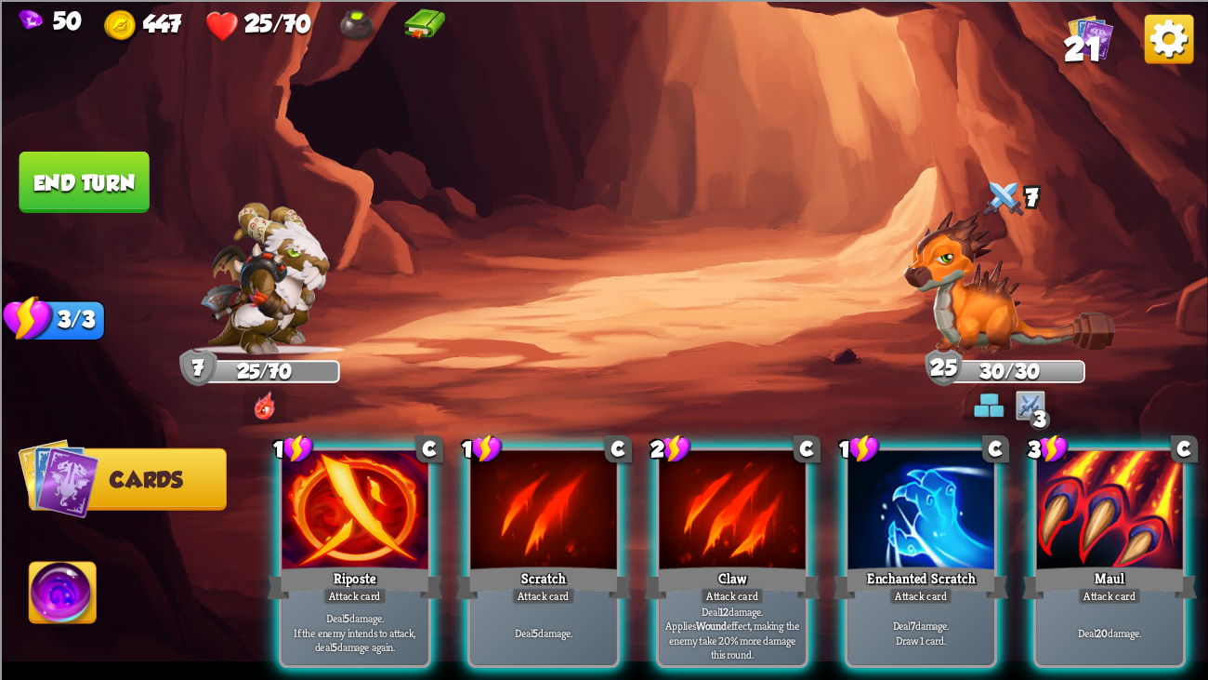
click at [95, 189] on button "End turn" at bounding box center [85, 181] width 130 height 61
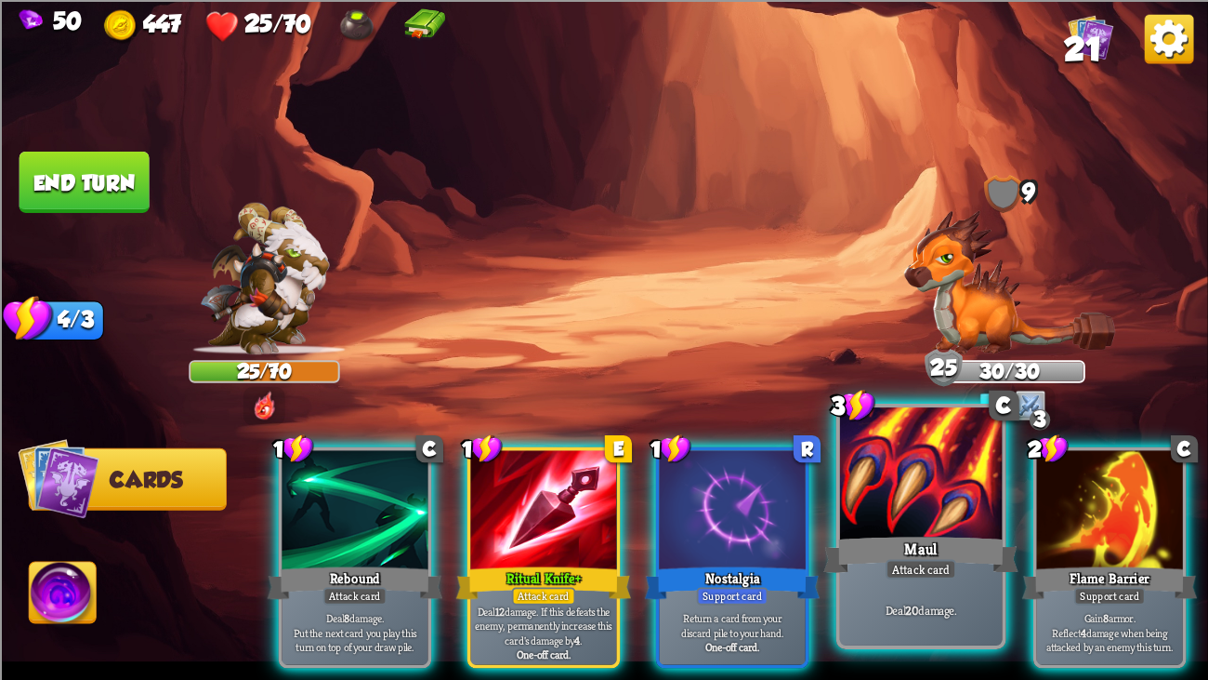
click at [945, 471] on div at bounding box center [921, 475] width 163 height 137
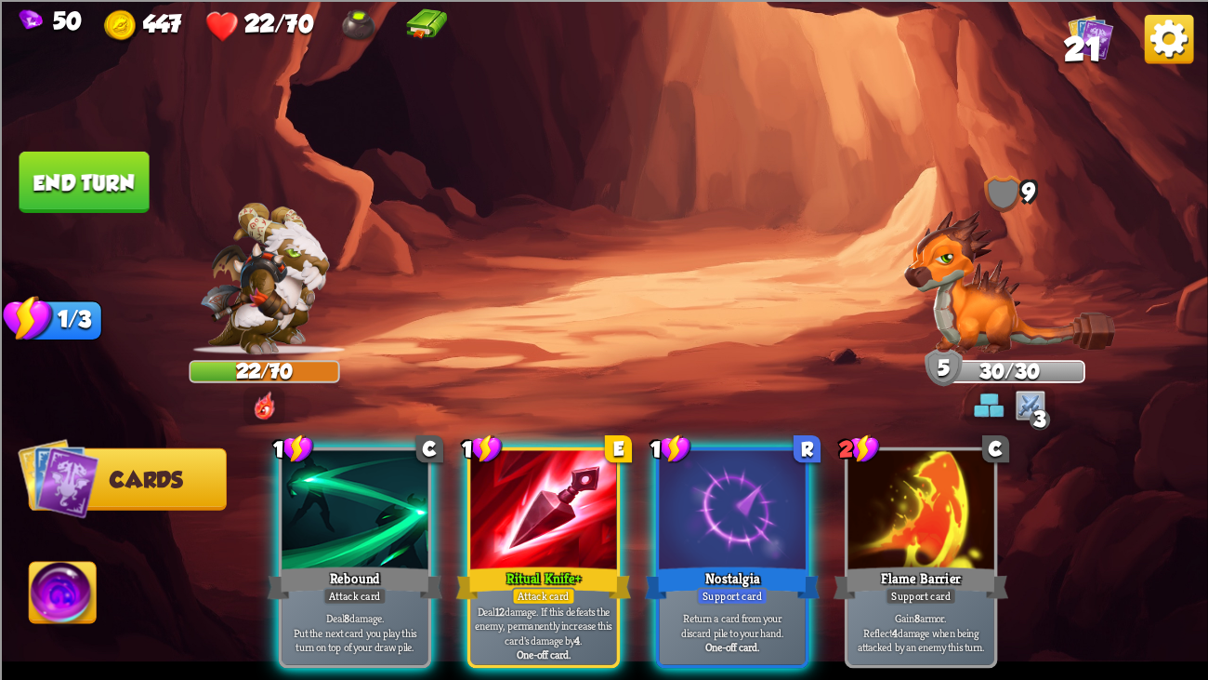
click at [104, 178] on button "End turn" at bounding box center [85, 181] width 130 height 61
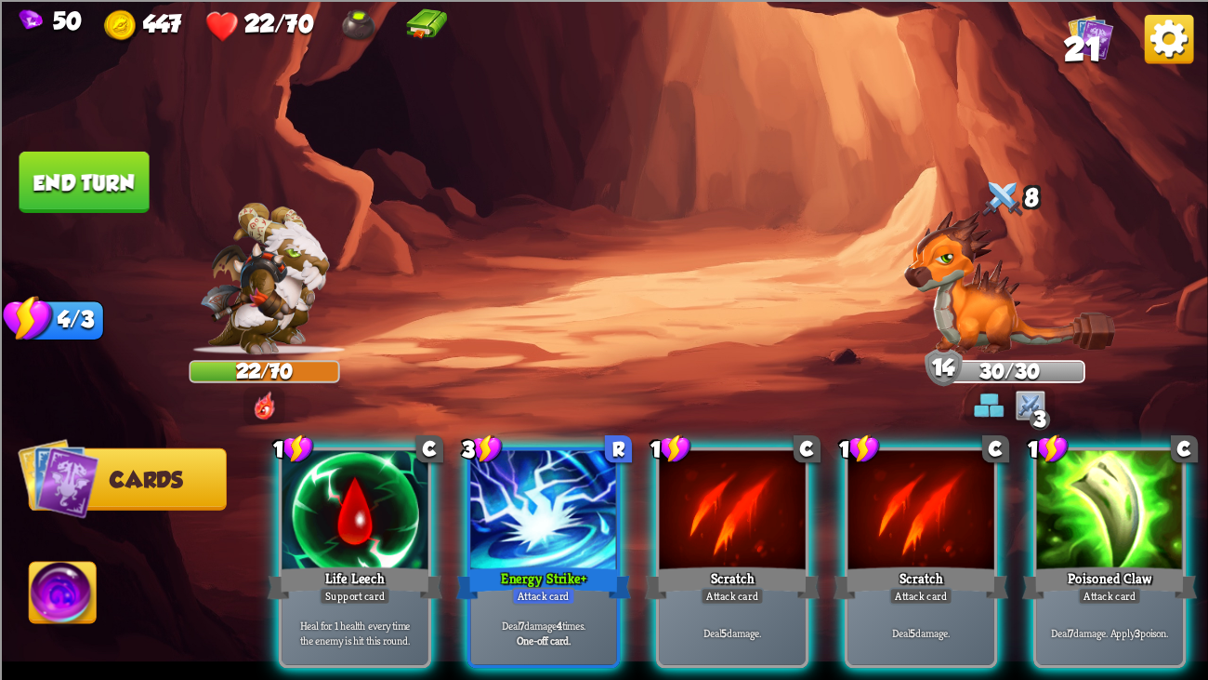
click at [100, 187] on button "End turn" at bounding box center [85, 181] width 130 height 61
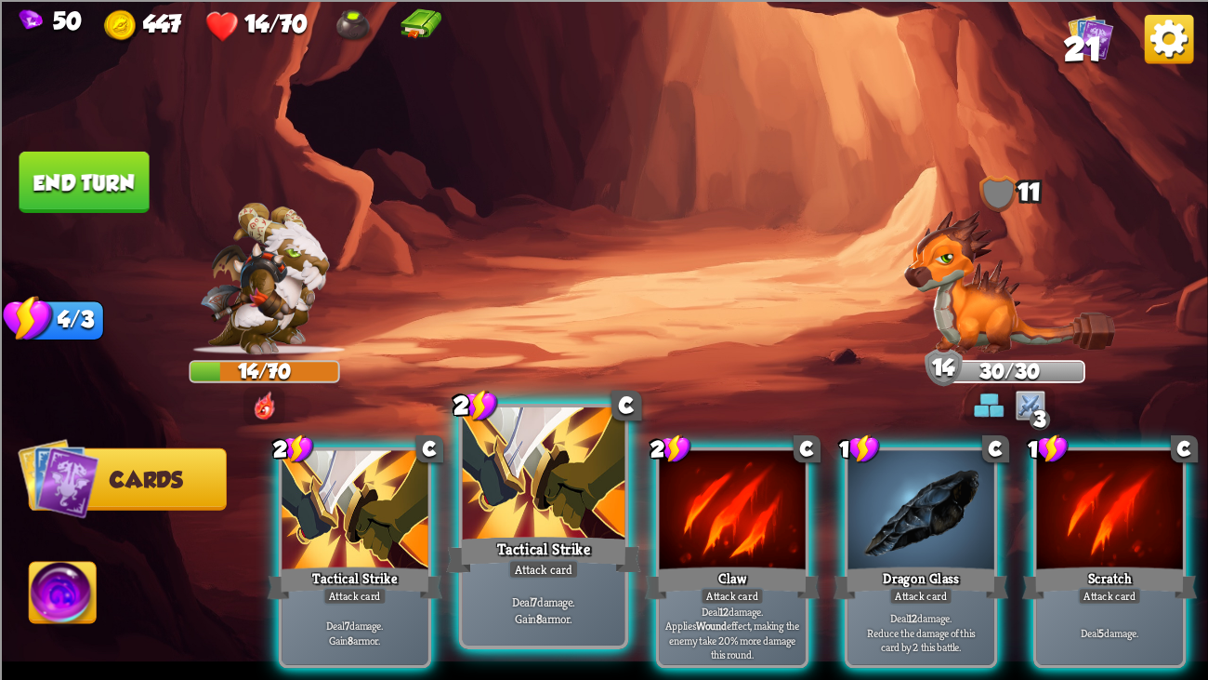
click at [517, 446] on div at bounding box center [544, 475] width 163 height 137
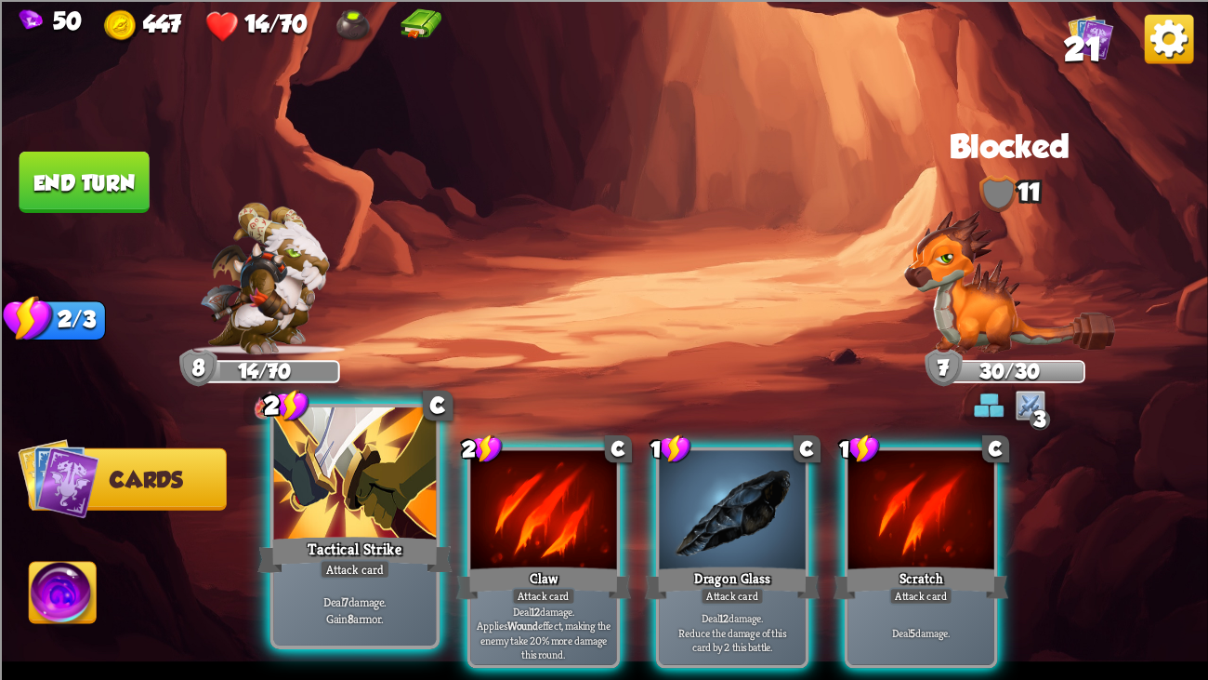
click at [392, 443] on div at bounding box center [355, 475] width 163 height 137
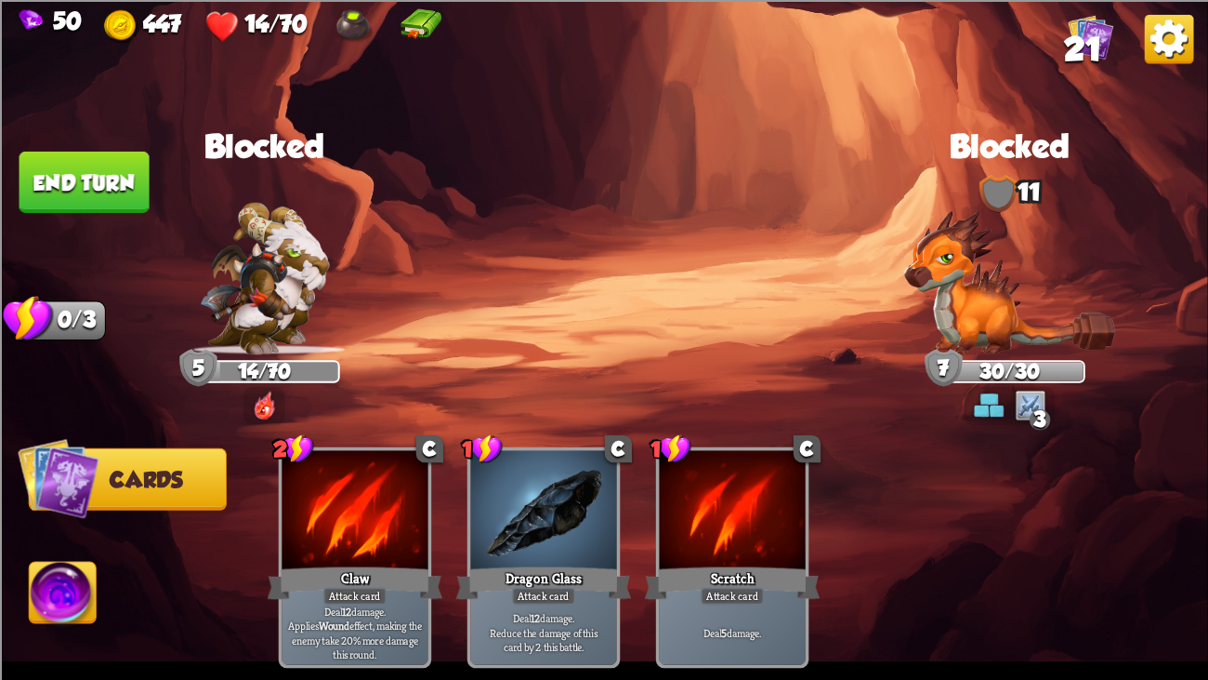
click at [102, 185] on button "End turn" at bounding box center [85, 181] width 130 height 61
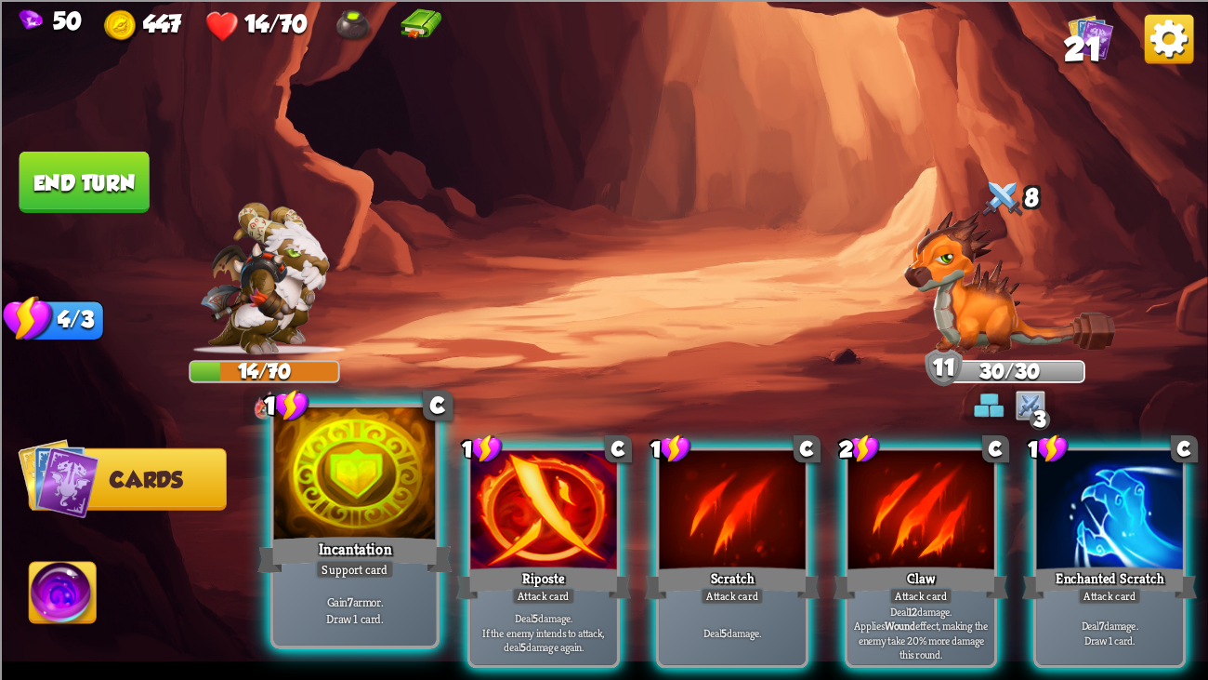
click at [393, 471] on div at bounding box center [355, 475] width 163 height 137
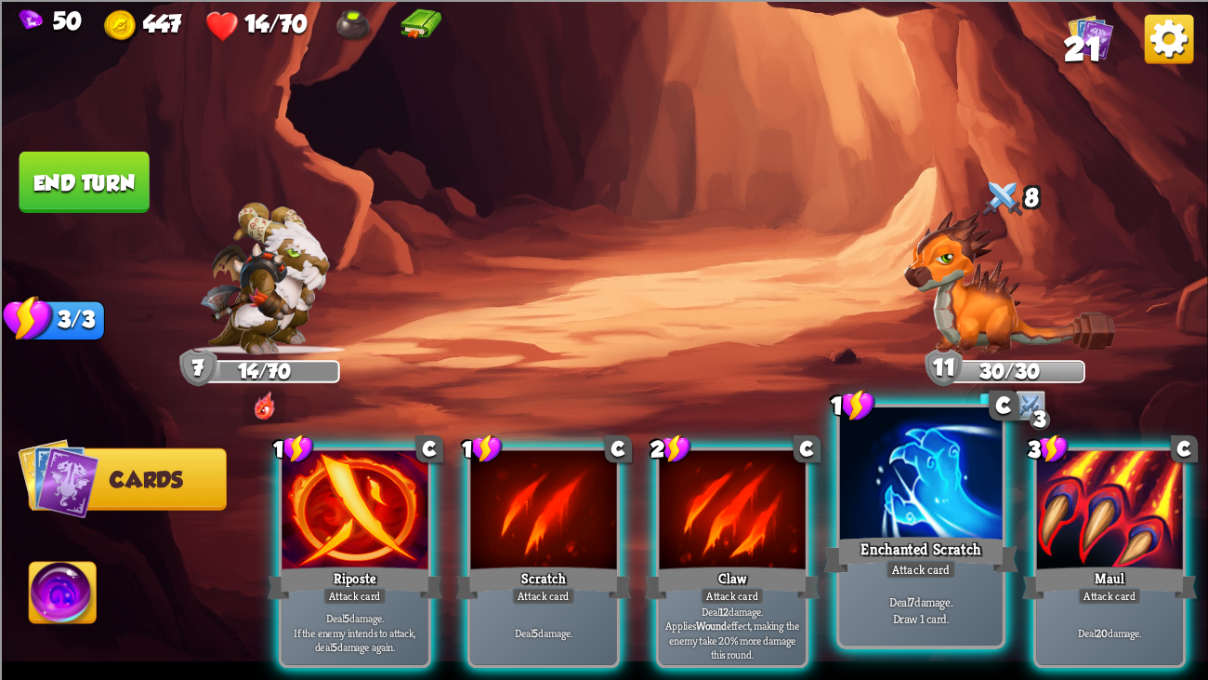
click at [936, 453] on div at bounding box center [921, 475] width 163 height 137
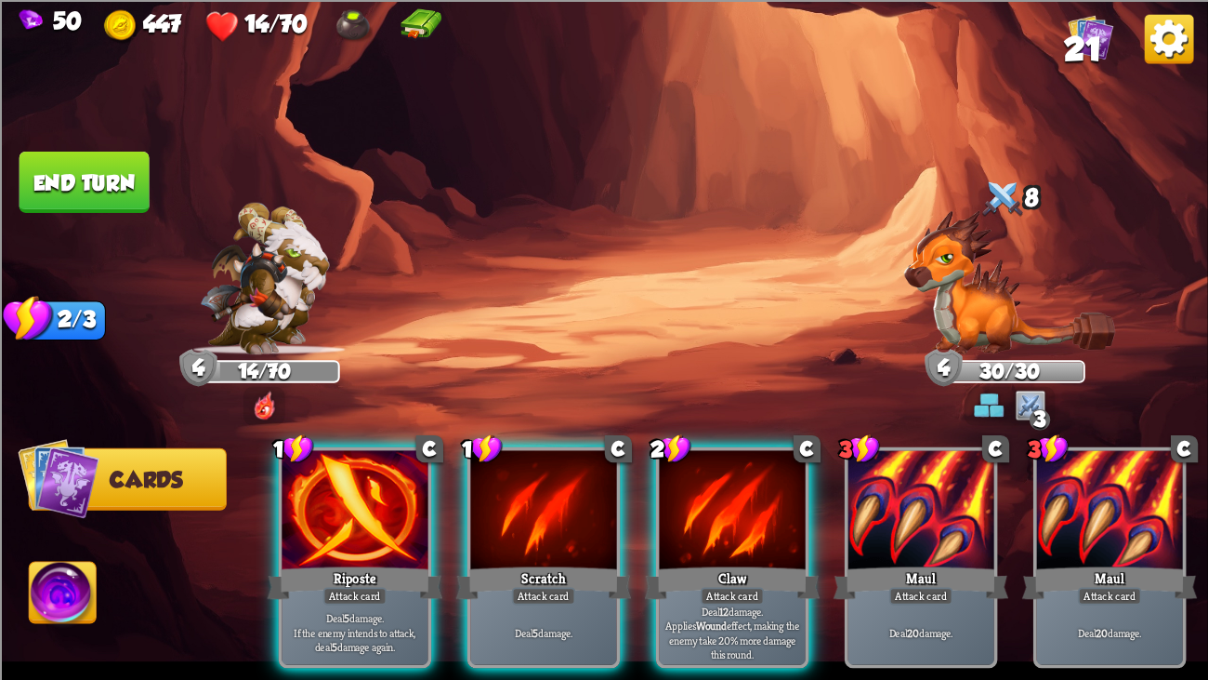
click at [91, 190] on button "End turn" at bounding box center [85, 181] width 130 height 61
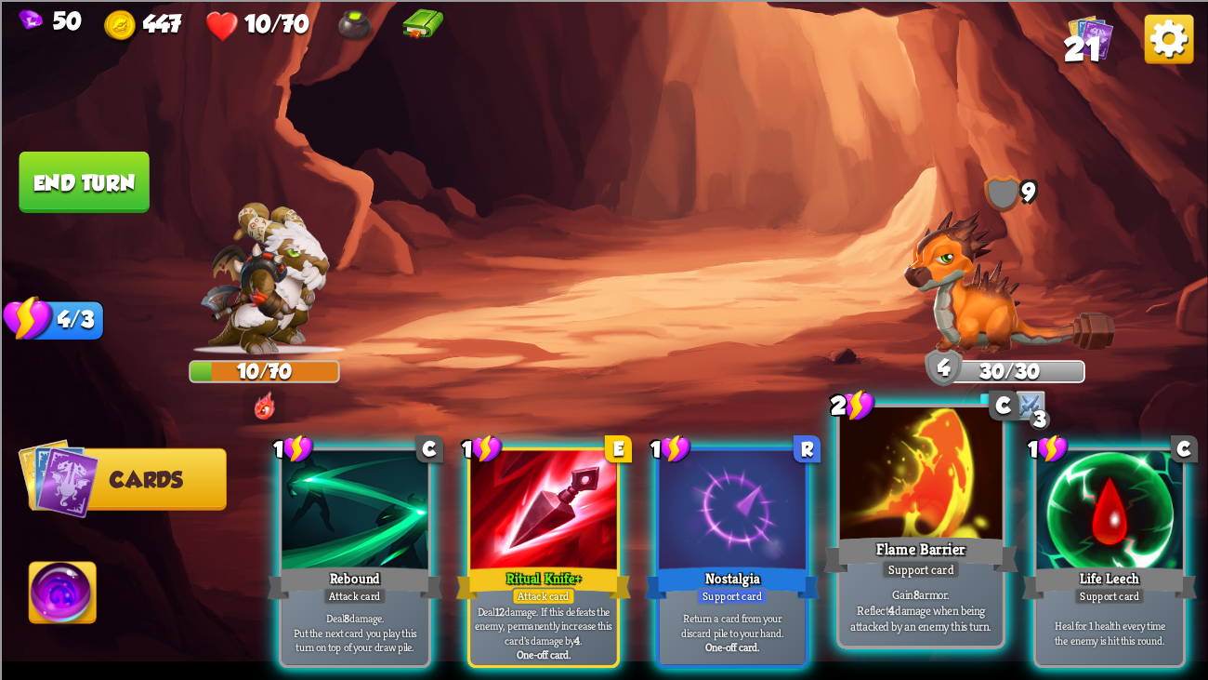
click at [906, 521] on div at bounding box center [921, 475] width 163 height 137
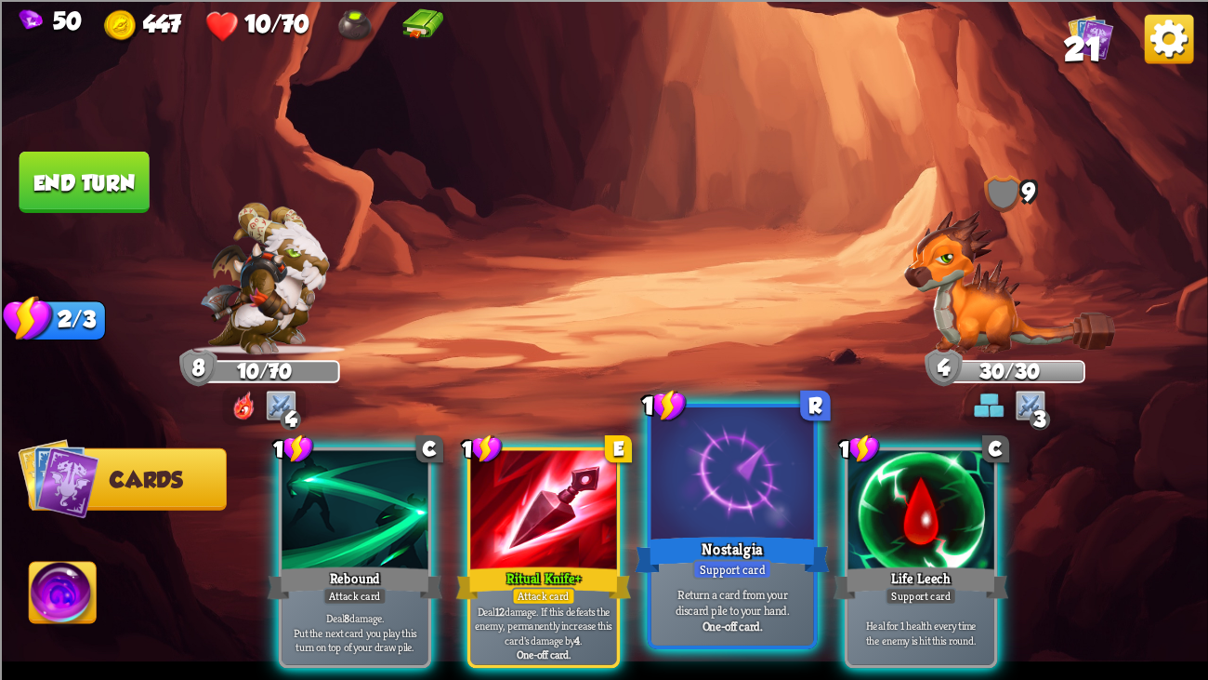
click at [733, 521] on div "Support card" at bounding box center [732, 569] width 79 height 20
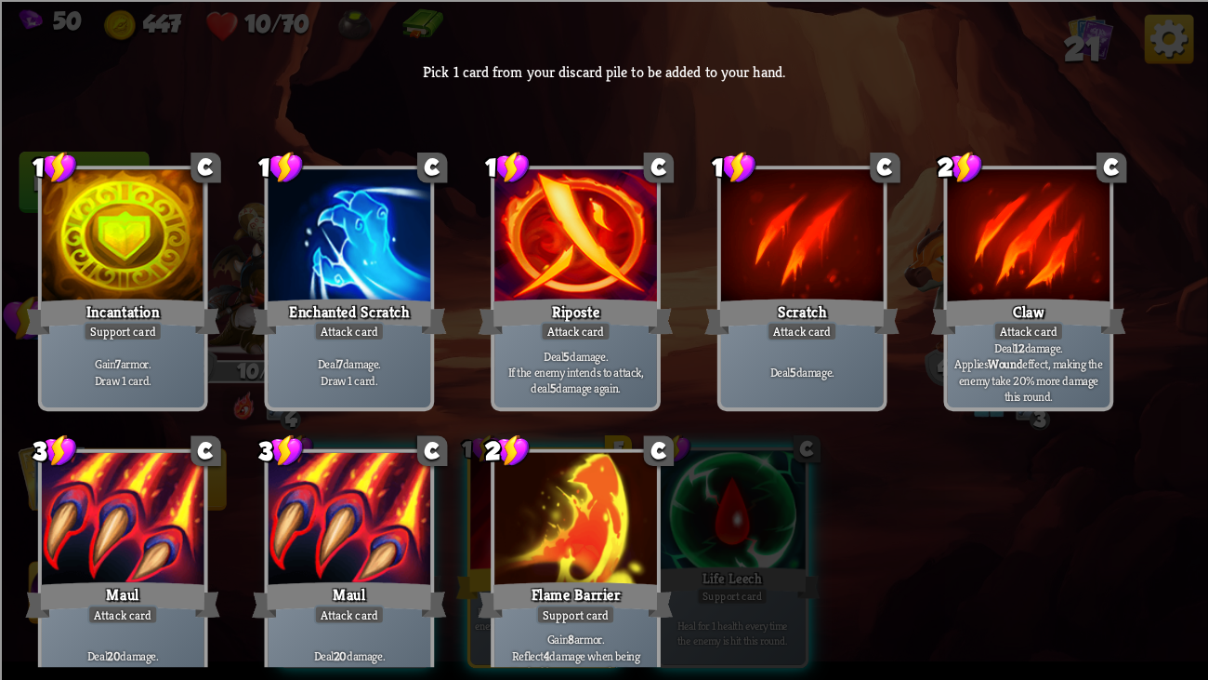
click at [653, 521] on div at bounding box center [576, 521] width 163 height 137
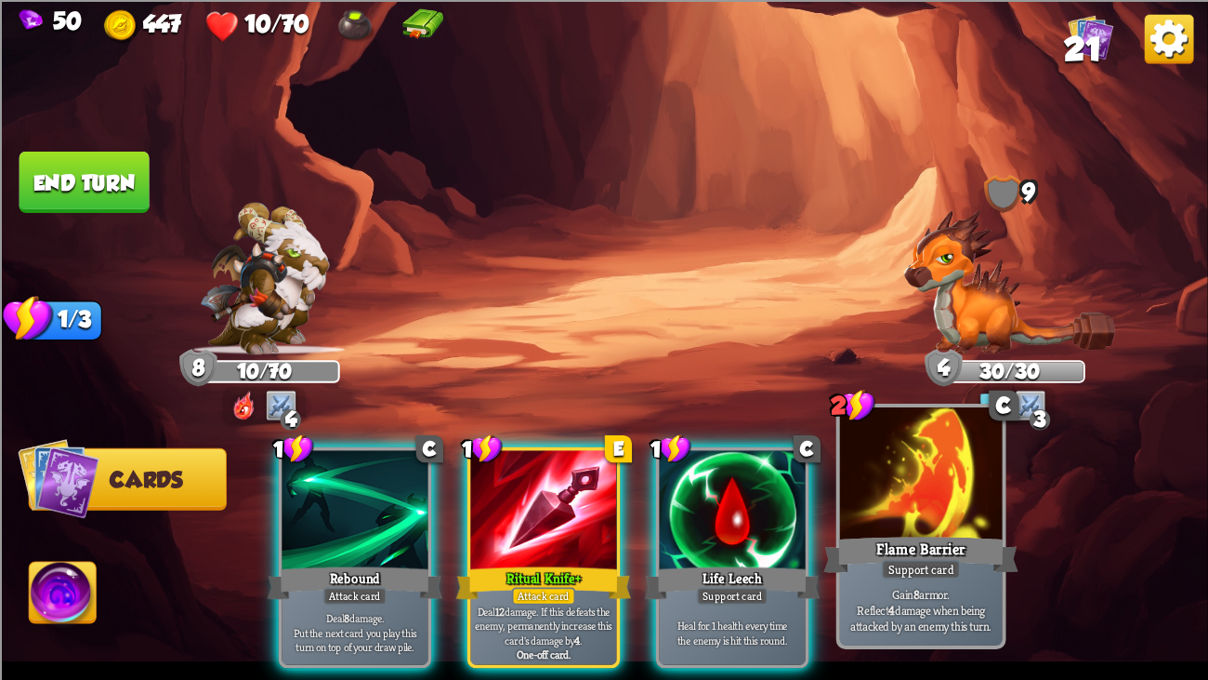
click at [858, 521] on div "Flame Barrier" at bounding box center [921, 555] width 195 height 44
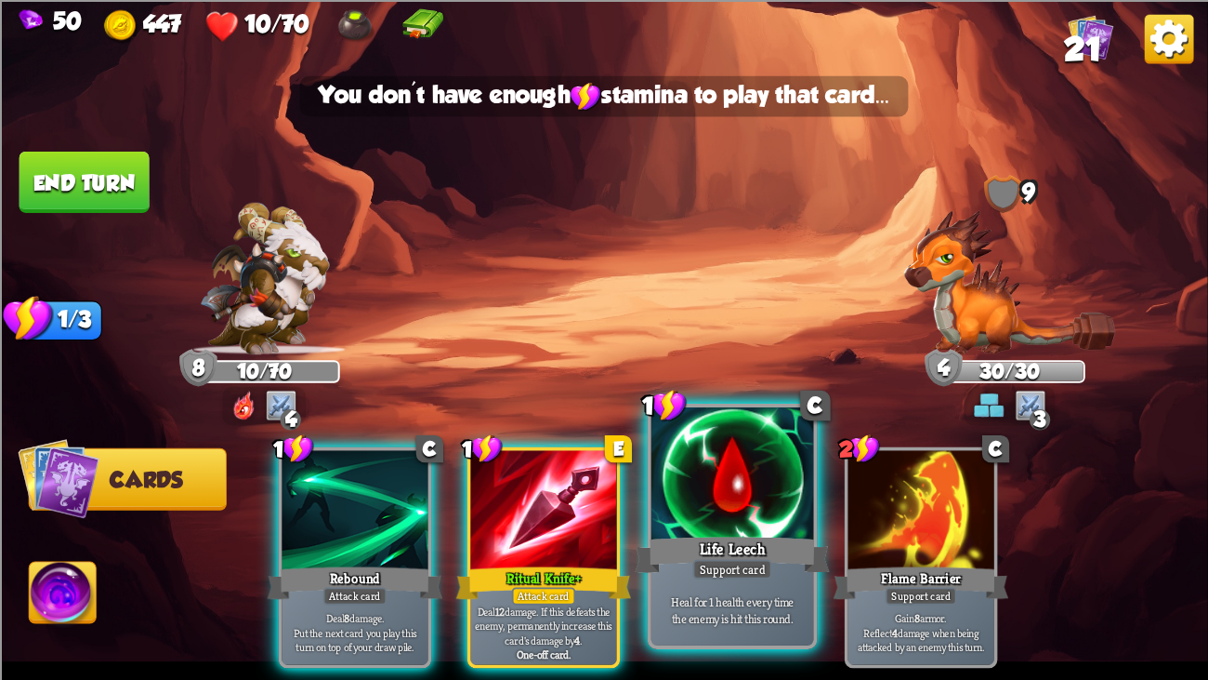
click at [723, 502] on div at bounding box center [733, 475] width 163 height 137
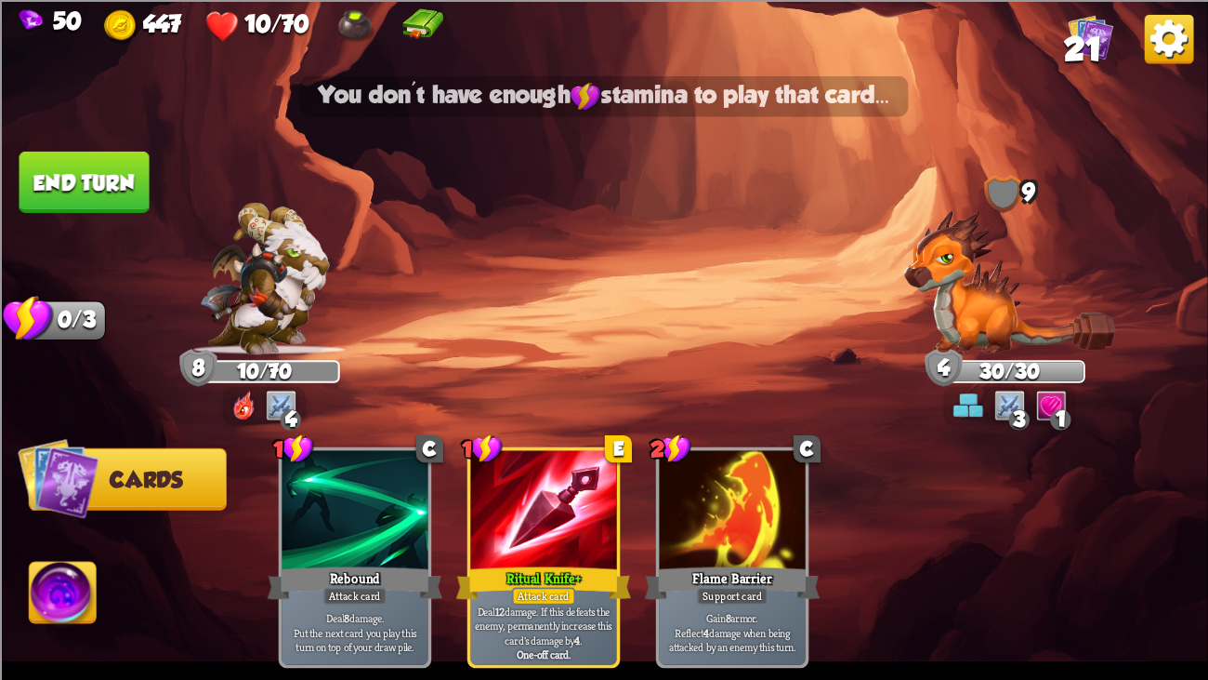
click at [114, 165] on button "End turn" at bounding box center [85, 181] width 130 height 61
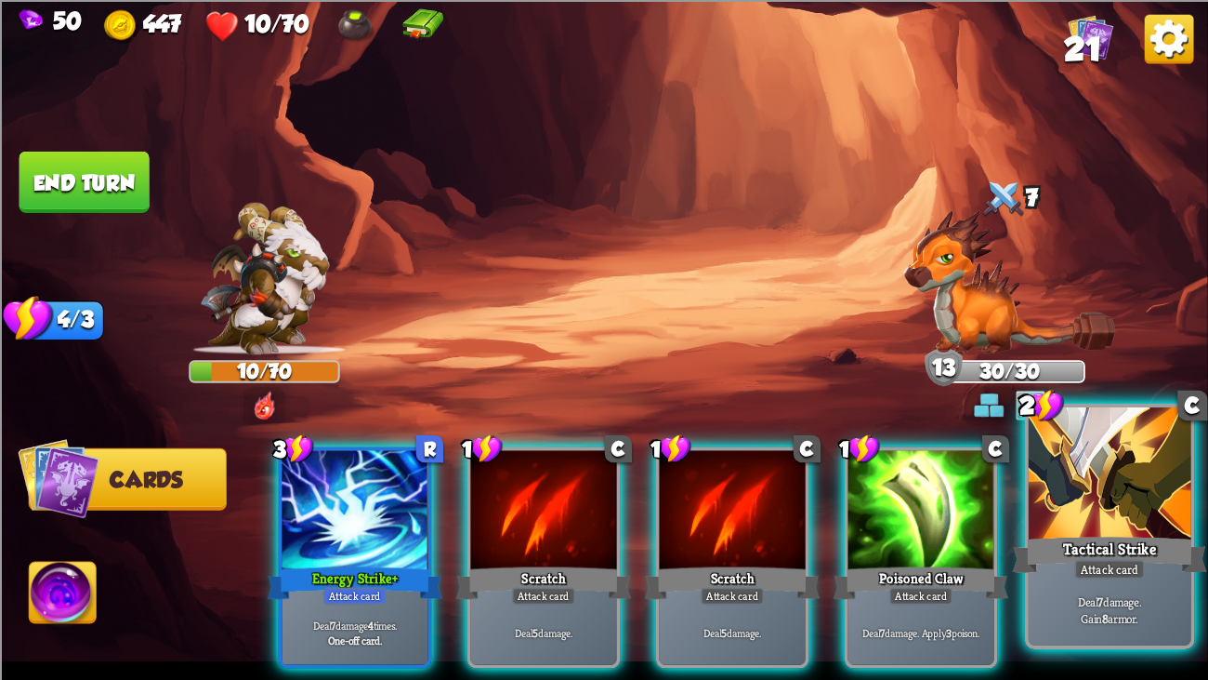
click at [1103, 503] on div at bounding box center [1110, 475] width 163 height 137
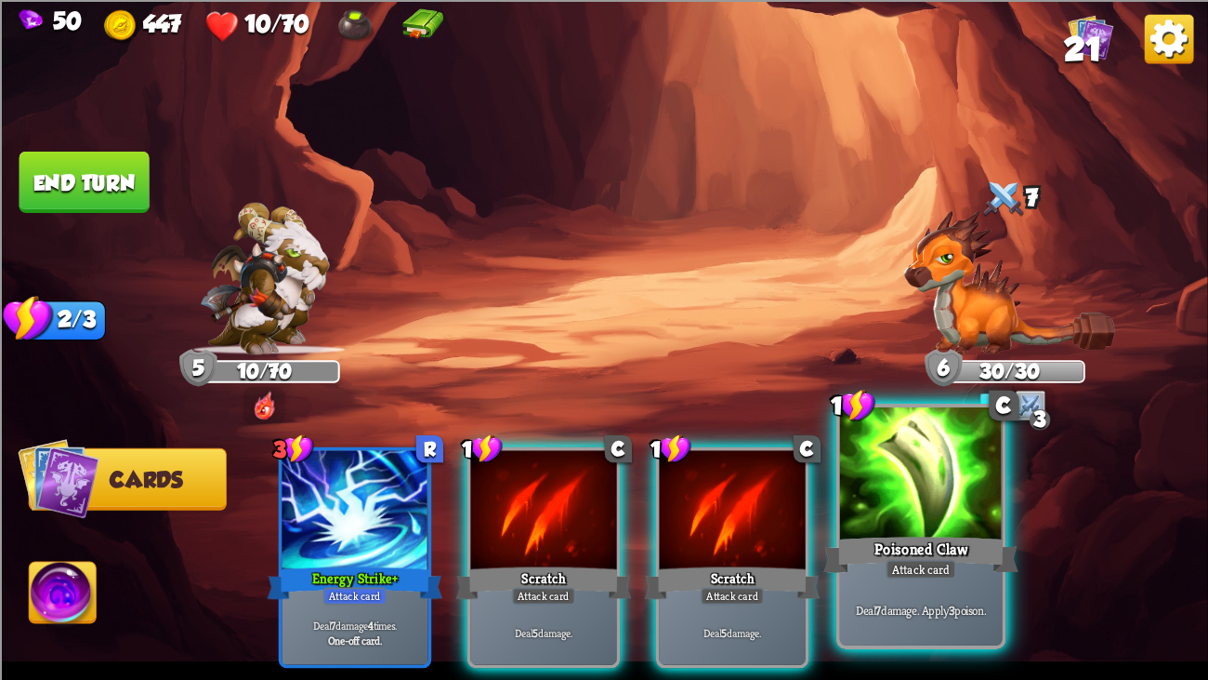
click at [949, 521] on div "Poisoned Claw" at bounding box center [921, 555] width 195 height 44
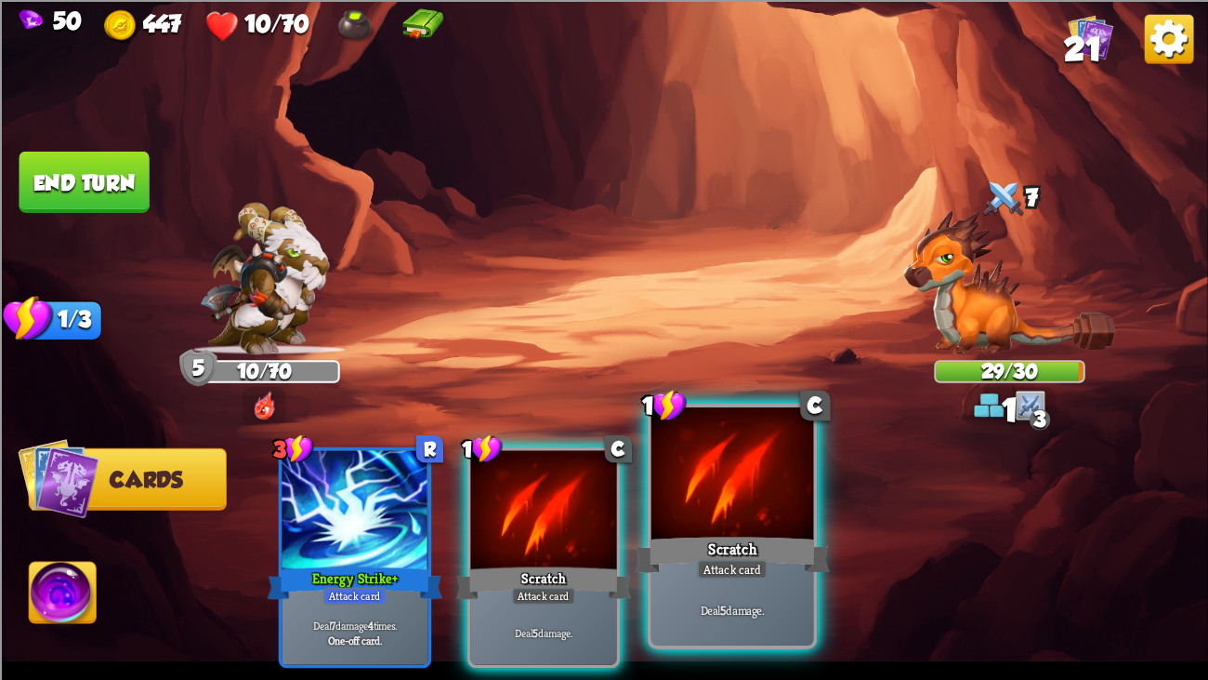
click at [669, 487] on div at bounding box center [733, 475] width 163 height 137
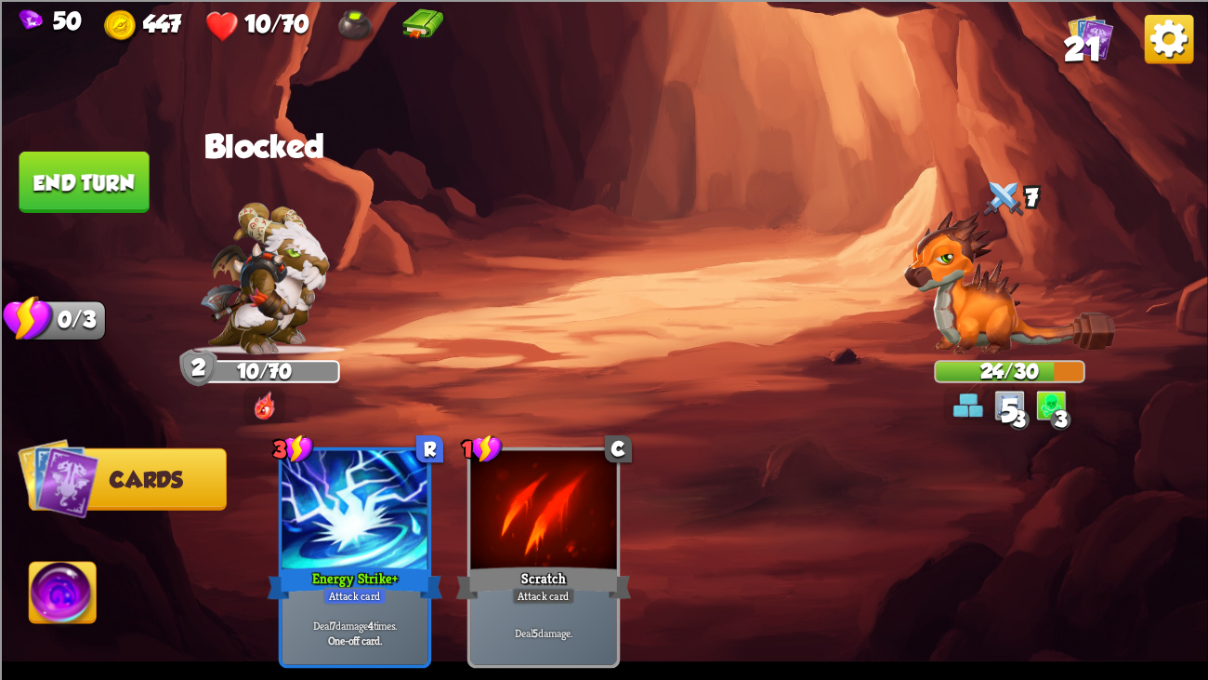
click at [99, 174] on button "End turn" at bounding box center [85, 181] width 130 height 61
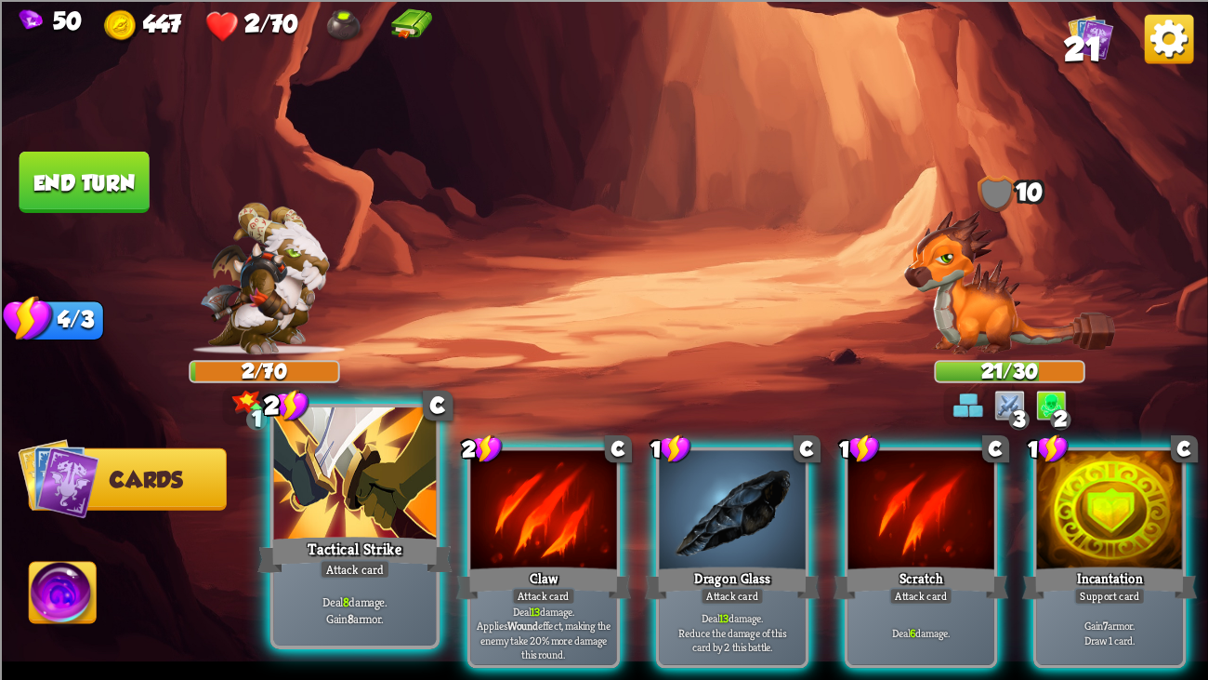
click at [432, 521] on div at bounding box center [355, 475] width 163 height 137
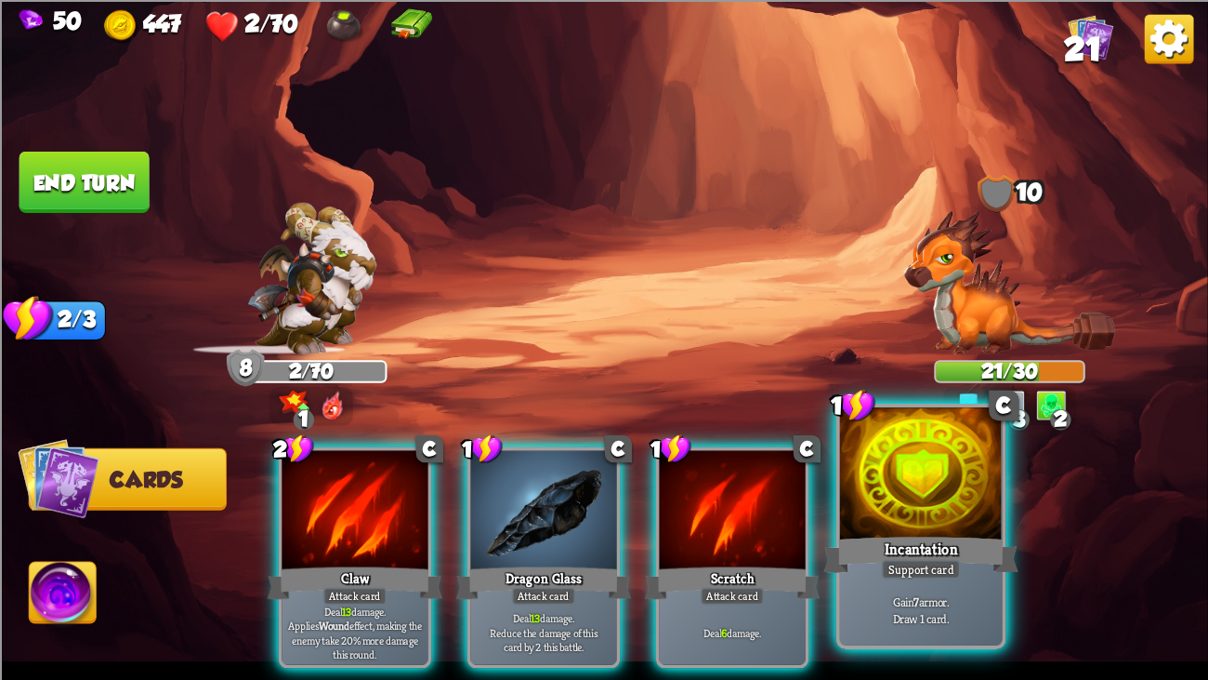
click at [948, 503] on div at bounding box center [921, 475] width 163 height 137
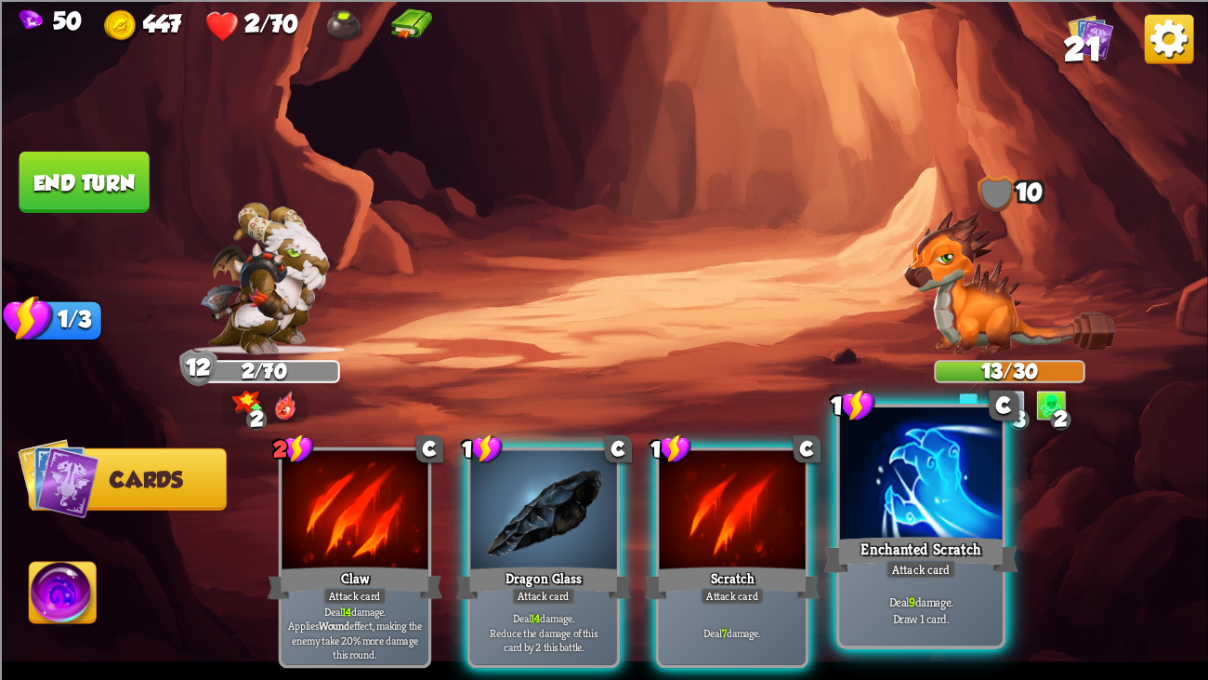
click at [919, 521] on div "Attack card" at bounding box center [921, 569] width 71 height 20
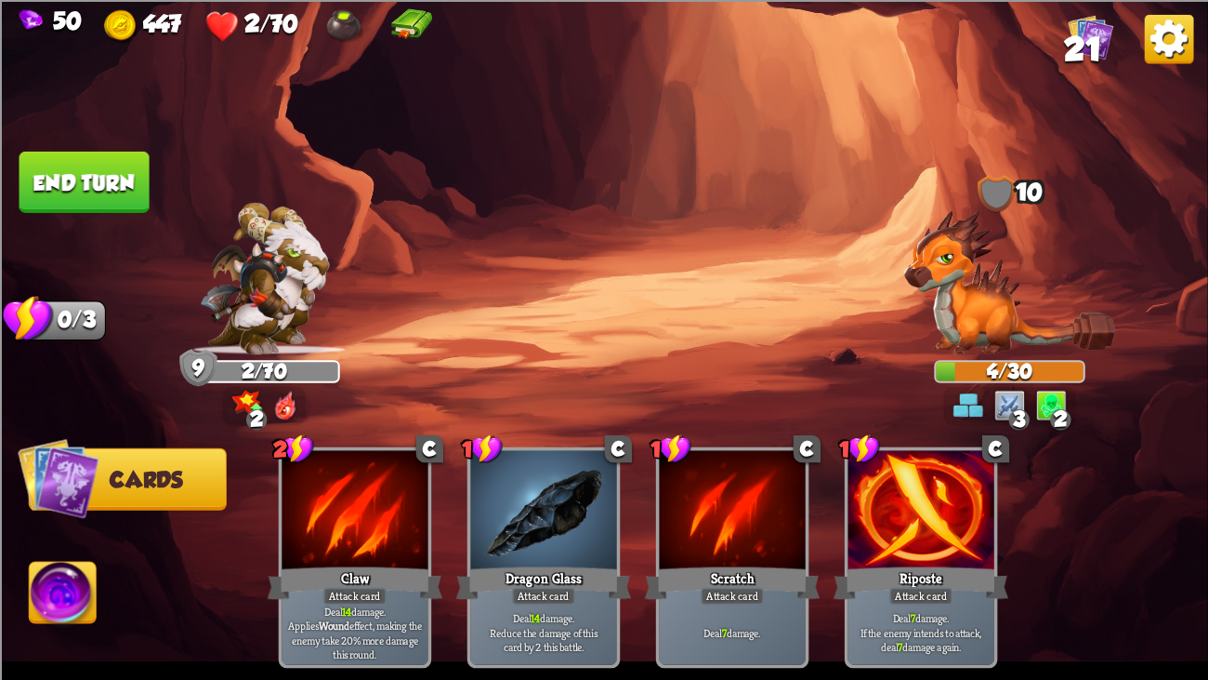
click at [70, 166] on button "End turn" at bounding box center [85, 181] width 130 height 61
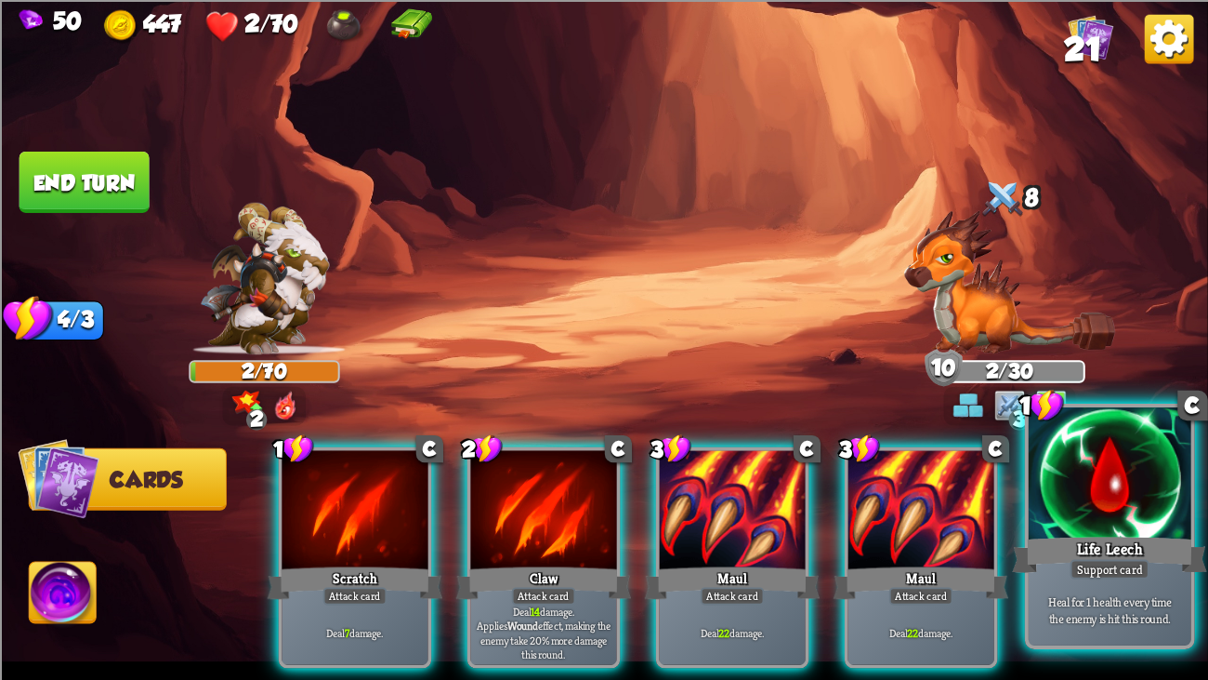
click at [1134, 521] on div "Life Leech" at bounding box center [1109, 555] width 195 height 44
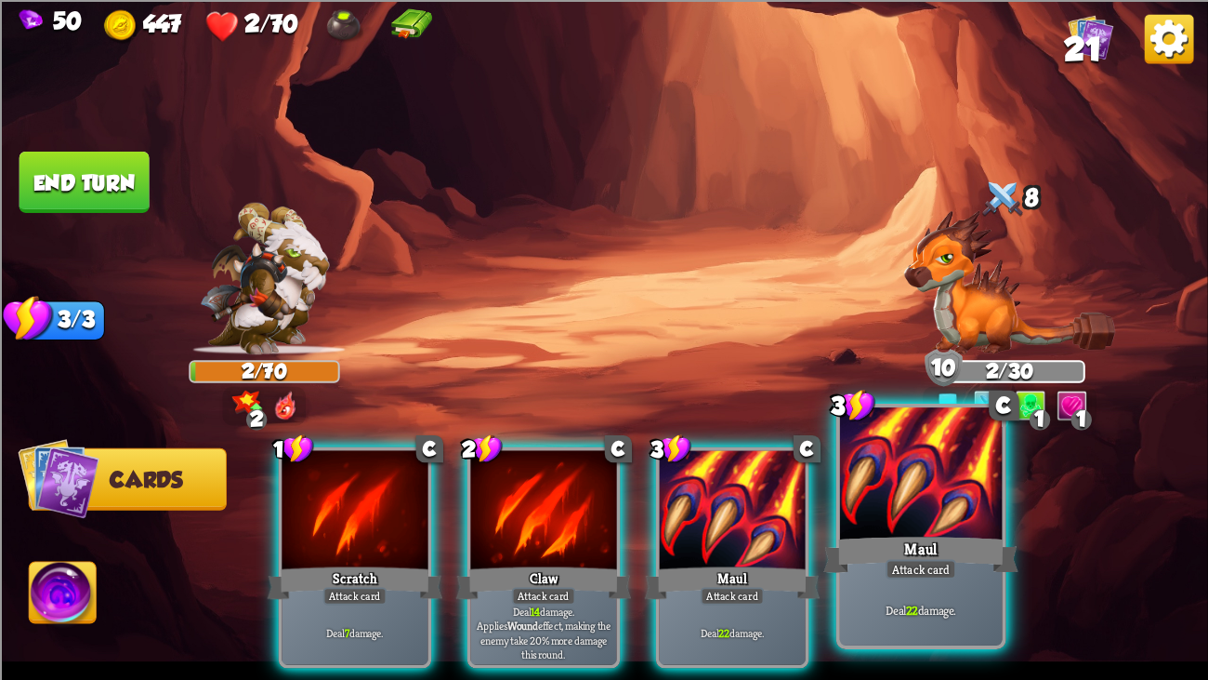
click at [880, 455] on div at bounding box center [921, 475] width 163 height 137
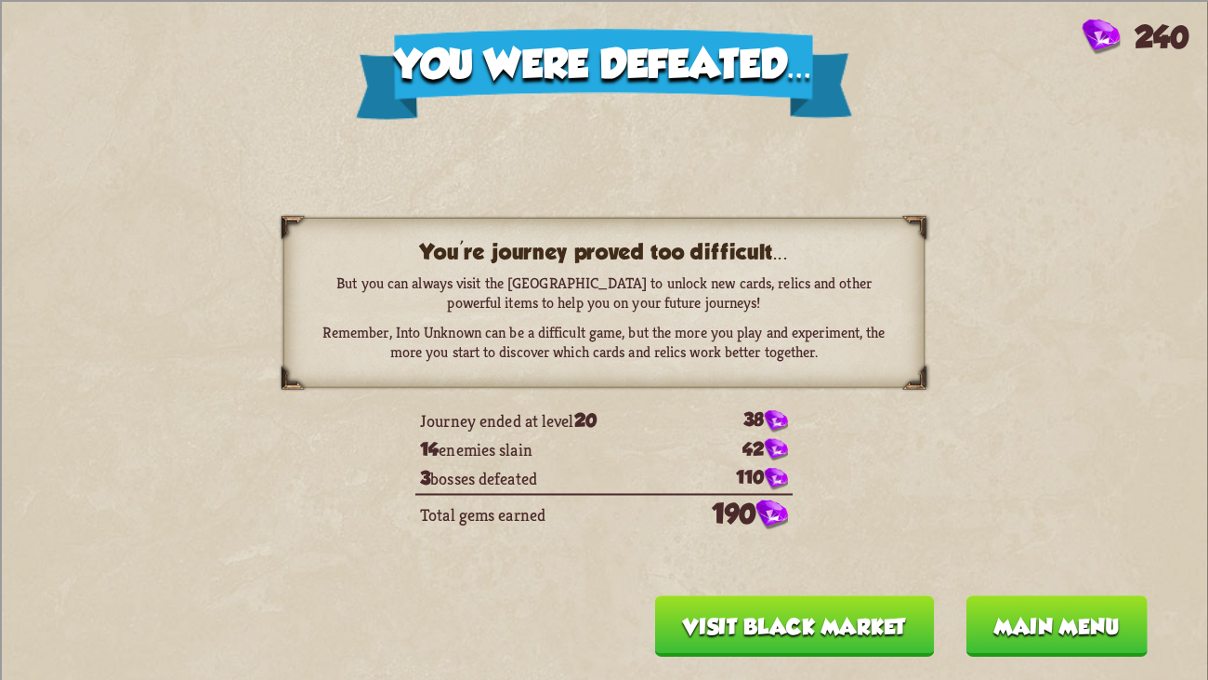
click at [792, 521] on button "Visit Black Market" at bounding box center [795, 625] width 280 height 61
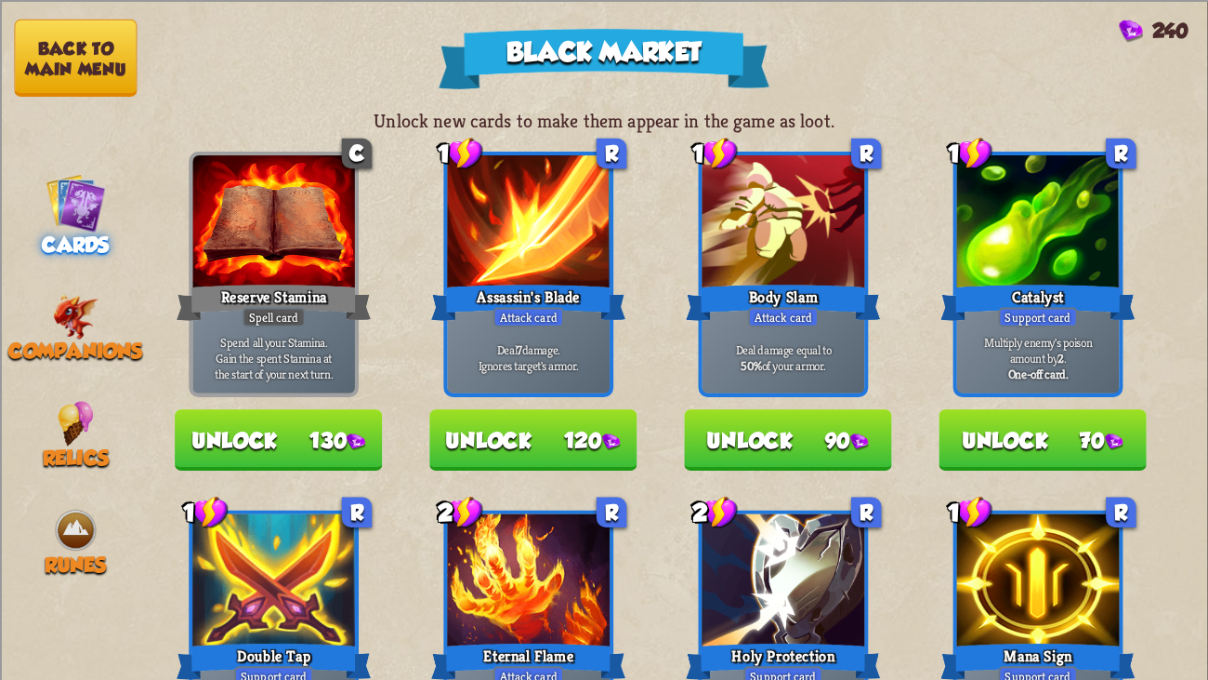
click at [792, 521] on div at bounding box center [784, 581] width 163 height 137
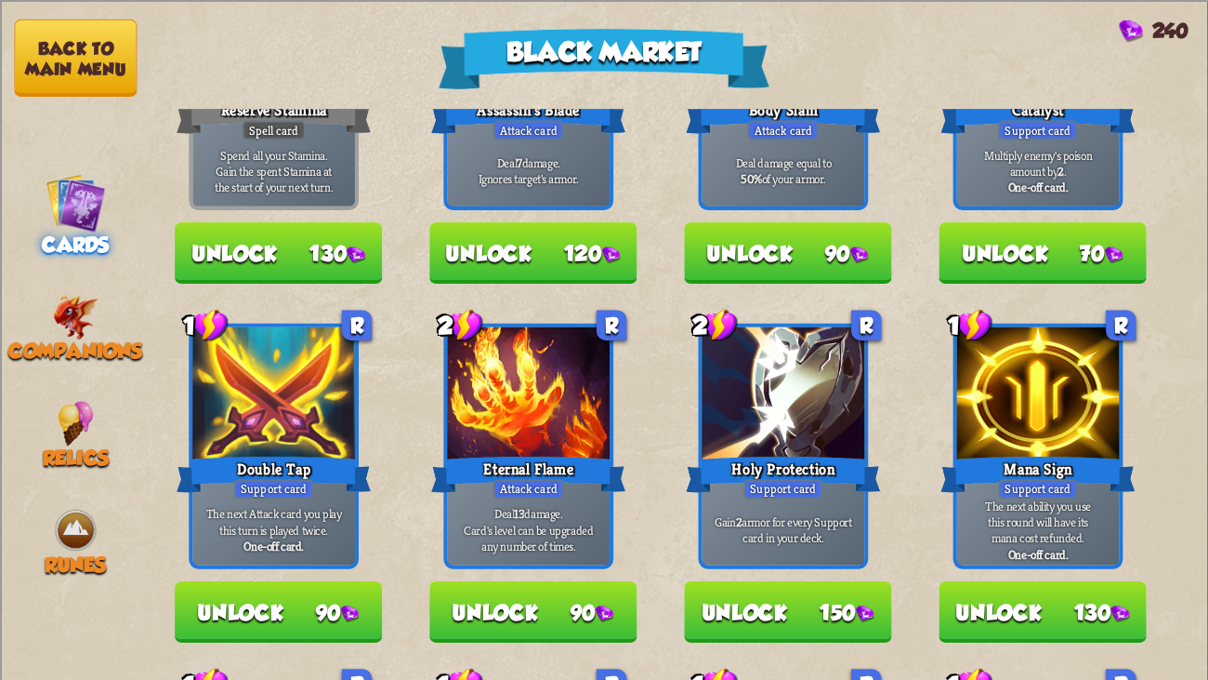
scroll to position [186, 0]
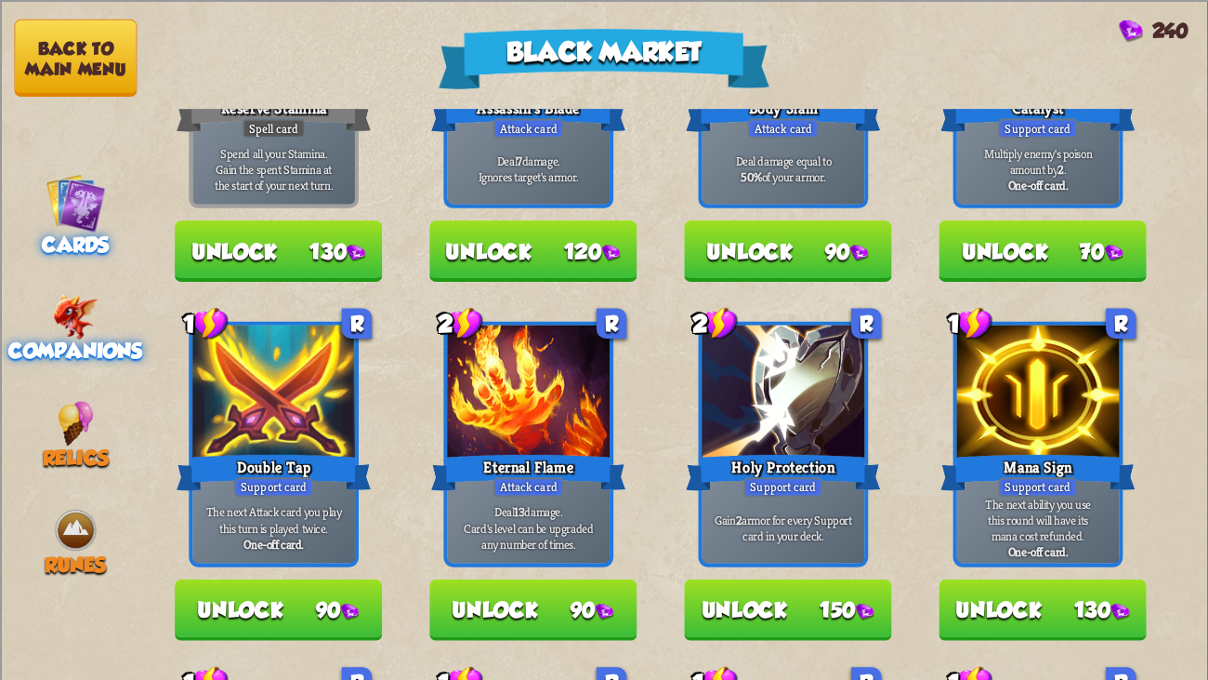
click at [48, 301] on div "Companions" at bounding box center [75, 328] width 151 height 69
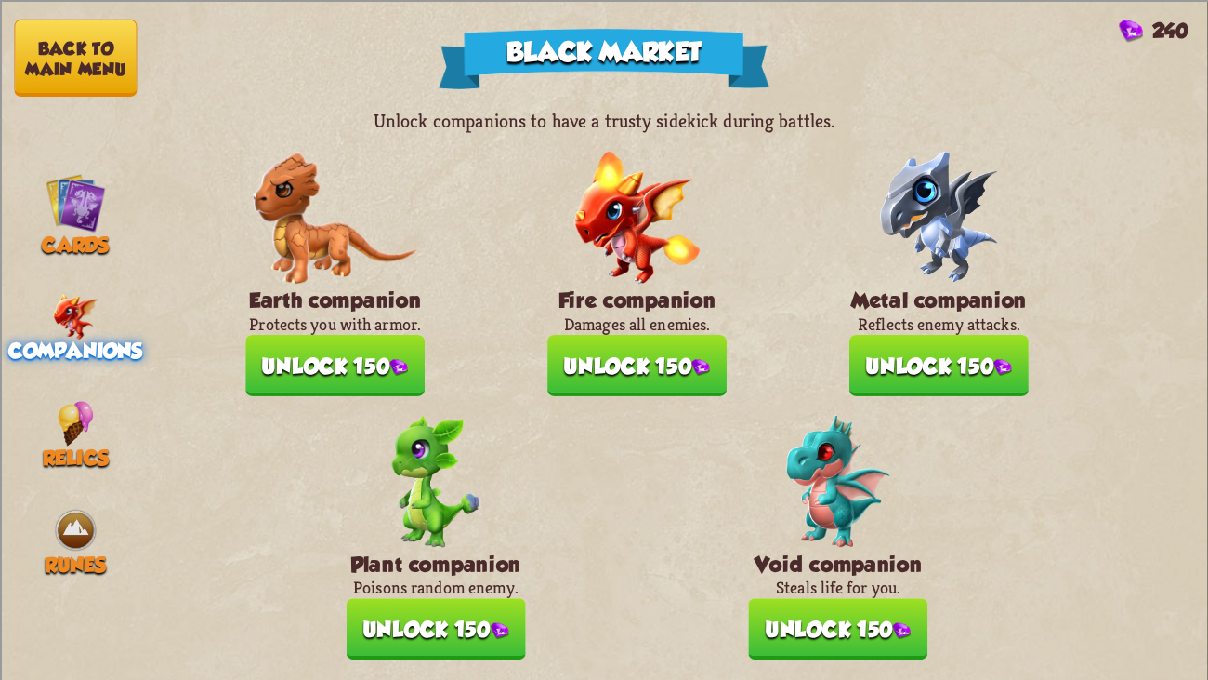
click at [824, 521] on button "Unlock 150" at bounding box center [838, 628] width 179 height 61
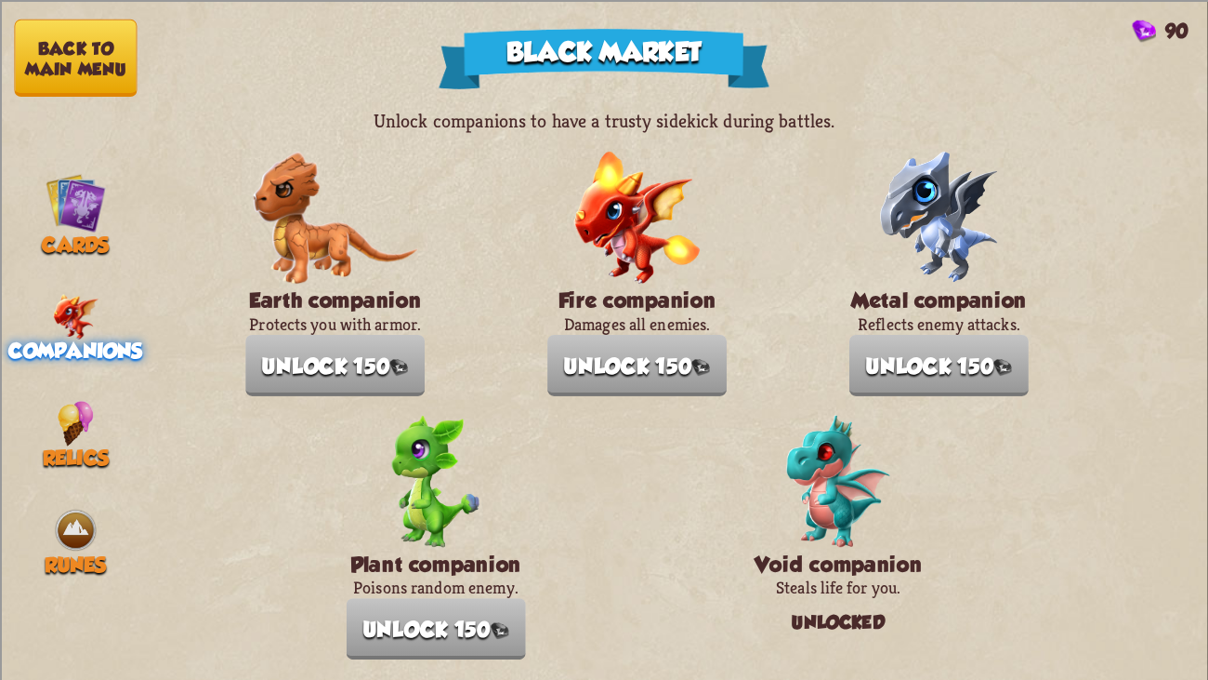
click at [37, 37] on button "Back to main menu" at bounding box center [75, 57] width 123 height 77
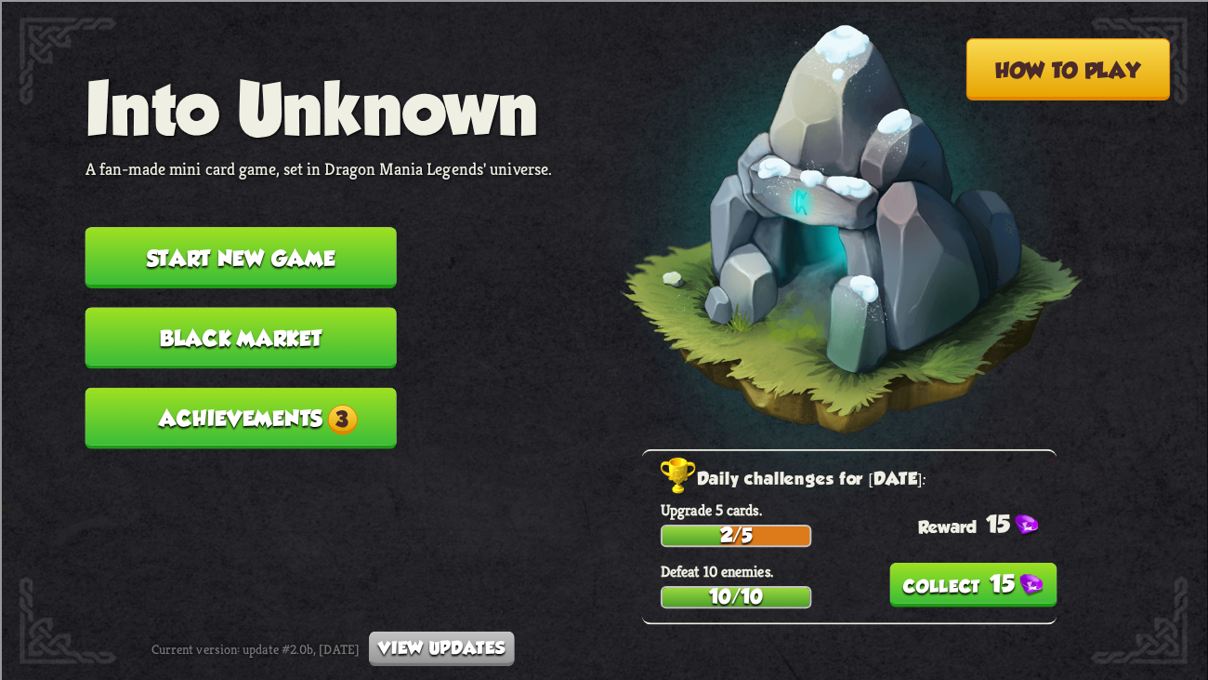
click at [971, 521] on button "15" at bounding box center [973, 584] width 167 height 45
click at [306, 234] on button "Start new game" at bounding box center [241, 257] width 311 height 61
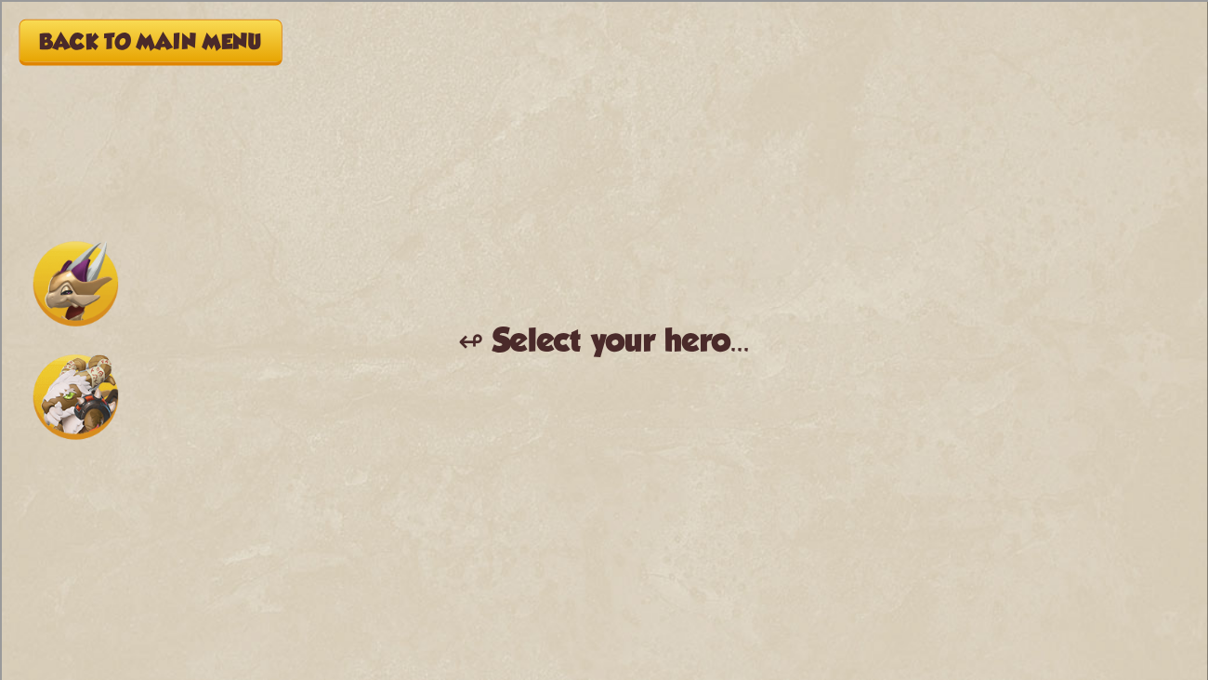
click at [115, 4] on div "Back to main menu ↫ Select your hero... You muster all your courage and set out…" at bounding box center [604, 340] width 1208 height 680
click at [98, 73] on div "Back to main menu ↫ Select your hero... You muster all your courage and set out…" at bounding box center [604, 340] width 1208 height 680
click at [73, 34] on button "Back to main menu" at bounding box center [151, 42] width 263 height 46
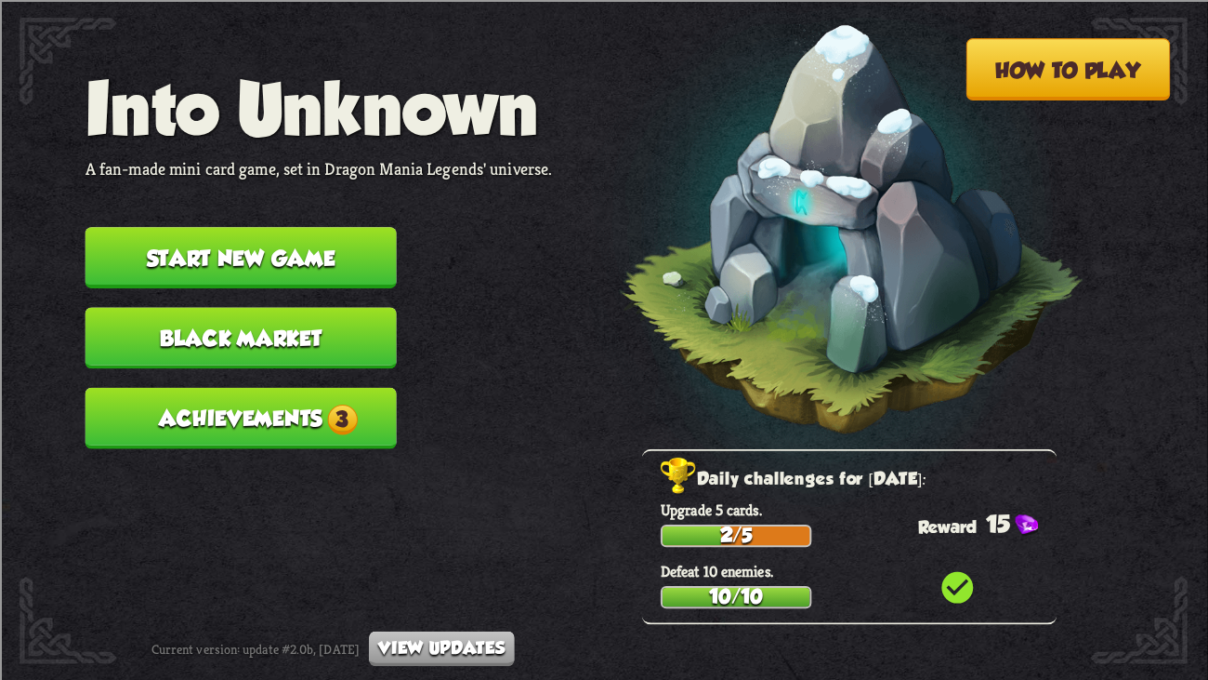
click at [194, 428] on nav "Into Unknown A fan-made mini card game, set in Dragon Mania Legends' universe. …" at bounding box center [320, 266] width 468 height 401
click at [177, 392] on button "Achievements 3" at bounding box center [241, 417] width 311 height 61
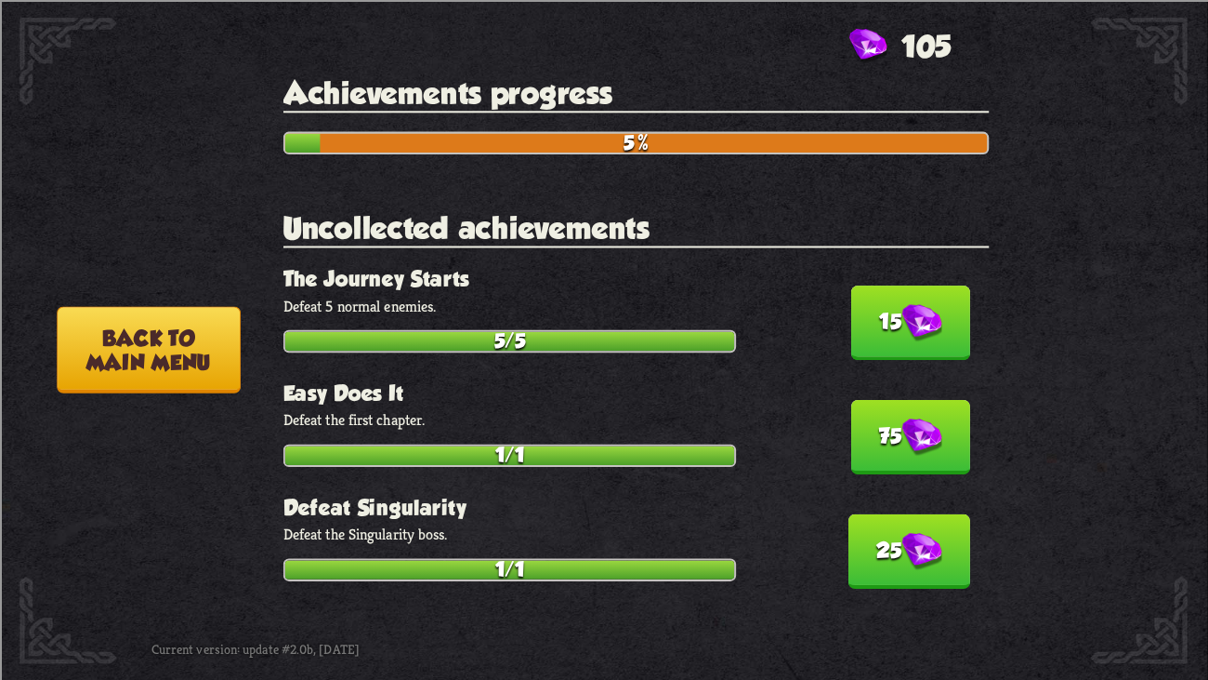
click at [948, 334] on button "15" at bounding box center [911, 322] width 119 height 74
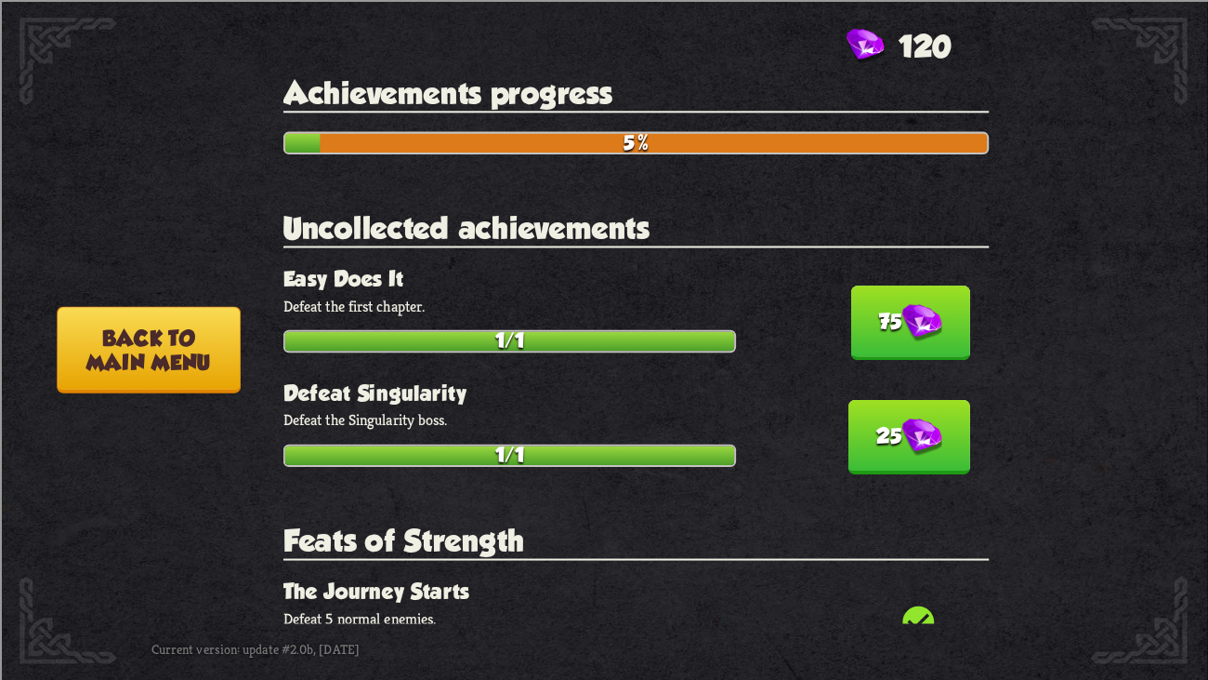
click at [931, 357] on section "Uncollected achievements 75 Easy Does It Defeat the first chapter. 1/1 25 Defea…" at bounding box center [637, 338] width 706 height 256
click at [933, 344] on button "75" at bounding box center [911, 322] width 119 height 74
click at [938, 399] on button "25" at bounding box center [910, 436] width 122 height 74
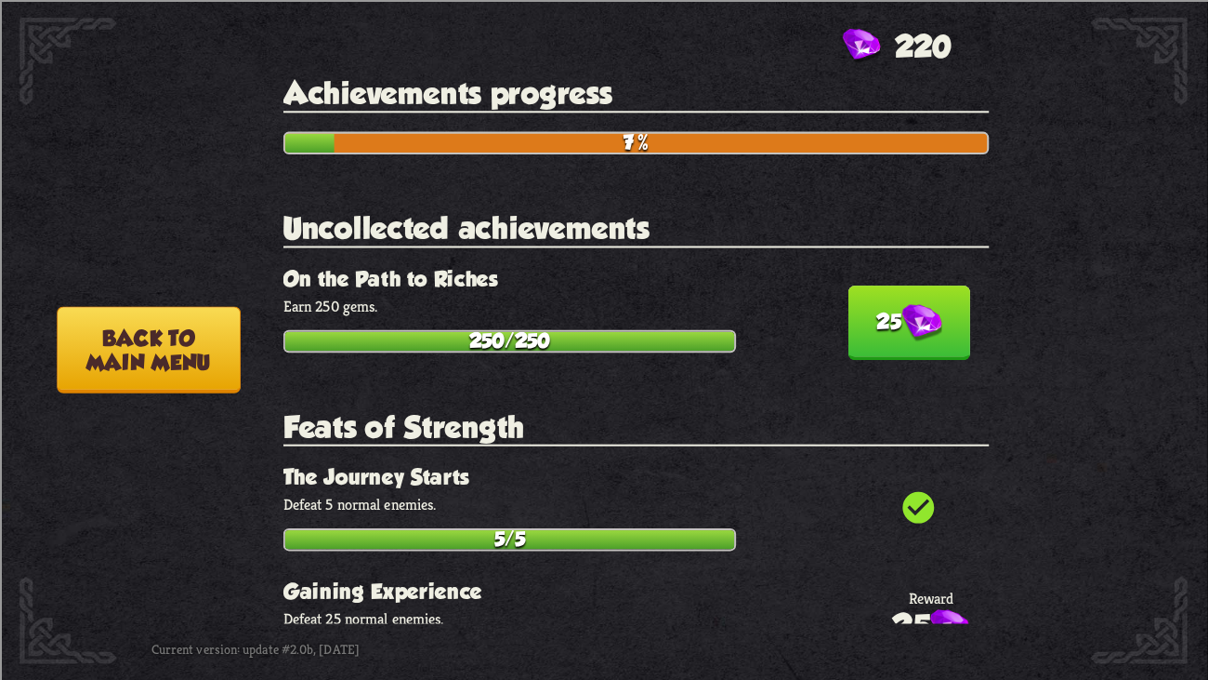
click at [933, 355] on div "Achievements progress 7% Uncollected achievements 25 On the Path to Riches Earn…" at bounding box center [646, 349] width 725 height 548
click at [940, 336] on button "25" at bounding box center [910, 322] width 122 height 74
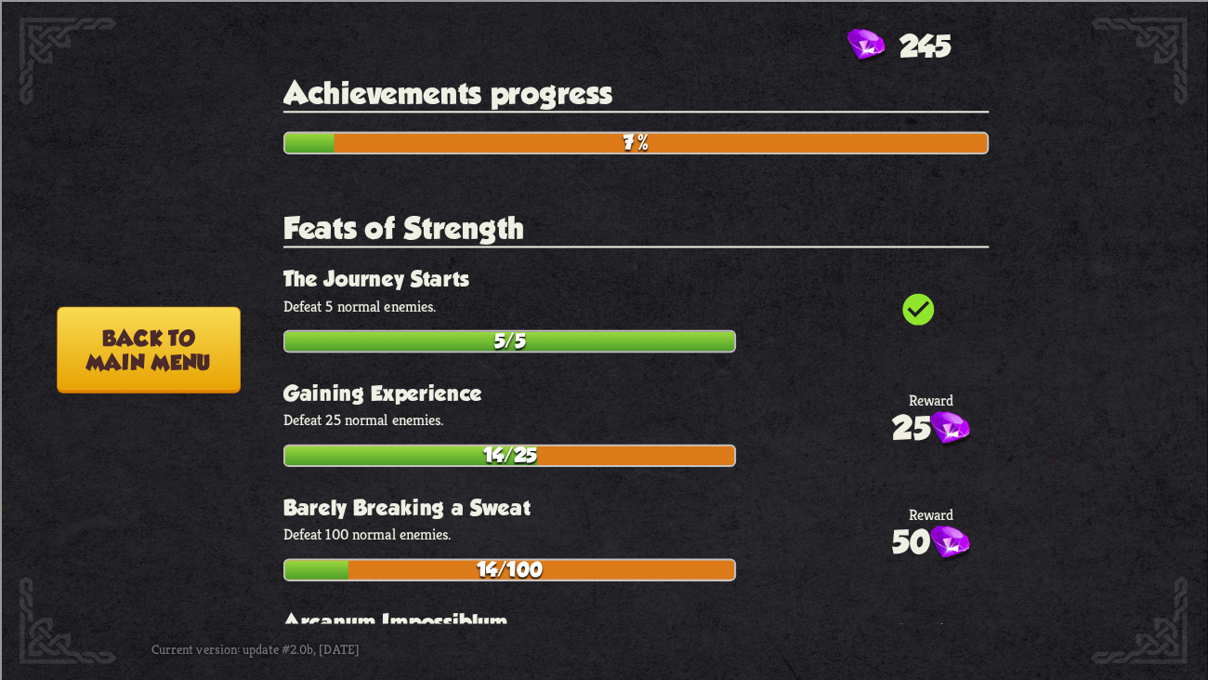
click at [131, 362] on button "Back to main menu" at bounding box center [148, 349] width 183 height 86
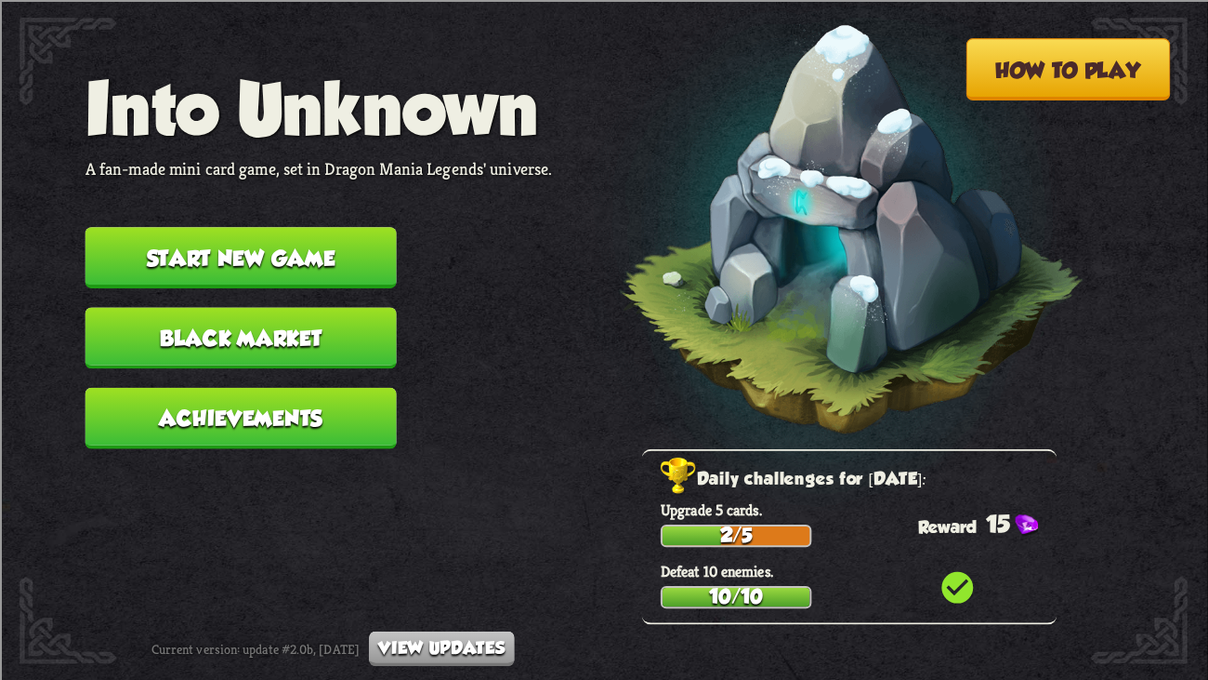
click at [128, 325] on button "Black Market" at bounding box center [241, 337] width 311 height 61
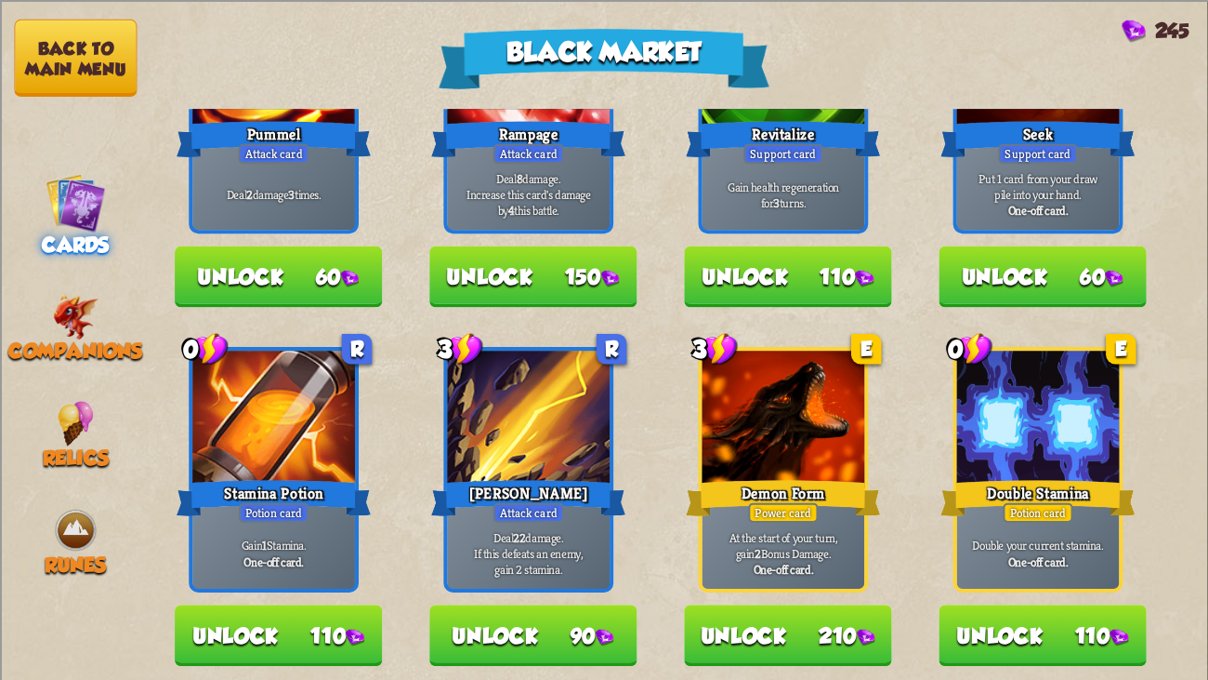
scroll to position [834, 0]
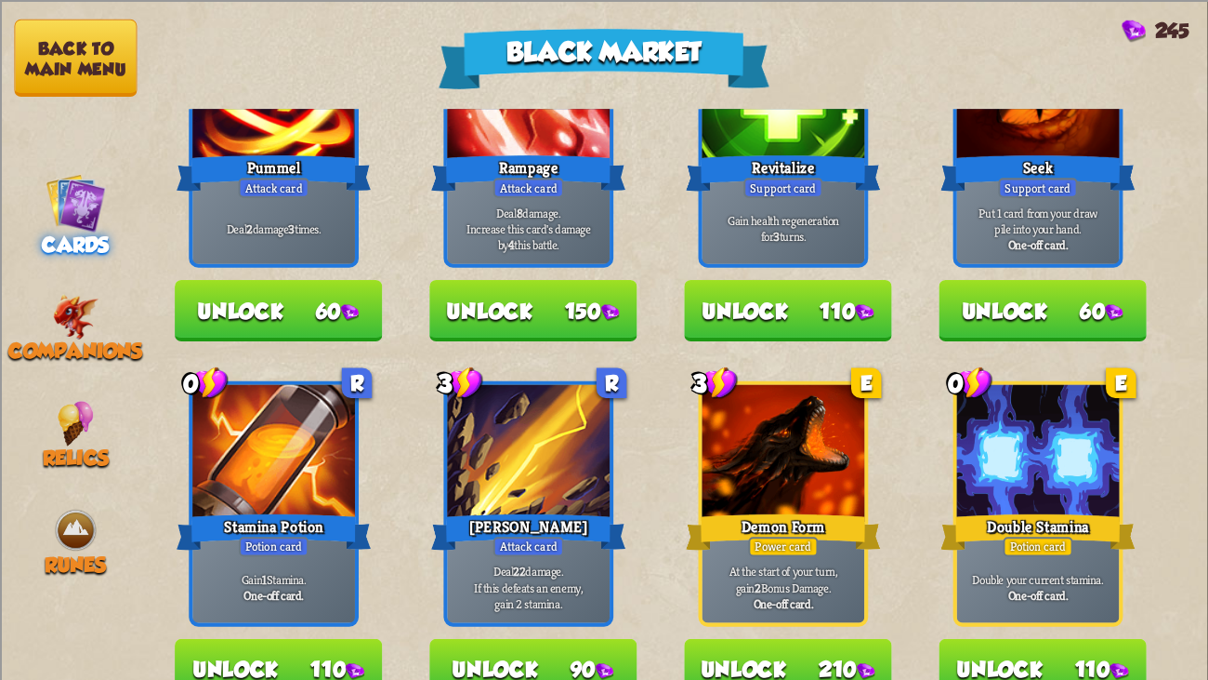
click at [1113, 331] on button "Unlock 60" at bounding box center [1042, 310] width 207 height 61
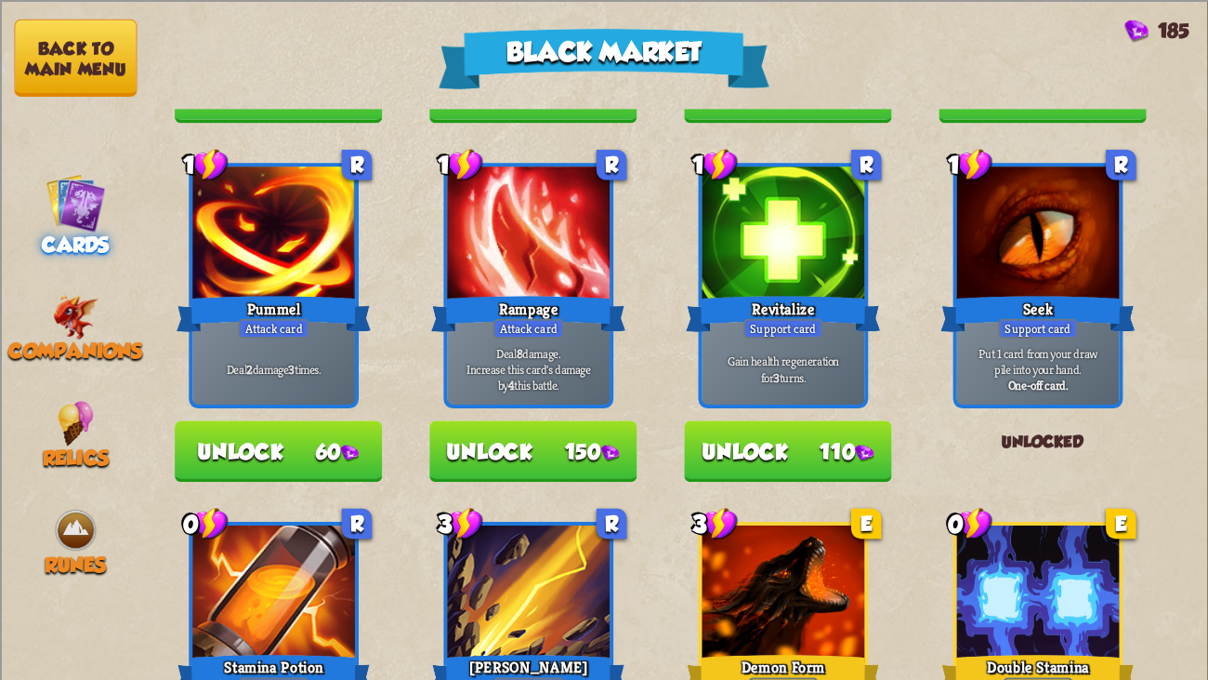
scroll to position [696, 0]
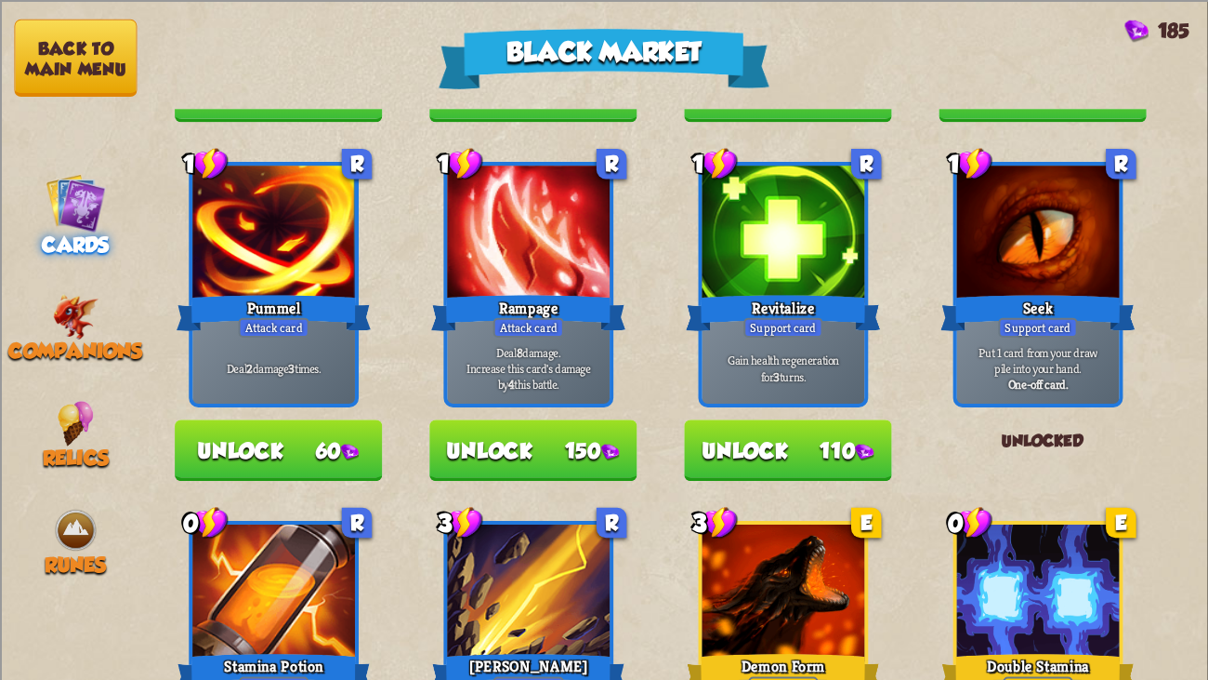
click at [883, 459] on button "Unlock 110" at bounding box center [787, 449] width 207 height 61
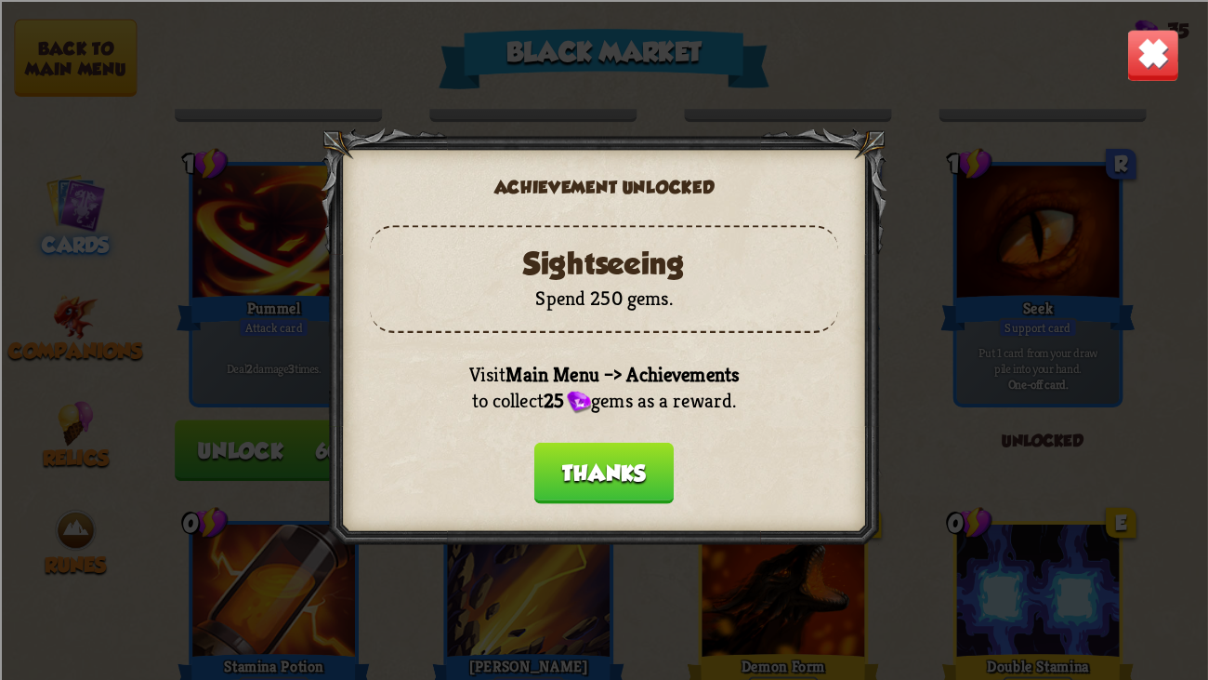
click at [642, 475] on button "Thanks" at bounding box center [604, 472] width 139 height 61
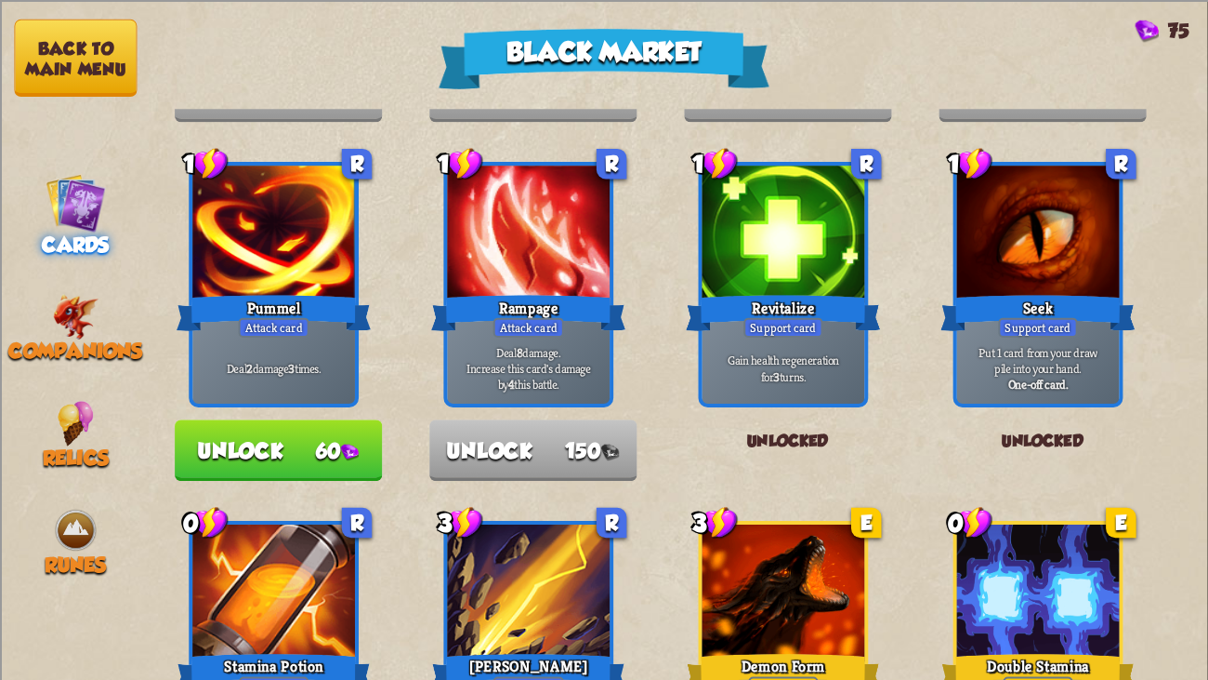
click at [927, 521] on div "C Reserve Stamina Spell card Spend all your Stamina. [PERSON_NAME] the spent St…" at bounding box center [680, 681] width 1057 height 2511
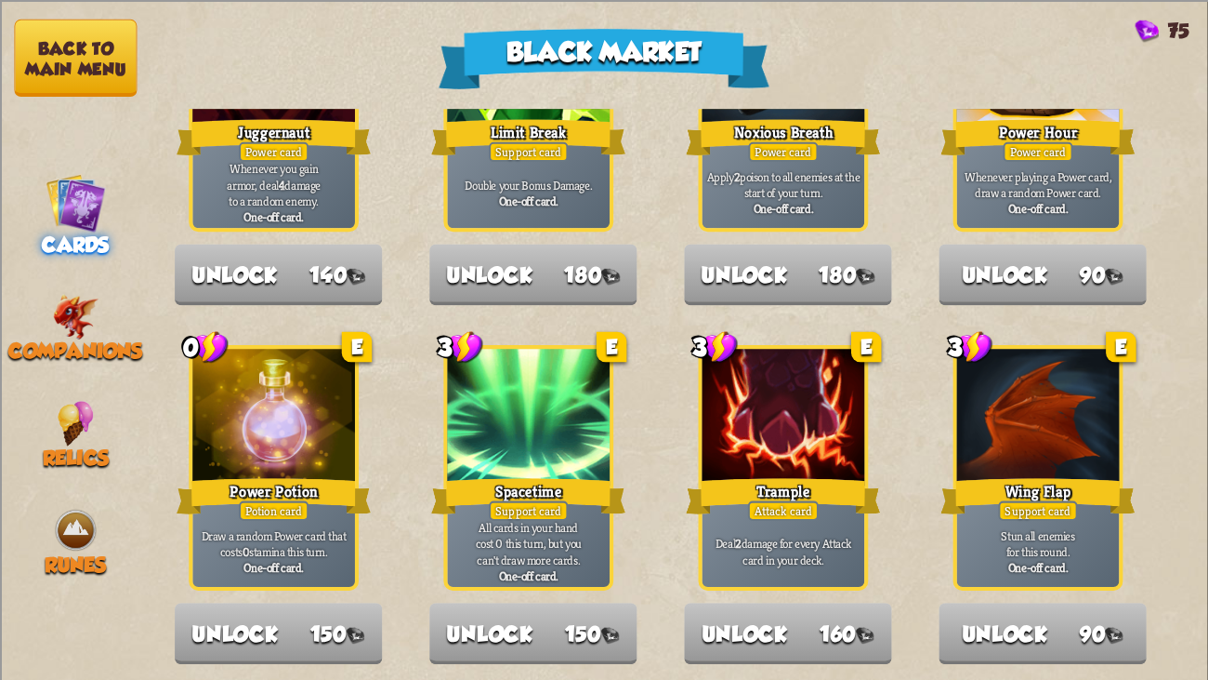
scroll to position [1933, 0]
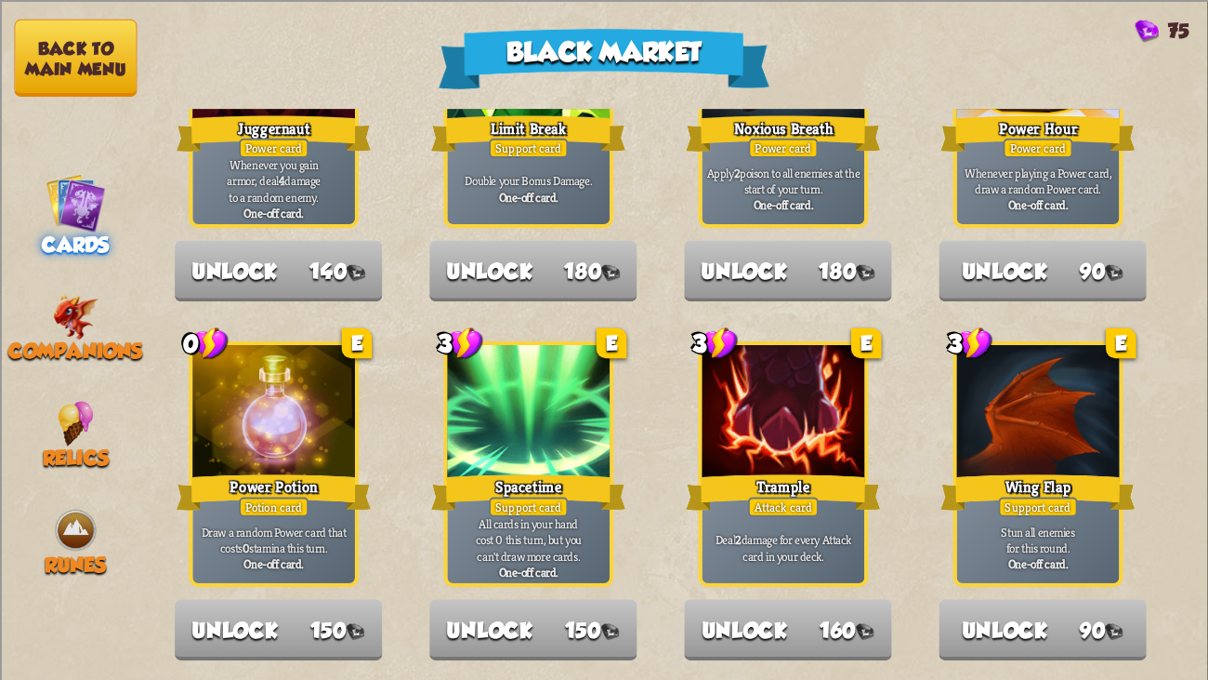
click at [52, 47] on button "Back to main menu" at bounding box center [75, 57] width 123 height 77
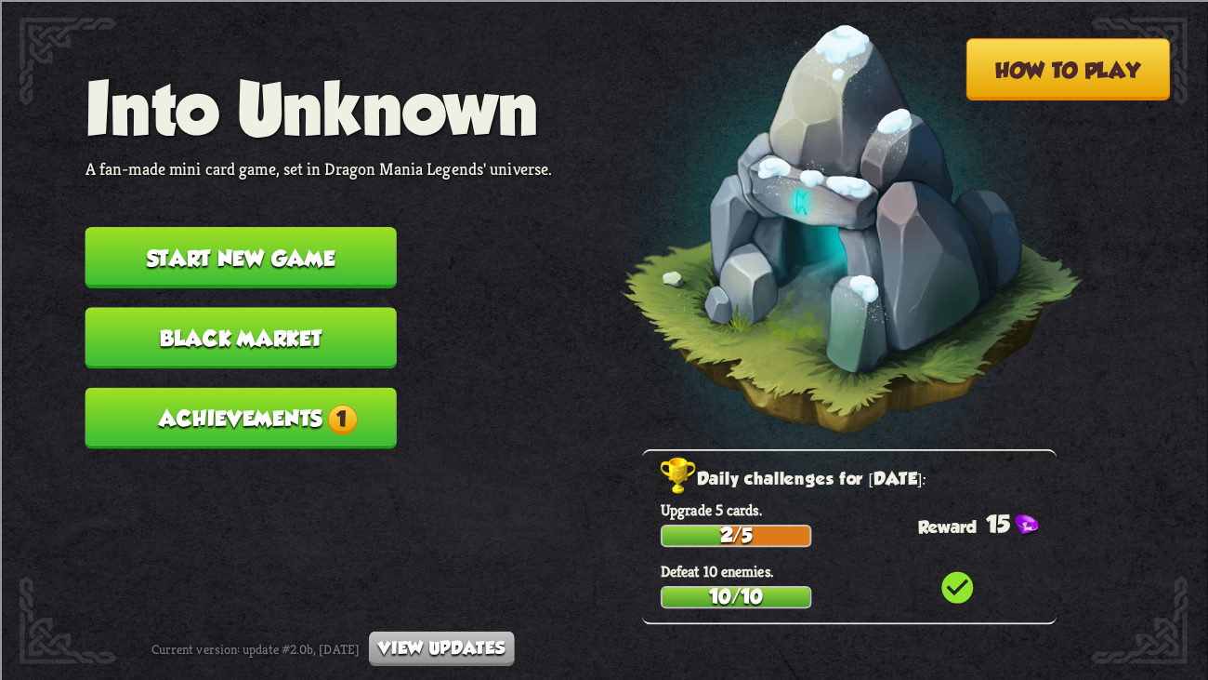
click at [252, 395] on button "Achievements 1" at bounding box center [241, 417] width 311 height 61
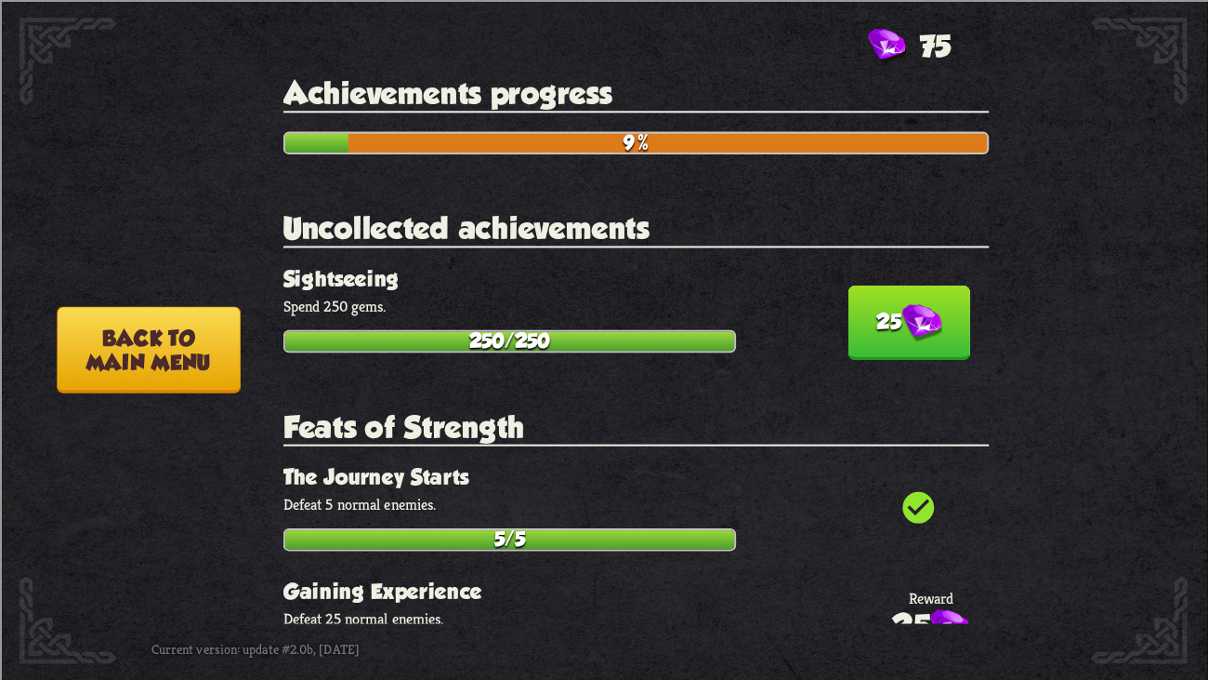
click at [954, 313] on button "25" at bounding box center [910, 322] width 122 height 74
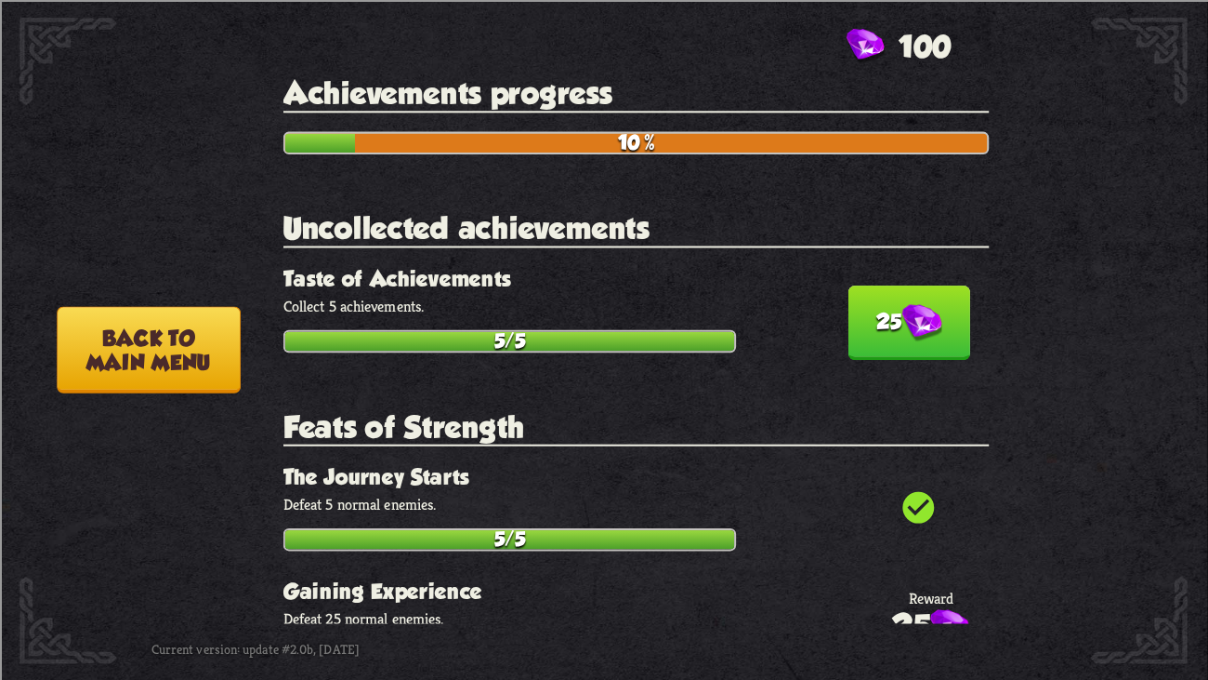
click at [145, 350] on button "Back to main menu" at bounding box center [148, 349] width 183 height 86
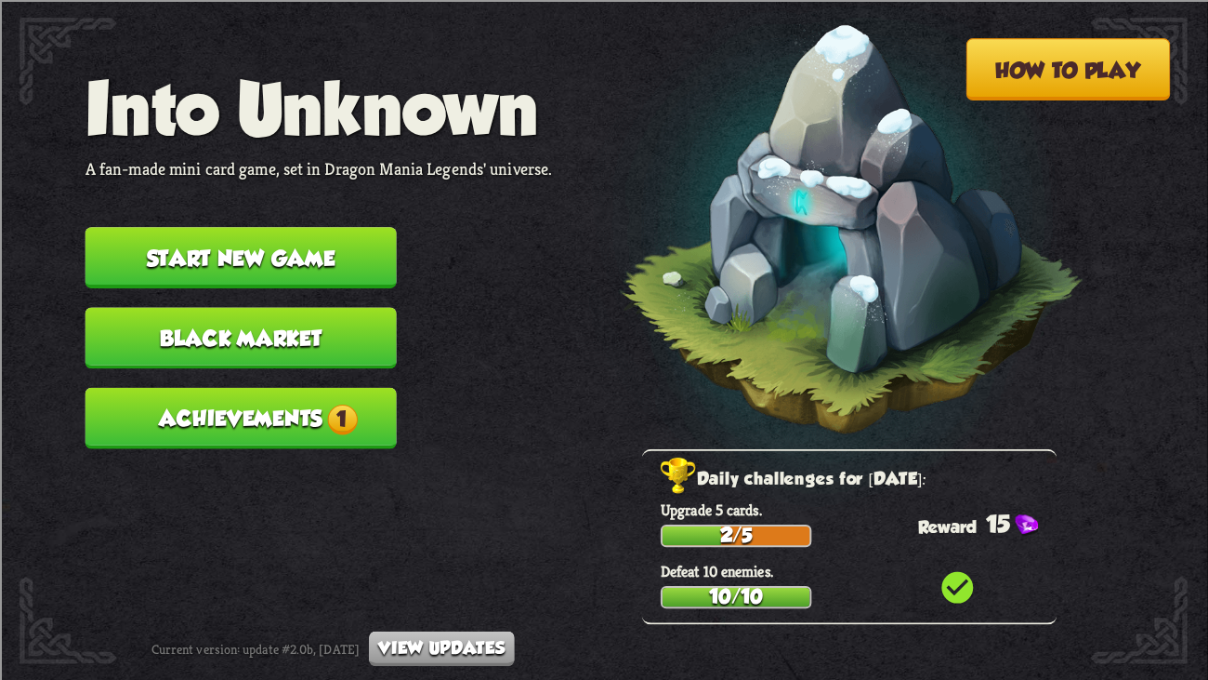
click at [161, 390] on button "Achievements 1" at bounding box center [241, 417] width 311 height 61
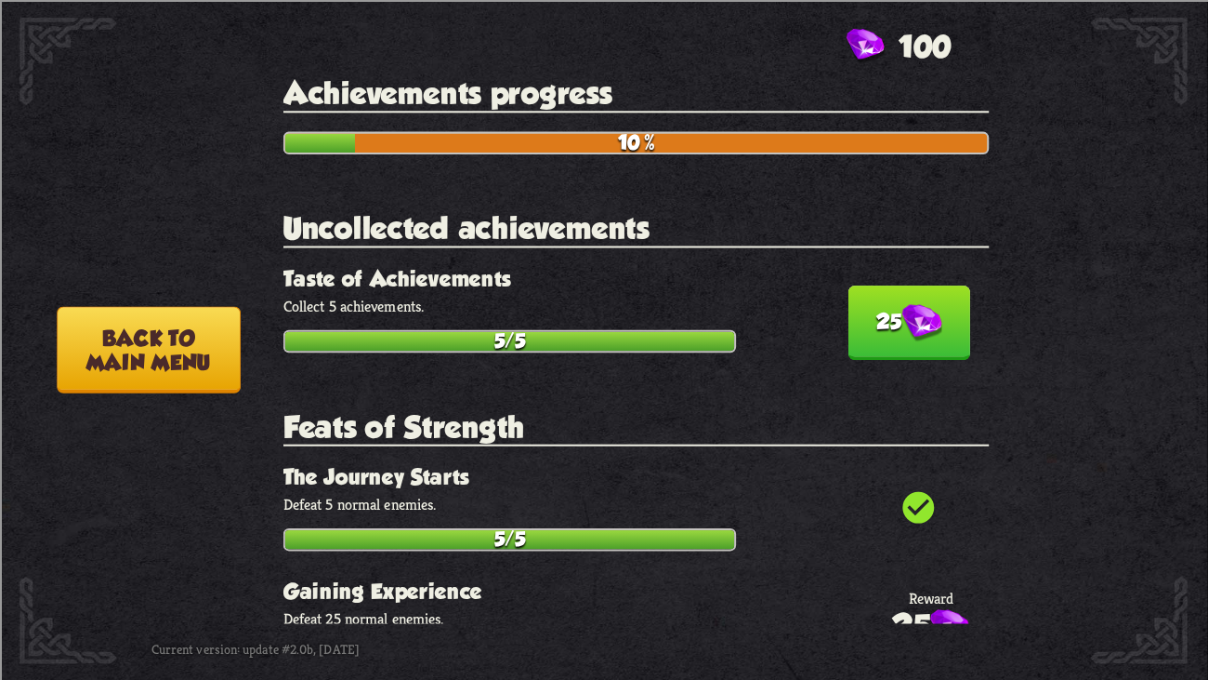
click at [922, 324] on img at bounding box center [922, 323] width 40 height 38
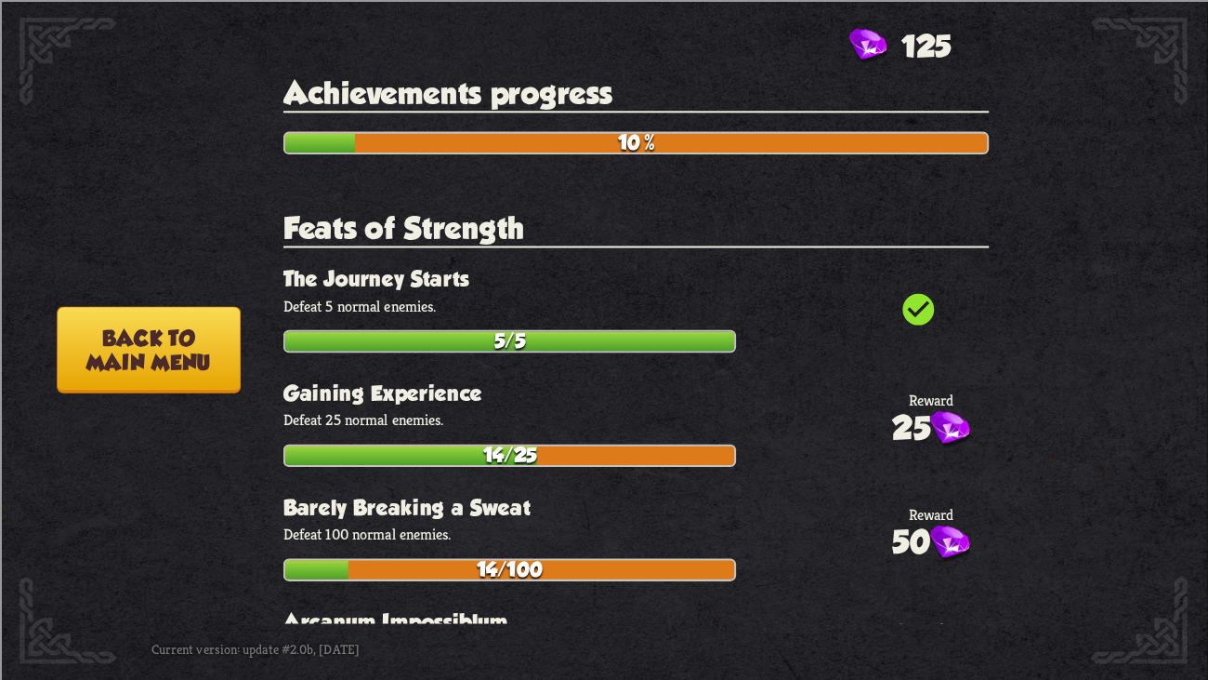
click at [140, 363] on button "Back to main menu" at bounding box center [148, 349] width 183 height 86
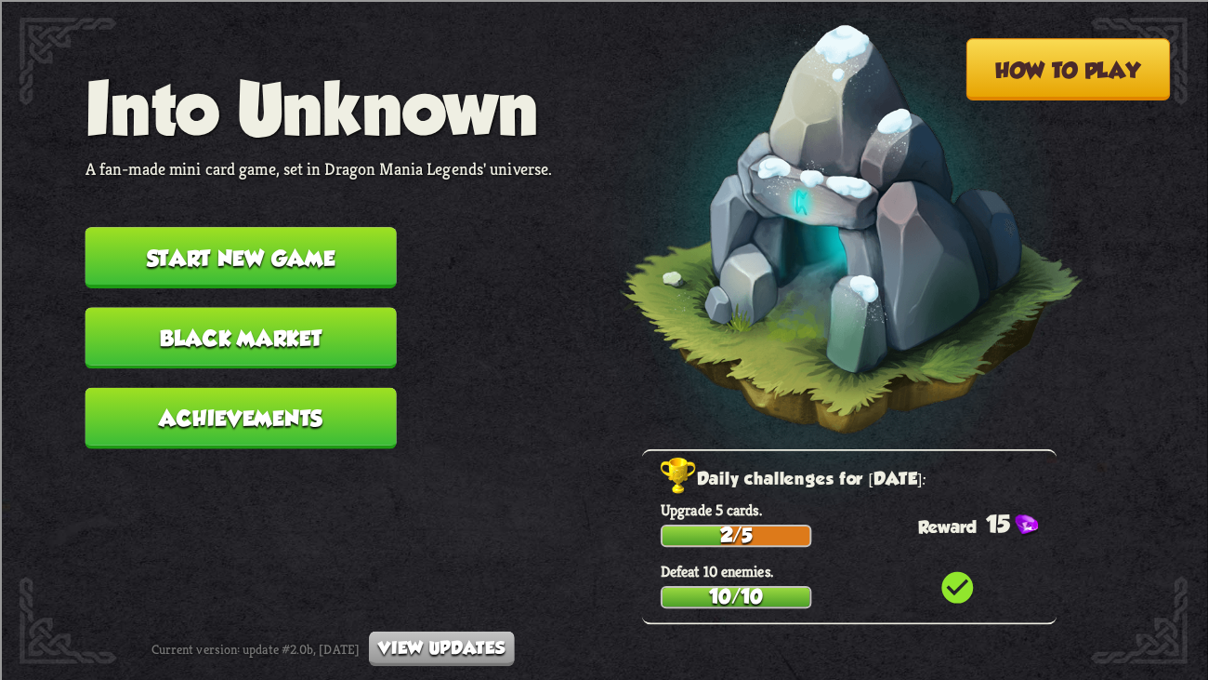
click at [101, 329] on button "Black Market" at bounding box center [241, 337] width 311 height 61
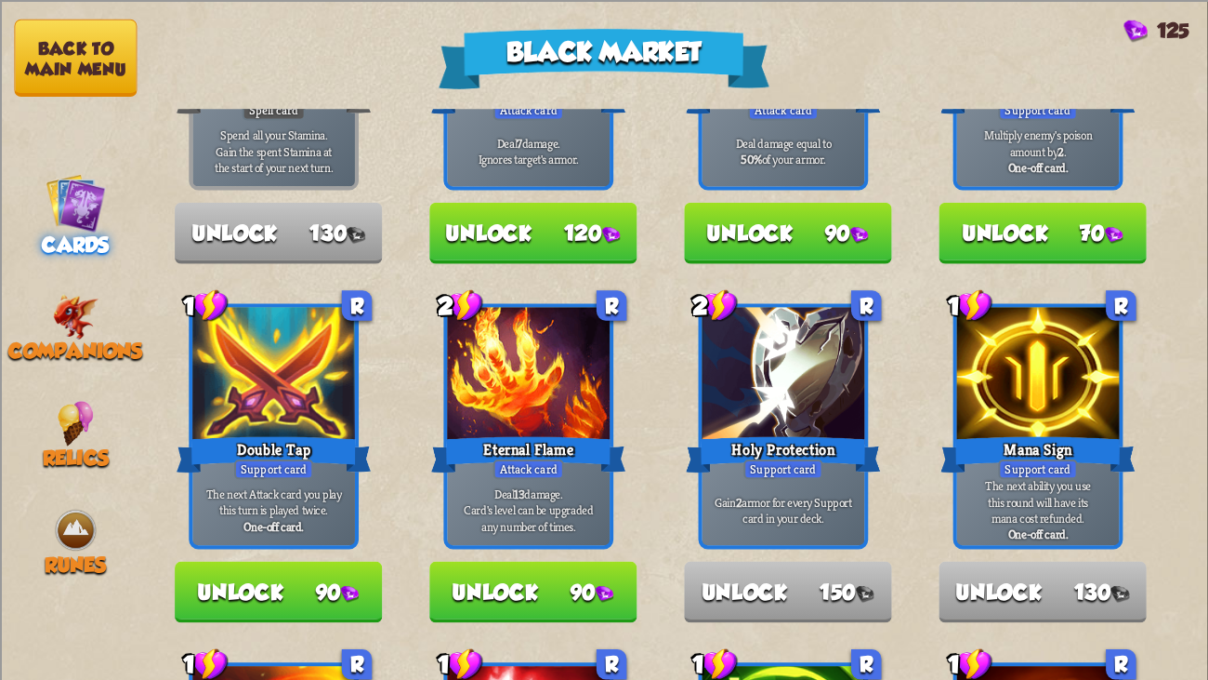
scroll to position [205, 0]
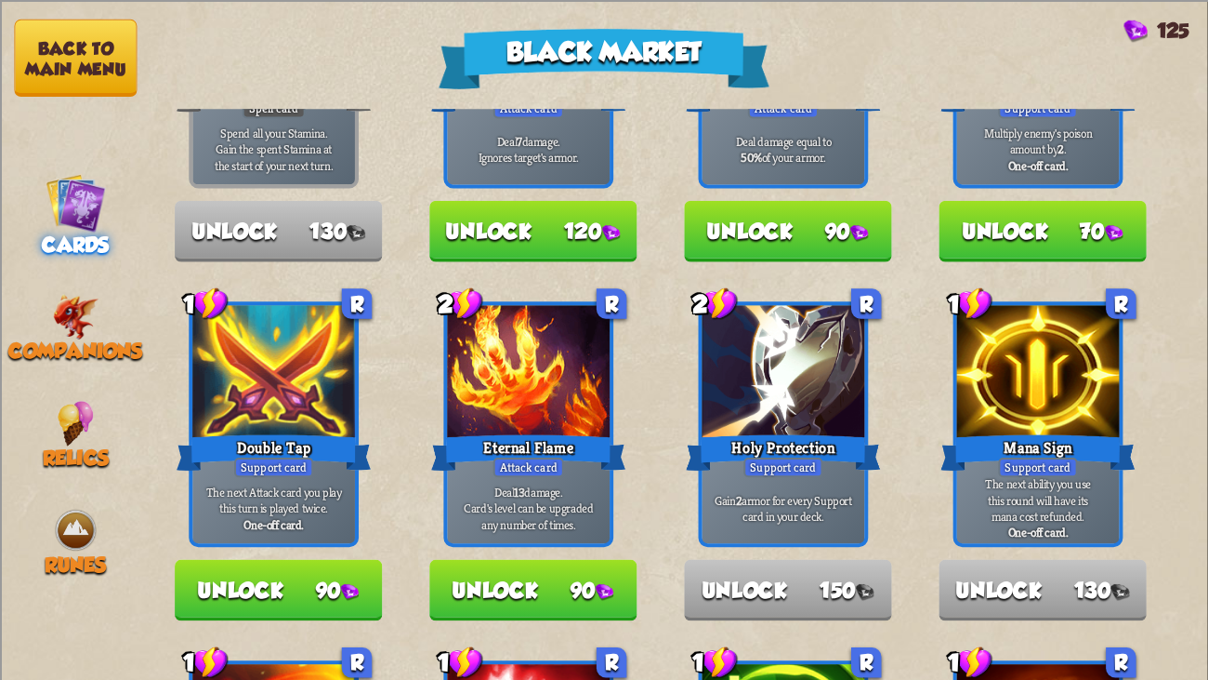
click at [494, 521] on button "Unlock 90" at bounding box center [532, 589] width 207 height 61
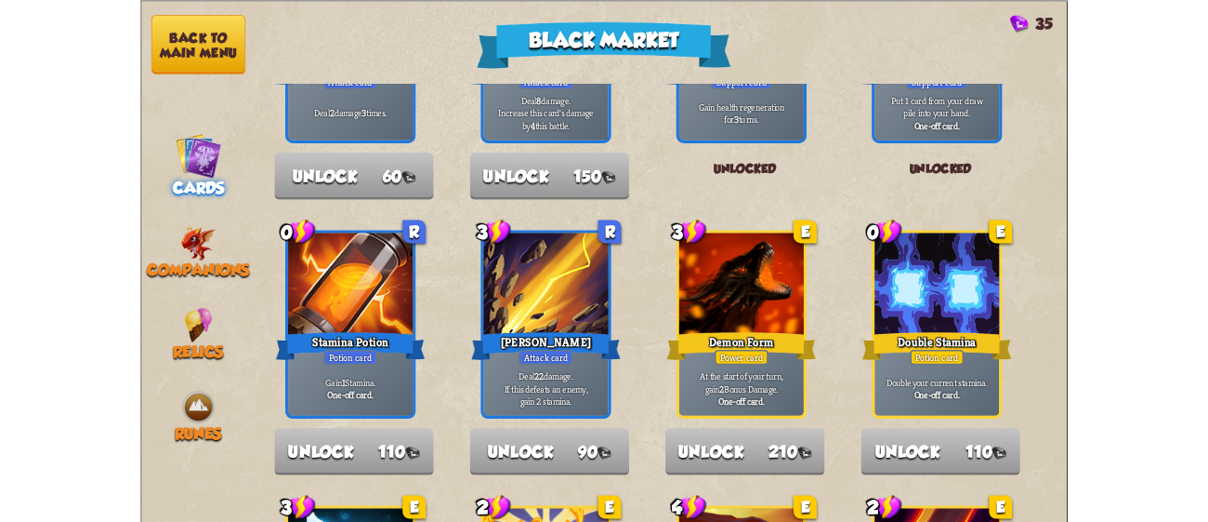
scroll to position [1933, 0]
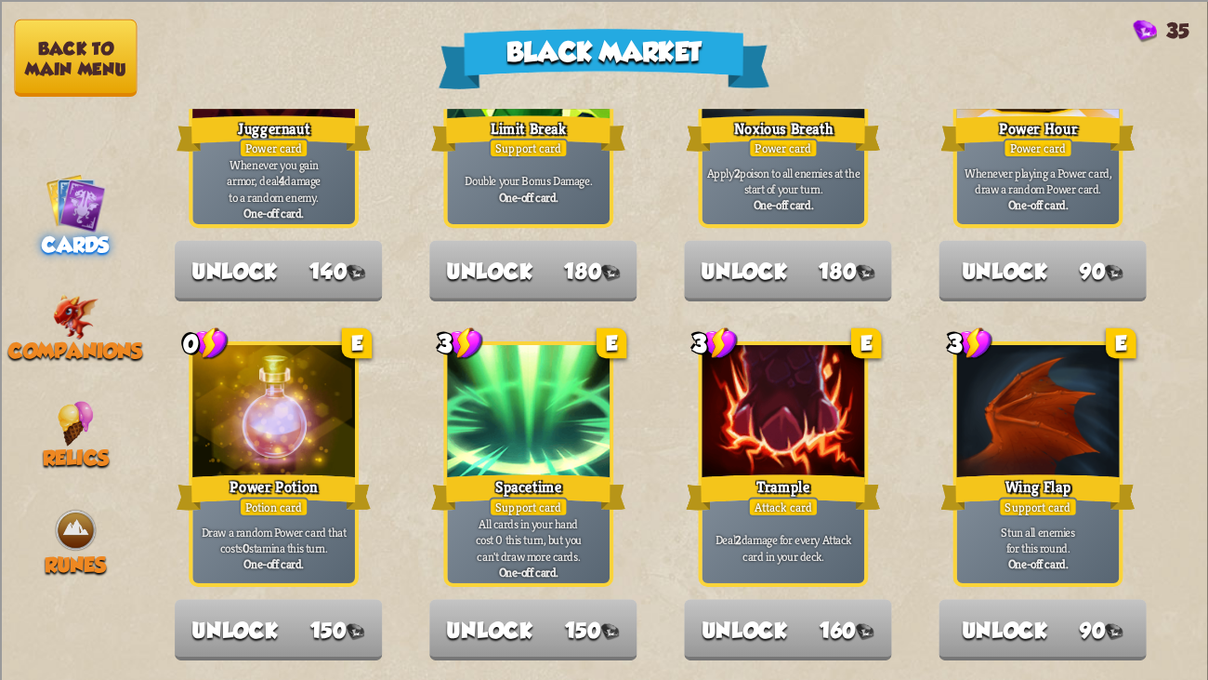
click at [94, 59] on button "Back to main menu" at bounding box center [75, 57] width 123 height 77
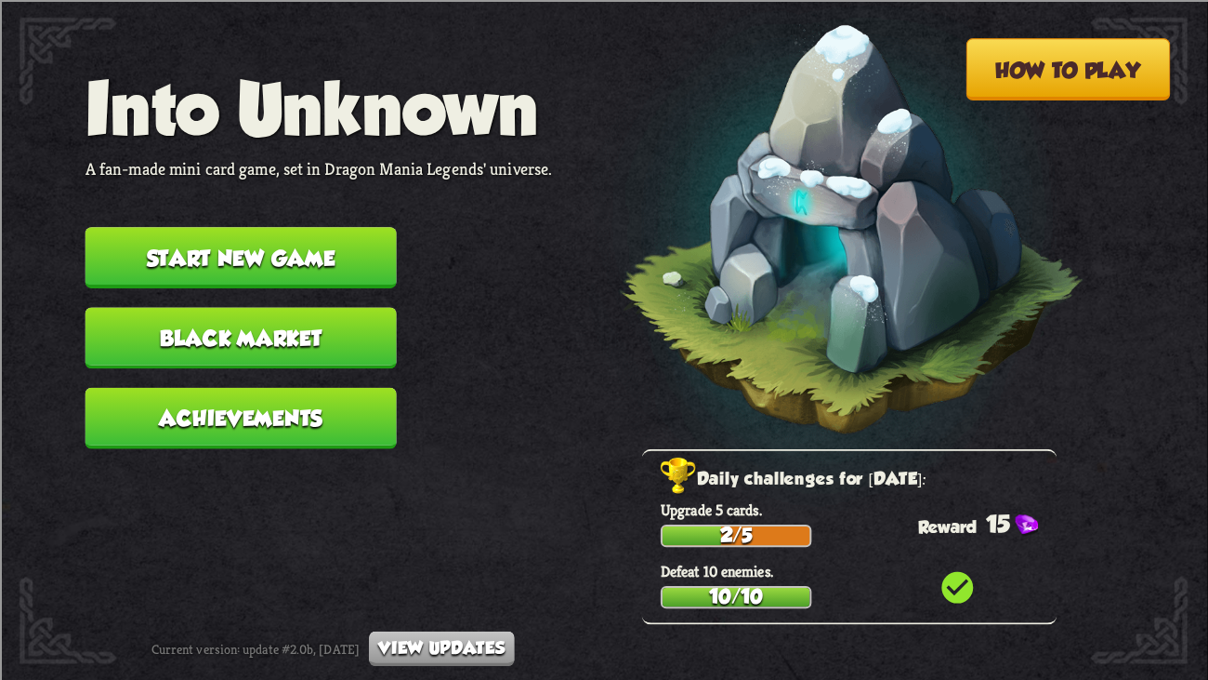
click at [347, 229] on button "Start new game" at bounding box center [241, 257] width 311 height 61
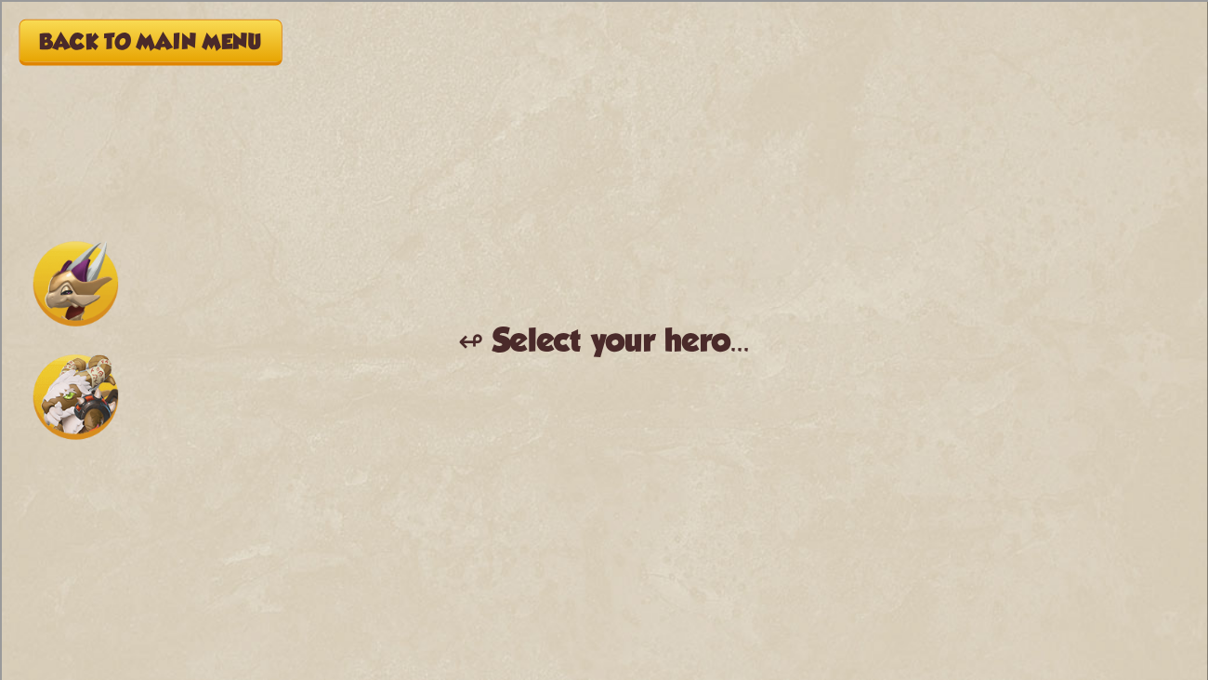
click at [88, 375] on img at bounding box center [75, 396] width 85 height 85
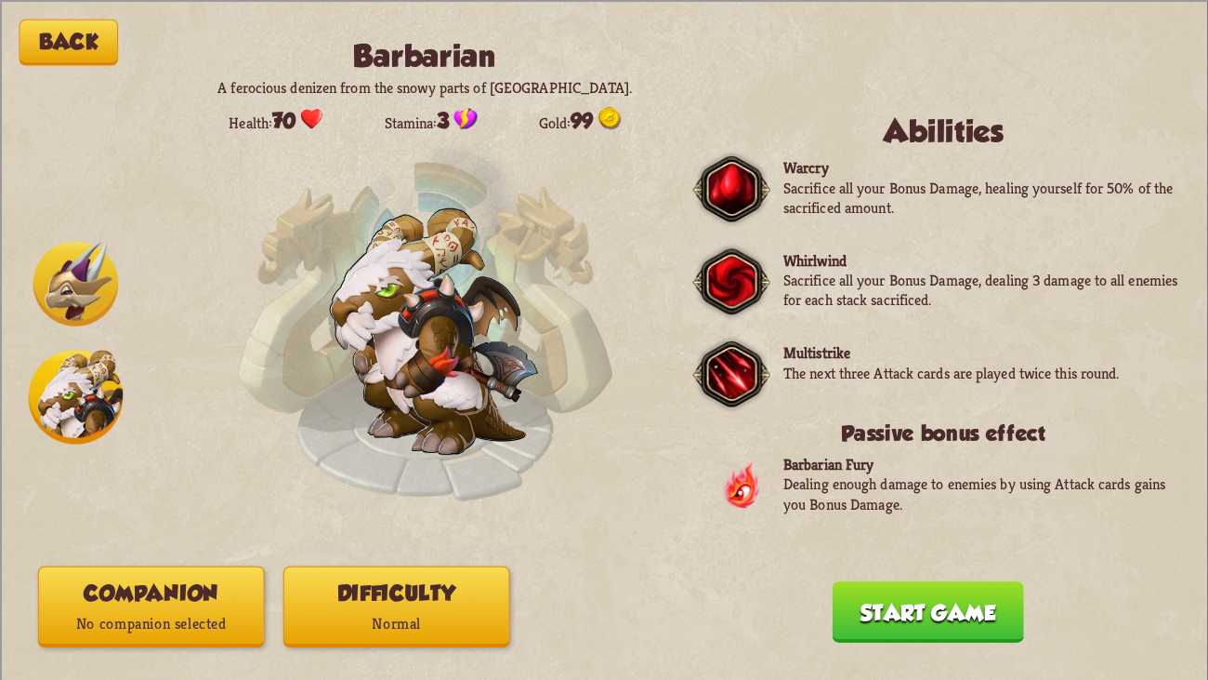
click at [912, 521] on button "Start game" at bounding box center [928, 610] width 191 height 61
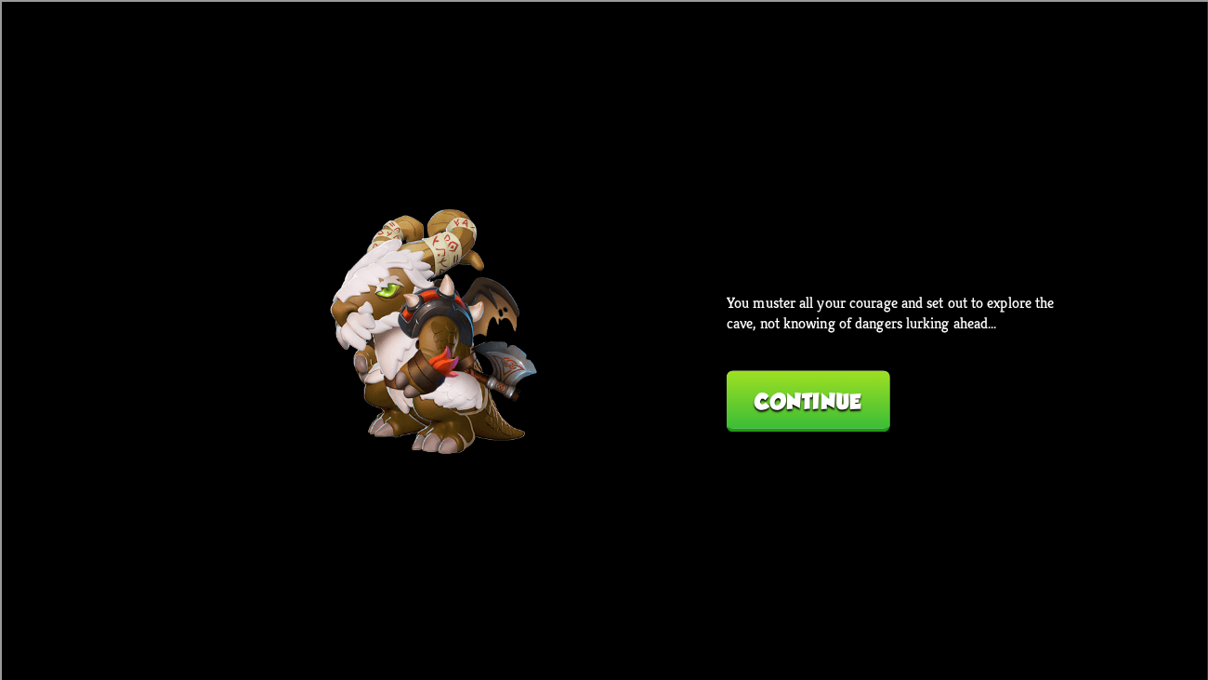
click at [759, 378] on button "Continue" at bounding box center [809, 400] width 164 height 61
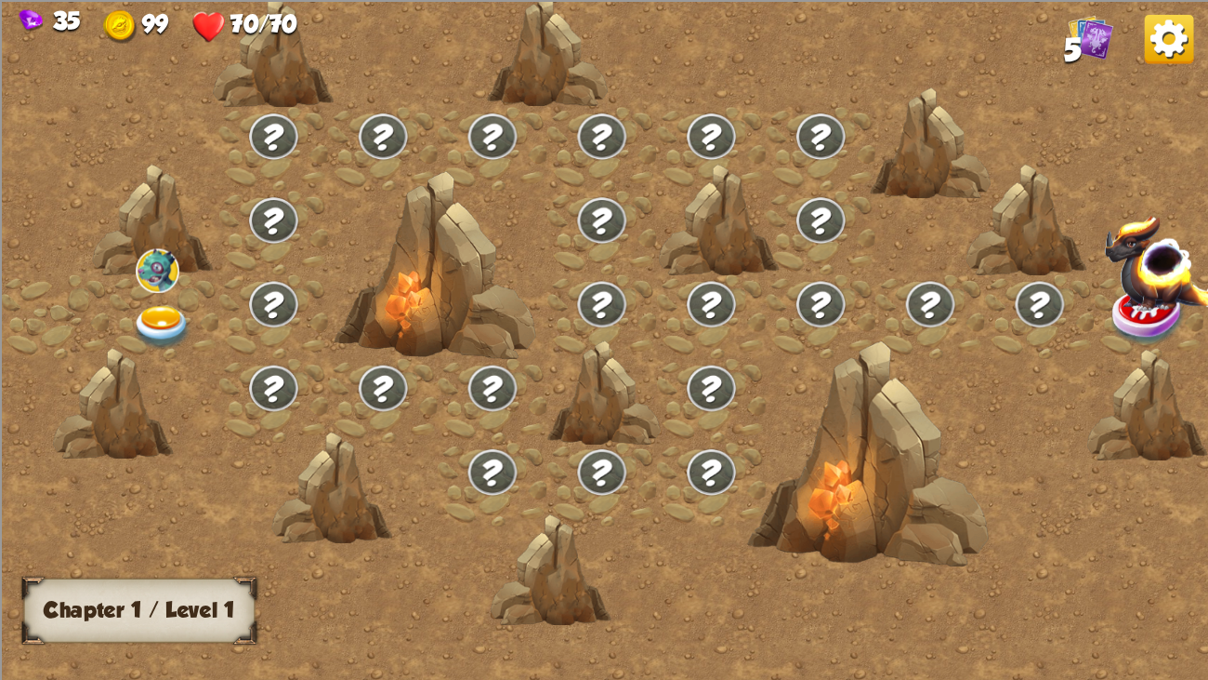
click at [169, 296] on div at bounding box center [165, 316] width 110 height 84
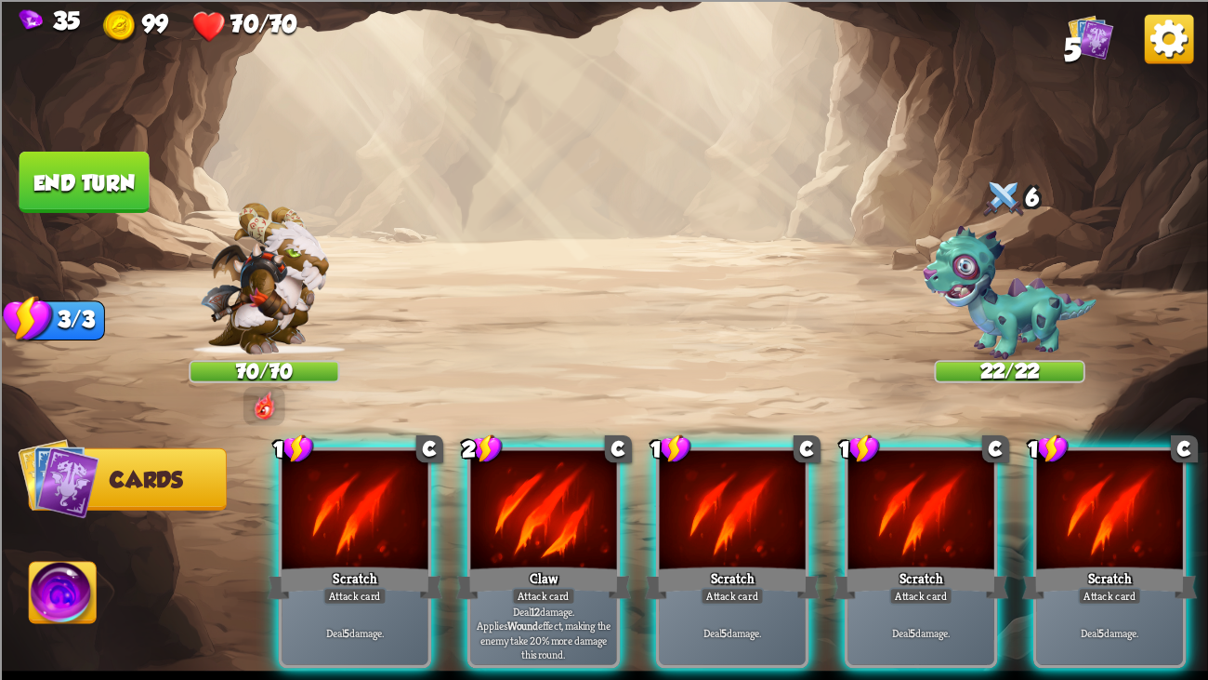
click at [1142, 30] on div "35 99 70/70 5" at bounding box center [604, 21] width 1208 height 43
click at [1192, 48] on img at bounding box center [1169, 38] width 49 height 49
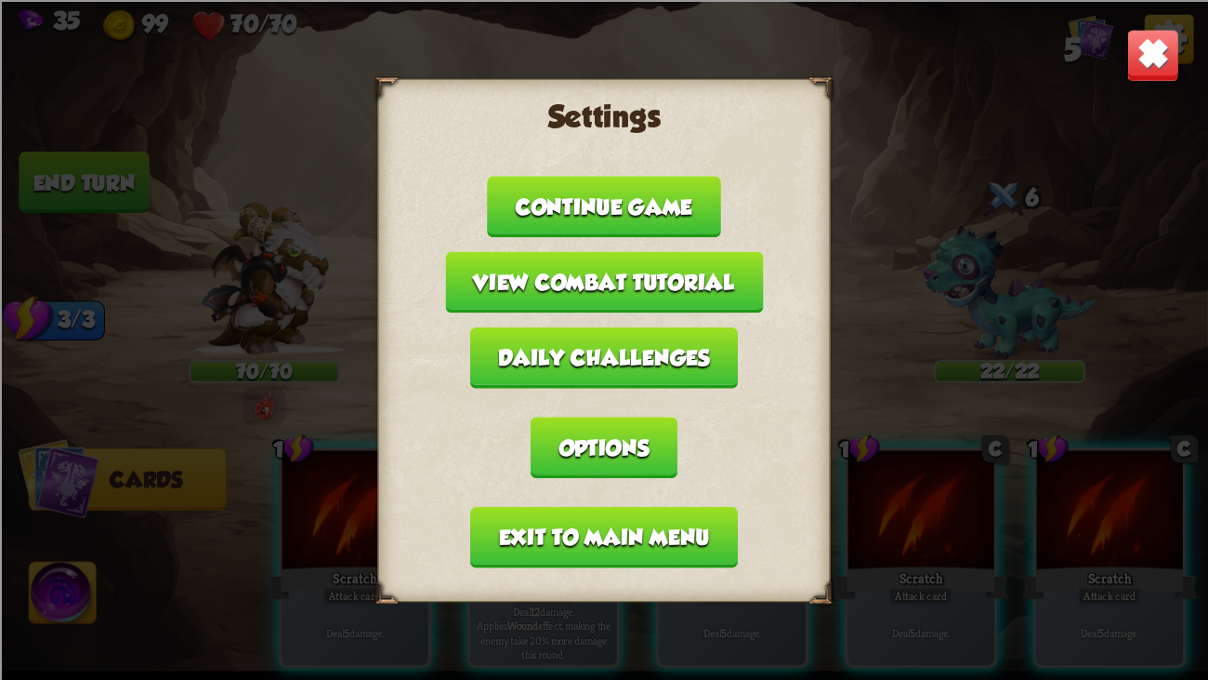
click at [680, 521] on button "Exit to main menu" at bounding box center [604, 536] width 268 height 61
